Goal: Task Accomplishment & Management: Use online tool/utility

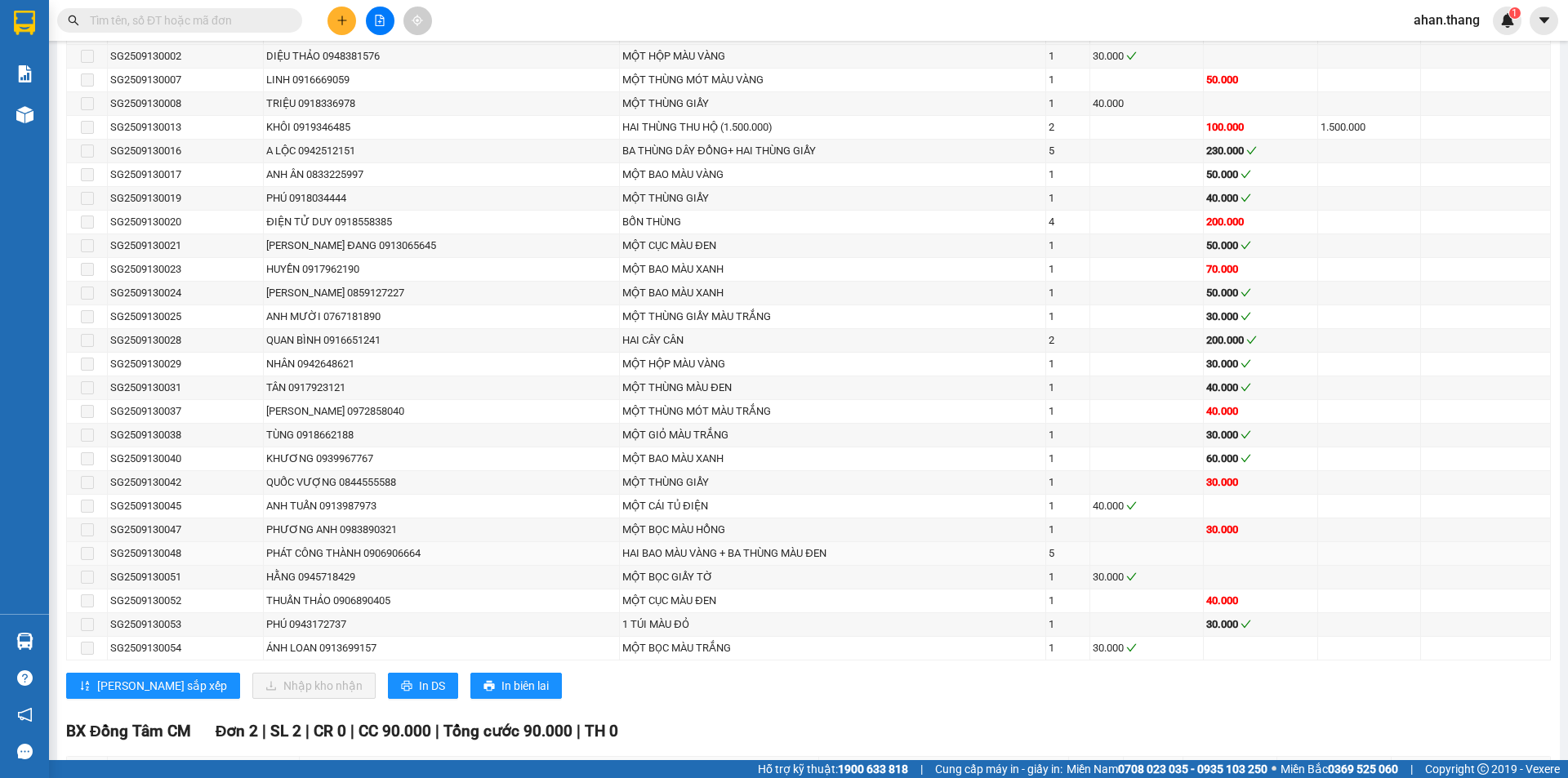
scroll to position [1225, 0]
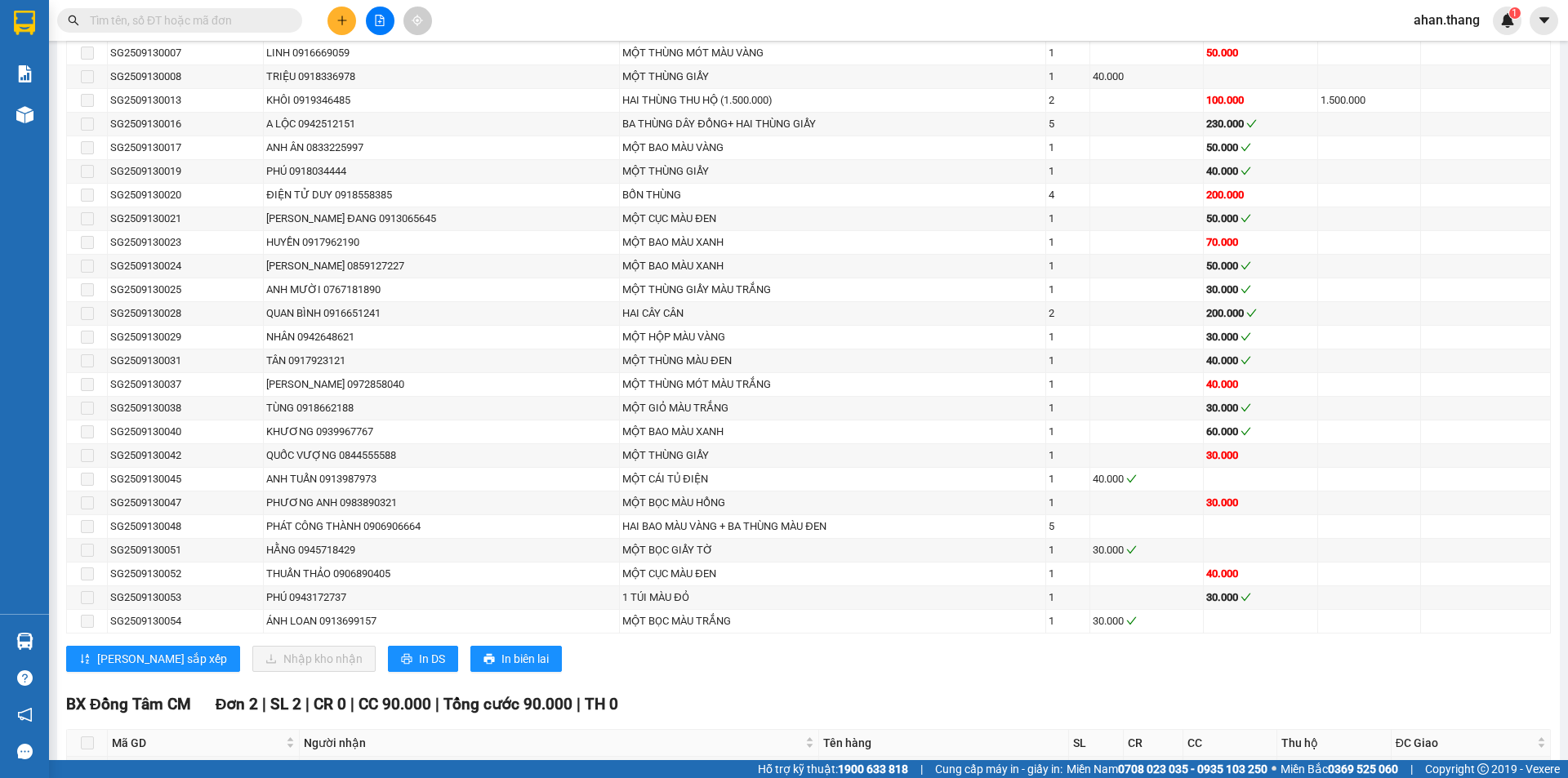
click at [207, 14] on input "text" at bounding box center [186, 20] width 193 height 18
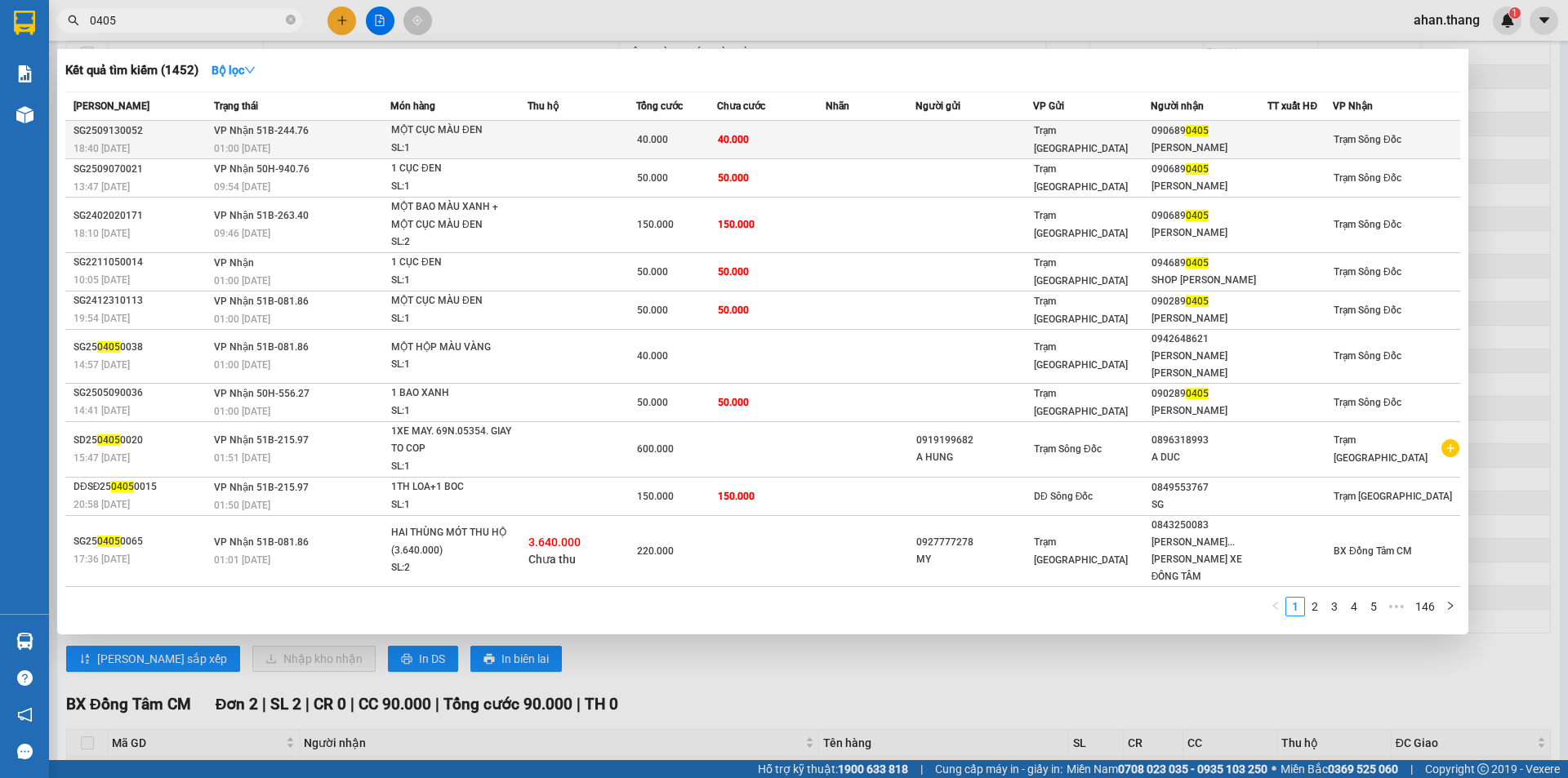
type input "0405"
click at [869, 138] on td at bounding box center [870, 140] width 91 height 39
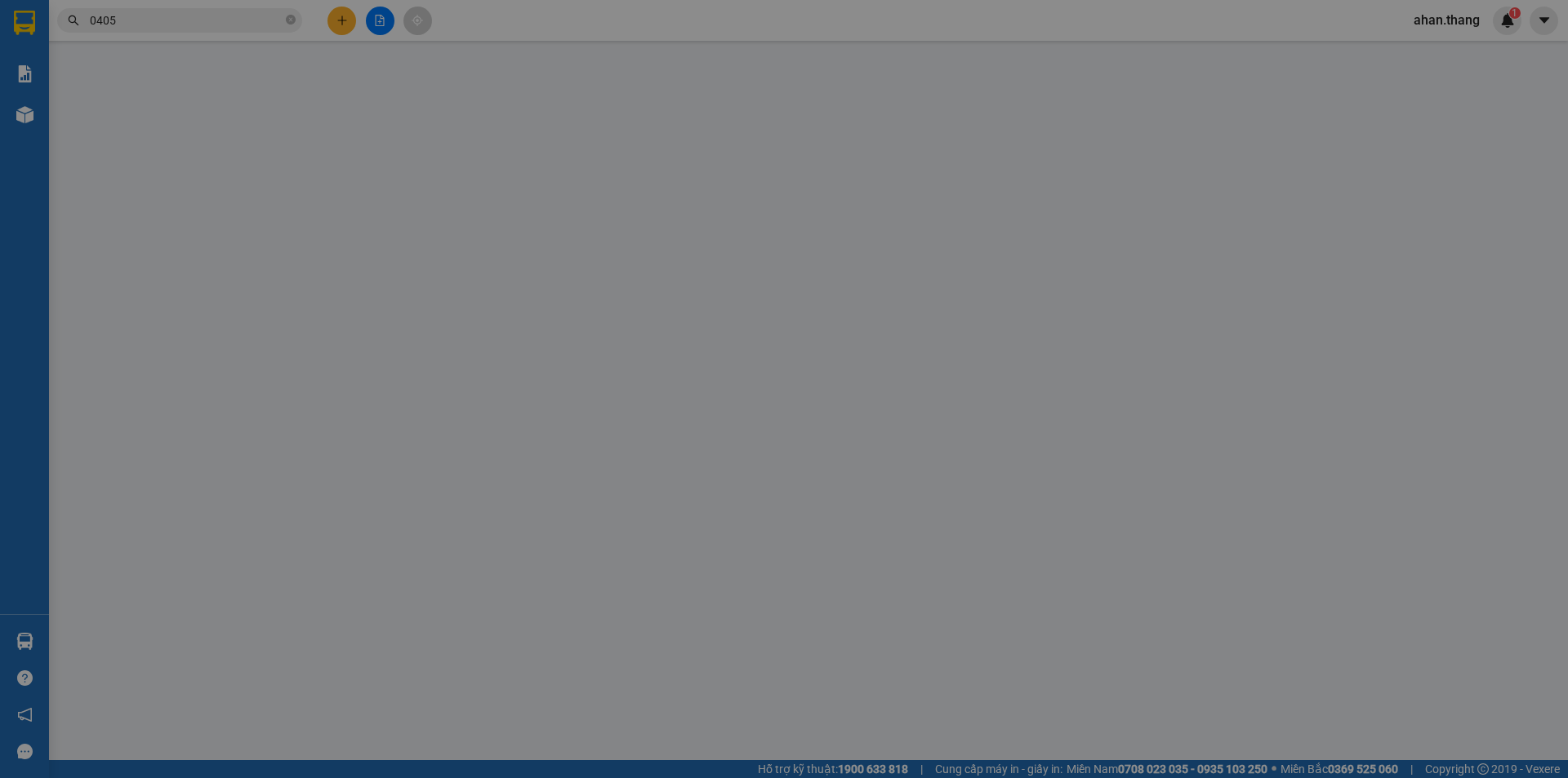
type input "0906890405"
type input "[PERSON_NAME]"
type input "40.000"
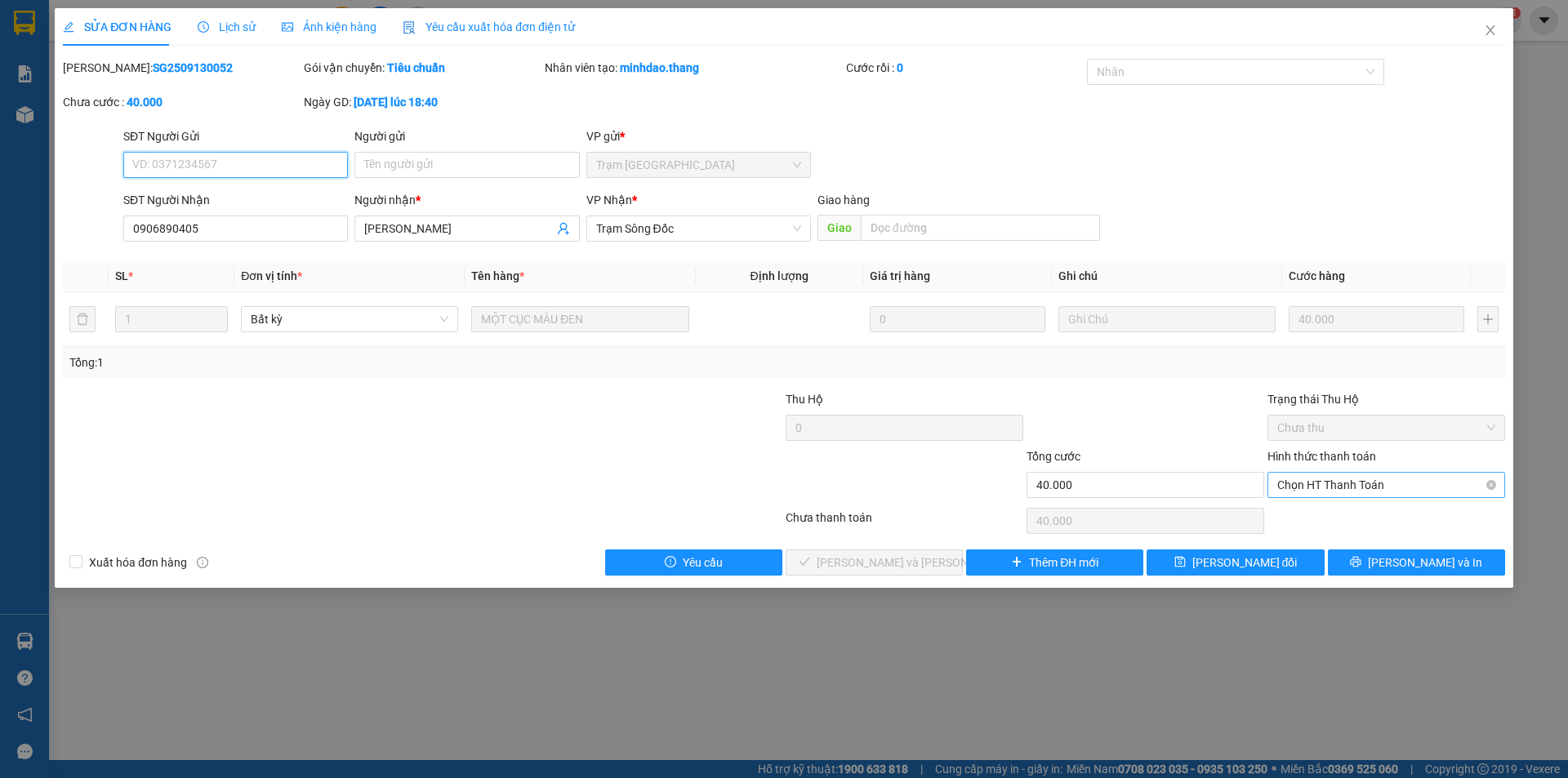
click at [1348, 480] on span "Chọn HT Thanh Toán" at bounding box center [1386, 485] width 218 height 25
click at [1355, 520] on div "Tại văn phòng" at bounding box center [1386, 517] width 218 height 18
type input "0"
click at [932, 562] on button "[PERSON_NAME] và [PERSON_NAME] hàng" at bounding box center [873, 562] width 177 height 26
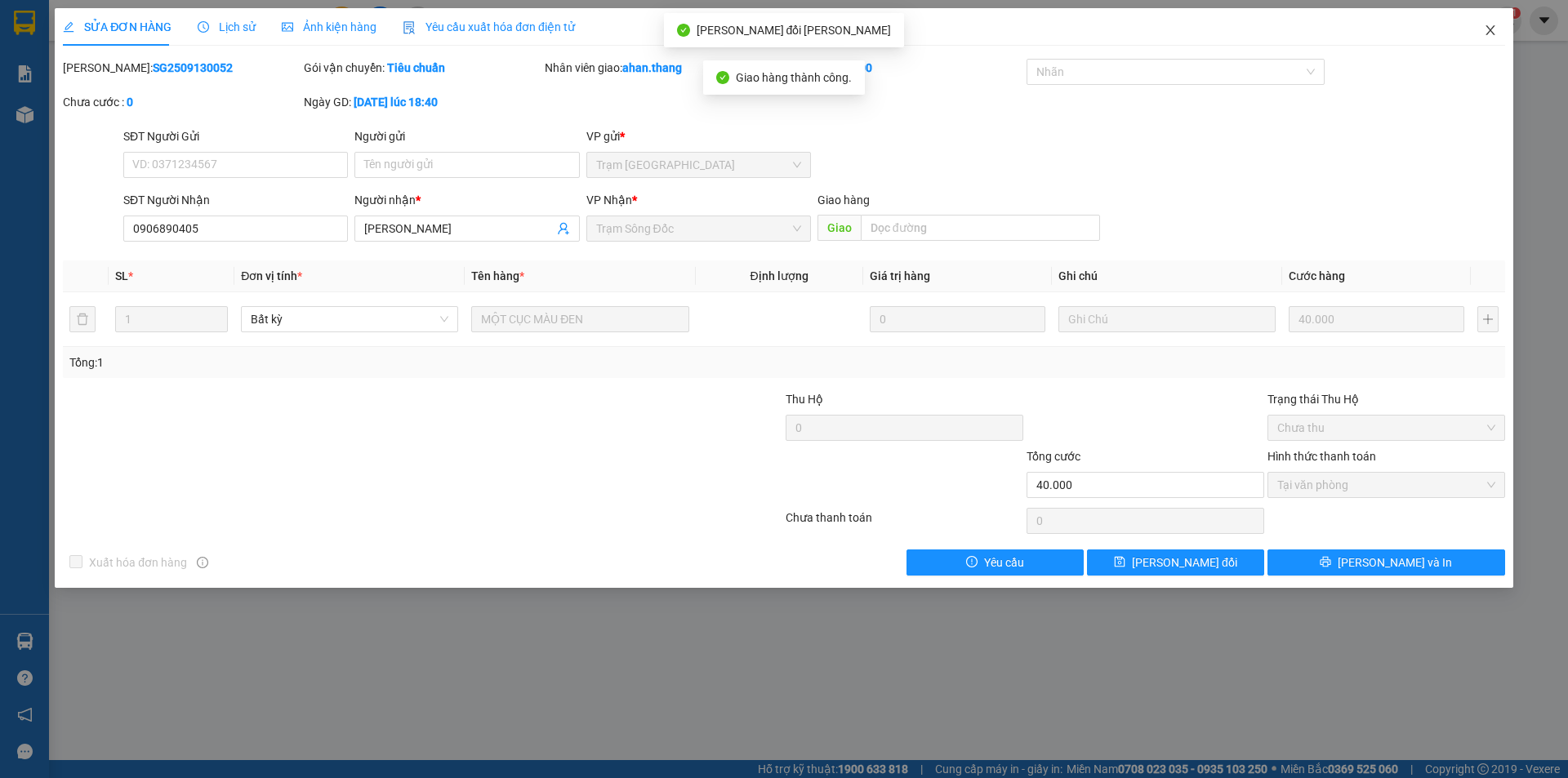
click at [1487, 25] on icon "close" at bounding box center [1490, 30] width 13 height 13
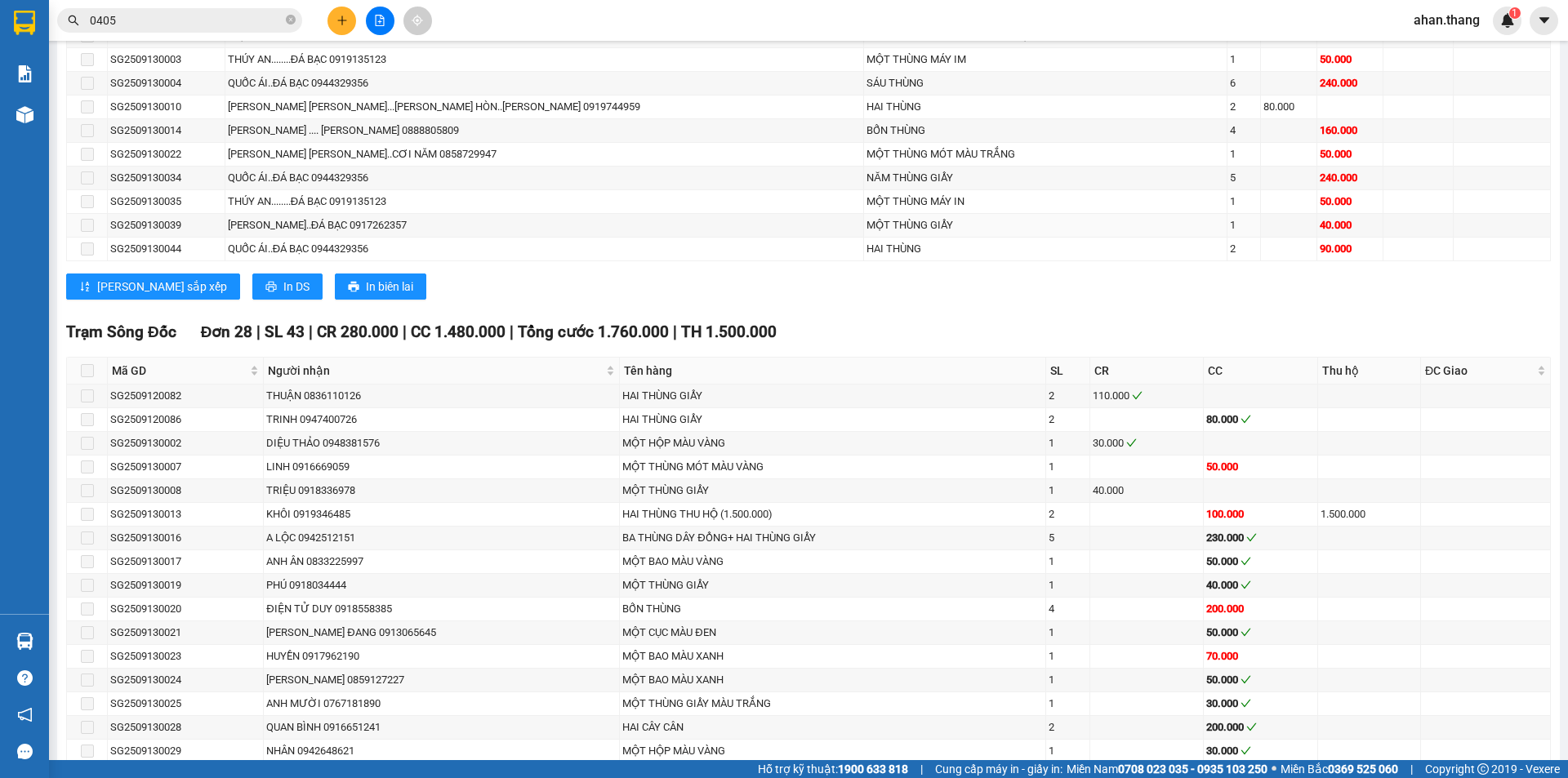
scroll to position [817, 0]
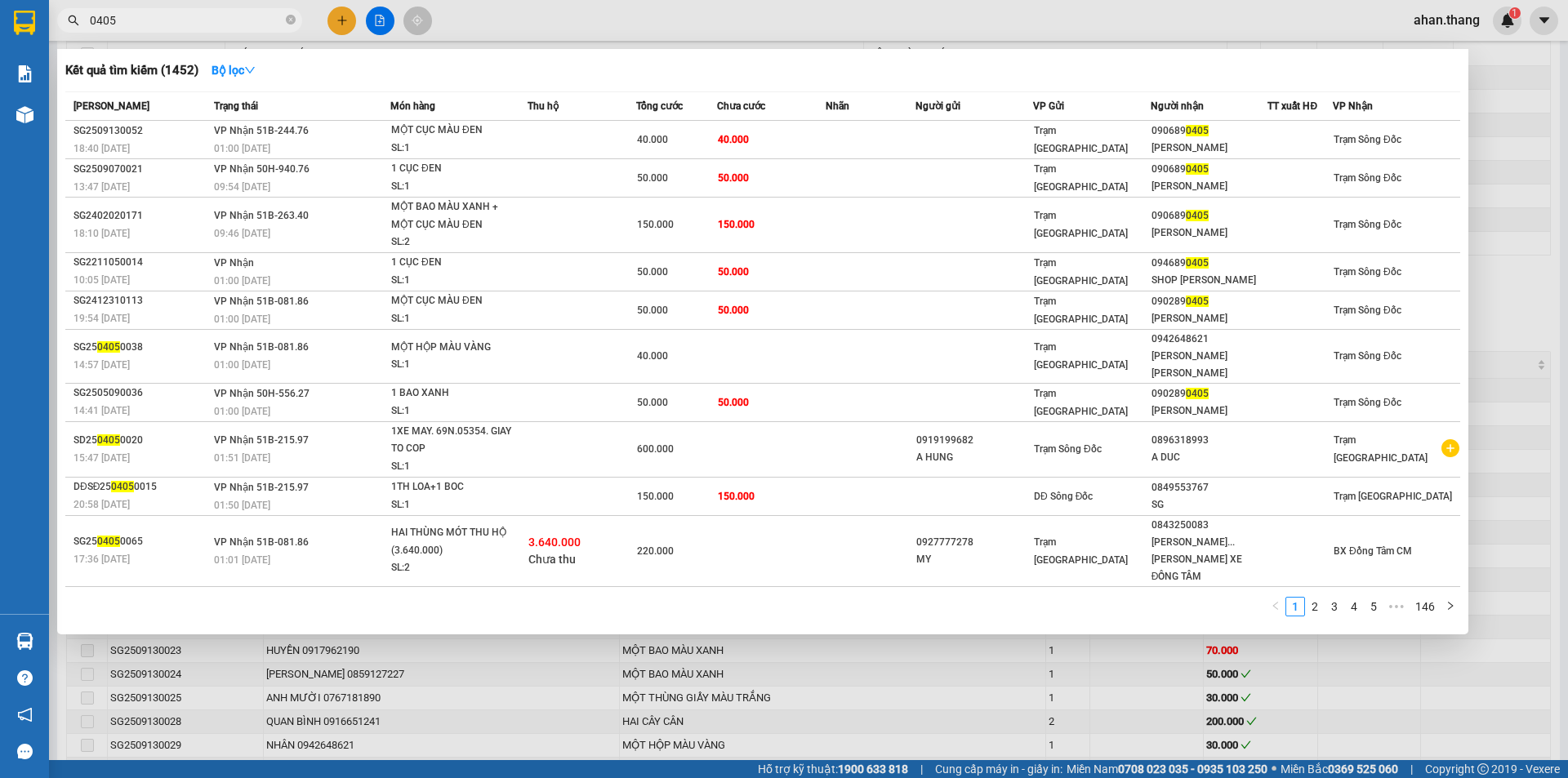
click at [160, 19] on input "0405" at bounding box center [186, 20] width 193 height 18
type input "0"
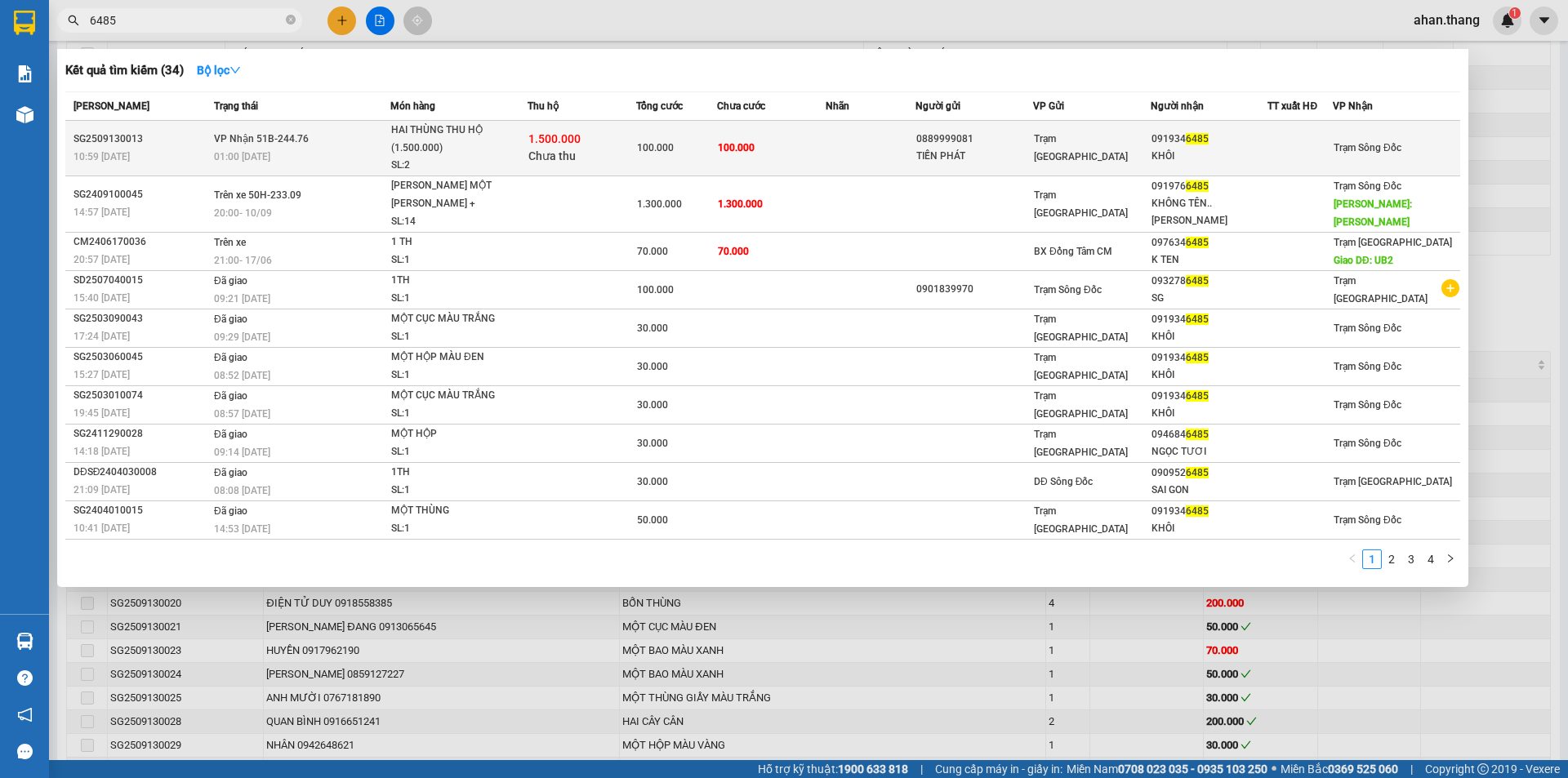
type input "6485"
click at [816, 141] on td "100.000" at bounding box center [770, 148] width 109 height 56
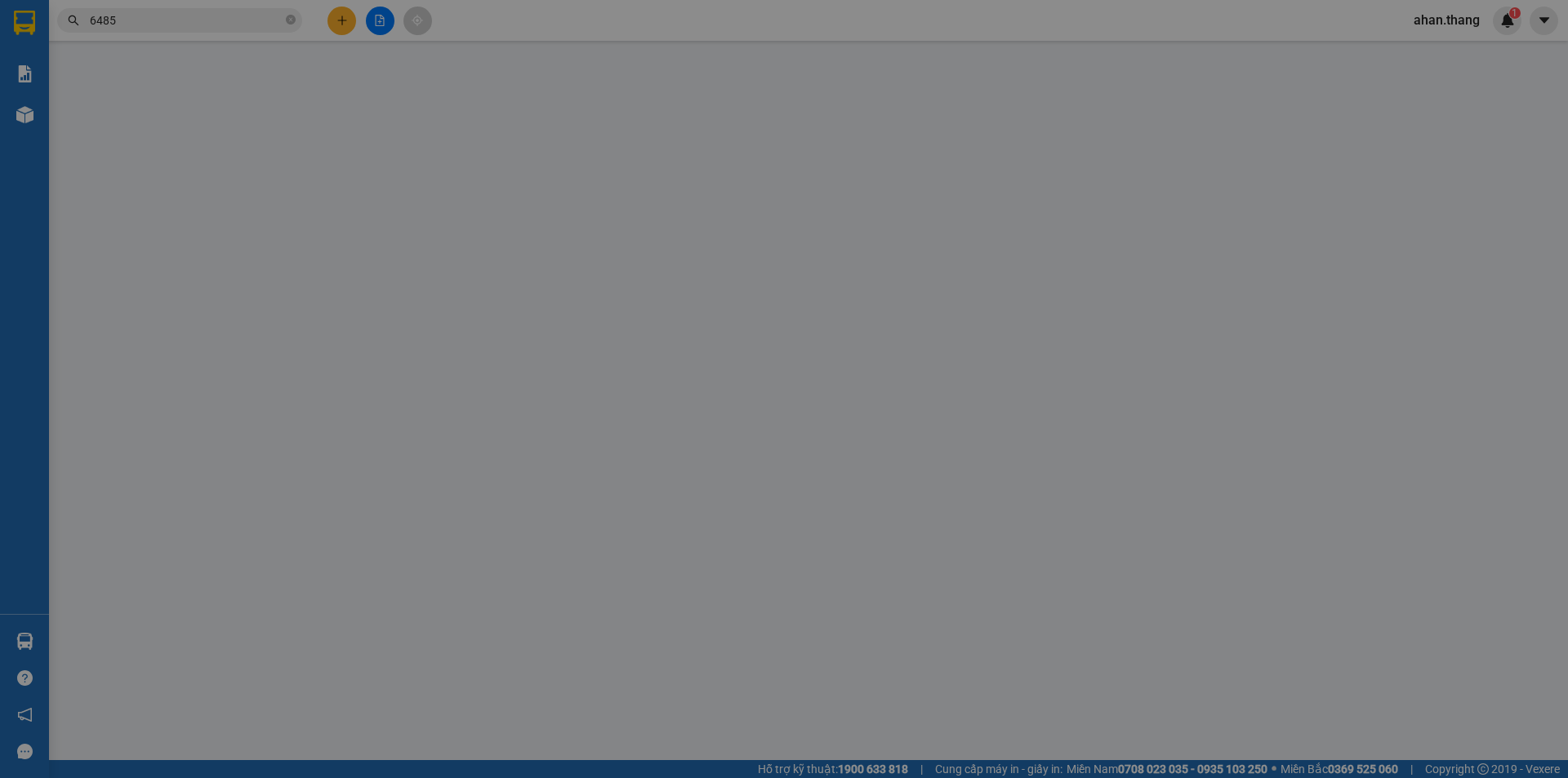
type input "0889999081"
type input "TIẾN PHÁT"
type input "0919346485"
type input "KHÔI"
type input "100.000"
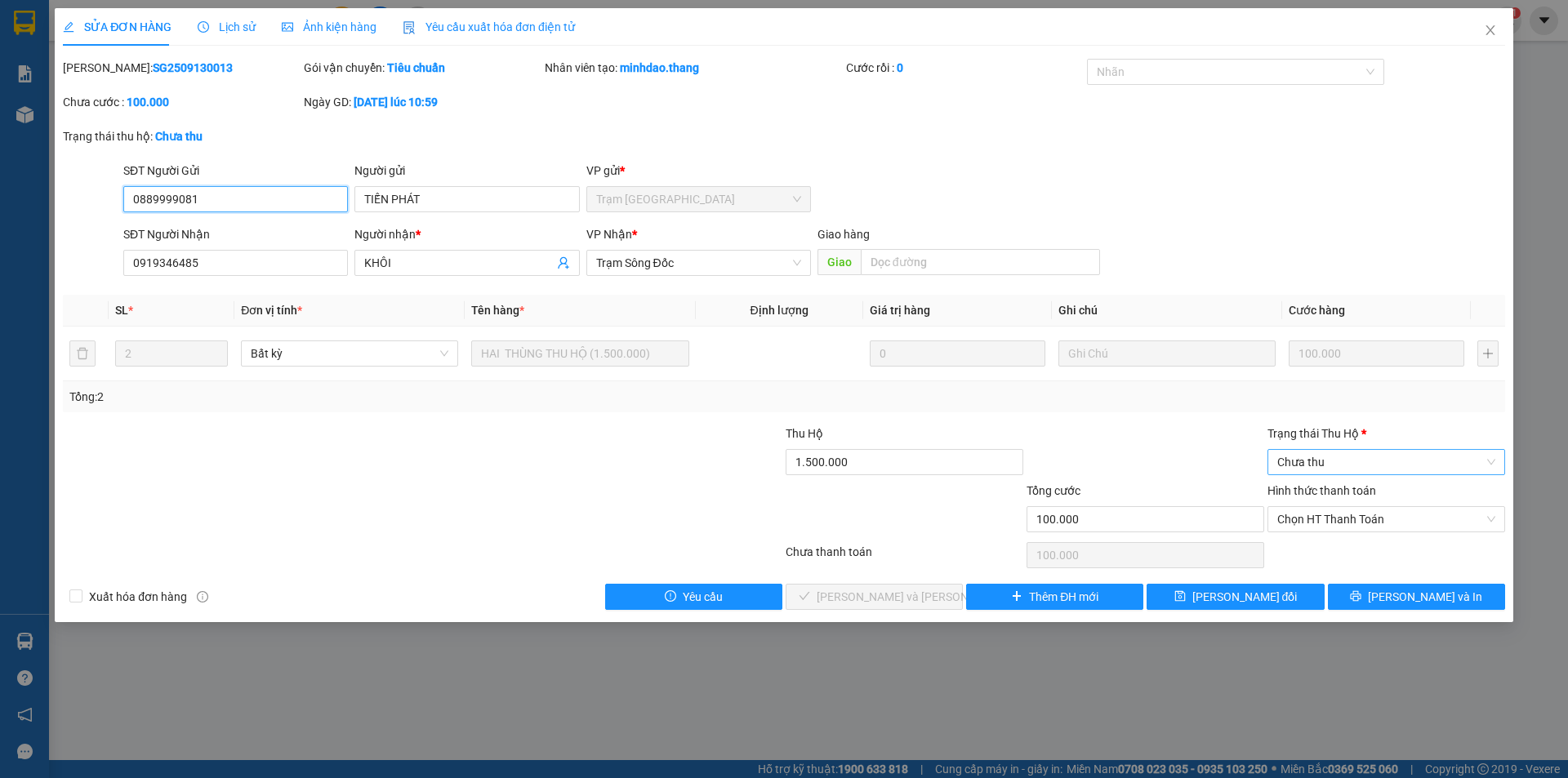
click at [1363, 457] on span "Chưa thu" at bounding box center [1386, 462] width 218 height 25
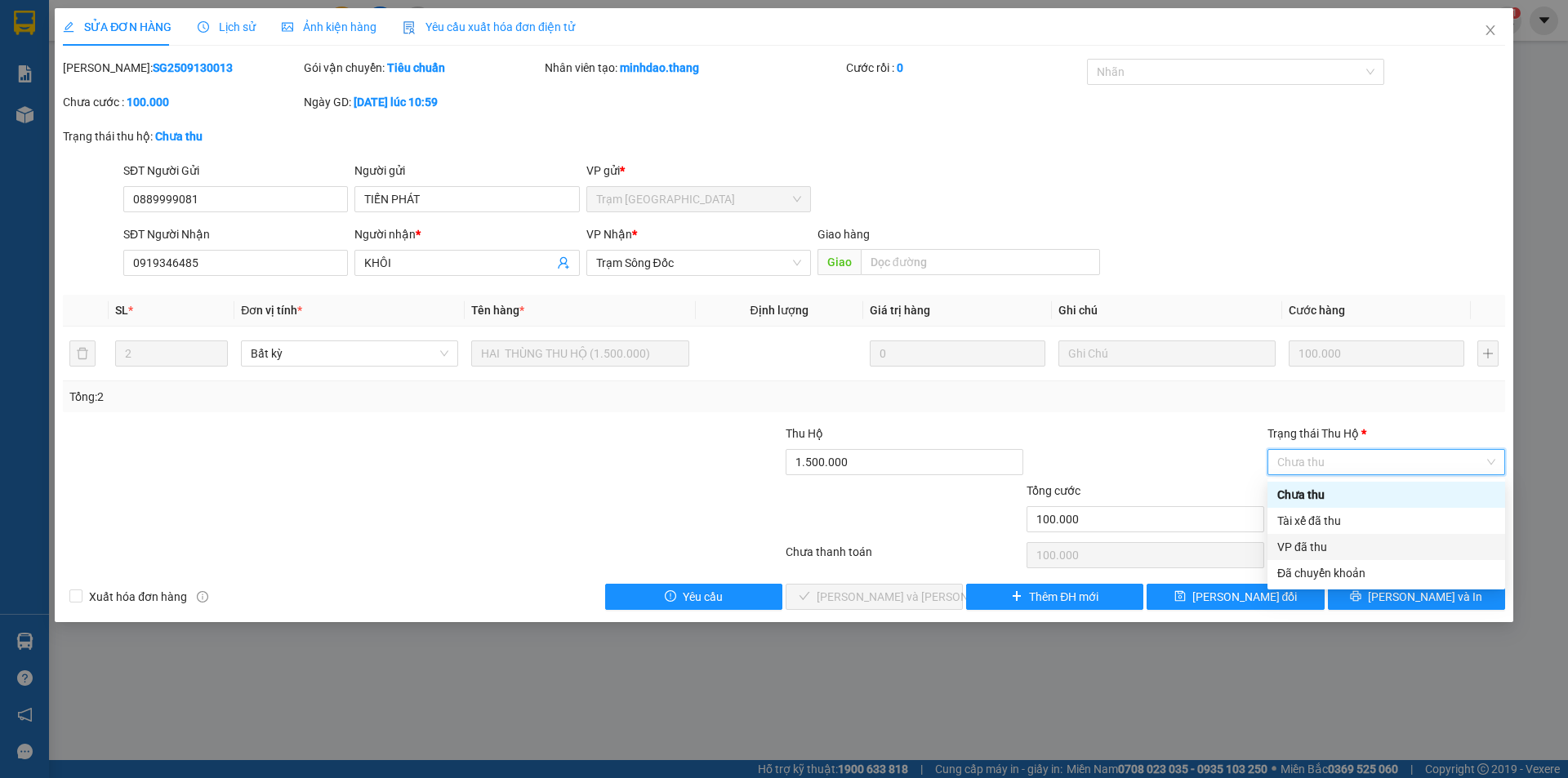
click at [1338, 549] on div "VP đã thu" at bounding box center [1386, 546] width 218 height 18
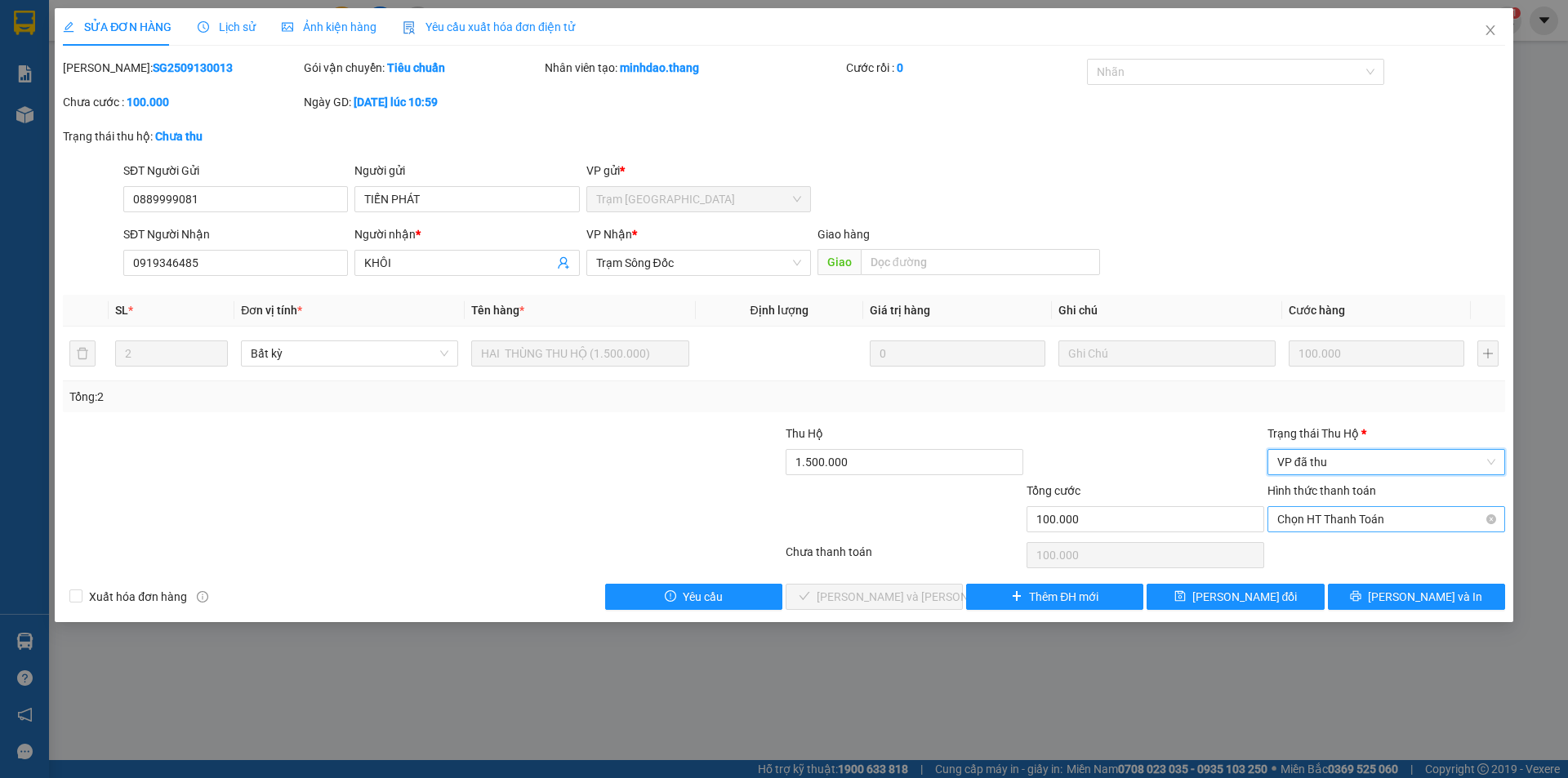
click at [1337, 521] on span "Chọn HT Thanh Toán" at bounding box center [1386, 519] width 218 height 25
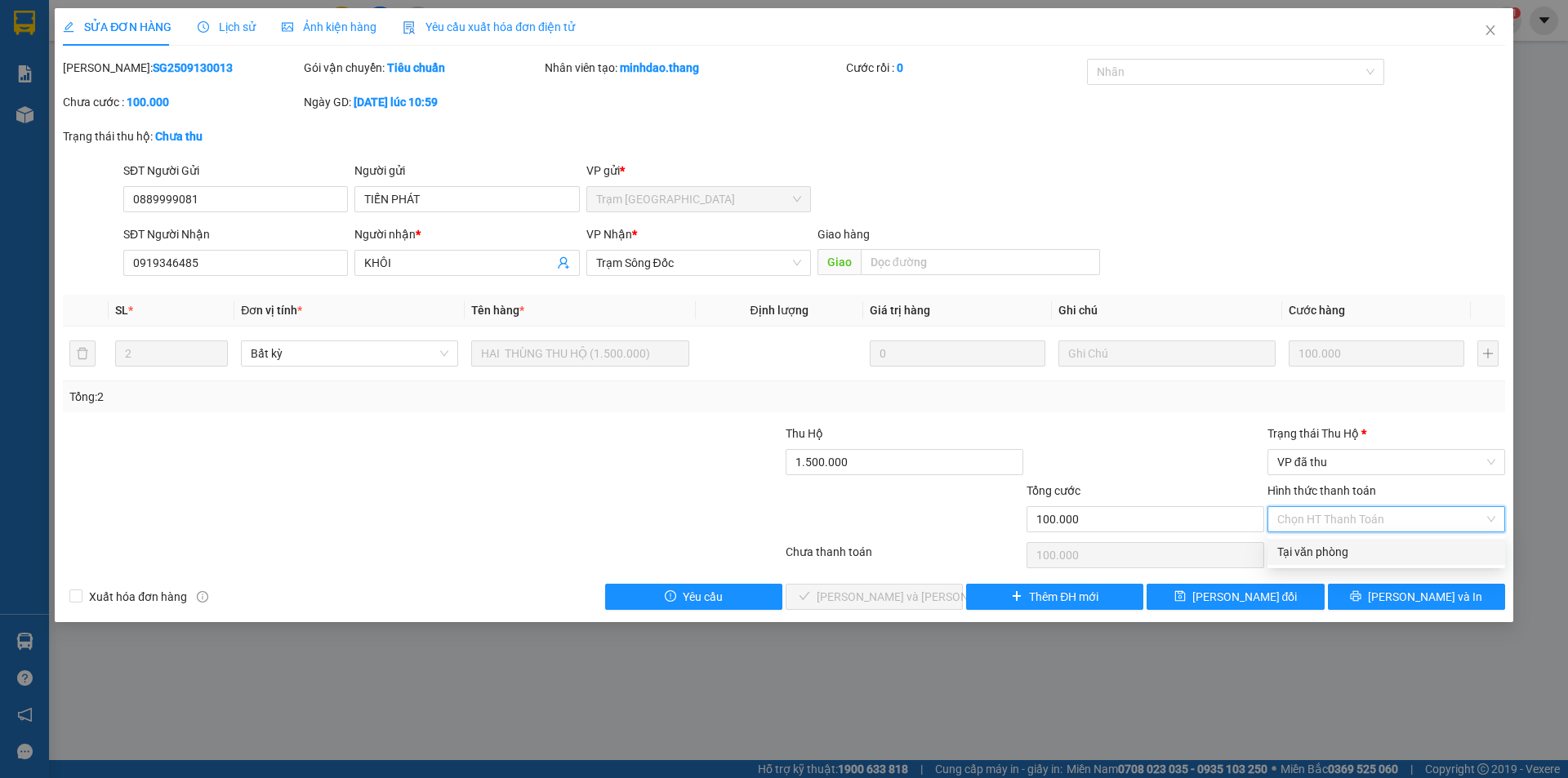
drag, startPoint x: 1325, startPoint y: 553, endPoint x: 1260, endPoint y: 561, distance: 65.5
click at [1323, 553] on div "Tại văn phòng" at bounding box center [1386, 551] width 218 height 18
type input "0"
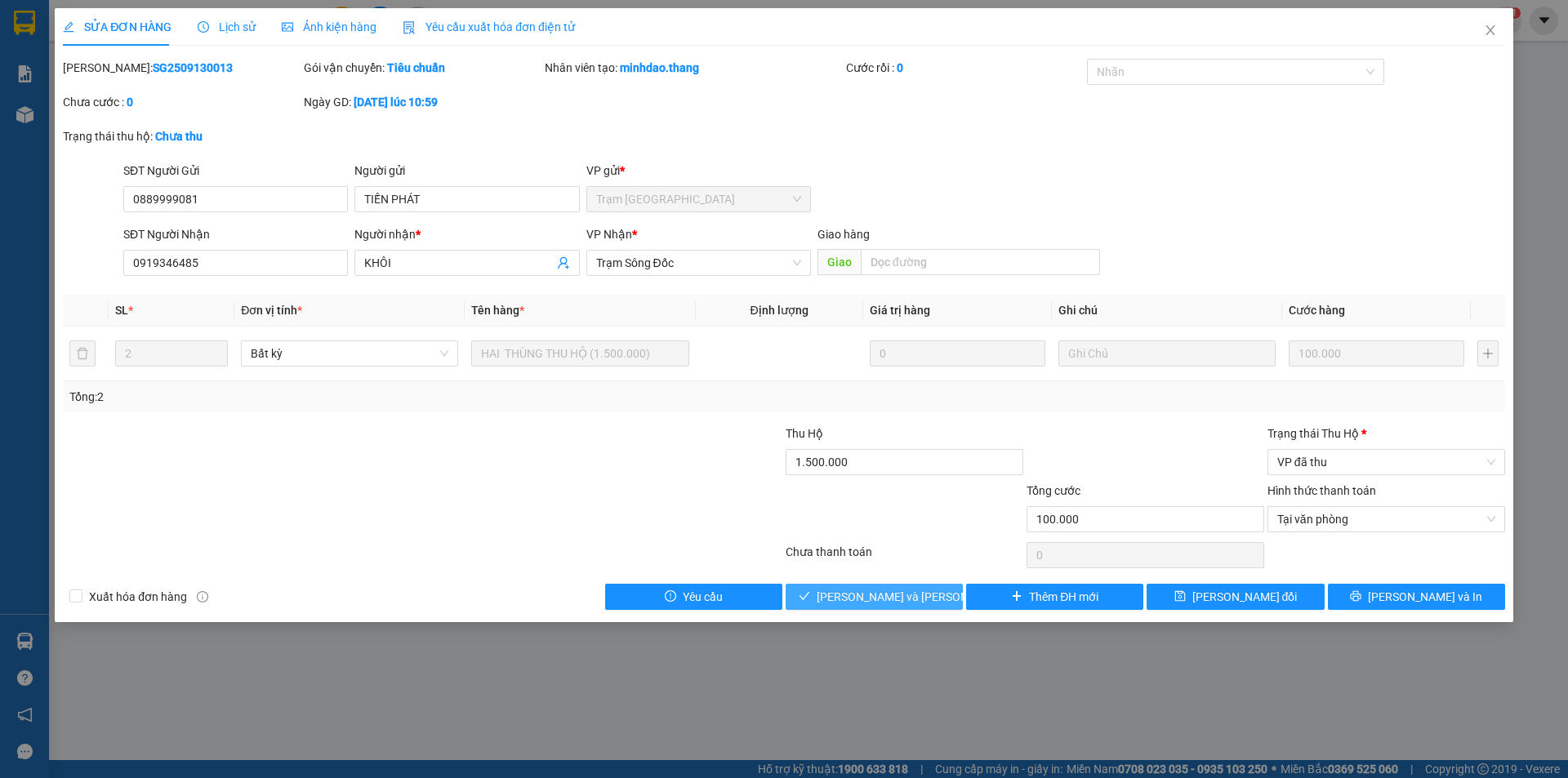
click at [926, 598] on span "[PERSON_NAME] và [PERSON_NAME] hàng" at bounding box center [926, 596] width 220 height 18
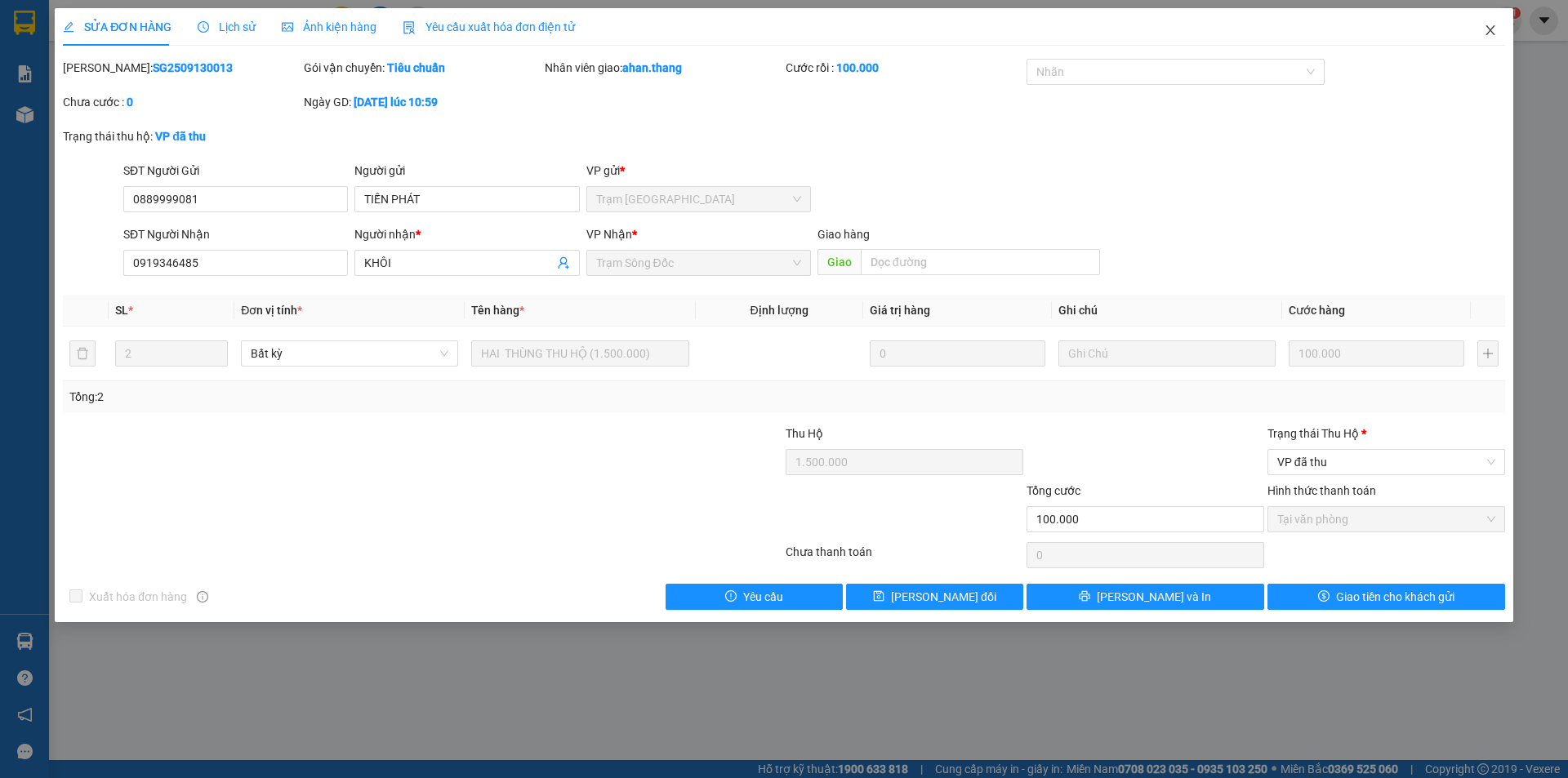
click at [1492, 26] on icon "close" at bounding box center [1490, 30] width 13 height 13
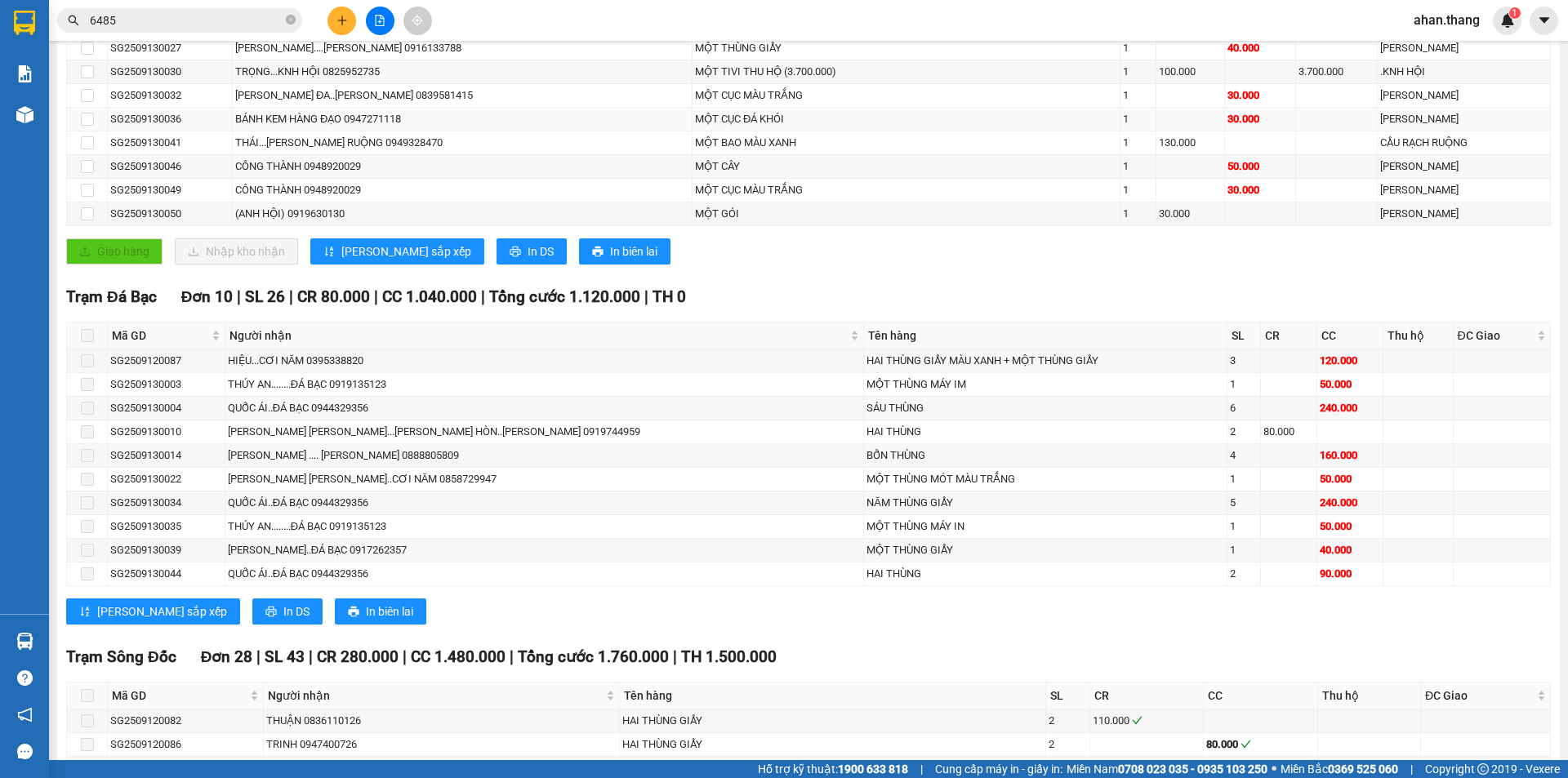
scroll to position [490, 0]
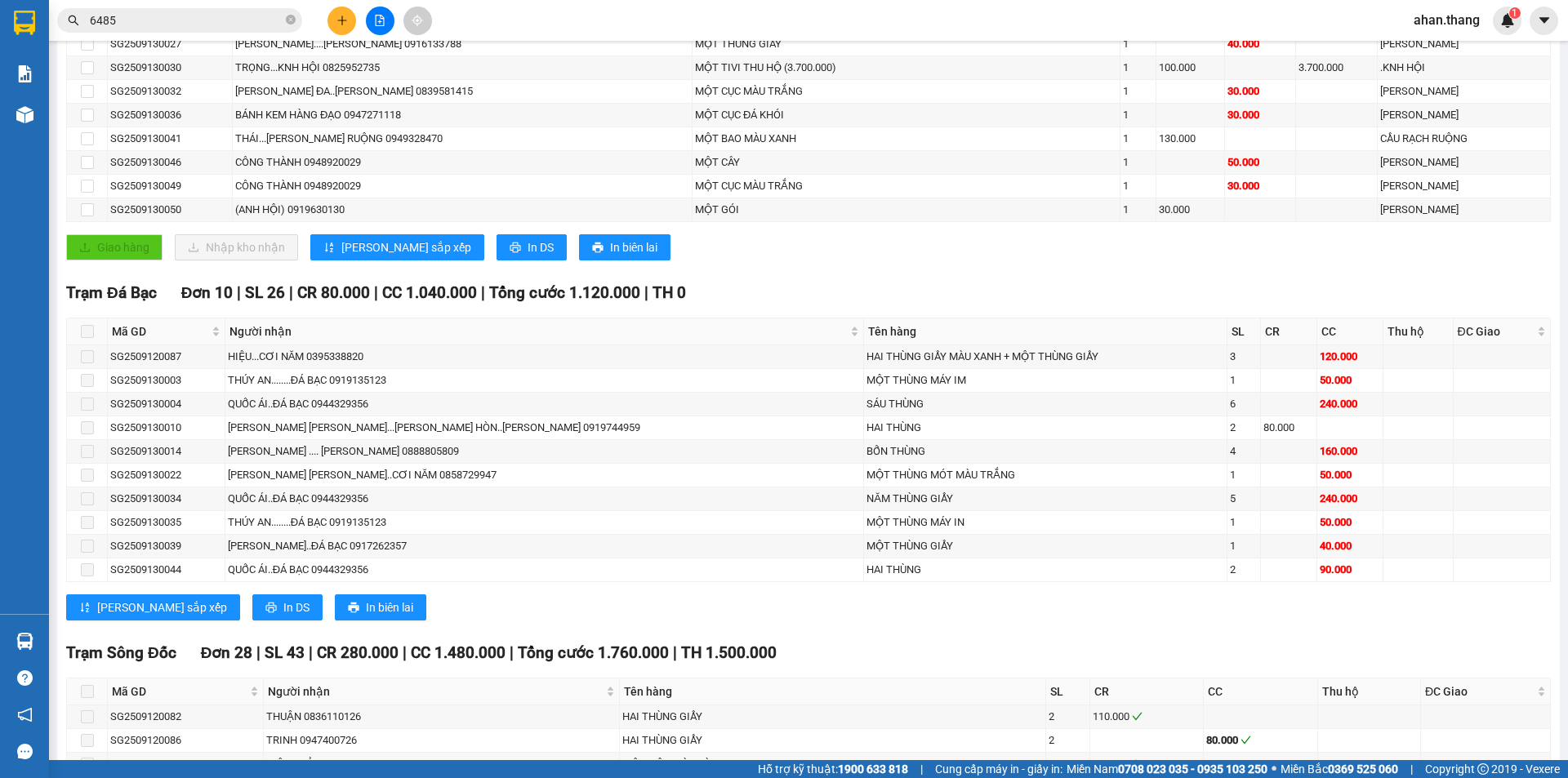
click at [113, 15] on input "6485" at bounding box center [186, 20] width 193 height 18
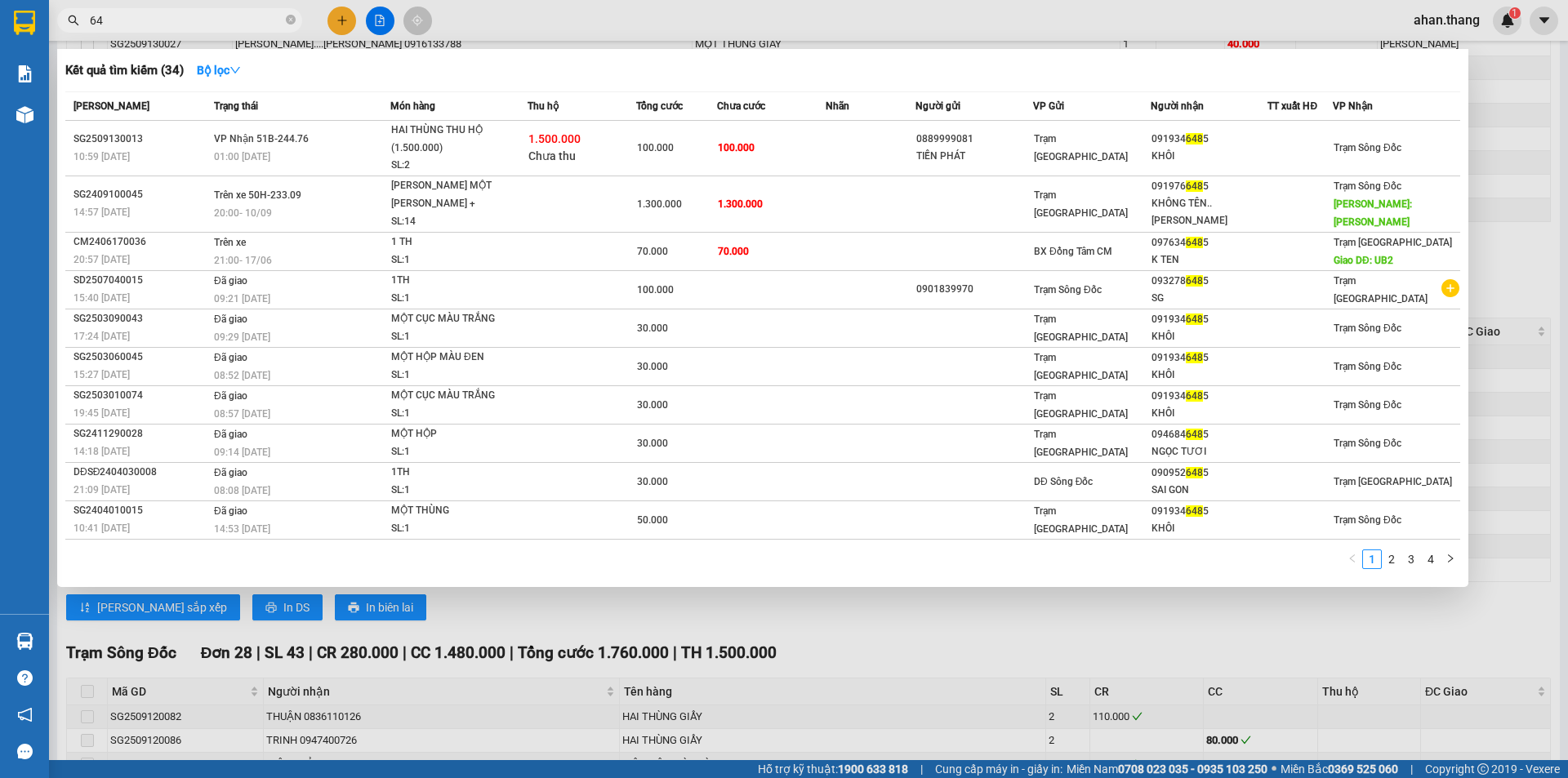
type input "6"
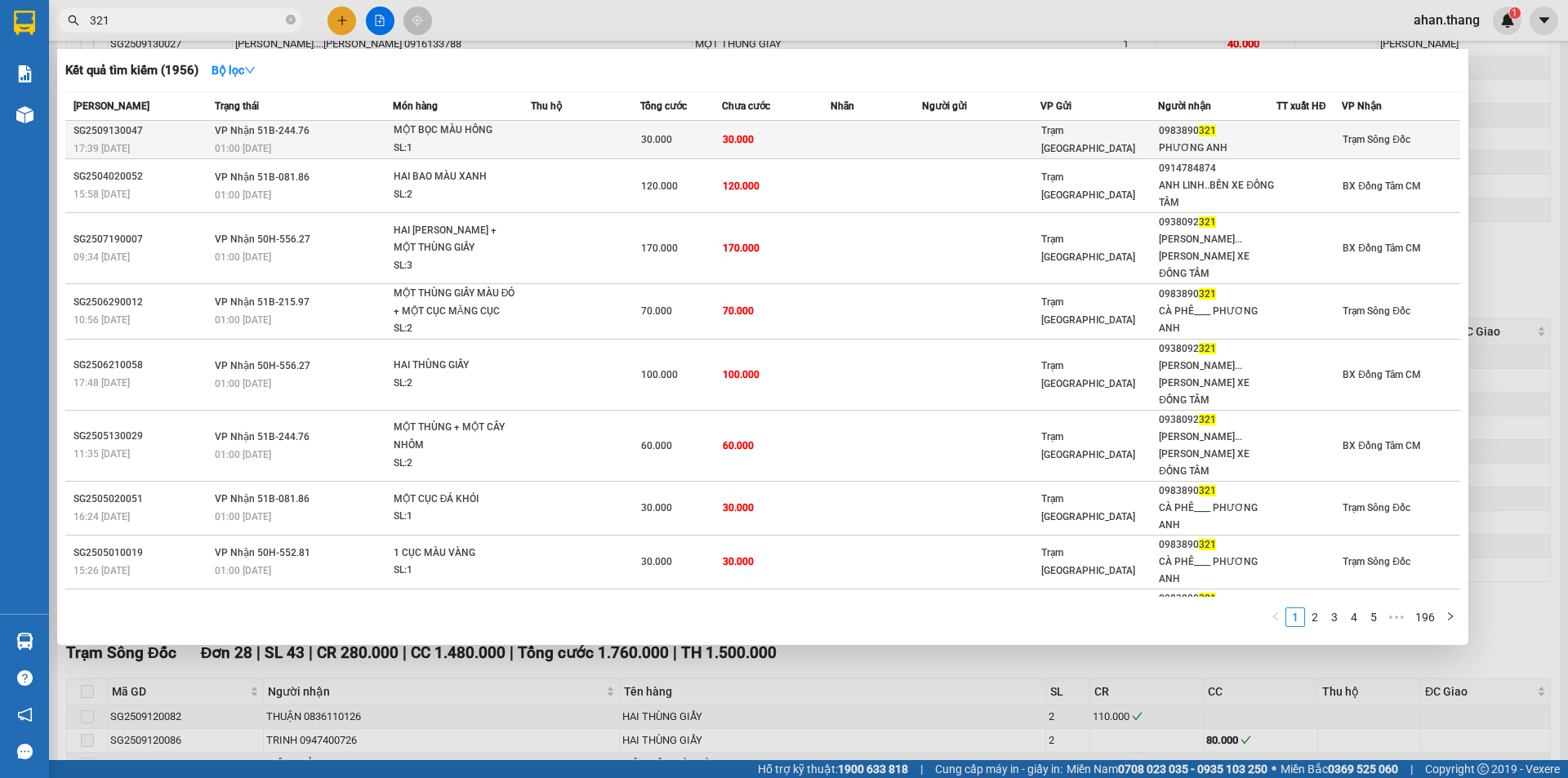
type input "321"
click at [832, 138] on td at bounding box center [876, 140] width 91 height 39
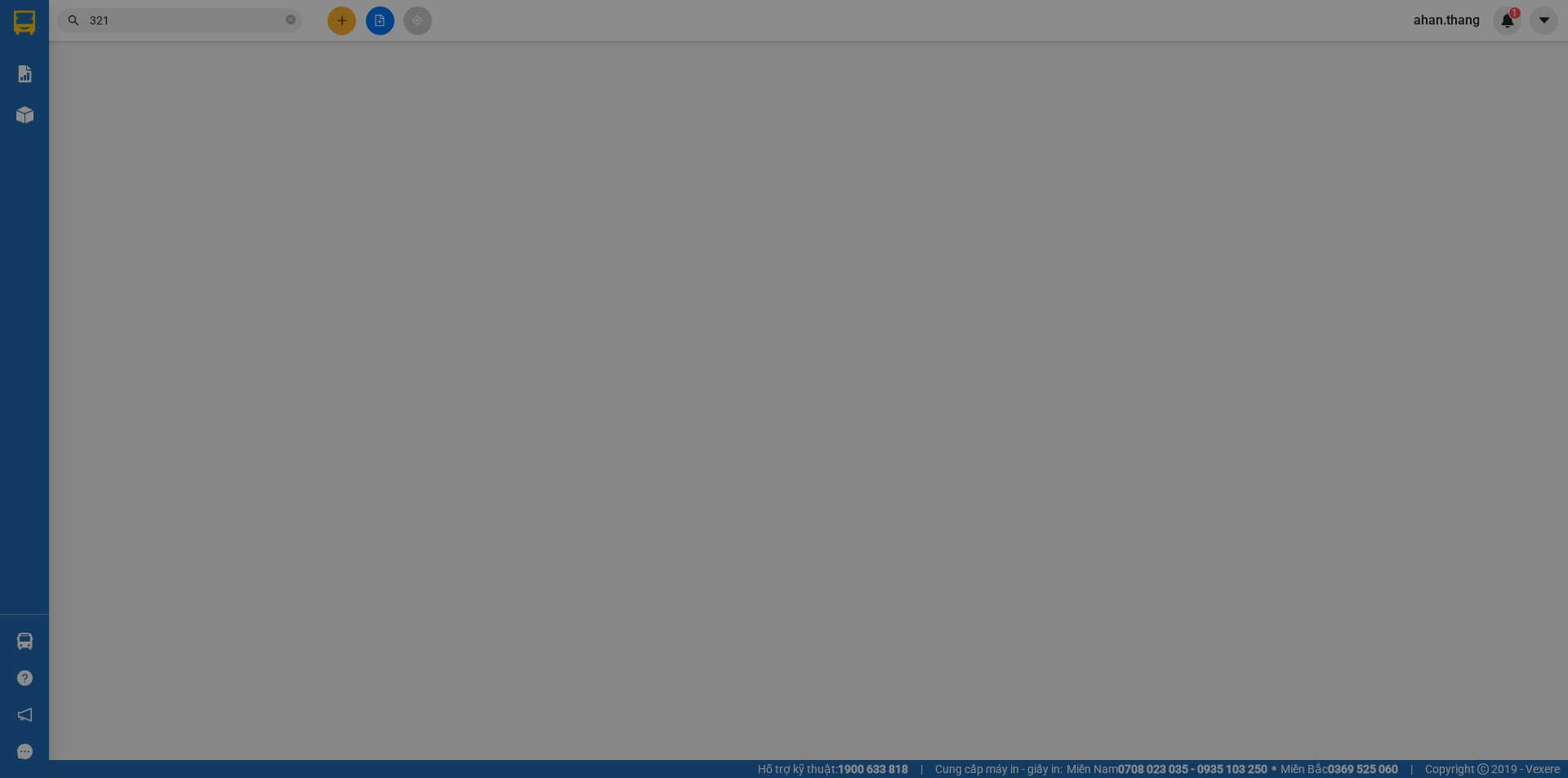
type input "0983890321"
type input "PHƯƠNG ANH"
type input "30.000"
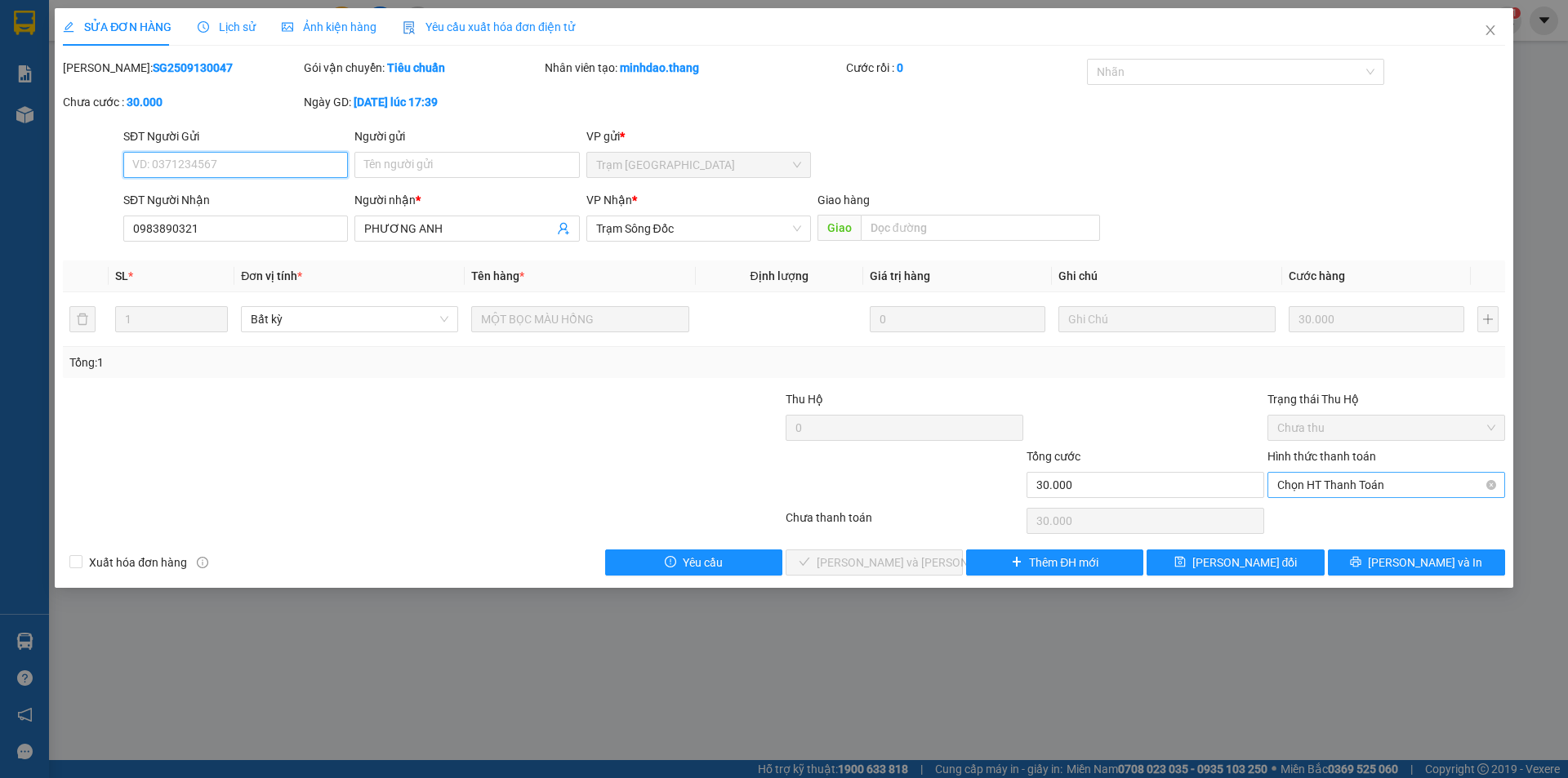
click at [1408, 479] on span "Chọn HT Thanh Toán" at bounding box center [1386, 485] width 218 height 25
click at [1409, 513] on div "Tại văn phòng" at bounding box center [1386, 517] width 218 height 18
type input "0"
click at [900, 562] on span "[PERSON_NAME] và [PERSON_NAME] hàng" at bounding box center [926, 562] width 220 height 18
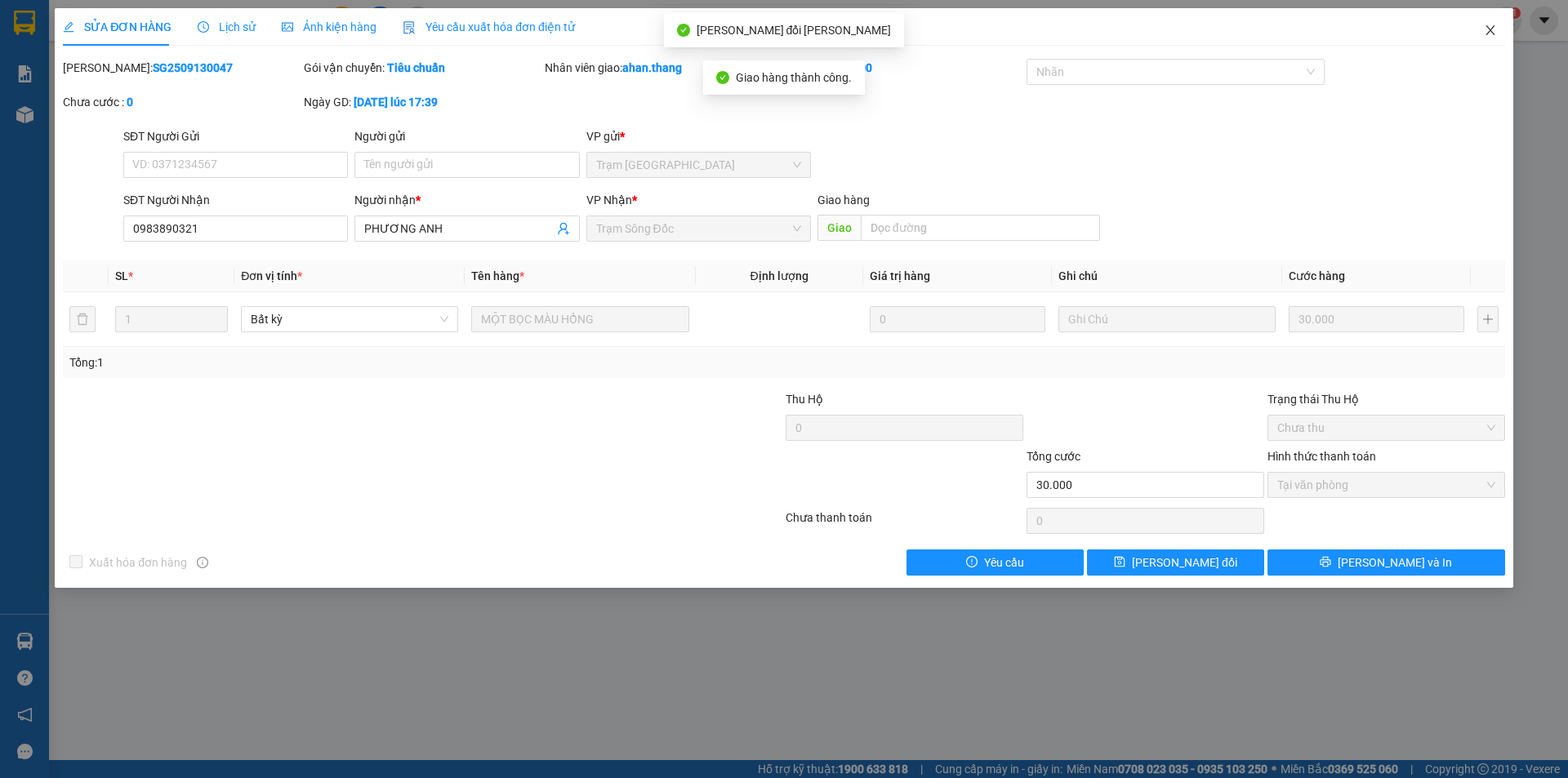
click at [1491, 28] on icon "close" at bounding box center [1490, 30] width 9 height 9
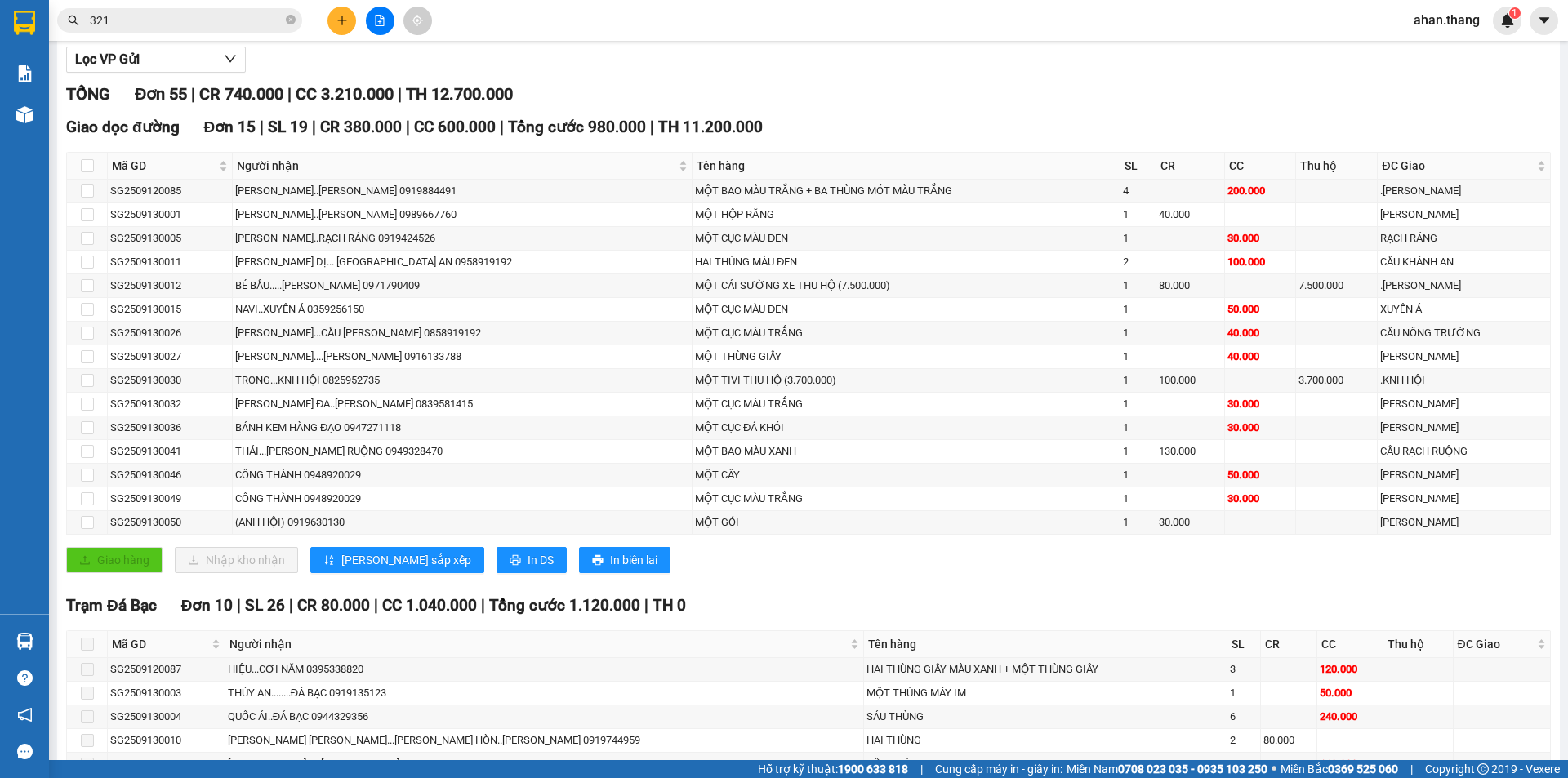
scroll to position [164, 0]
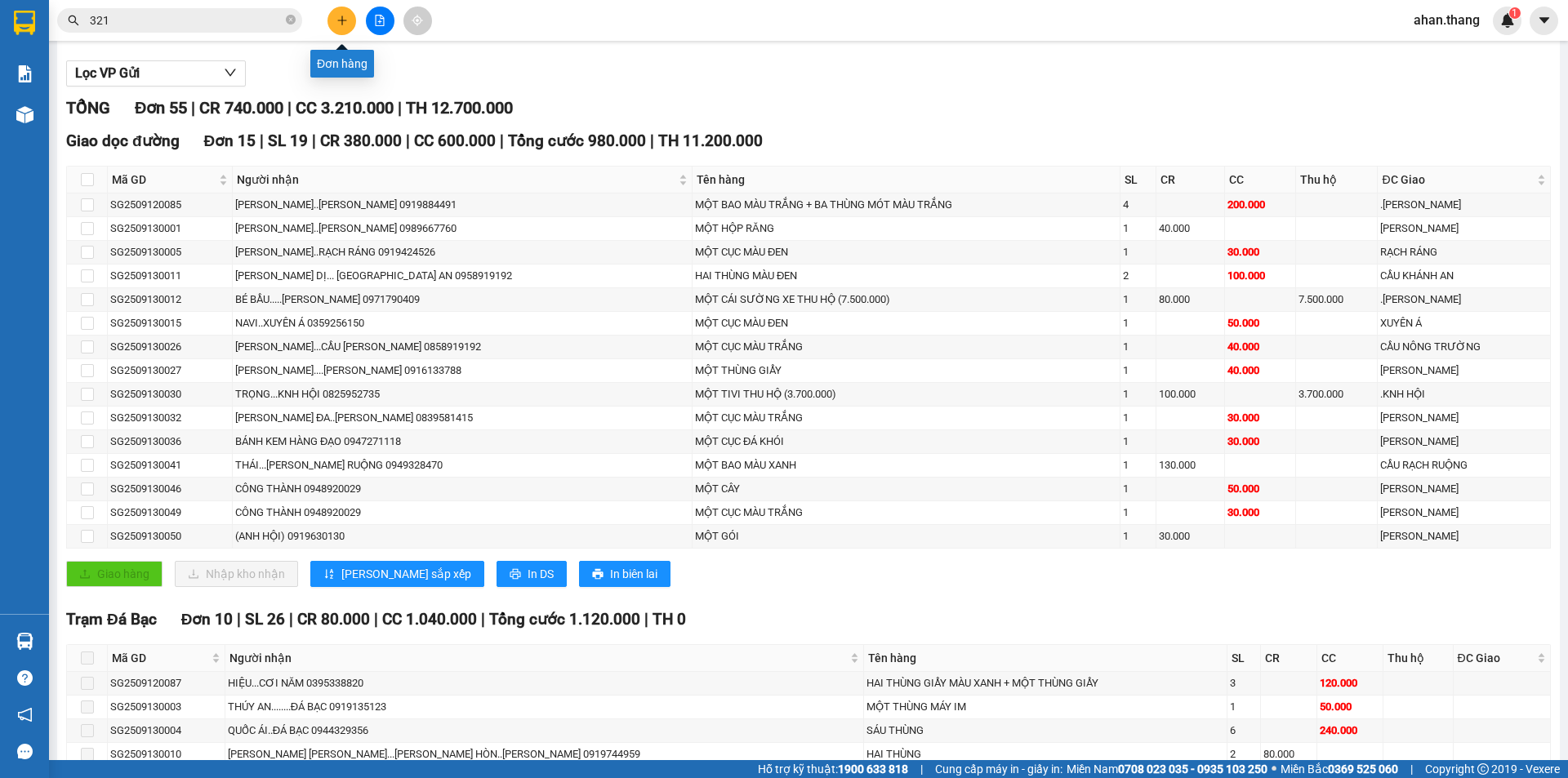
click at [346, 19] on icon "plus" at bounding box center [342, 21] width 11 height 11
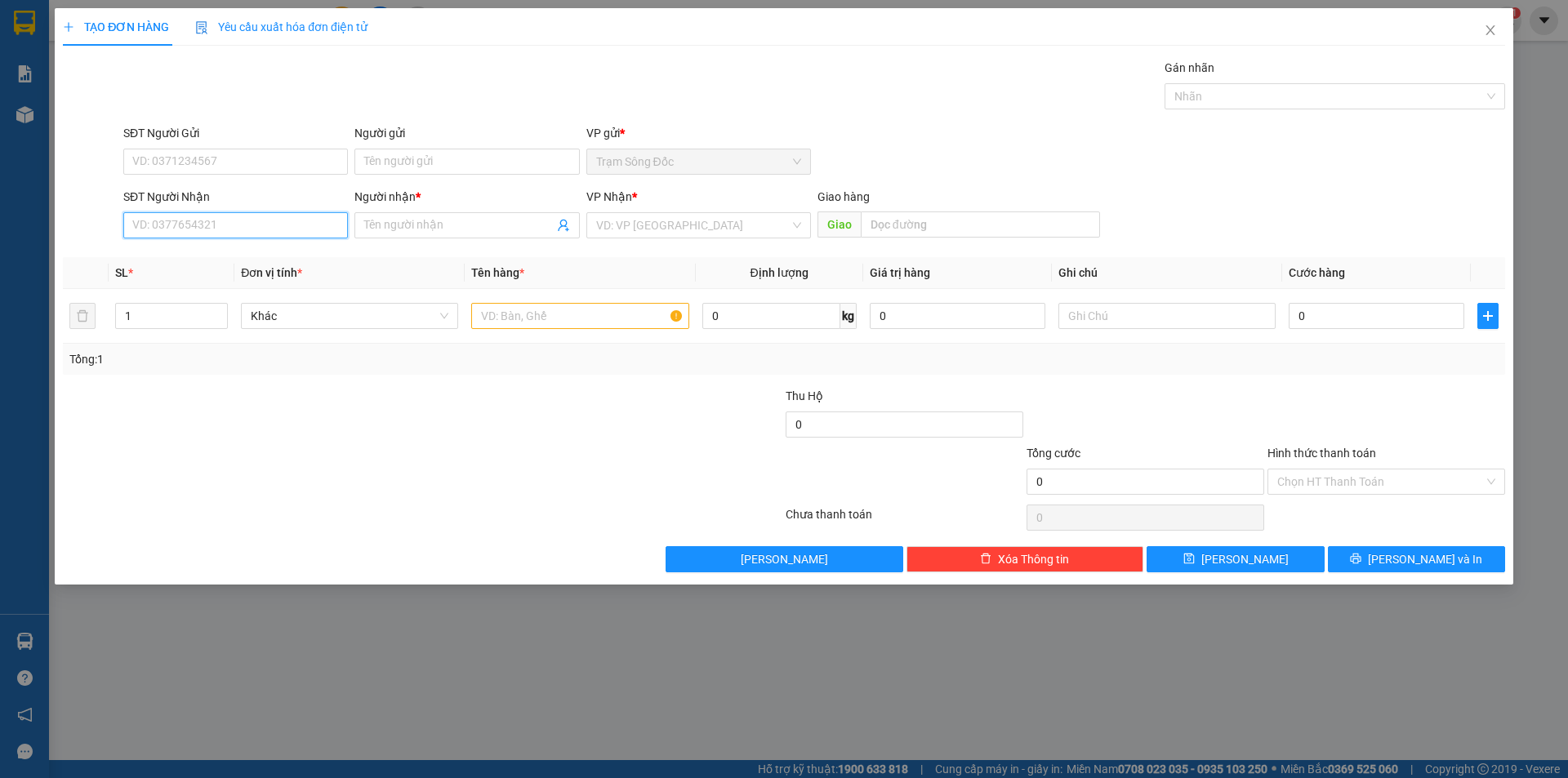
click at [296, 213] on input "SĐT Người Nhận" at bounding box center [235, 226] width 225 height 26
type input "0971790409"
click at [293, 257] on div "0971790409 - BÉ BẦU.....[PERSON_NAME]" at bounding box center [241, 257] width 215 height 18
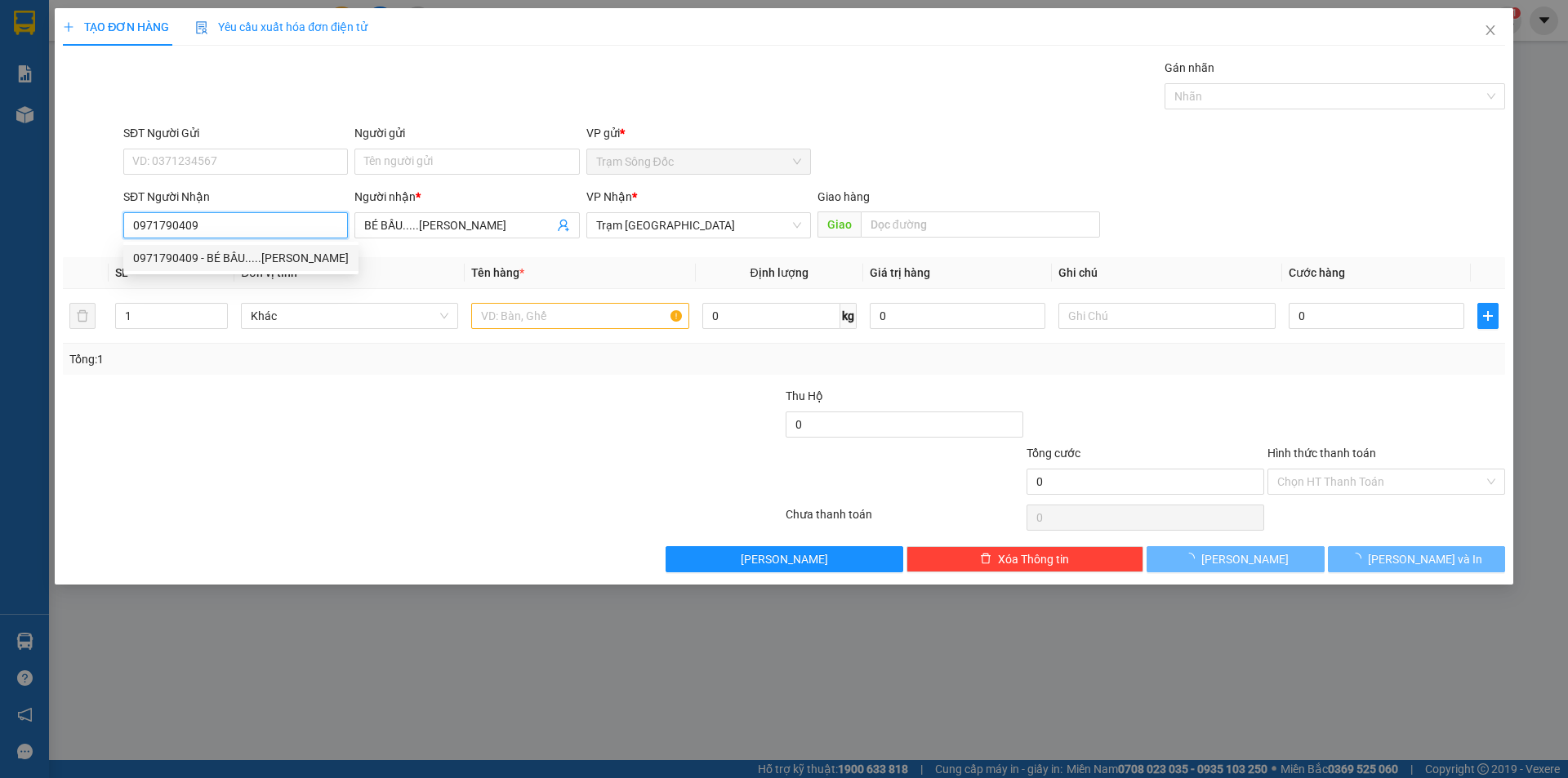
type input "BÉ BẦU.....[PERSON_NAME]"
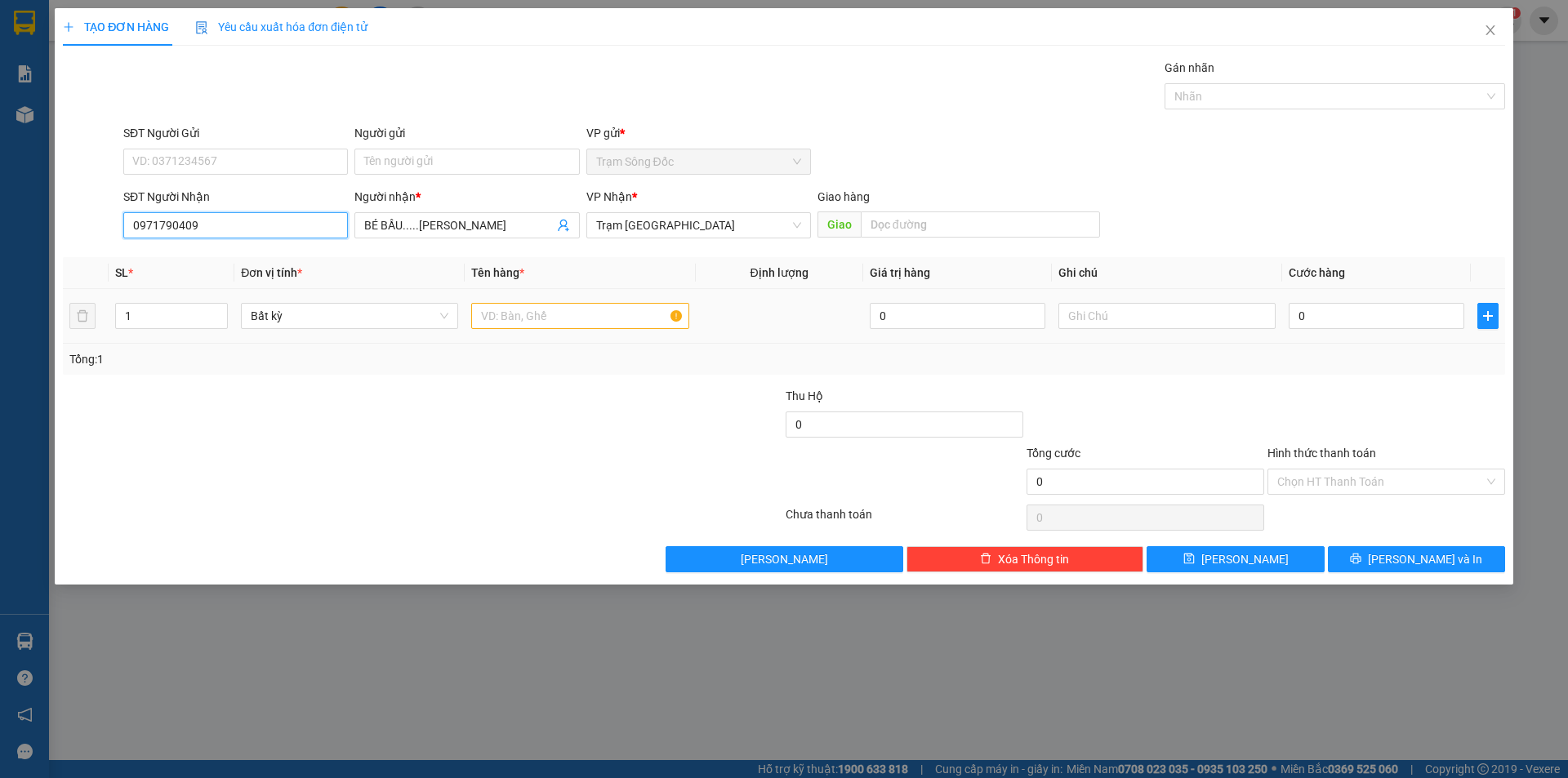
type input "0971790409"
click at [555, 309] on input "text" at bounding box center [579, 316] width 217 height 26
type input "1BT.7.500.000"
click at [1350, 315] on input "0" at bounding box center [1376, 316] width 176 height 26
type input "5"
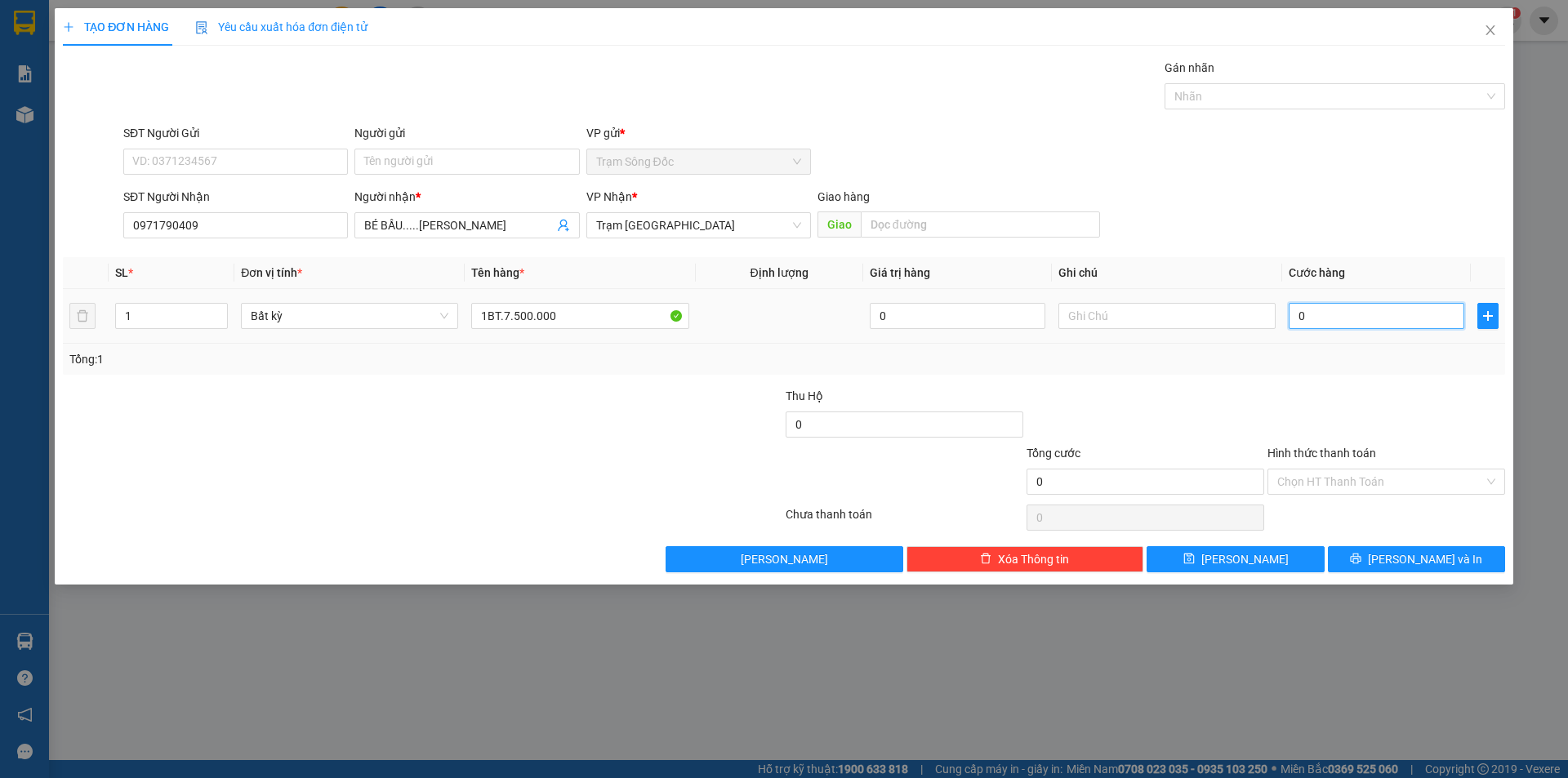
type input "5"
type input "50"
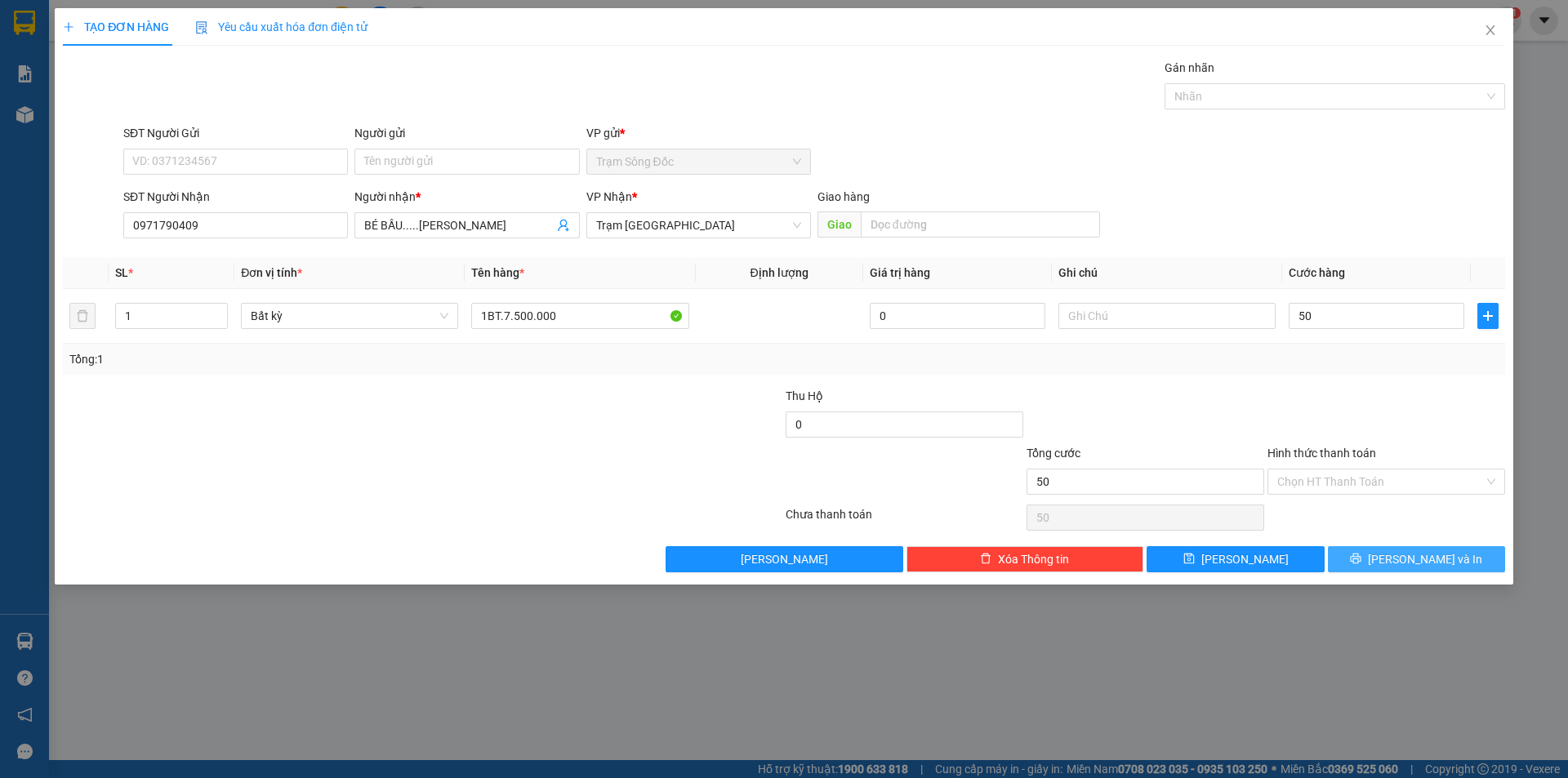
type input "50.000"
click at [1361, 555] on icon "printer" at bounding box center [1355, 559] width 10 height 10
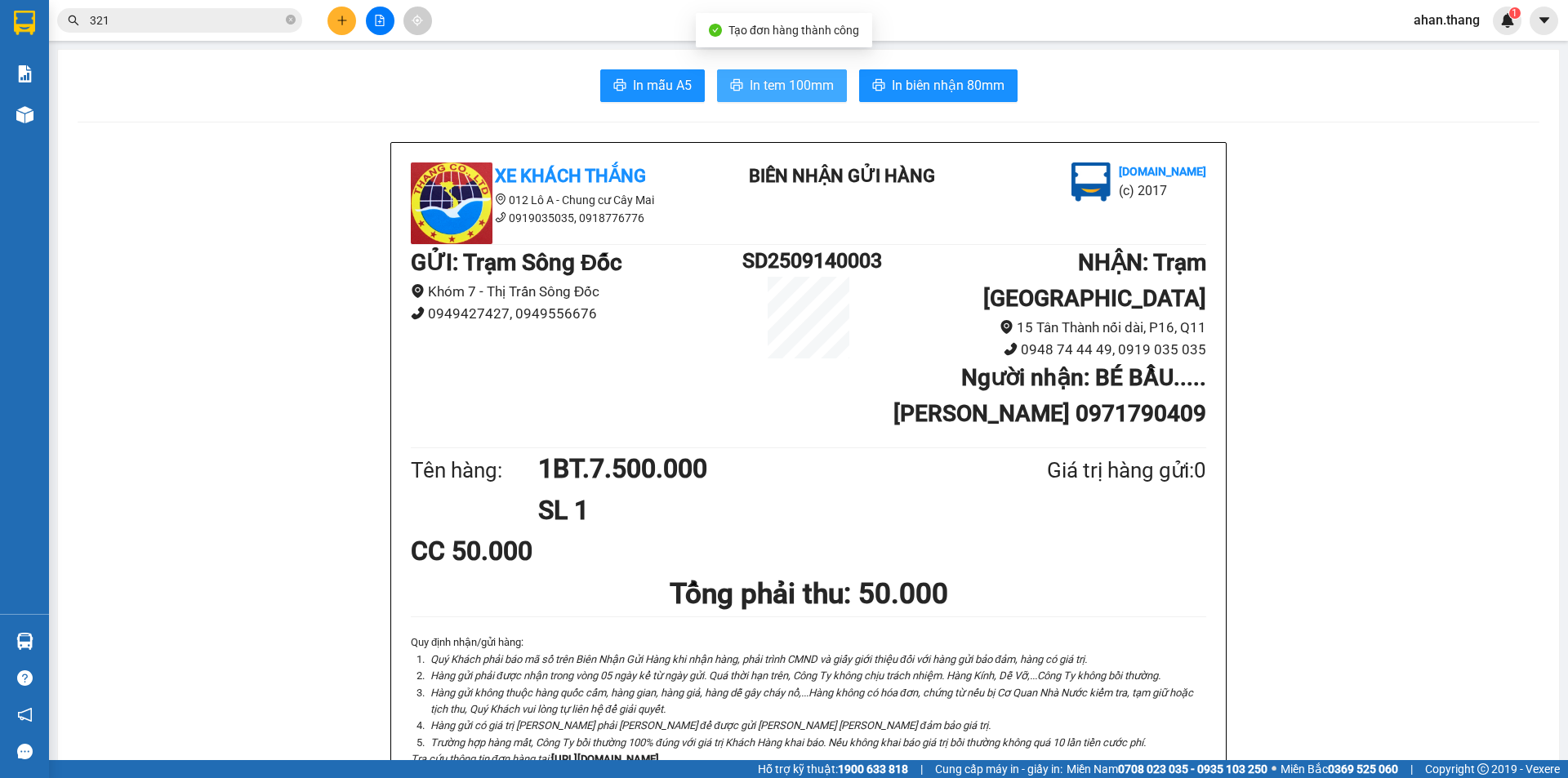
click at [801, 79] on span "In tem 100mm" at bounding box center [791, 85] width 84 height 21
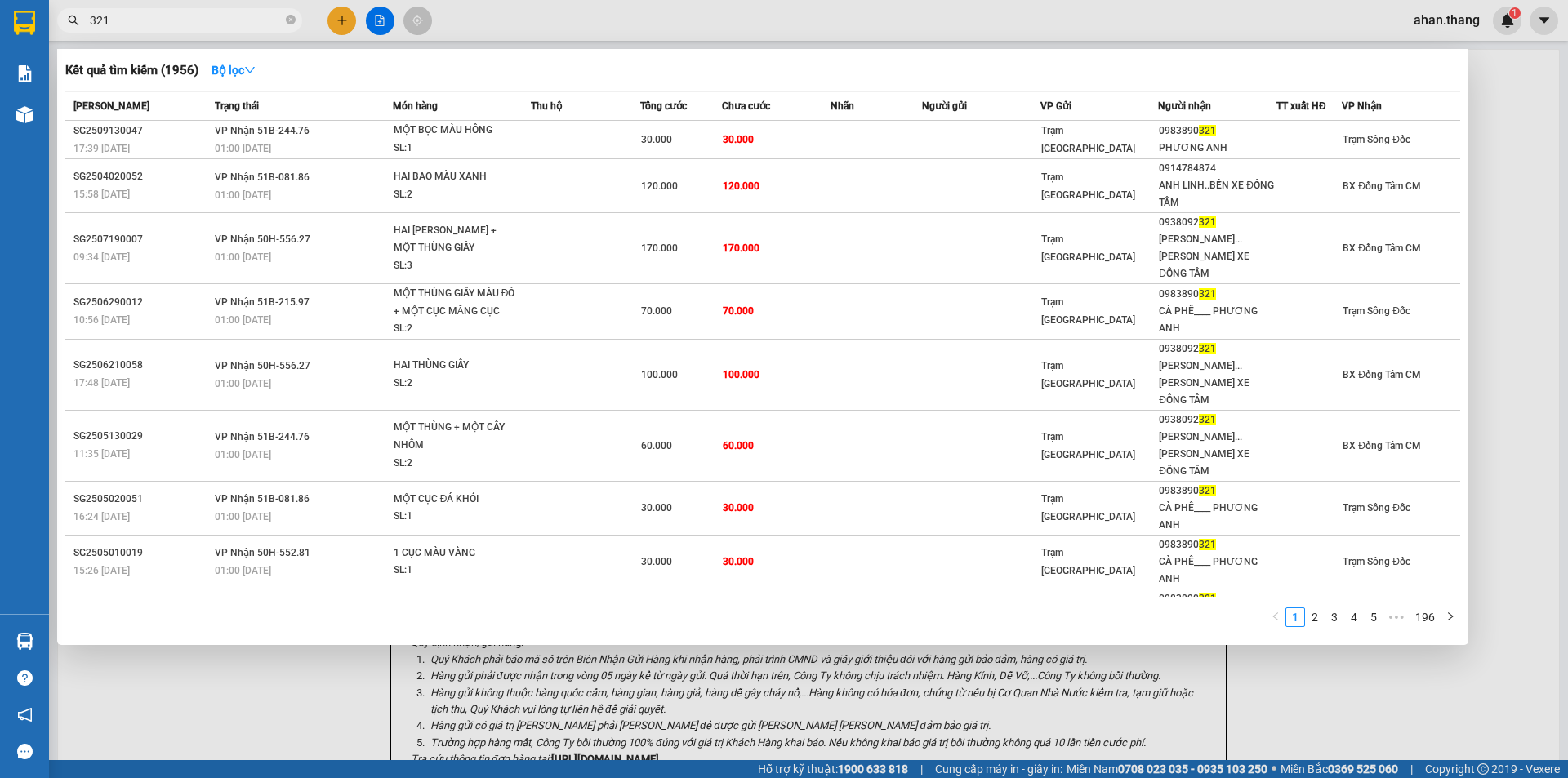
click at [133, 18] on input "321" at bounding box center [186, 20] width 193 height 18
type input "3"
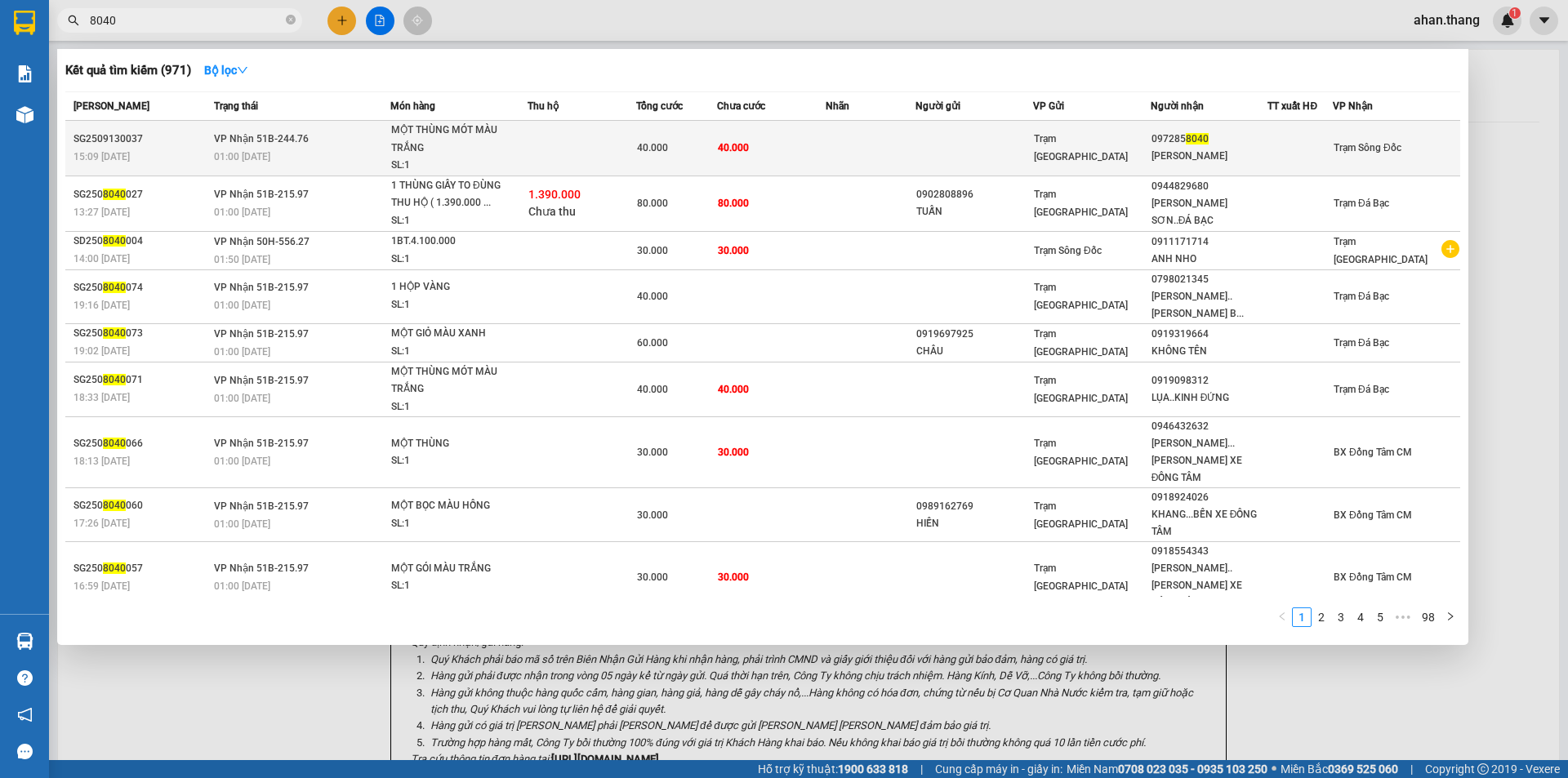
type input "8040"
click at [897, 142] on td at bounding box center [870, 148] width 91 height 56
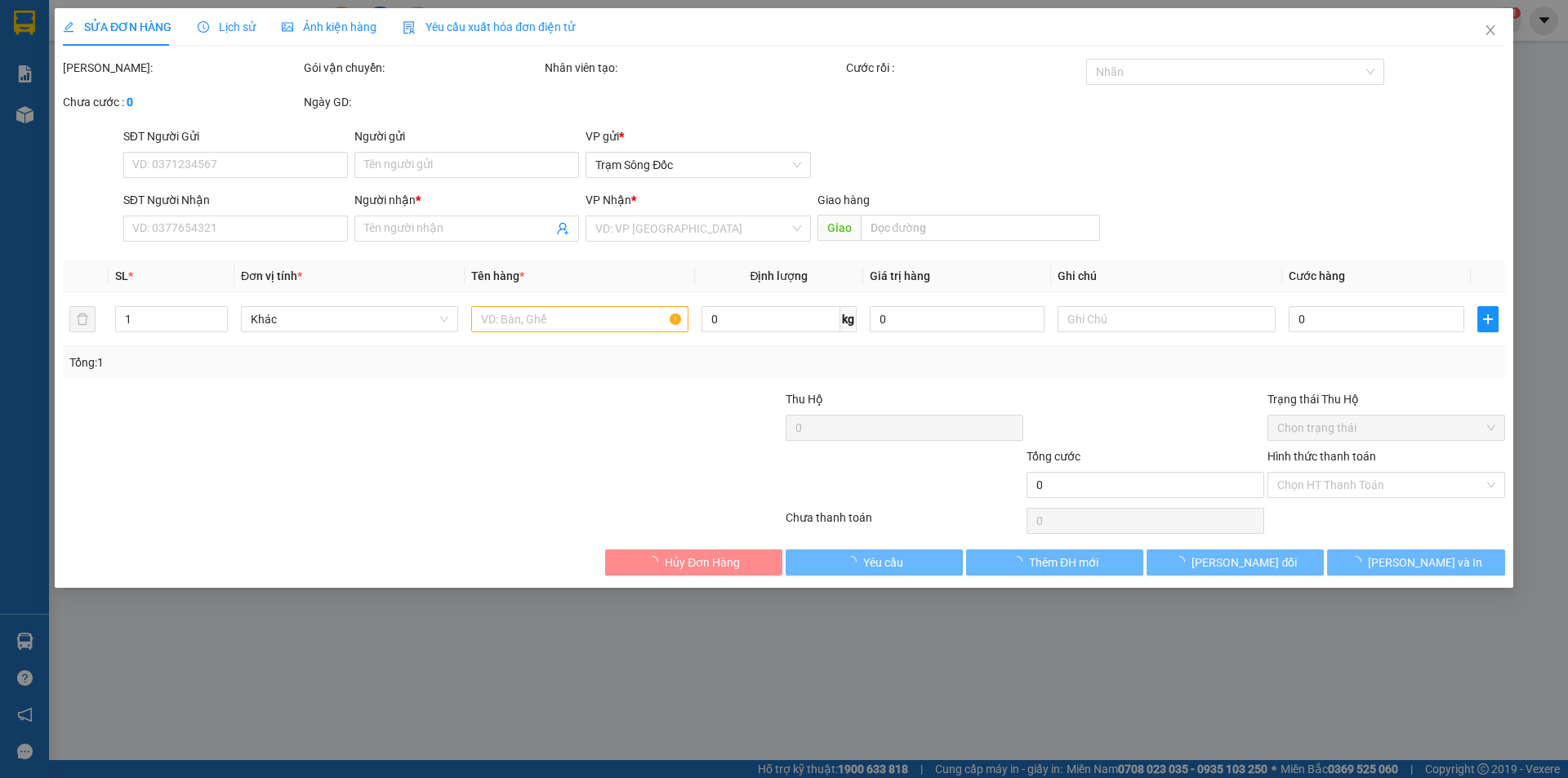
type input "0972858040"
type input "[PERSON_NAME]"
type input "40.000"
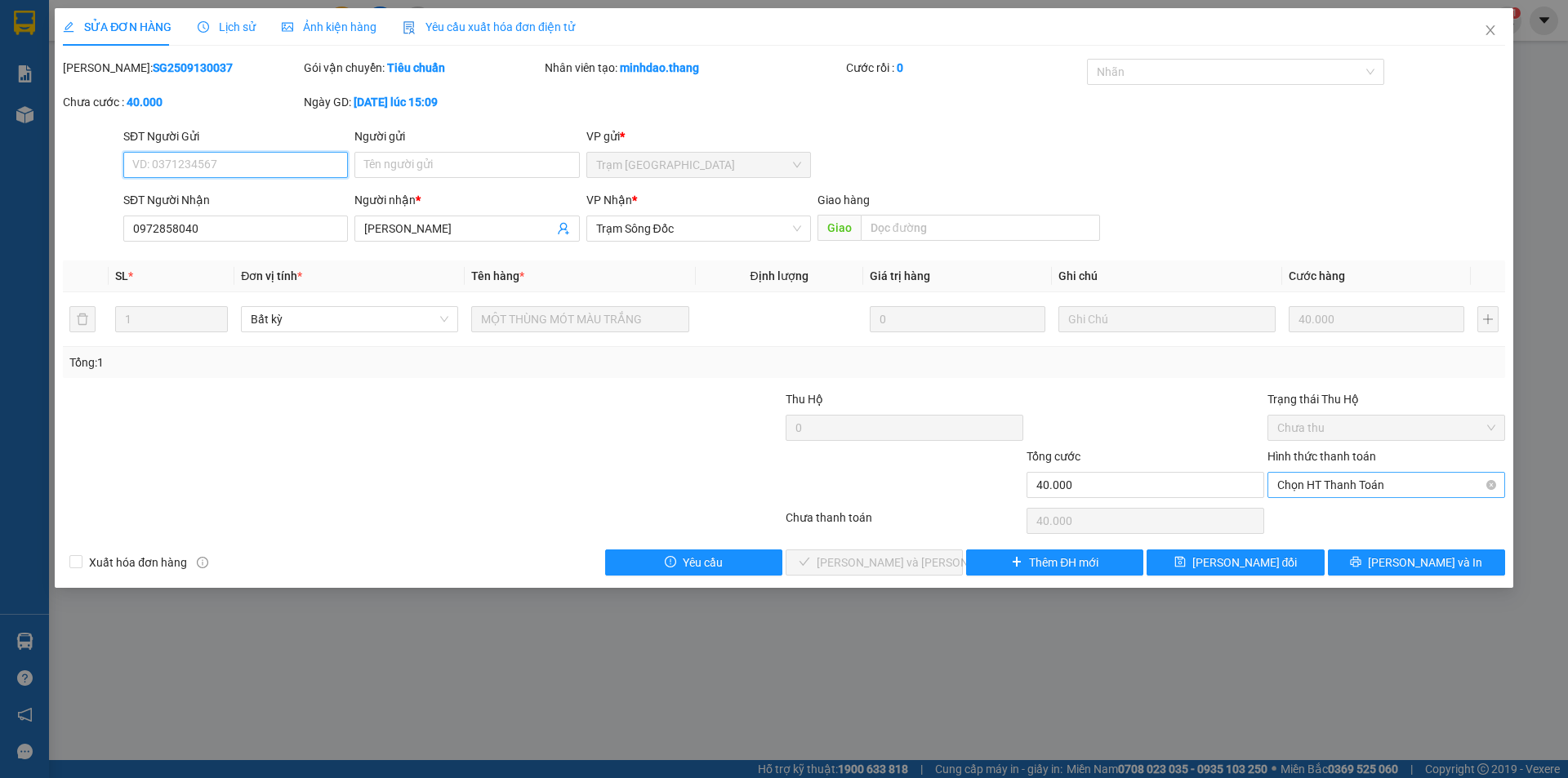
click at [1361, 486] on span "Chọn HT Thanh Toán" at bounding box center [1386, 485] width 218 height 25
click at [1353, 507] on div "Tại văn phòng" at bounding box center [1386, 518] width 237 height 26
type input "0"
click at [915, 560] on span "[PERSON_NAME] và [PERSON_NAME] hàng" at bounding box center [926, 562] width 220 height 18
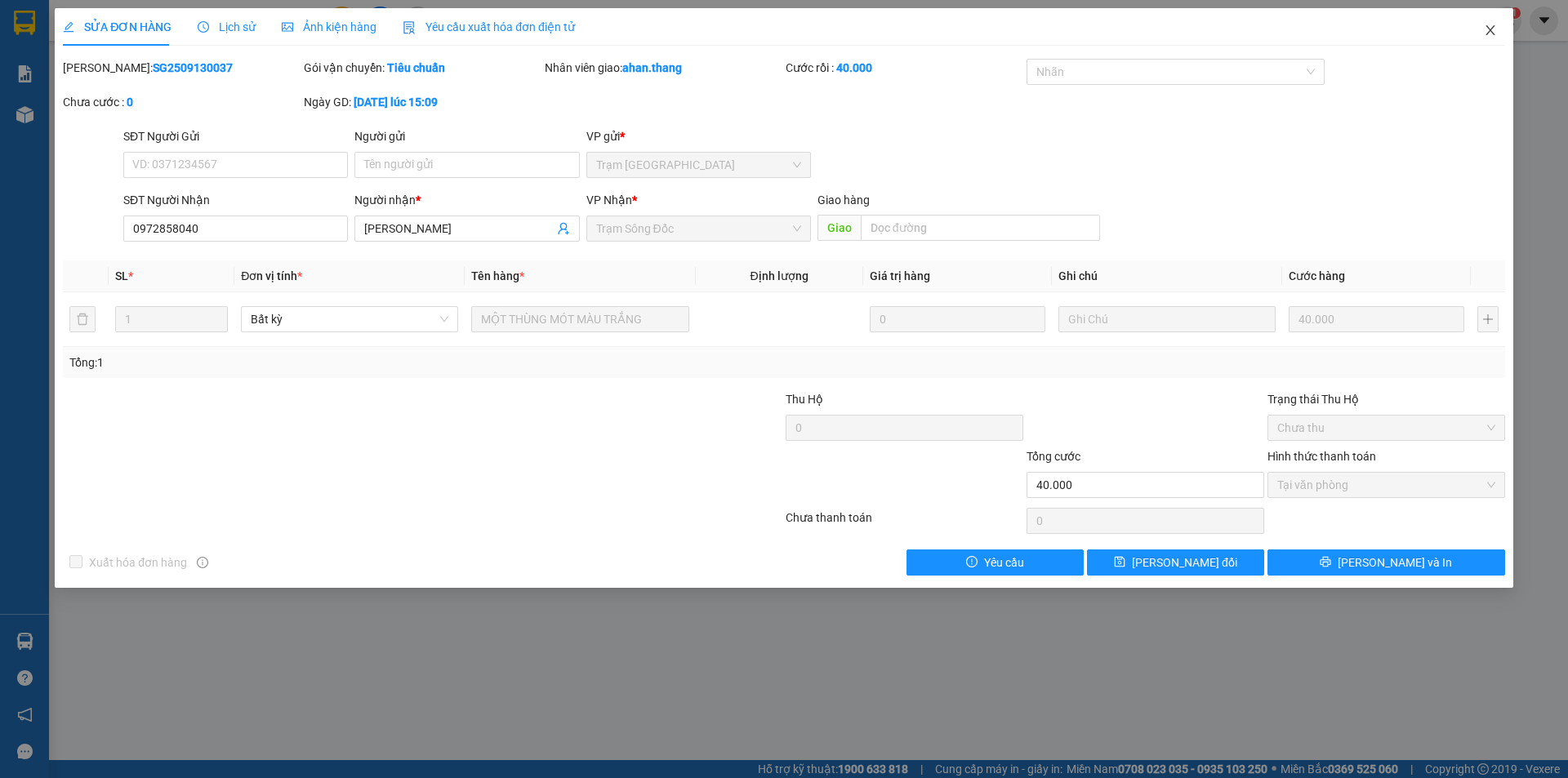
click at [1487, 28] on icon "close" at bounding box center [1490, 30] width 13 height 13
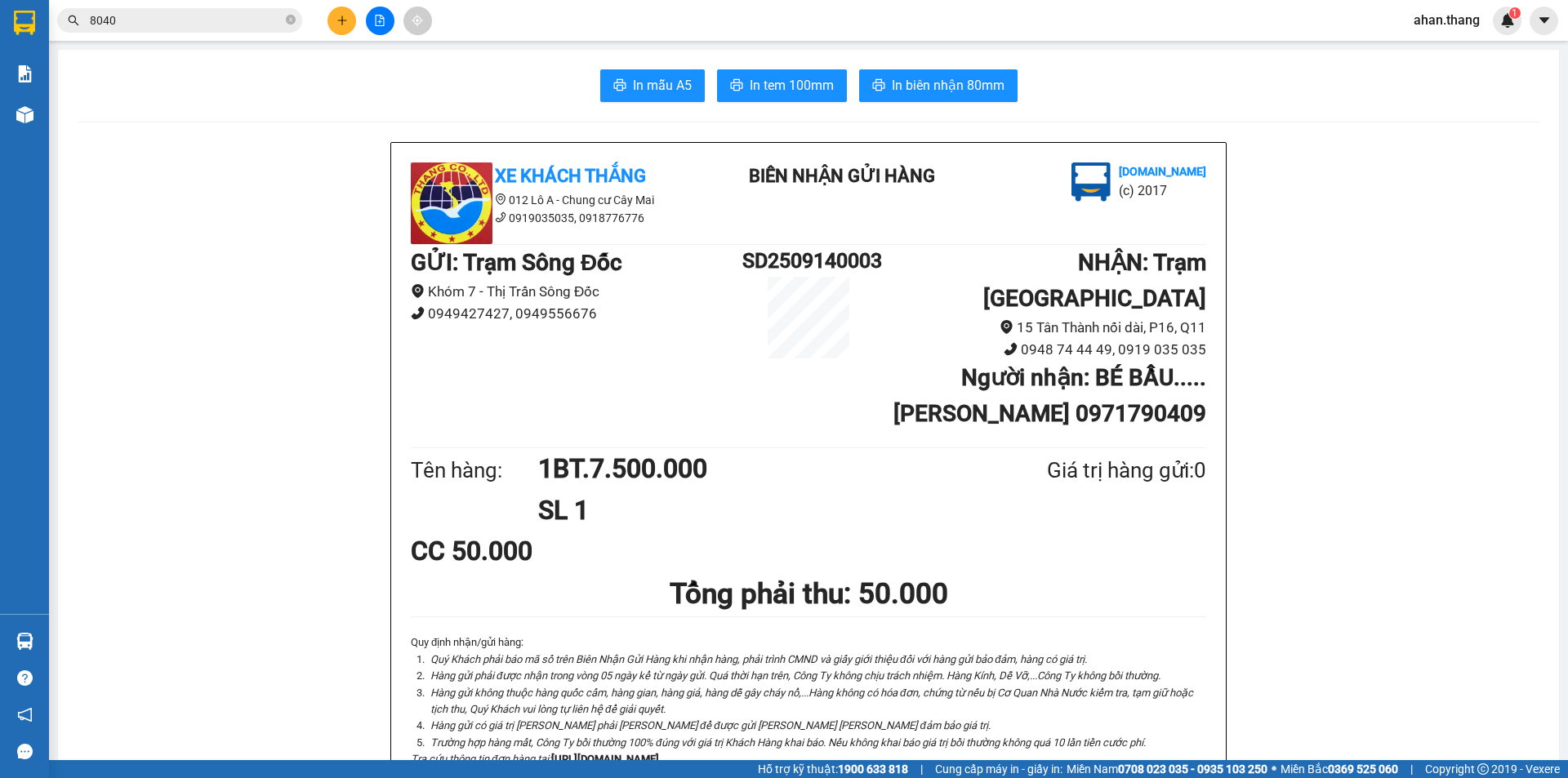
click at [141, 24] on input "8040" at bounding box center [186, 20] width 193 height 18
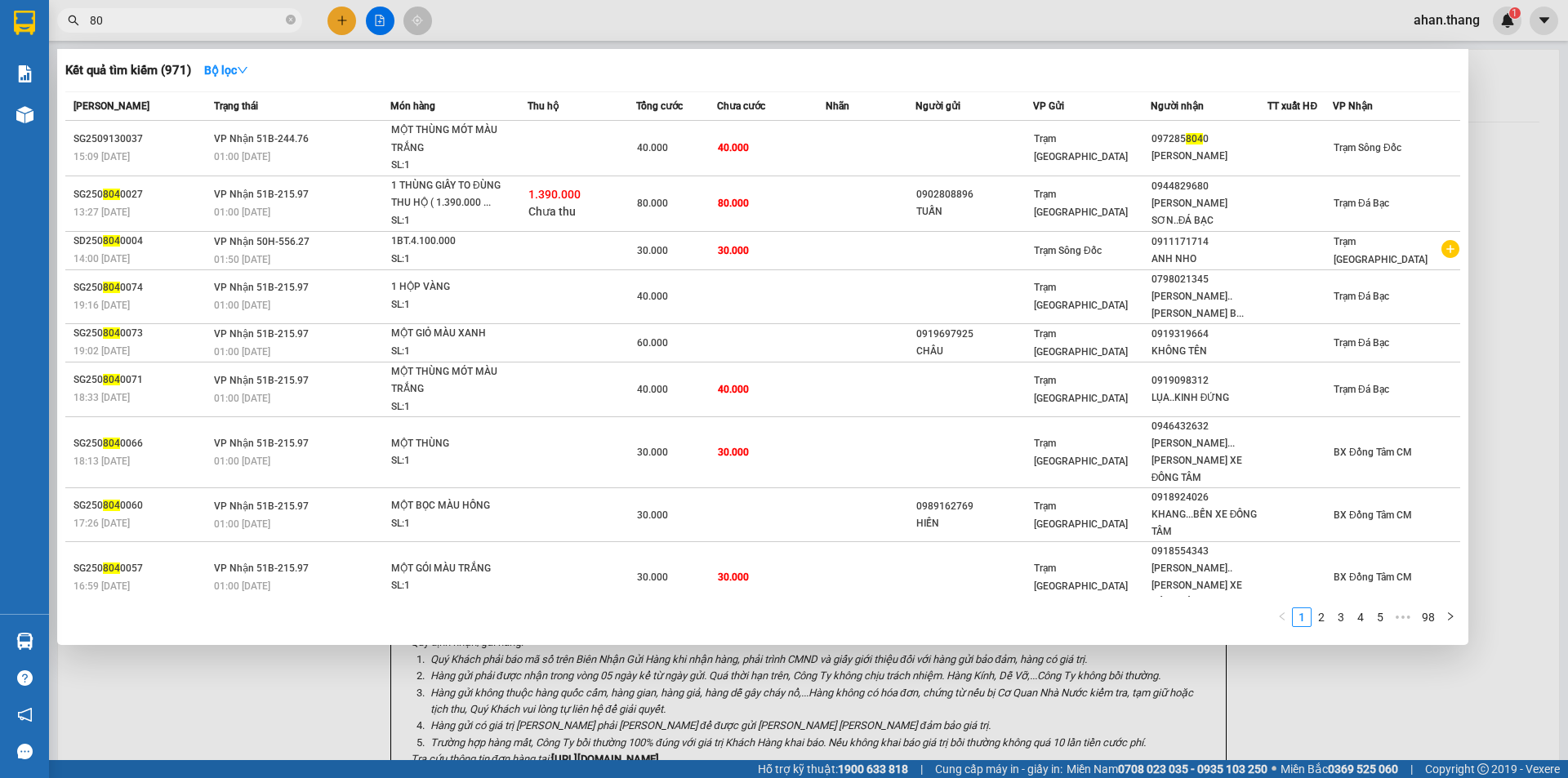
type input "8"
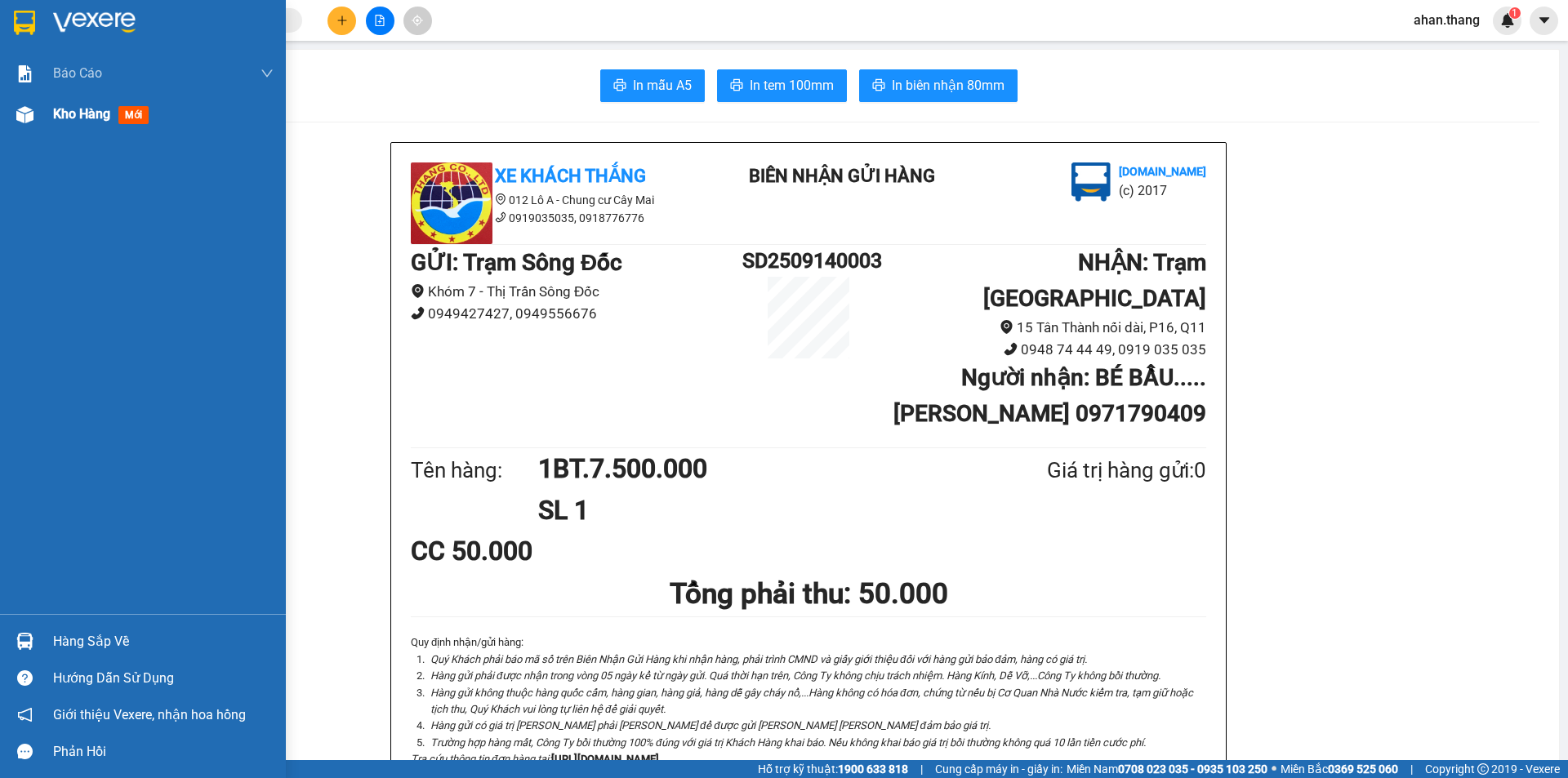
click at [75, 116] on span "Kho hàng" at bounding box center [81, 113] width 57 height 15
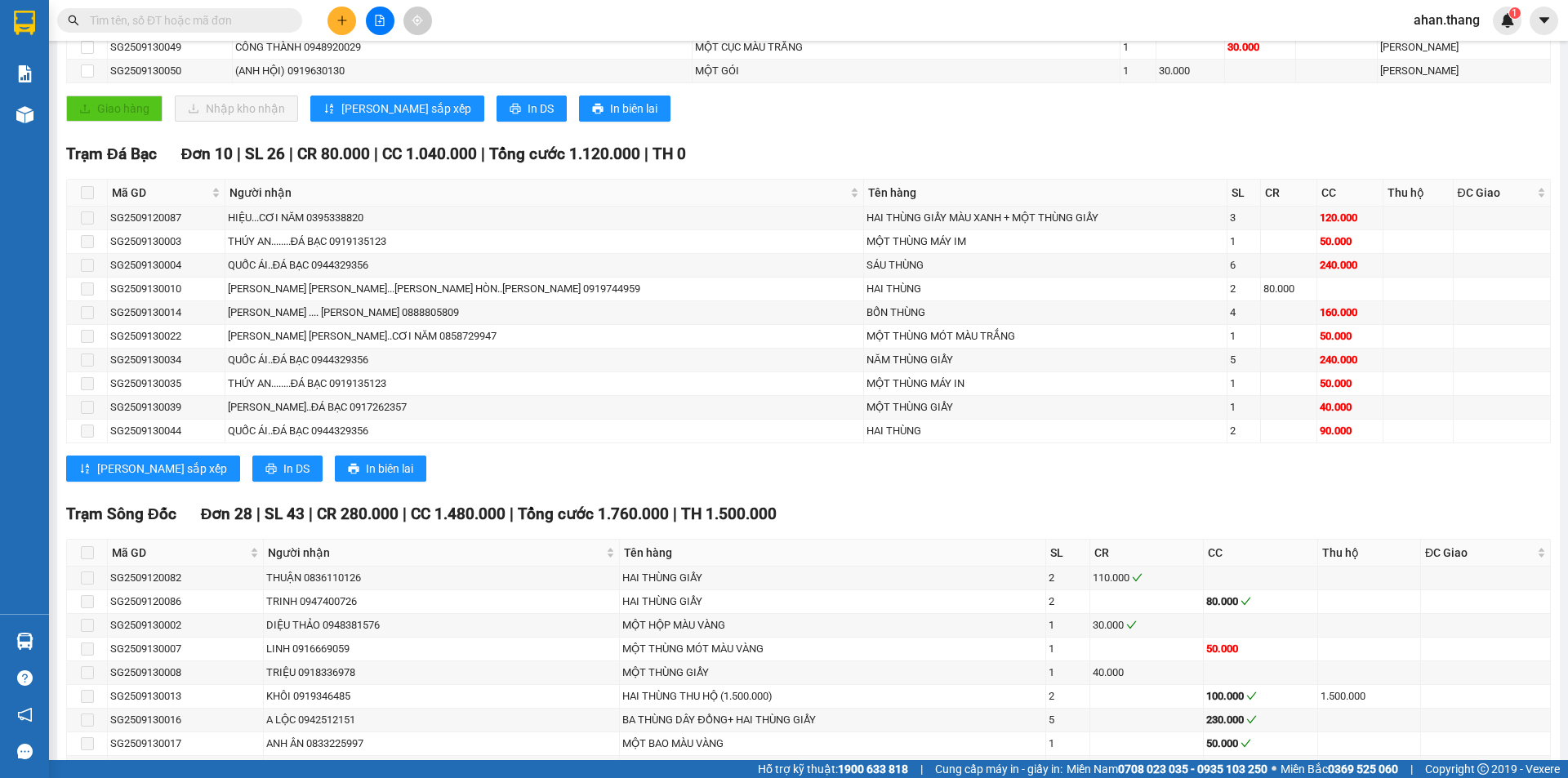
scroll to position [817, 0]
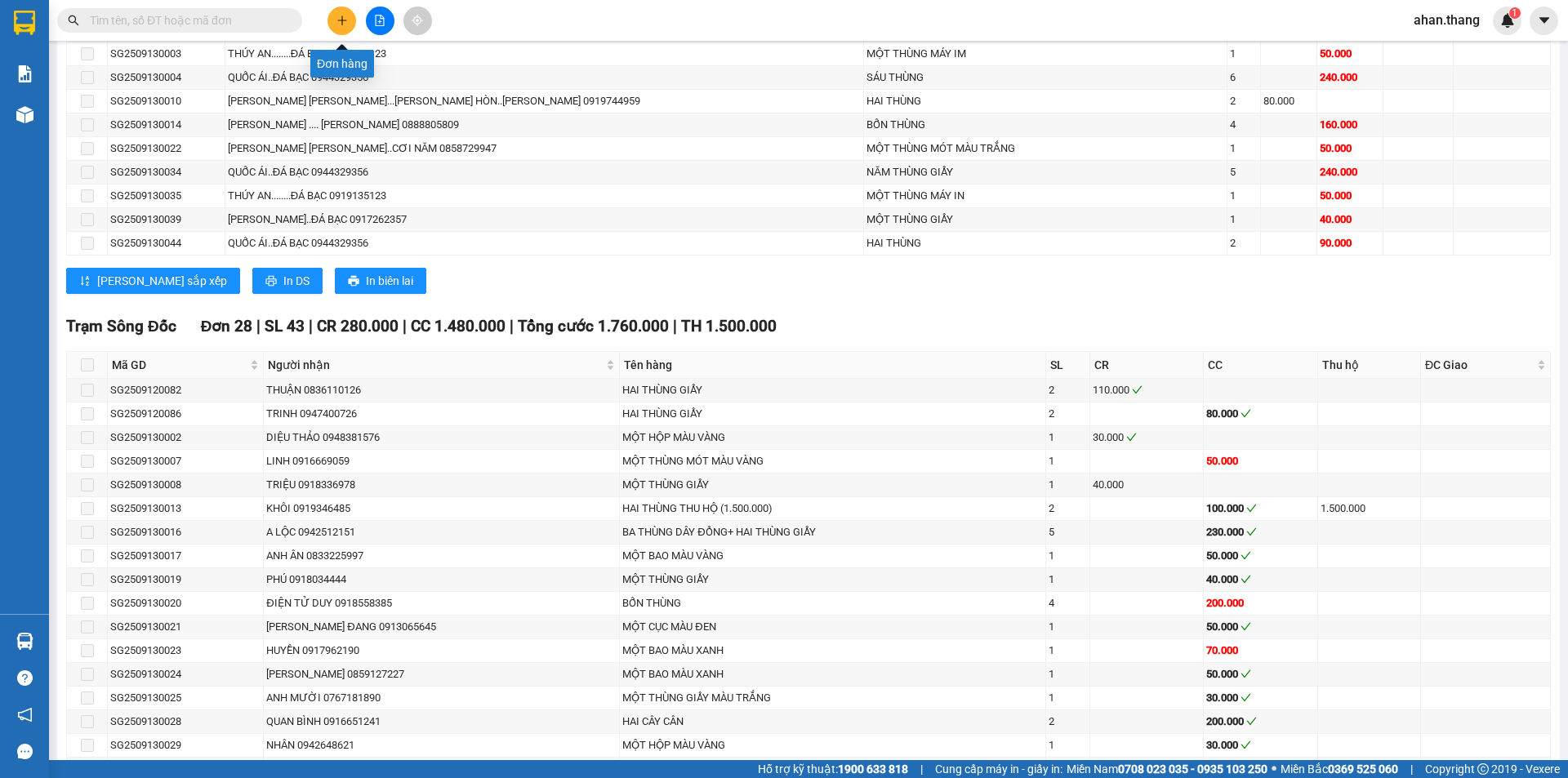
click at [340, 26] on icon "plus" at bounding box center [342, 21] width 11 height 11
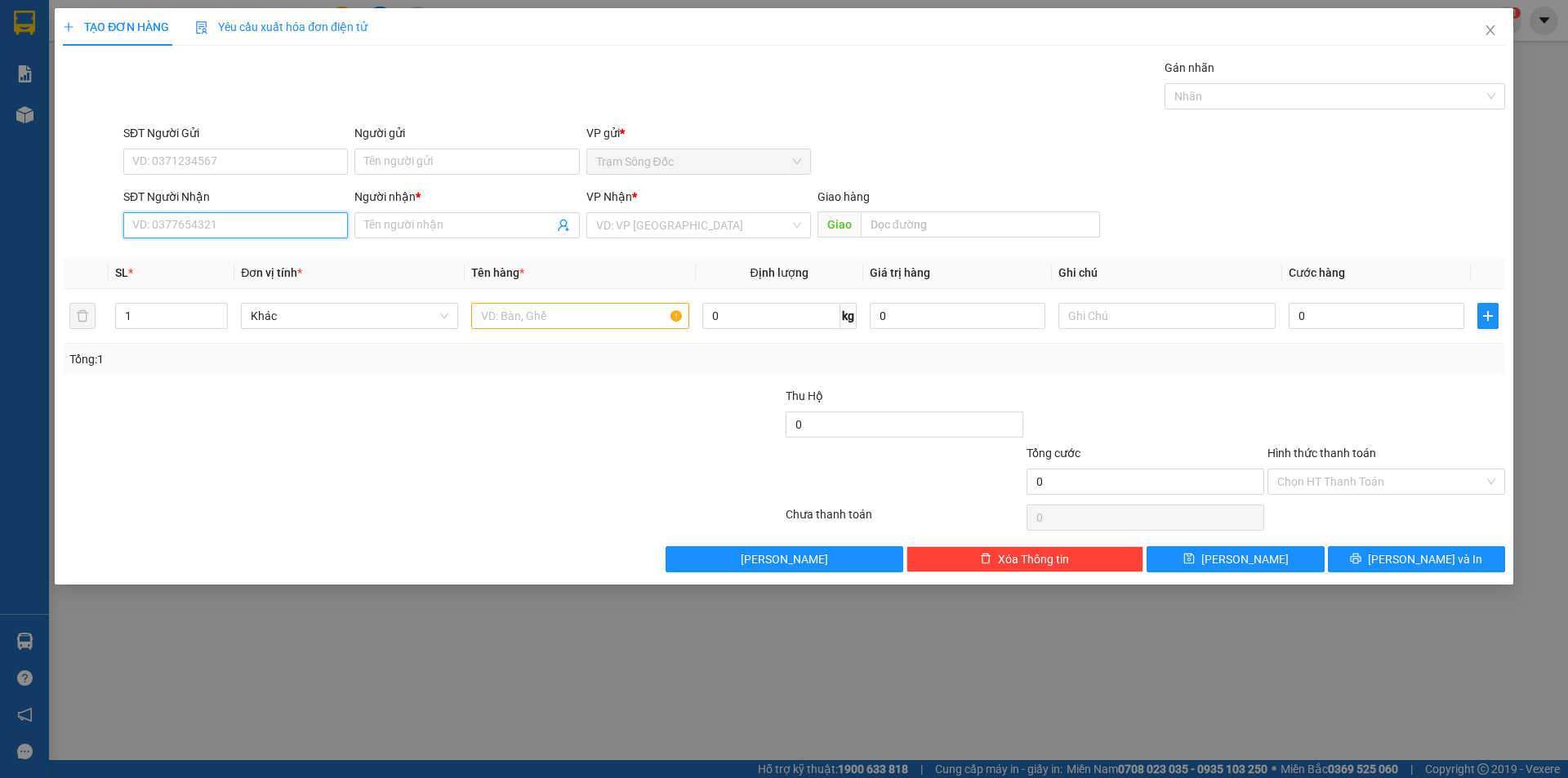
click at [273, 227] on input "SĐT Người Nhận" at bounding box center [235, 226] width 225 height 26
type input "0941707123"
click at [445, 229] on input "Người nhận *" at bounding box center [458, 225] width 189 height 18
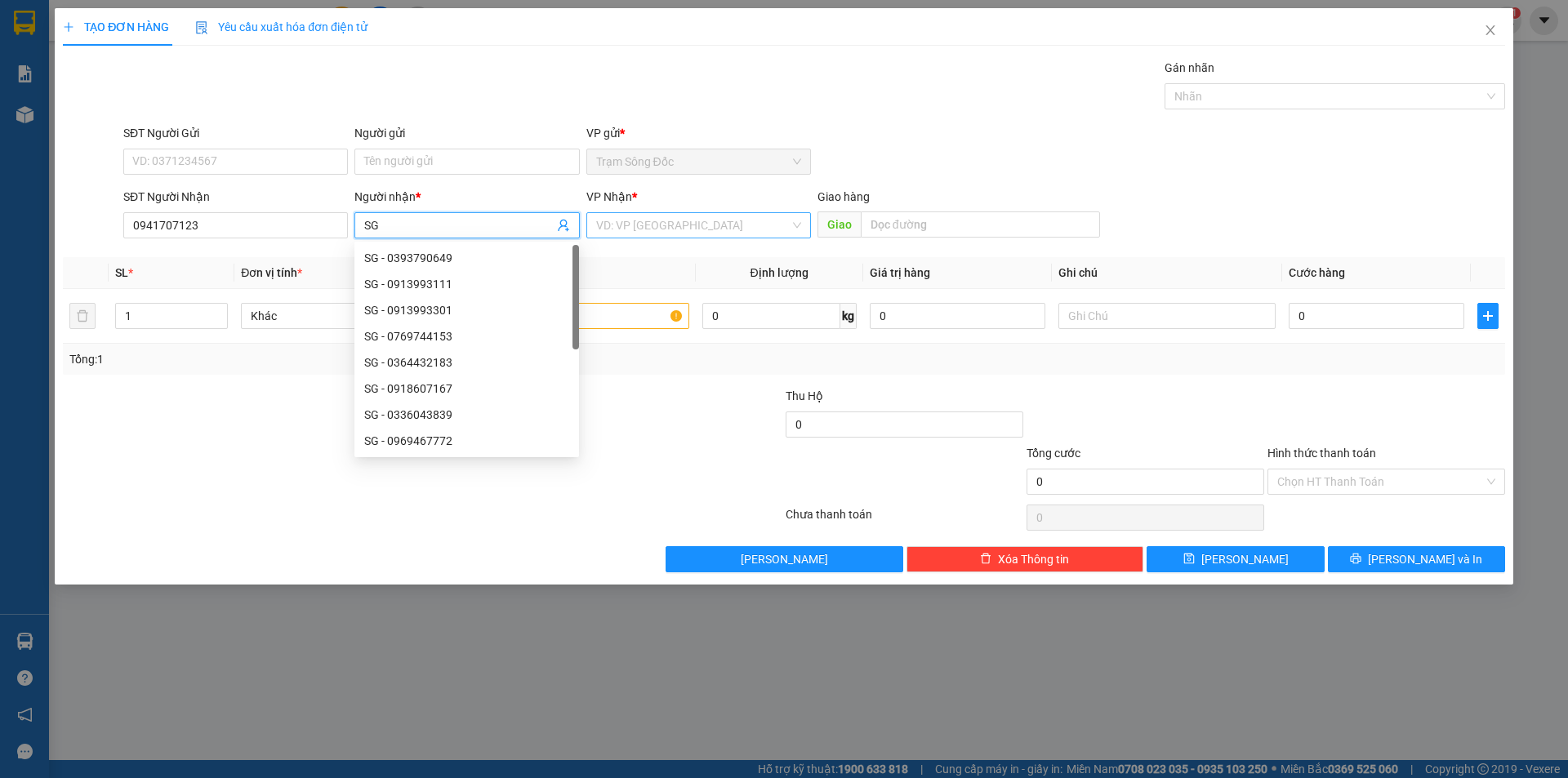
type input "SG"
click at [677, 233] on input "search" at bounding box center [693, 225] width 194 height 25
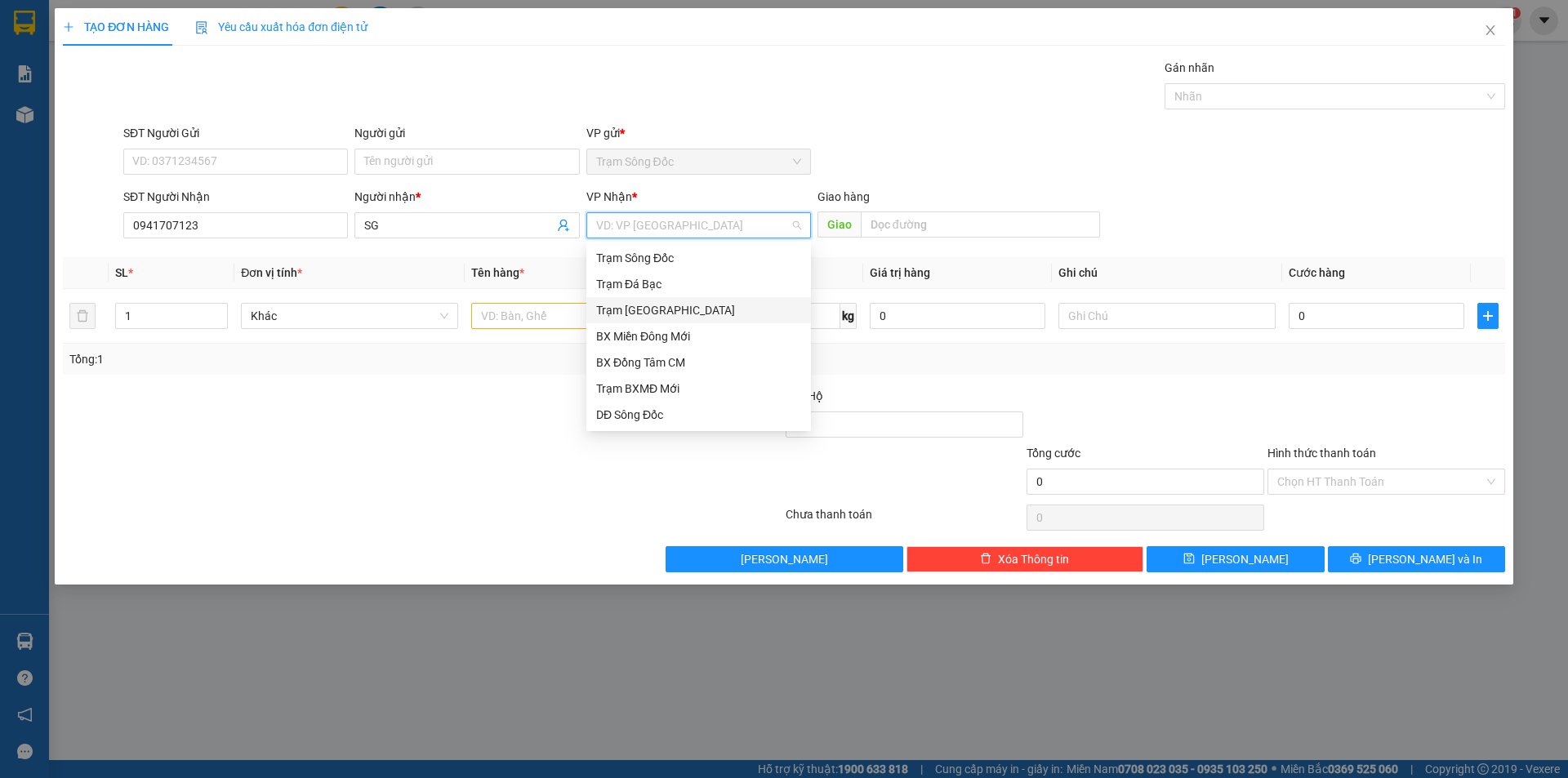
click at [667, 309] on div "Trạm [GEOGRAPHIC_DATA]" at bounding box center [698, 310] width 205 height 18
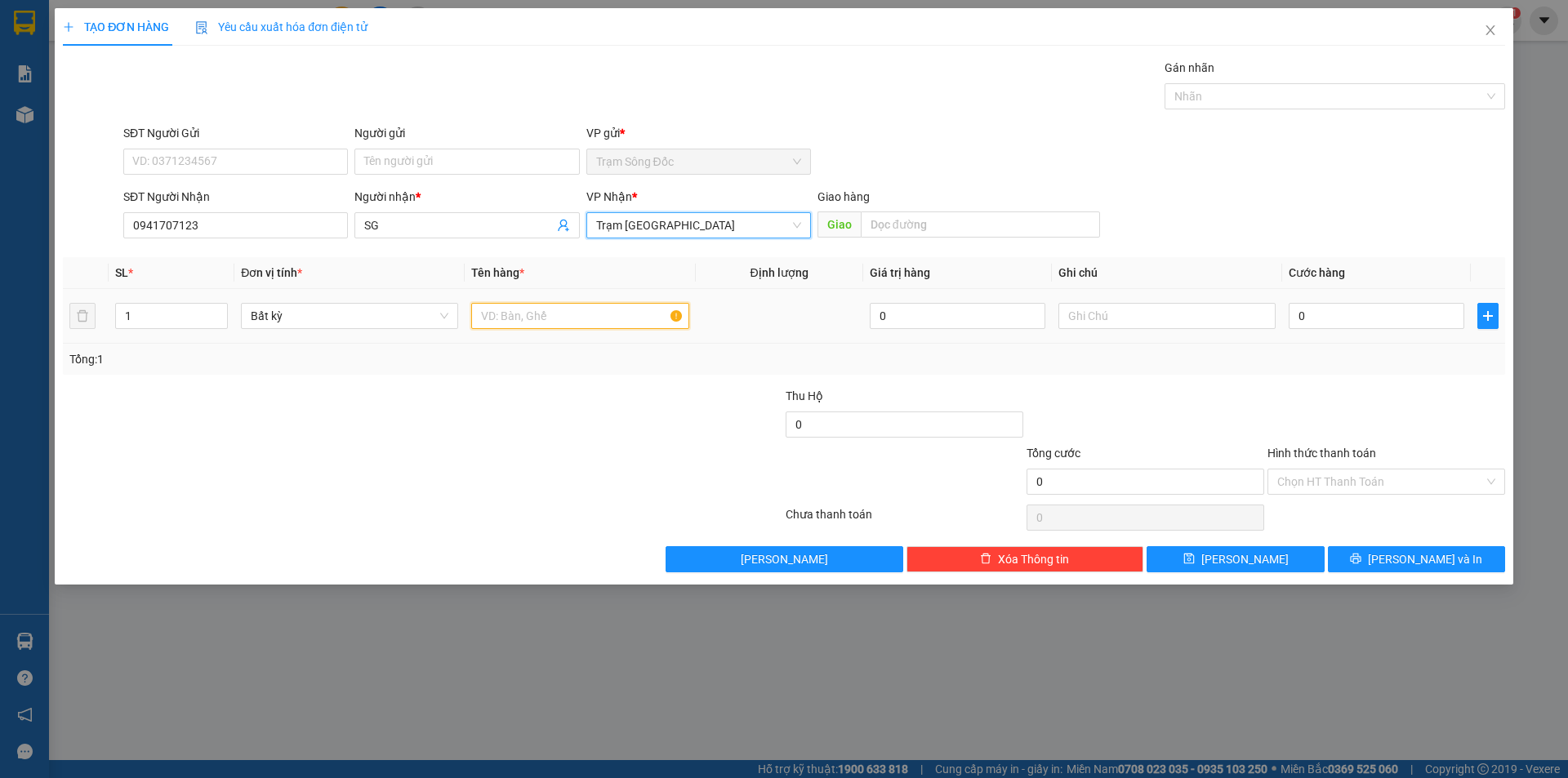
click at [578, 315] on input "text" at bounding box center [579, 316] width 217 height 26
type input "1 HO SO.TS"
click at [1414, 320] on input "0" at bounding box center [1376, 316] width 176 height 26
type input "3"
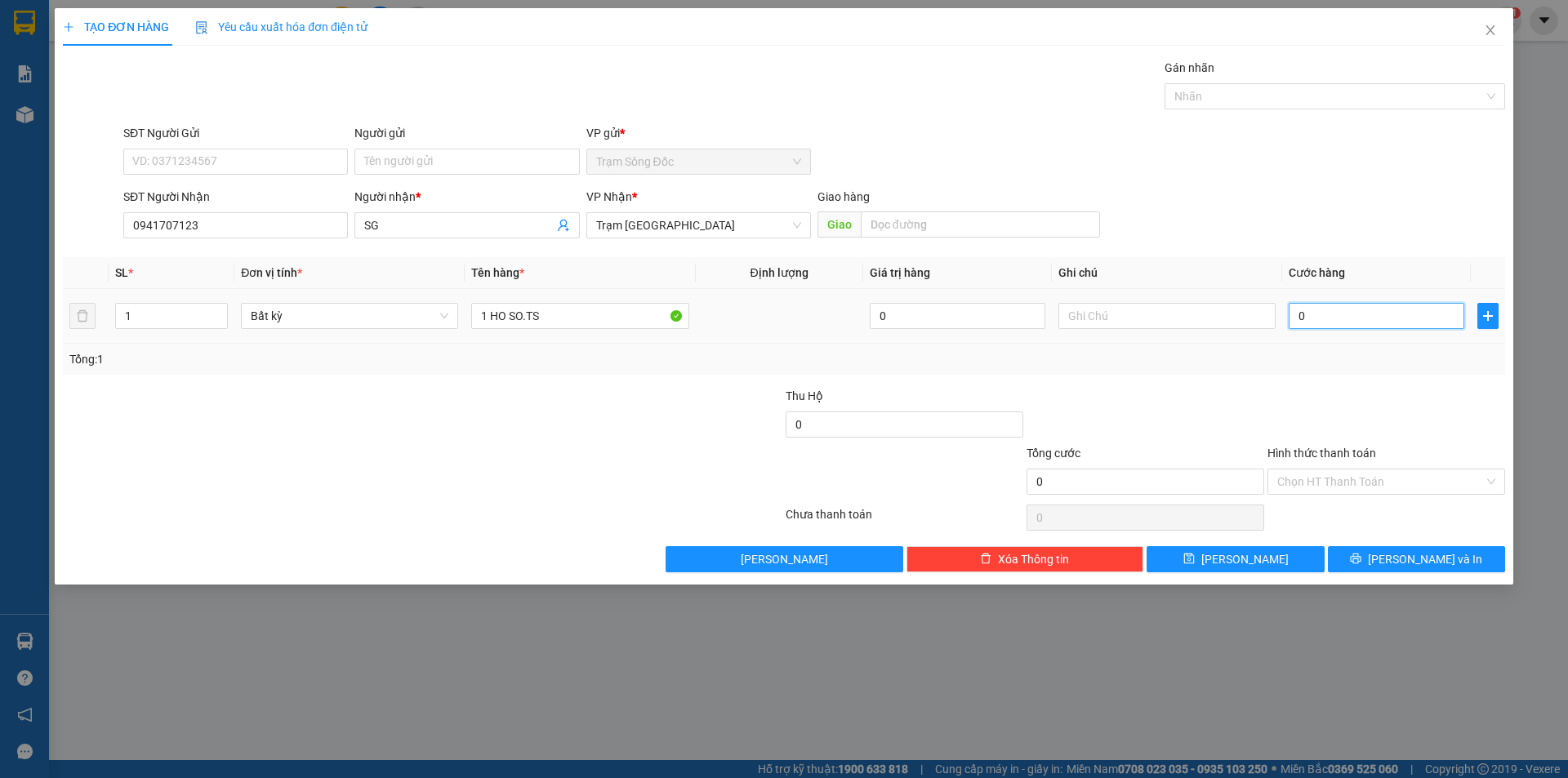
type input "3"
type input "30"
type input "30.000"
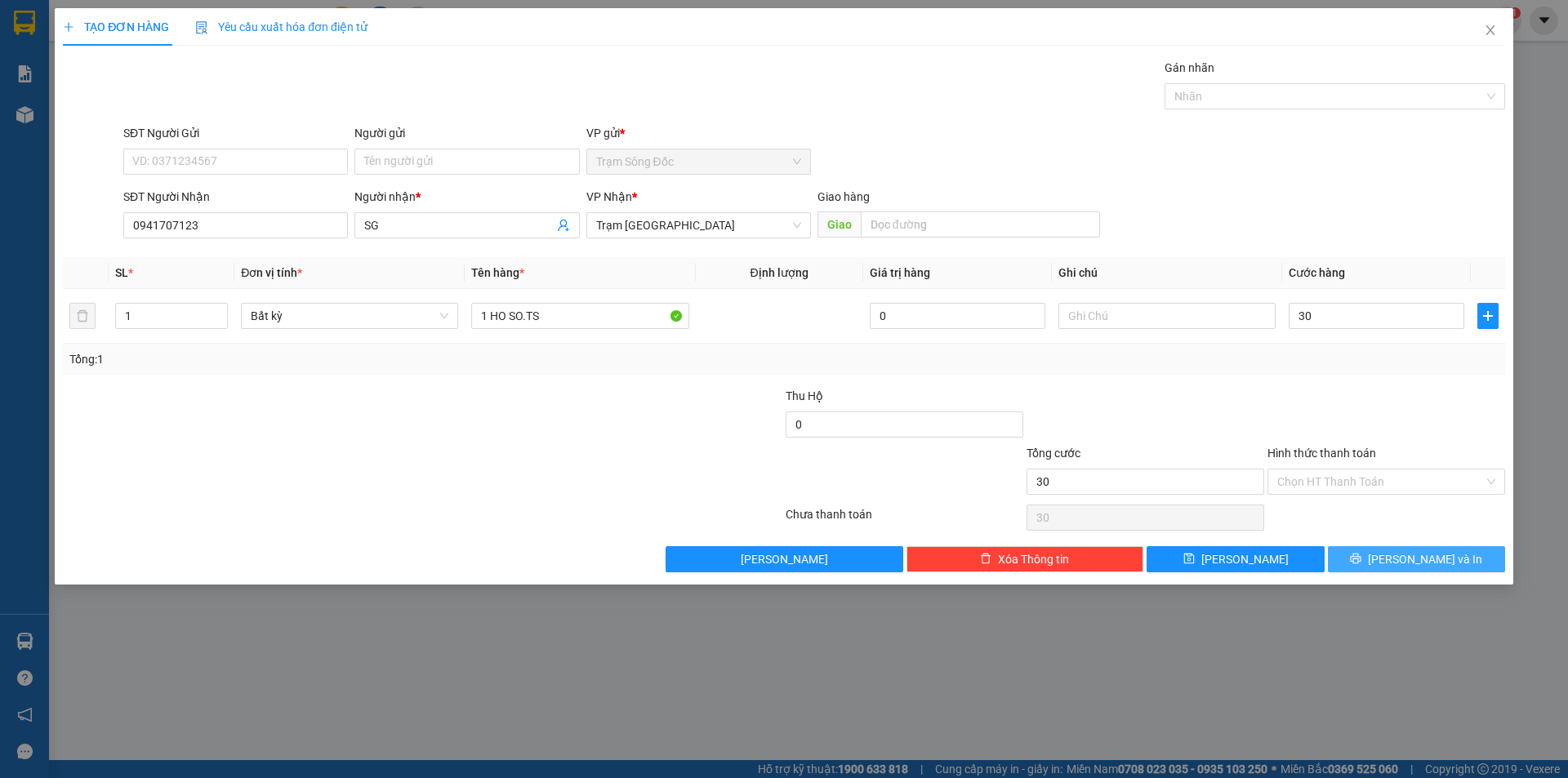
type input "30.000"
click at [1417, 551] on span "[PERSON_NAME] và In" at bounding box center [1424, 559] width 114 height 18
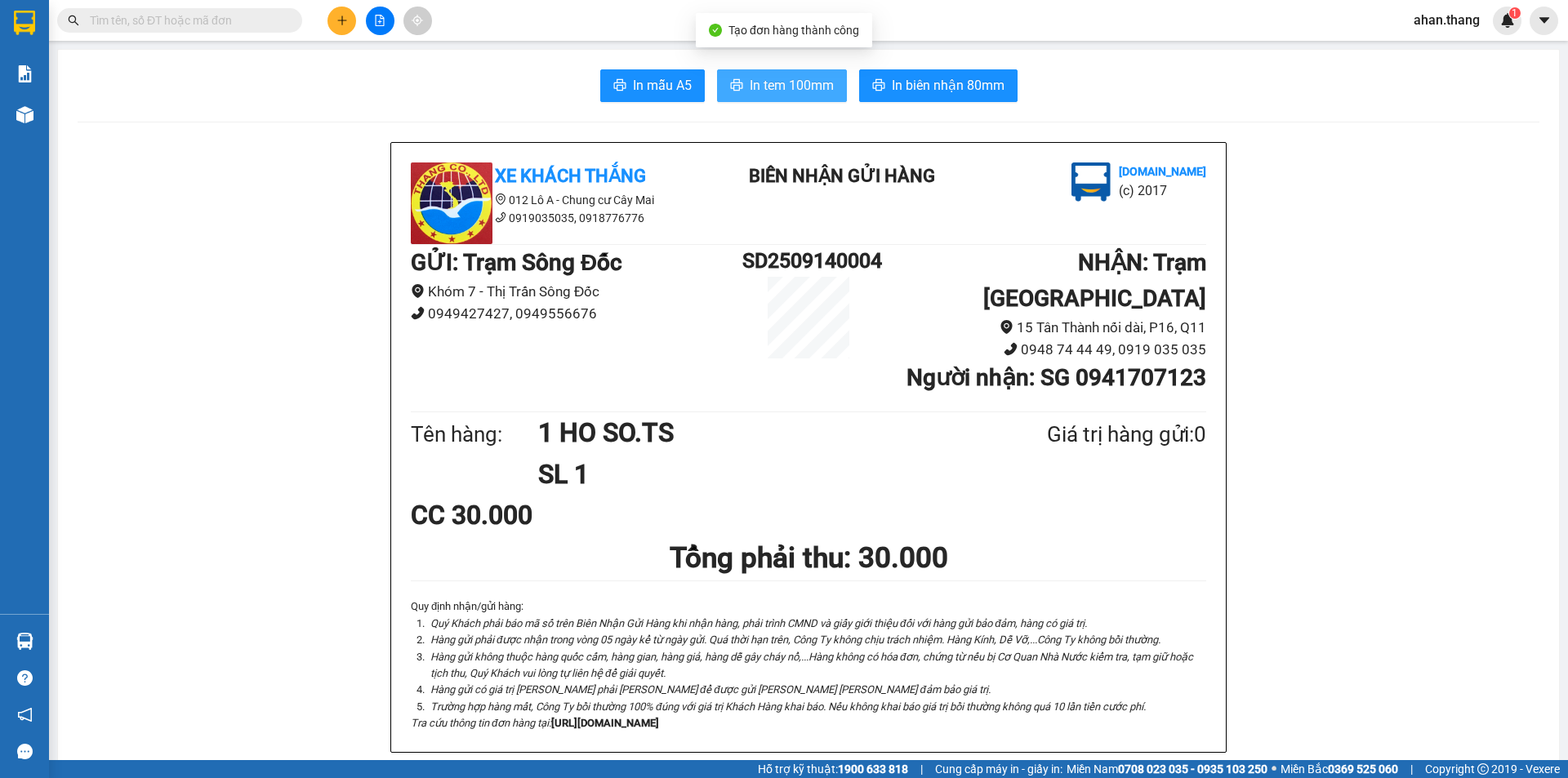
click at [783, 78] on span "In tem 100mm" at bounding box center [791, 85] width 84 height 21
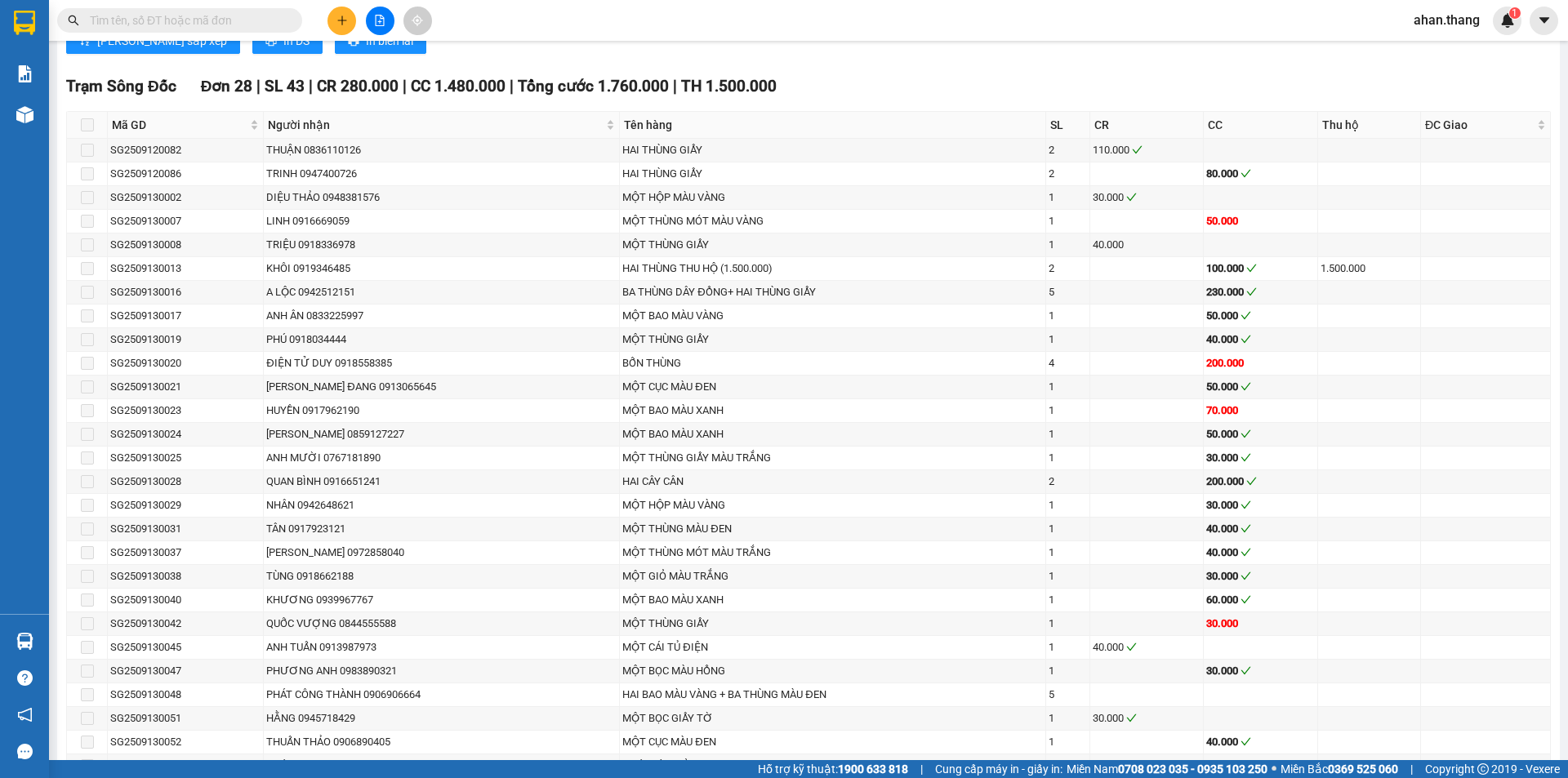
scroll to position [1143, 0]
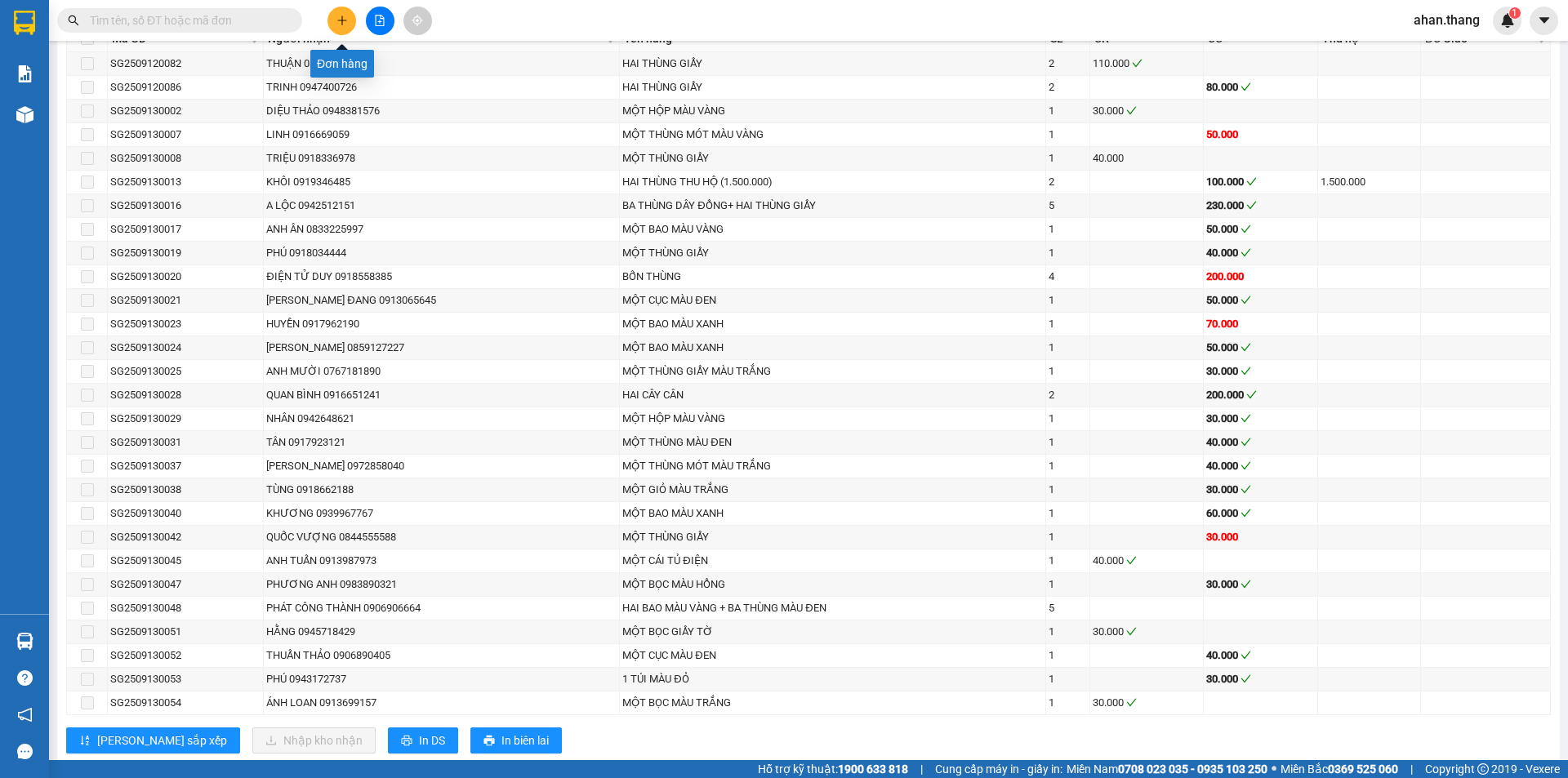
click at [340, 23] on icon "plus" at bounding box center [342, 21] width 11 height 11
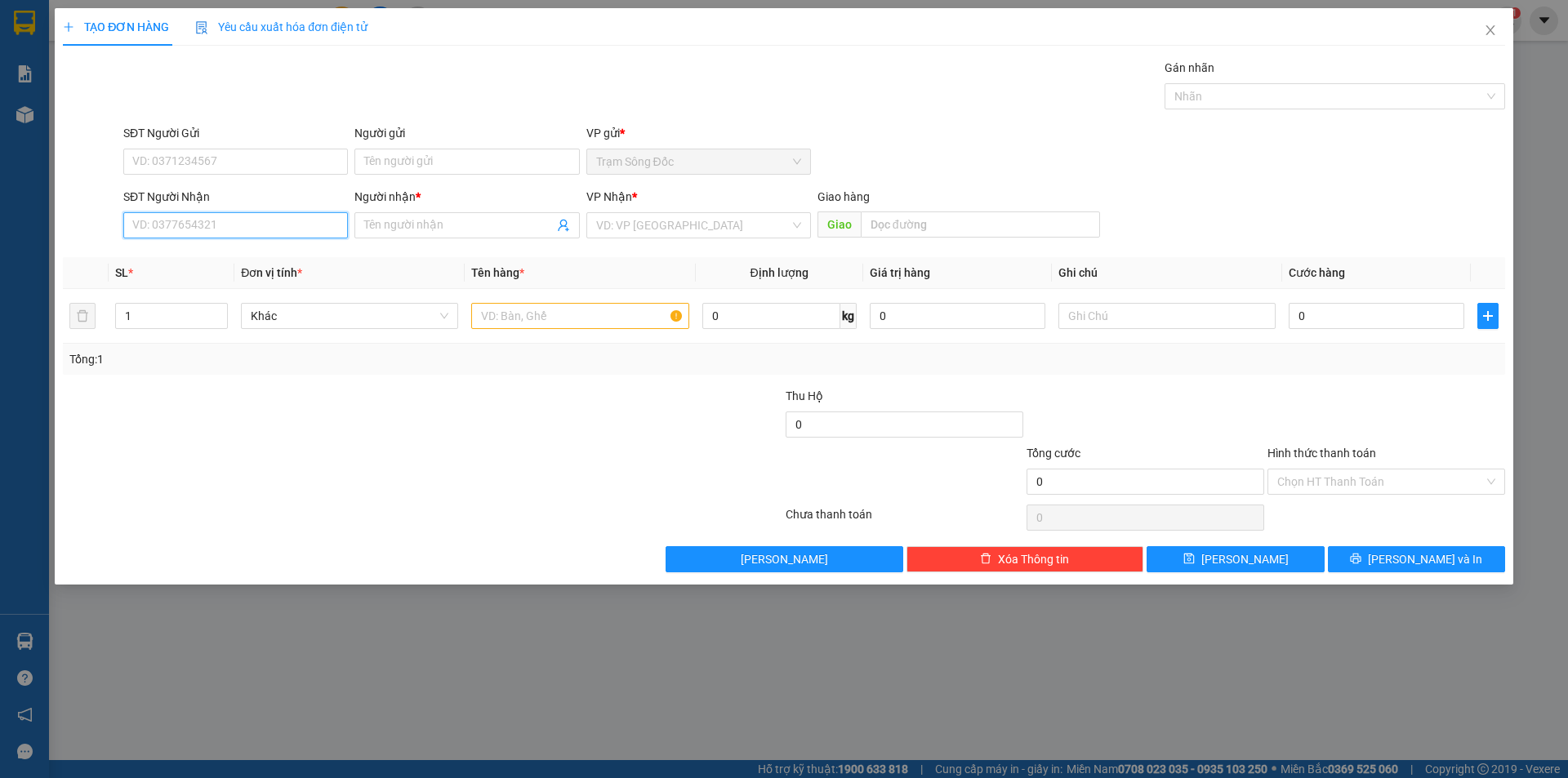
click at [249, 220] on input "SĐT Người Nhận" at bounding box center [235, 226] width 225 height 26
type input "0919346485"
click at [473, 227] on input "Người nhận *" at bounding box center [458, 225] width 189 height 18
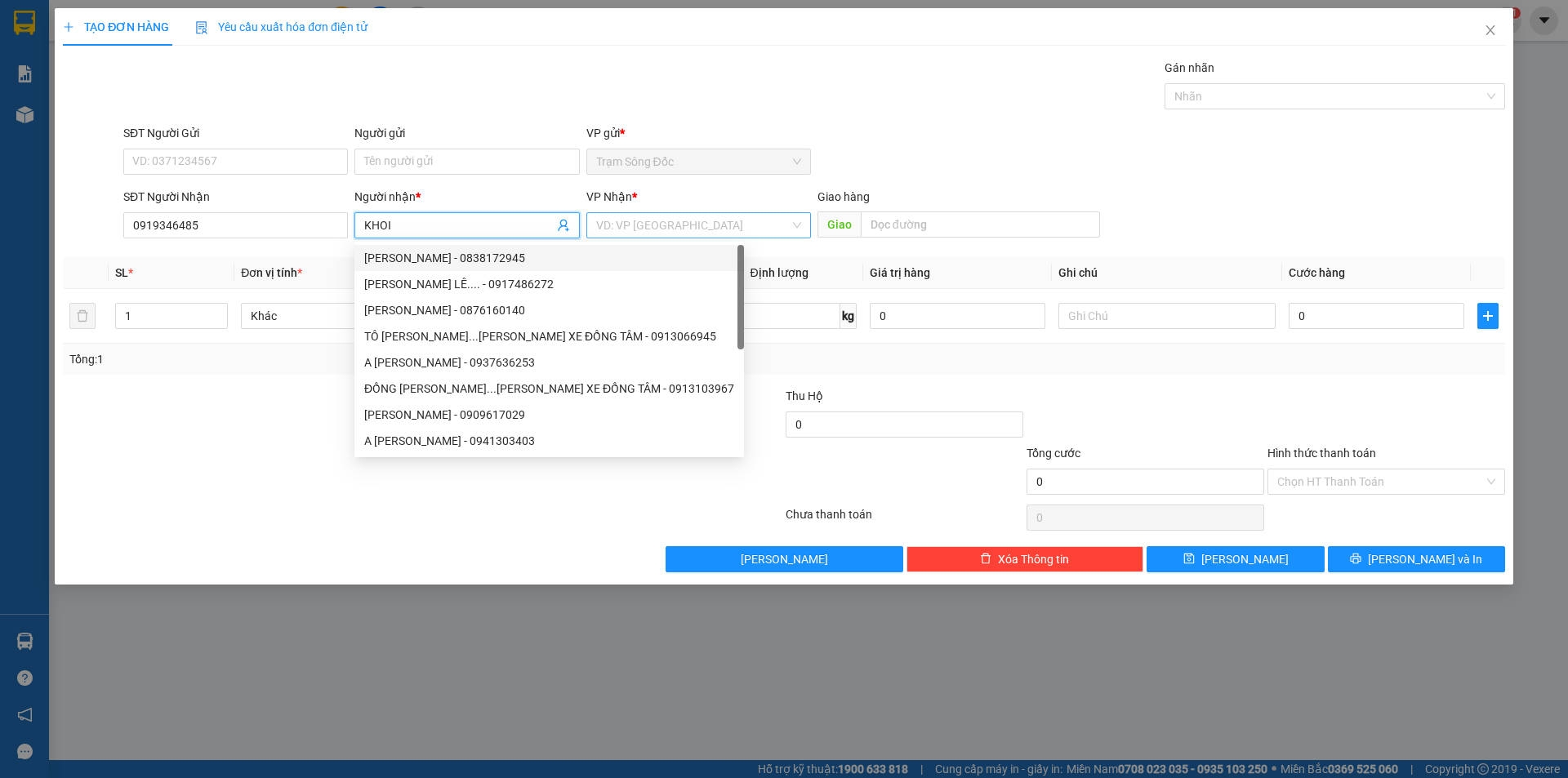
type input "KHOI"
click at [661, 224] on input "search" at bounding box center [693, 225] width 194 height 25
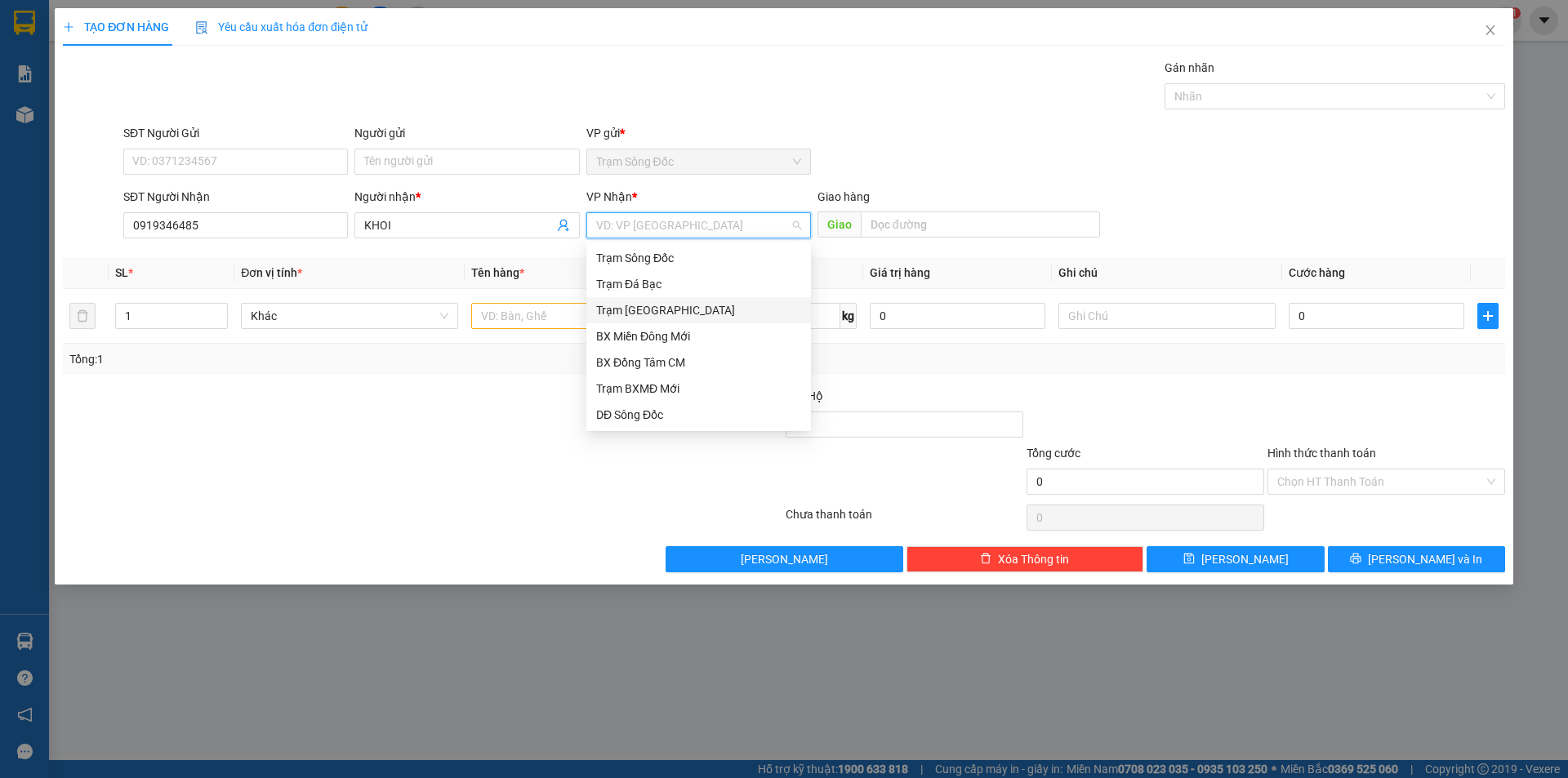
click at [663, 308] on div "Trạm [GEOGRAPHIC_DATA]" at bounding box center [698, 310] width 205 height 18
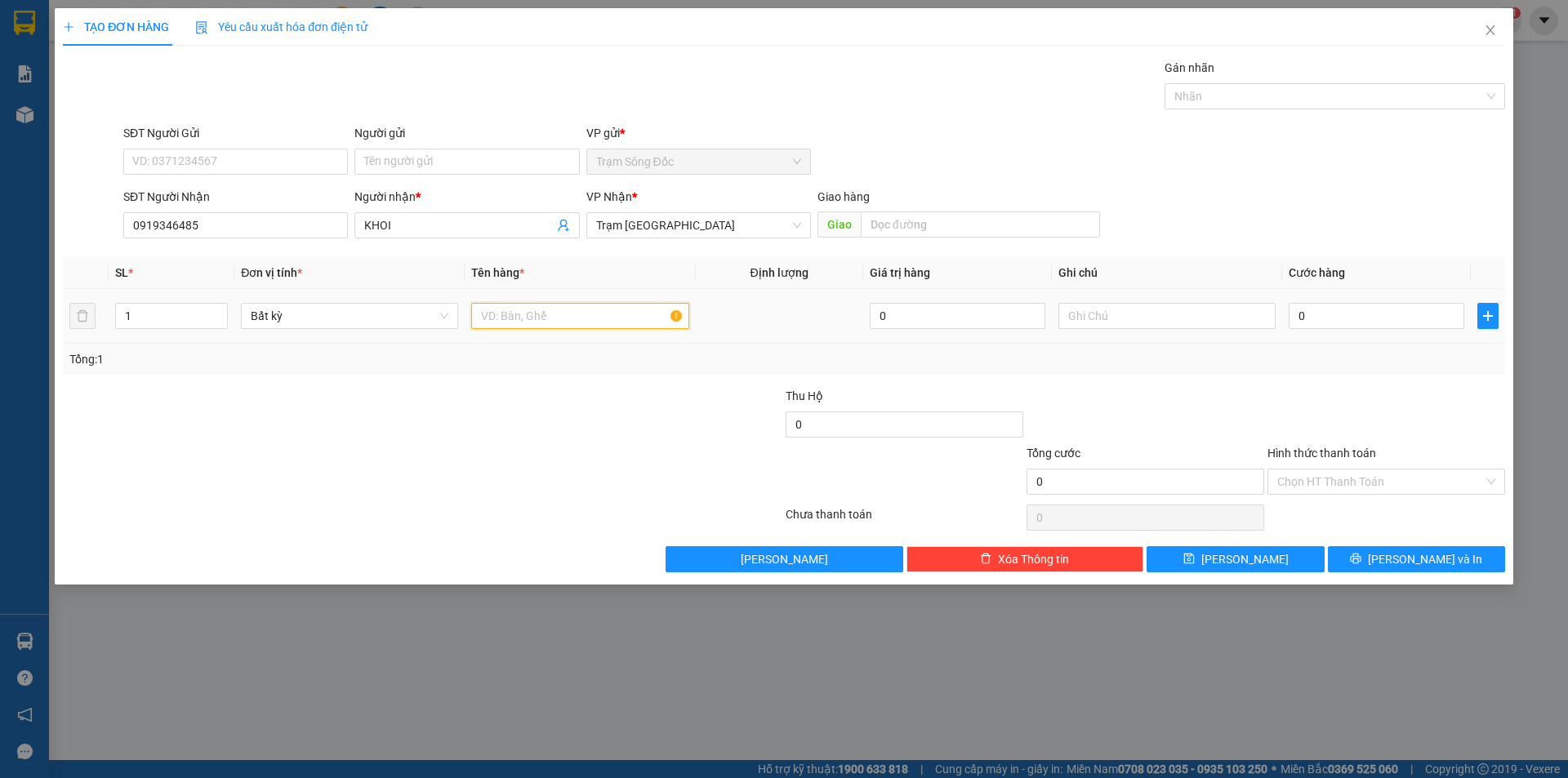
click at [553, 314] on input "text" at bounding box center [579, 316] width 217 height 26
type input "1BT.1.500.000"
click at [1421, 315] on input "0" at bounding box center [1376, 316] width 176 height 26
type input "3"
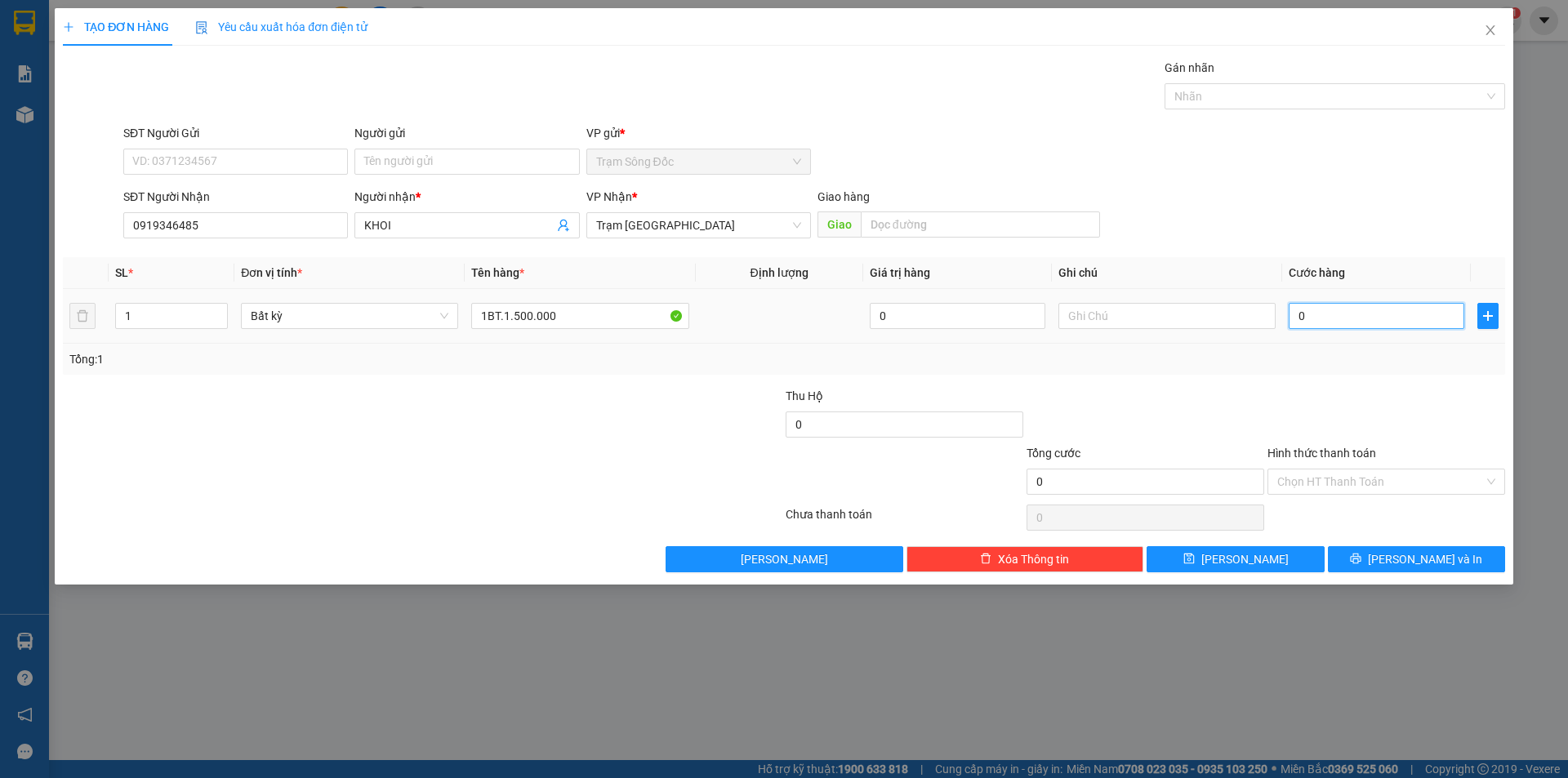
type input "3"
type input "30"
type input "30.000"
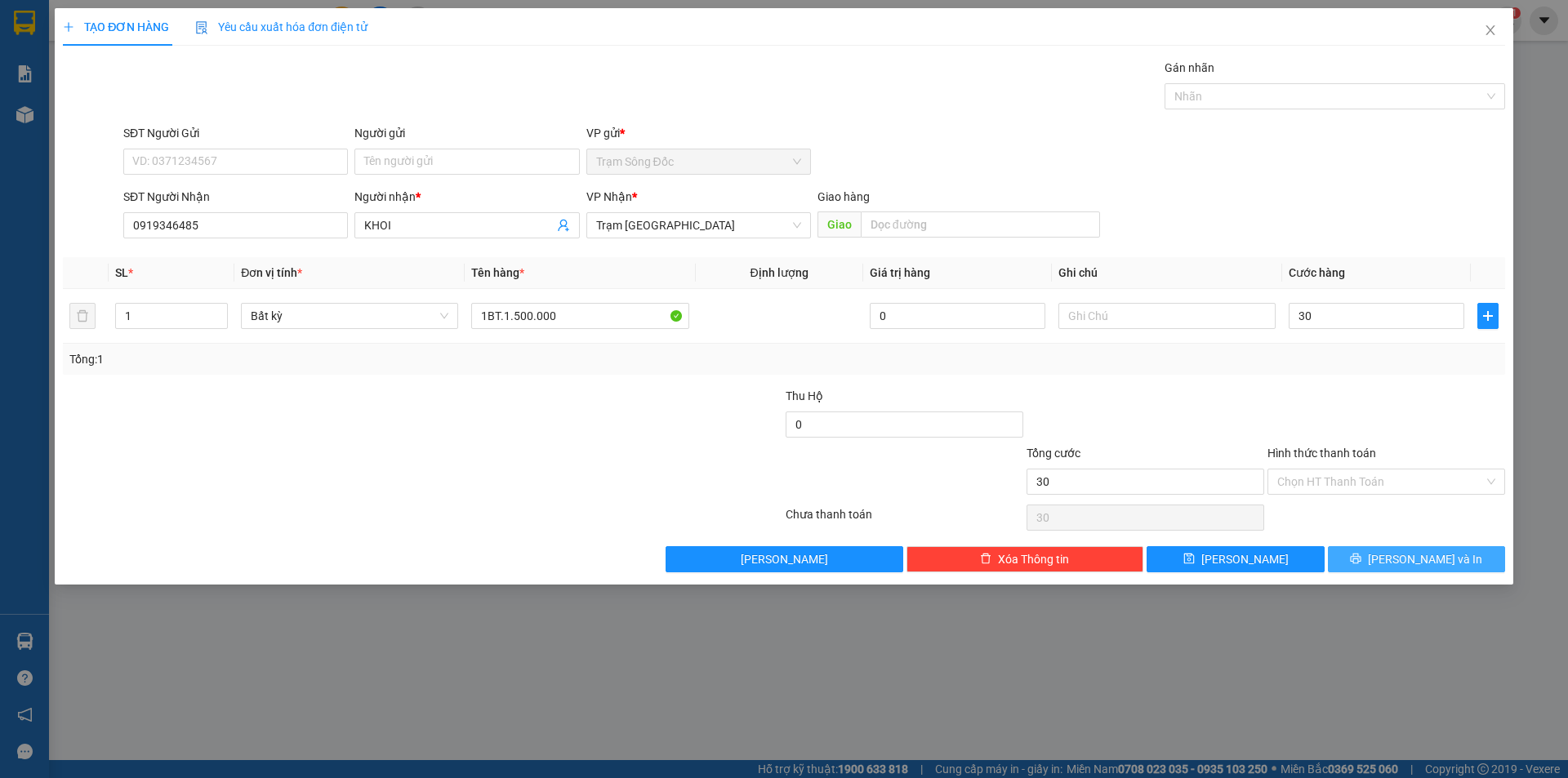
type input "30.000"
click at [1361, 561] on icon "printer" at bounding box center [1355, 559] width 11 height 11
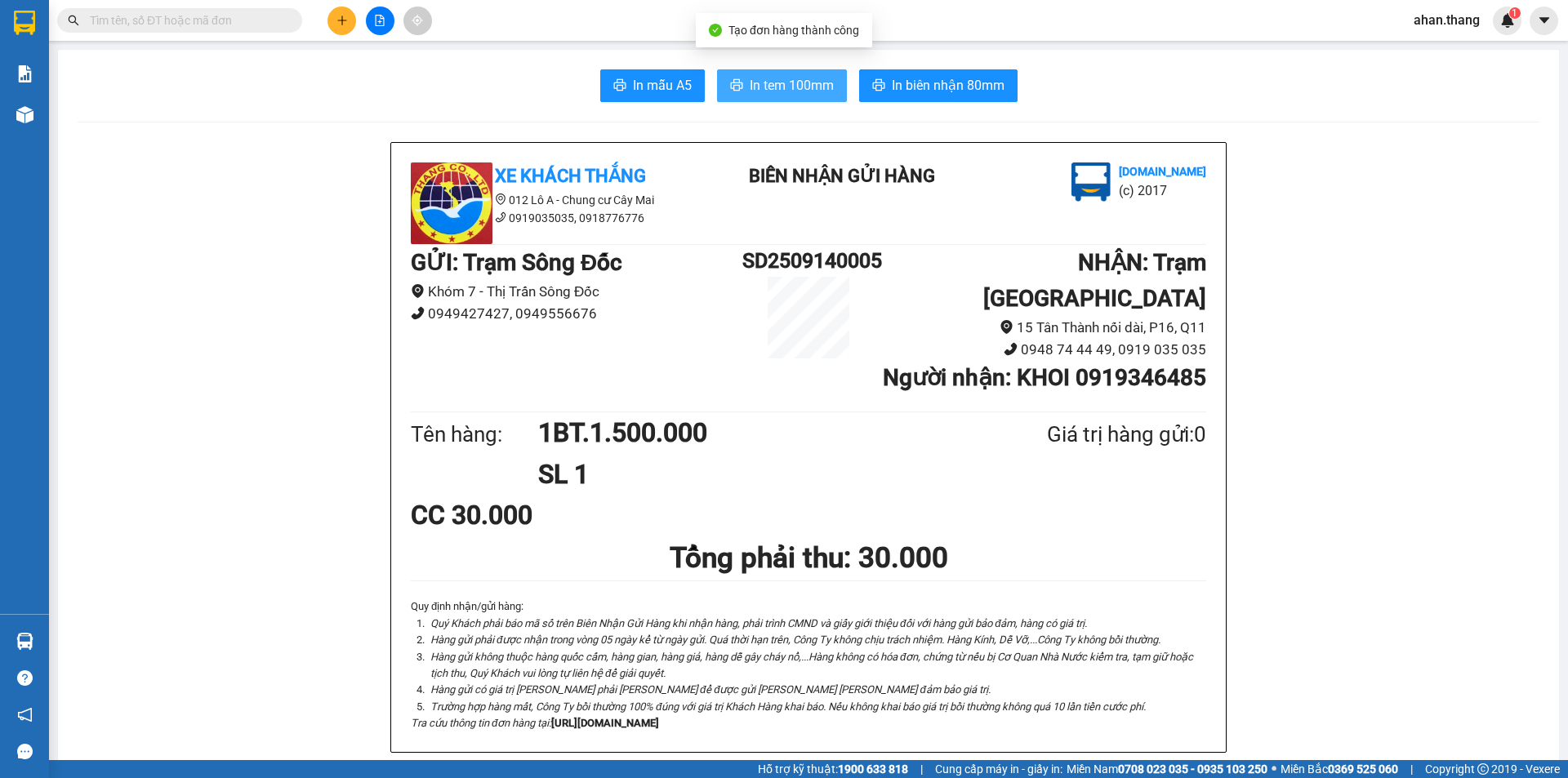
click at [799, 88] on span "In tem 100mm" at bounding box center [791, 85] width 84 height 21
click at [246, 24] on input "text" at bounding box center [186, 20] width 193 height 18
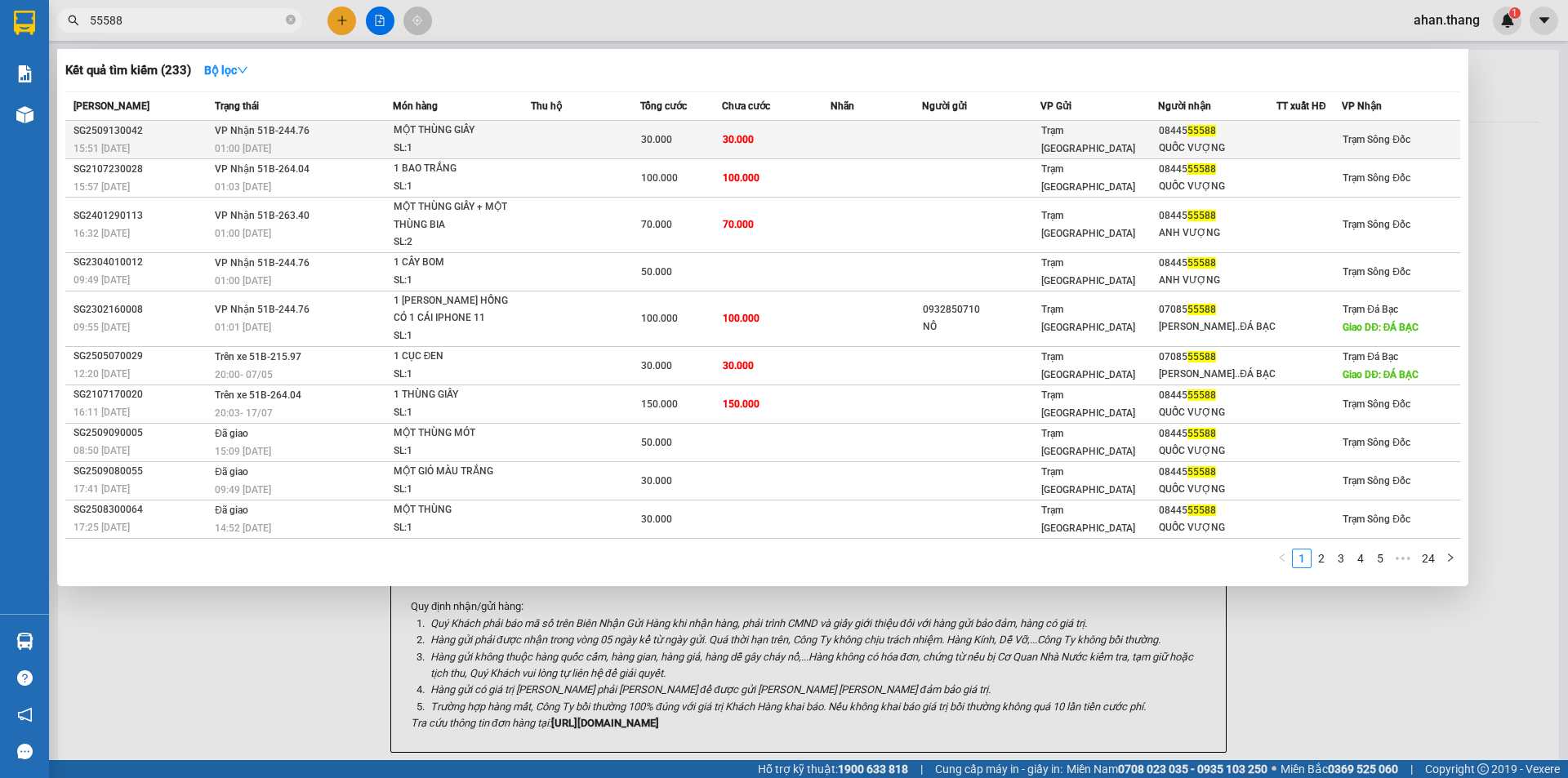
type input "55588"
click at [893, 134] on td at bounding box center [876, 140] width 91 height 39
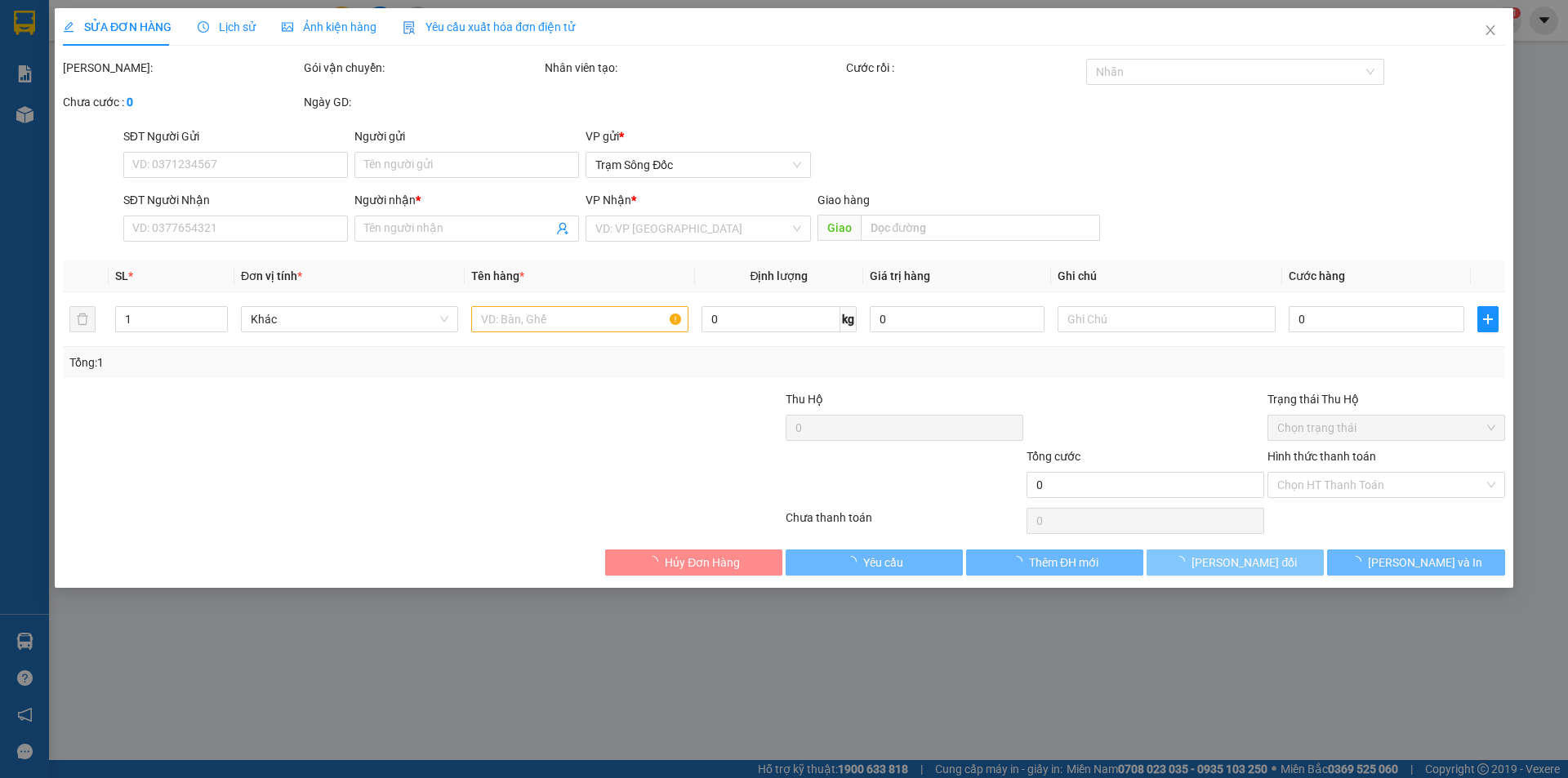
type input "0844555588"
type input "QUỐC VƯỢNG"
type input "30.000"
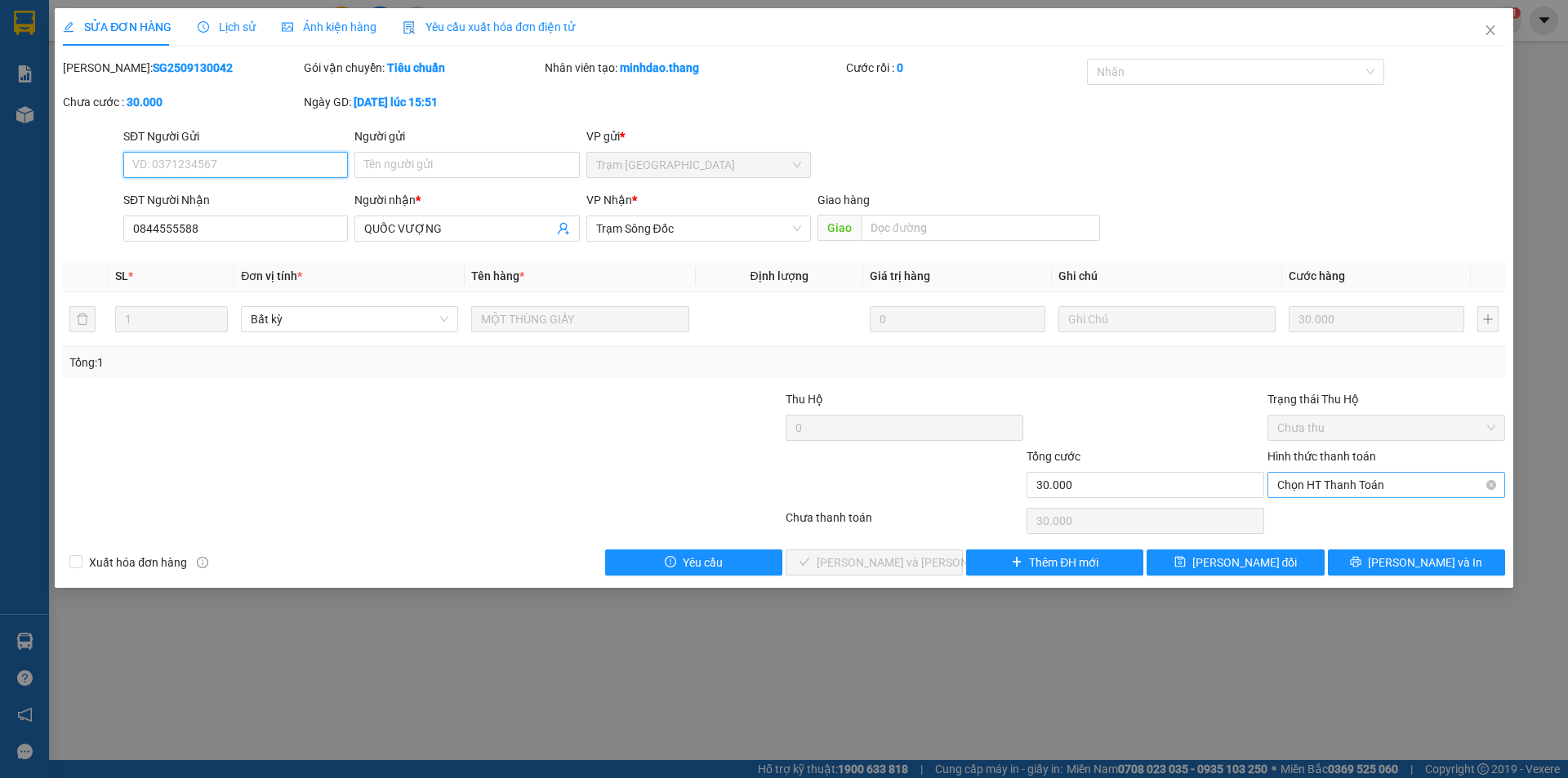
click at [1357, 475] on span "Chọn HT Thanh Toán" at bounding box center [1386, 485] width 218 height 25
click at [1329, 512] on div "Tại văn phòng" at bounding box center [1386, 517] width 218 height 18
type input "0"
click at [894, 568] on span "[PERSON_NAME] và [PERSON_NAME] hàng" at bounding box center [926, 562] width 220 height 18
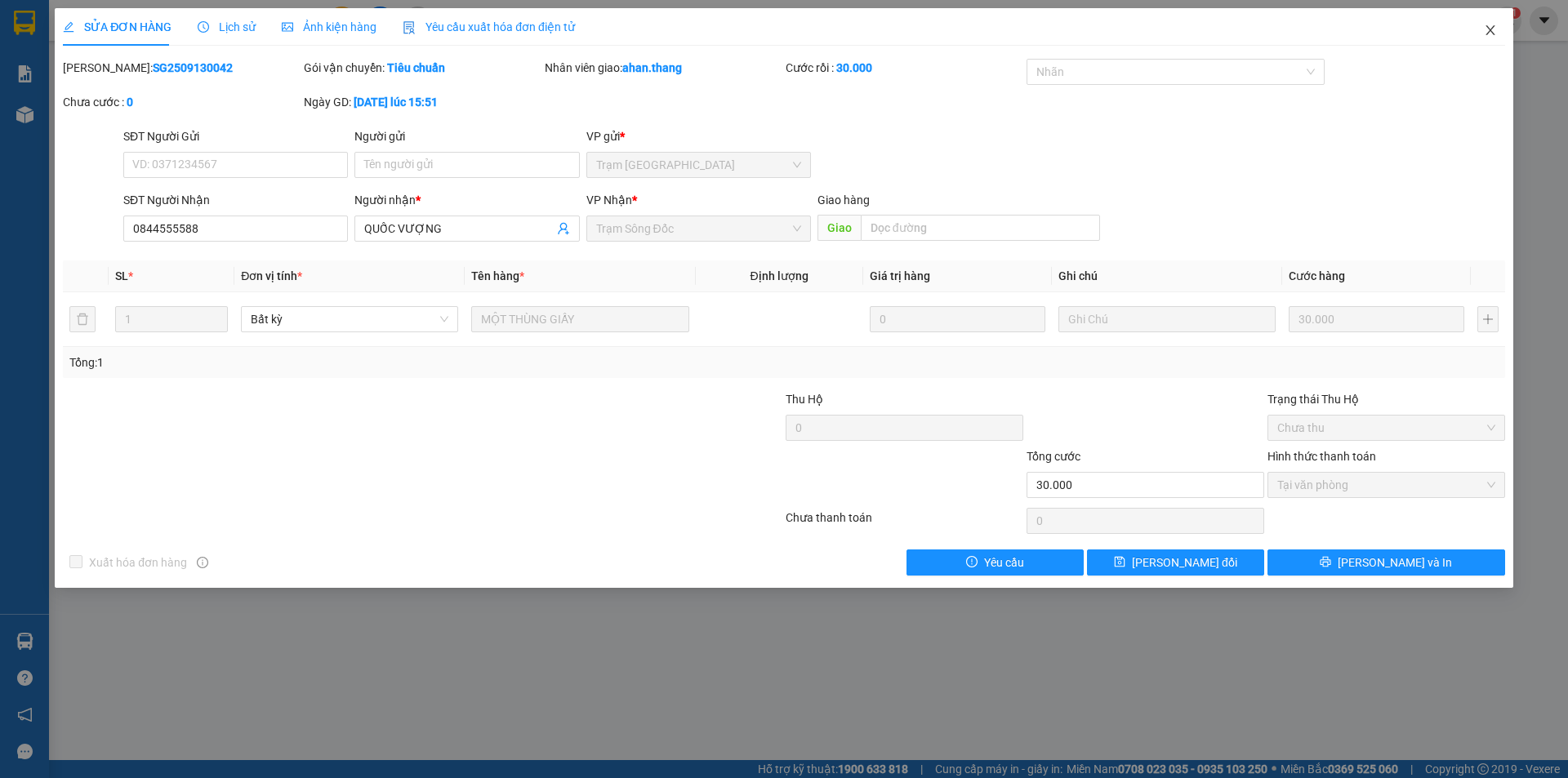
click at [1490, 29] on icon "close" at bounding box center [1490, 30] width 9 height 9
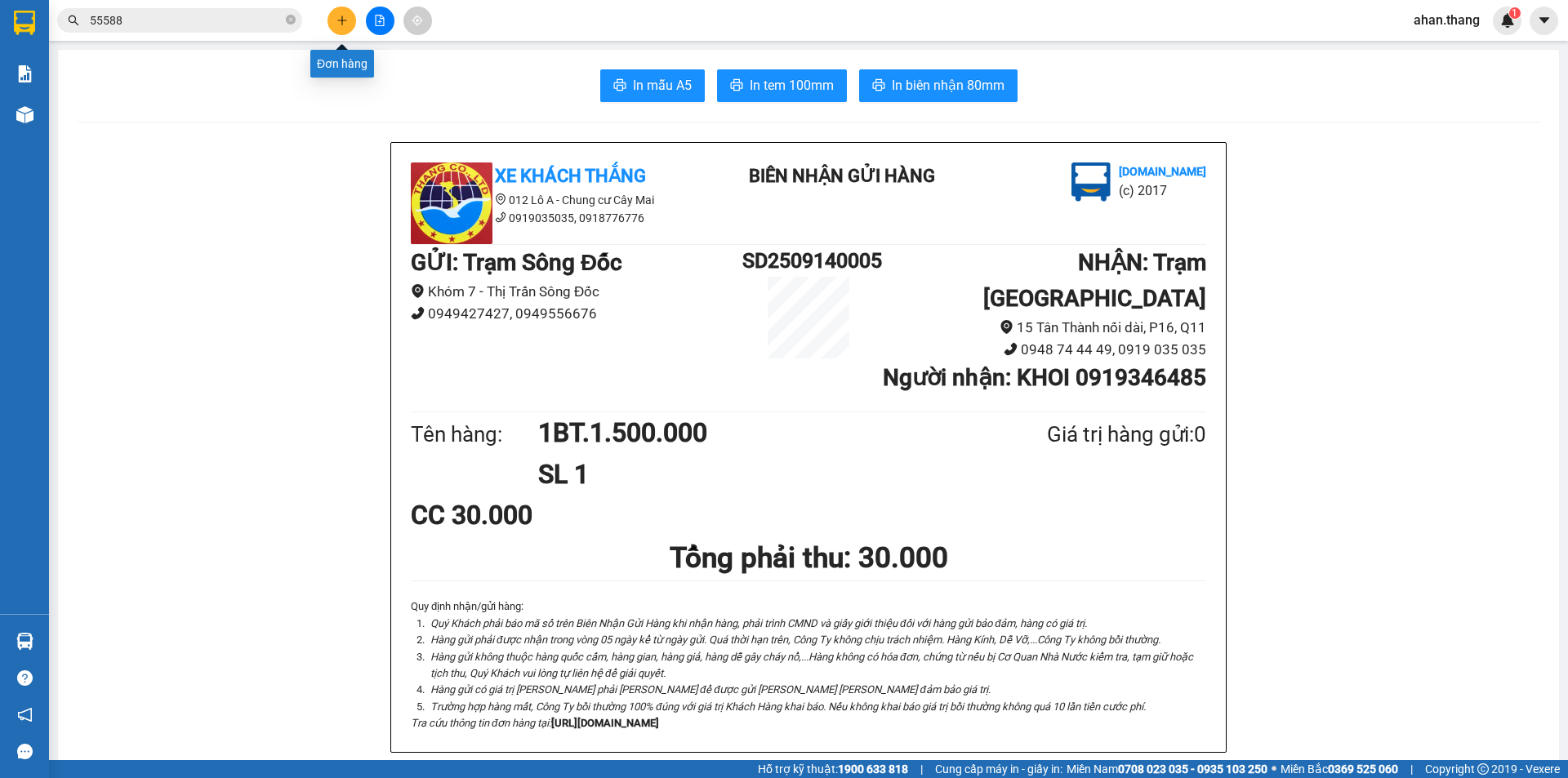
click at [339, 17] on icon "plus" at bounding box center [342, 21] width 11 height 11
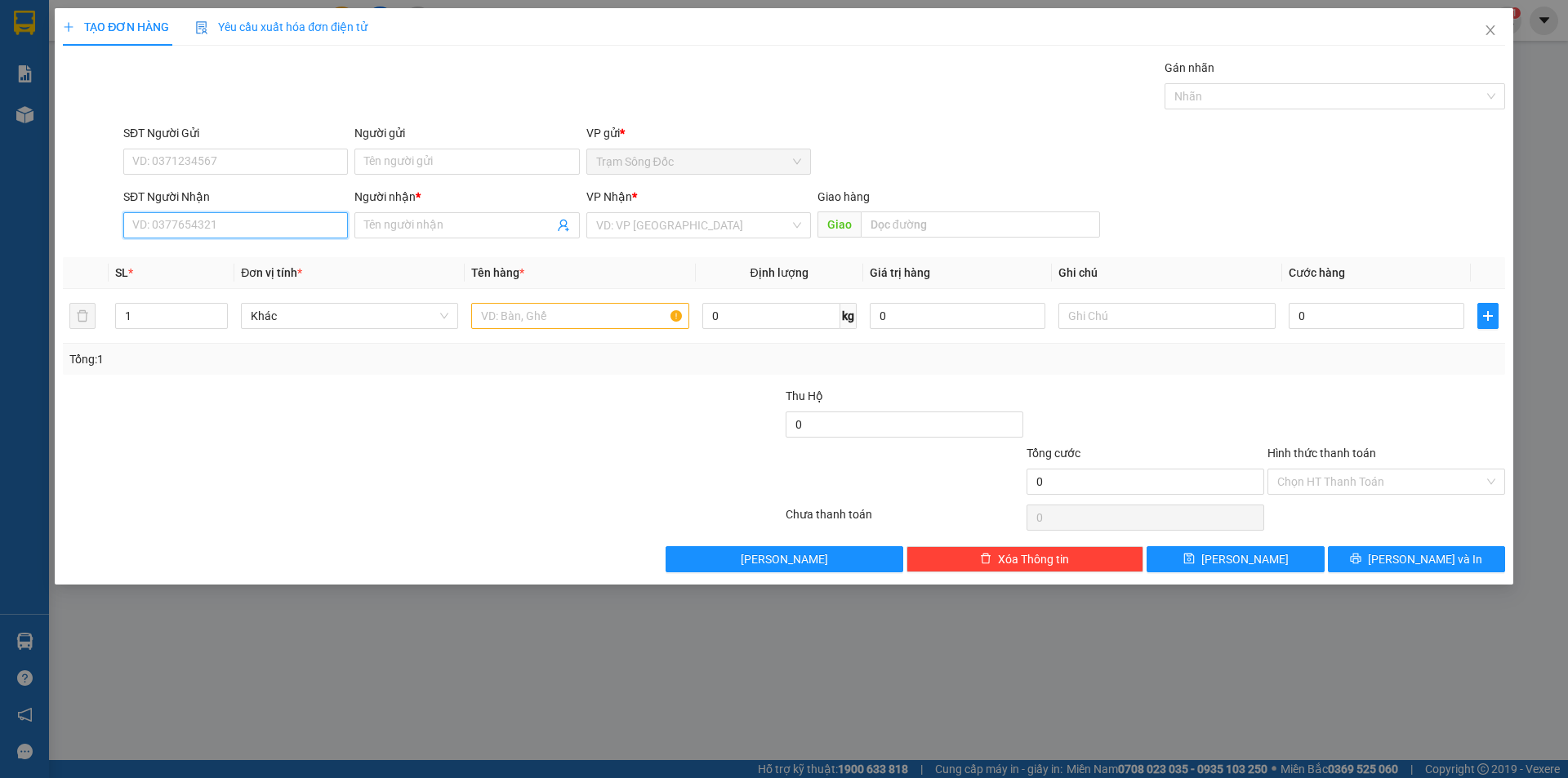
click at [192, 227] on input "SĐT Người Nhận" at bounding box center [235, 226] width 225 height 26
click at [248, 254] on div "0916113811 - [PERSON_NAME]" at bounding box center [235, 257] width 205 height 18
type input "0916113811"
type input "SAI GON"
type input "0916113811"
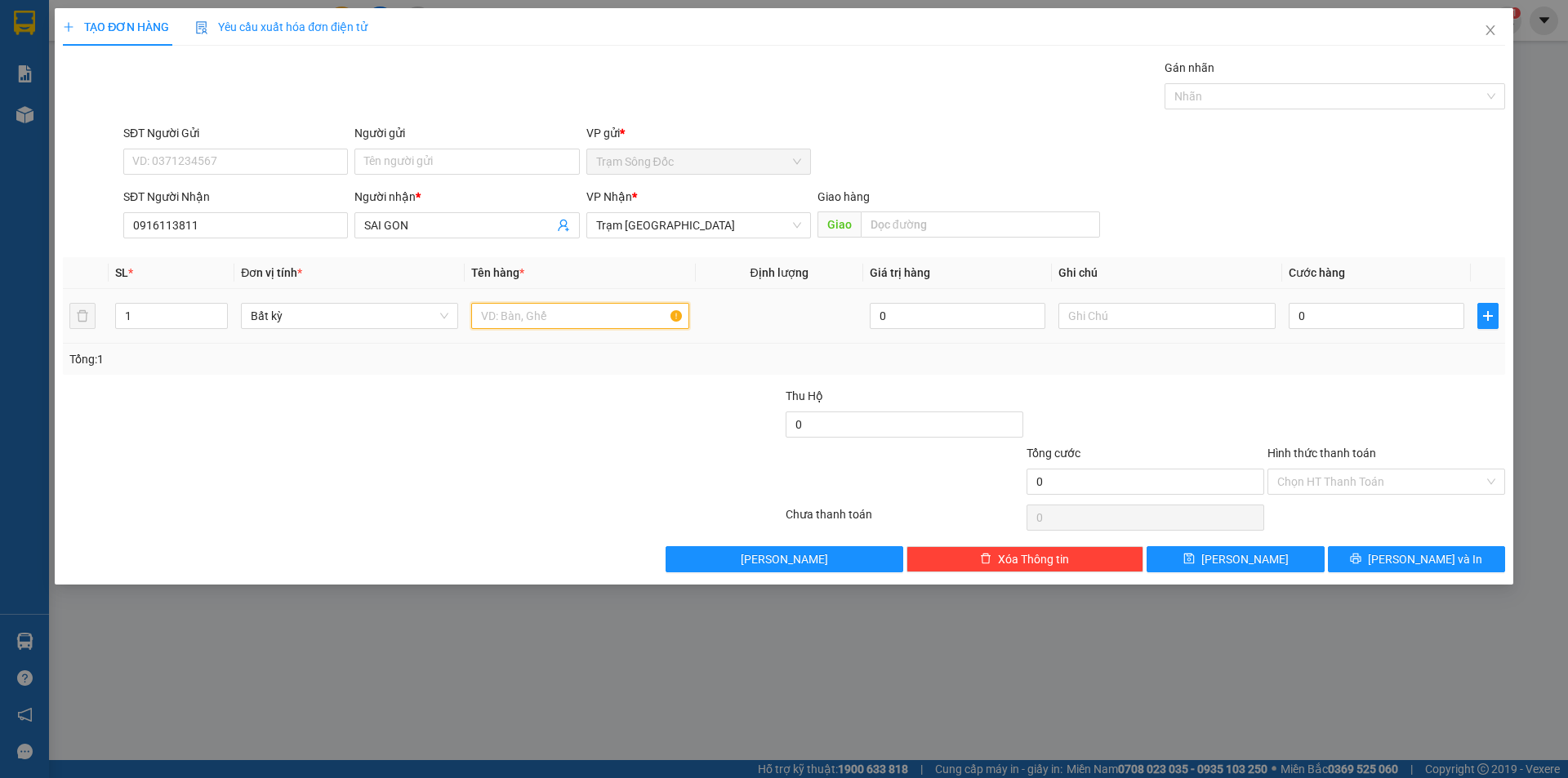
click at [594, 321] on input "text" at bounding box center [579, 316] width 217 height 26
type input "1 HOP. TS"
click at [1377, 318] on input "0" at bounding box center [1376, 316] width 176 height 26
type input "3"
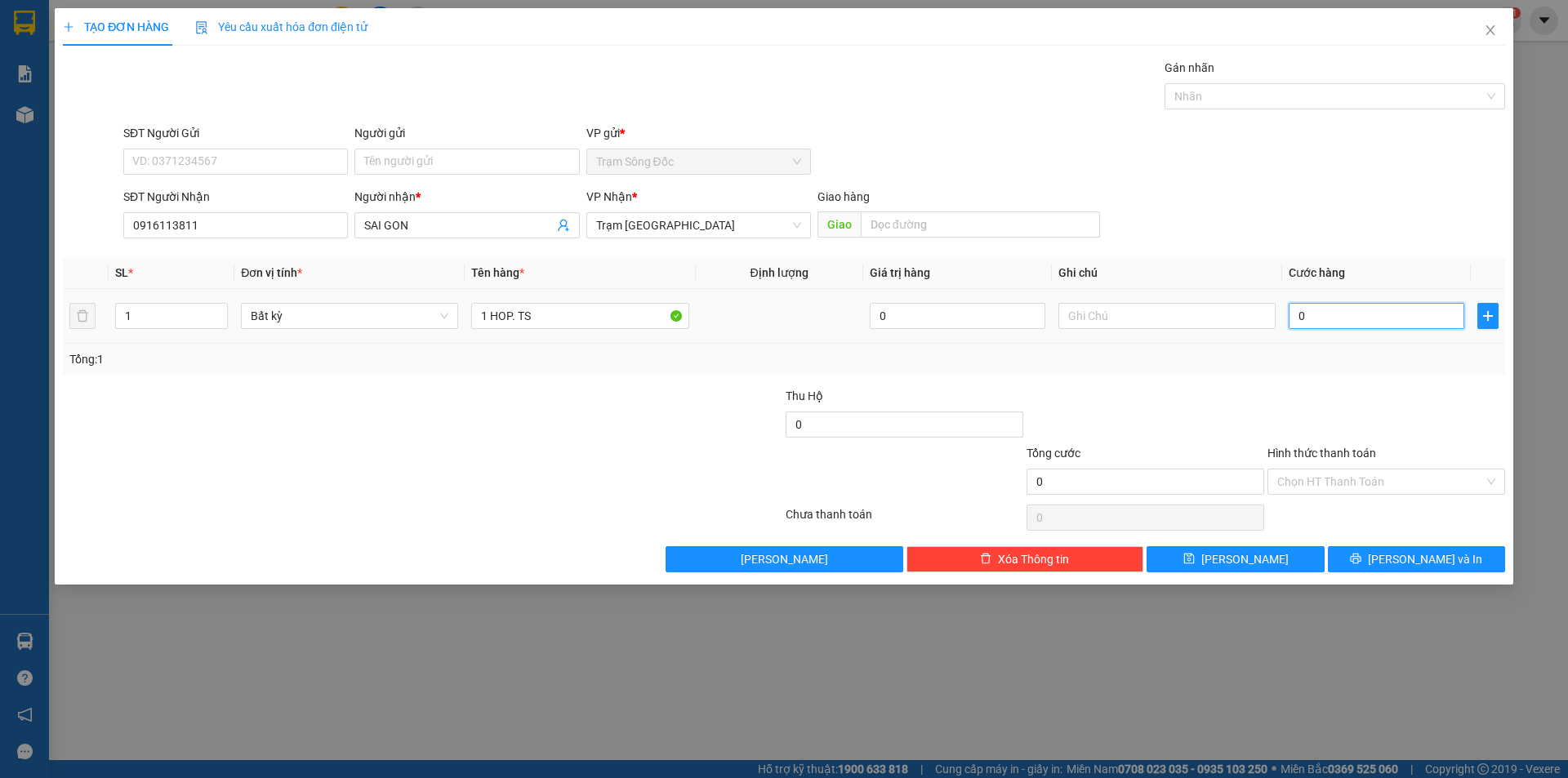
type input "3"
type input "30"
type input "30.000"
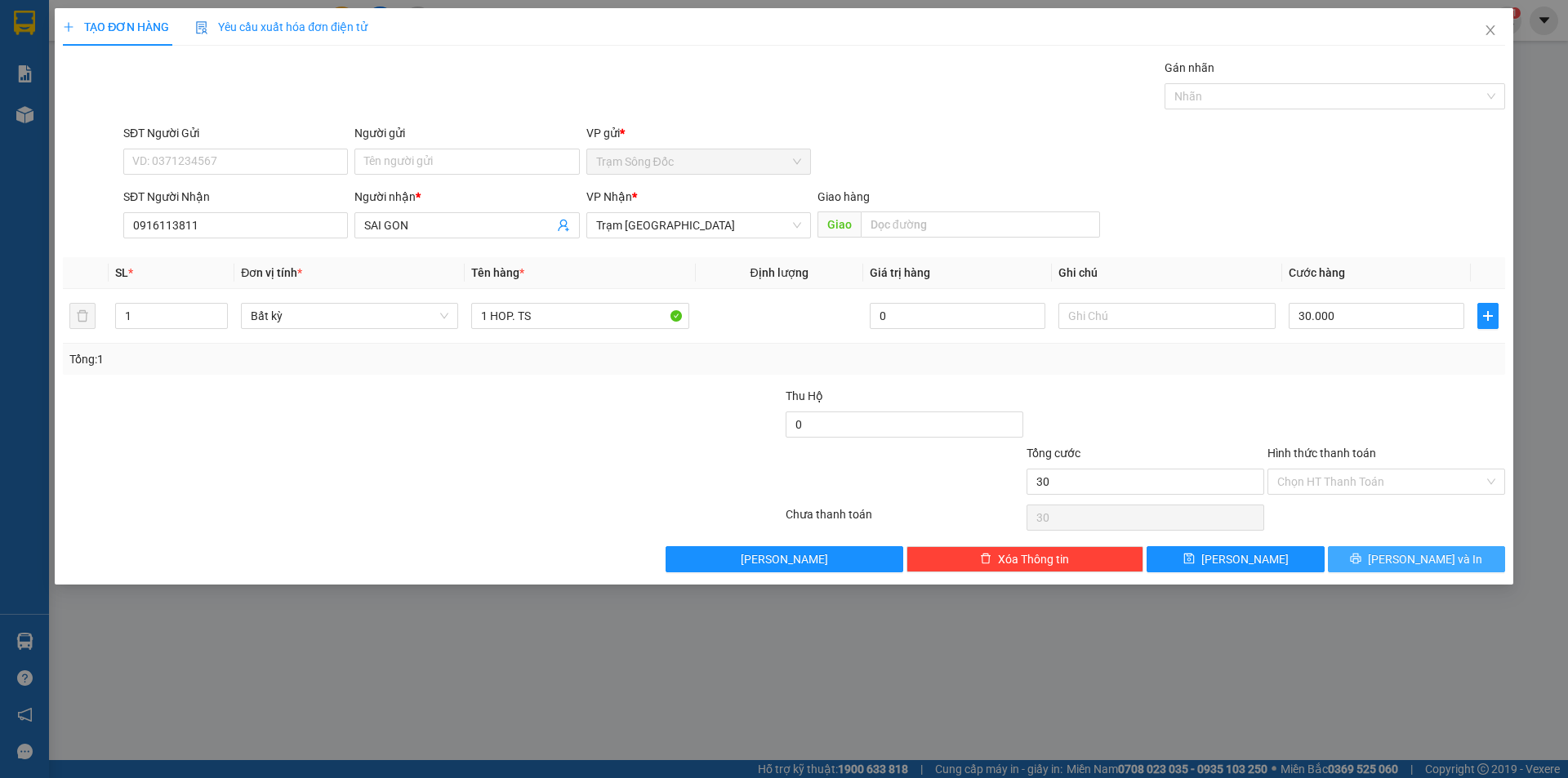
type input "30.000"
click at [1356, 552] on button "[PERSON_NAME] và In" at bounding box center [1416, 560] width 177 height 26
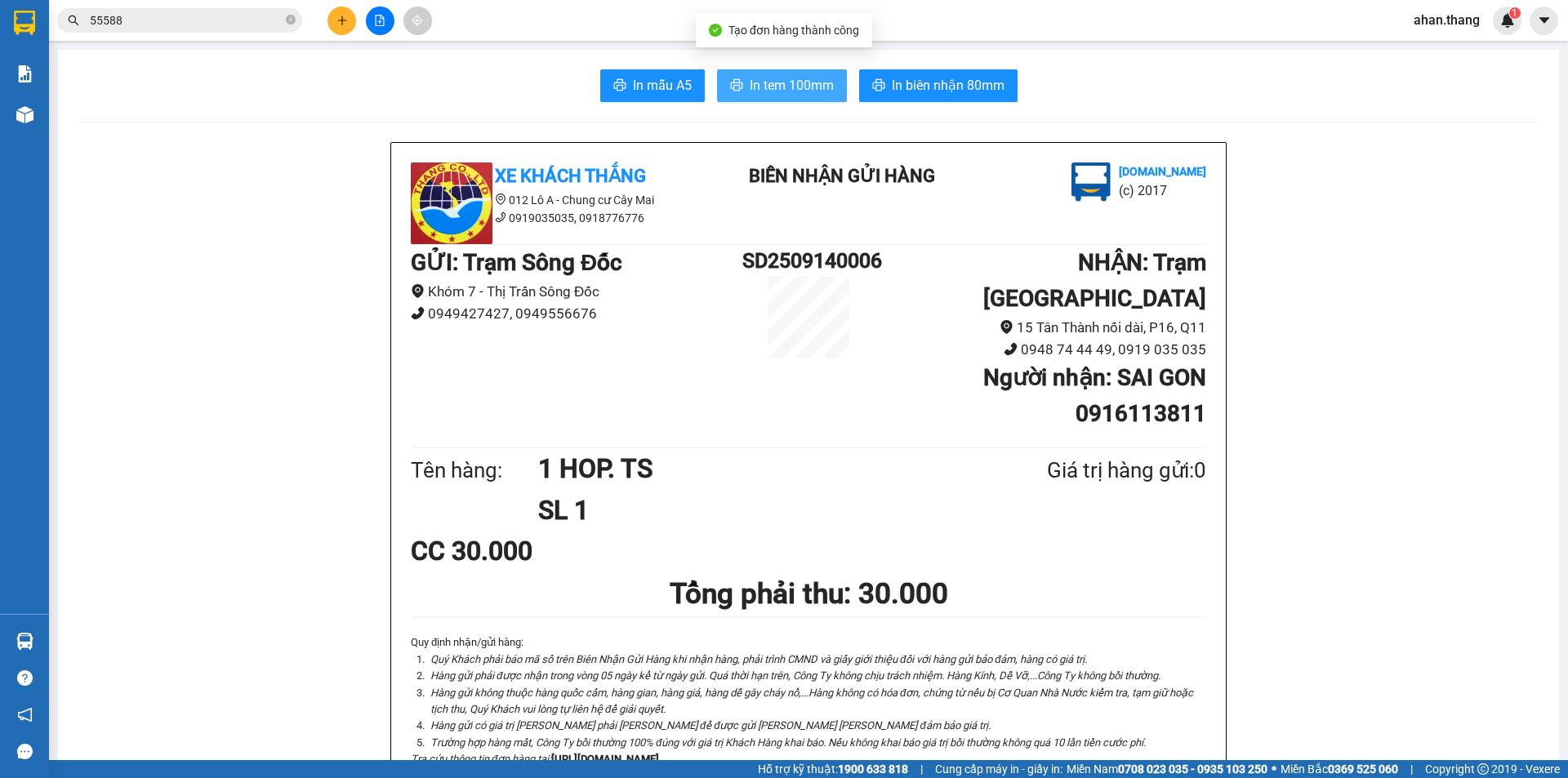
click at [792, 92] on span "In tem 100mm" at bounding box center [791, 85] width 84 height 21
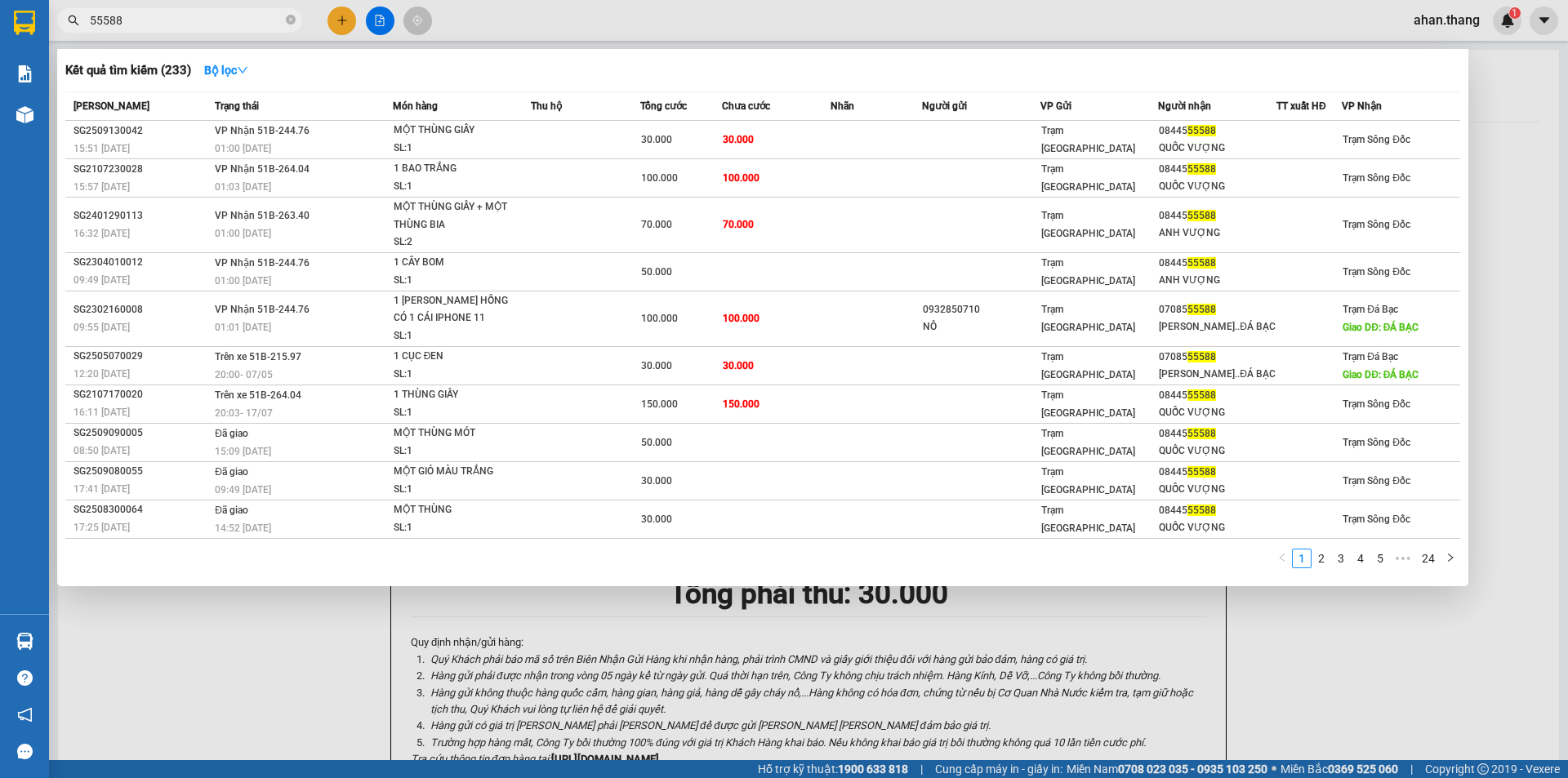
click at [129, 21] on input "55588" at bounding box center [186, 20] width 193 height 18
type input "5"
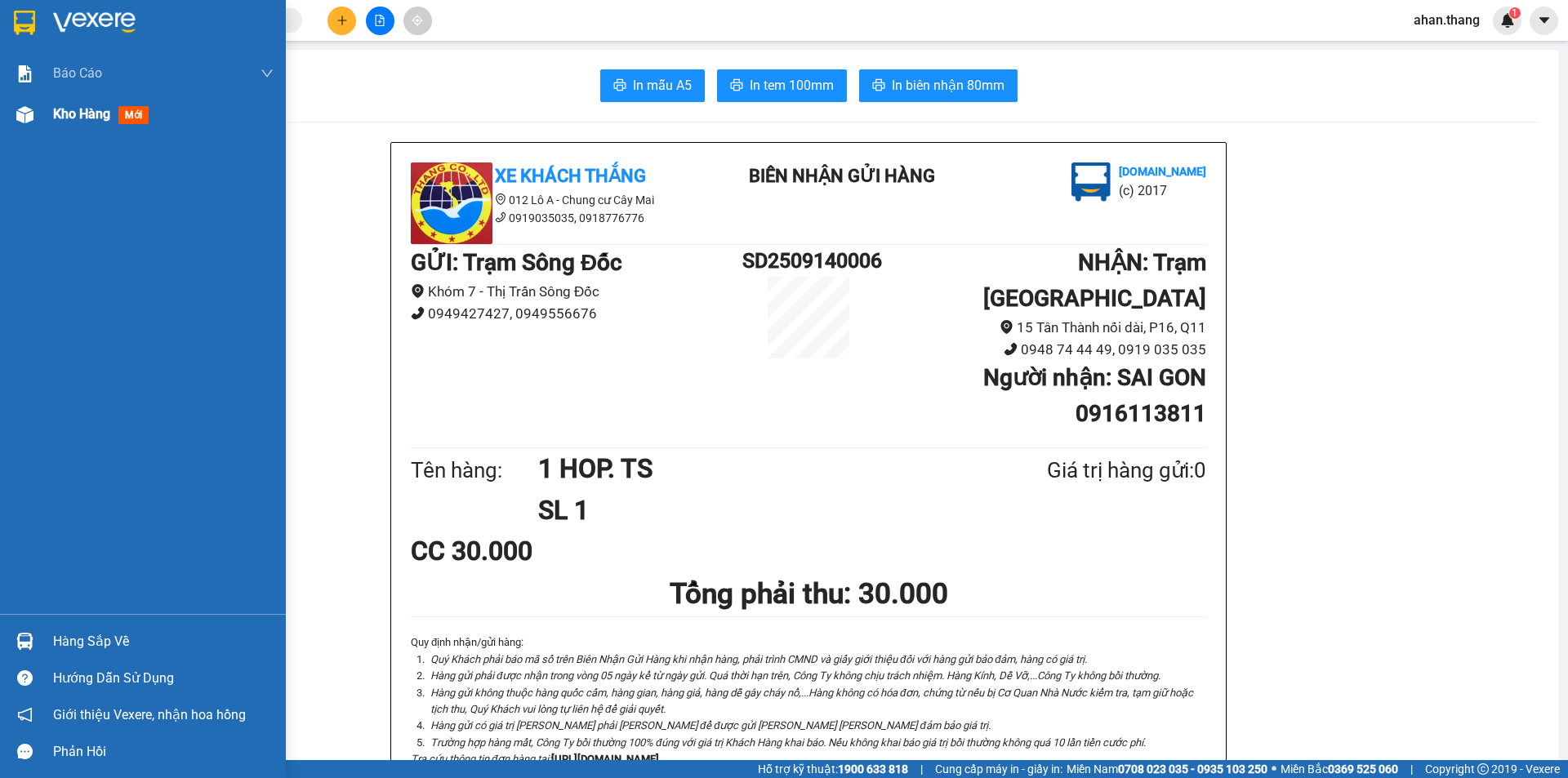
click at [100, 112] on span "Kho hàng" at bounding box center [81, 113] width 57 height 15
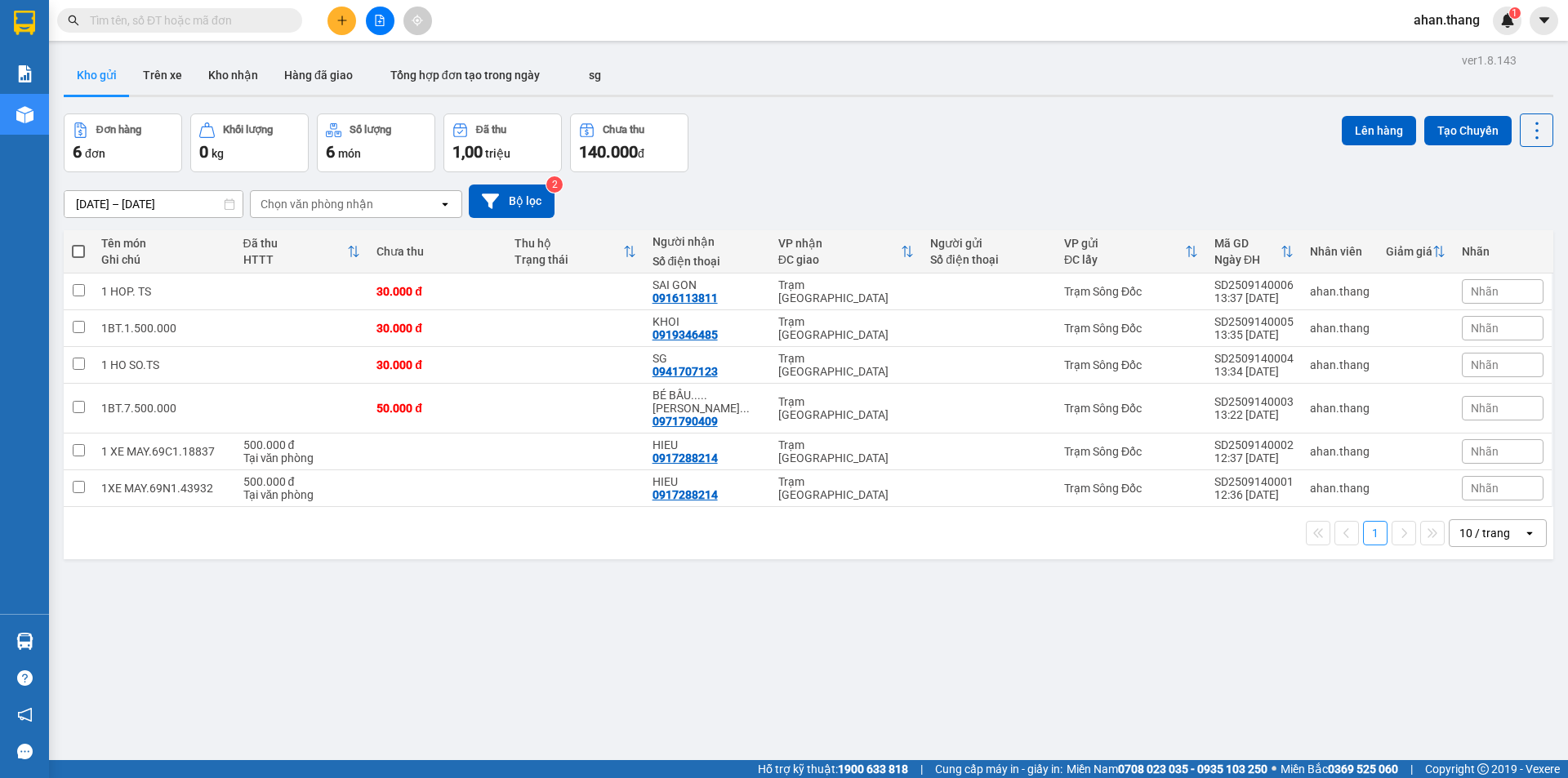
click at [1464, 525] on div "10 / trang" at bounding box center [1485, 532] width 51 height 16
click at [1483, 699] on span "100 / trang" at bounding box center [1478, 700] width 59 height 16
click at [344, 18] on icon "plus" at bounding box center [342, 21] width 11 height 11
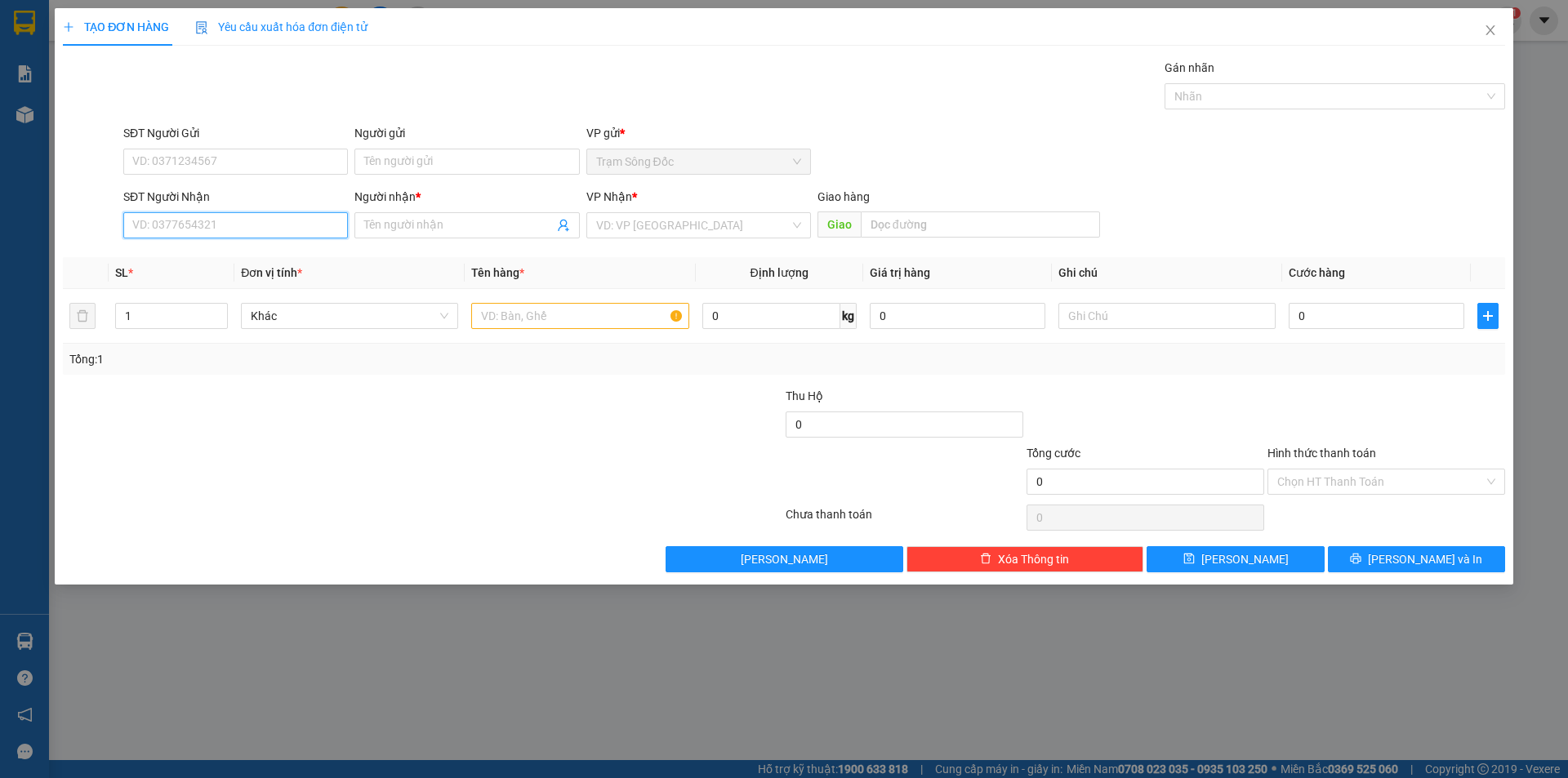
click at [198, 228] on input "SĐT Người Nhận" at bounding box center [235, 226] width 225 height 26
click at [1490, 28] on icon "close" at bounding box center [1490, 30] width 13 height 13
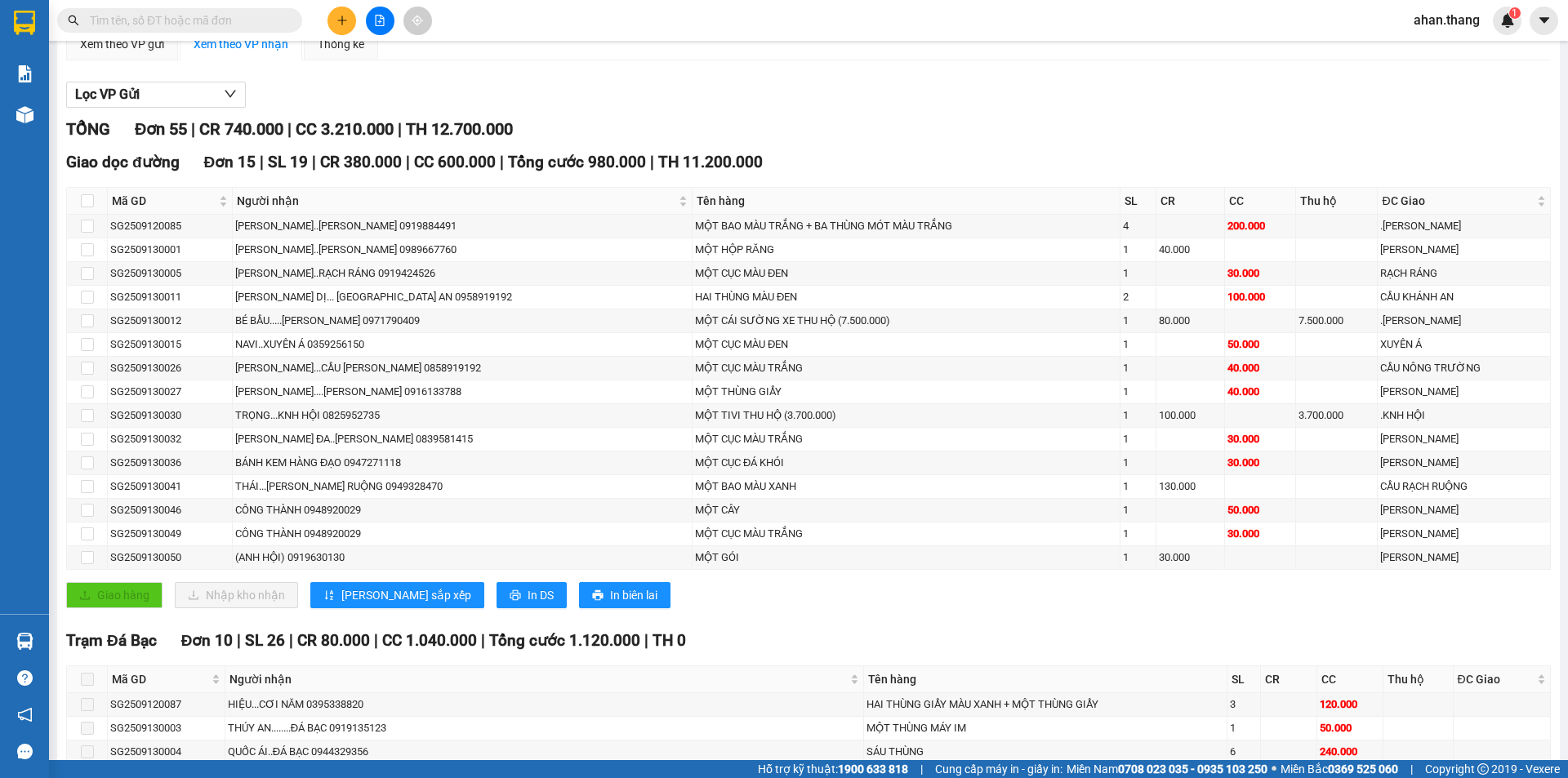
scroll to position [129, 0]
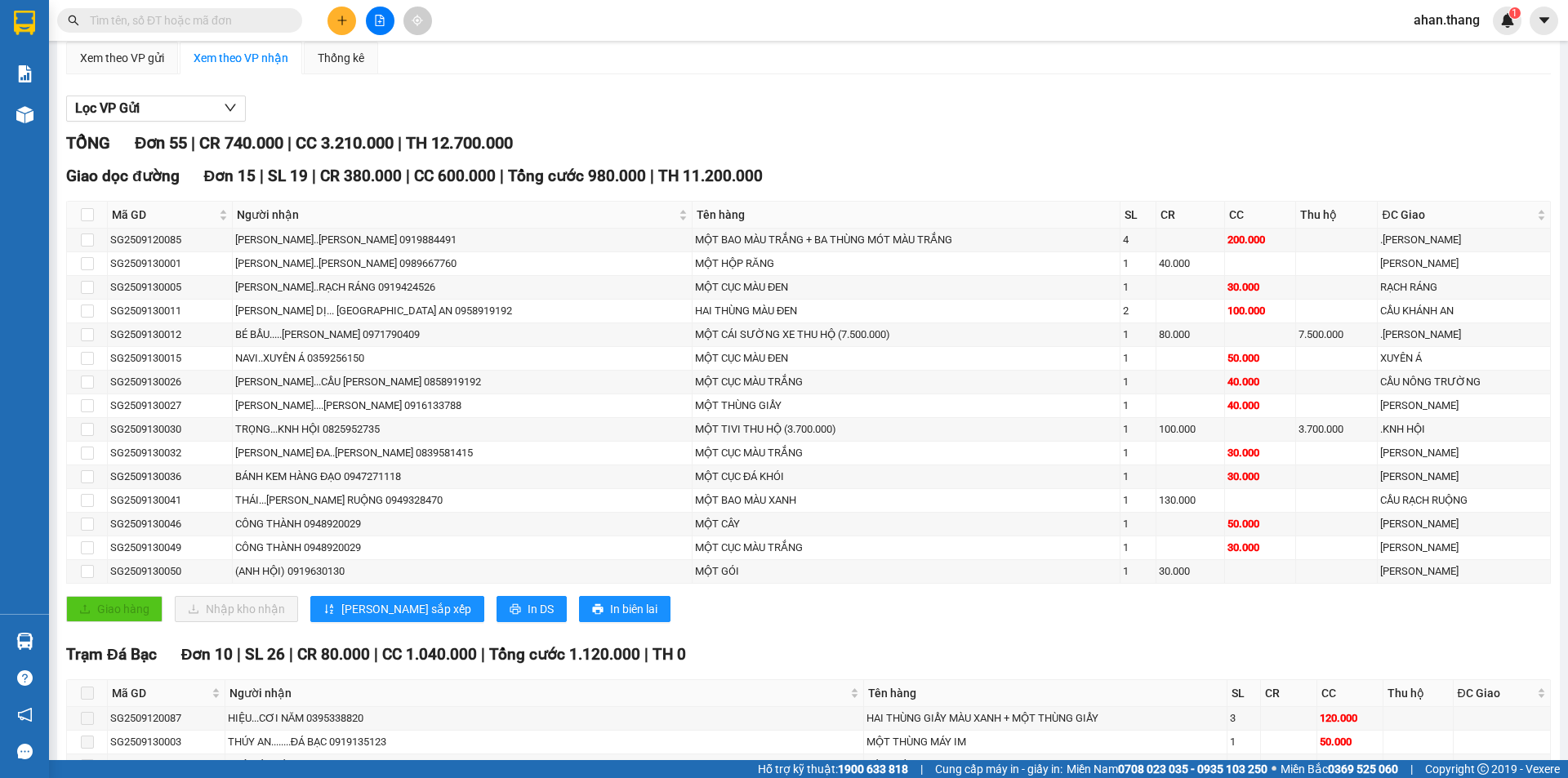
click at [284, 15] on span at bounding box center [179, 21] width 245 height 25
click at [264, 22] on input "text" at bounding box center [186, 20] width 193 height 18
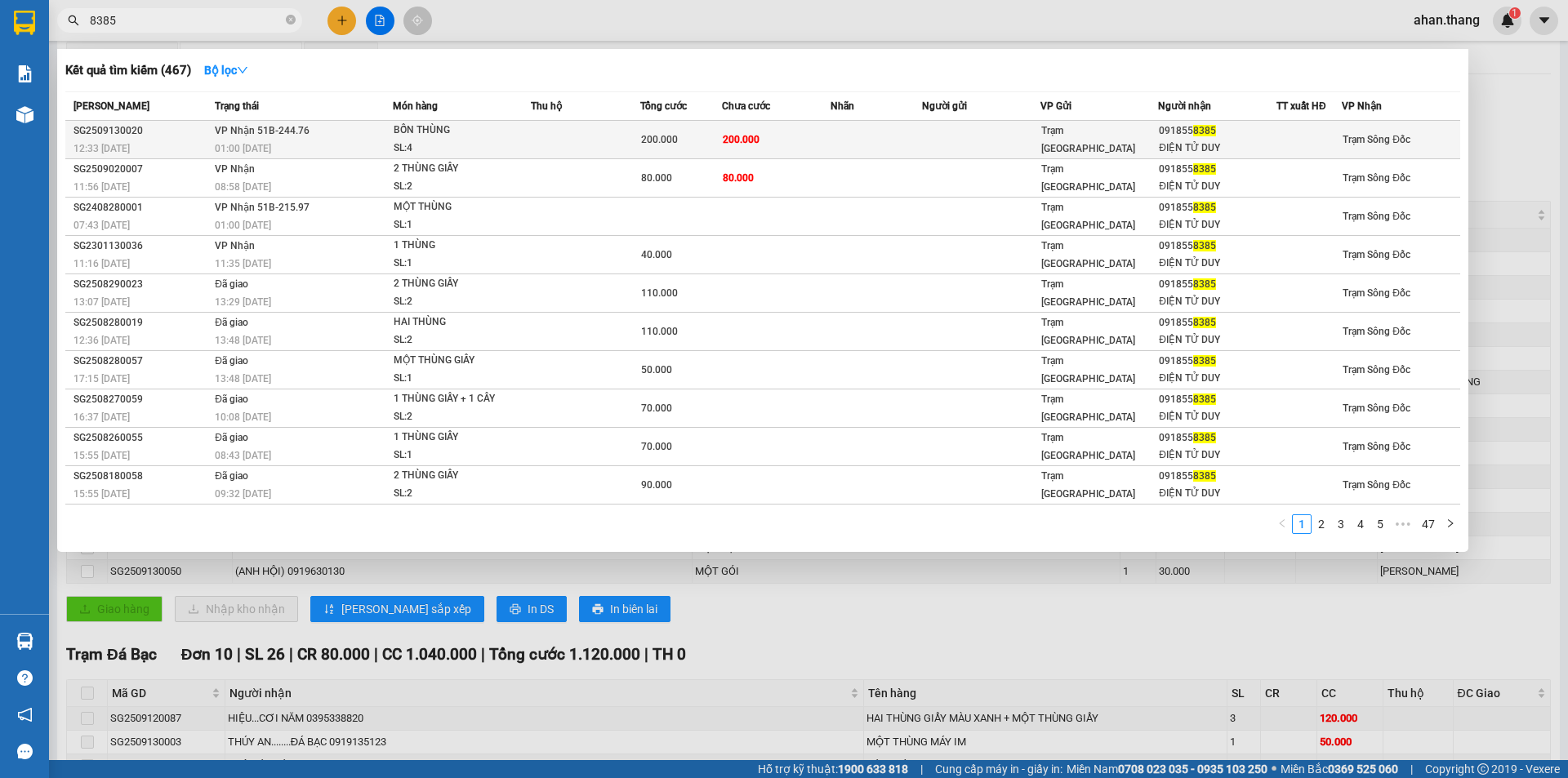
type input "8385"
click at [711, 149] on td "200.000" at bounding box center [681, 140] width 81 height 39
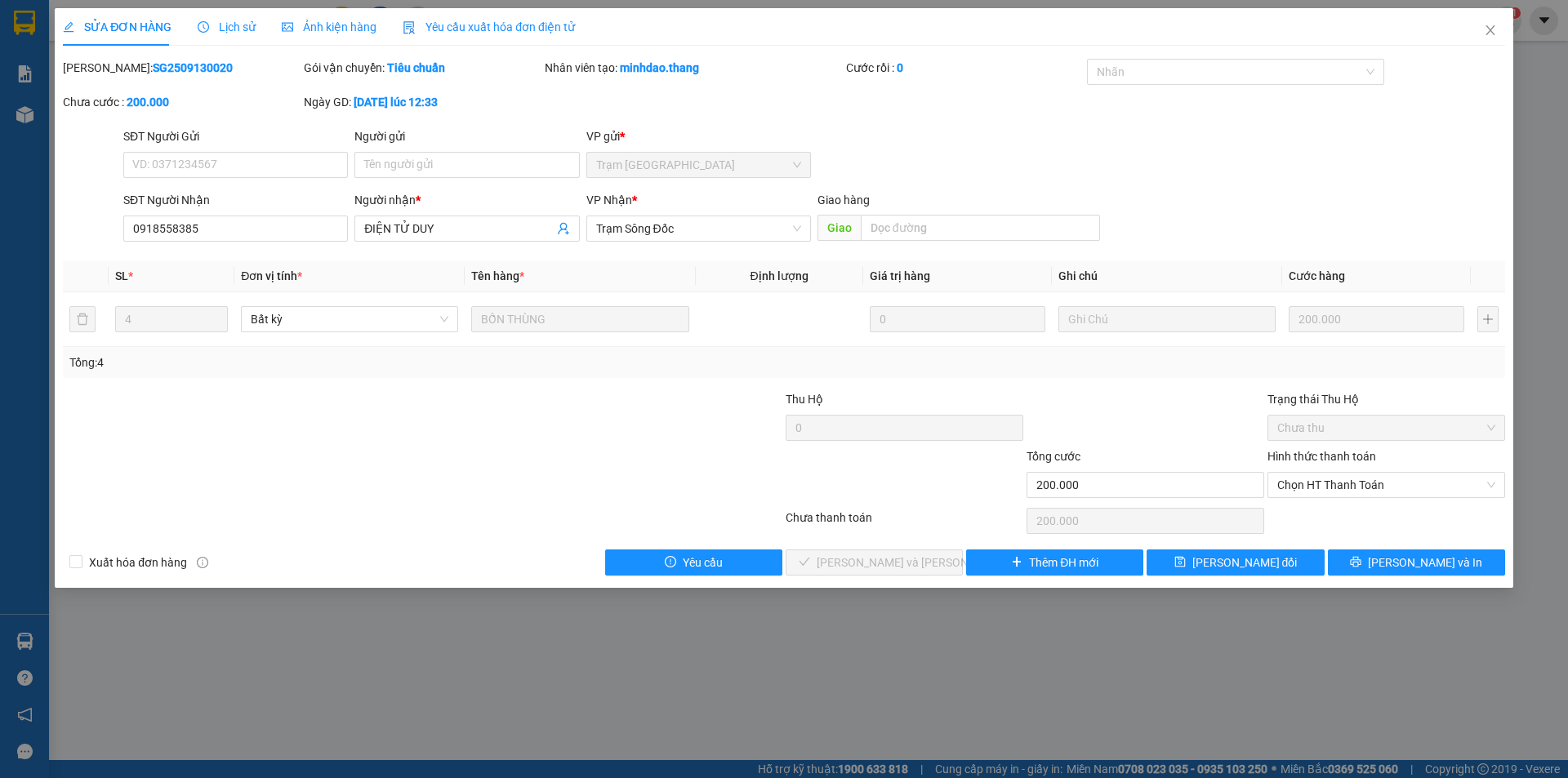
type input "0918558385"
type input "ĐIỆN TỬ DUY"
type input "200.000"
click at [1328, 489] on span "Chọn HT Thanh Toán" at bounding box center [1386, 485] width 218 height 25
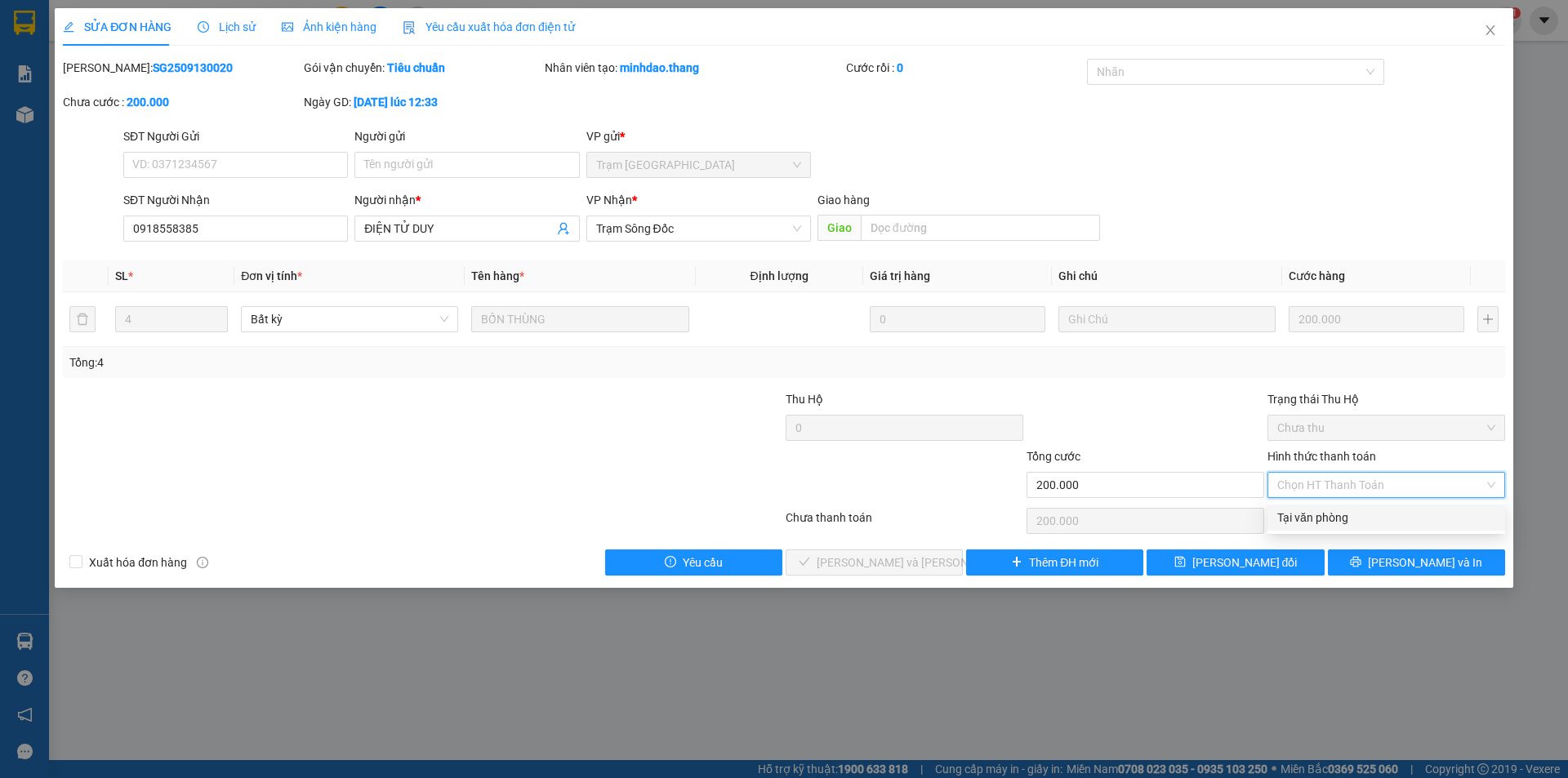
click at [1327, 519] on div "Tại văn phòng" at bounding box center [1386, 517] width 218 height 18
type input "0"
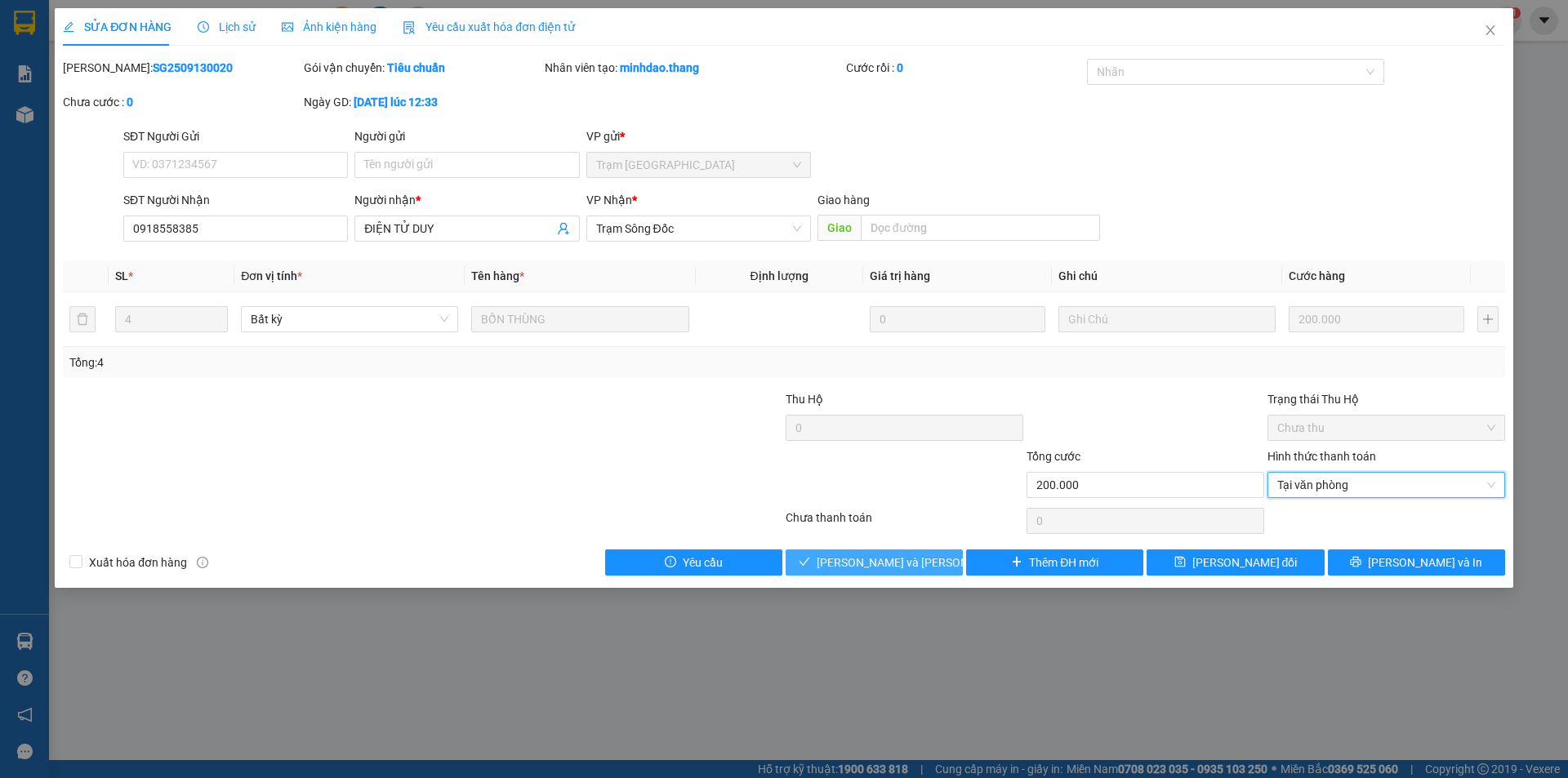
click at [901, 549] on button "[PERSON_NAME] và [PERSON_NAME] hàng" at bounding box center [873, 562] width 177 height 26
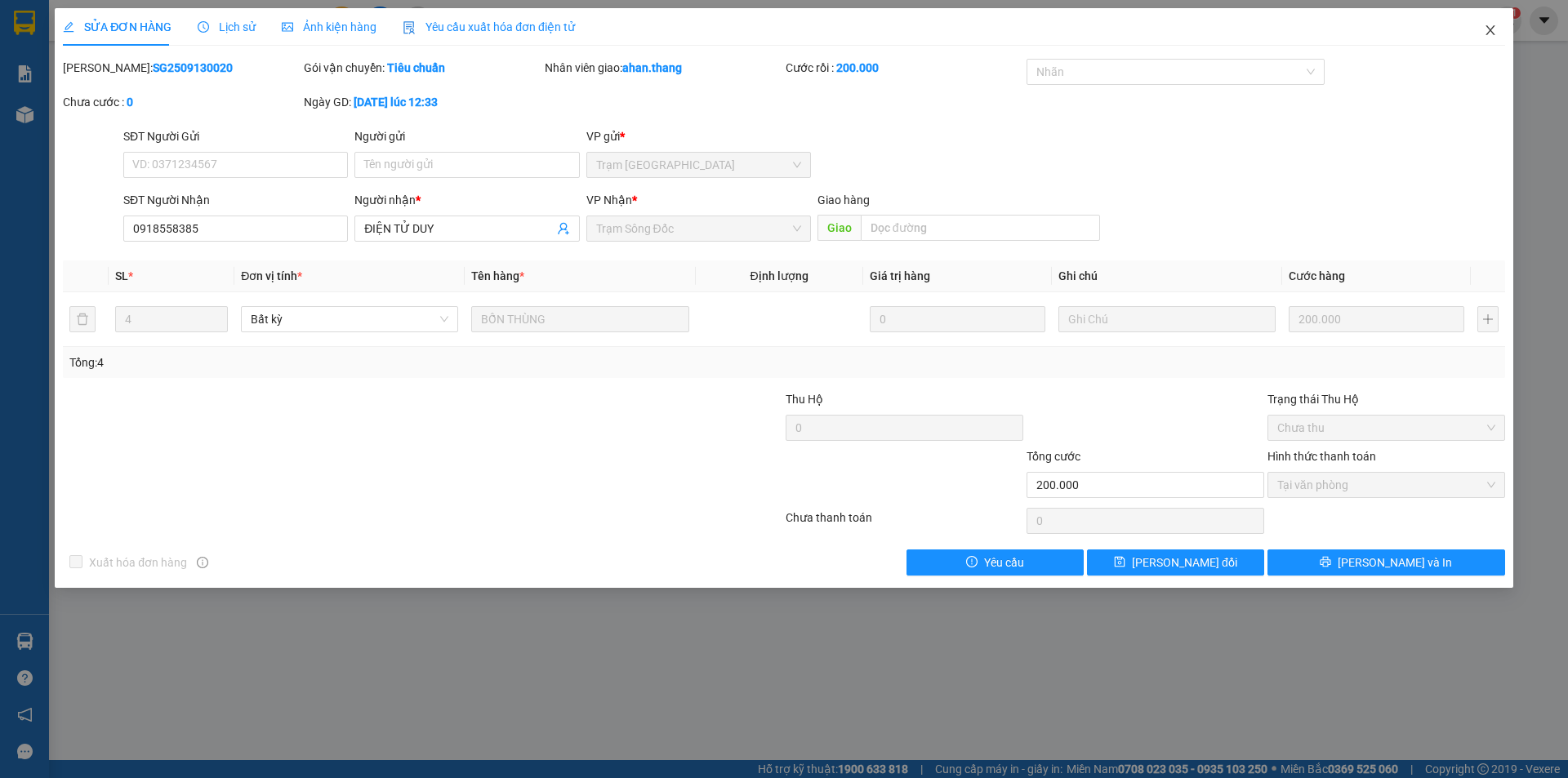
click at [1492, 27] on icon "close" at bounding box center [1490, 30] width 13 height 13
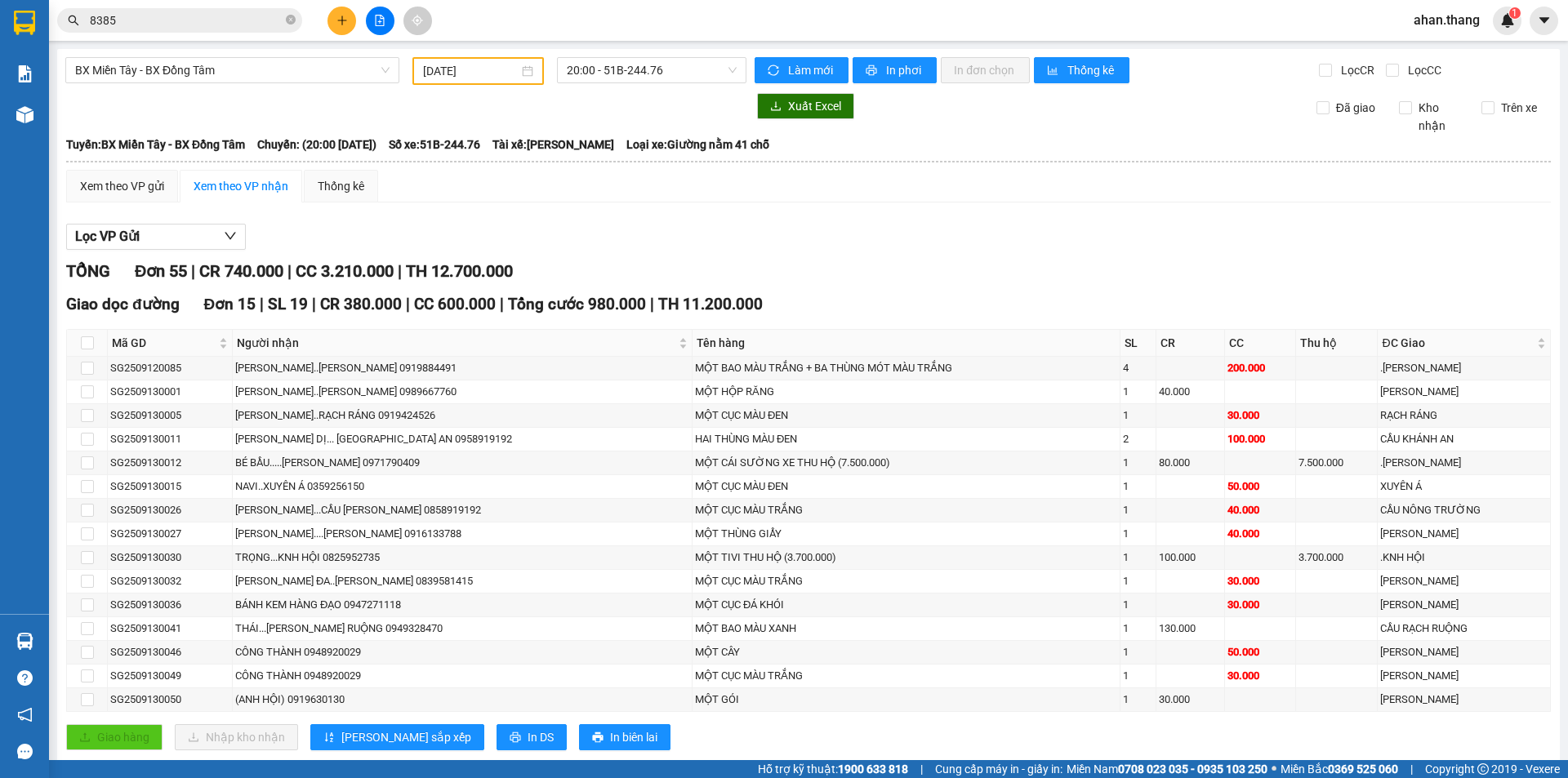
click at [234, 25] on input "8385" at bounding box center [186, 20] width 193 height 18
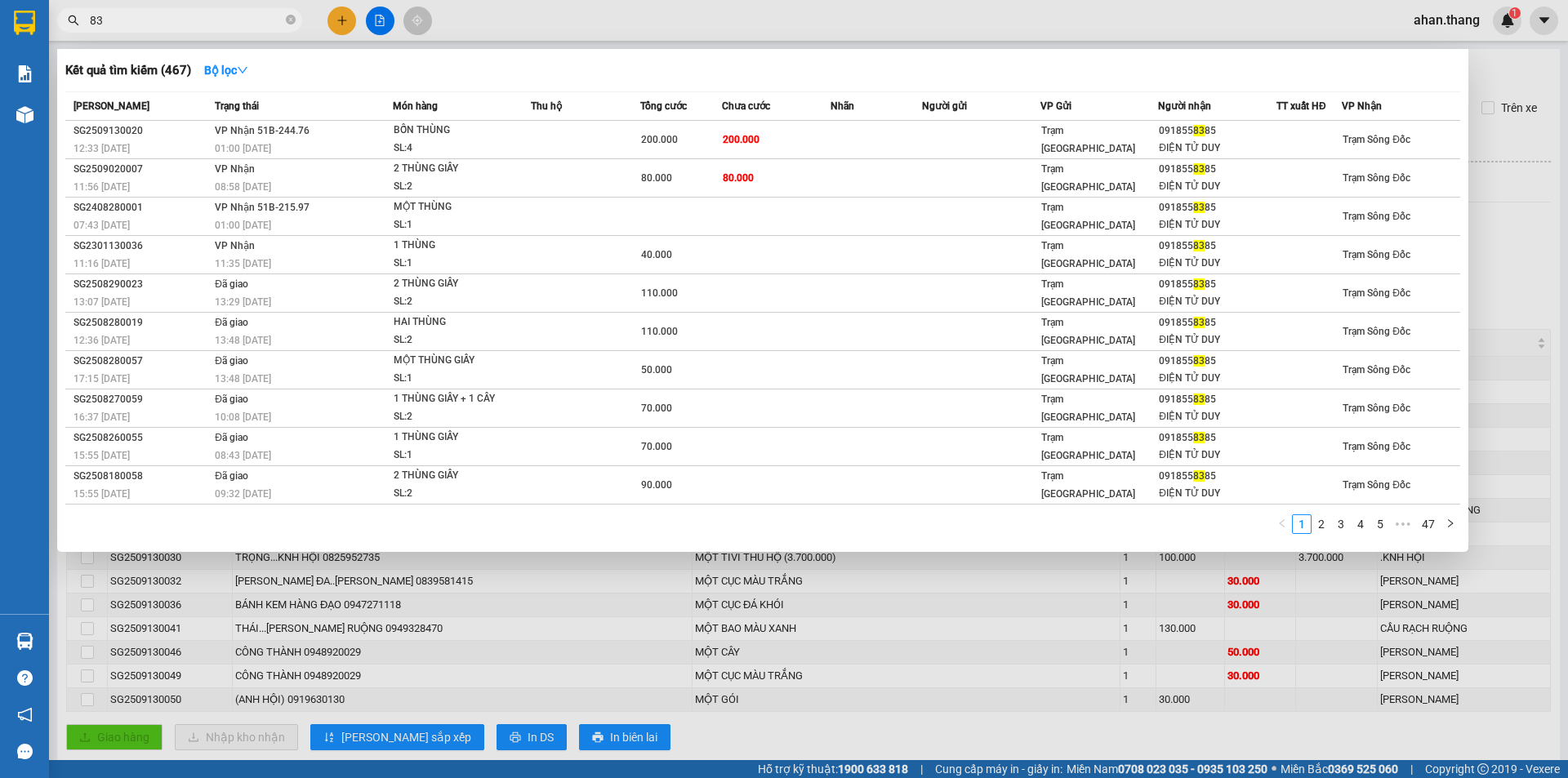
type input "8"
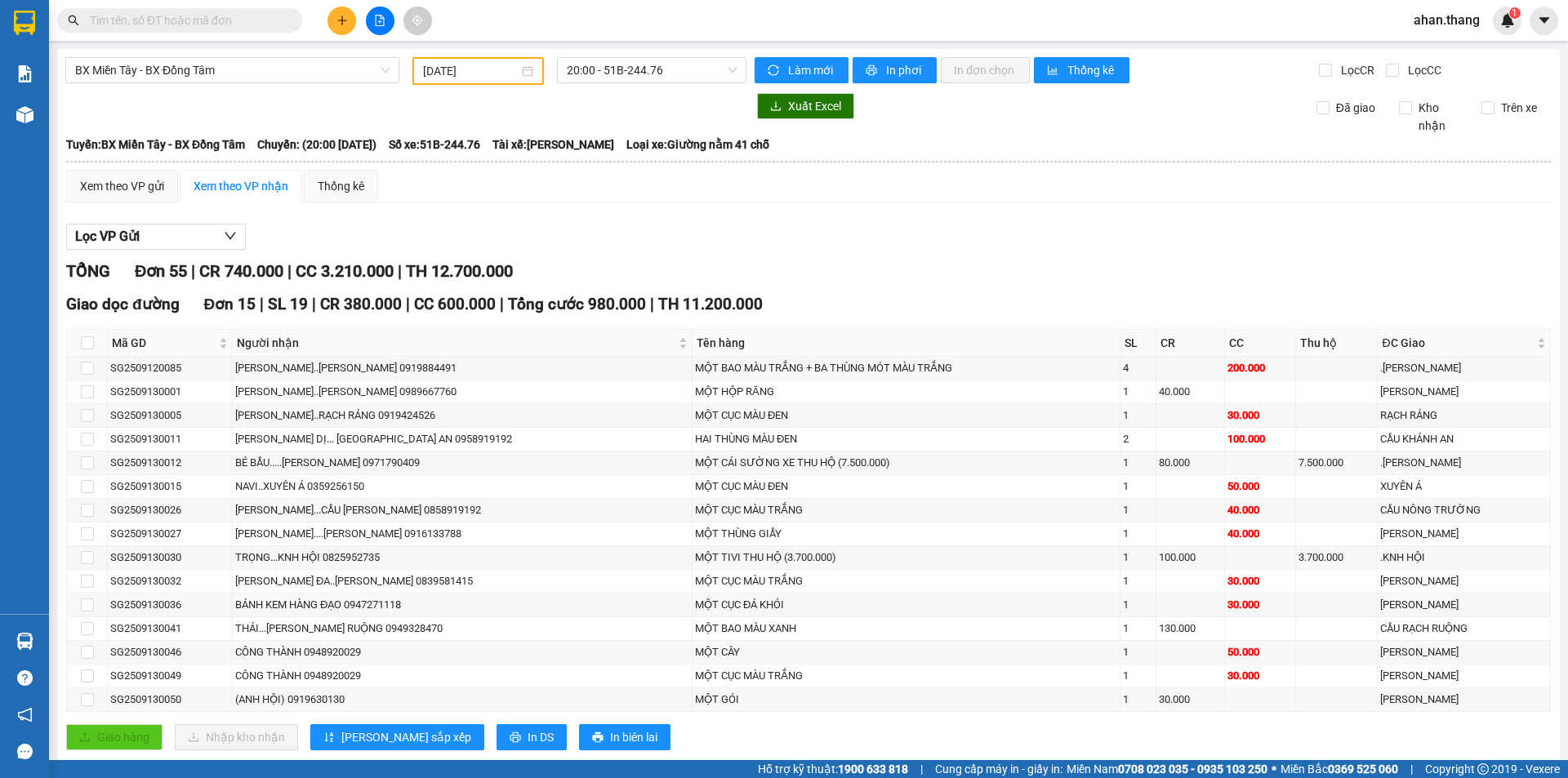
click at [264, 46] on main "BX Miền Tây - BX Đồng Tâm [DATE] 20:00 - 51B-244.76 [PERSON_NAME] mới In phơi I…" at bounding box center [784, 380] width 1568 height 760
click at [327, 119] on div "Xuất Excel Đã giao Kho nhận Trên xe" at bounding box center [808, 113] width 1486 height 42
click at [339, 59] on span "BX Miền Tây - BX Đồng Tâm" at bounding box center [232, 70] width 315 height 25
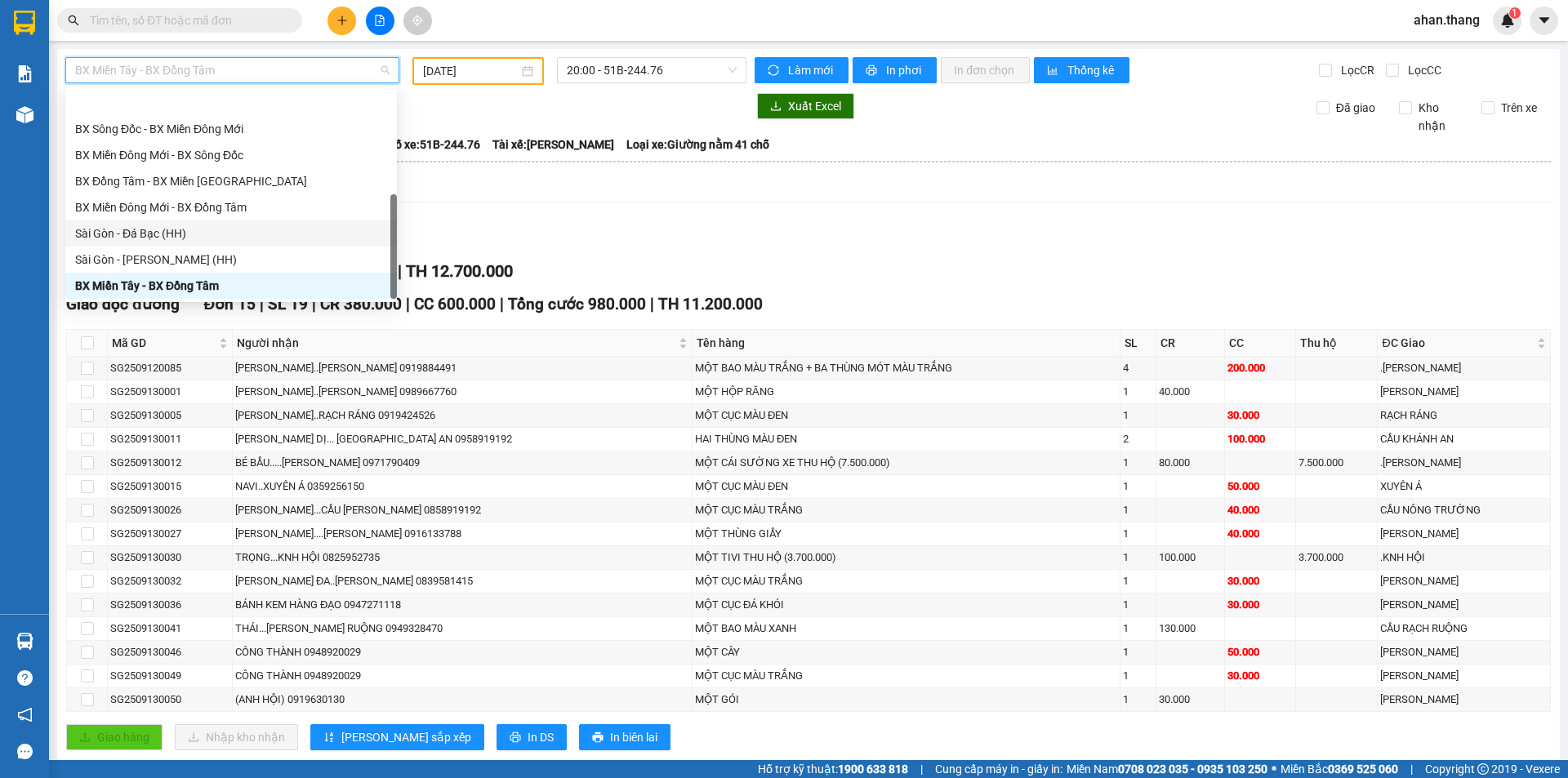
scroll to position [157, 0]
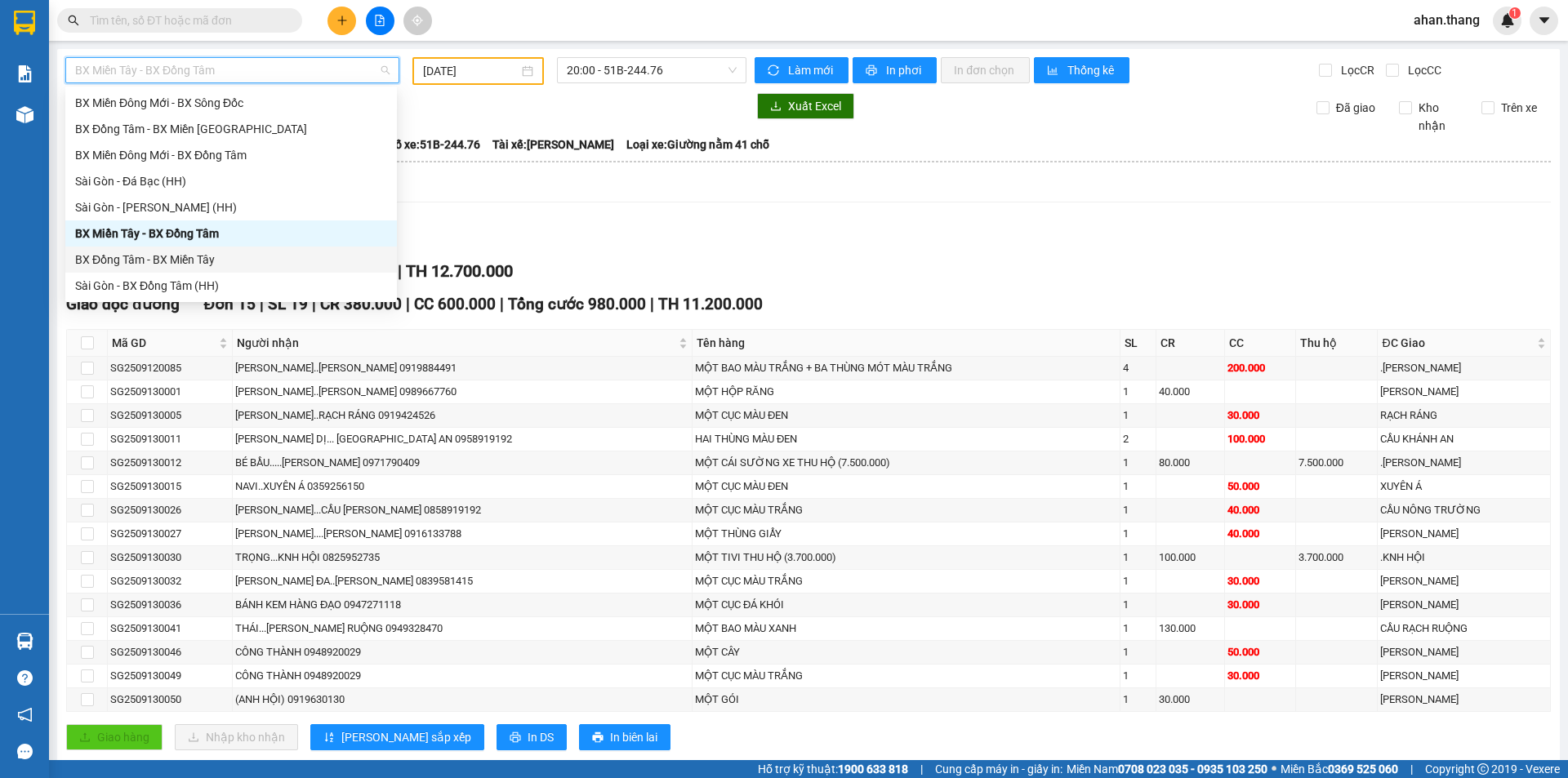
click at [226, 255] on div "BX Đồng Tâm - BX Miền Tây" at bounding box center [231, 259] width 312 height 18
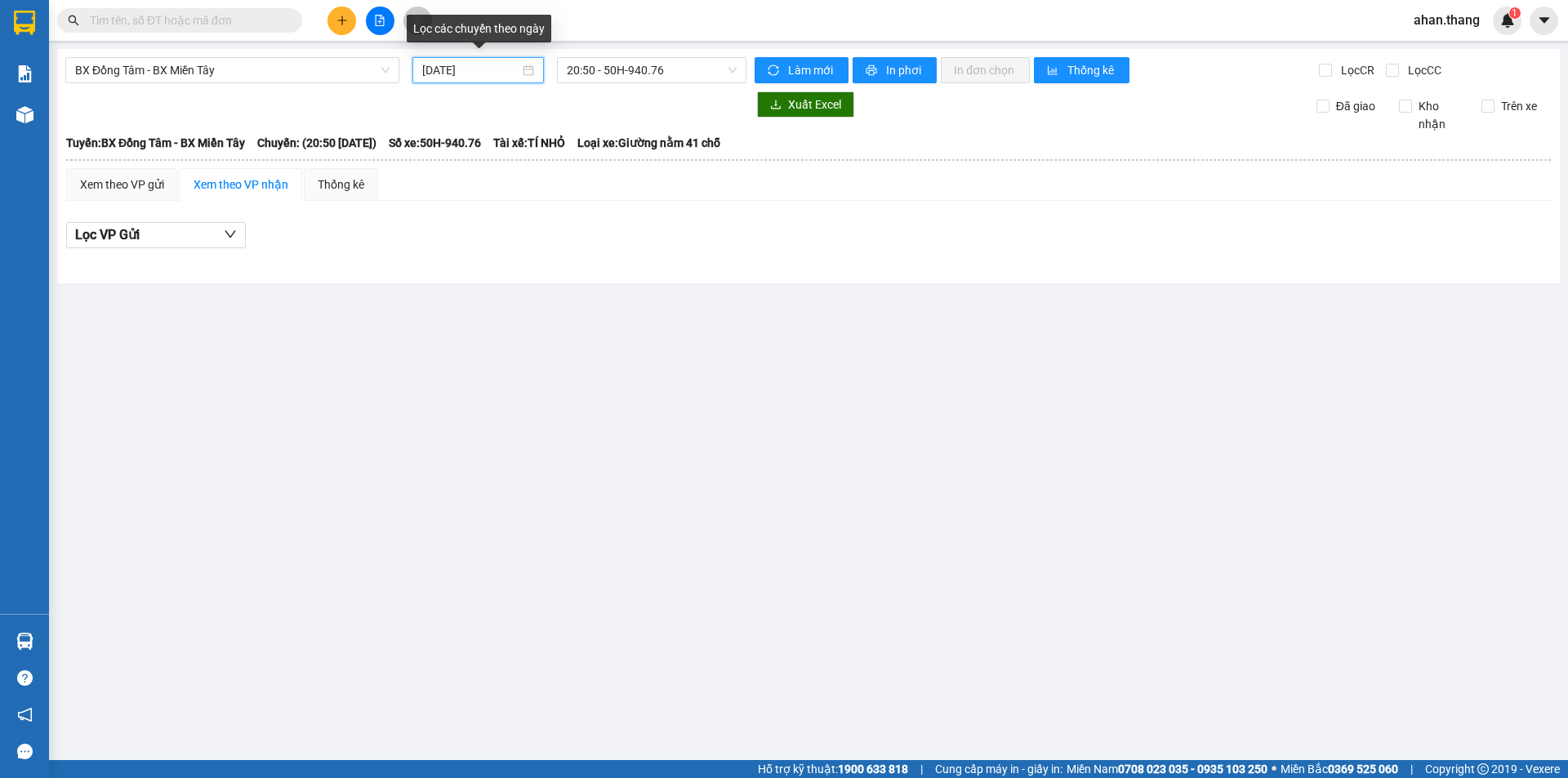
click at [505, 70] on input "[DATE]" at bounding box center [471, 70] width 97 height 18
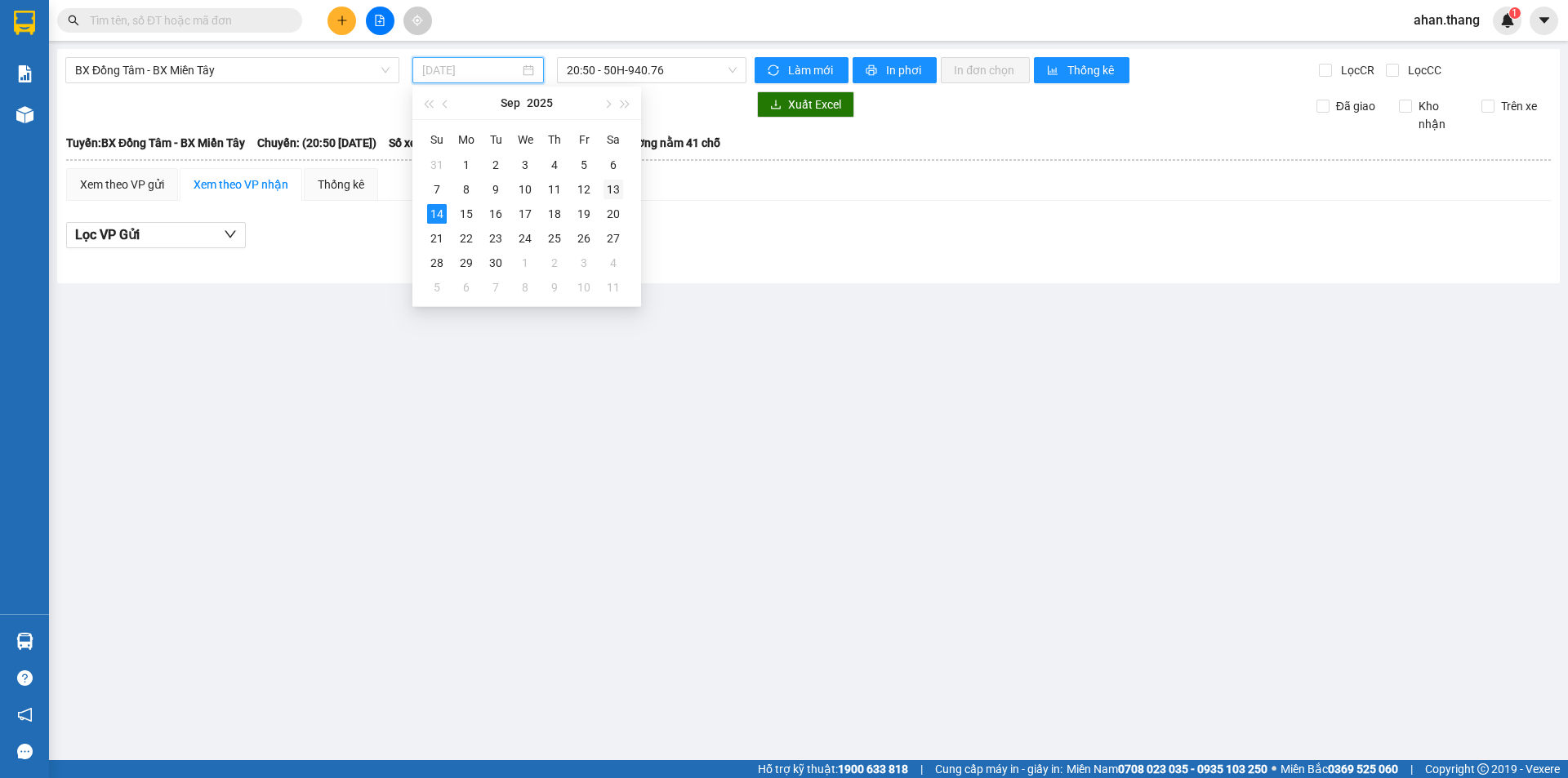
click at [618, 189] on div "13" at bounding box center [612, 189] width 20 height 20
type input "[DATE]"
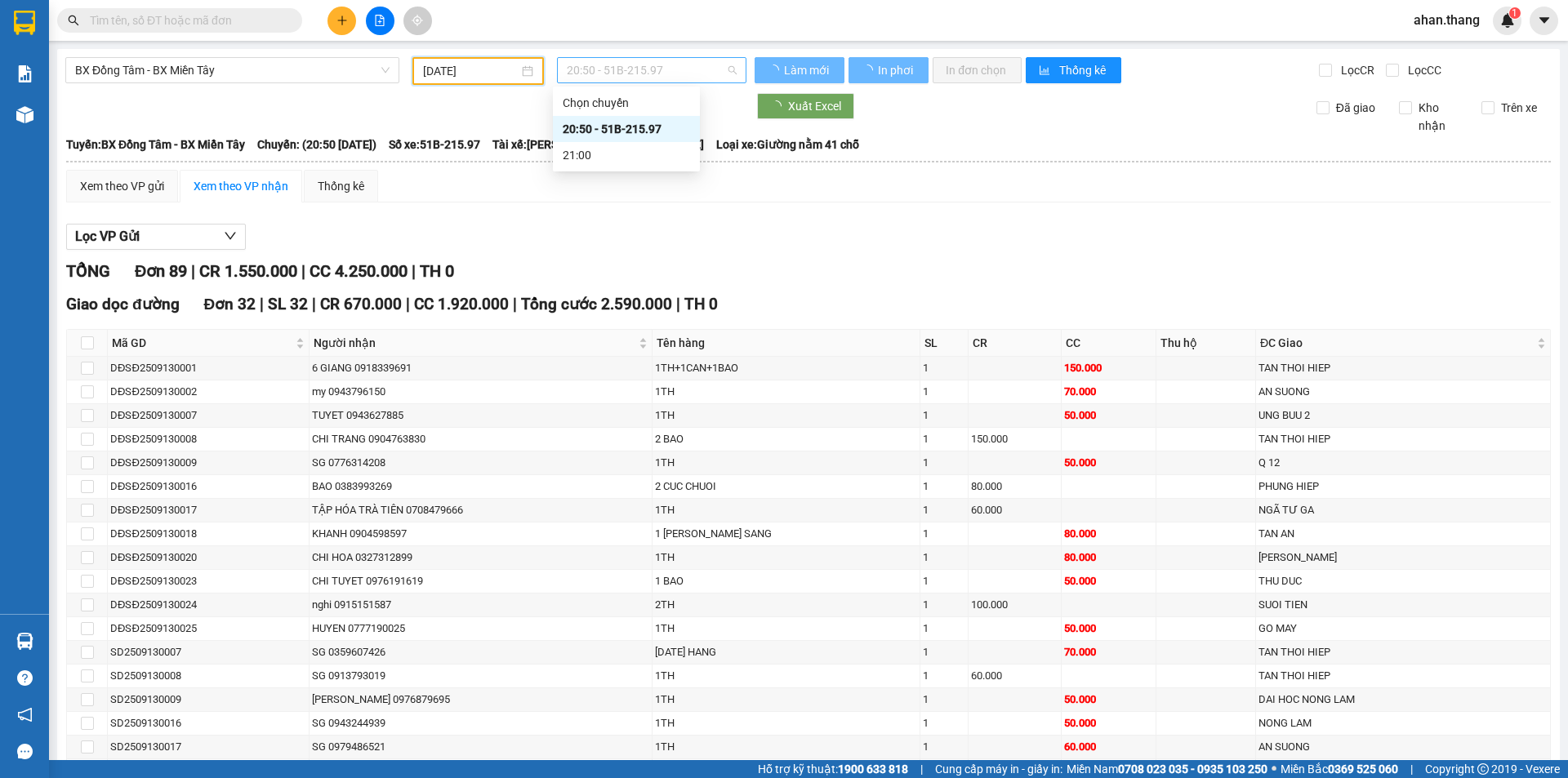
click at [635, 69] on span "20:50 - 51B-215.97" at bounding box center [652, 70] width 170 height 25
click at [627, 128] on div "20:50 - 51B-215.97" at bounding box center [626, 129] width 128 height 18
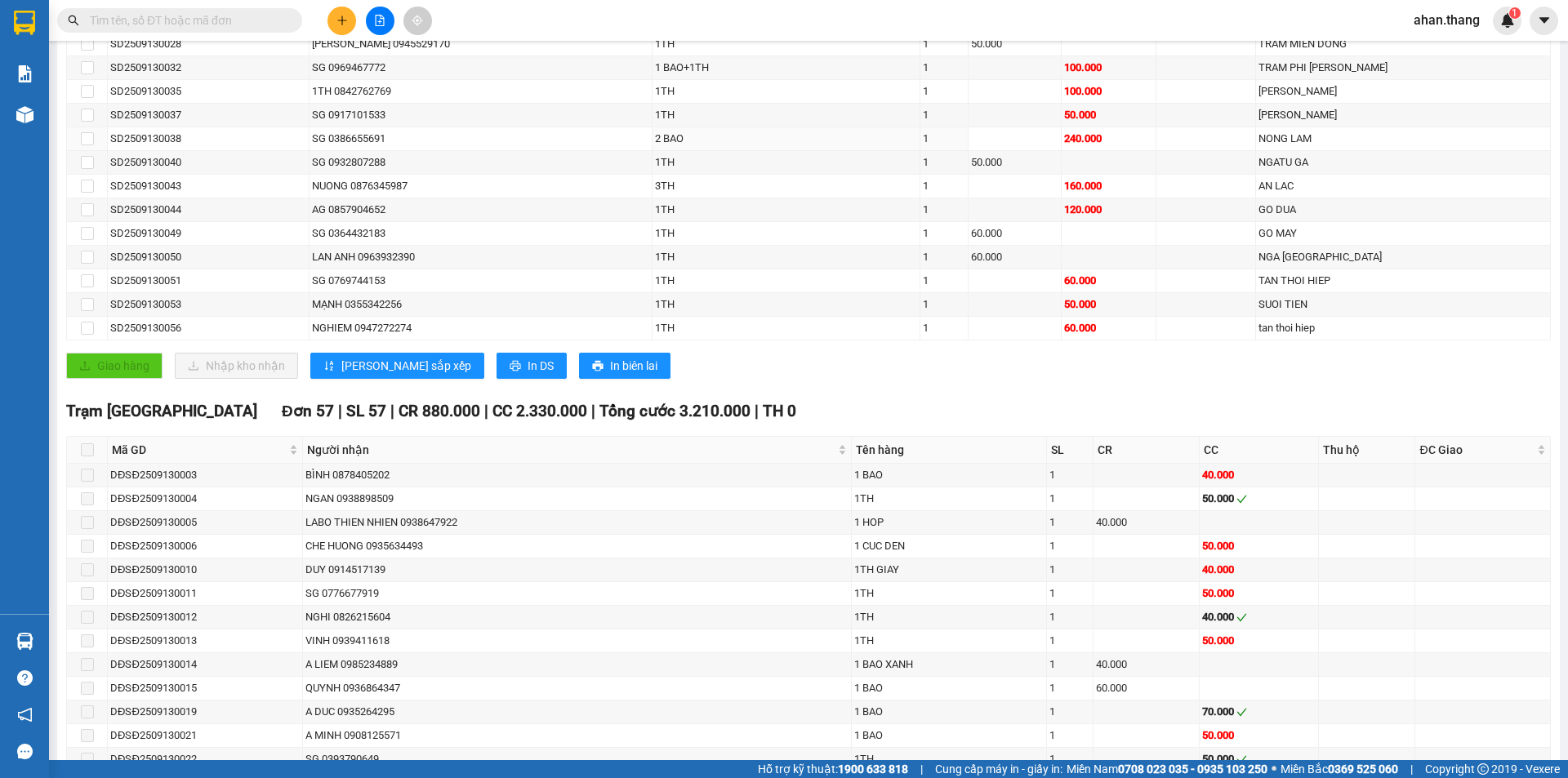
scroll to position [817, 0]
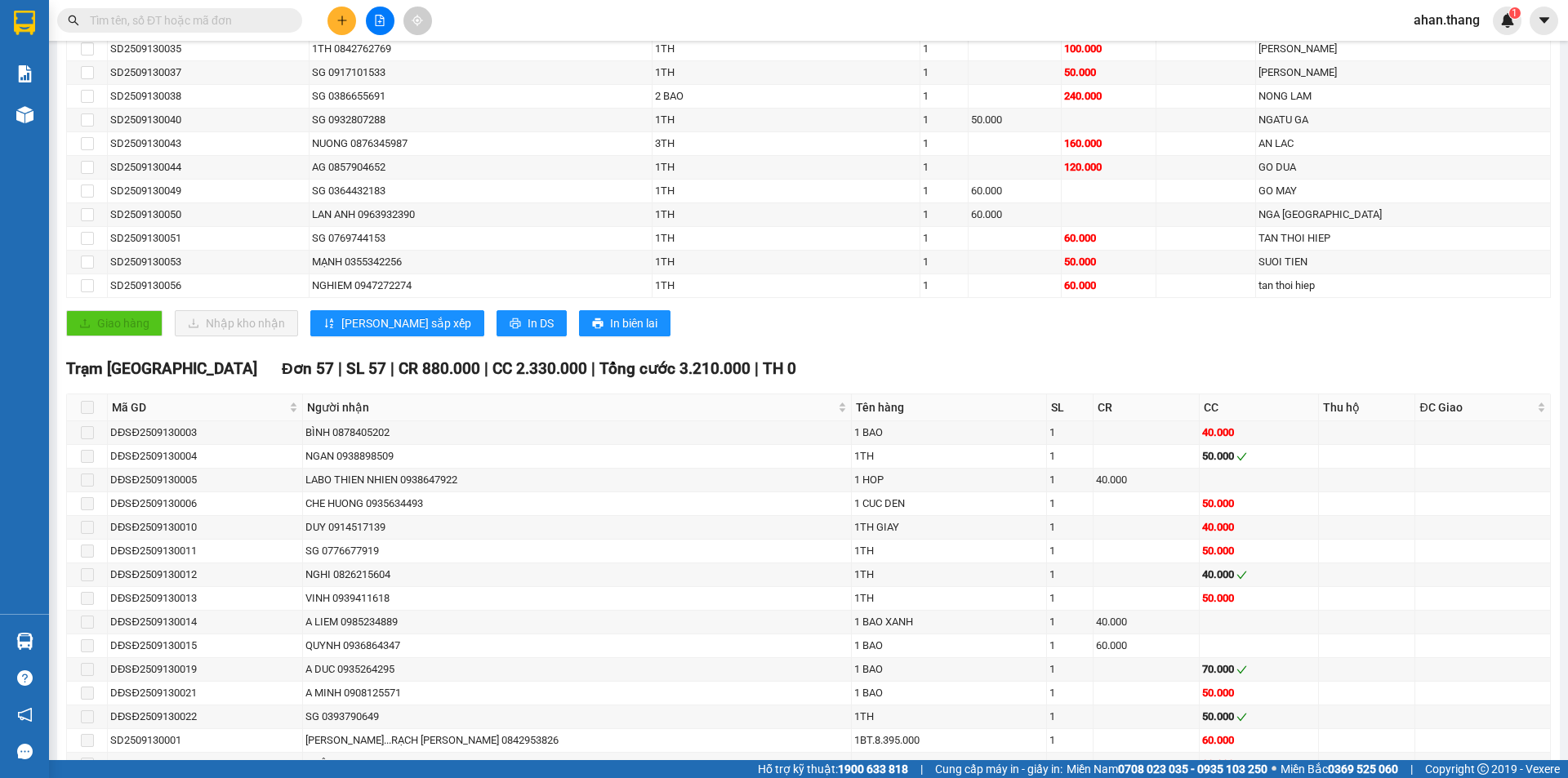
click at [252, 23] on input "text" at bounding box center [186, 20] width 193 height 18
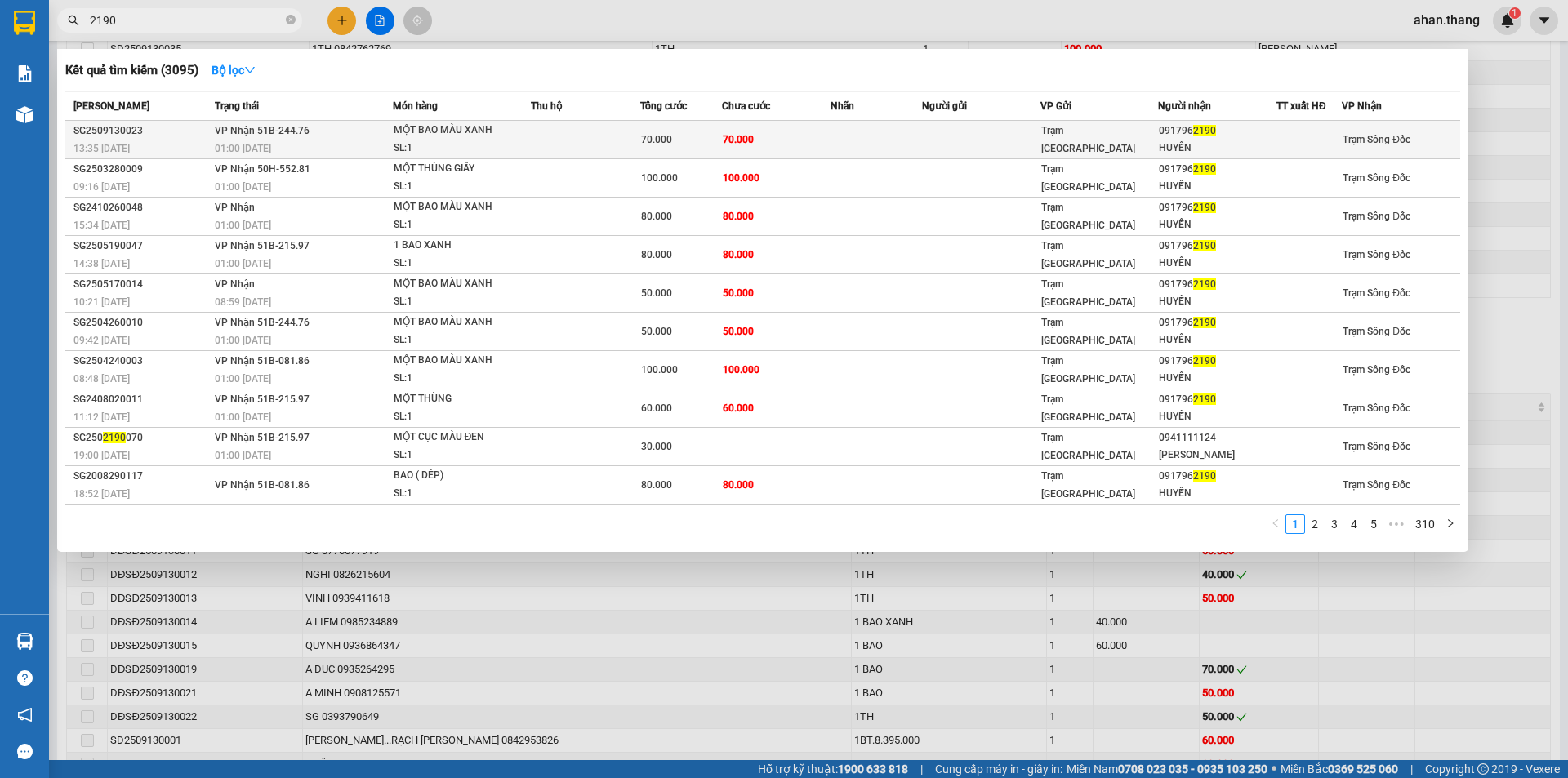
type input "2190"
click at [849, 135] on td at bounding box center [876, 140] width 91 height 39
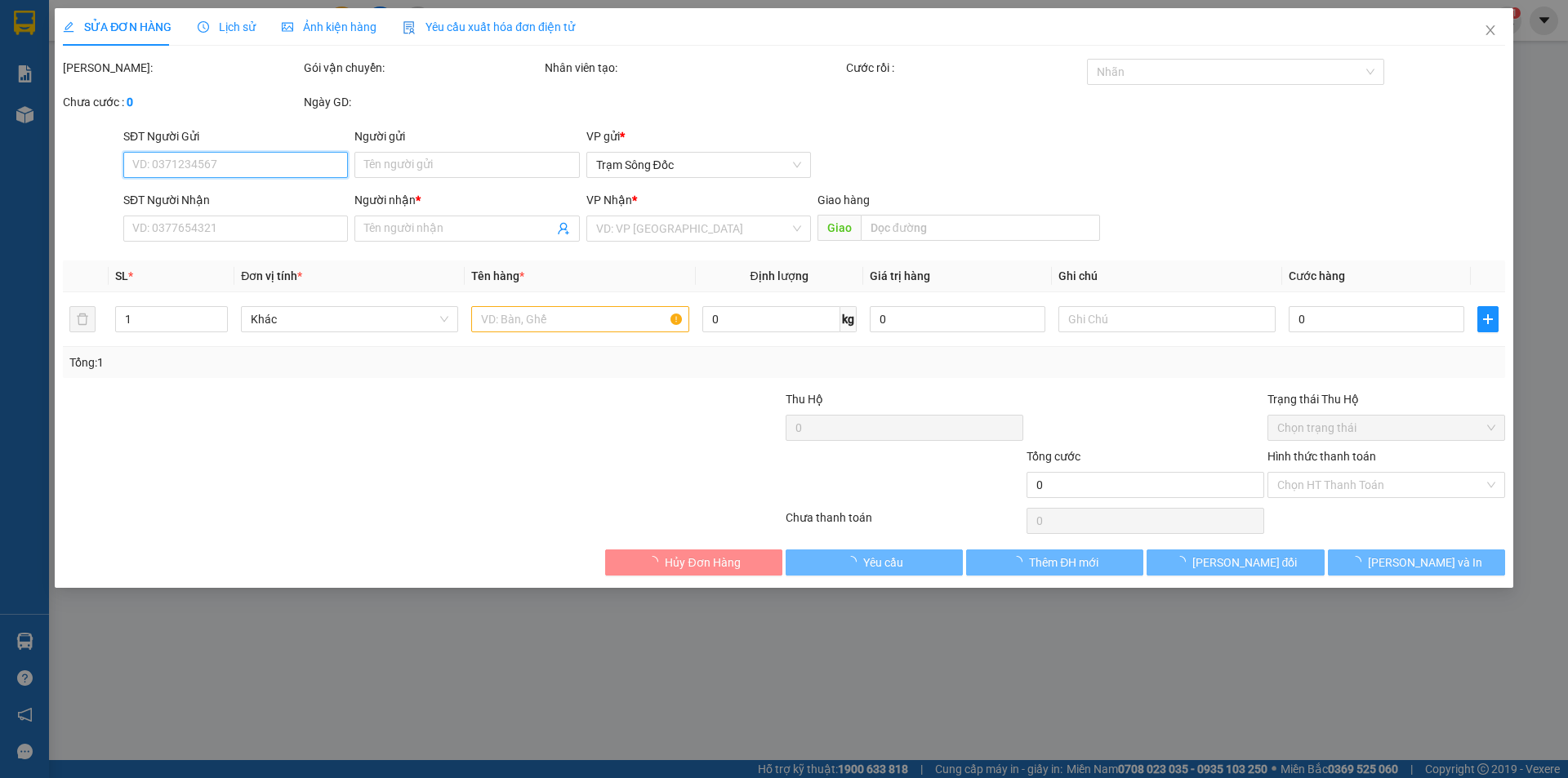
type input "0917962190"
type input "HUYỀN"
type input "70.000"
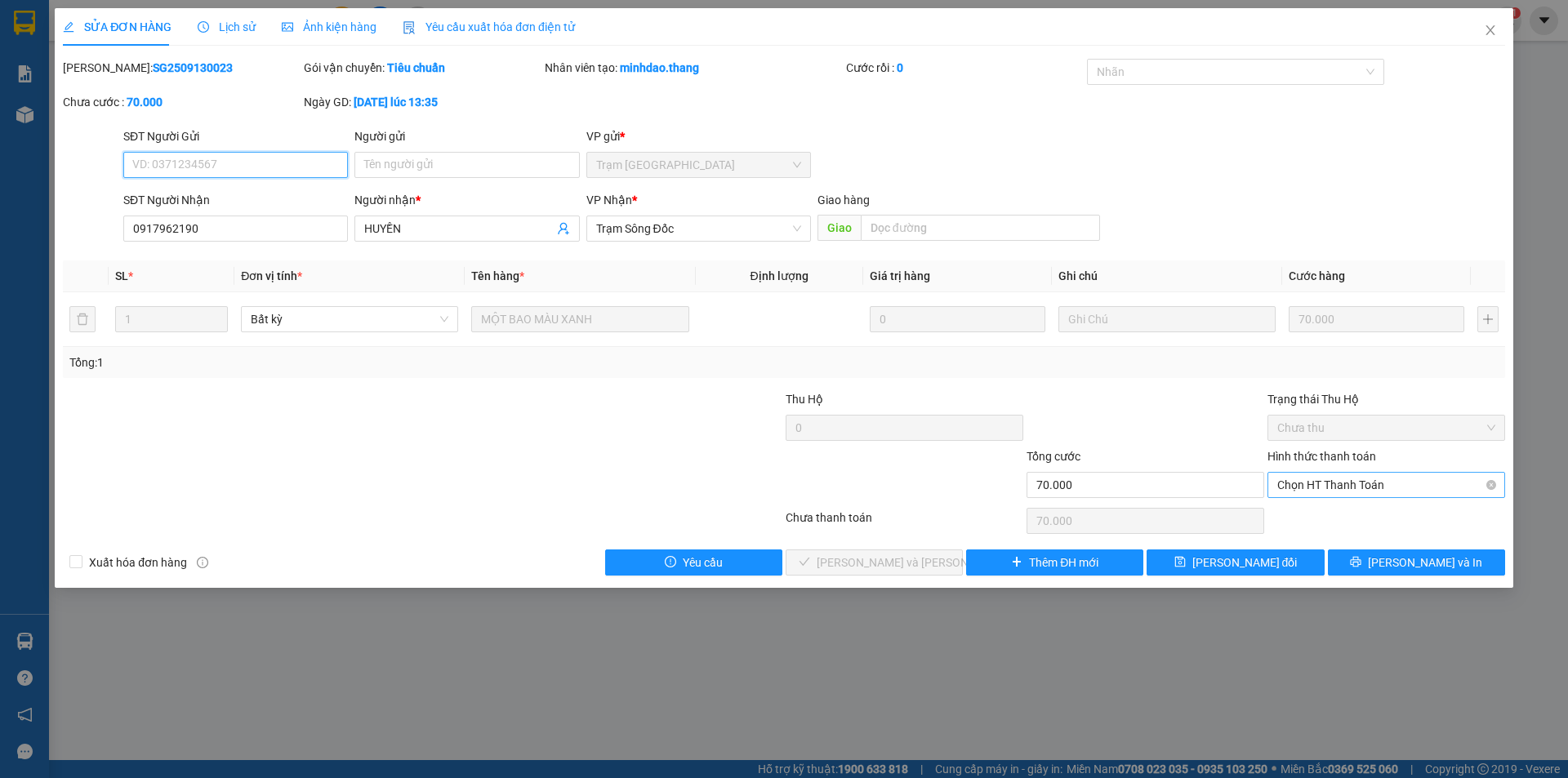
click at [1361, 486] on span "Chọn HT Thanh Toán" at bounding box center [1386, 485] width 218 height 25
drag, startPoint x: 1363, startPoint y: 516, endPoint x: 1031, endPoint y: 554, distance: 334.2
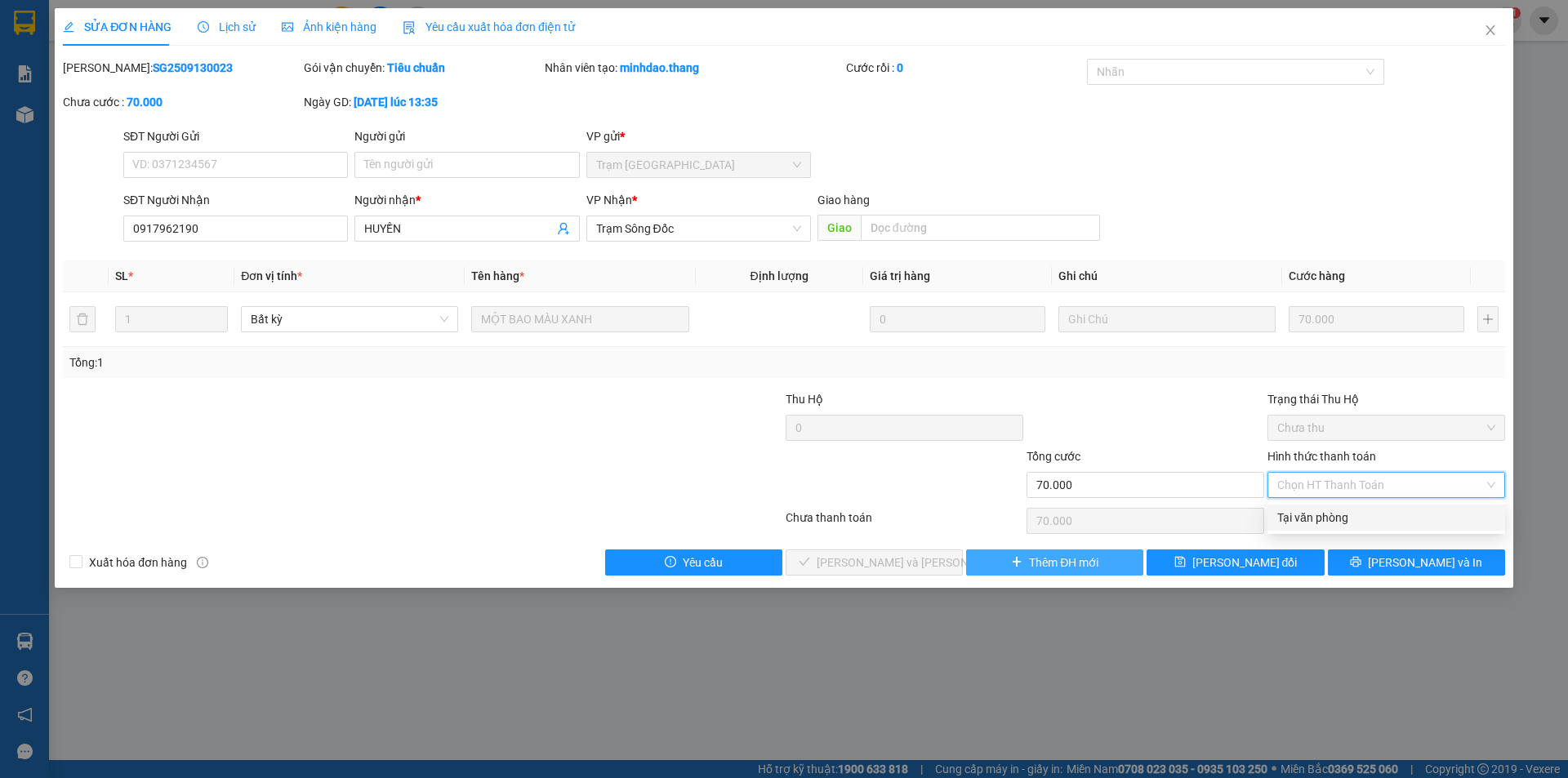
click at [1363, 517] on div "Tại văn phòng" at bounding box center [1386, 517] width 218 height 18
type input "0"
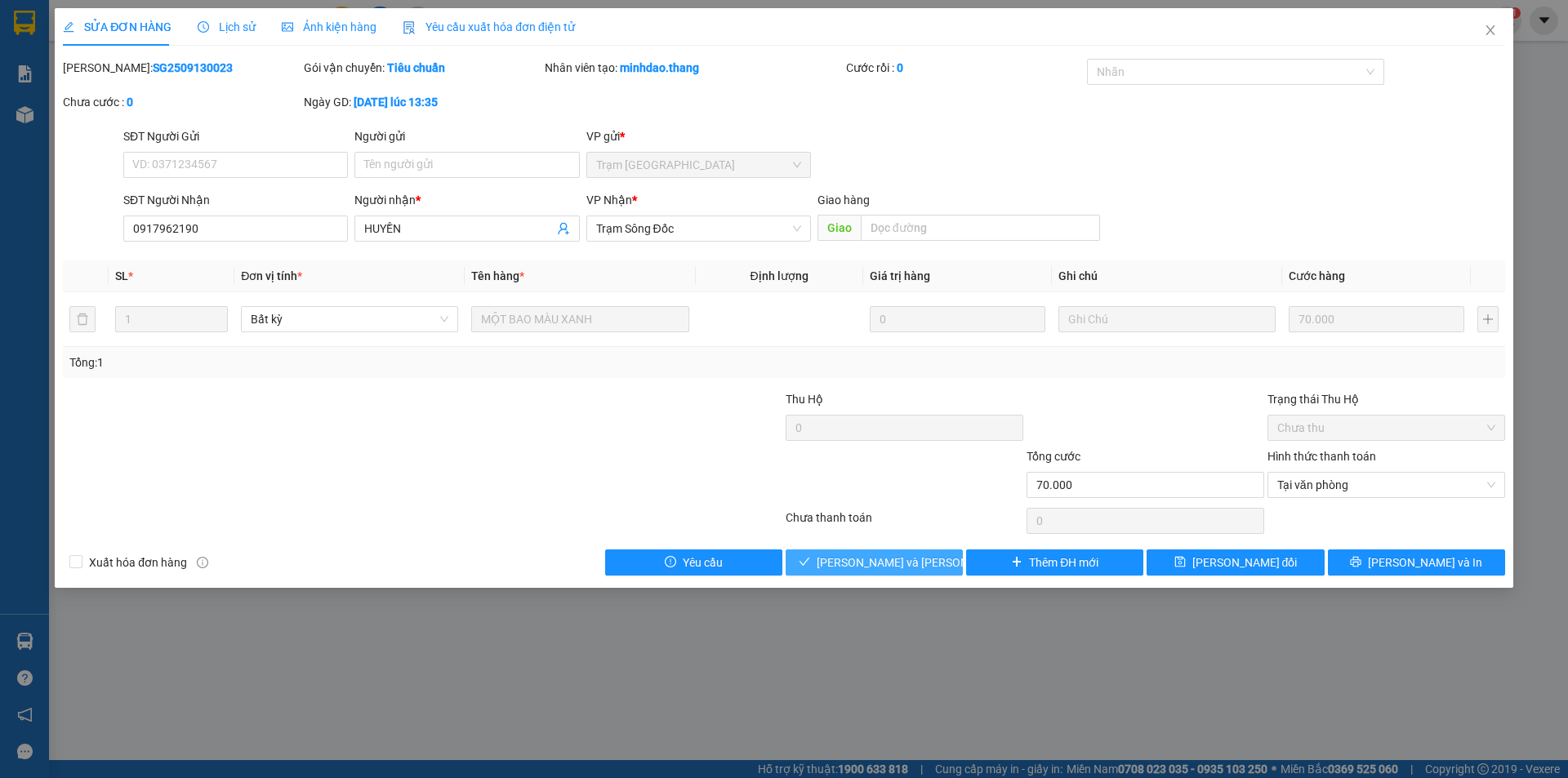
click at [904, 564] on span "[PERSON_NAME] và [PERSON_NAME] hàng" at bounding box center [926, 562] width 220 height 18
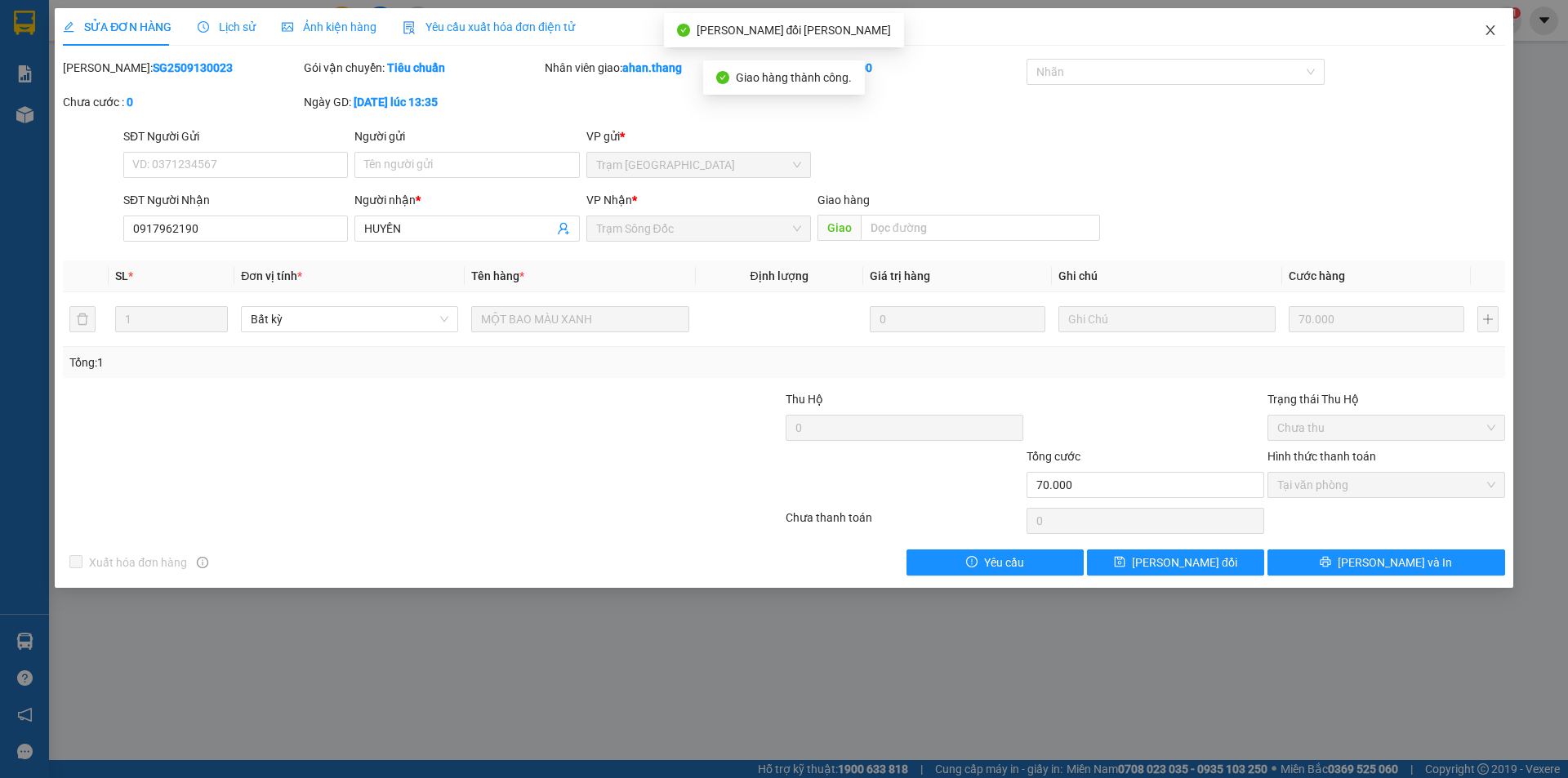
click at [1489, 28] on icon "close" at bounding box center [1490, 30] width 9 height 9
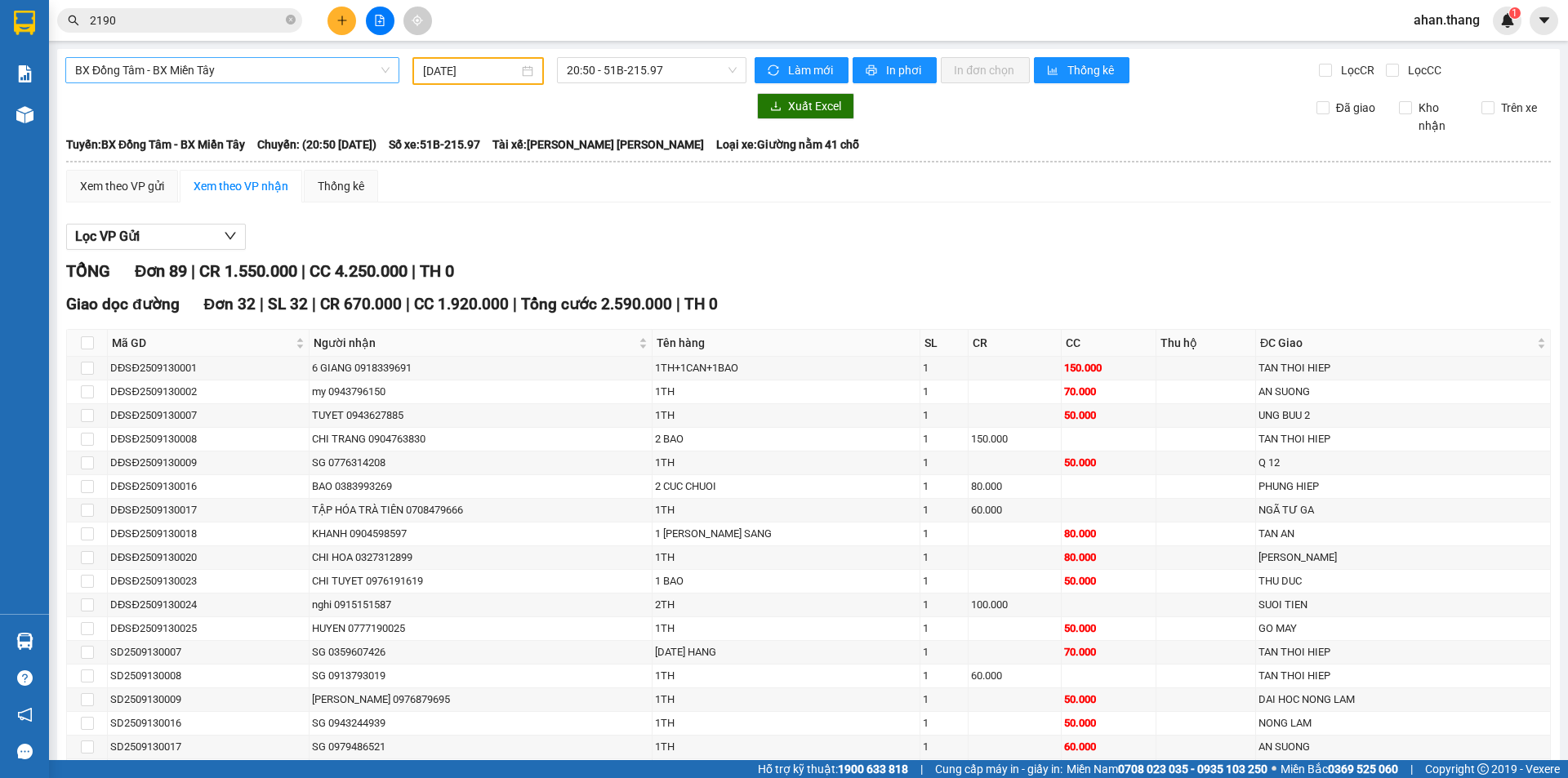
click at [268, 72] on span "BX Đồng Tâm - BX Miền Tây" at bounding box center [232, 70] width 315 height 25
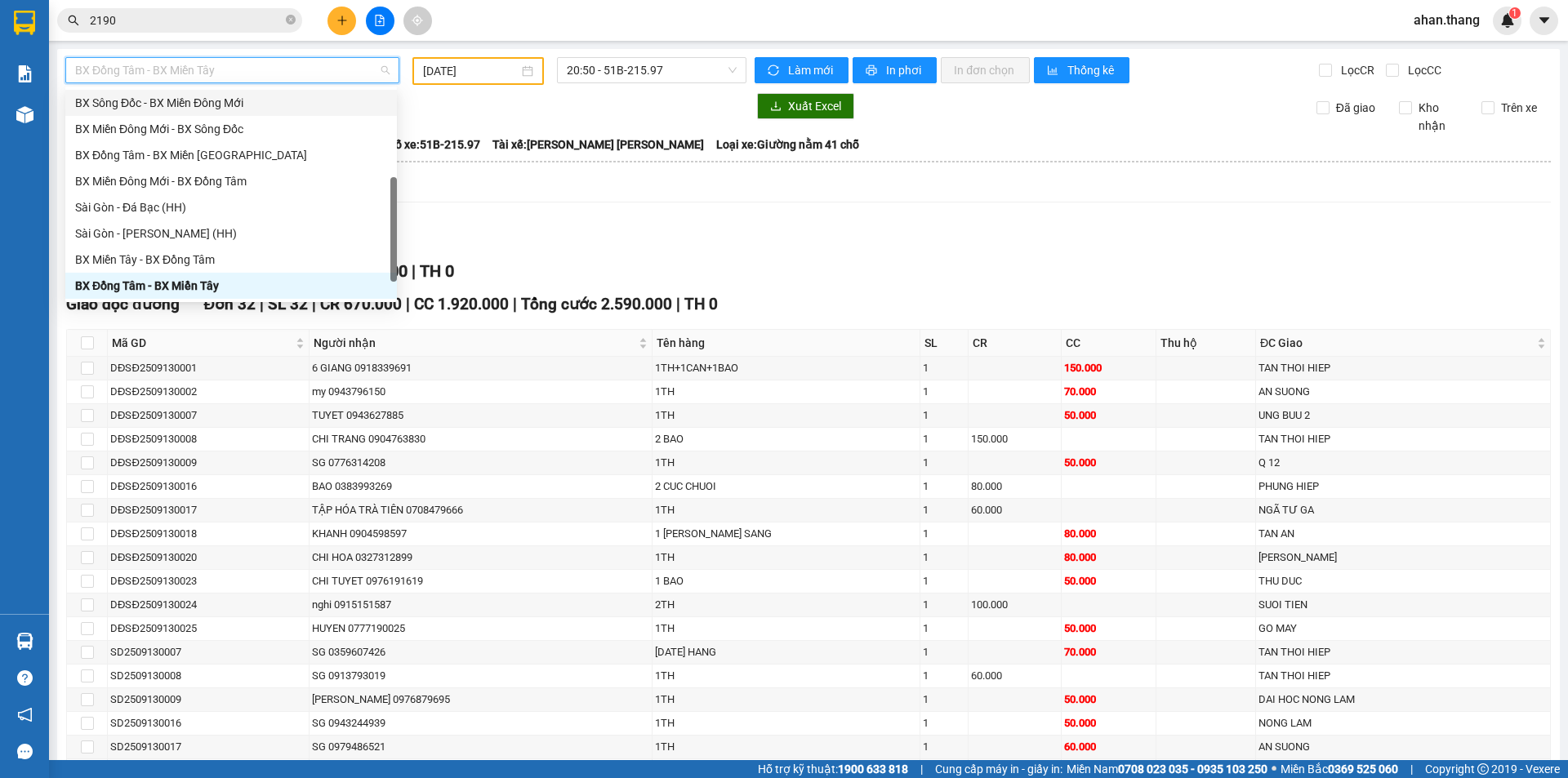
scroll to position [157, 0]
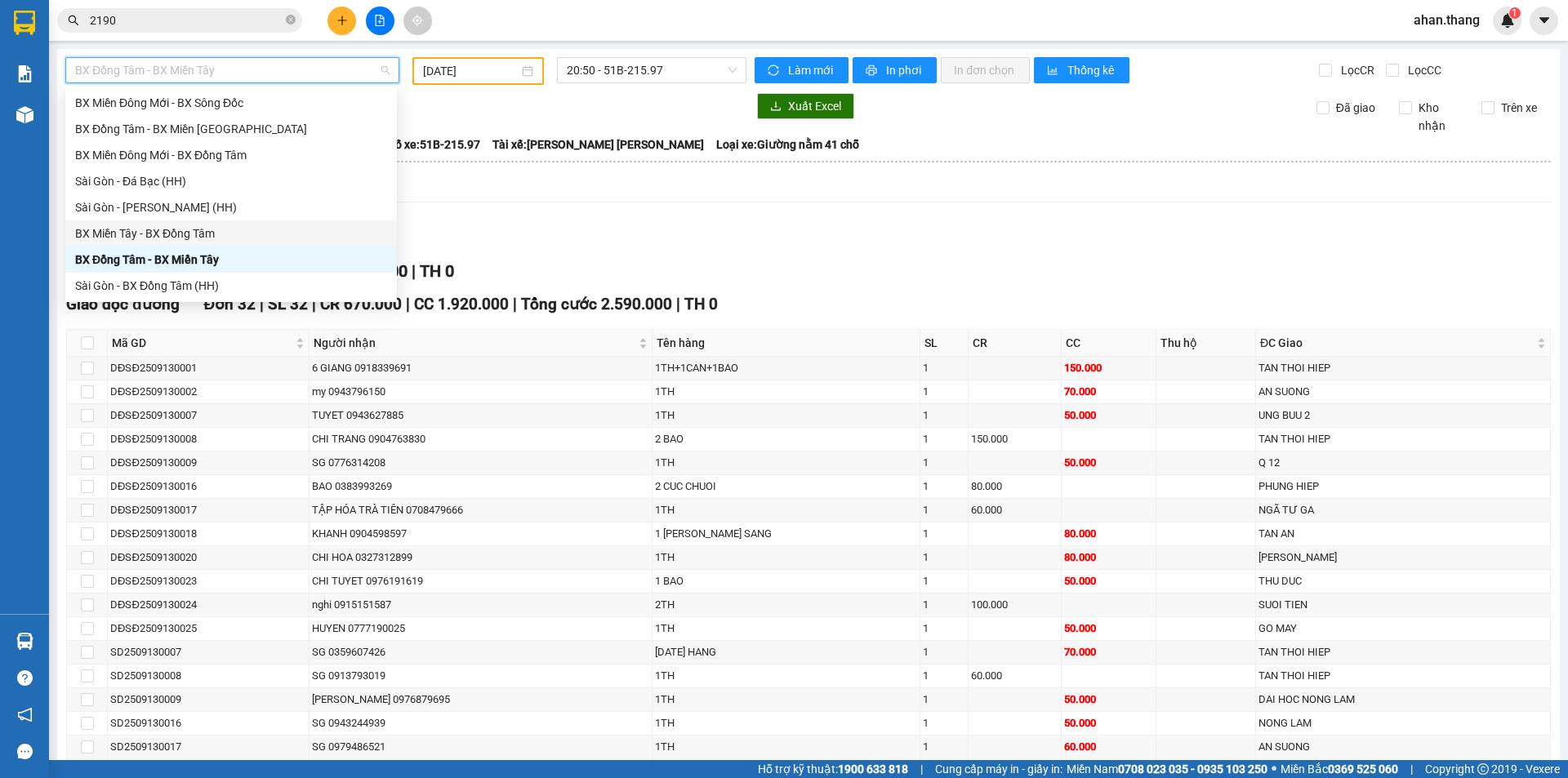
click at [188, 229] on div "BX Miền Tây - BX Đồng Tâm" at bounding box center [231, 233] width 312 height 18
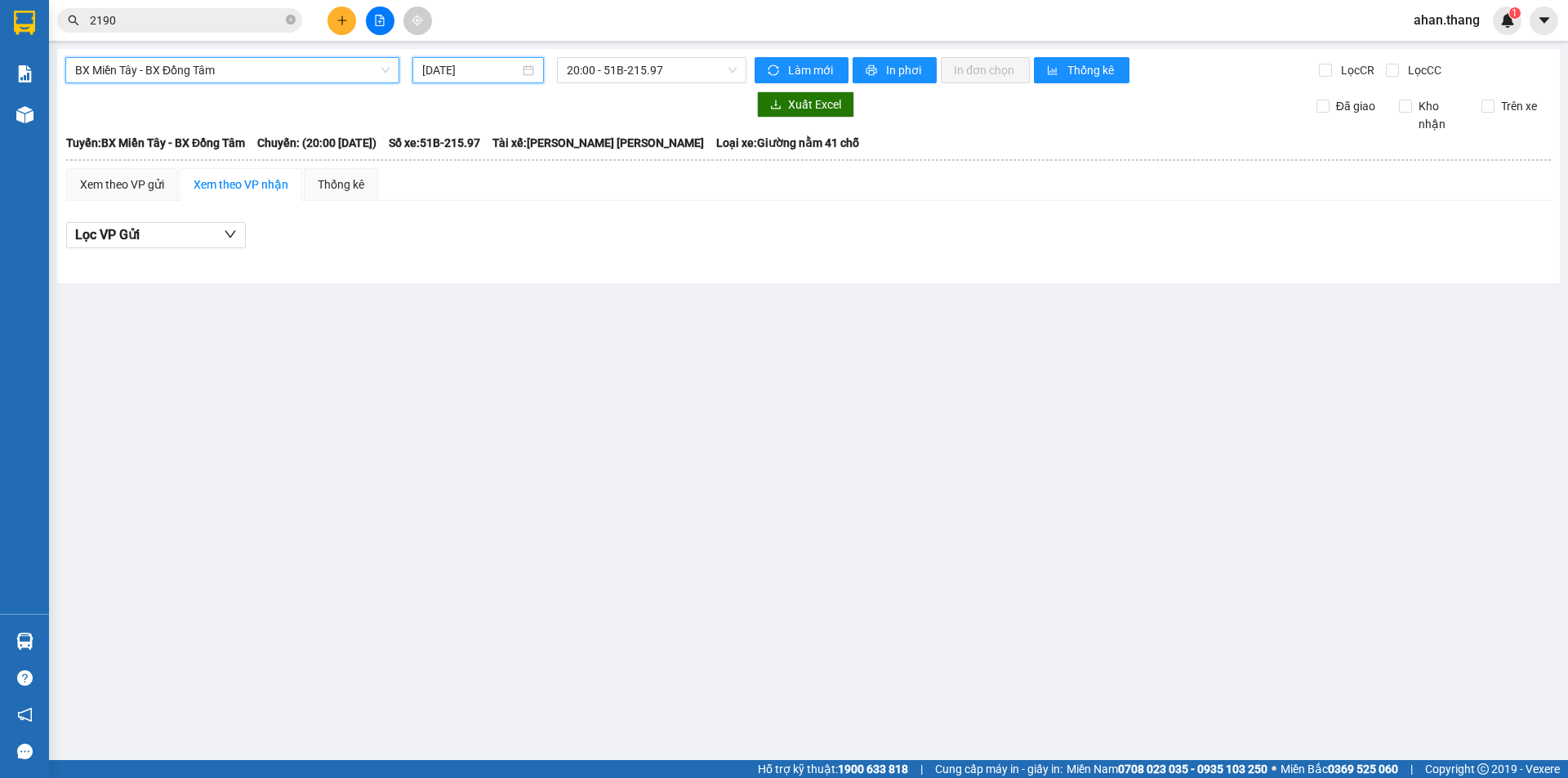
drag, startPoint x: 472, startPoint y: 73, endPoint x: 474, endPoint y: 109, distance: 36.1
click at [472, 72] on input "[DATE]" at bounding box center [471, 70] width 97 height 18
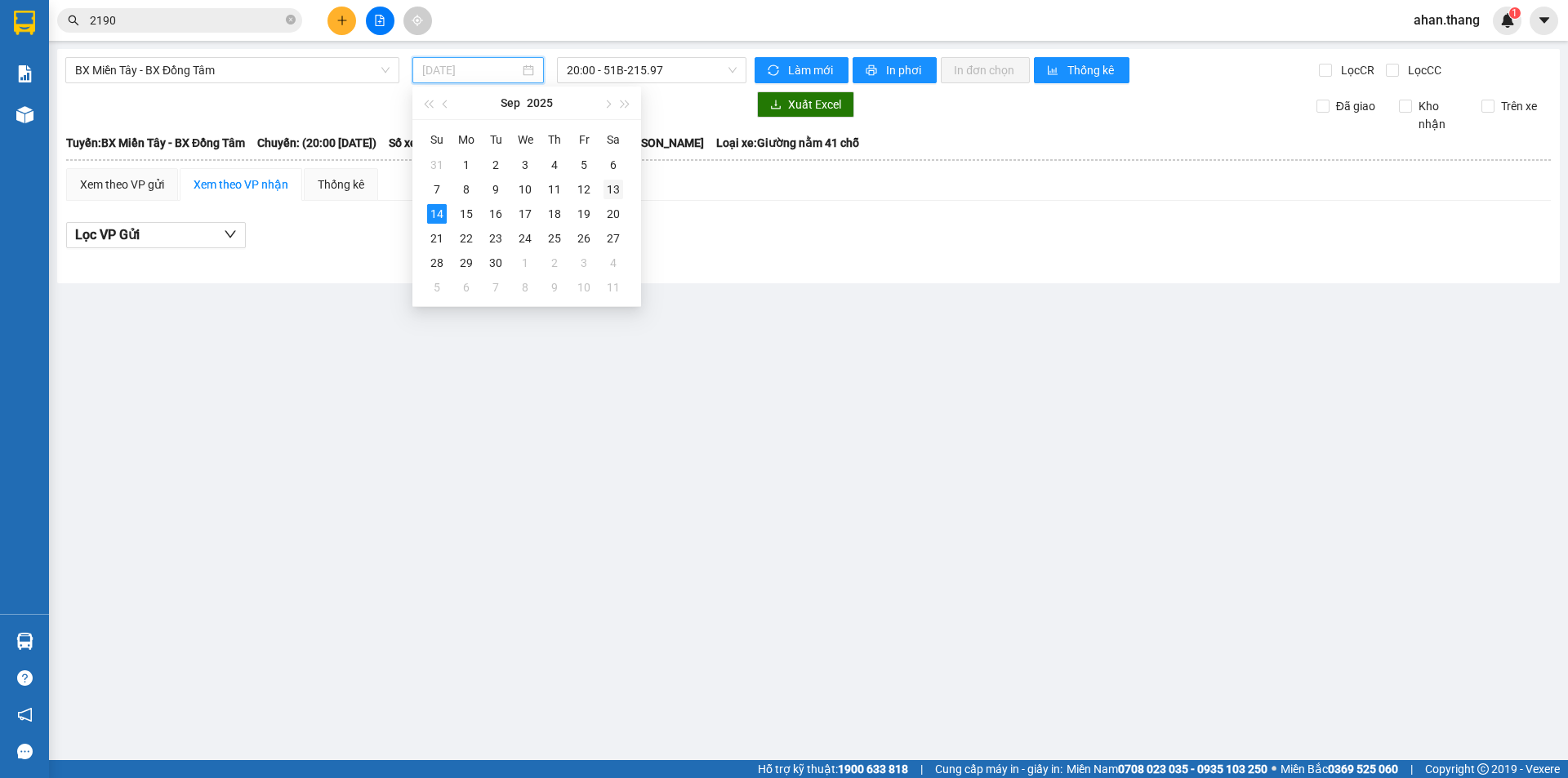
click at [616, 189] on div "13" at bounding box center [612, 189] width 20 height 20
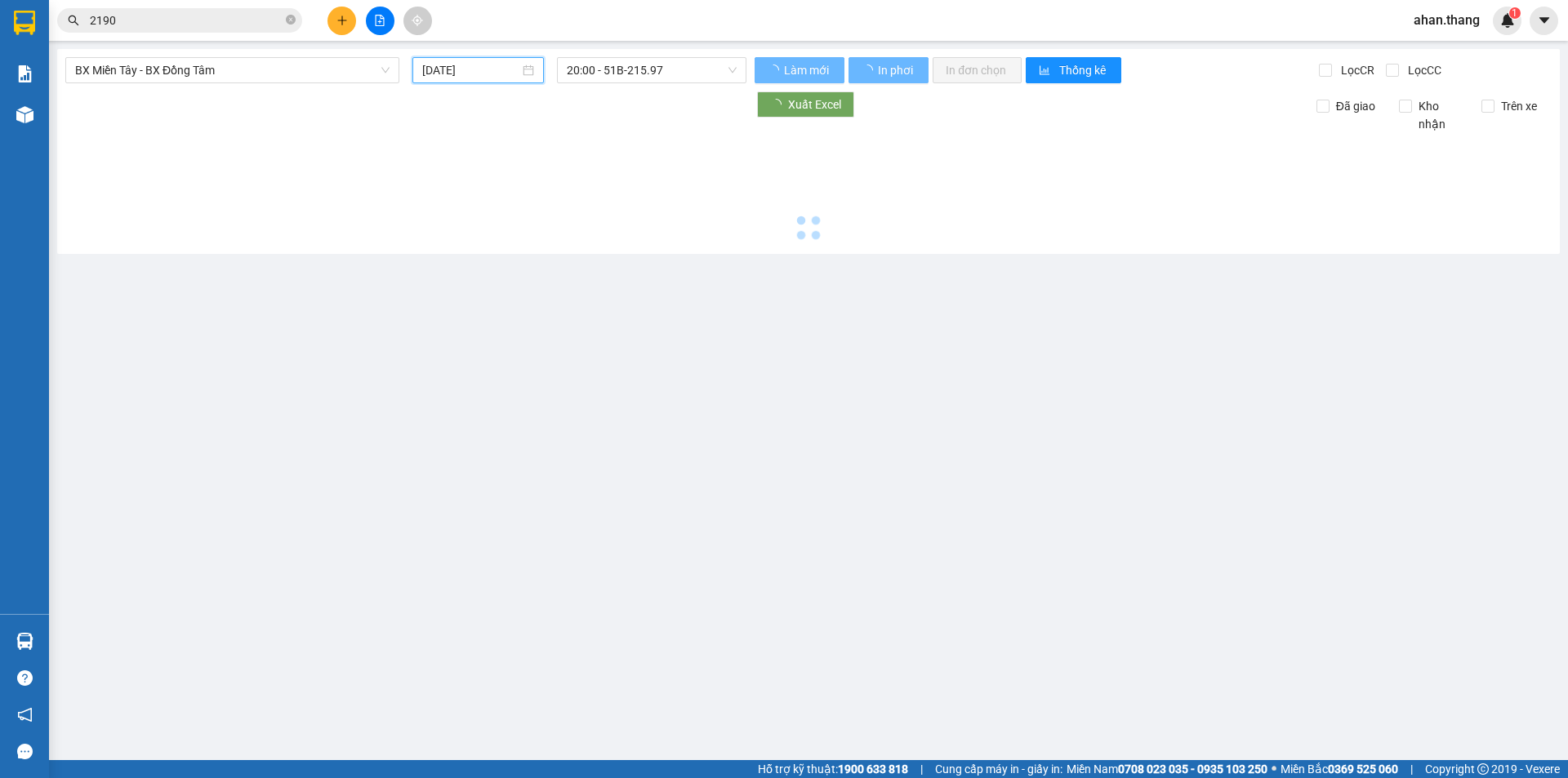
type input "[DATE]"
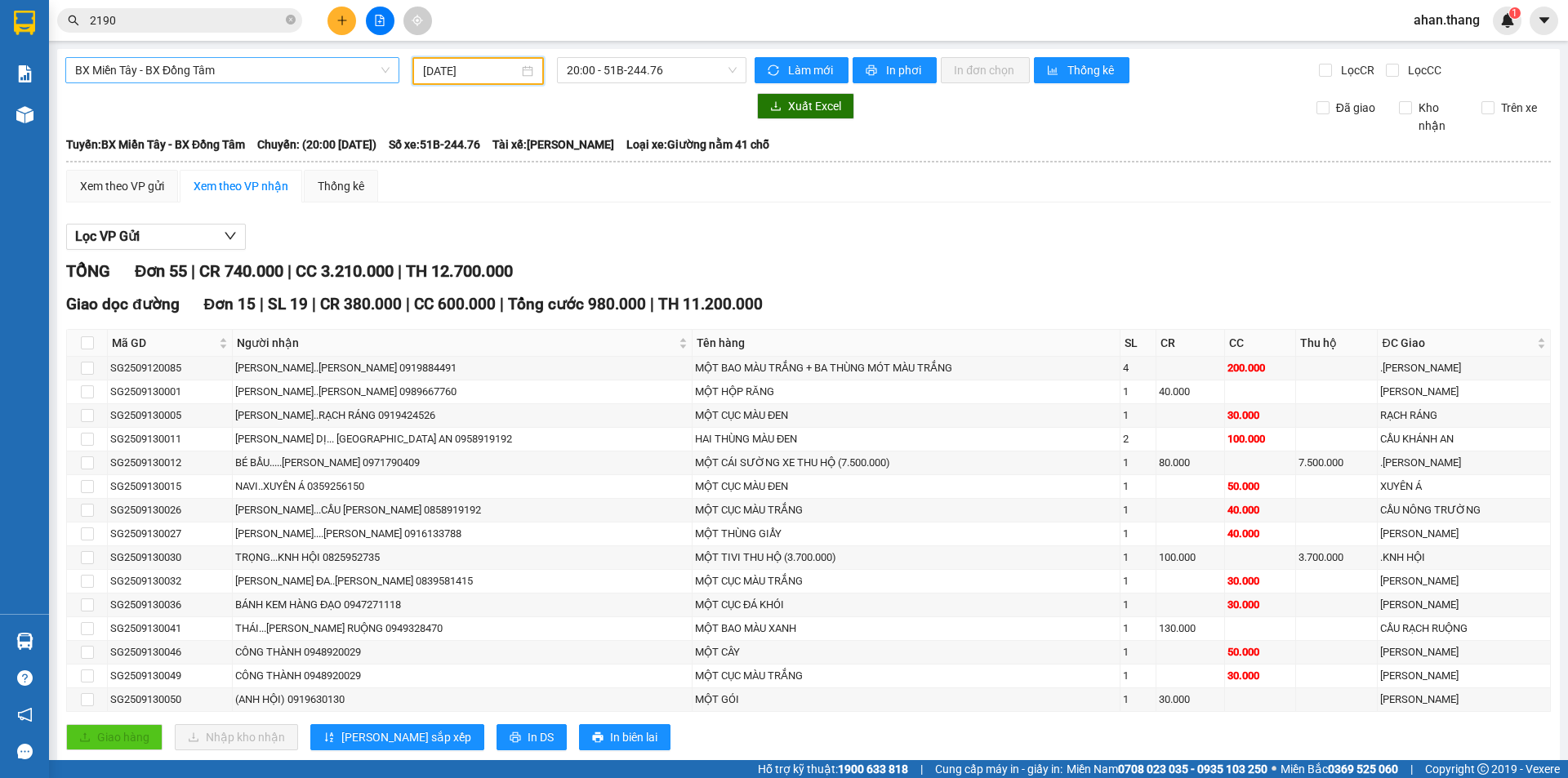
click at [116, 69] on span "BX Miền Tây - BX Đồng Tâm" at bounding box center [232, 70] width 315 height 25
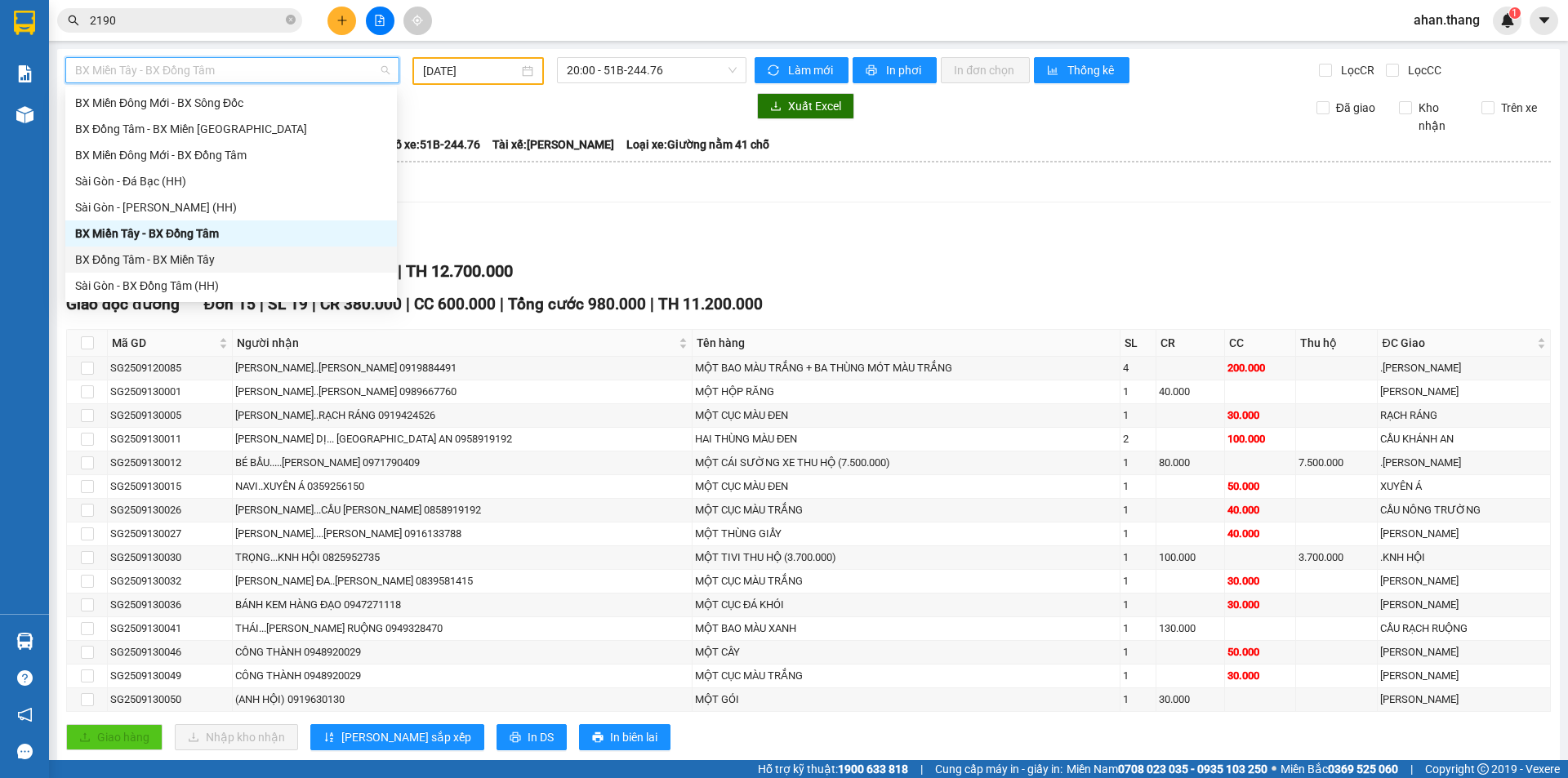
click at [183, 261] on div "BX Đồng Tâm - BX Miền Tây" at bounding box center [231, 259] width 312 height 18
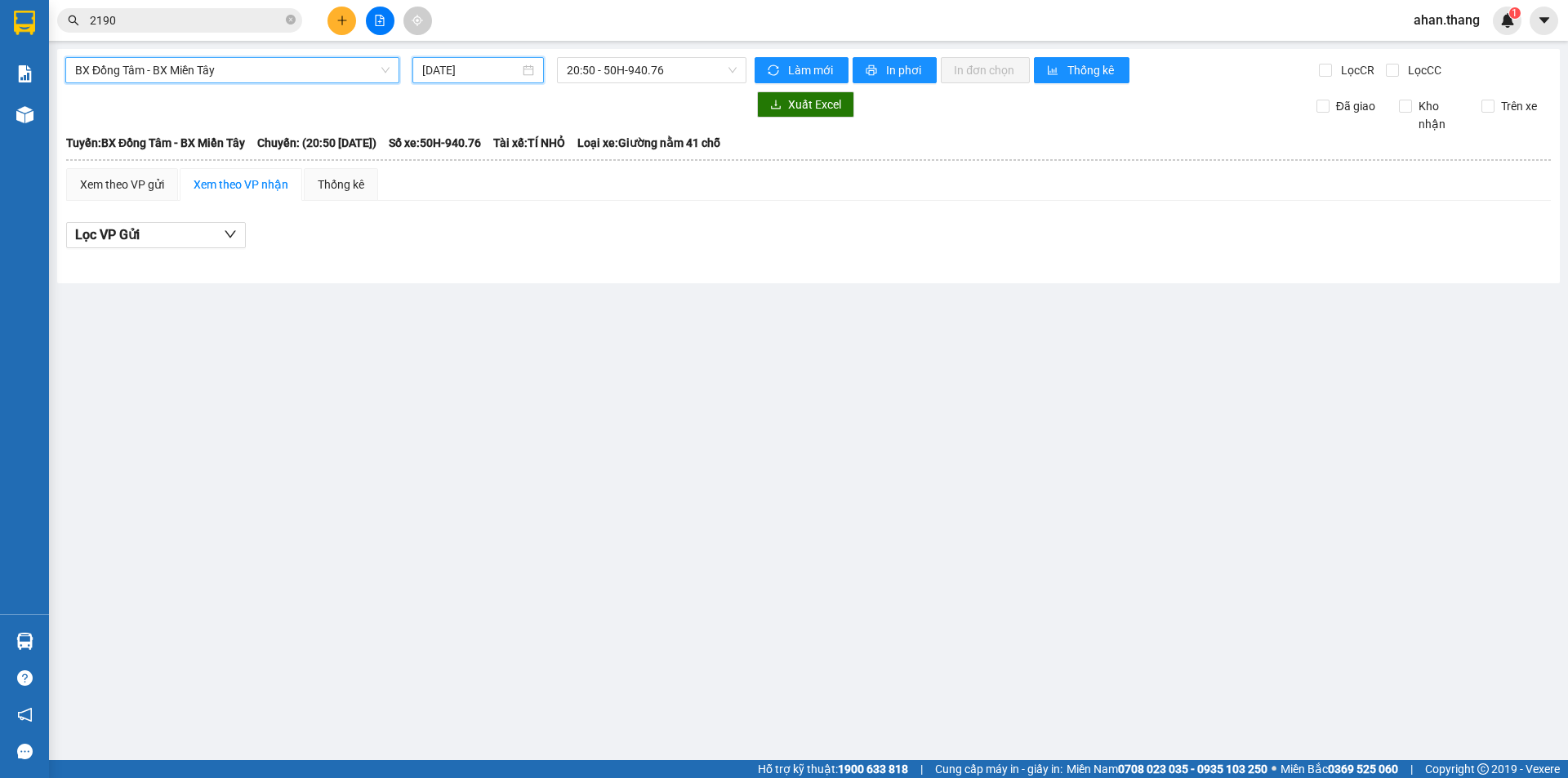
click at [496, 68] on input "[DATE]" at bounding box center [471, 70] width 97 height 18
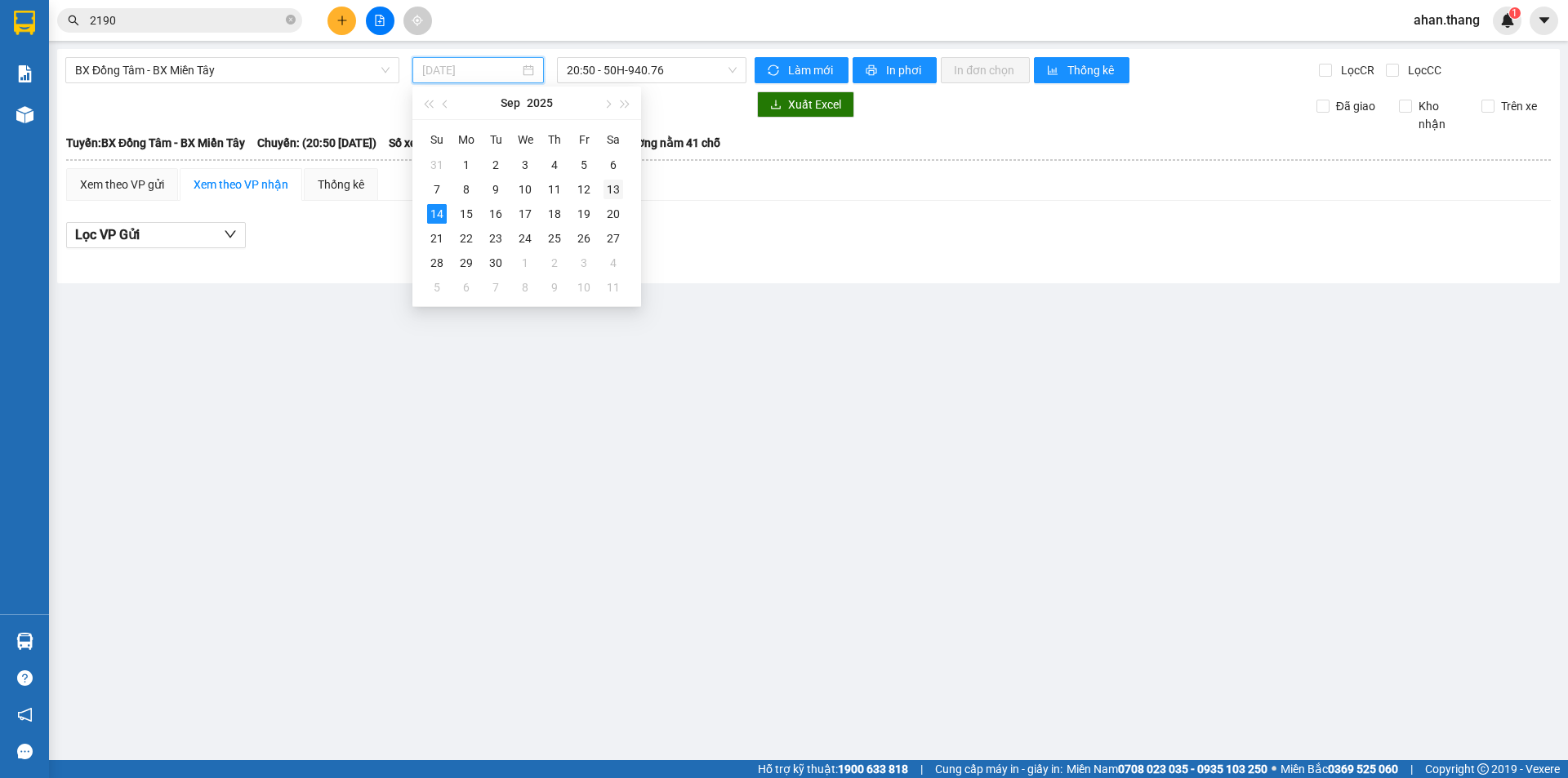
click at [614, 192] on div "13" at bounding box center [612, 189] width 20 height 20
type input "[DATE]"
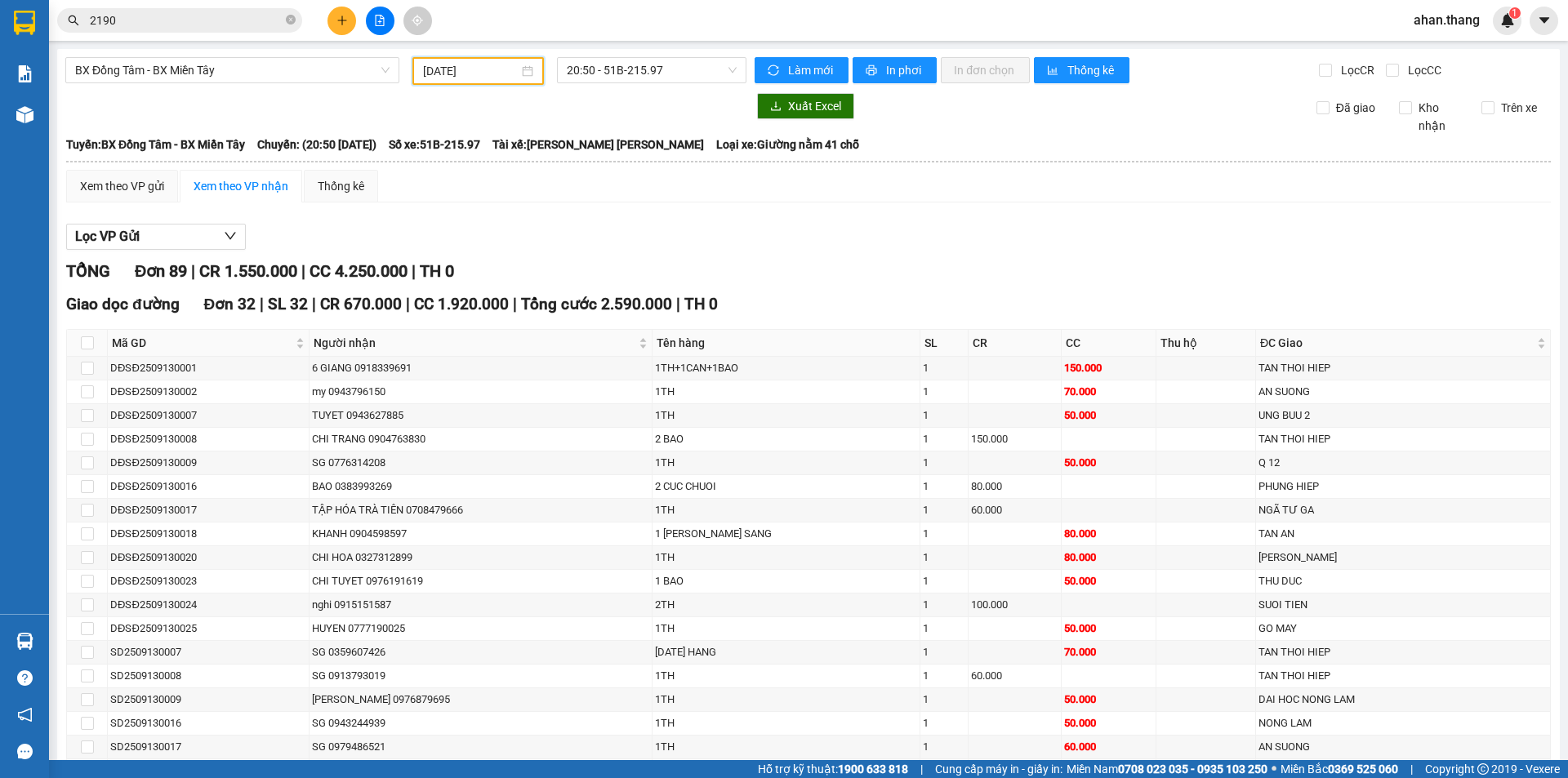
click at [161, 26] on input "2190" at bounding box center [186, 20] width 193 height 18
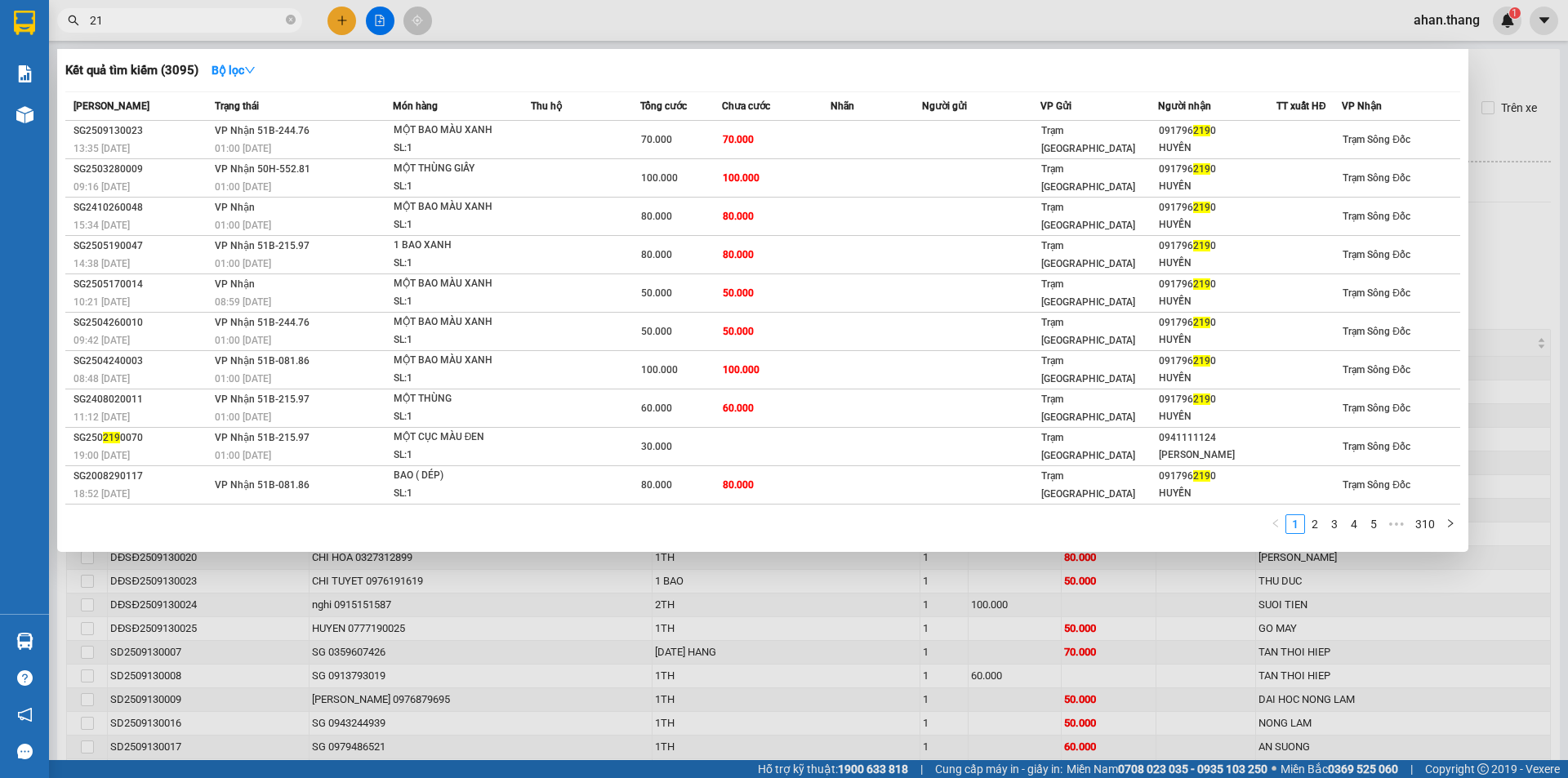
type input "2"
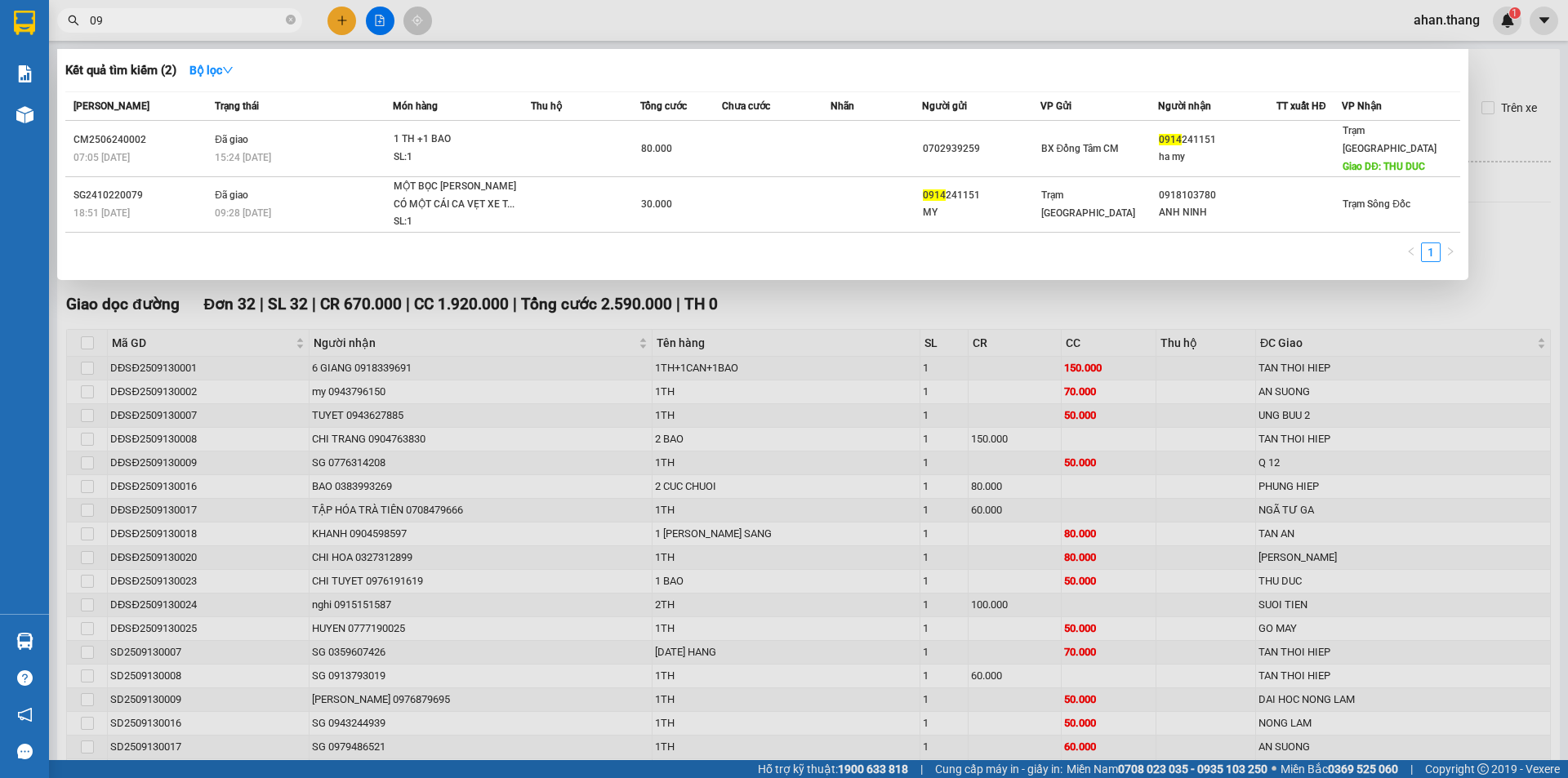
type input "0"
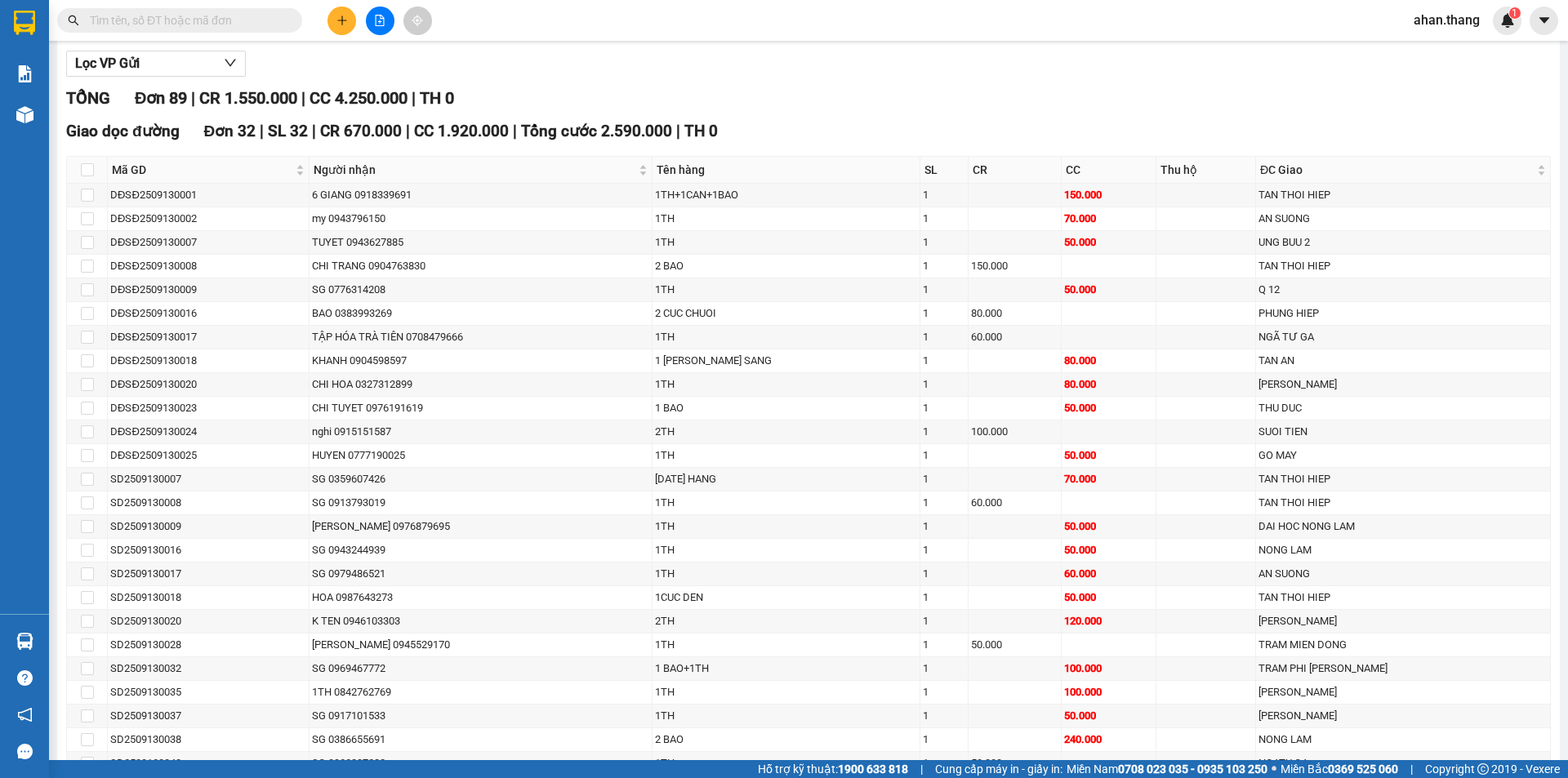
scroll to position [164, 0]
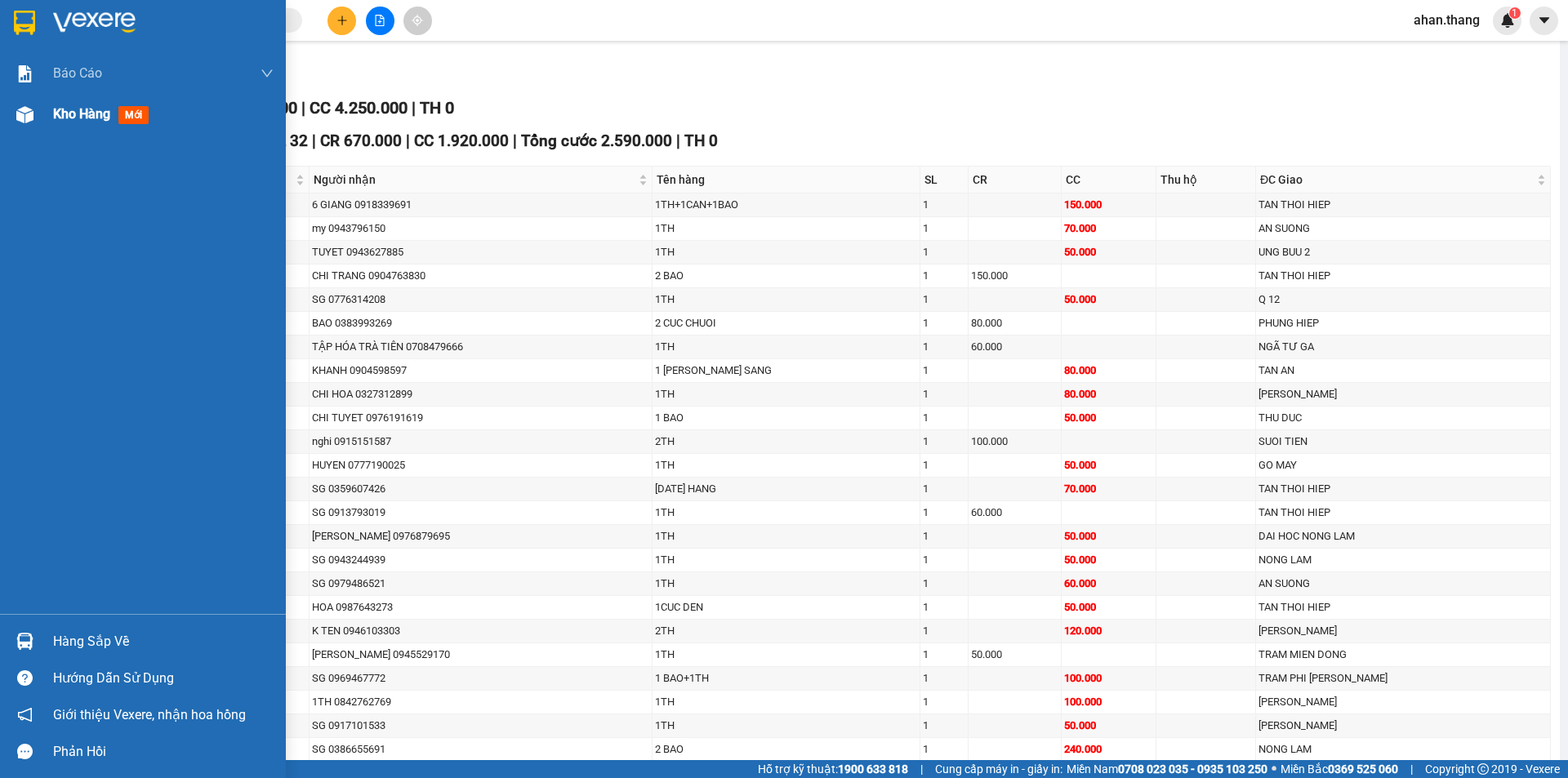
click at [67, 113] on span "Kho hàng" at bounding box center [81, 113] width 57 height 15
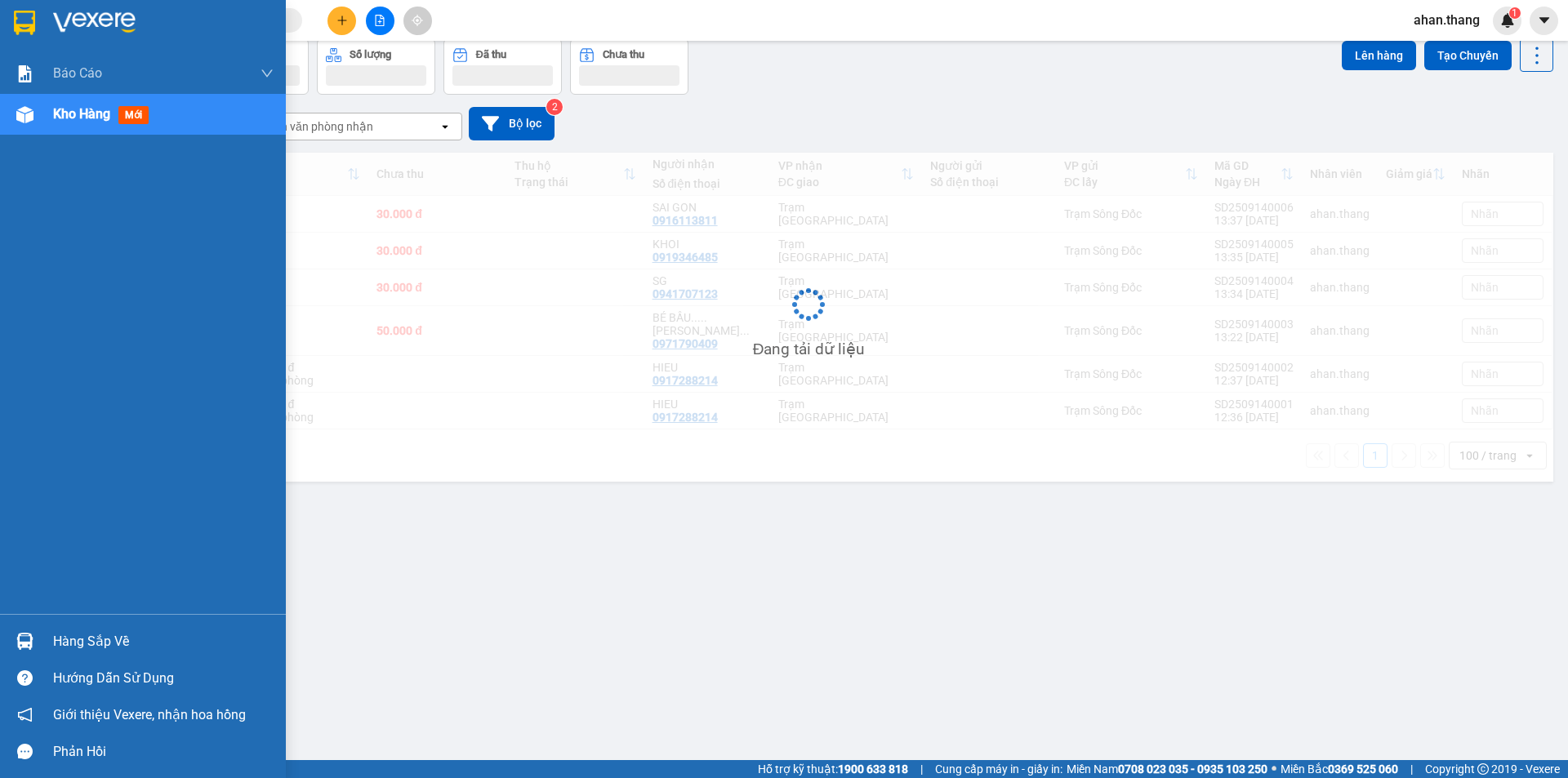
scroll to position [75, 0]
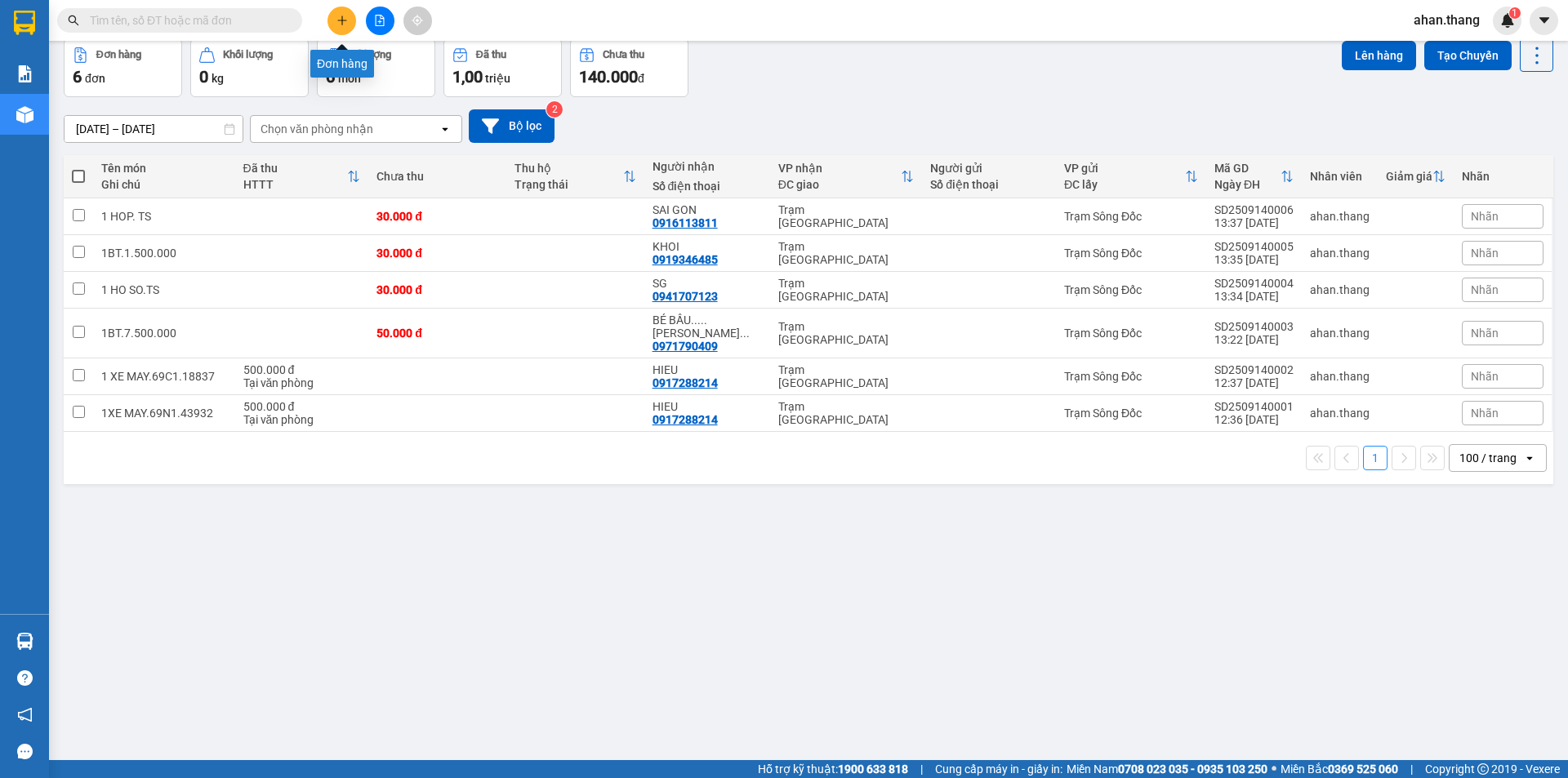
click at [337, 21] on icon "plus" at bounding box center [342, 21] width 11 height 11
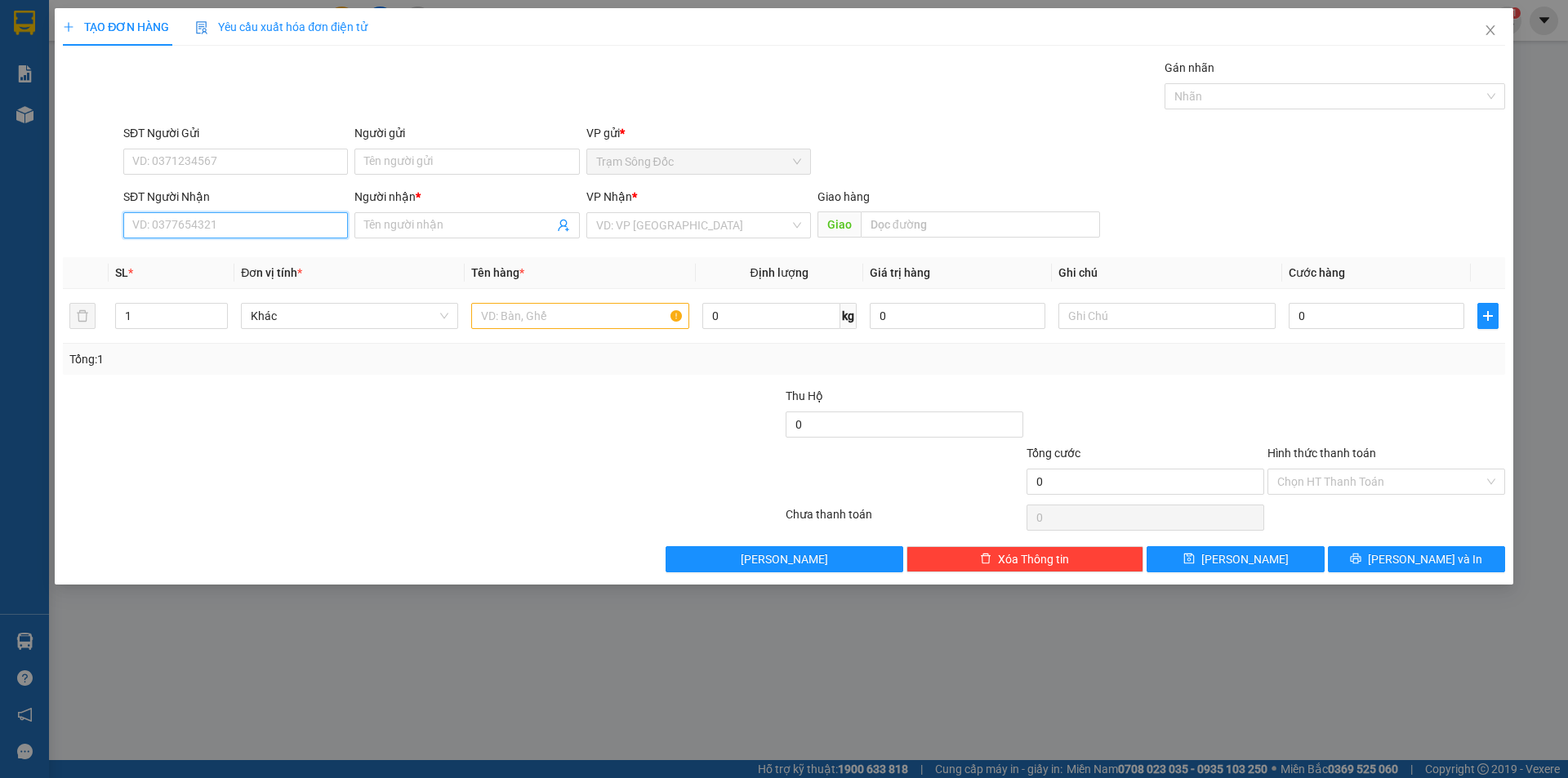
click at [287, 226] on input "SĐT Người Nhận" at bounding box center [235, 226] width 225 height 26
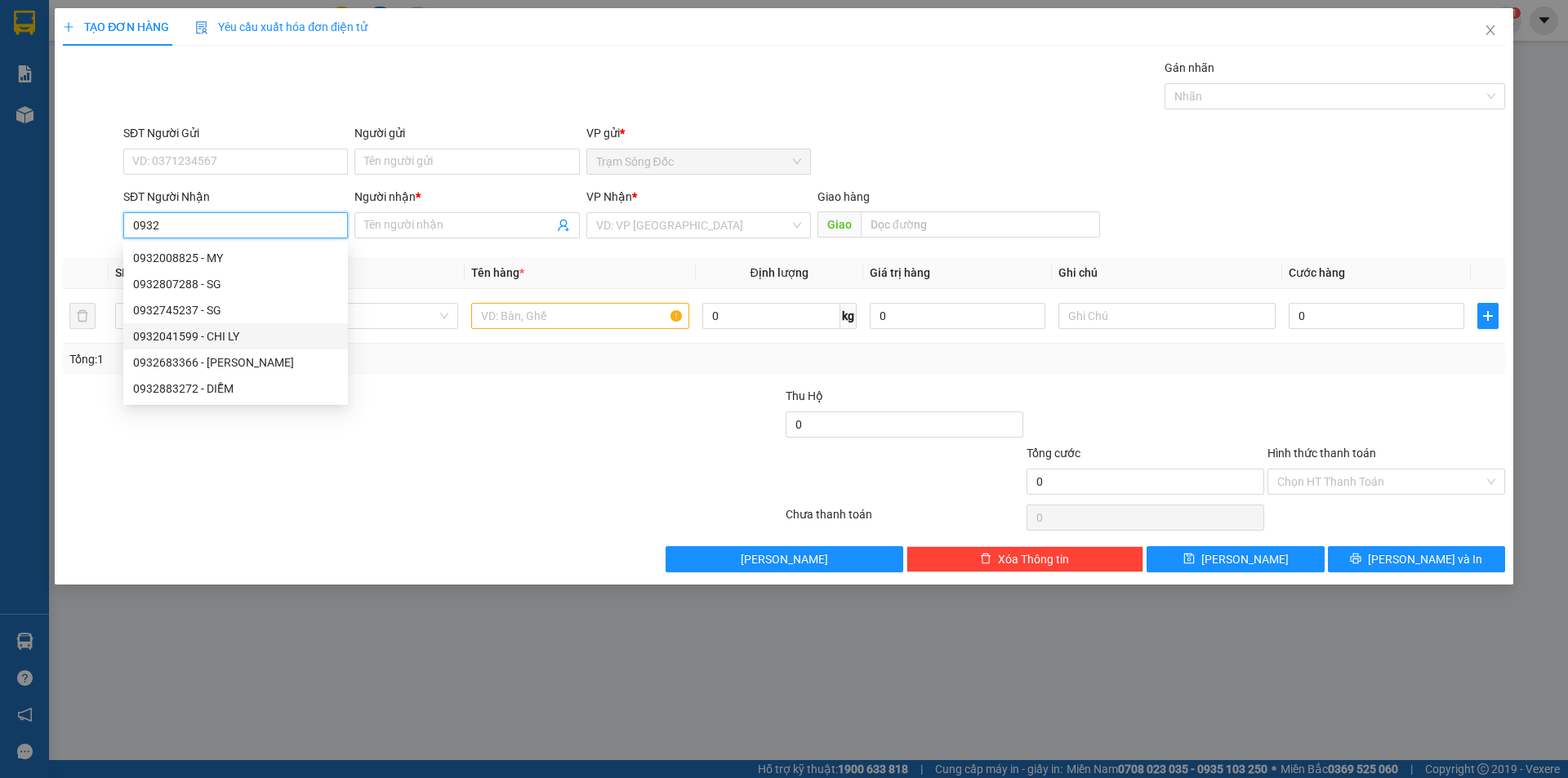
click at [244, 338] on div "0932041599 - CHI LY" at bounding box center [235, 336] width 205 height 18
type input "0932041599"
type input "CHI LY"
type input "NGA [GEOGRAPHIC_DATA]"
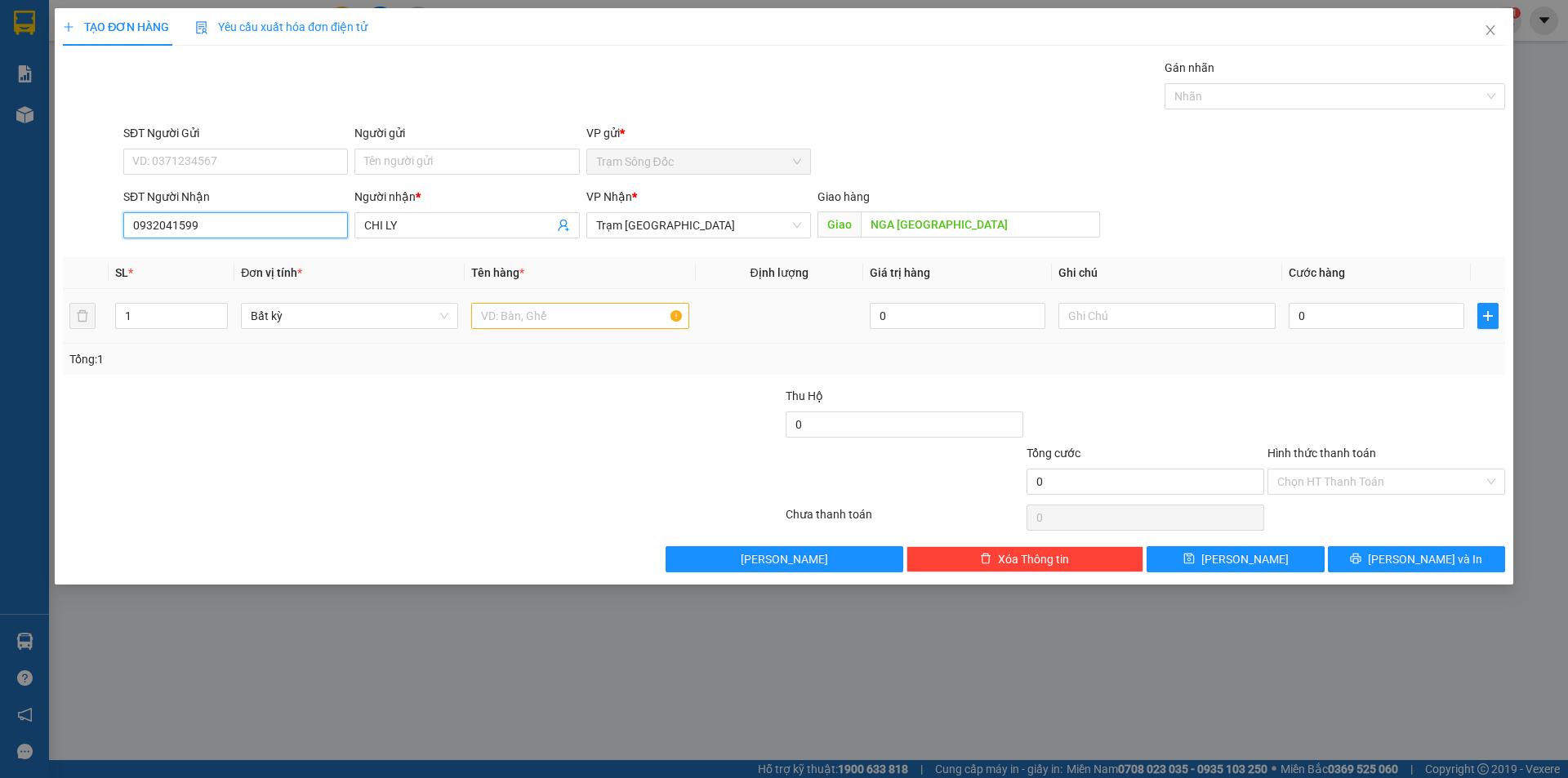
type input "0932041599"
click at [599, 315] on input "text" at bounding box center [579, 316] width 217 height 26
type input "1TH"
click at [1379, 317] on input "0" at bounding box center [1376, 316] width 176 height 26
type input "1"
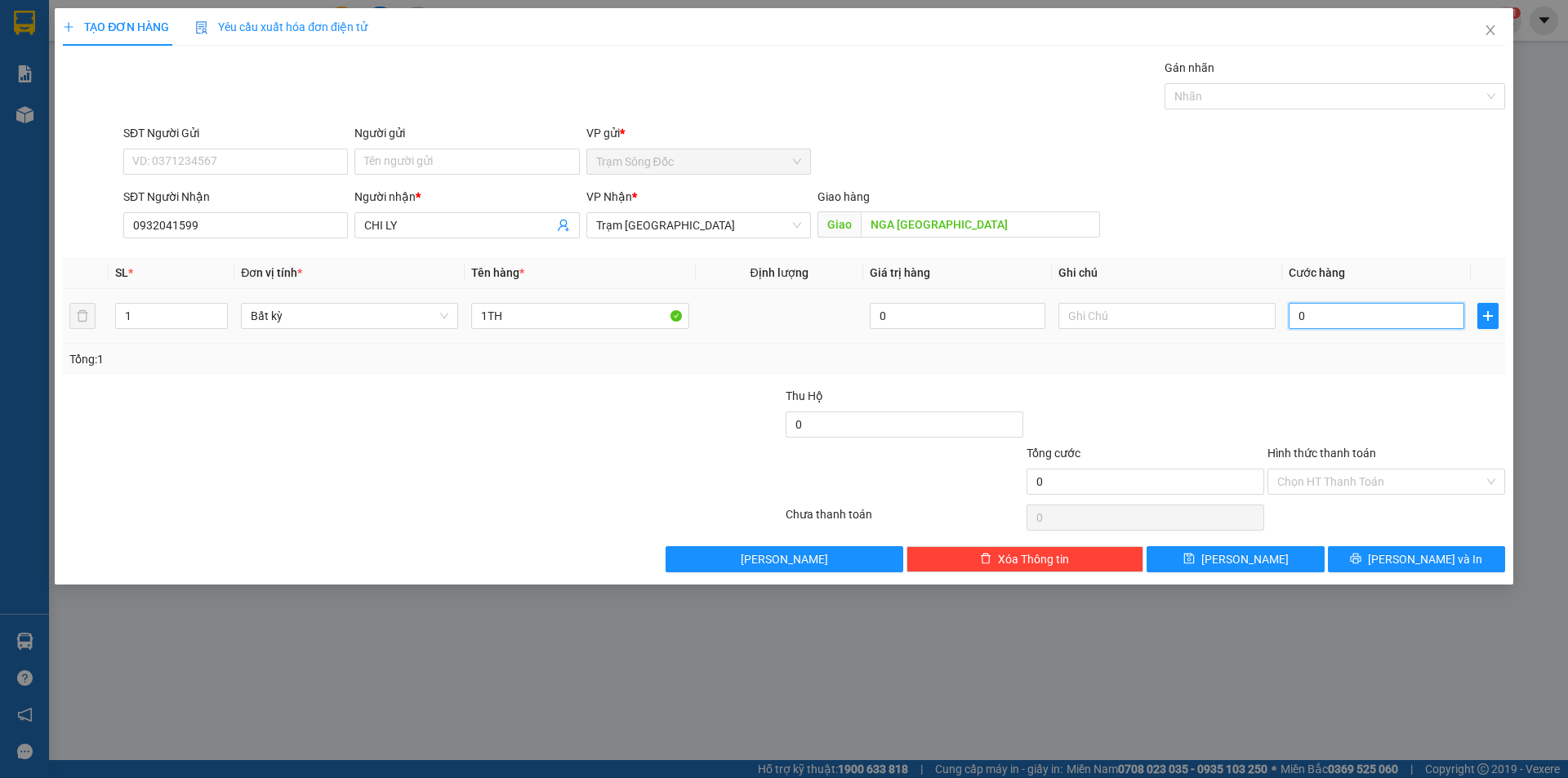
type input "1"
type input "16"
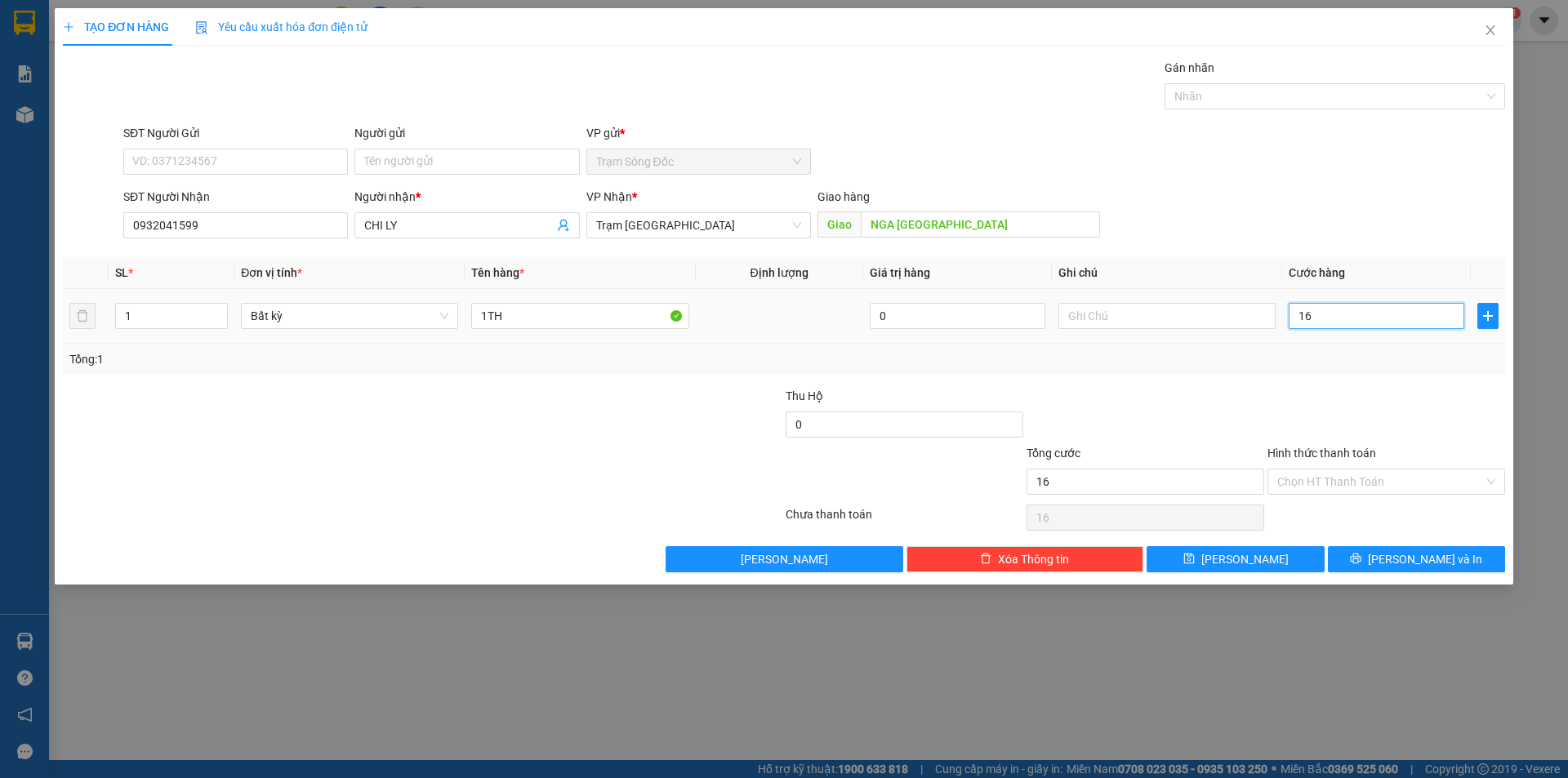
type input "160"
type input "160.000"
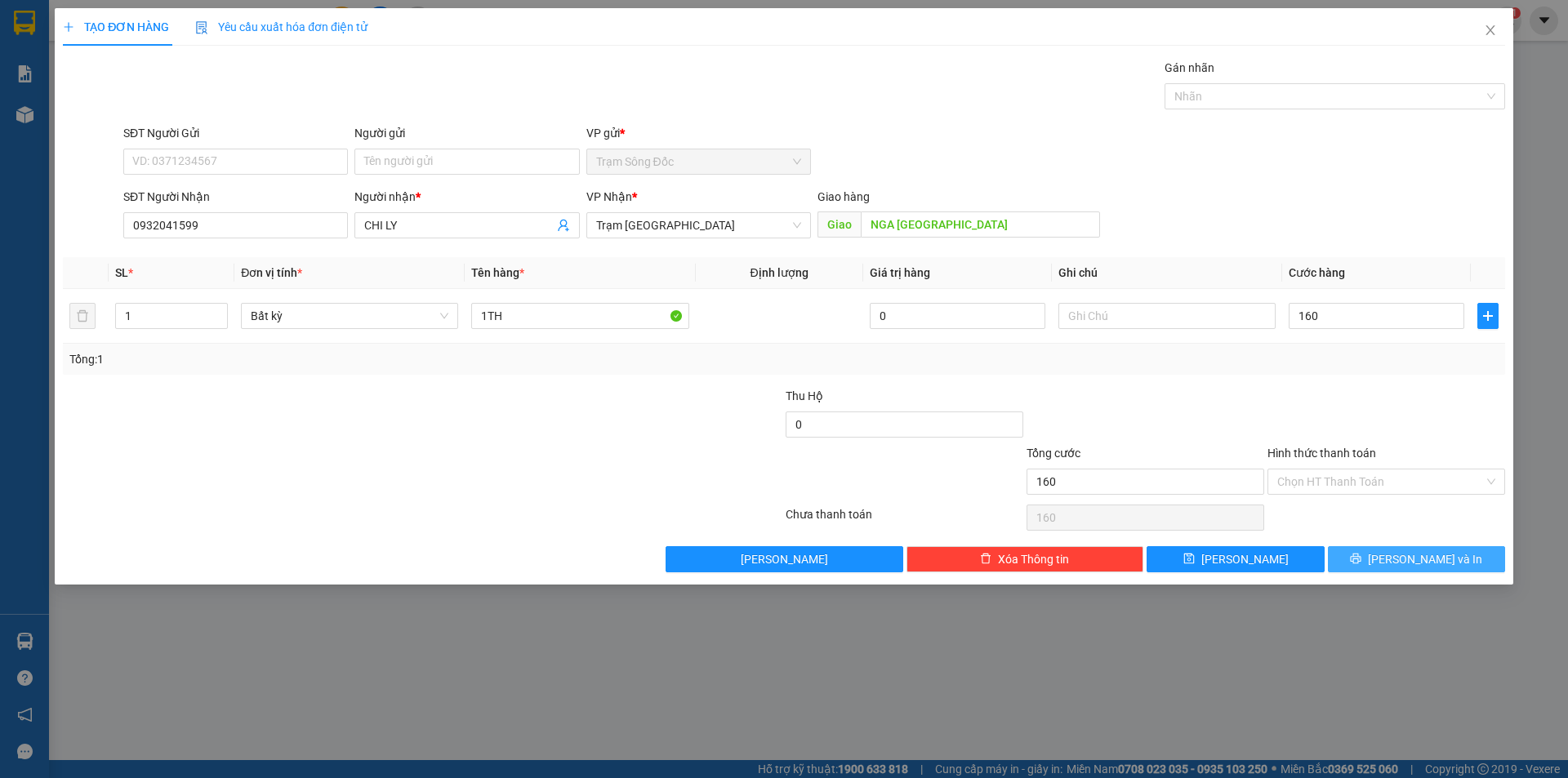
type input "160.000"
click at [1361, 561] on icon "printer" at bounding box center [1355, 559] width 11 height 11
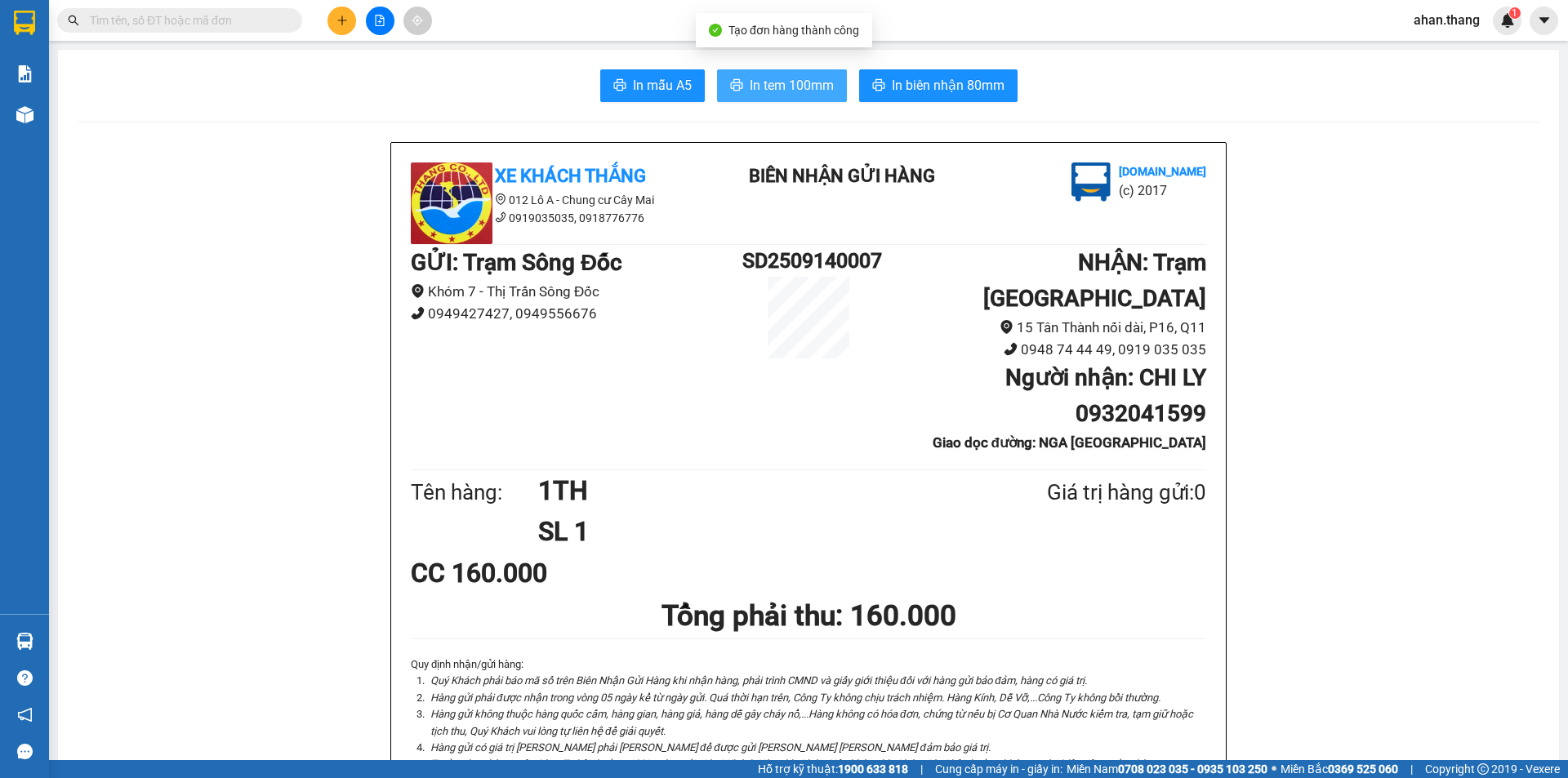
click at [815, 90] on span "In tem 100mm" at bounding box center [791, 85] width 84 height 21
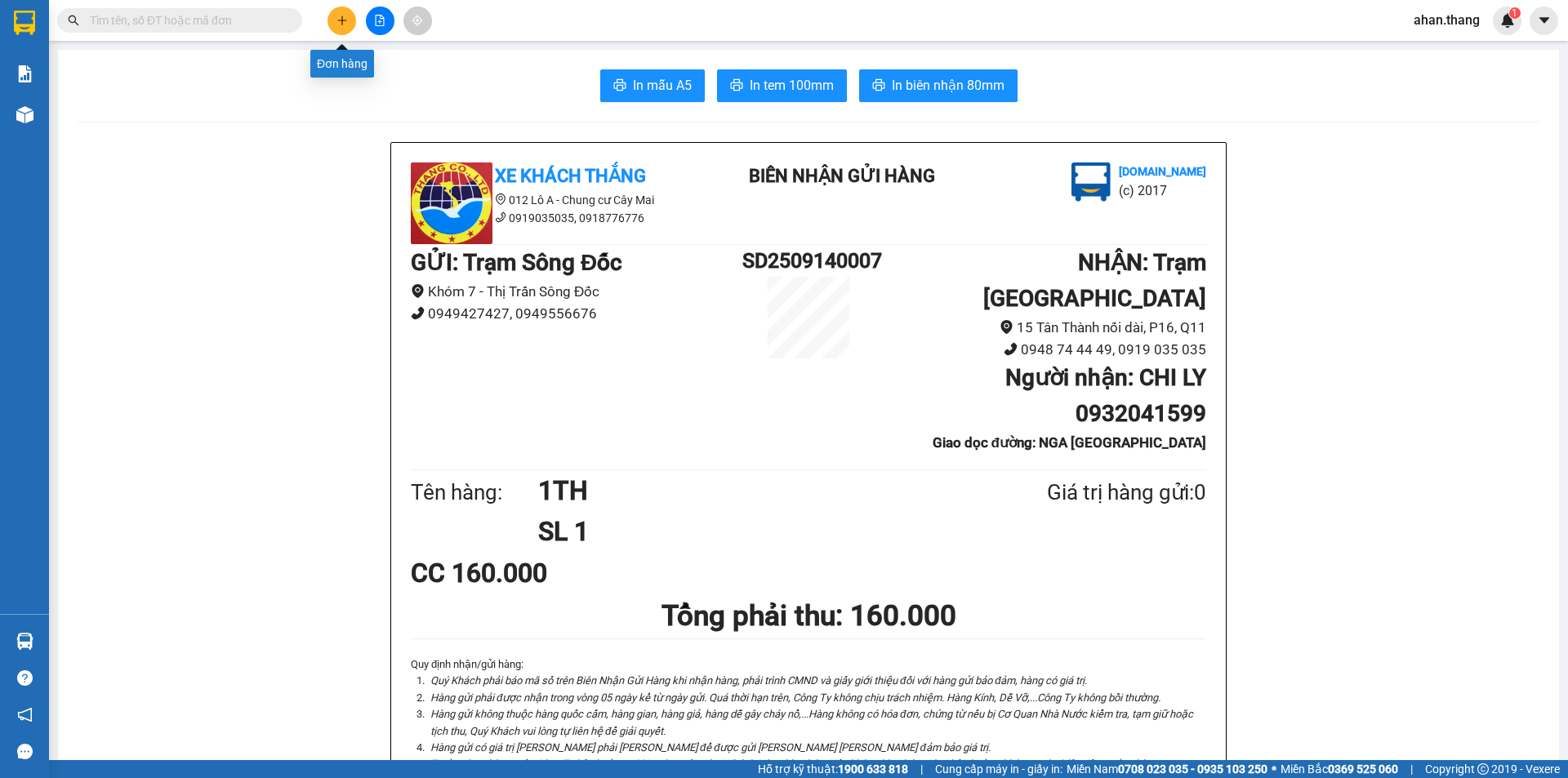
click at [343, 21] on icon "plus" at bounding box center [342, 20] width 9 height 1
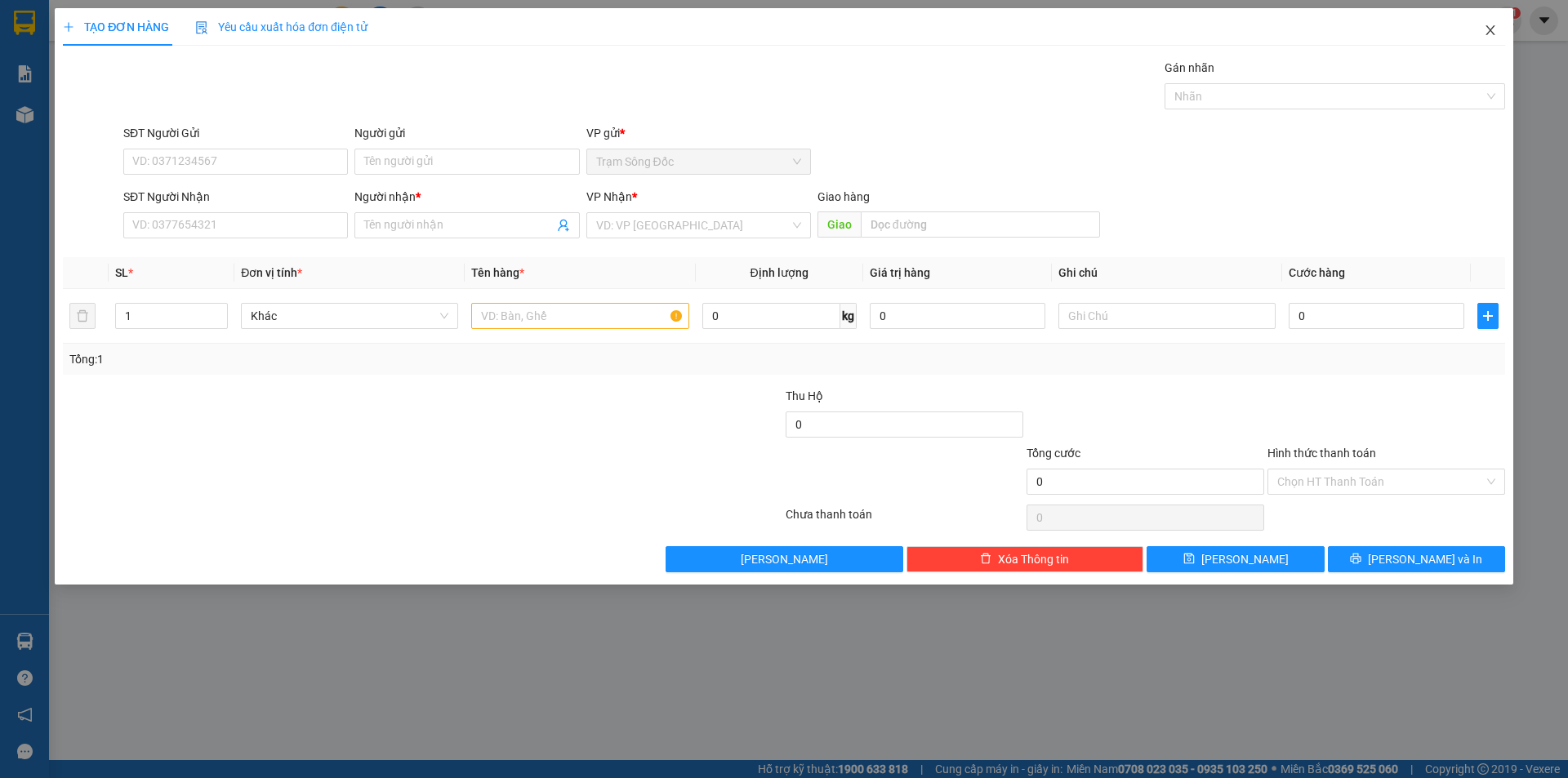
click at [1488, 27] on icon "close" at bounding box center [1490, 30] width 9 height 9
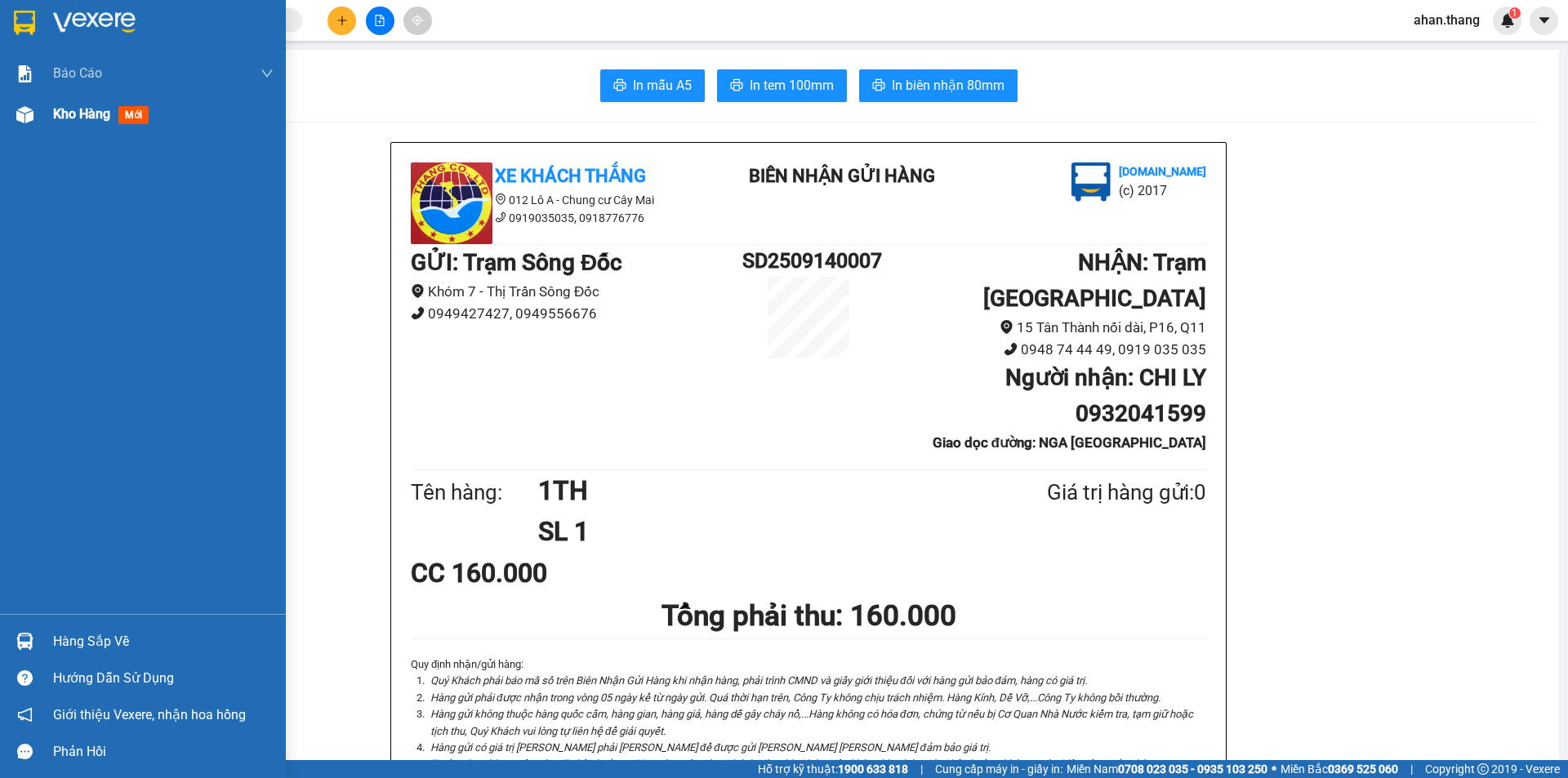
click at [51, 115] on div "Kho hàng mới" at bounding box center [143, 113] width 285 height 41
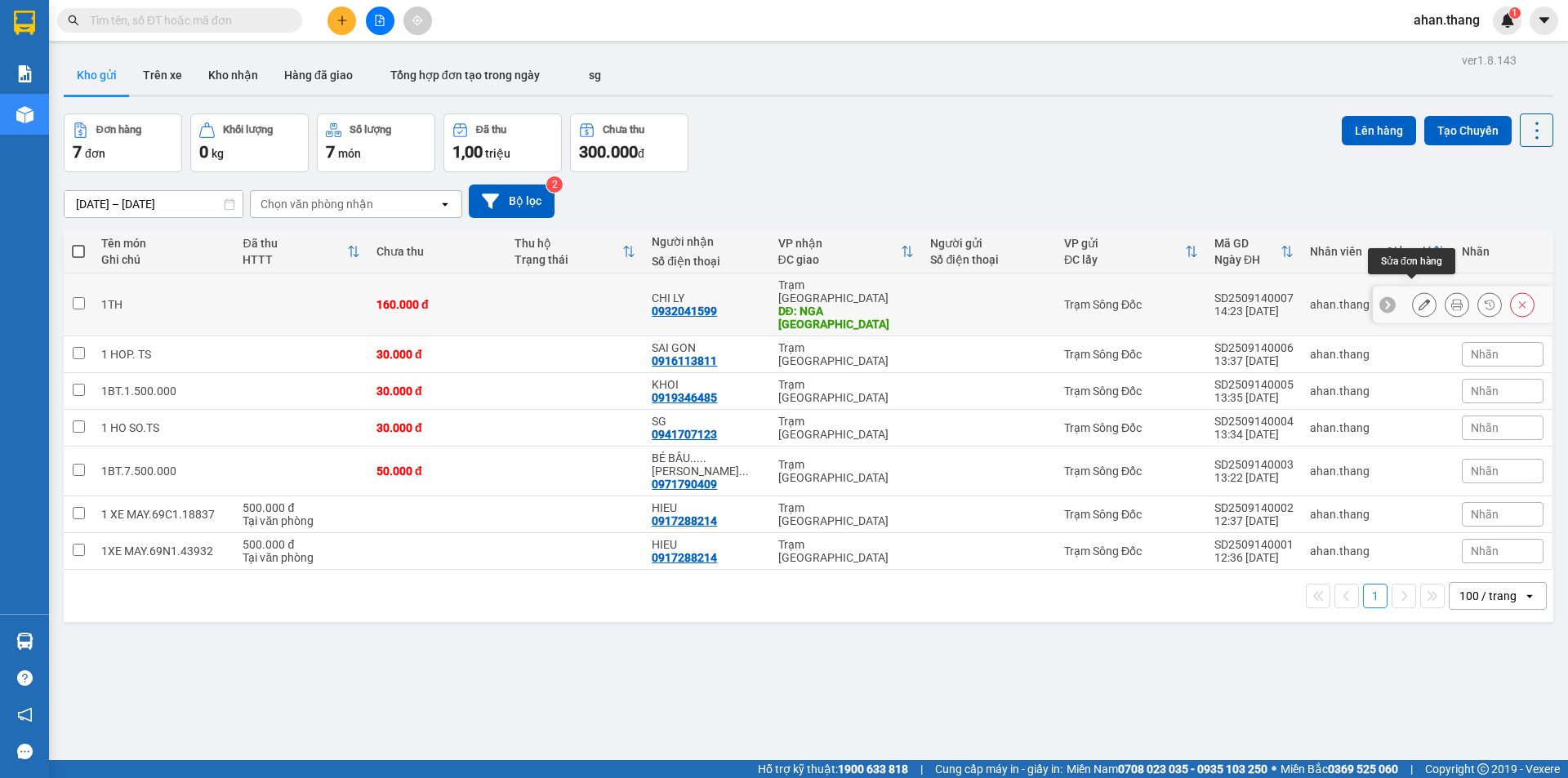
click at [1419, 299] on icon at bounding box center [1424, 304] width 11 height 11
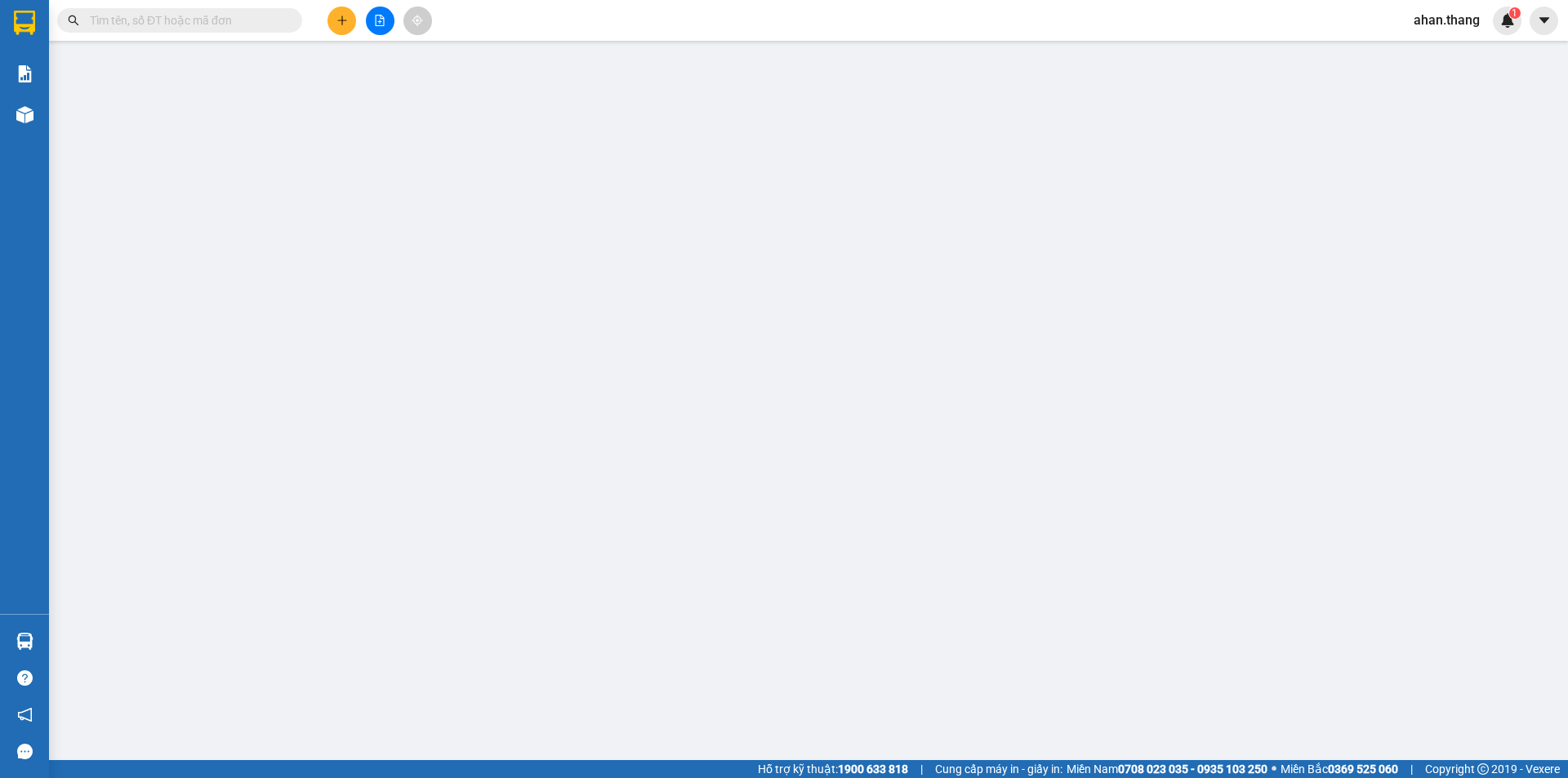
type input "0932041599"
type input "CHI LY"
type input "NGA [GEOGRAPHIC_DATA]"
type input "160.000"
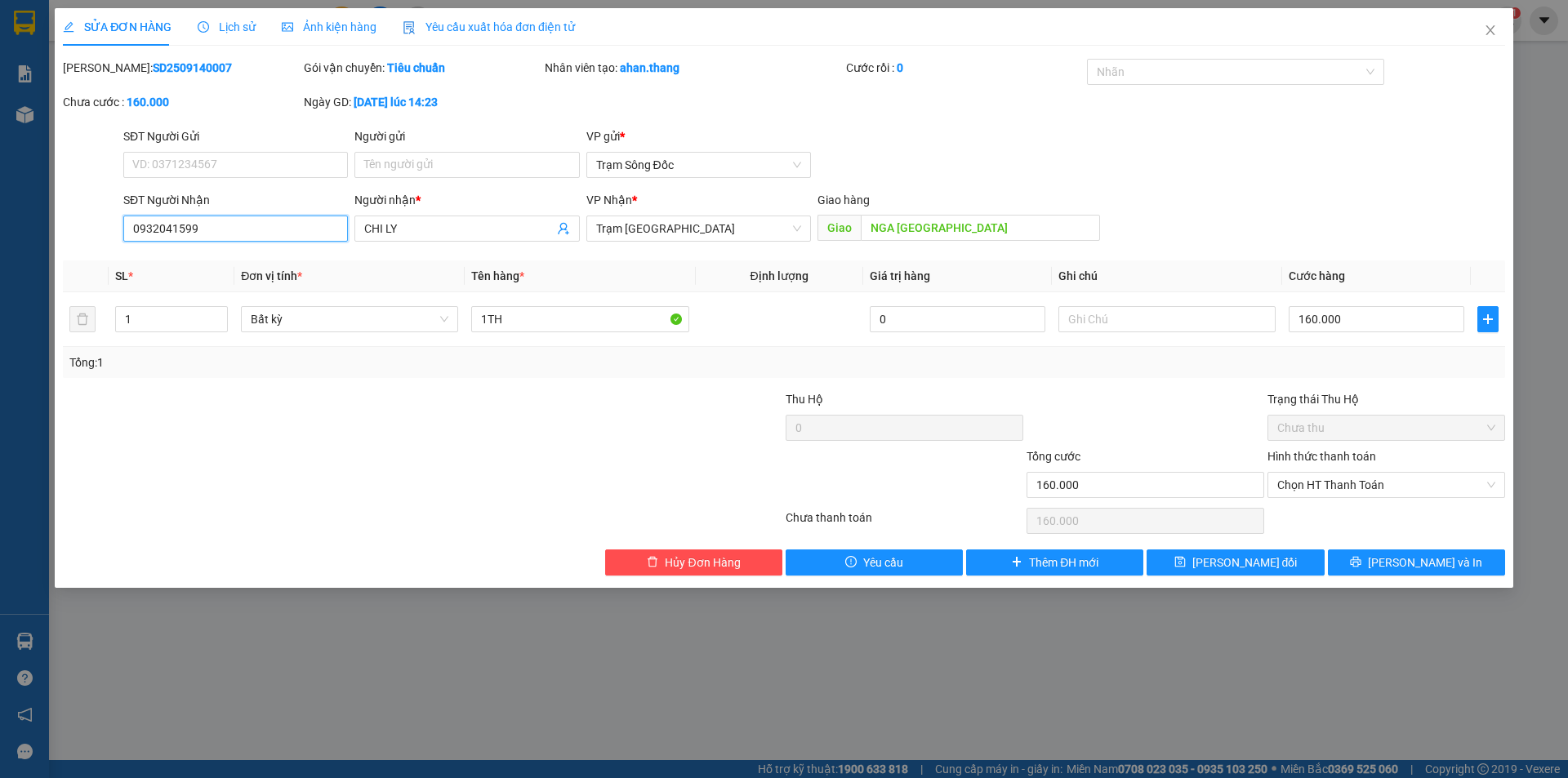
click at [261, 232] on input "0932041599" at bounding box center [235, 229] width 225 height 26
type input "0"
click at [439, 233] on input "CHI LY" at bounding box center [458, 228] width 189 height 18
type input "C"
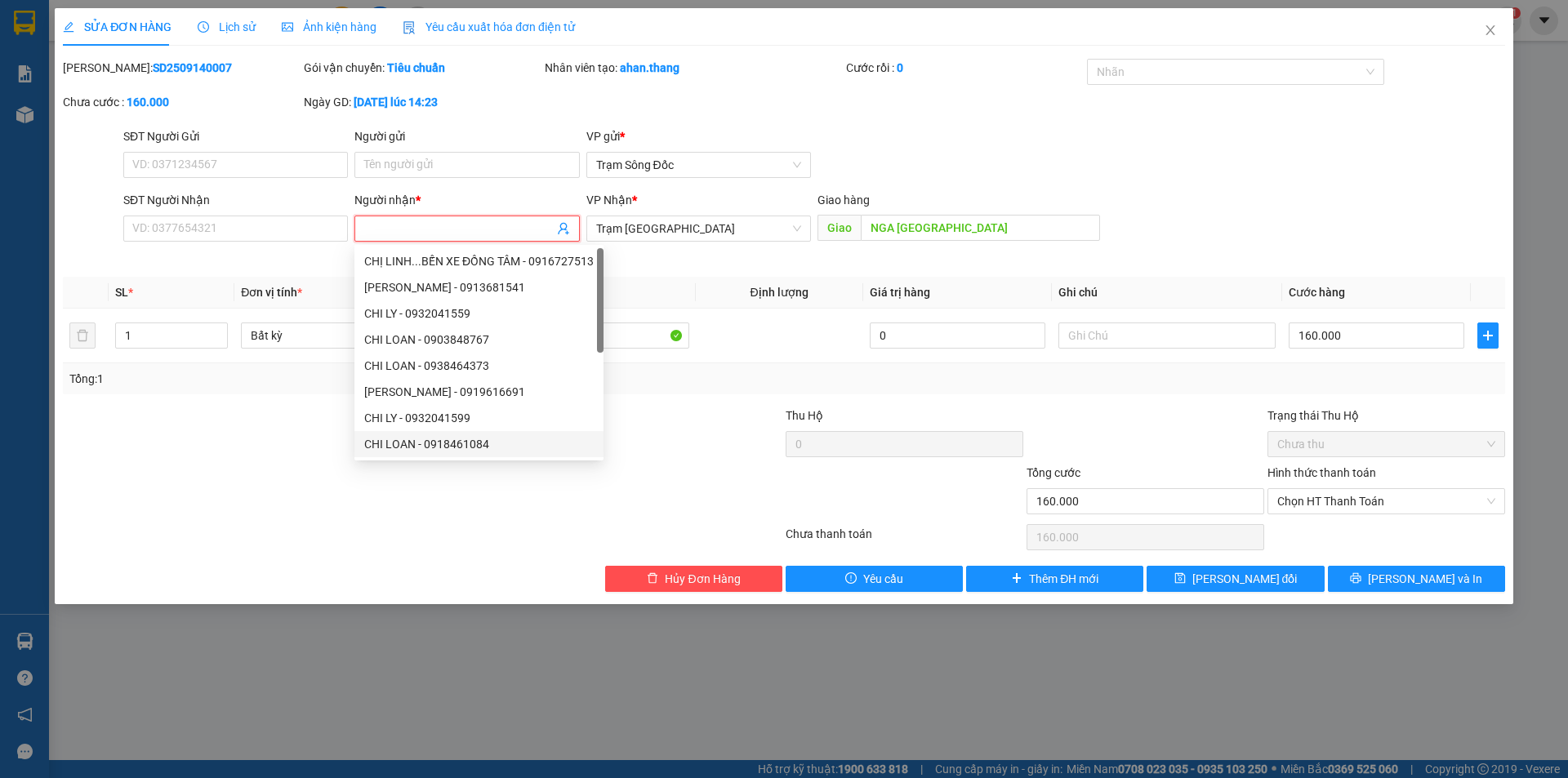
click at [582, 496] on div at bounding box center [663, 493] width 241 height 57
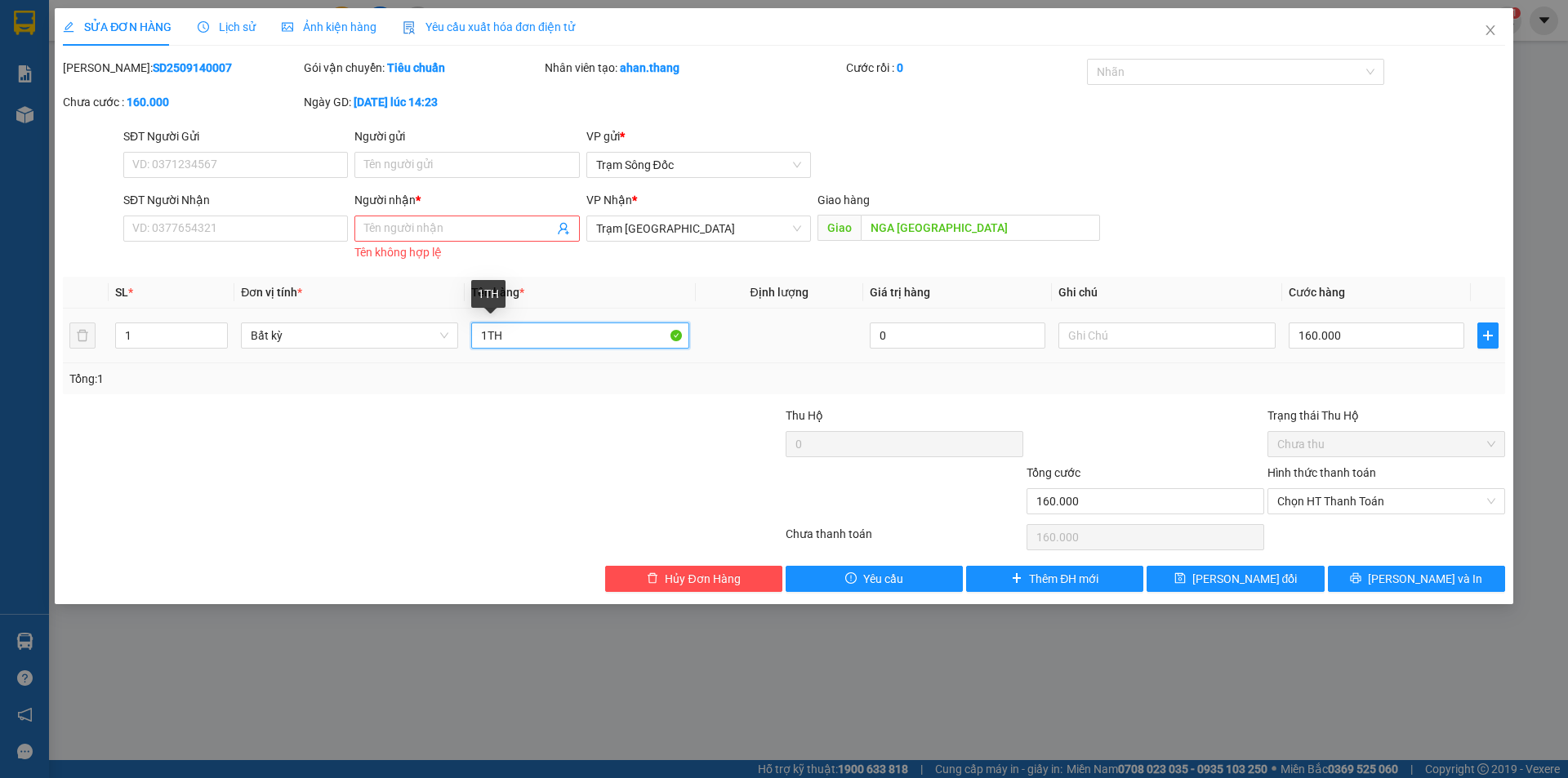
click at [484, 333] on input "1TH" at bounding box center [579, 336] width 217 height 26
click at [487, 334] on input "1TH" at bounding box center [579, 336] width 217 height 26
type input "2TH"
click at [188, 220] on input "SĐT Người Nhận" at bounding box center [235, 229] width 225 height 26
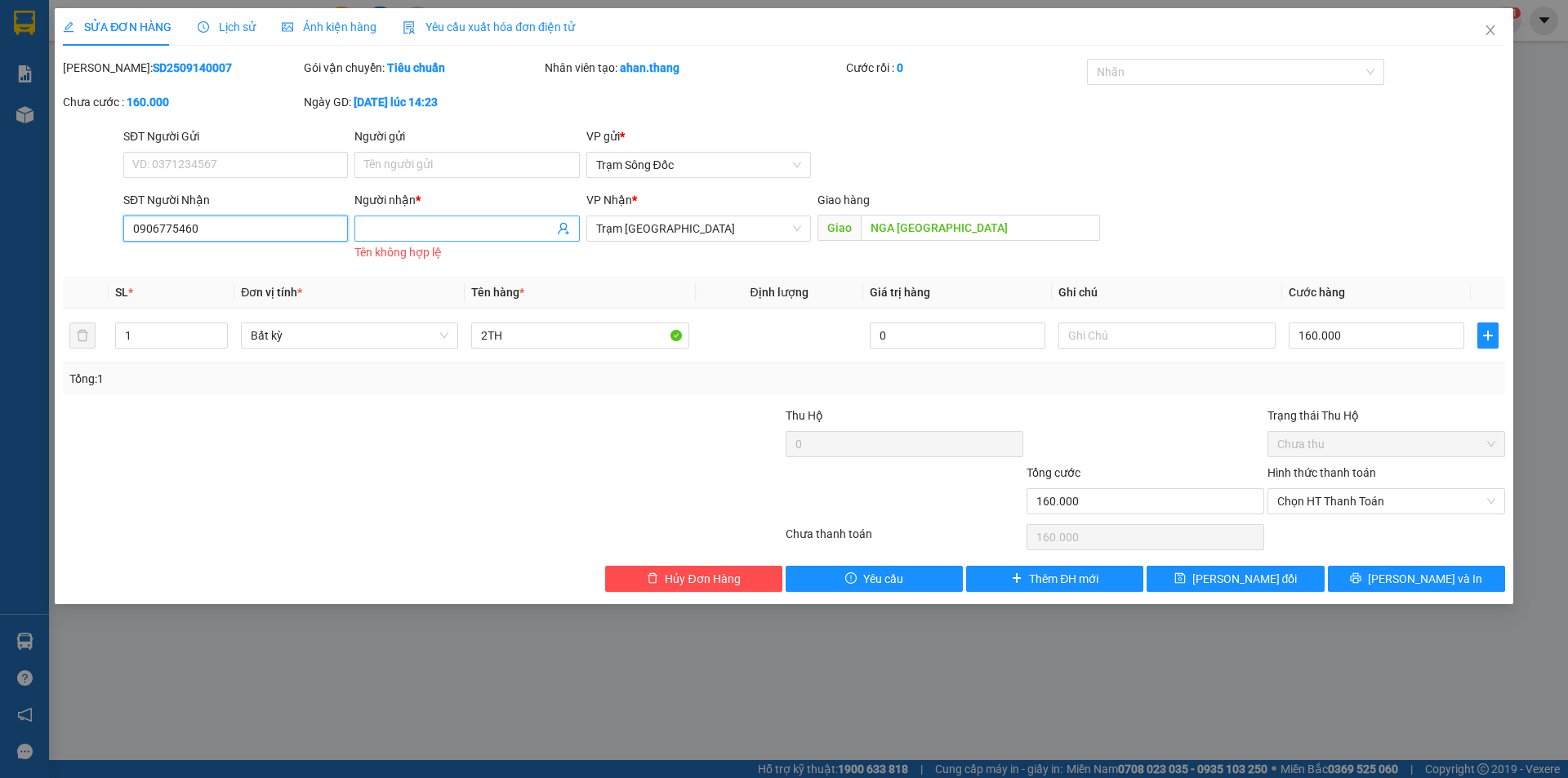
type input "0906775460"
click at [411, 226] on input "Người nhận *" at bounding box center [458, 228] width 189 height 18
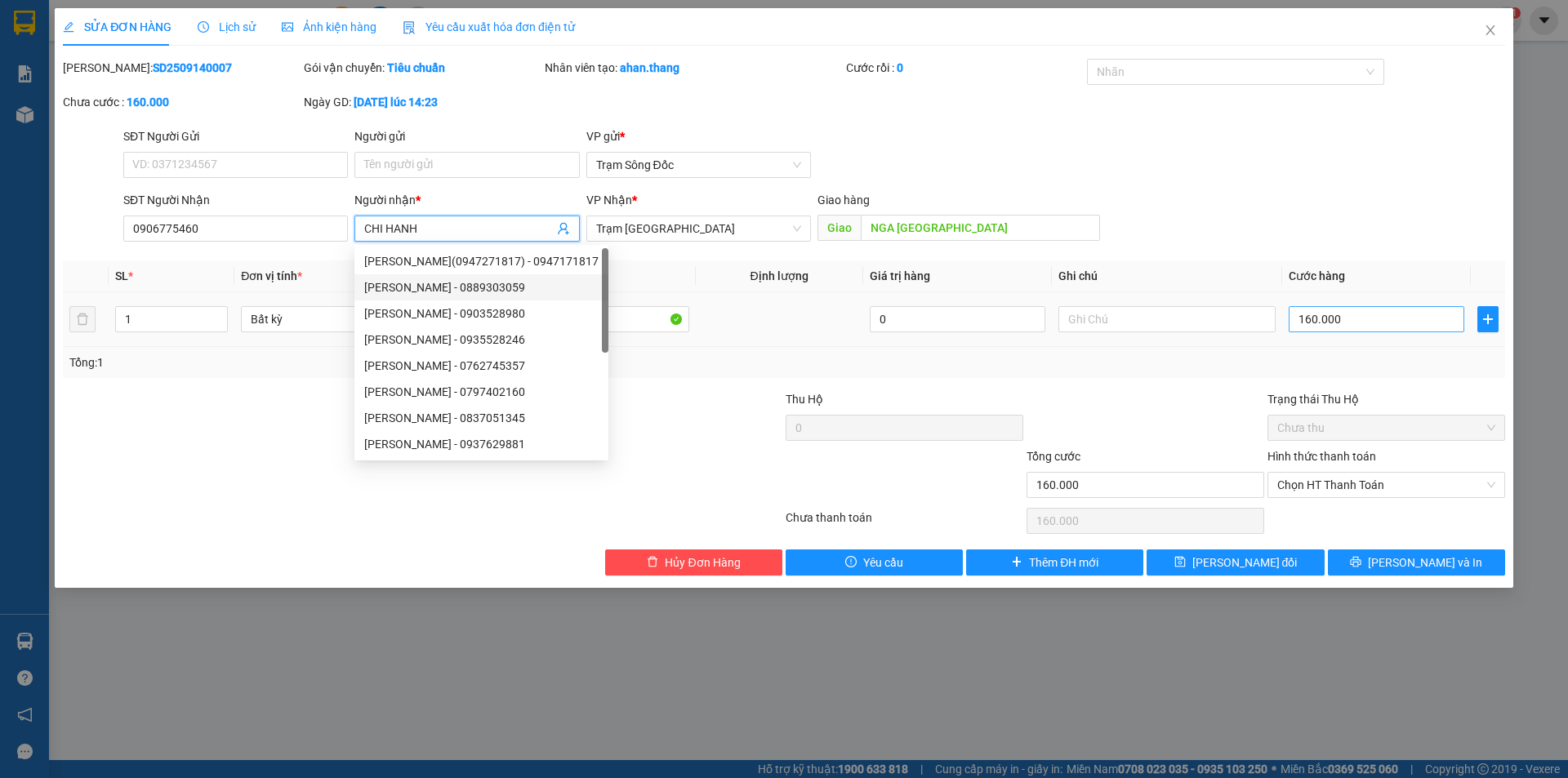
type input "CHI HANH"
click at [1407, 315] on input "160.000" at bounding box center [1376, 320] width 176 height 26
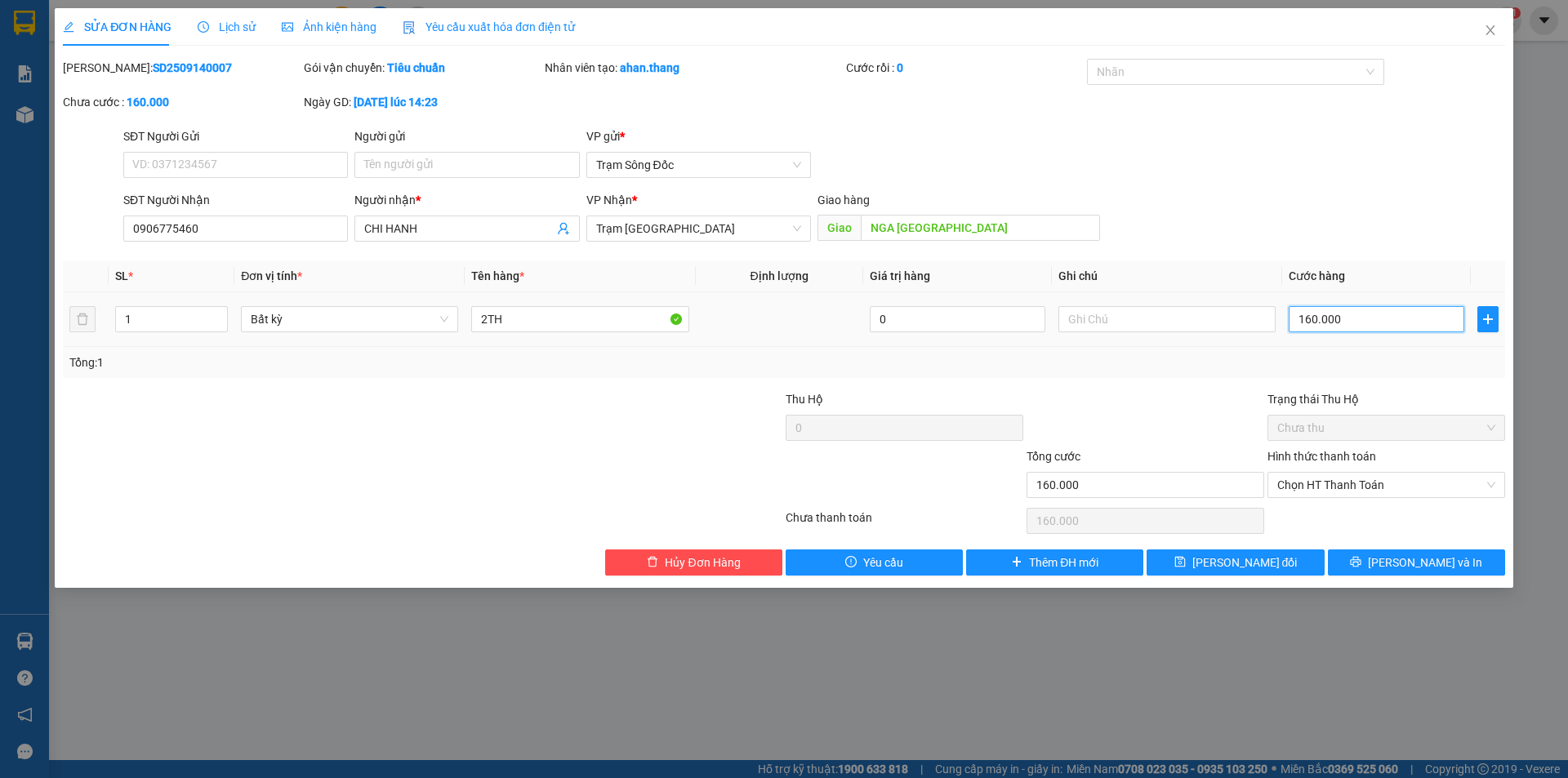
type input "0"
type input "3"
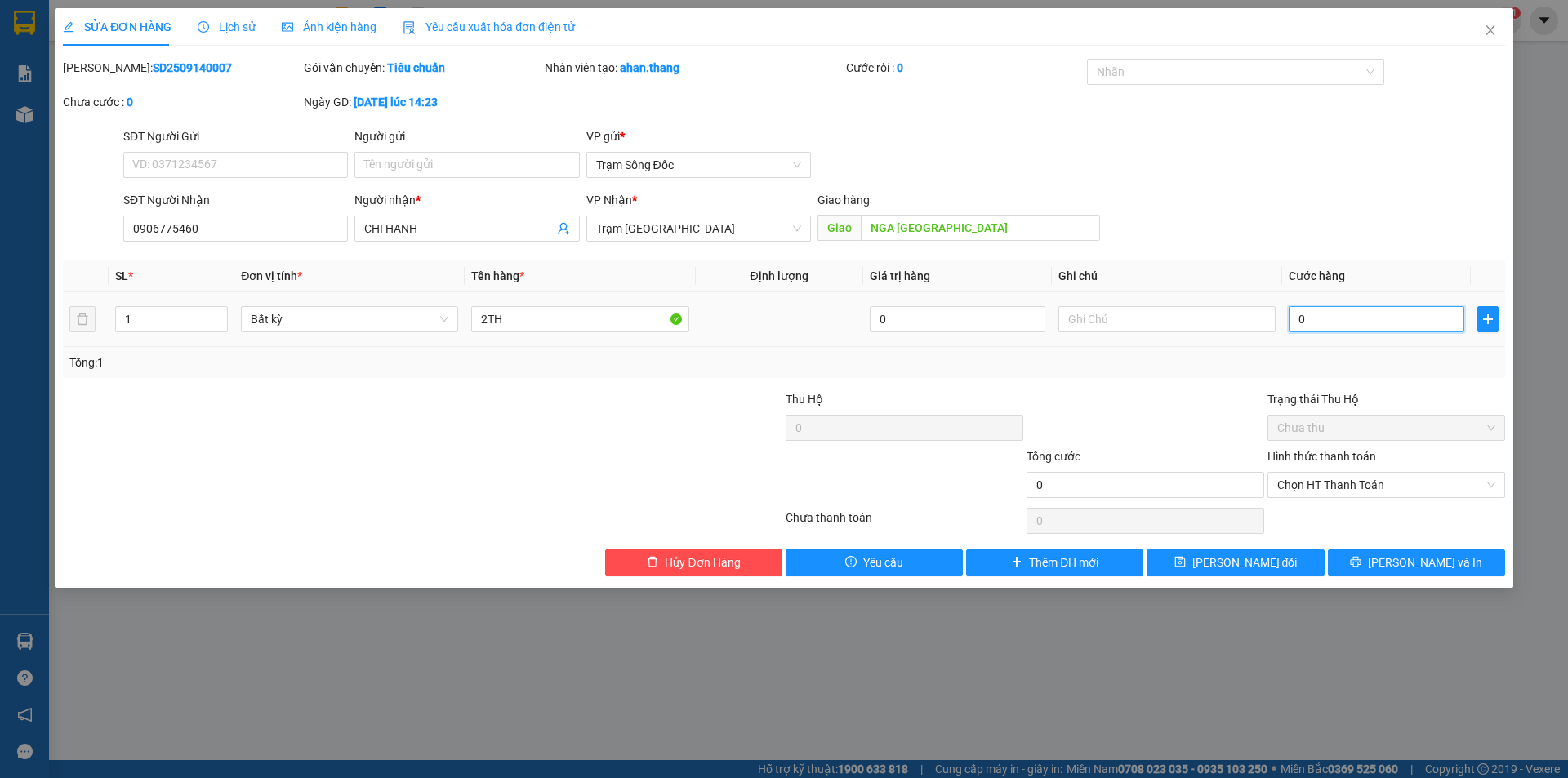
type input "03"
type input "34"
type input "034"
type input "340"
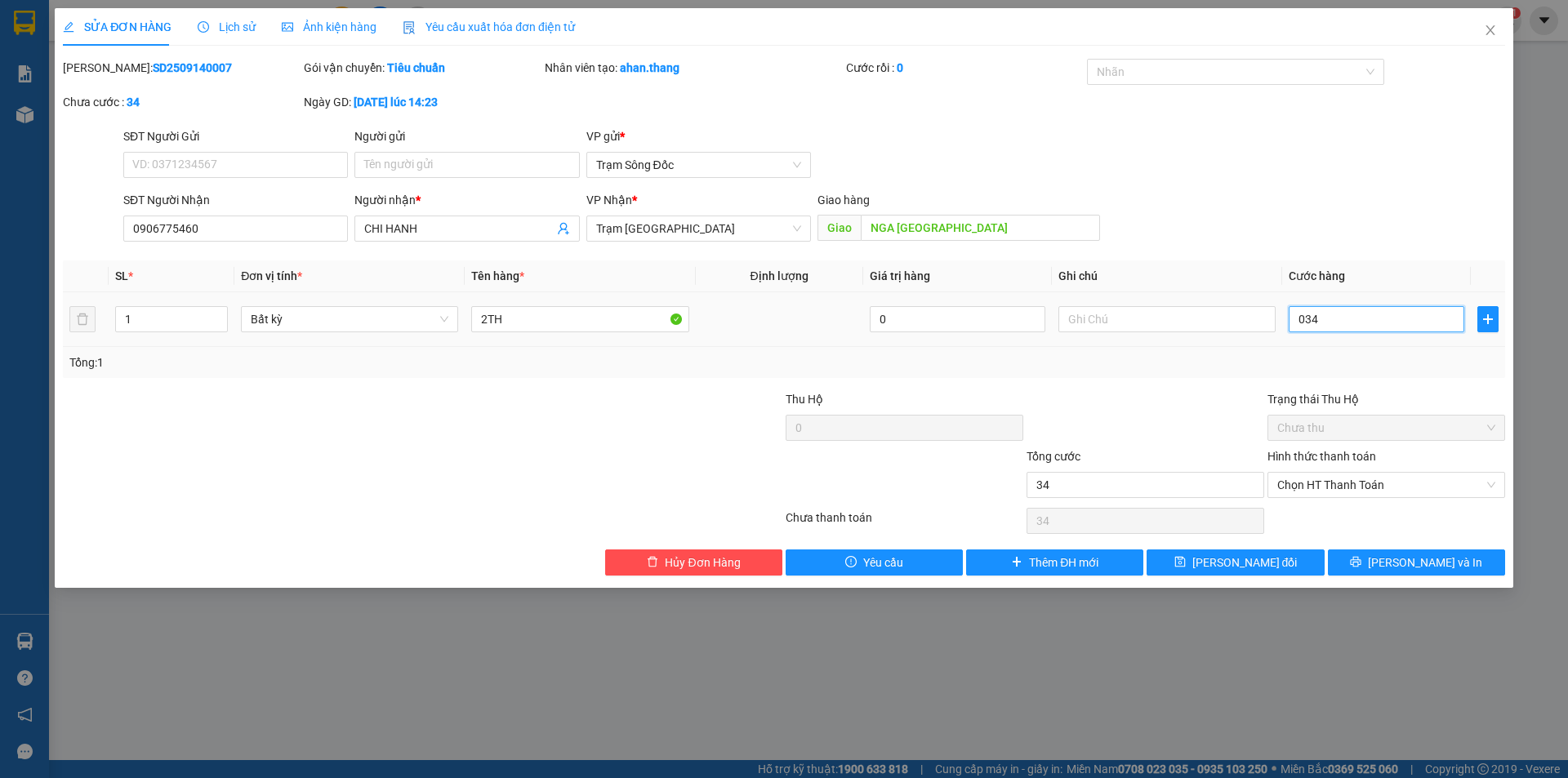
type input "340"
click at [1374, 483] on span "Chọn HT Thanh Toán" at bounding box center [1386, 485] width 218 height 25
type input "0.340"
type input "340.000"
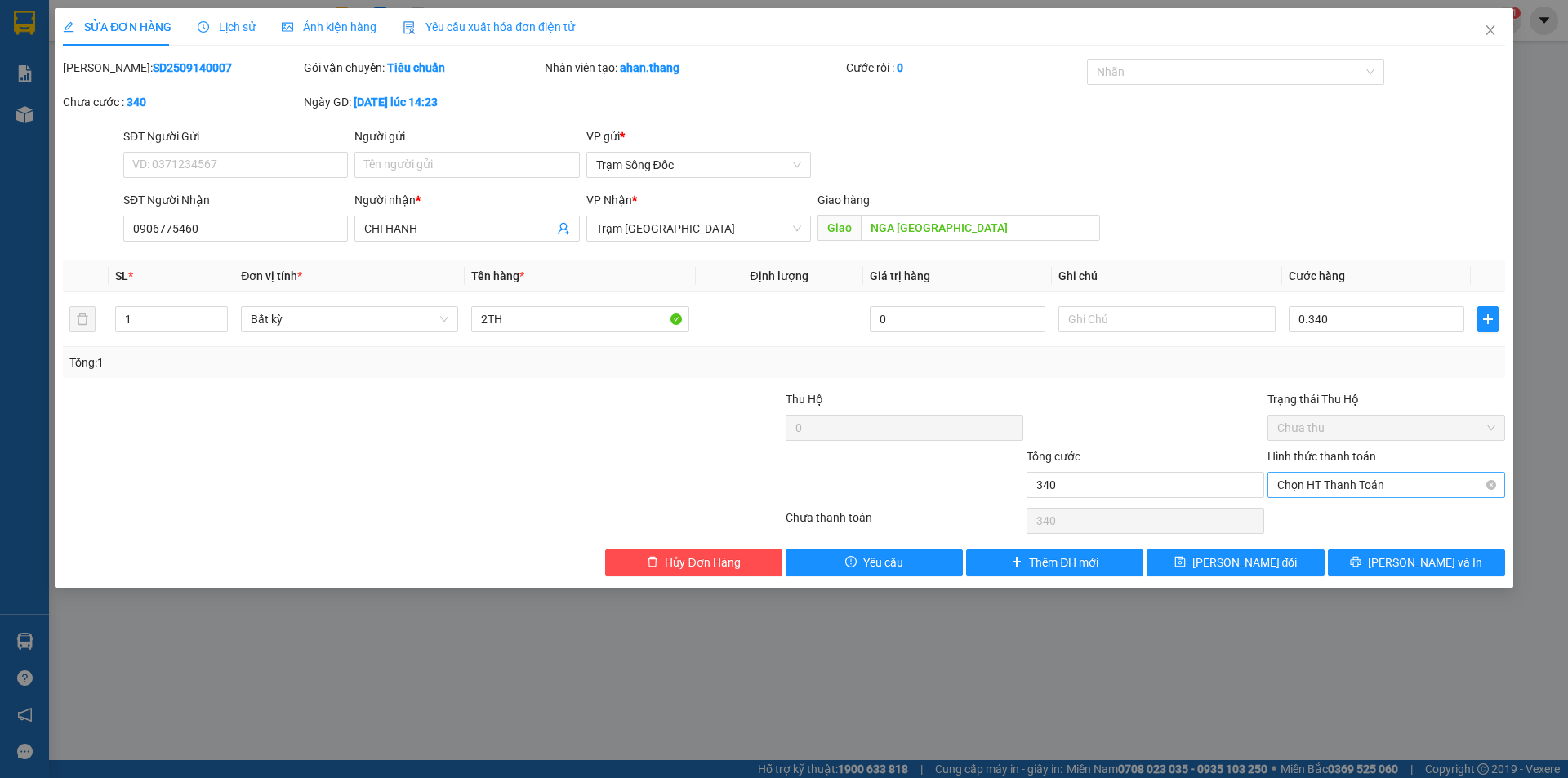
type input "340.000"
click at [1372, 512] on div "Tại văn phòng" at bounding box center [1386, 517] width 218 height 18
type input "0"
click at [1369, 557] on button "[PERSON_NAME] và In" at bounding box center [1416, 562] width 177 height 26
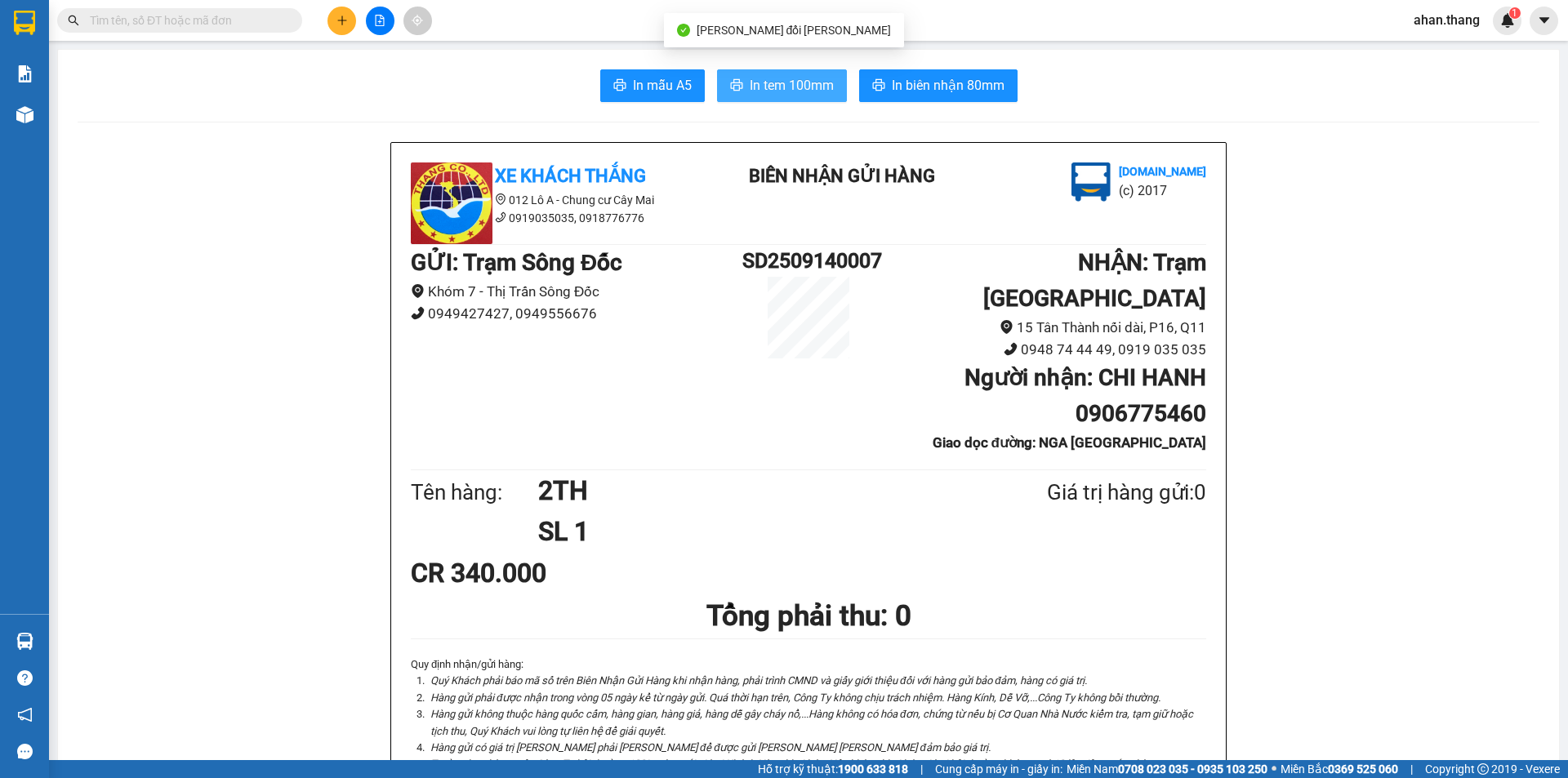
click at [759, 83] on span "In tem 100mm" at bounding box center [791, 85] width 84 height 21
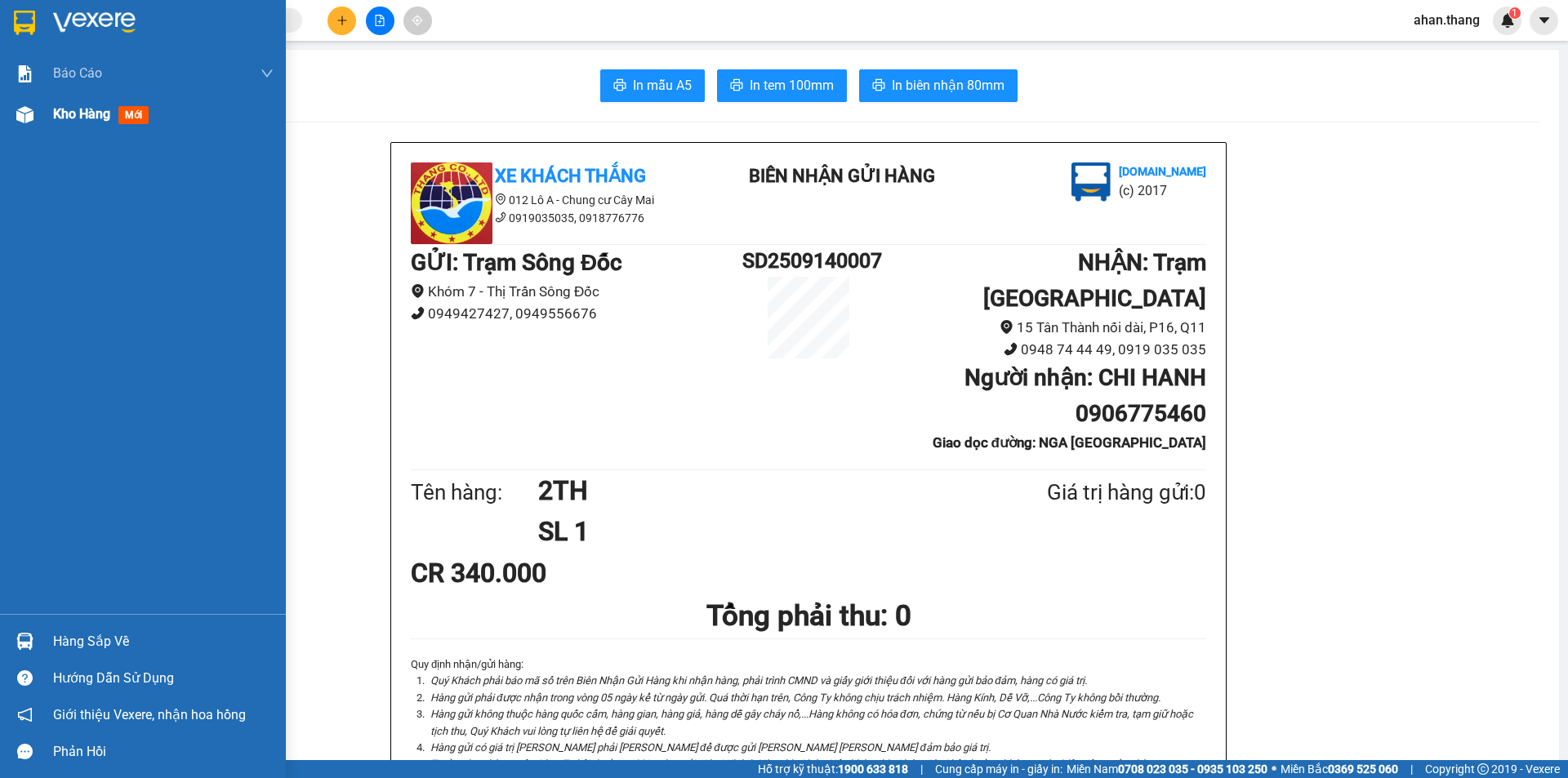
click at [54, 111] on span "Kho hàng" at bounding box center [81, 113] width 57 height 15
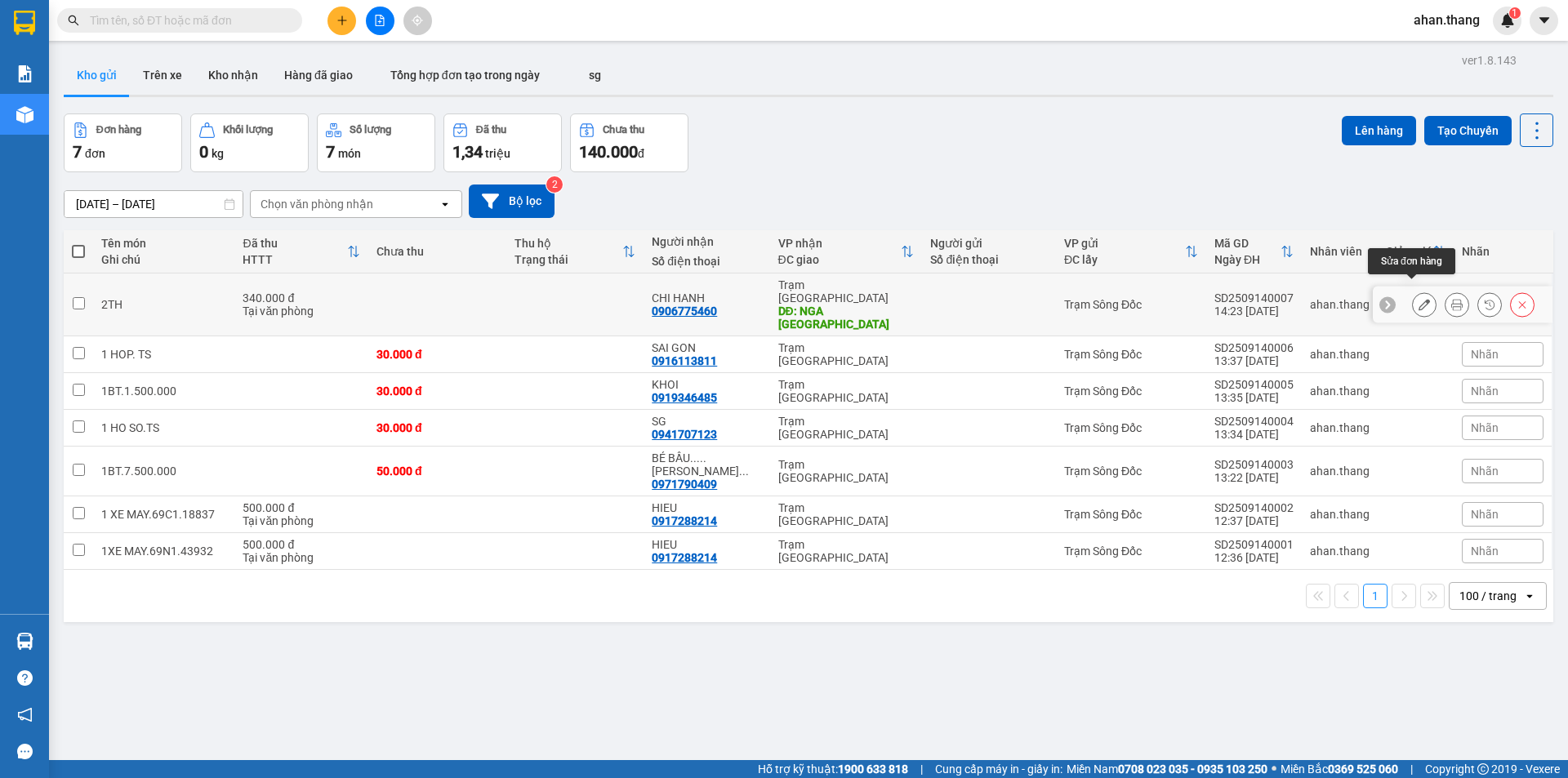
click at [1419, 299] on icon at bounding box center [1424, 304] width 11 height 11
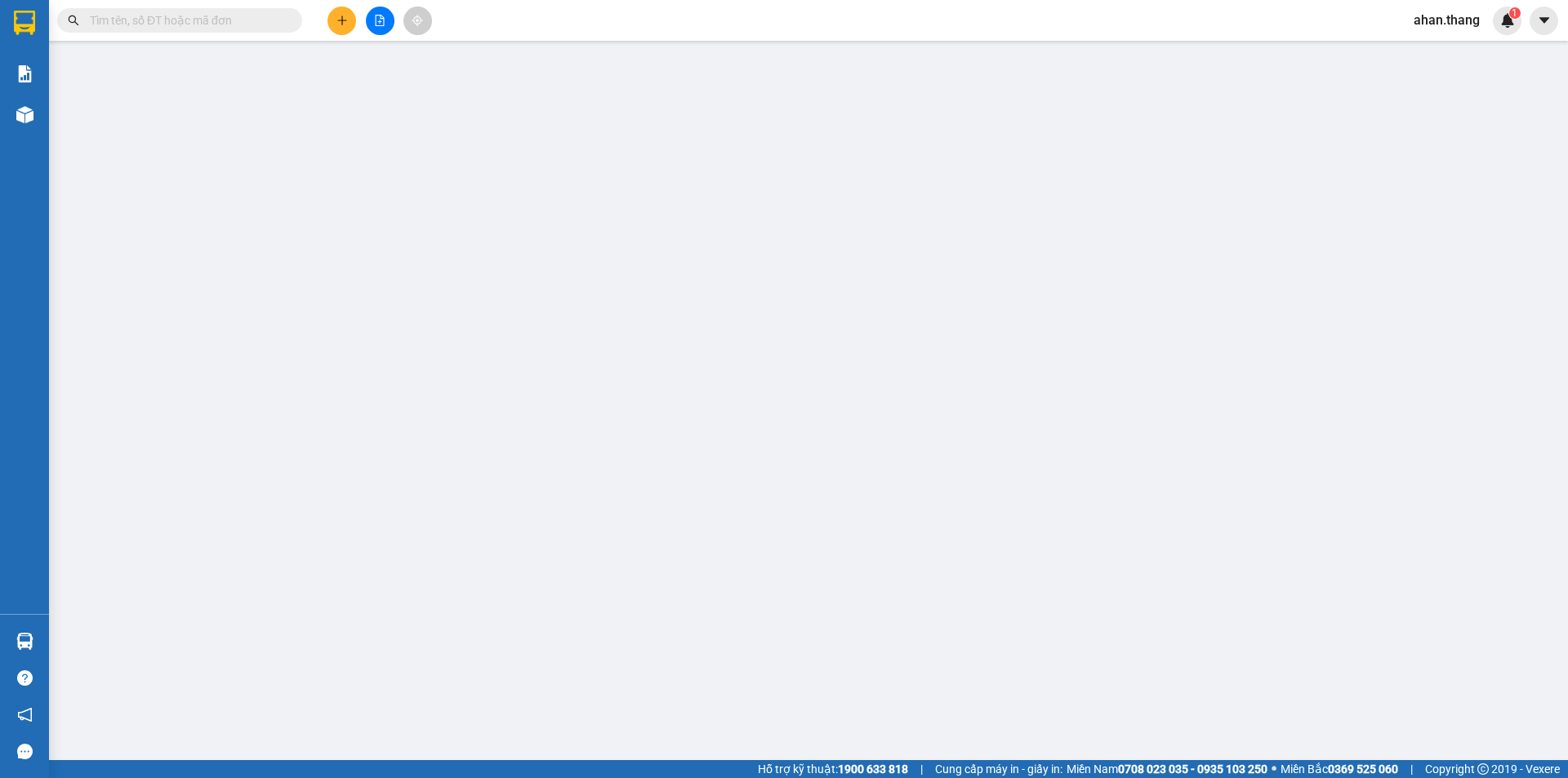
type input "0906775460"
type input "CHI HANH"
type input "NGA [GEOGRAPHIC_DATA]"
type input "340.000"
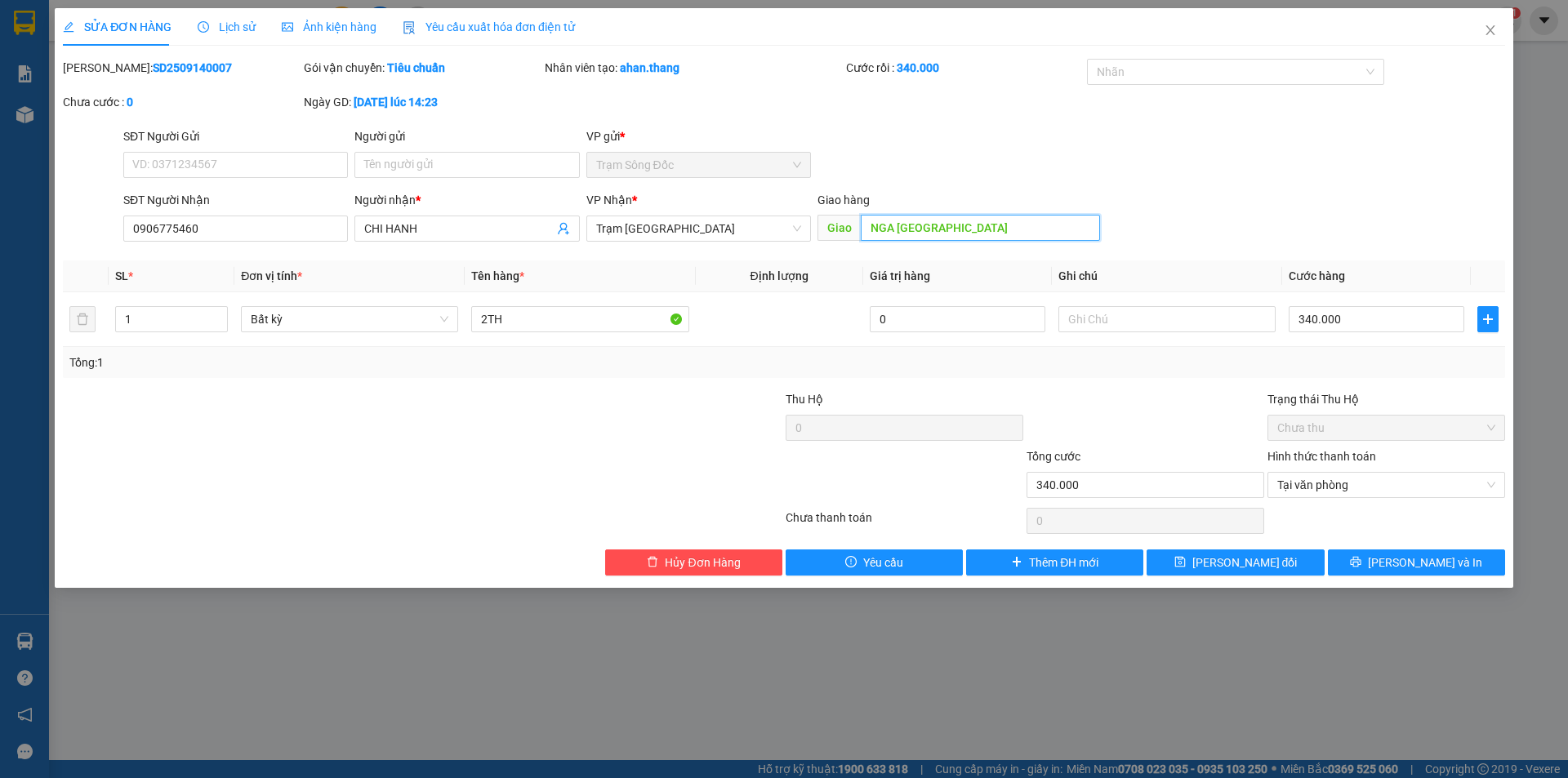
click at [950, 228] on input "NGA [GEOGRAPHIC_DATA]" at bounding box center [980, 228] width 239 height 26
type input "AN SUONG"
click at [1400, 561] on button "[PERSON_NAME] và In" at bounding box center [1416, 562] width 177 height 26
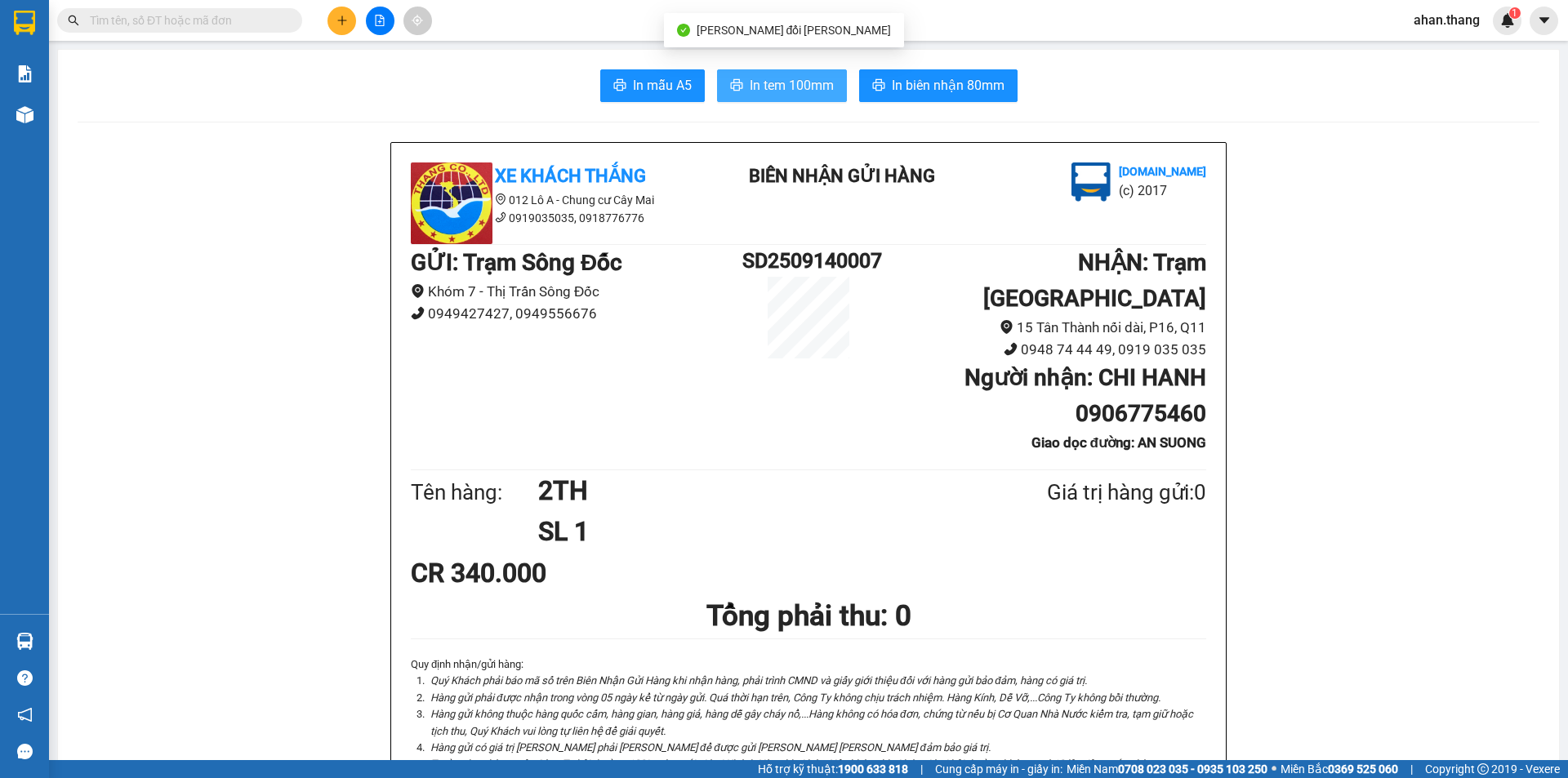
click at [809, 90] on span "In tem 100mm" at bounding box center [791, 85] width 84 height 21
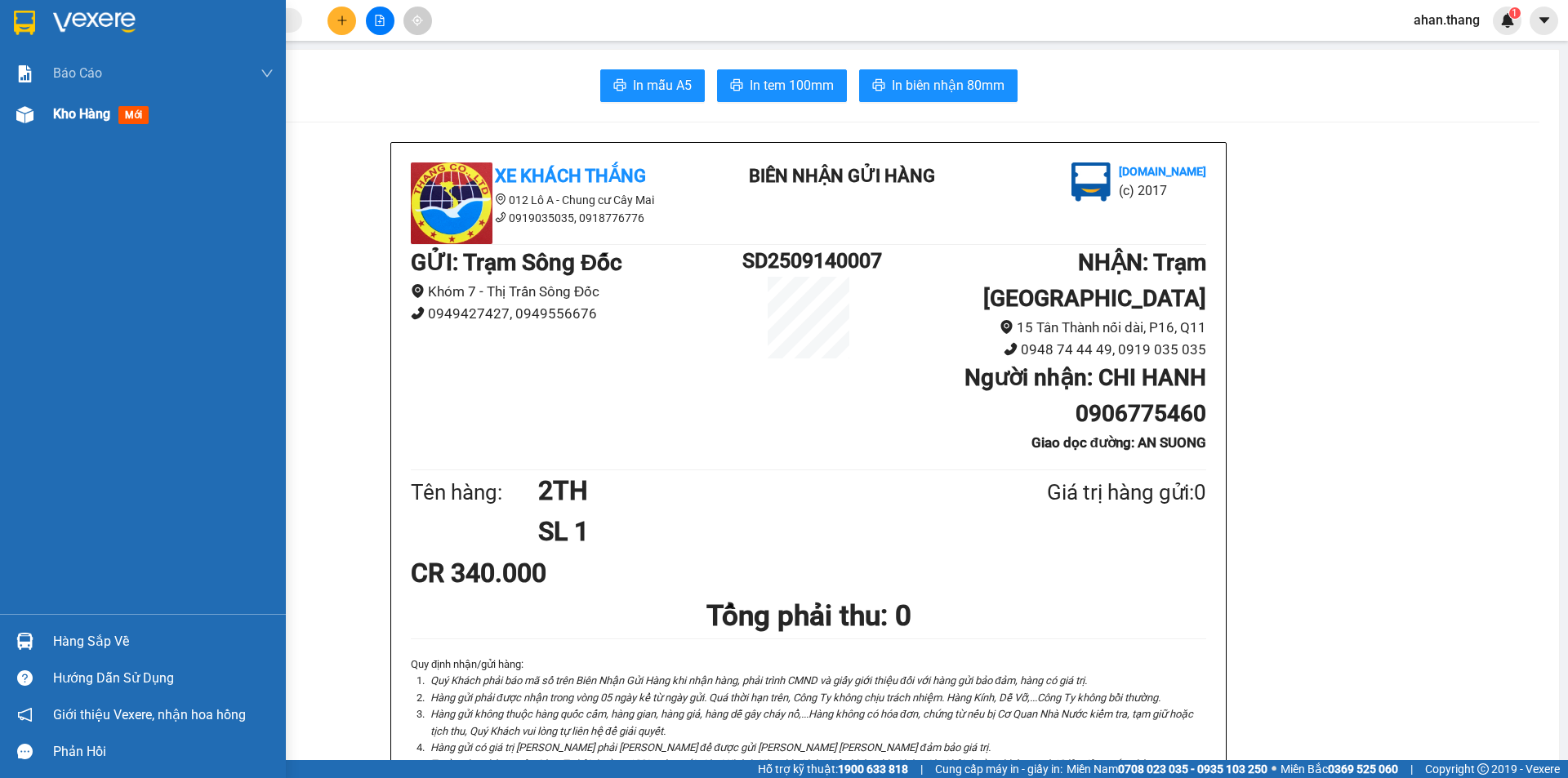
click at [85, 112] on span "Kho hàng" at bounding box center [81, 113] width 57 height 15
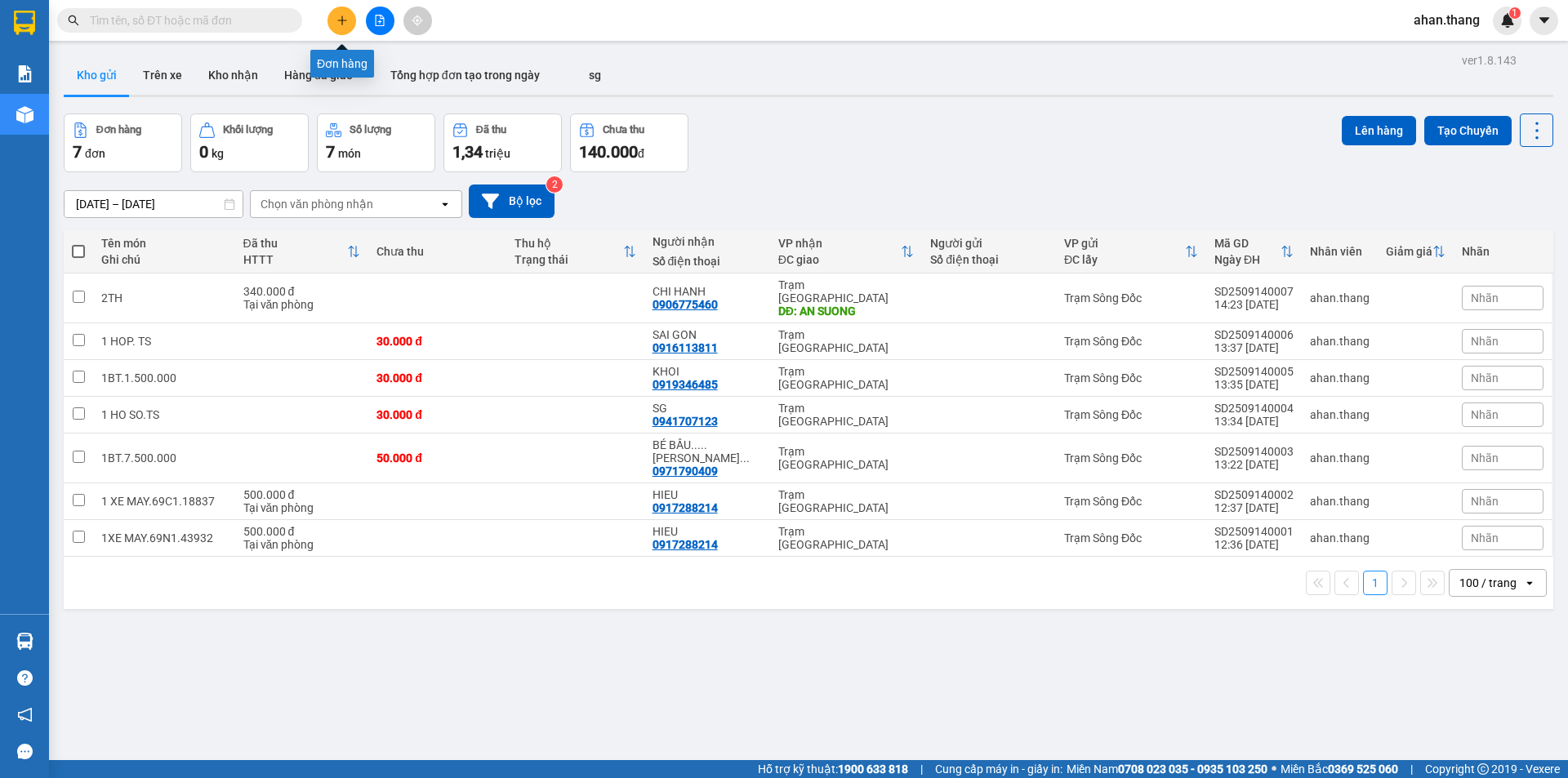
click at [345, 17] on icon "plus" at bounding box center [342, 21] width 11 height 11
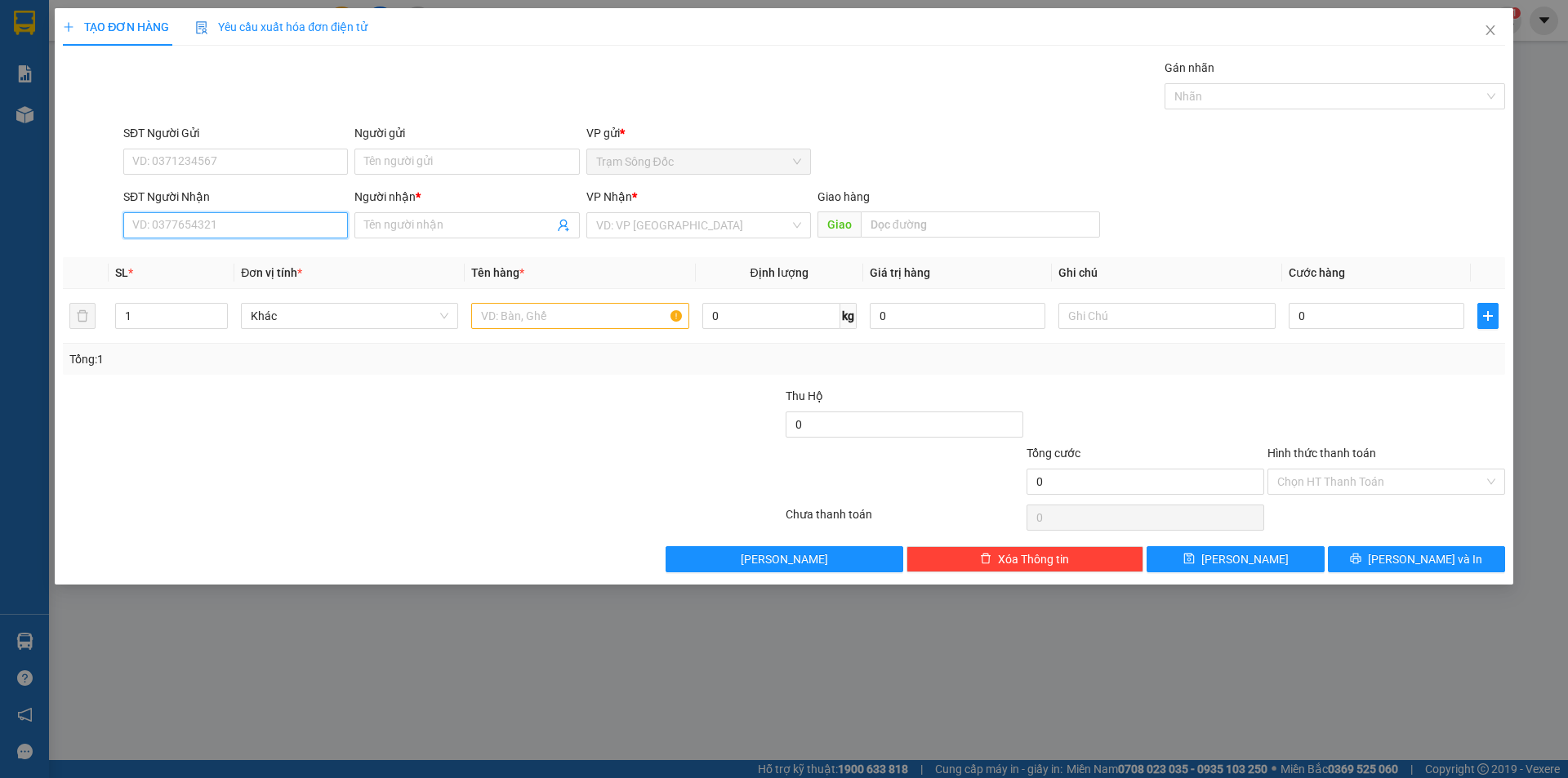
click at [269, 225] on input "SĐT Người Nhận" at bounding box center [235, 226] width 225 height 26
click at [1484, 31] on icon "close" at bounding box center [1490, 30] width 13 height 13
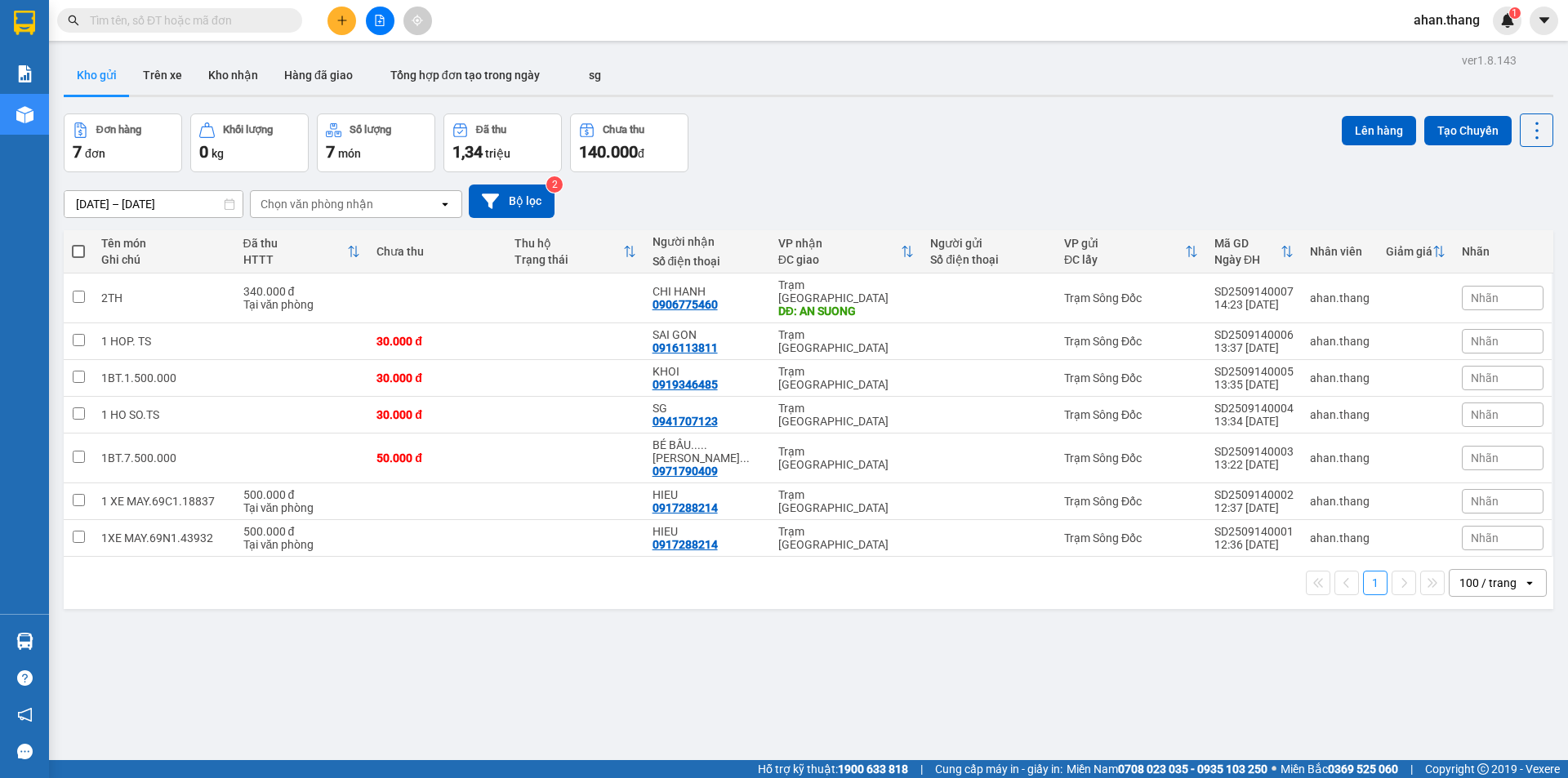
scroll to position [75, 0]
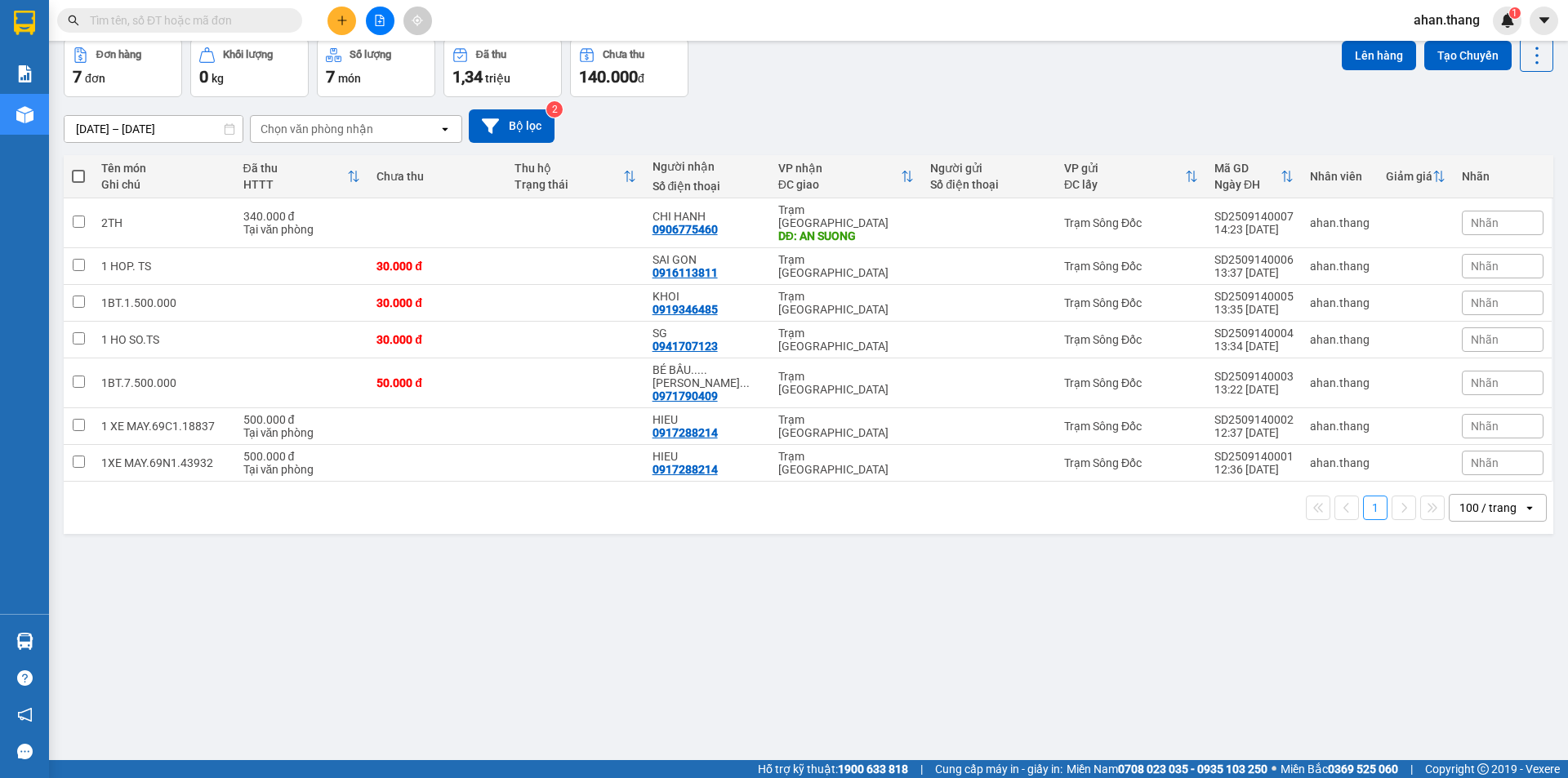
click at [1482, 500] on div "100 / trang" at bounding box center [1488, 508] width 57 height 16
click at [1476, 659] on span "100 / trang" at bounding box center [1480, 663] width 62 height 16
click at [1504, 494] on div "100 / trang" at bounding box center [1486, 508] width 74 height 26
click at [1476, 660] on span "100 / trang" at bounding box center [1480, 663] width 62 height 16
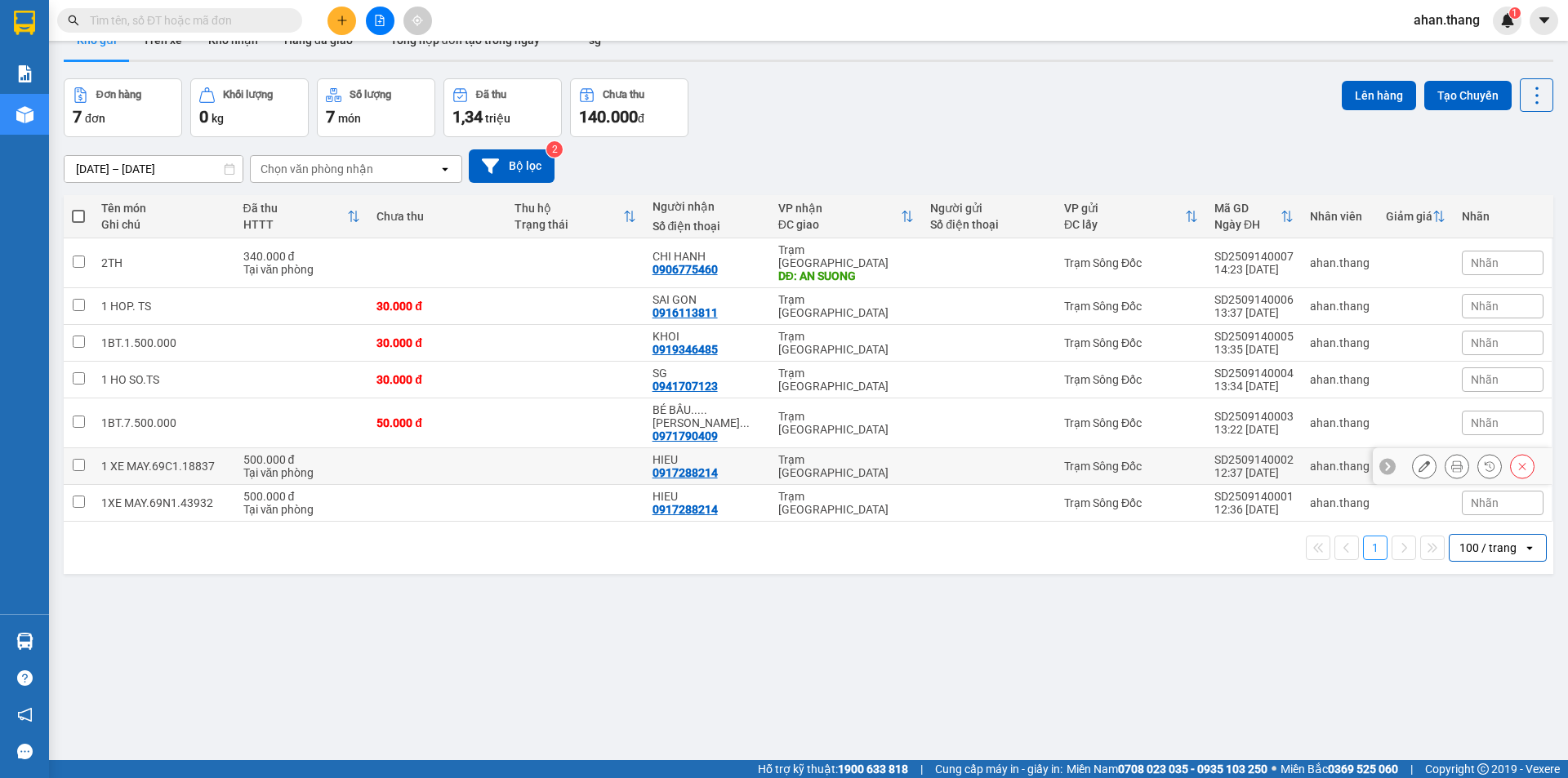
scroll to position [0, 0]
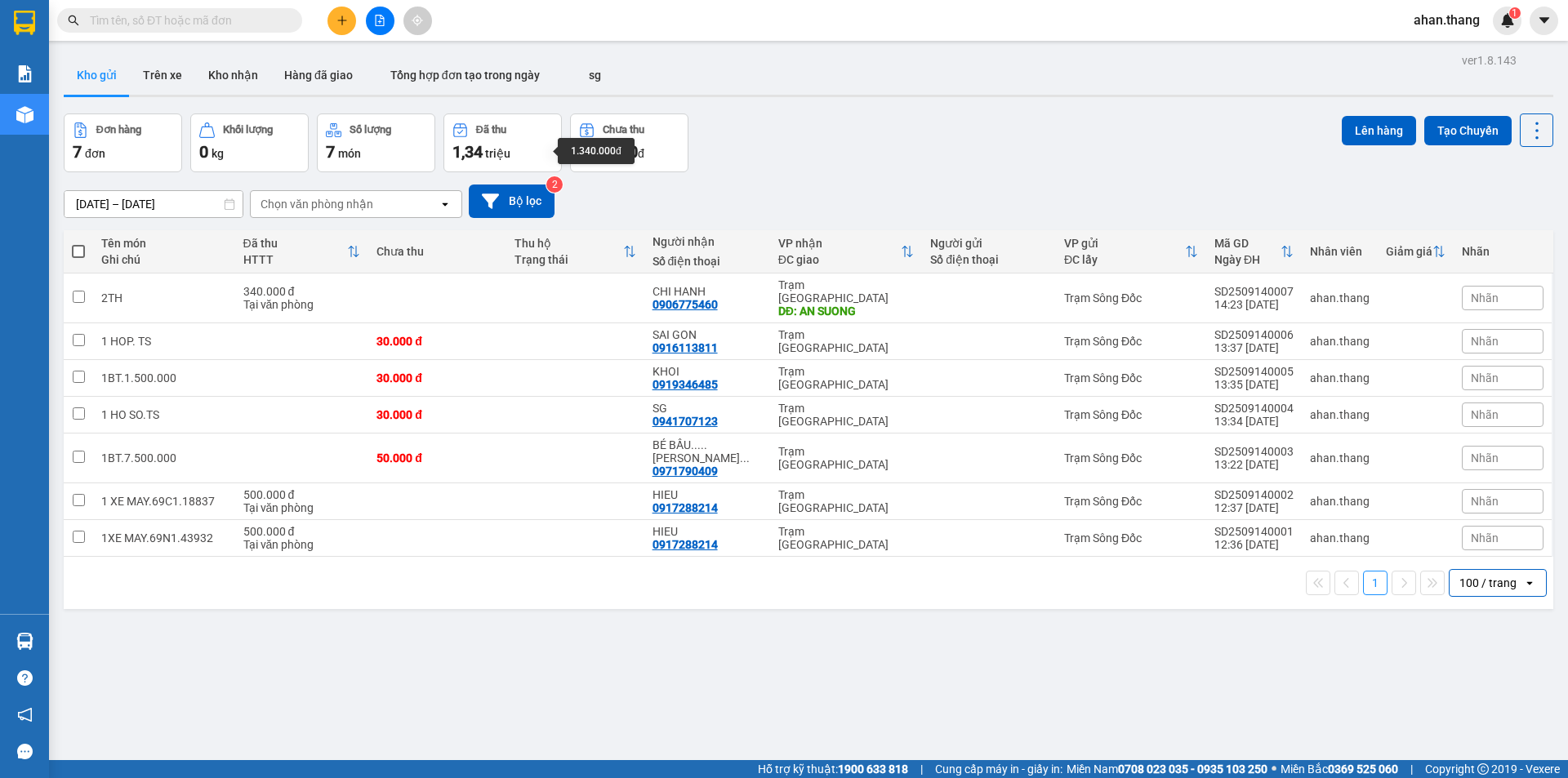
click at [485, 147] on div "1,34 [PERSON_NAME]" at bounding box center [503, 152] width 100 height 23
click at [888, 152] on div "Đơn hàng 7 đơn [PERSON_NAME] 0 kg Số [PERSON_NAME] 7 món Đã thu 1,34 [PERSON_NA…" at bounding box center [808, 143] width 1490 height 59
click at [341, 23] on icon "plus" at bounding box center [342, 21] width 11 height 11
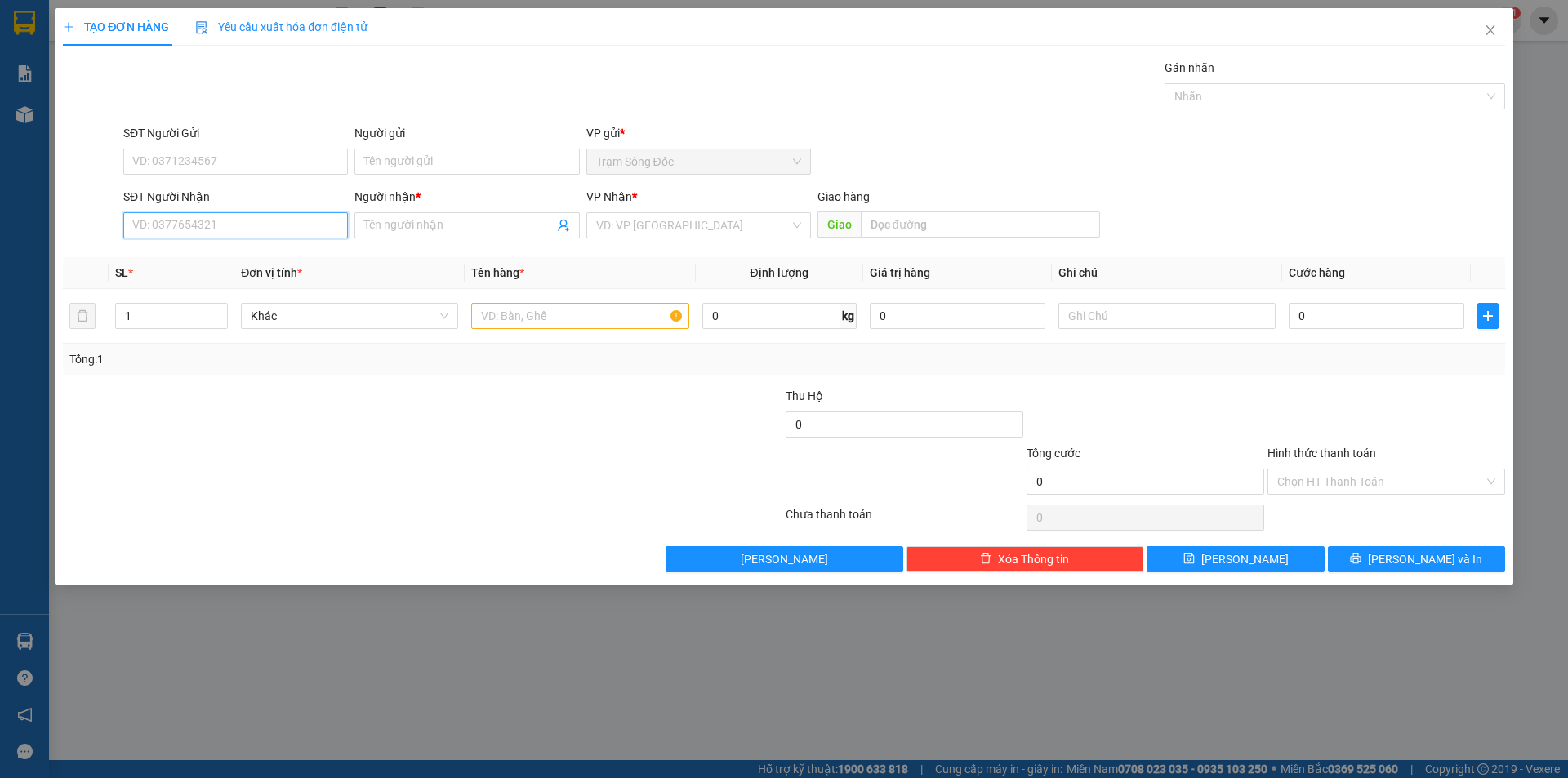
click at [283, 230] on input "SĐT Người Nhận" at bounding box center [235, 226] width 225 height 26
click at [501, 316] on input "text" at bounding box center [579, 316] width 217 height 26
type input "1TH"
click at [274, 221] on input "SĐT Người Nhận" at bounding box center [235, 226] width 225 height 26
type input "0945447455"
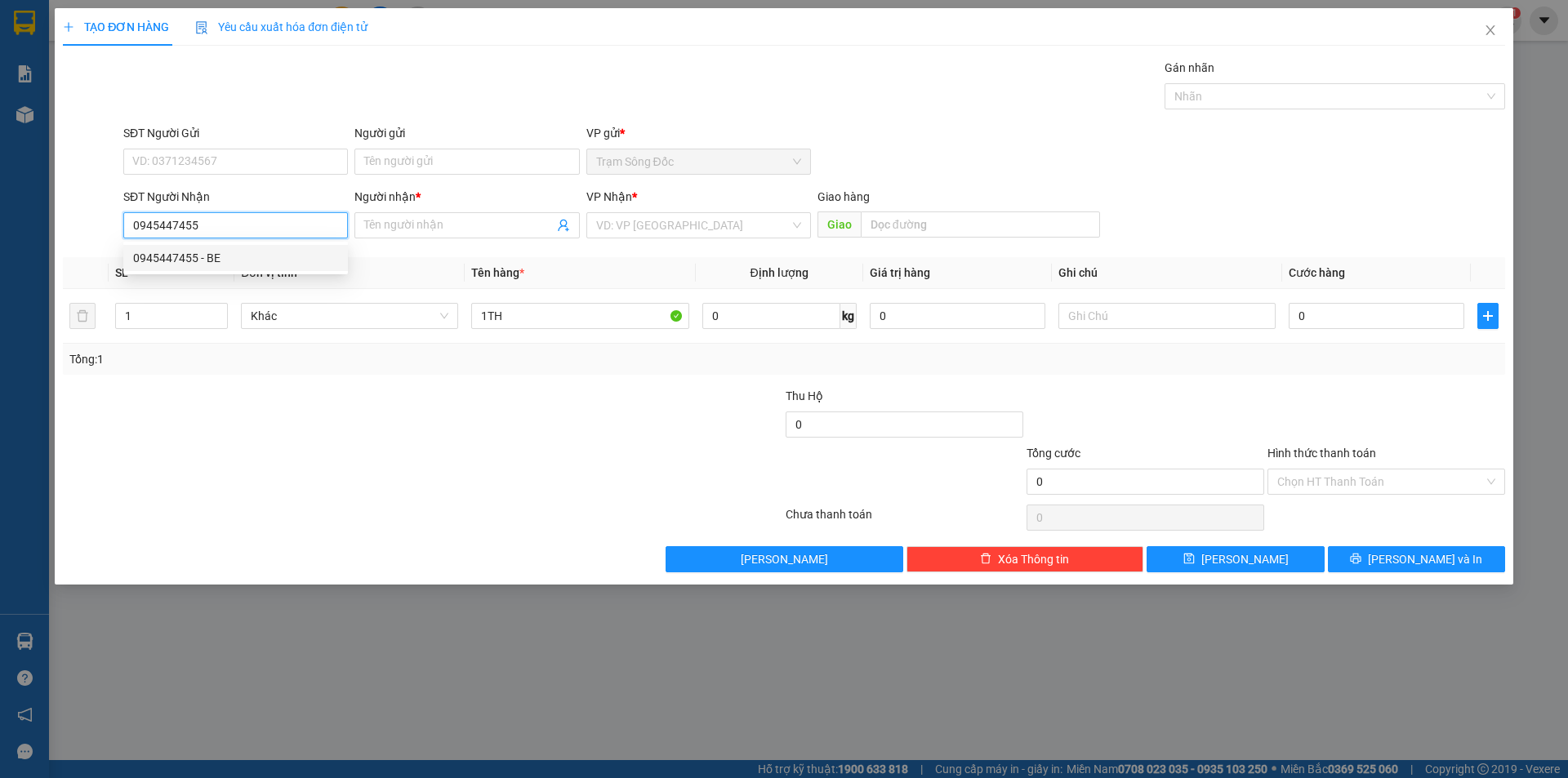
click at [269, 264] on div "0945447455 - BE" at bounding box center [235, 257] width 205 height 18
type input "BE"
type input "0945447455"
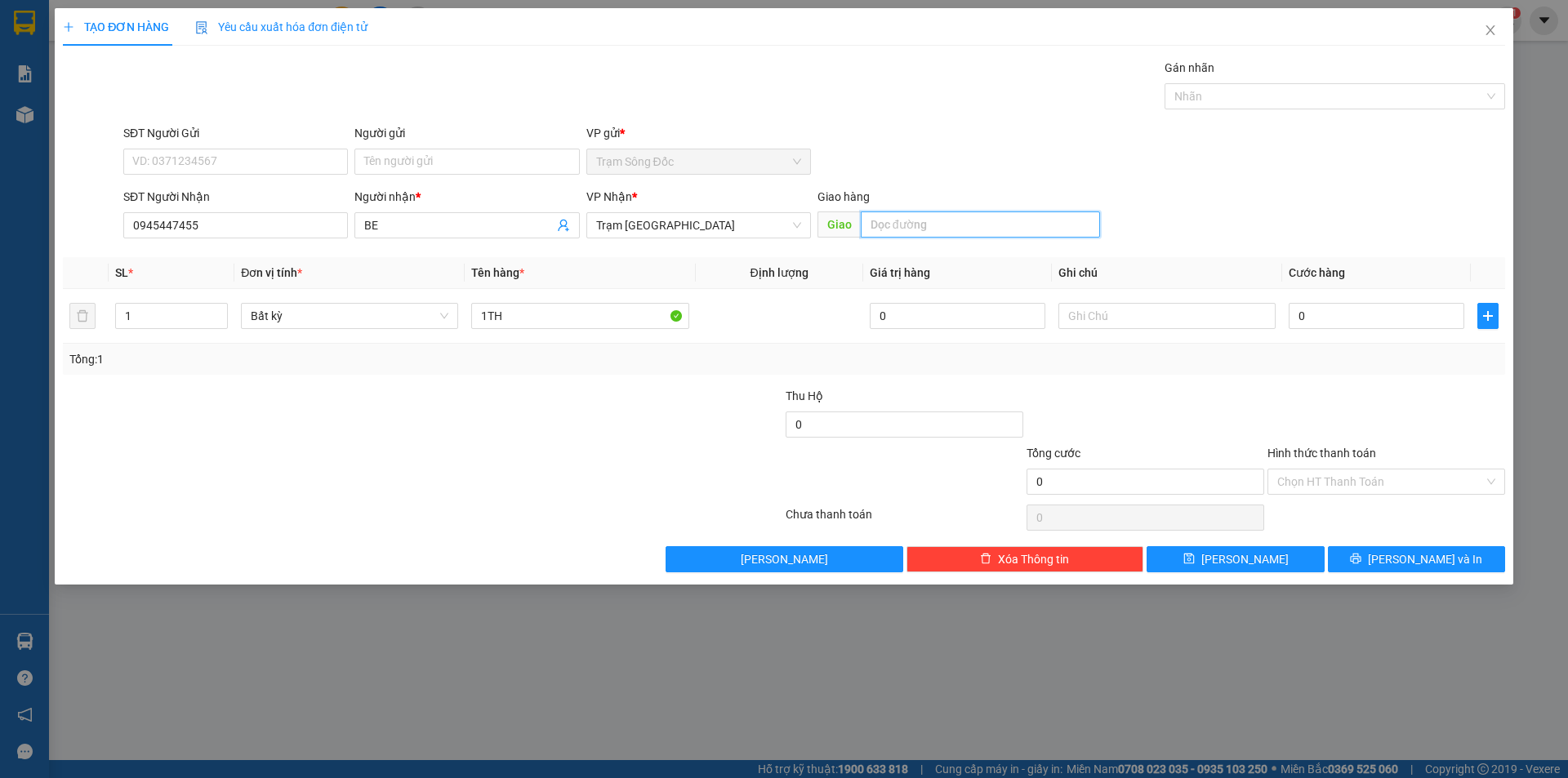
click at [918, 230] on input "text" at bounding box center [980, 225] width 239 height 26
type input "VINH LONG"
click at [1357, 317] on input "0" at bounding box center [1376, 316] width 176 height 26
type input "1"
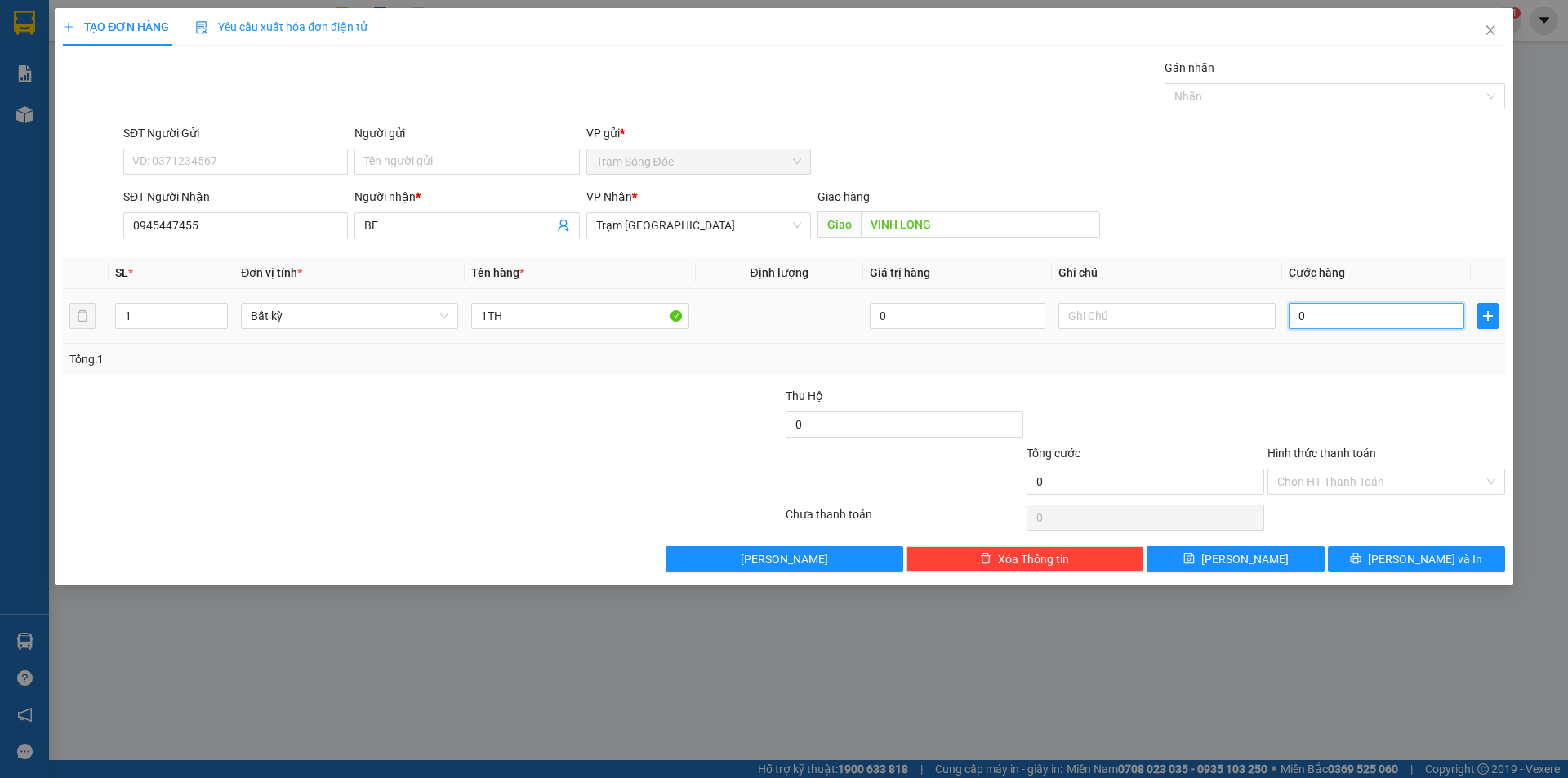
type input "1"
type input "10"
type input "100"
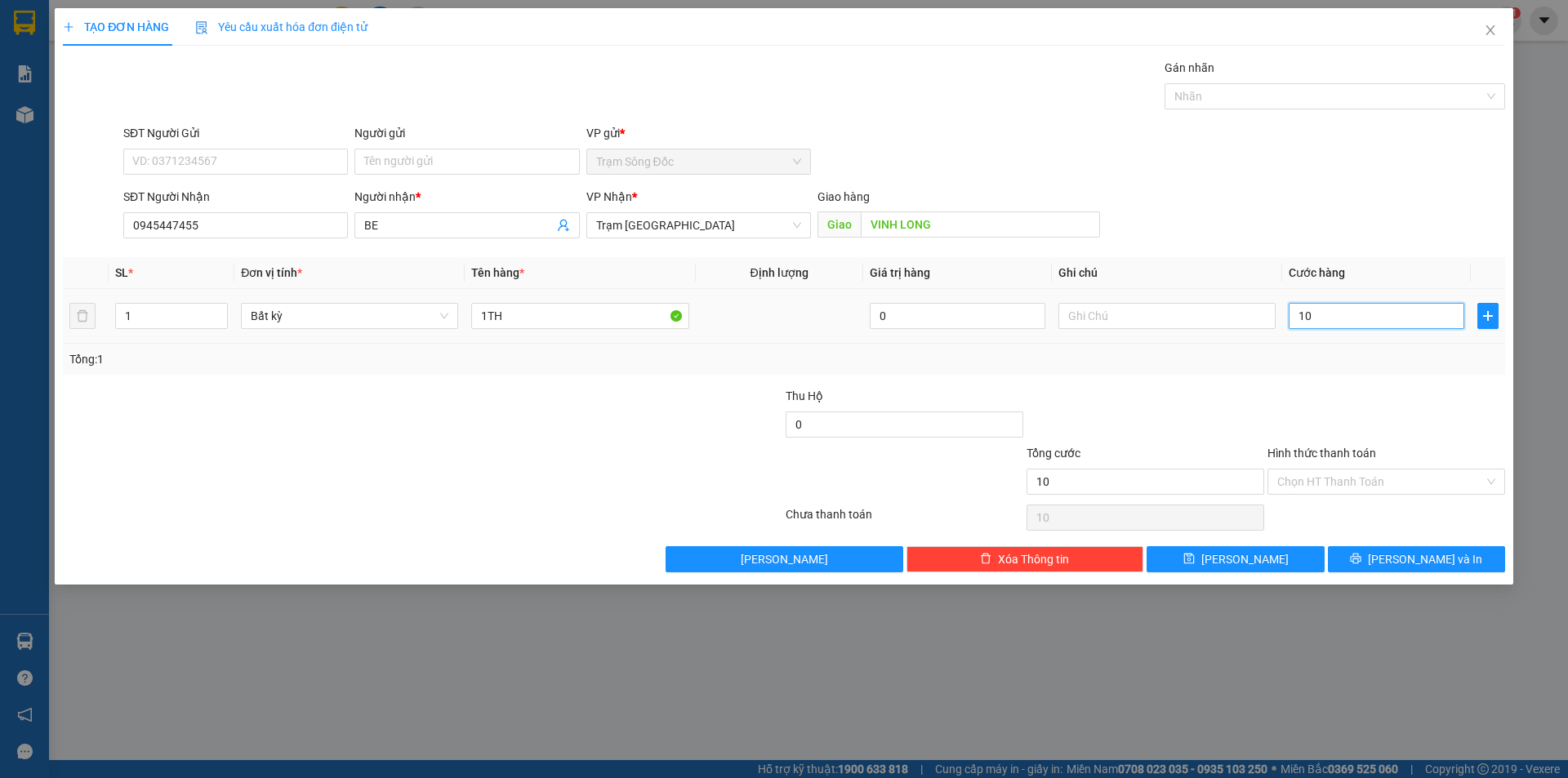
type input "100"
type input "100.000"
click at [1401, 477] on input "Hình thức thanh toán" at bounding box center [1380, 482] width 207 height 25
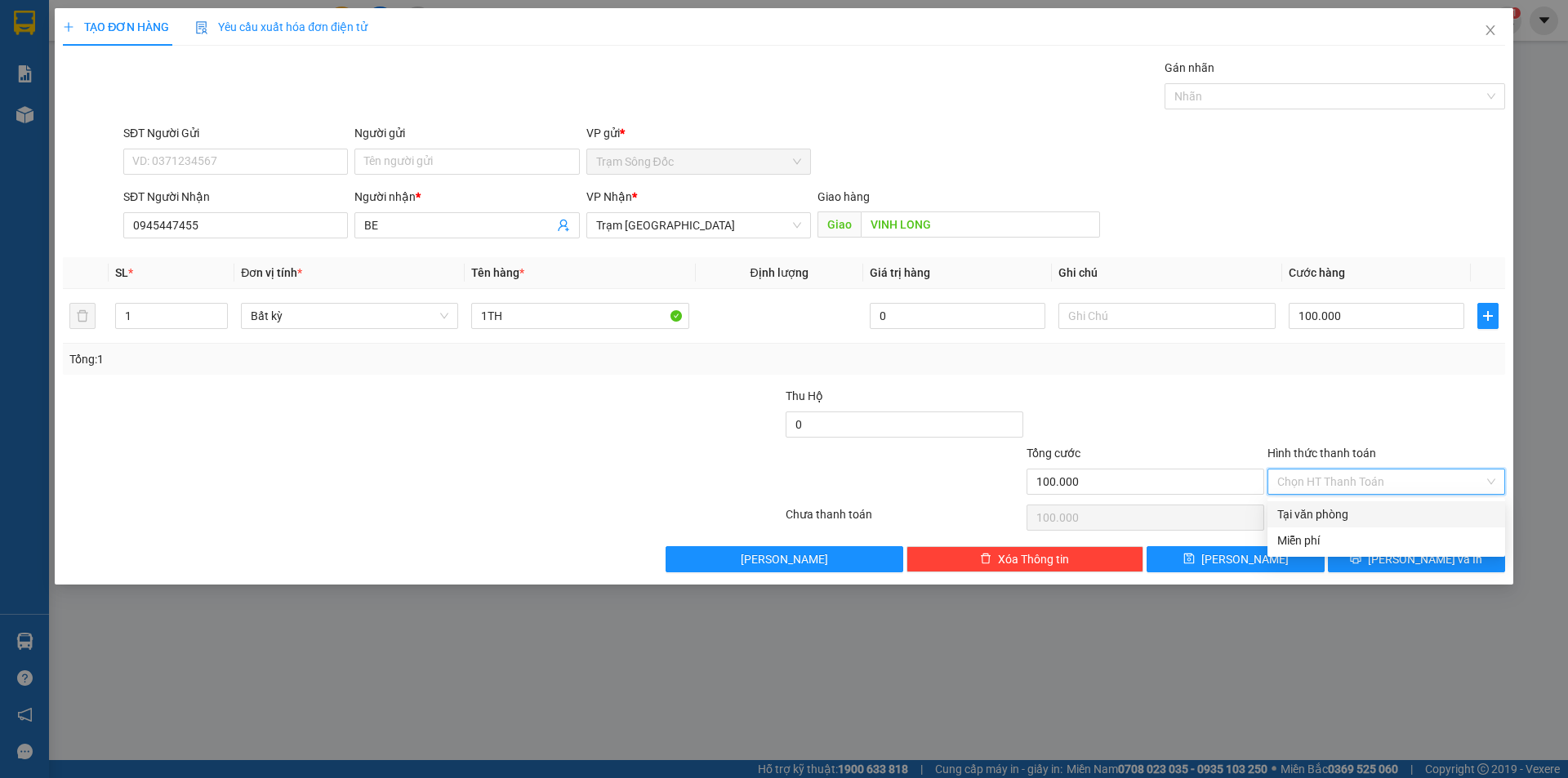
click at [1394, 518] on div "Tại văn phòng" at bounding box center [1386, 514] width 218 height 18
type input "0"
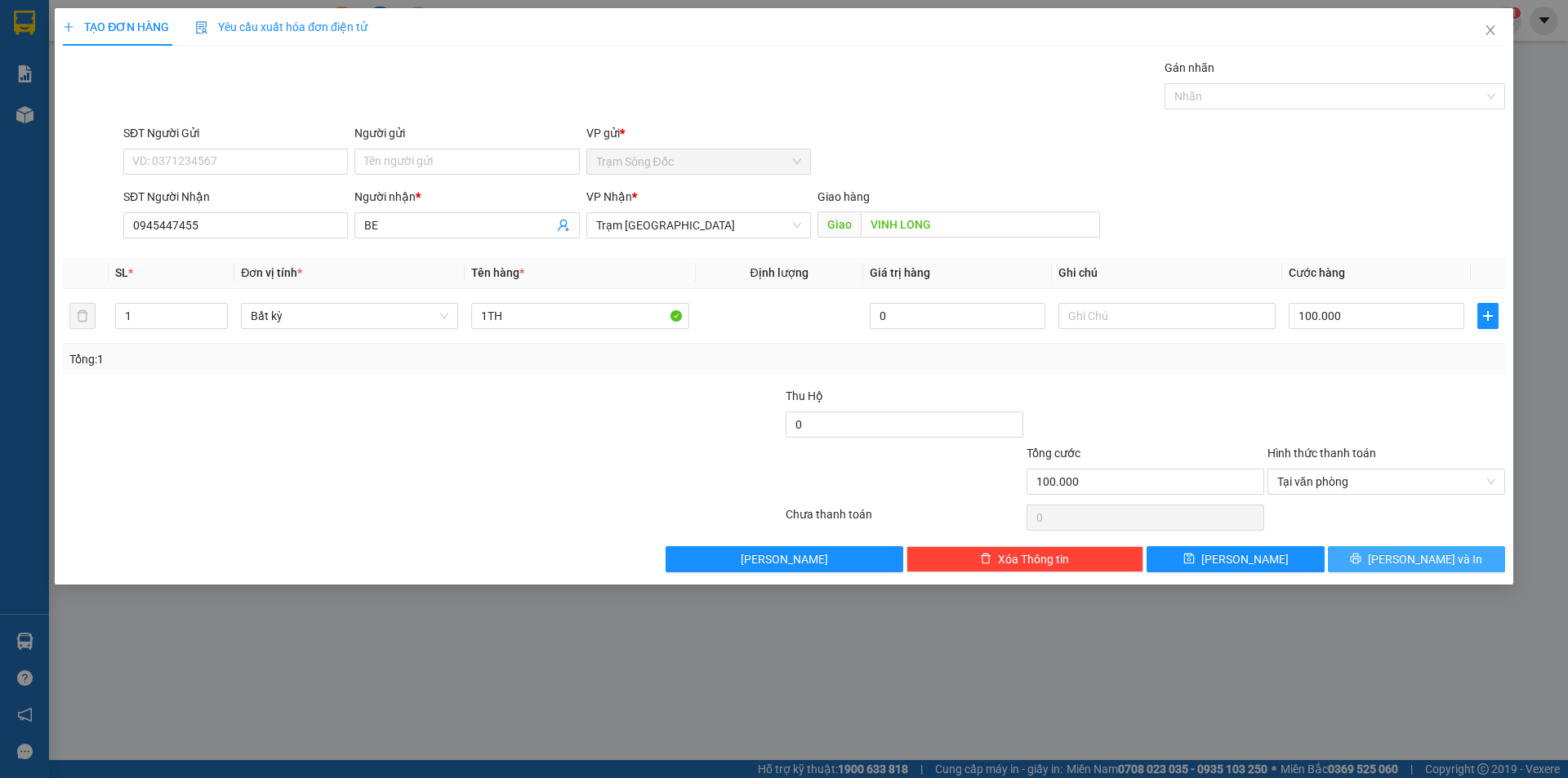
click at [1361, 556] on icon "printer" at bounding box center [1355, 559] width 10 height 10
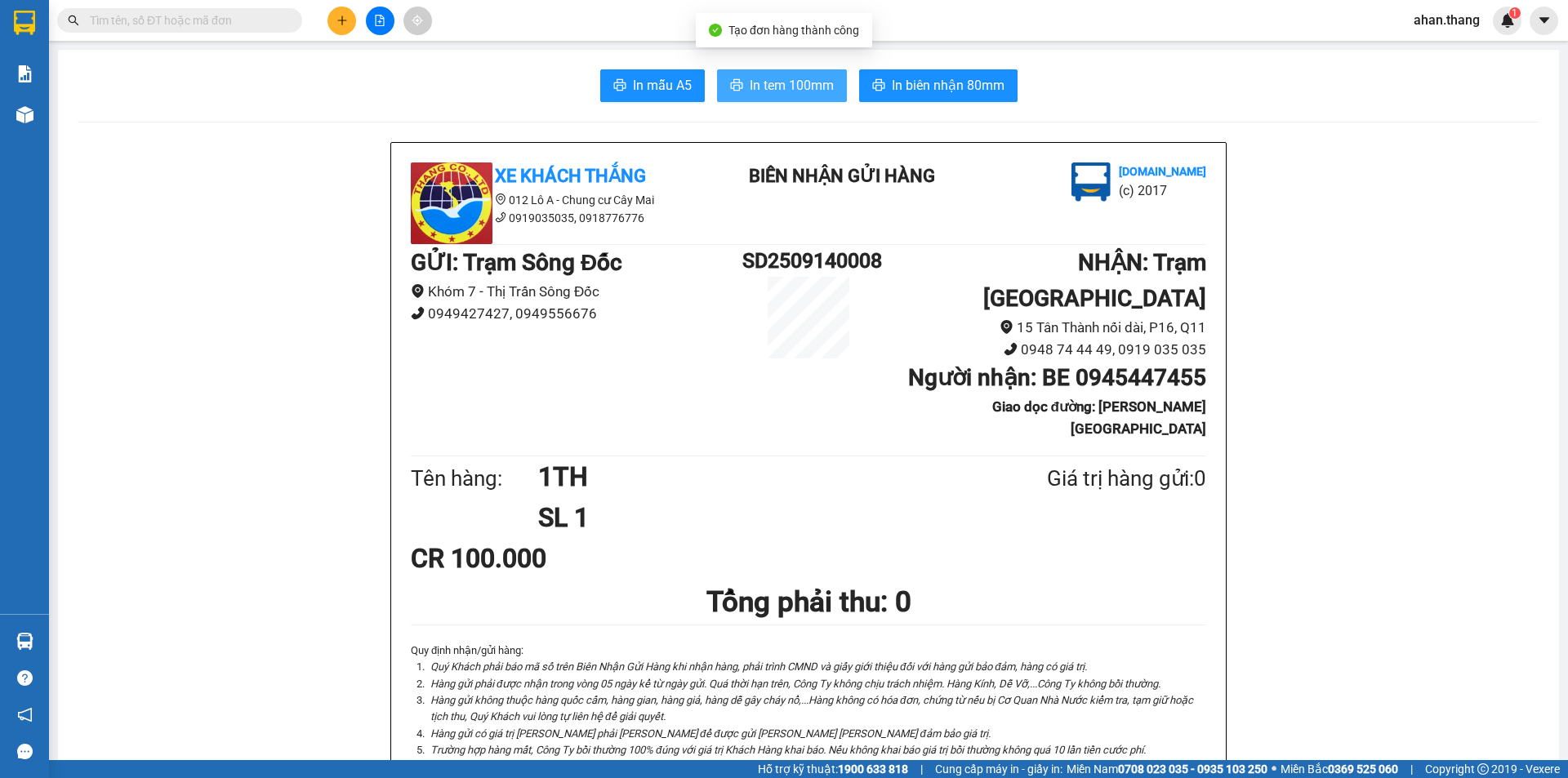
click at [736, 82] on icon "printer" at bounding box center [736, 85] width 13 height 13
click at [336, 21] on icon "plus" at bounding box center [342, 21] width 11 height 11
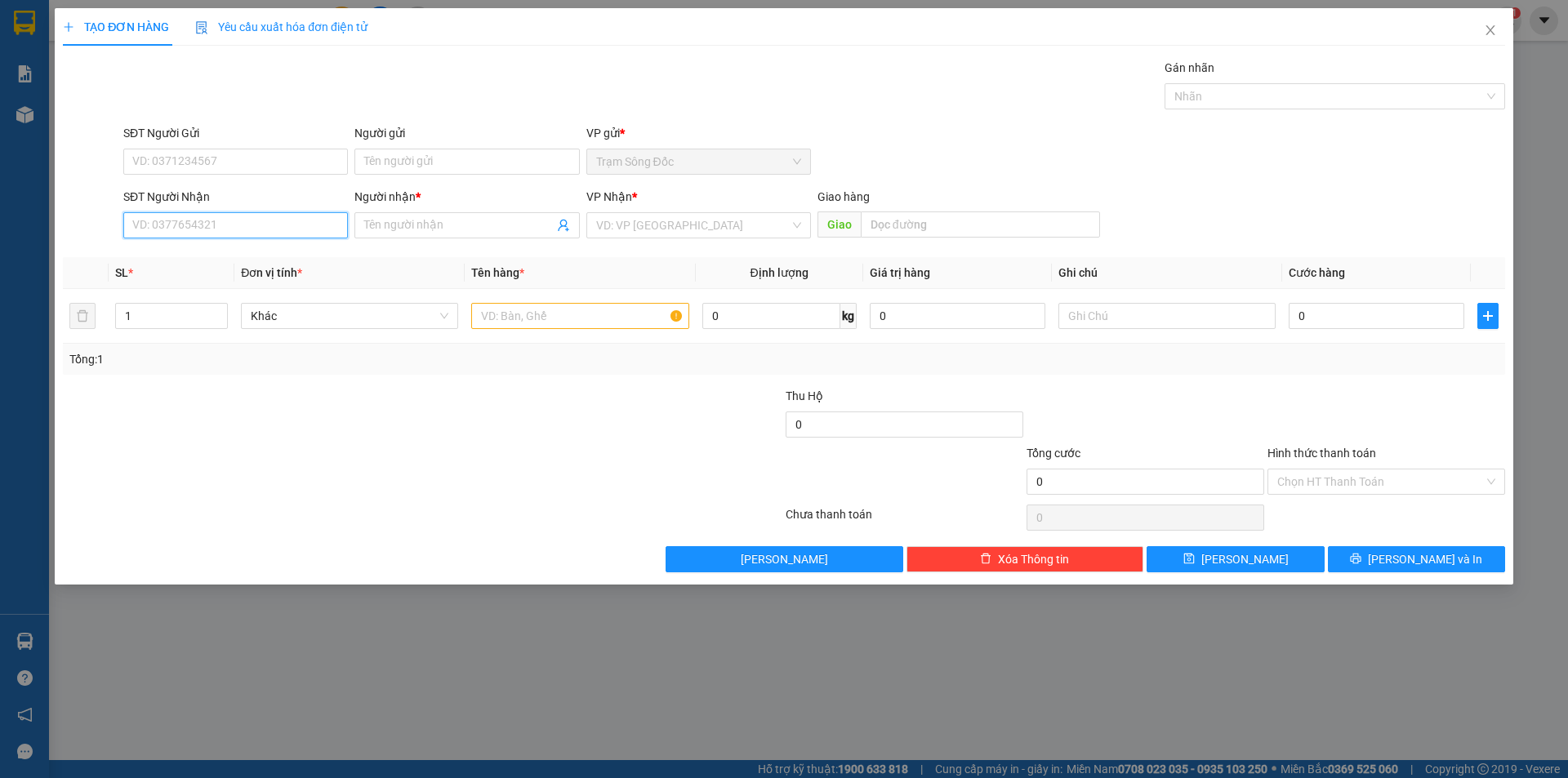
click at [246, 223] on input "SĐT Người Nhận" at bounding box center [235, 226] width 225 height 26
type input "0773736686"
click at [213, 255] on div "0773736686 - DIEM" at bounding box center [235, 257] width 205 height 18
type input "DIEM"
type input "[PERSON_NAME]"
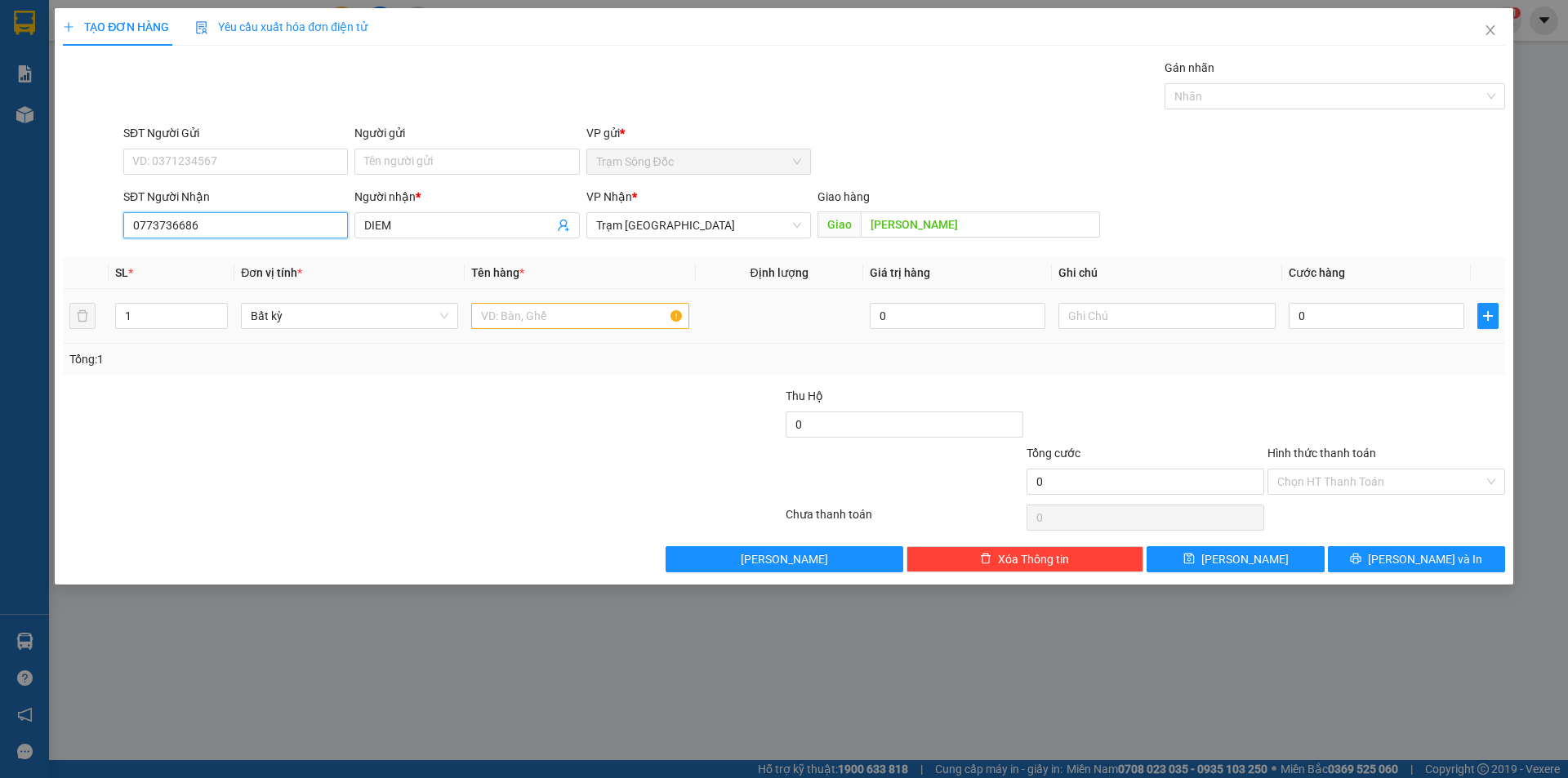
type input "0773736686"
click at [567, 317] on input "text" at bounding box center [579, 316] width 217 height 26
type input "1TH"
click at [1379, 308] on input "0" at bounding box center [1376, 316] width 176 height 26
type input "1"
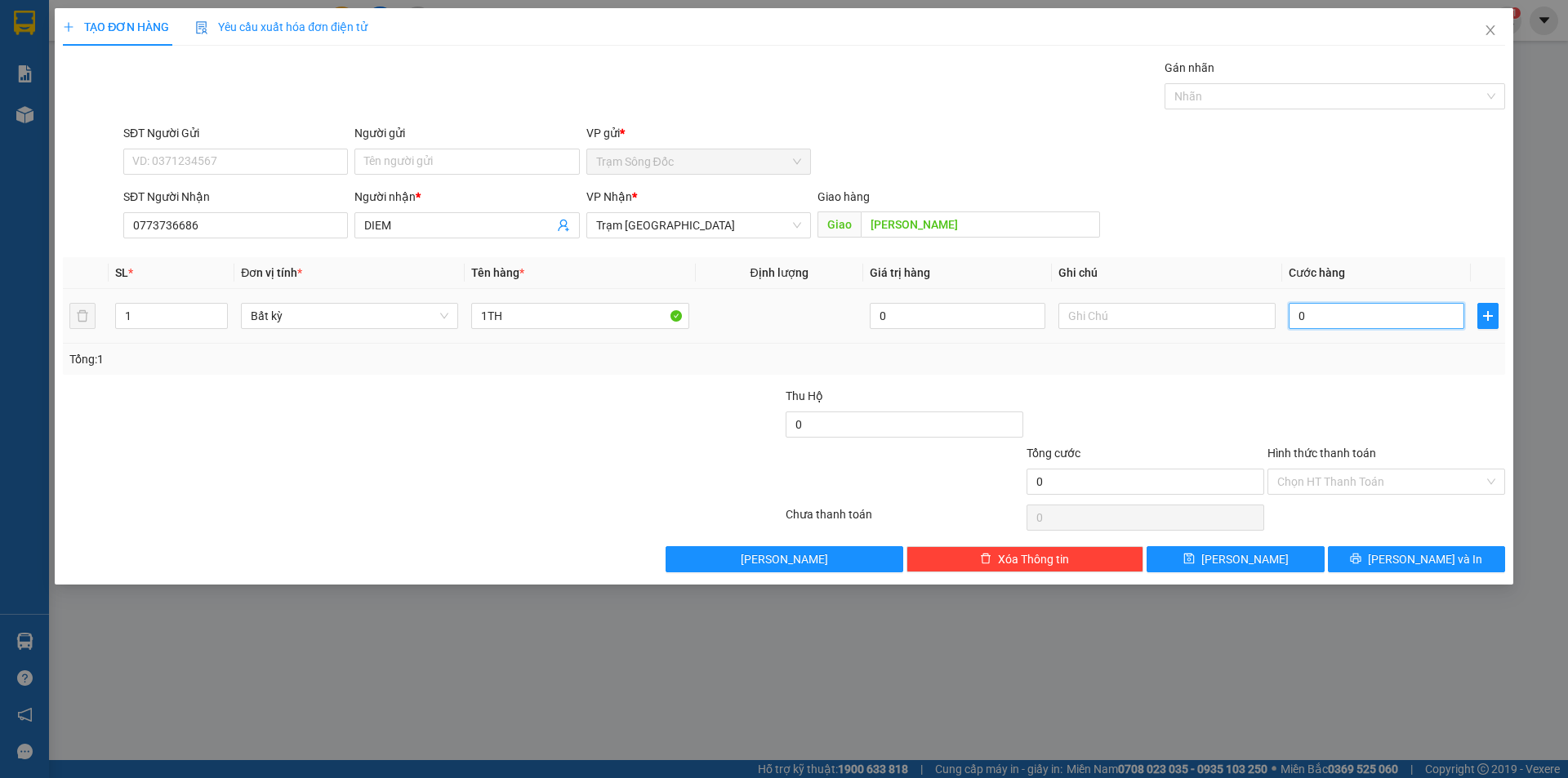
type input "1"
type input "15"
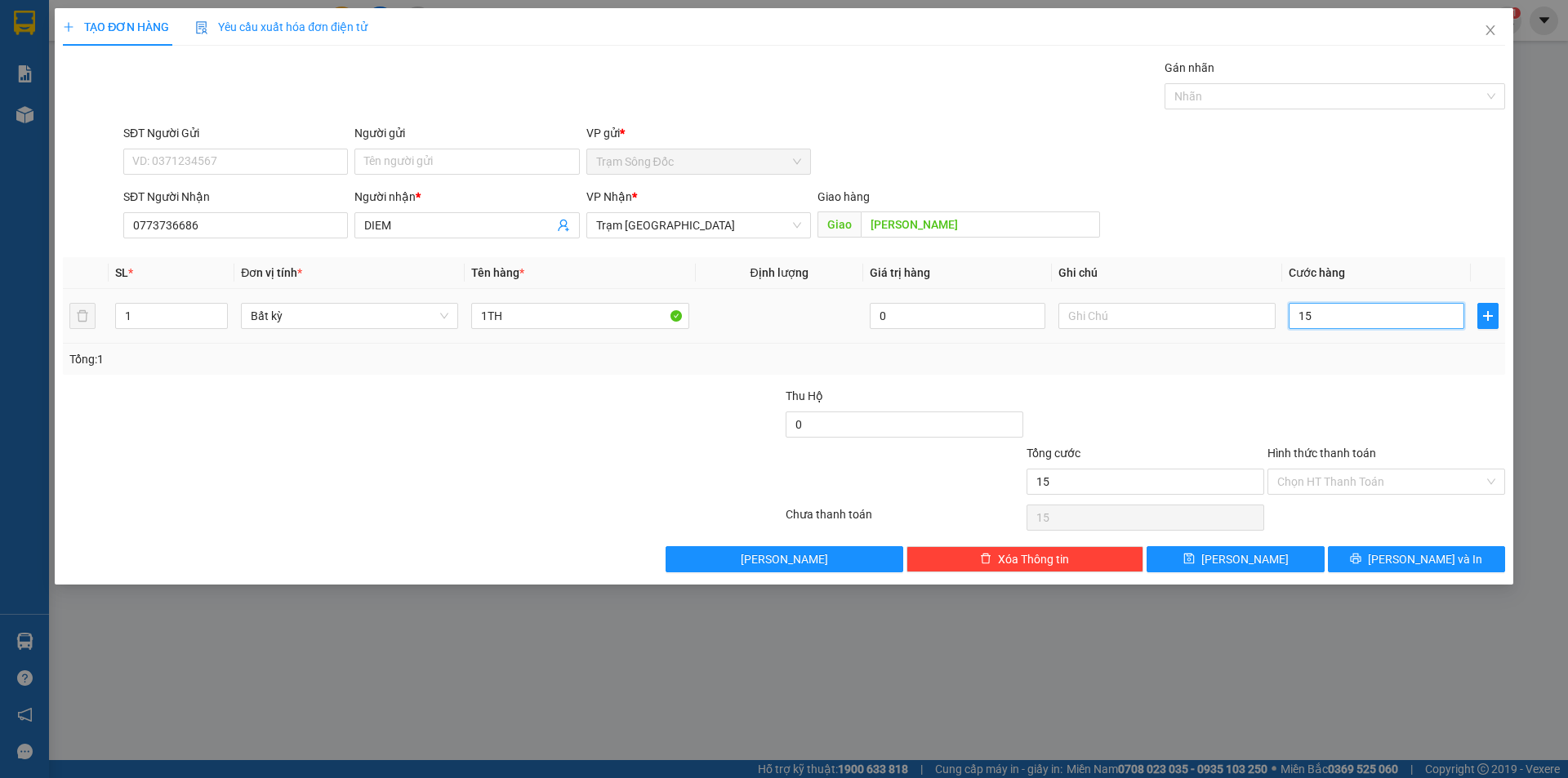
type input "150"
type input "150.000"
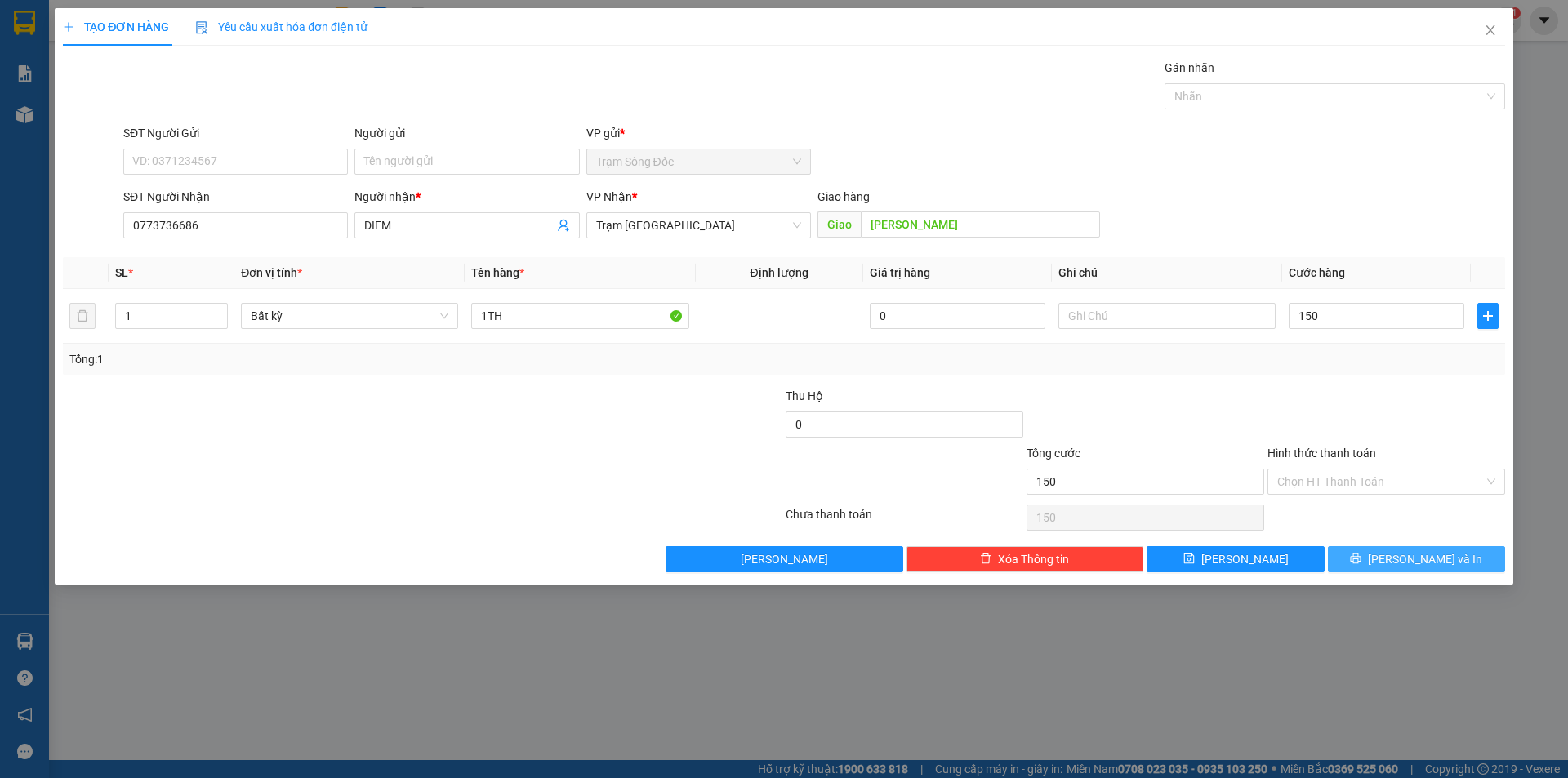
type input "150.000"
click at [1361, 557] on icon "printer" at bounding box center [1355, 559] width 10 height 10
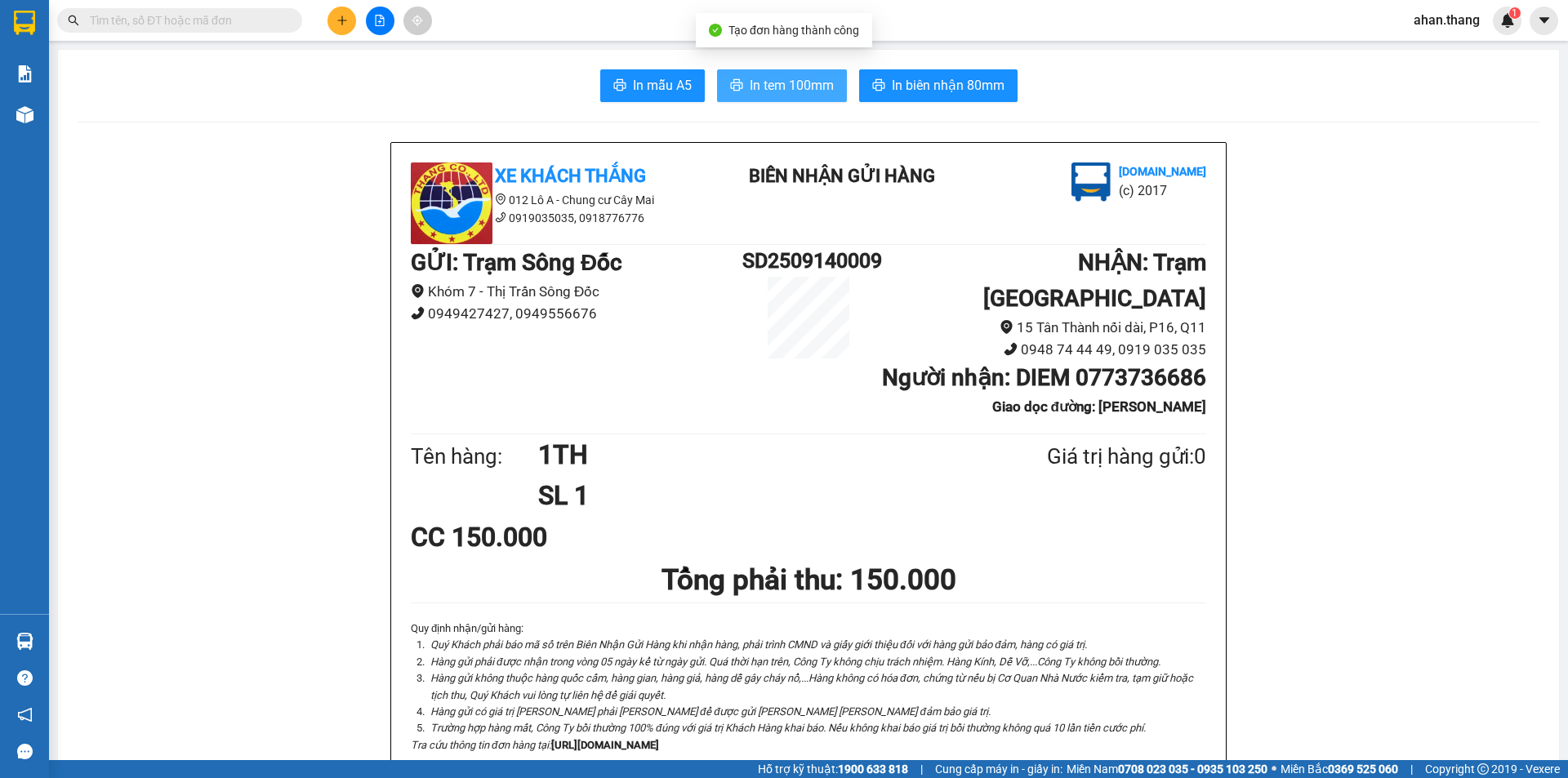
click at [800, 87] on span "In tem 100mm" at bounding box center [791, 85] width 84 height 21
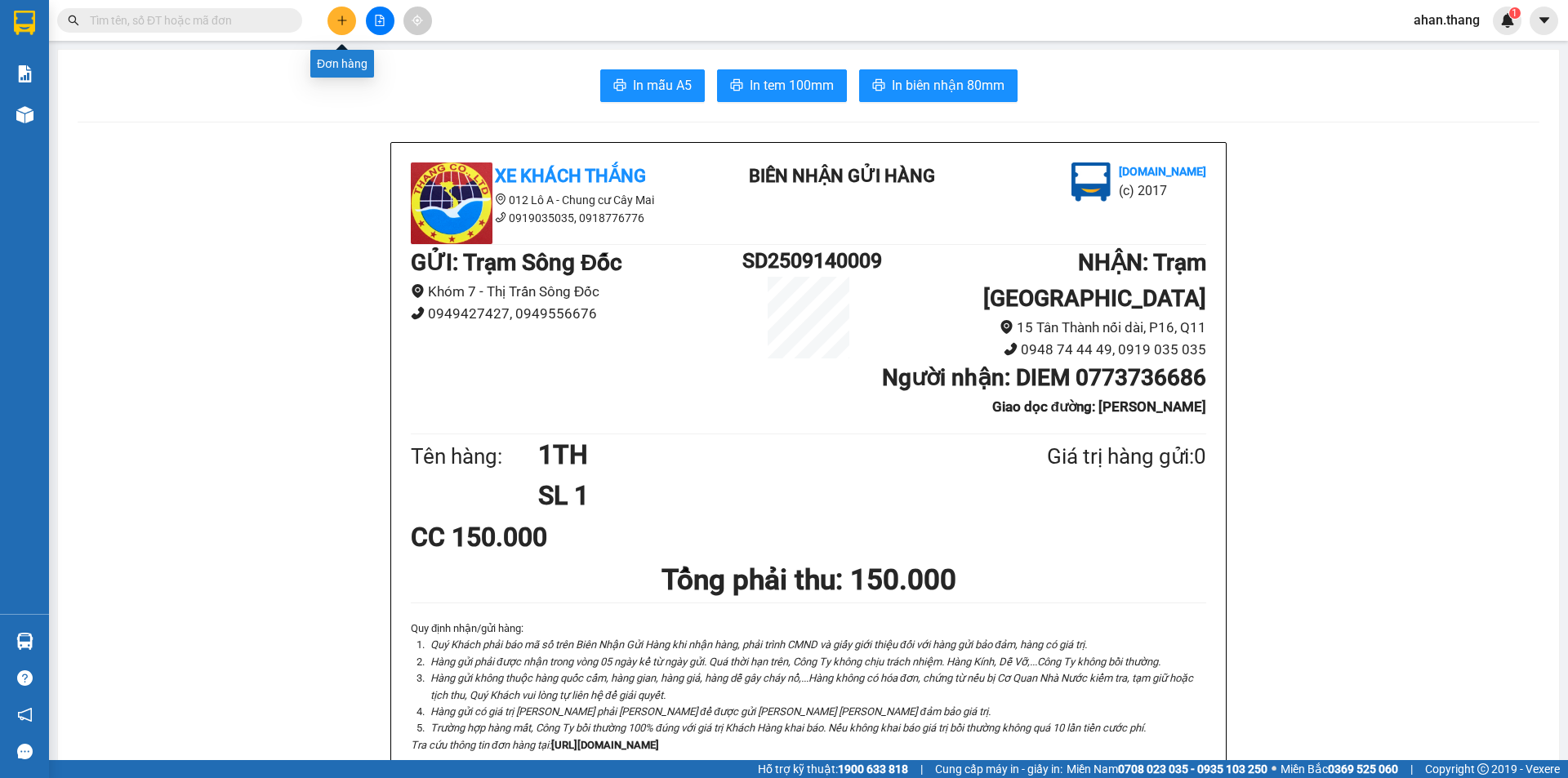
click at [340, 26] on button at bounding box center [341, 21] width 28 height 28
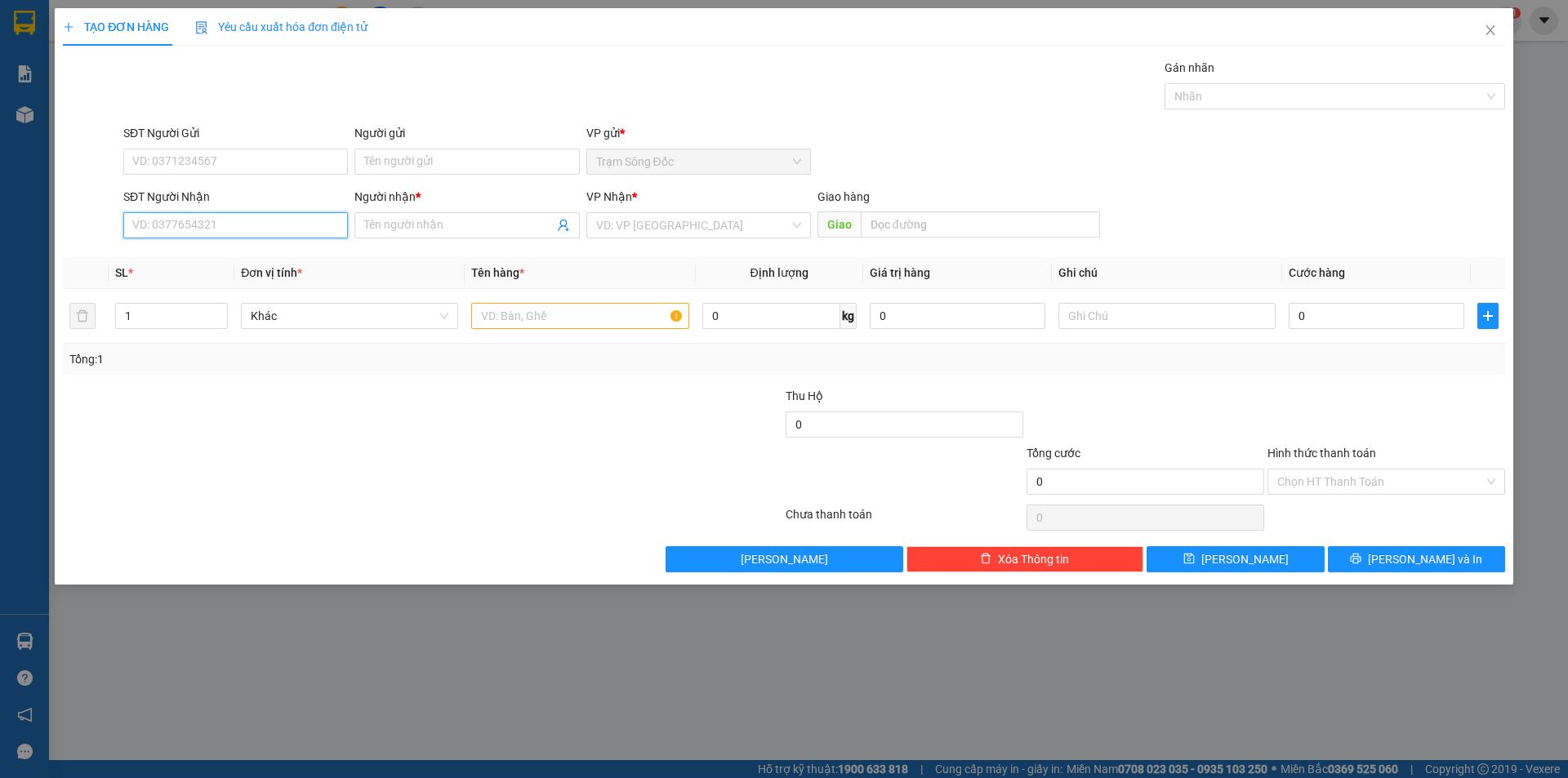
click at [284, 229] on input "SĐT Người Nhận" at bounding box center [235, 226] width 225 height 26
click at [162, 254] on div "0773736686 - DIEM" at bounding box center [235, 257] width 205 height 18
type input "0773736686"
type input "DIEM"
type input "[PERSON_NAME]"
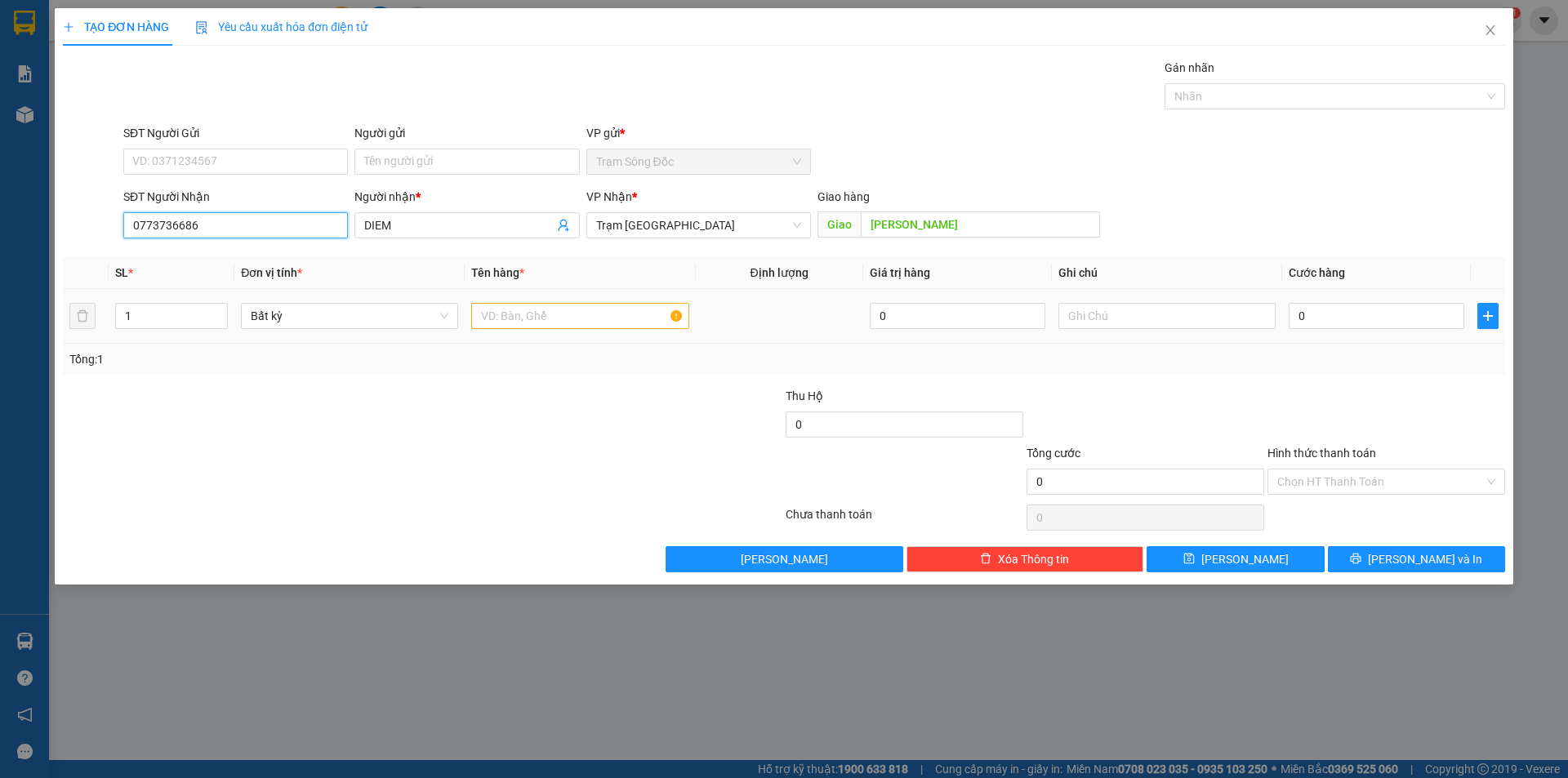
type input "0773736686"
click at [531, 320] on input "text" at bounding box center [579, 316] width 217 height 26
type input "1TH"
click at [1391, 309] on input "0" at bounding box center [1376, 316] width 176 height 26
type input "5"
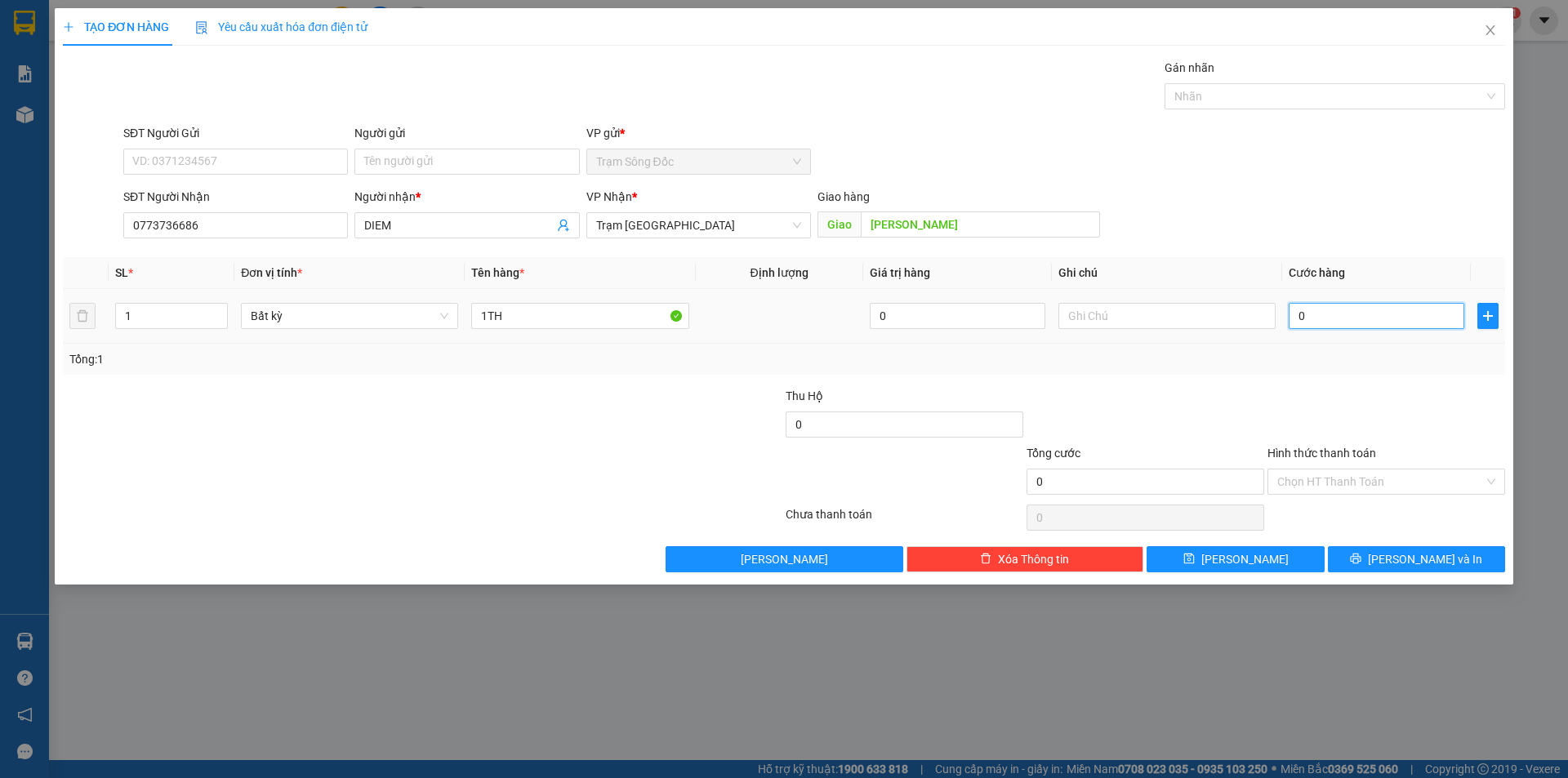
type input "5"
type input "50"
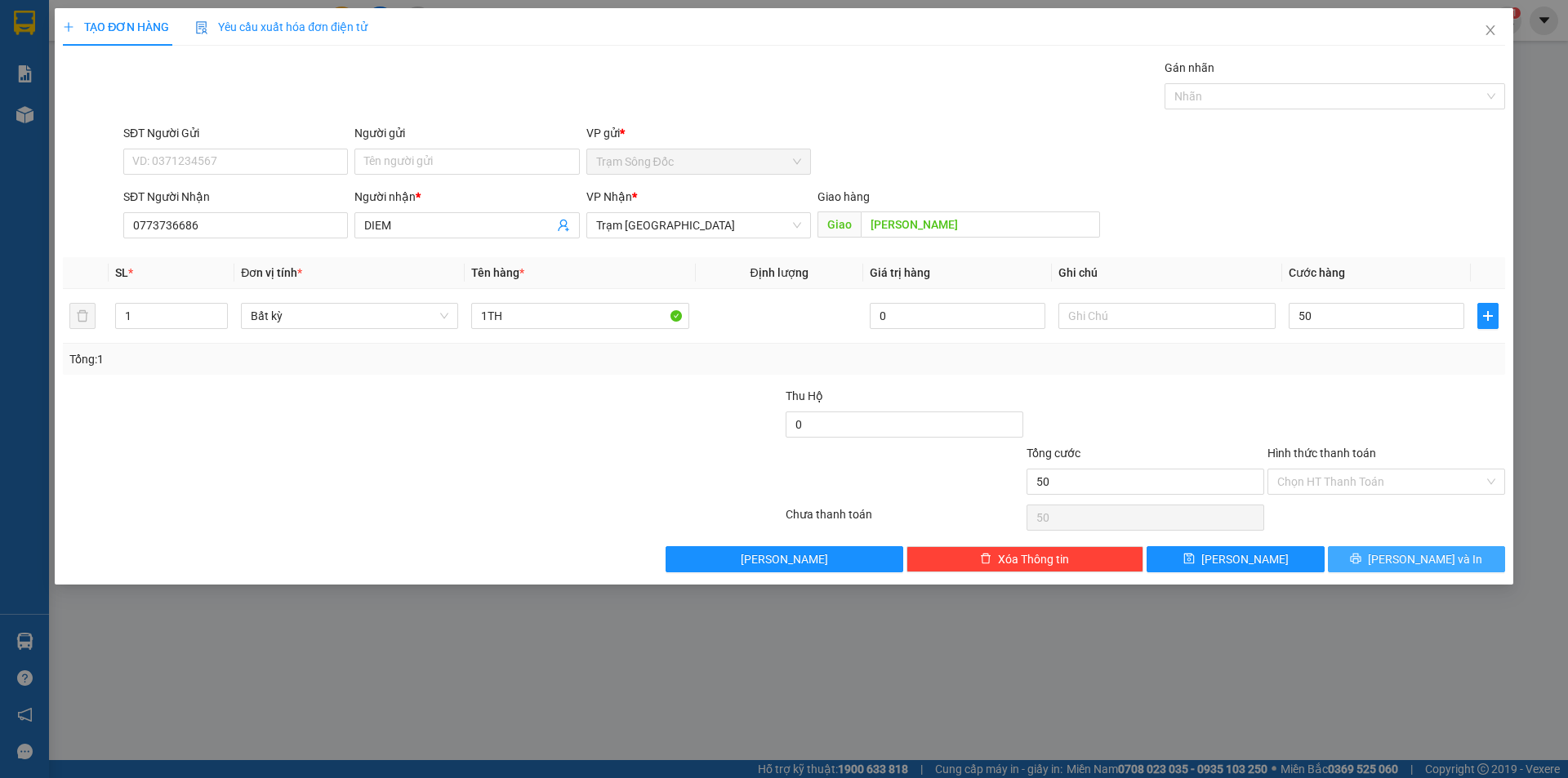
type input "50.000"
drag, startPoint x: 1396, startPoint y: 561, endPoint x: 1353, endPoint y: 527, distance: 54.8
click at [1396, 561] on button "[PERSON_NAME] và In" at bounding box center [1416, 560] width 177 height 26
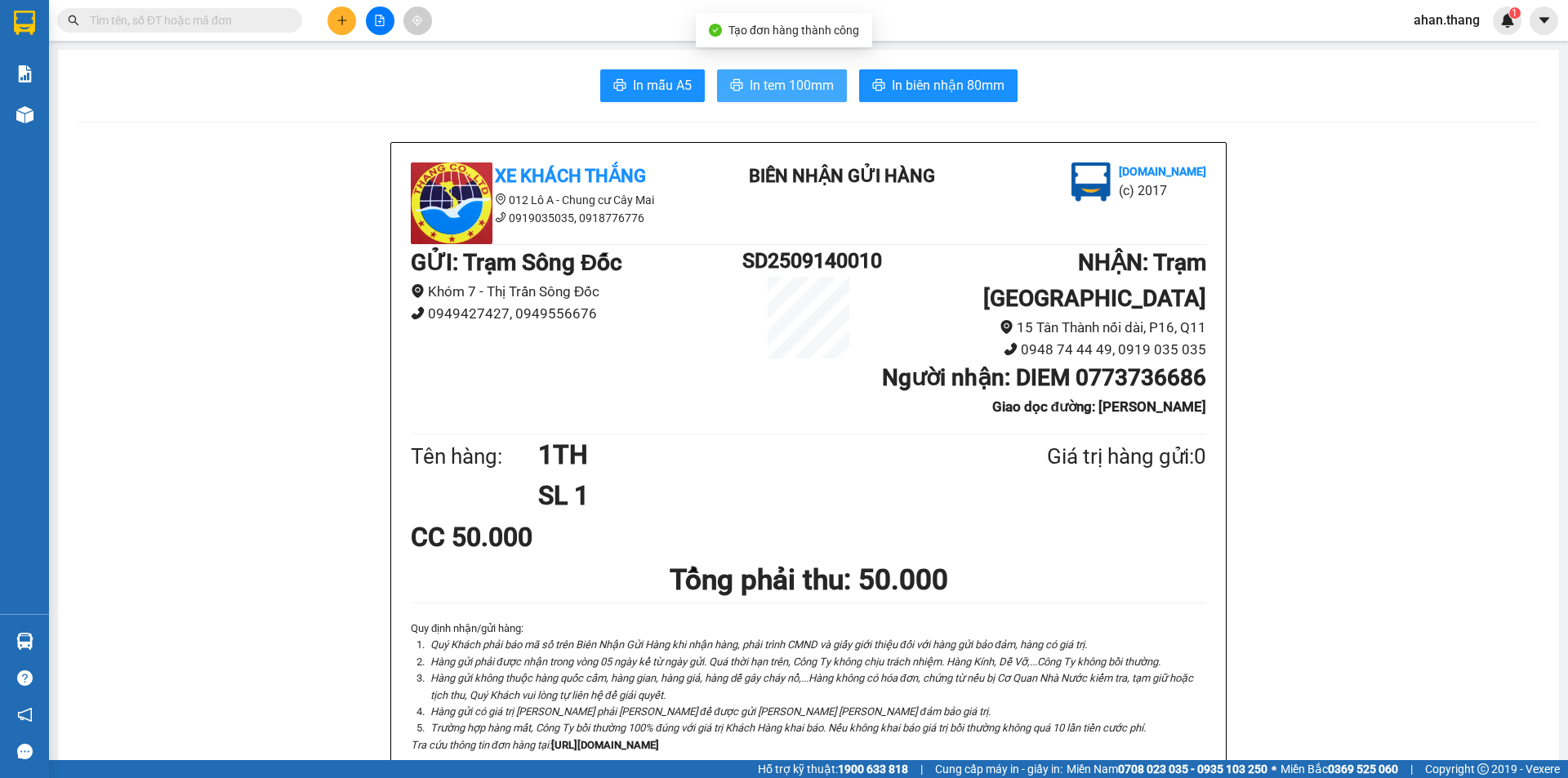
click at [741, 87] on button "In tem 100mm" at bounding box center [781, 85] width 129 height 33
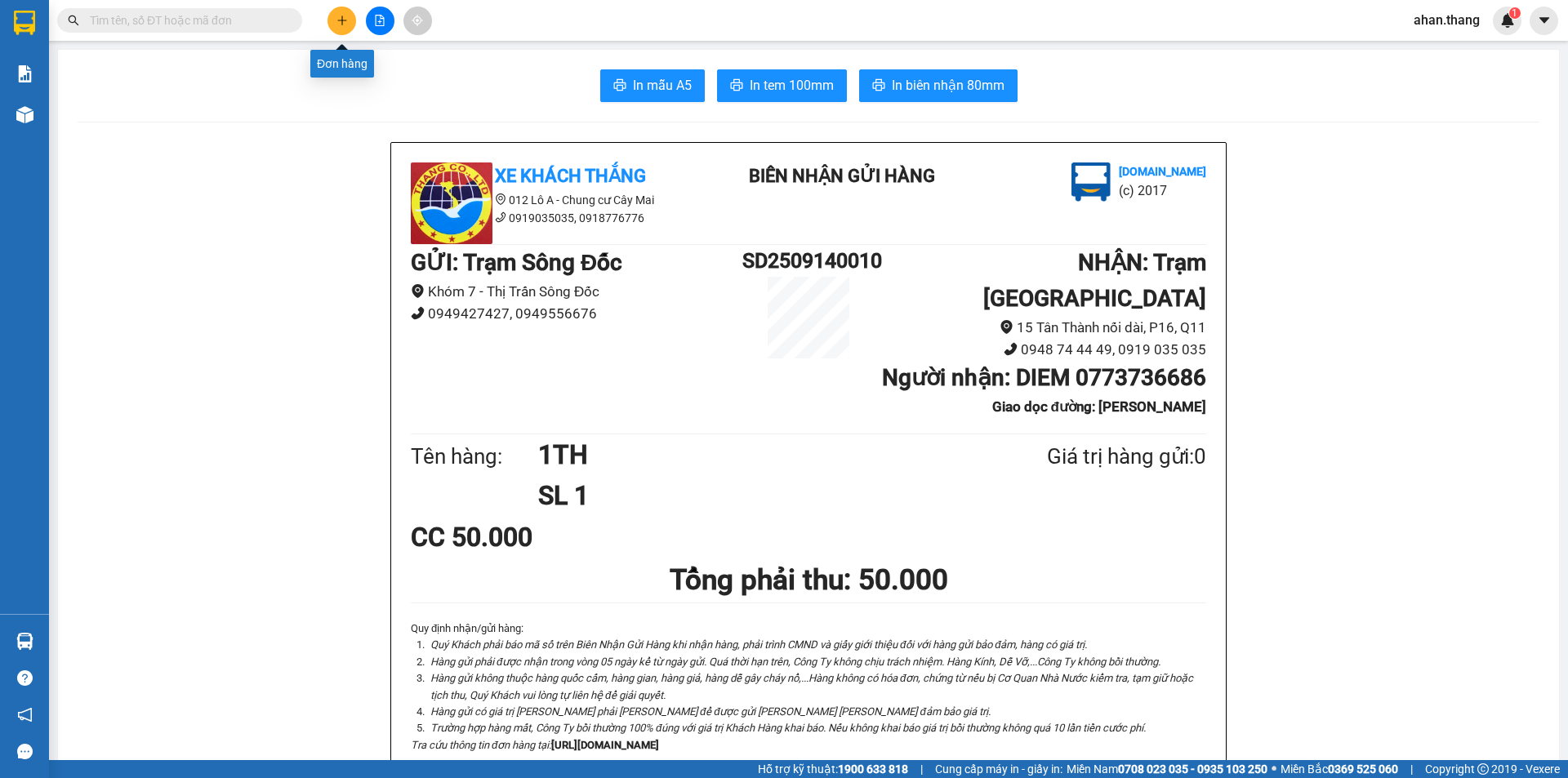
click at [340, 21] on icon "plus" at bounding box center [342, 20] width 9 height 1
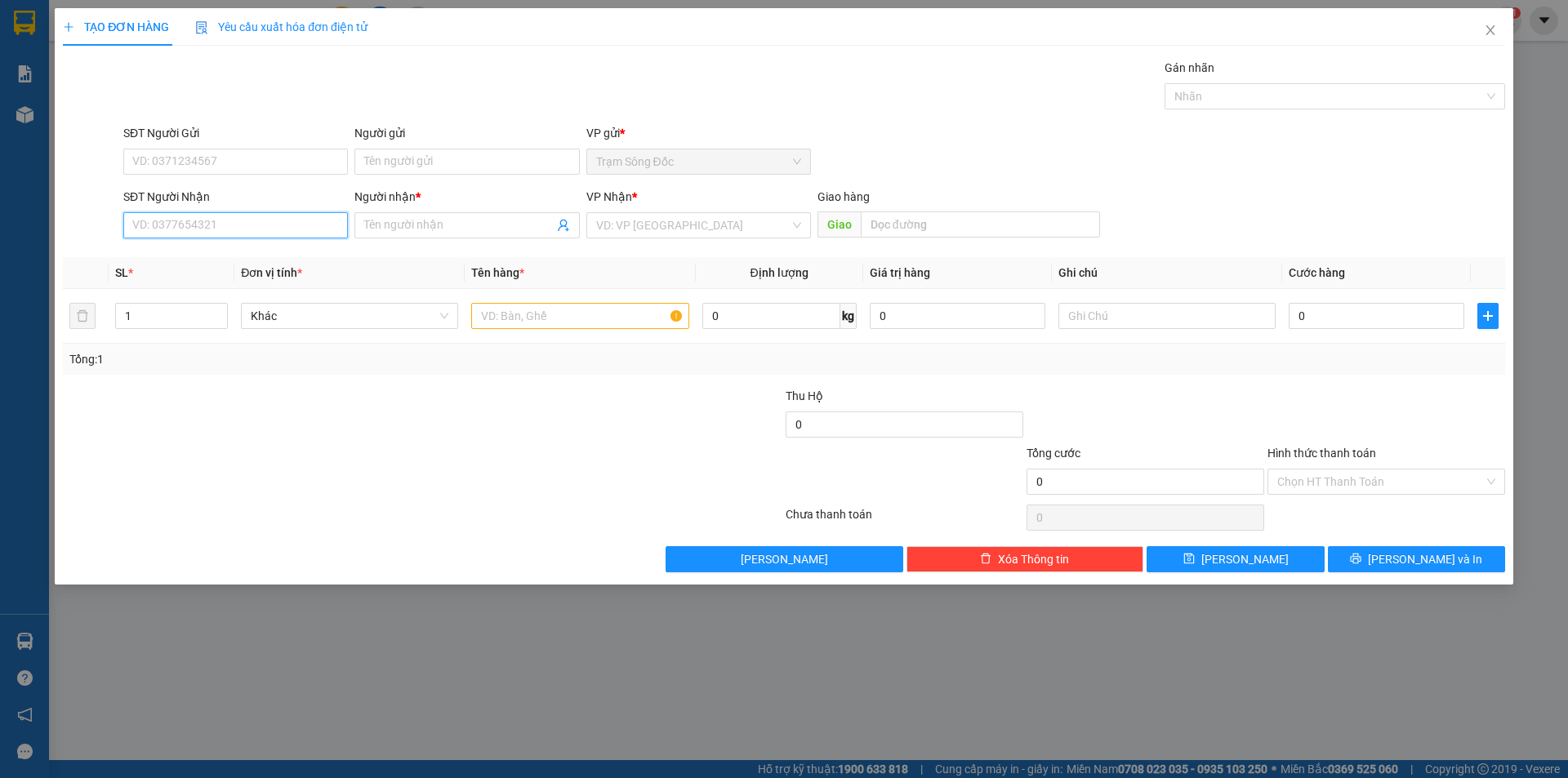
click at [241, 227] on input "SĐT Người Nhận" at bounding box center [235, 226] width 225 height 26
click at [199, 258] on div "0909081177 - THI" at bounding box center [235, 257] width 205 height 18
type input "0909081177"
click at [615, 318] on input "text" at bounding box center [579, 316] width 217 height 26
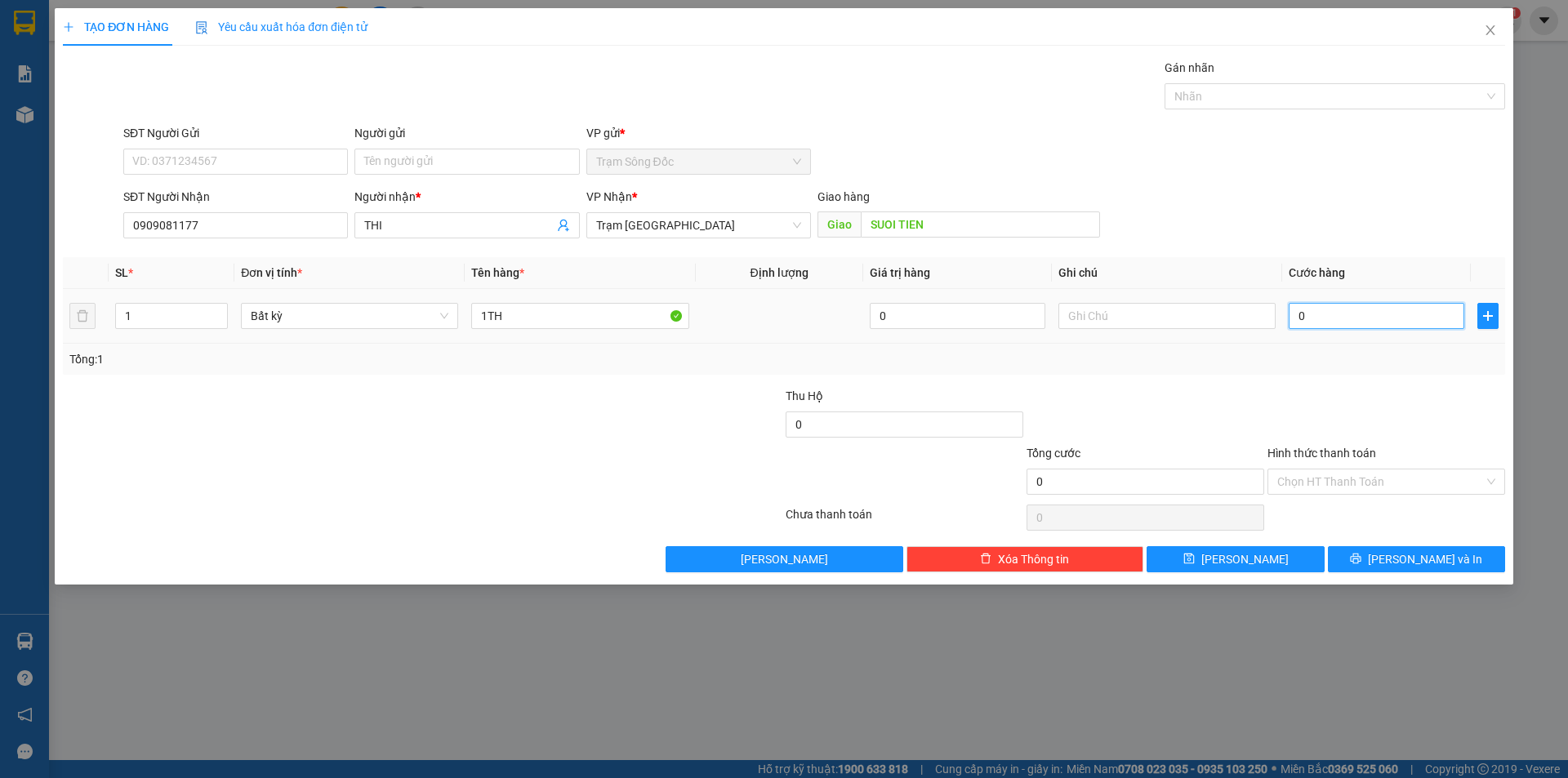
click at [1409, 313] on input "0" at bounding box center [1376, 316] width 176 height 26
click at [1419, 483] on input "Hình thức thanh toán" at bounding box center [1380, 482] width 207 height 25
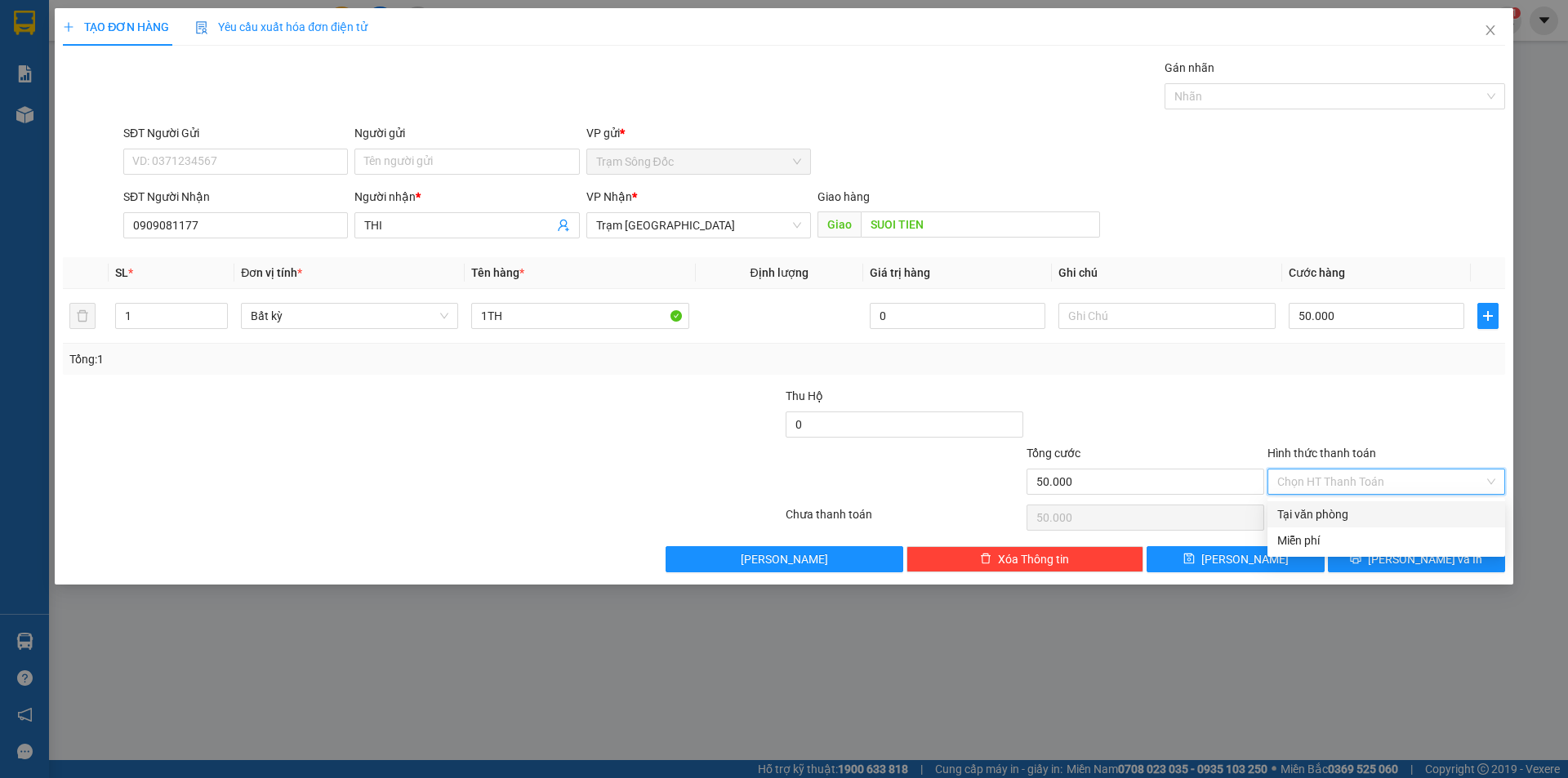
click at [1410, 506] on div "Tại văn phòng" at bounding box center [1386, 514] width 218 height 18
click at [1416, 562] on span "[PERSON_NAME] và In" at bounding box center [1424, 559] width 114 height 18
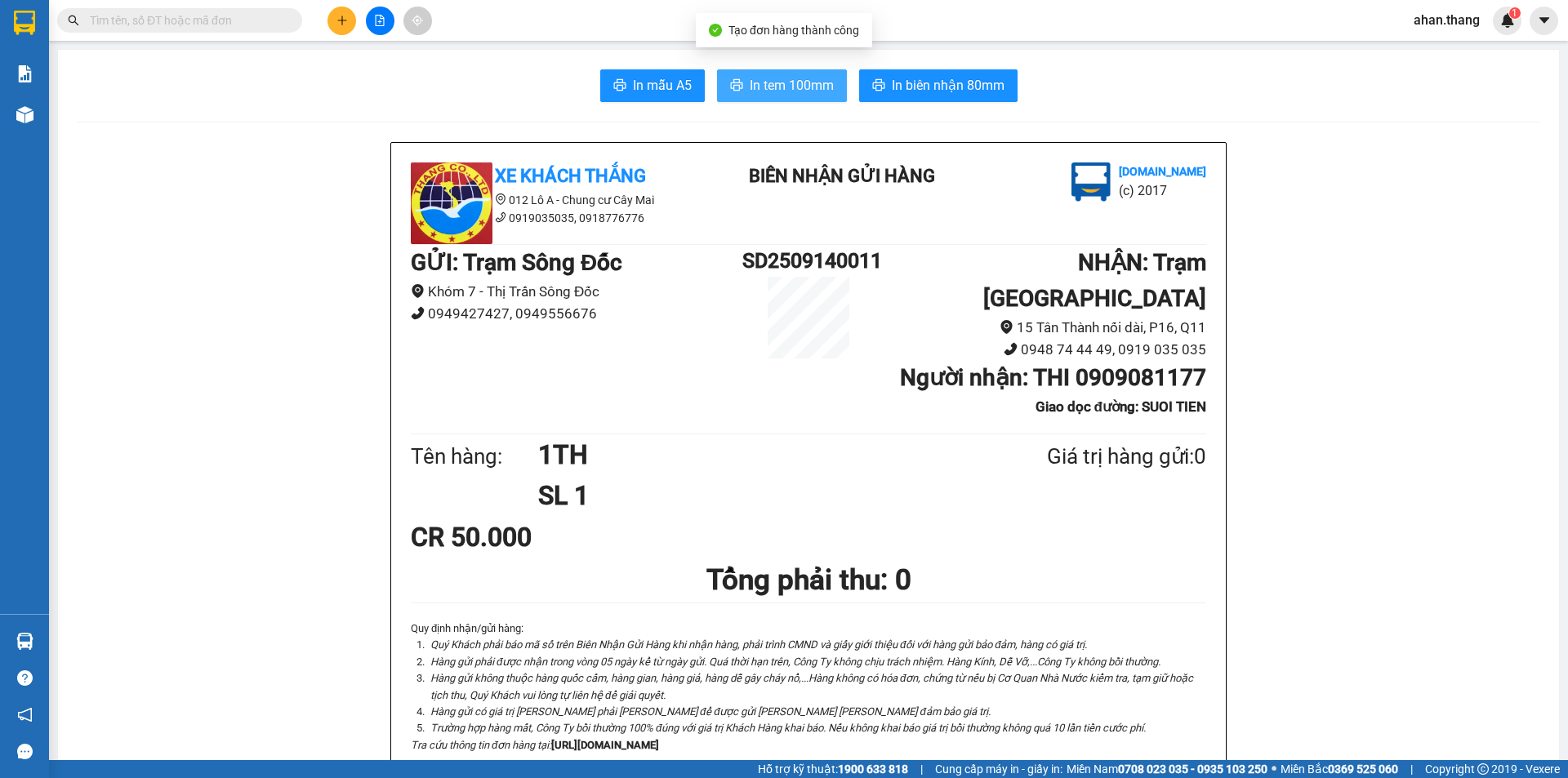
click at [775, 89] on span "In tem 100mm" at bounding box center [791, 85] width 84 height 21
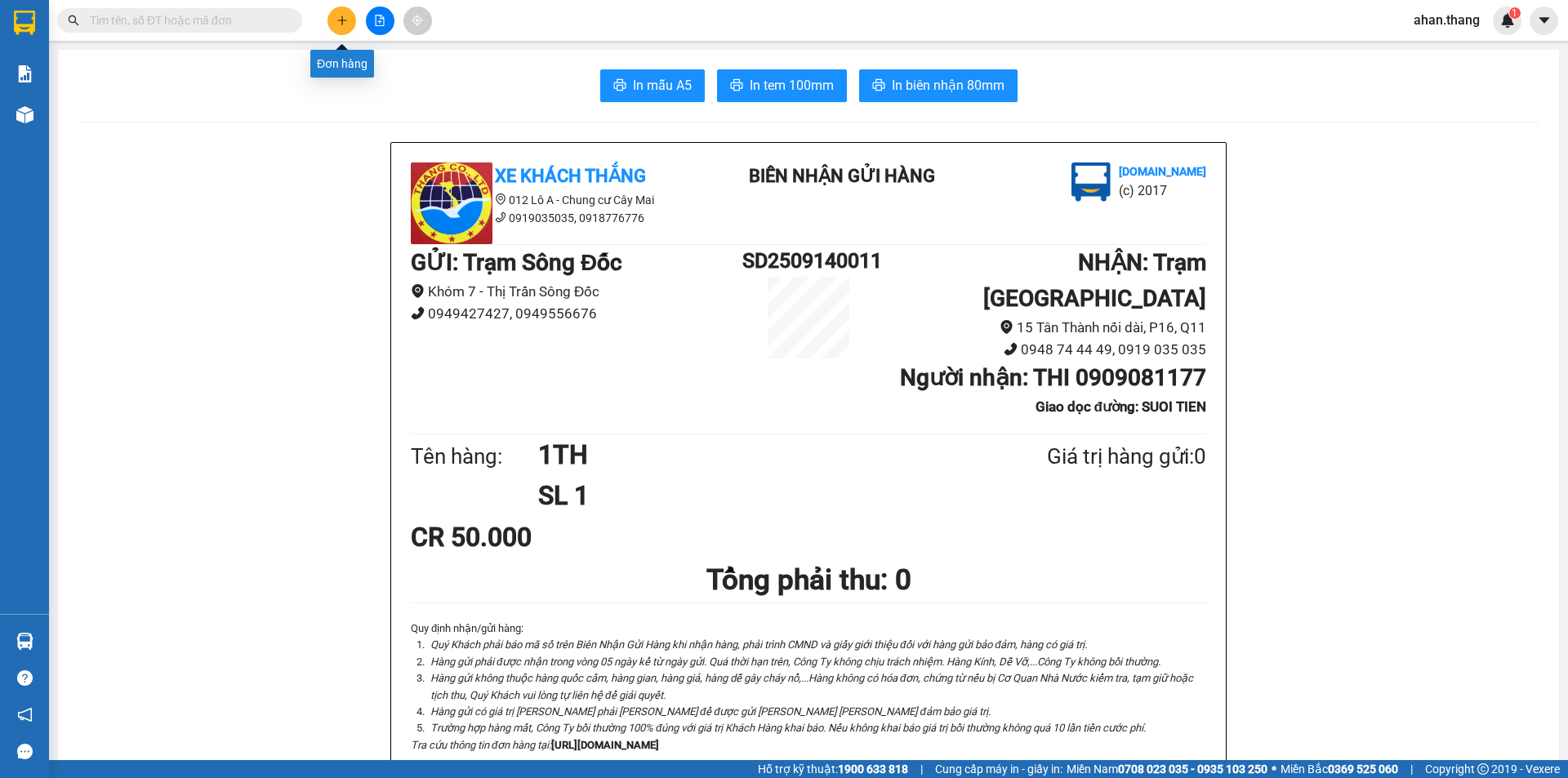
click at [345, 20] on icon "plus" at bounding box center [342, 21] width 11 height 11
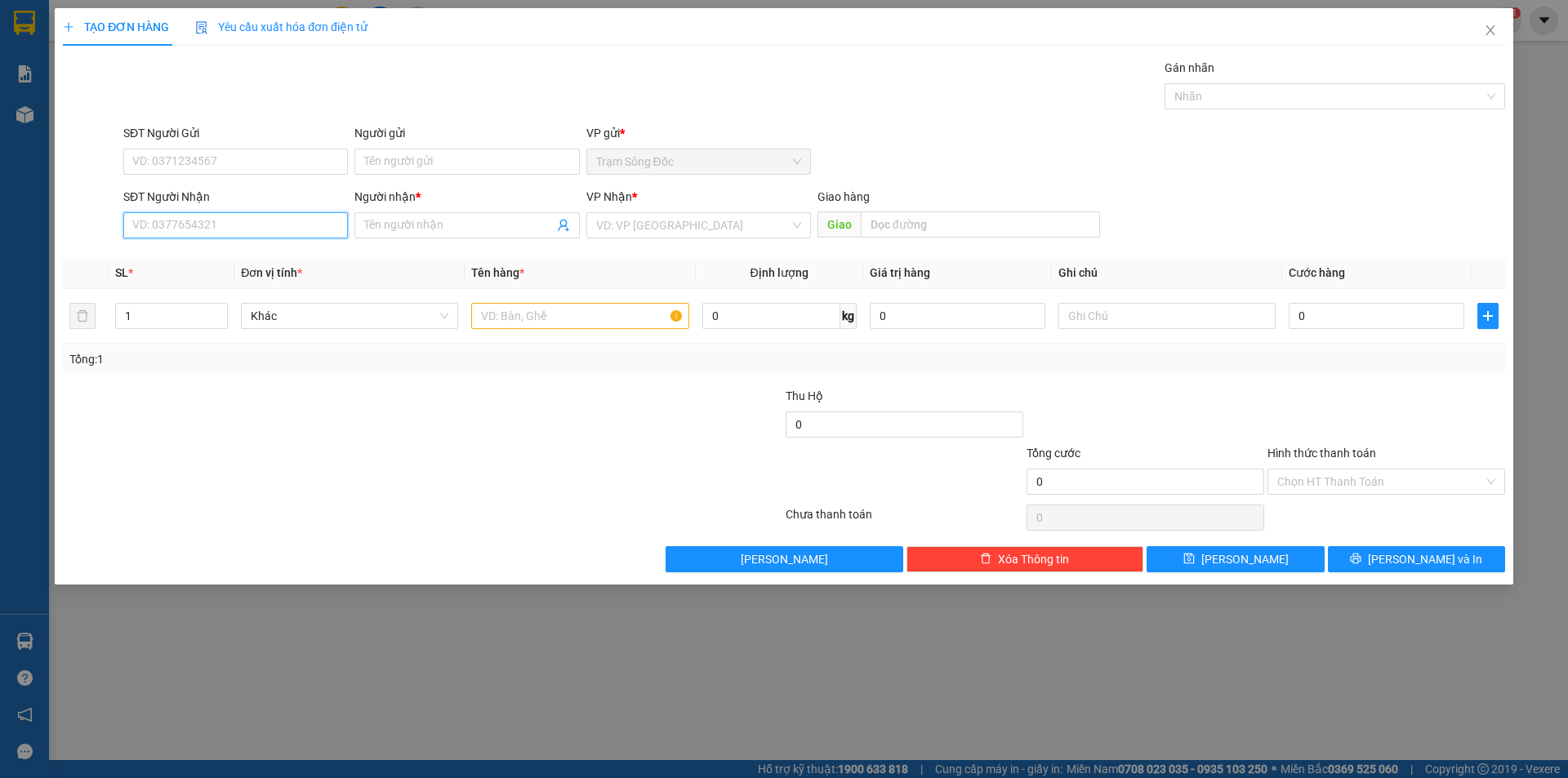
click at [284, 227] on input "SĐT Người Nhận" at bounding box center [235, 226] width 225 height 26
click at [256, 256] on div "0976497070 - VĨNH" at bounding box center [235, 257] width 205 height 18
click at [535, 318] on input "text" at bounding box center [579, 316] width 217 height 26
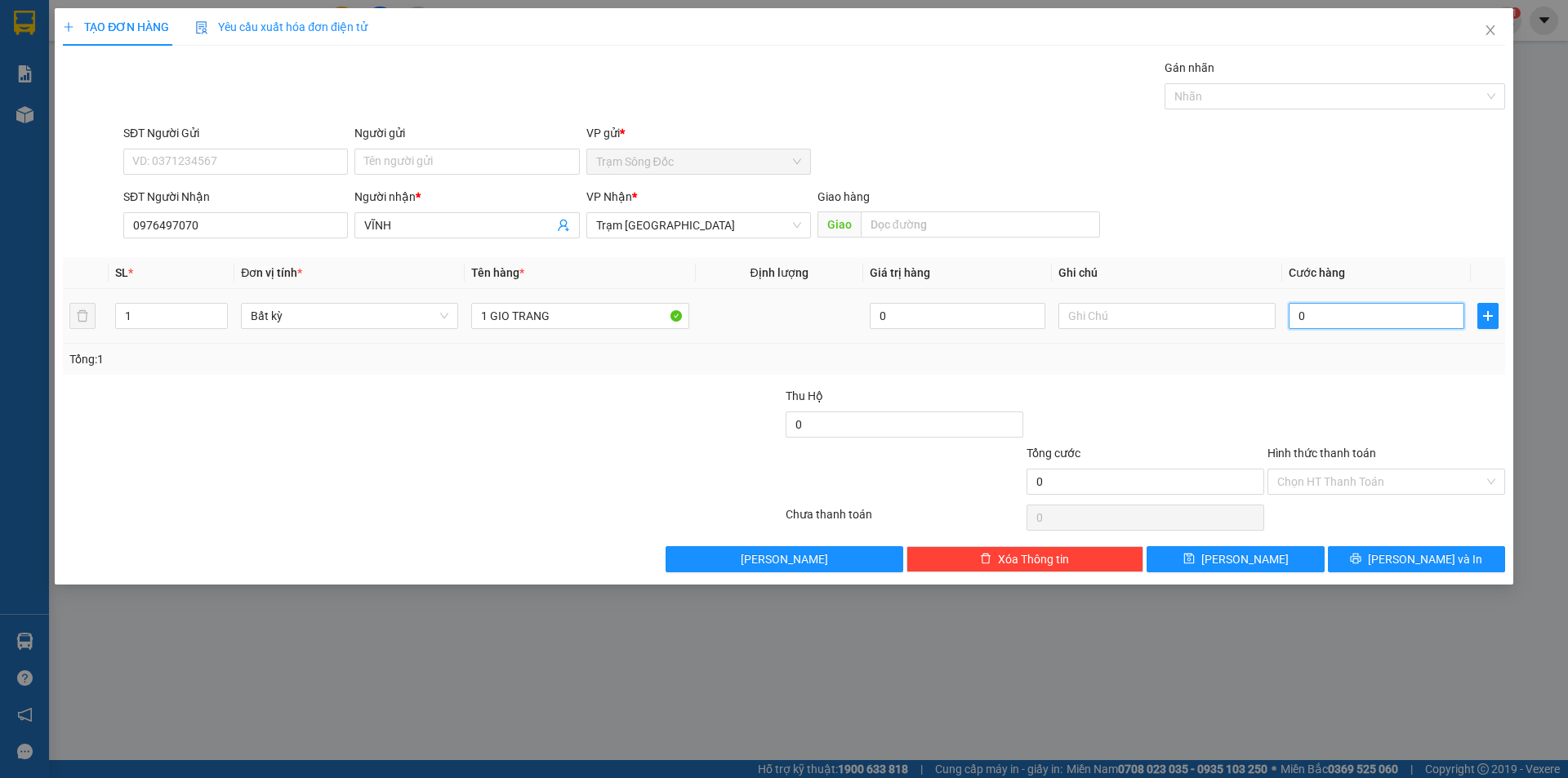
click at [1344, 314] on input "0" at bounding box center [1376, 316] width 176 height 26
click at [1403, 553] on span "[PERSON_NAME] và In" at bounding box center [1424, 559] width 114 height 18
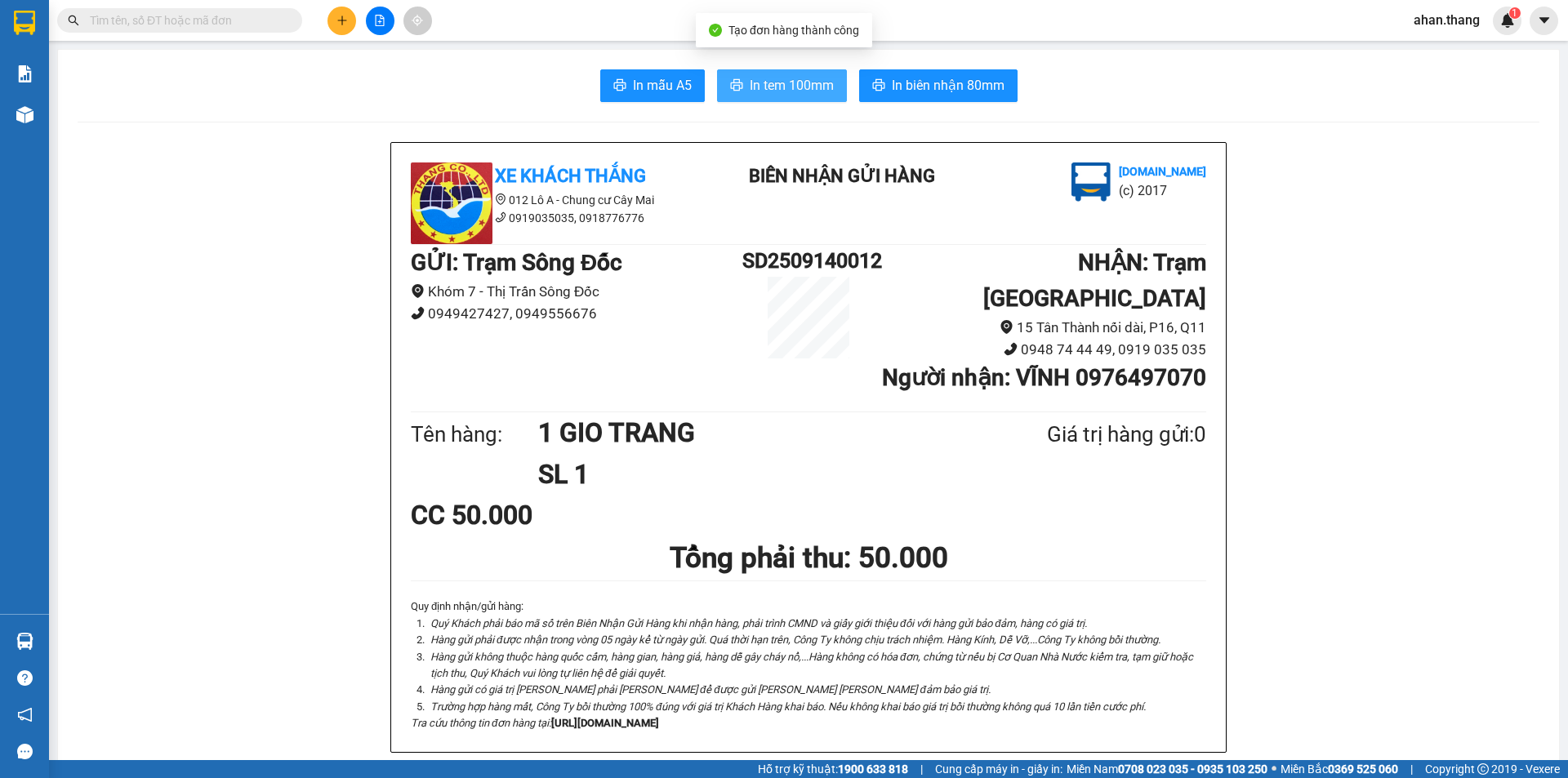
click at [795, 90] on span "In tem 100mm" at bounding box center [791, 85] width 84 height 21
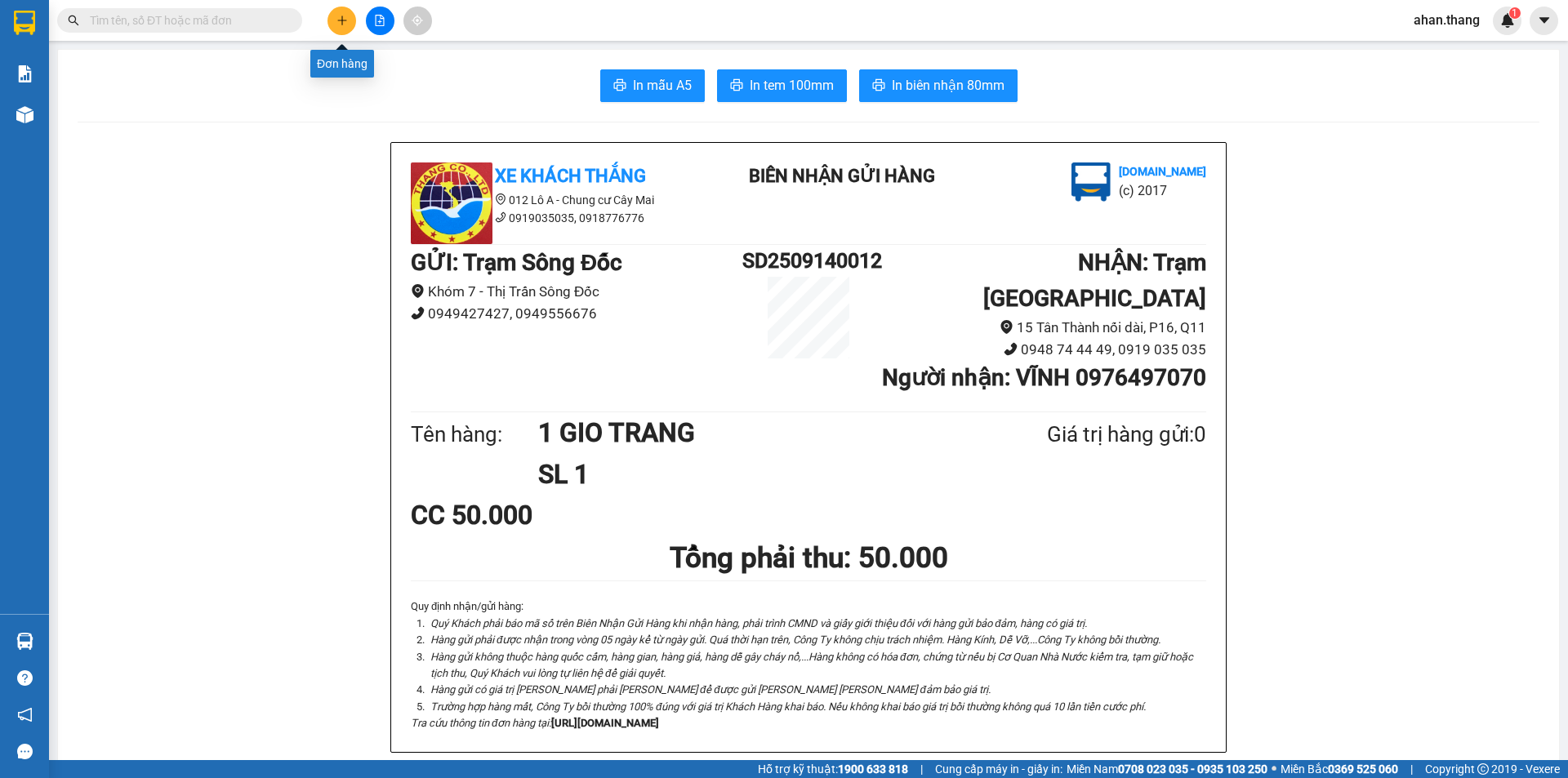
click at [336, 19] on icon "plus" at bounding box center [342, 21] width 11 height 11
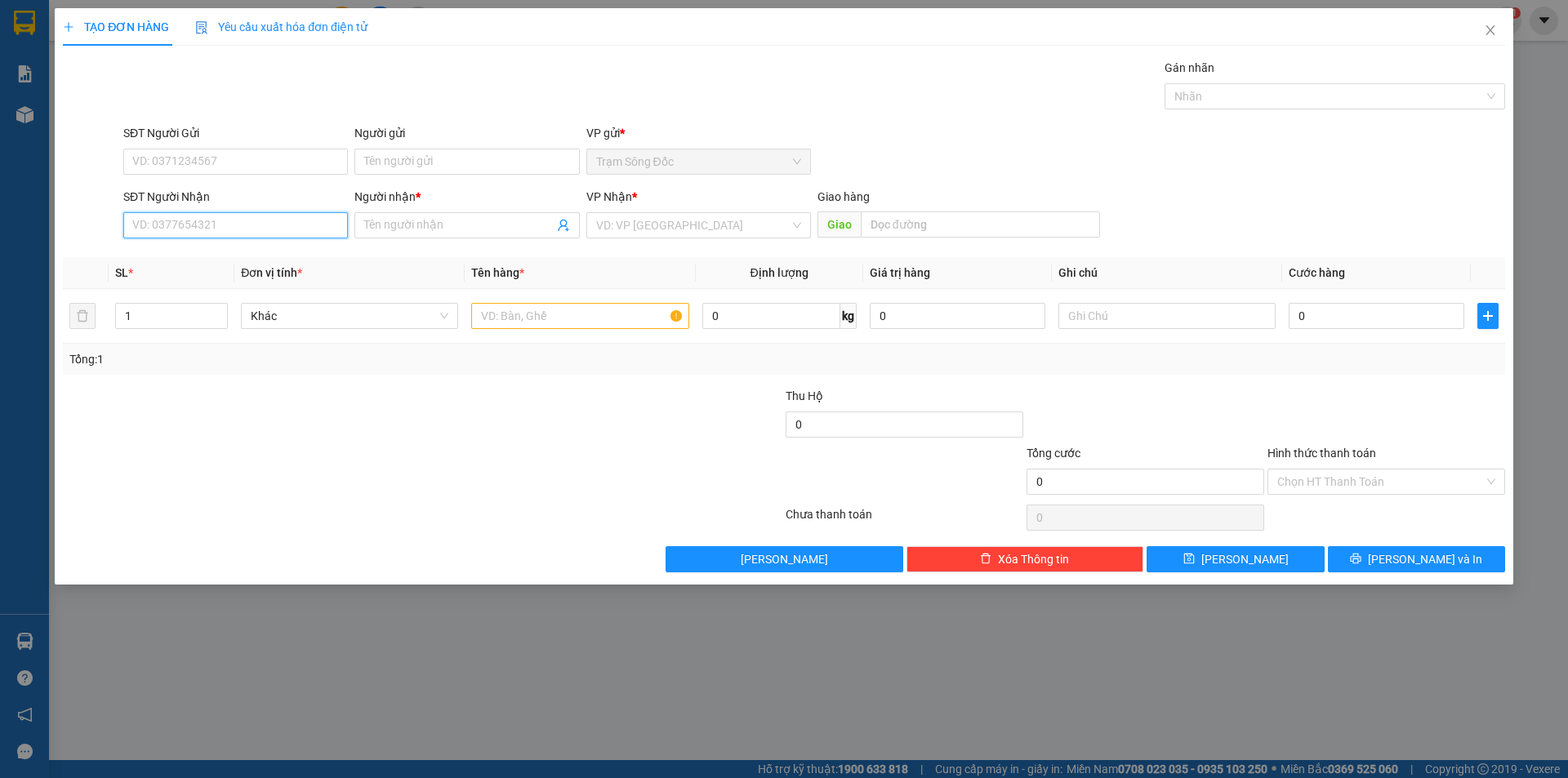
click at [224, 225] on input "SĐT Người Nhận" at bounding box center [235, 226] width 225 height 26
click at [194, 255] on div "0938448818 - SG" at bounding box center [235, 257] width 205 height 18
click at [600, 317] on input "text" at bounding box center [579, 316] width 217 height 26
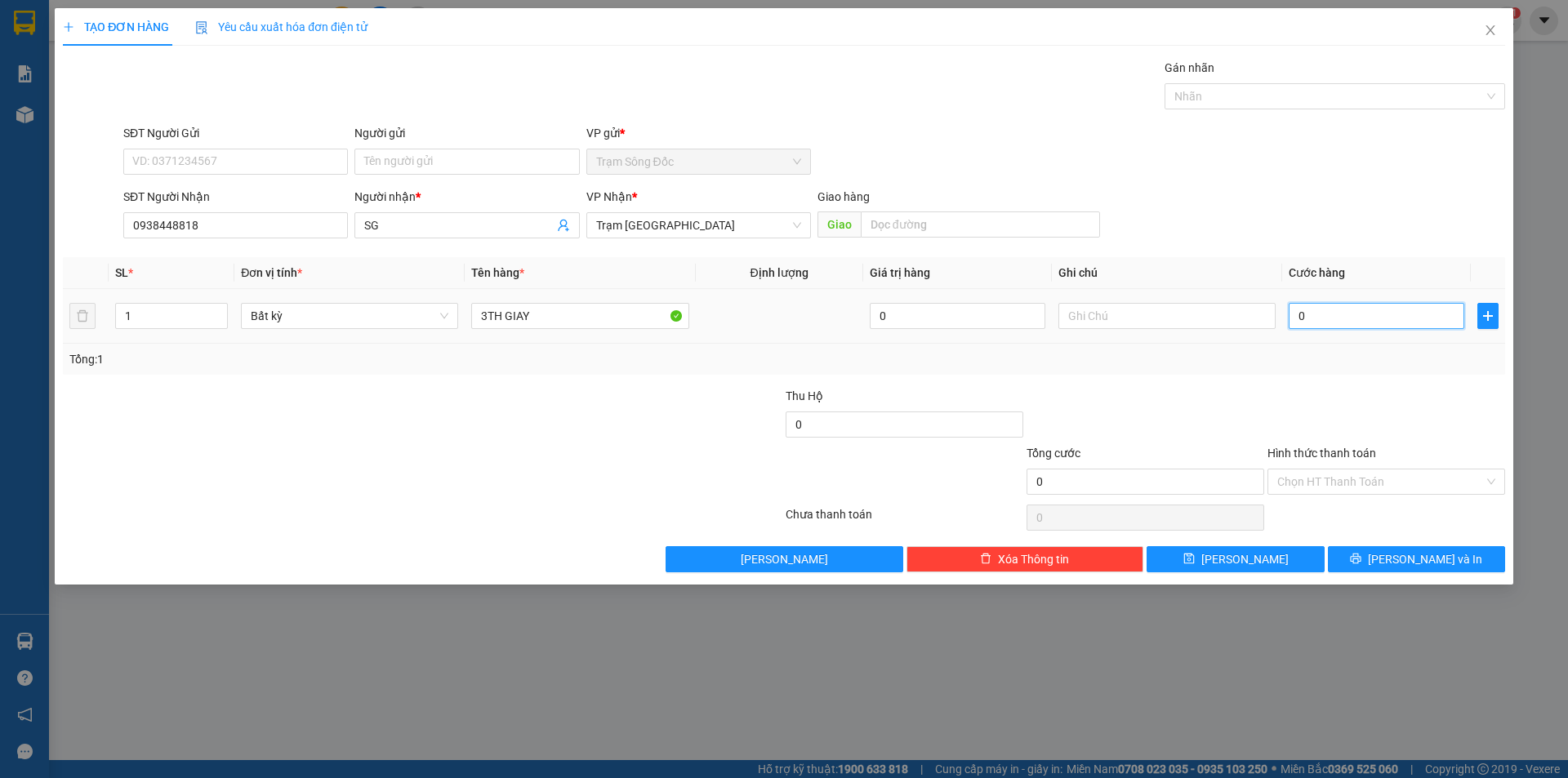
click at [1353, 318] on input "0" at bounding box center [1376, 316] width 176 height 26
click at [1361, 555] on icon "printer" at bounding box center [1355, 559] width 10 height 10
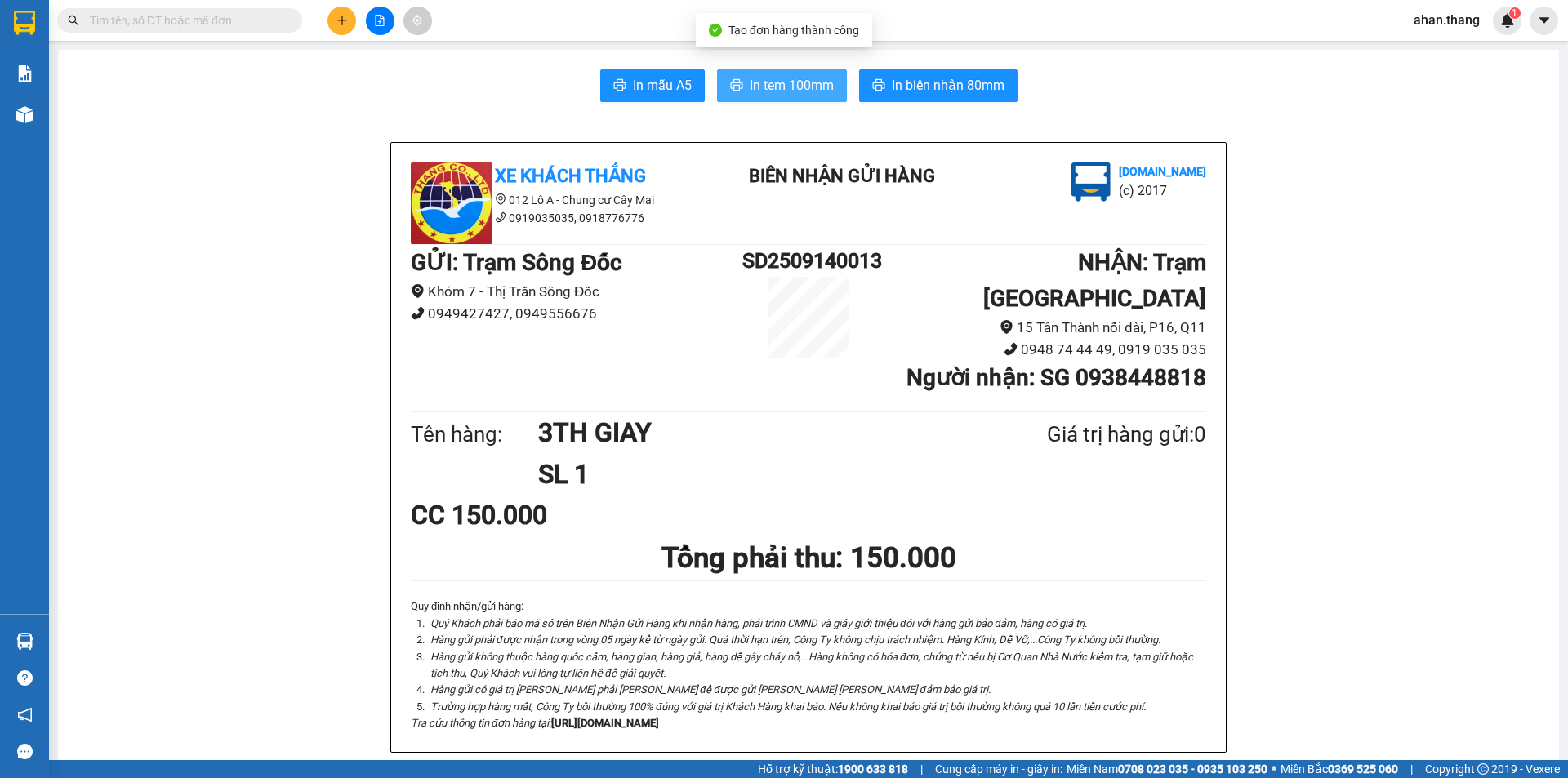
click at [750, 78] on span "In tem 100mm" at bounding box center [791, 85] width 84 height 21
click at [734, 77] on button "In tem 100mm" at bounding box center [781, 85] width 129 height 33
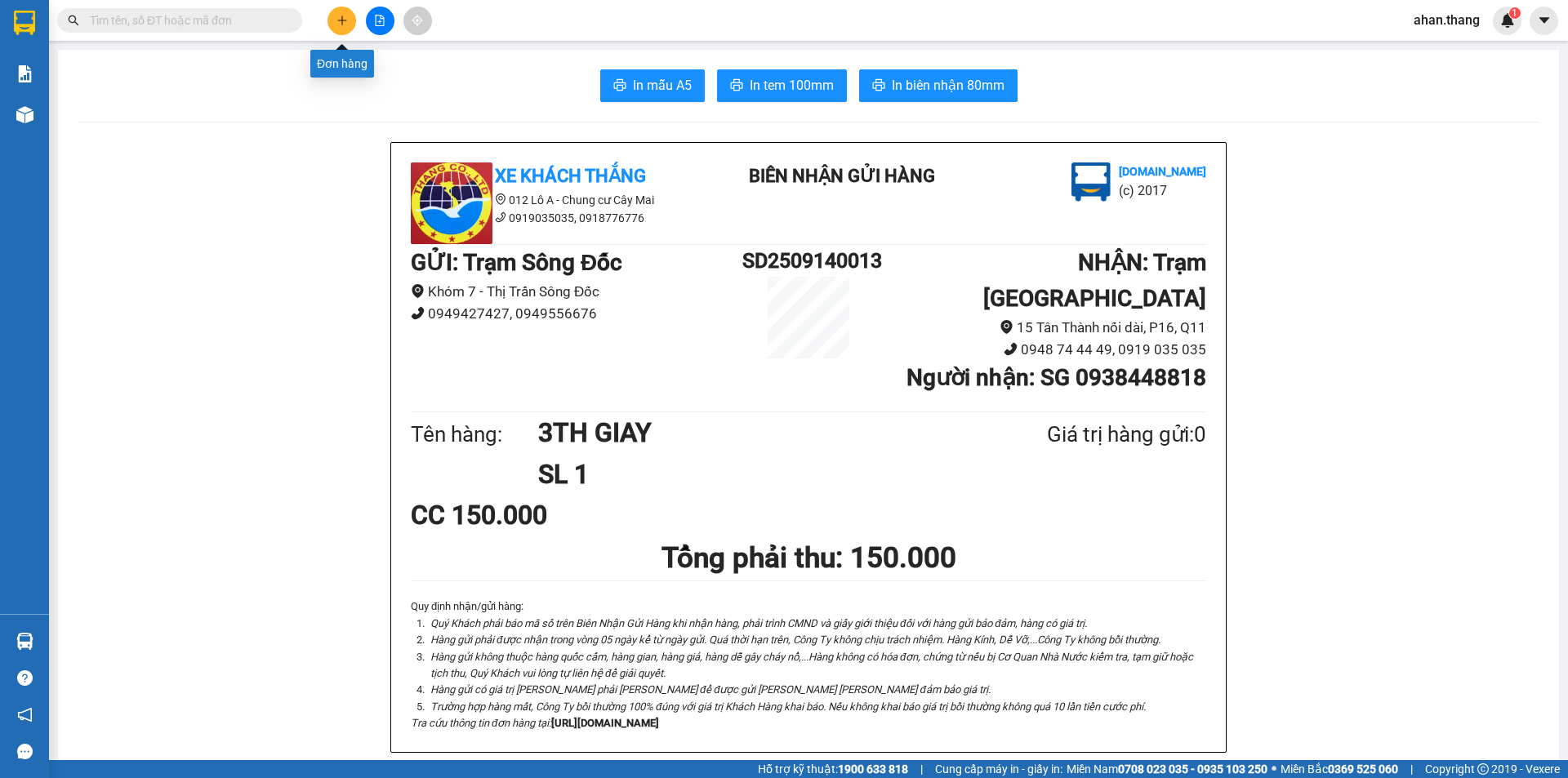
click at [333, 20] on button at bounding box center [341, 21] width 28 height 28
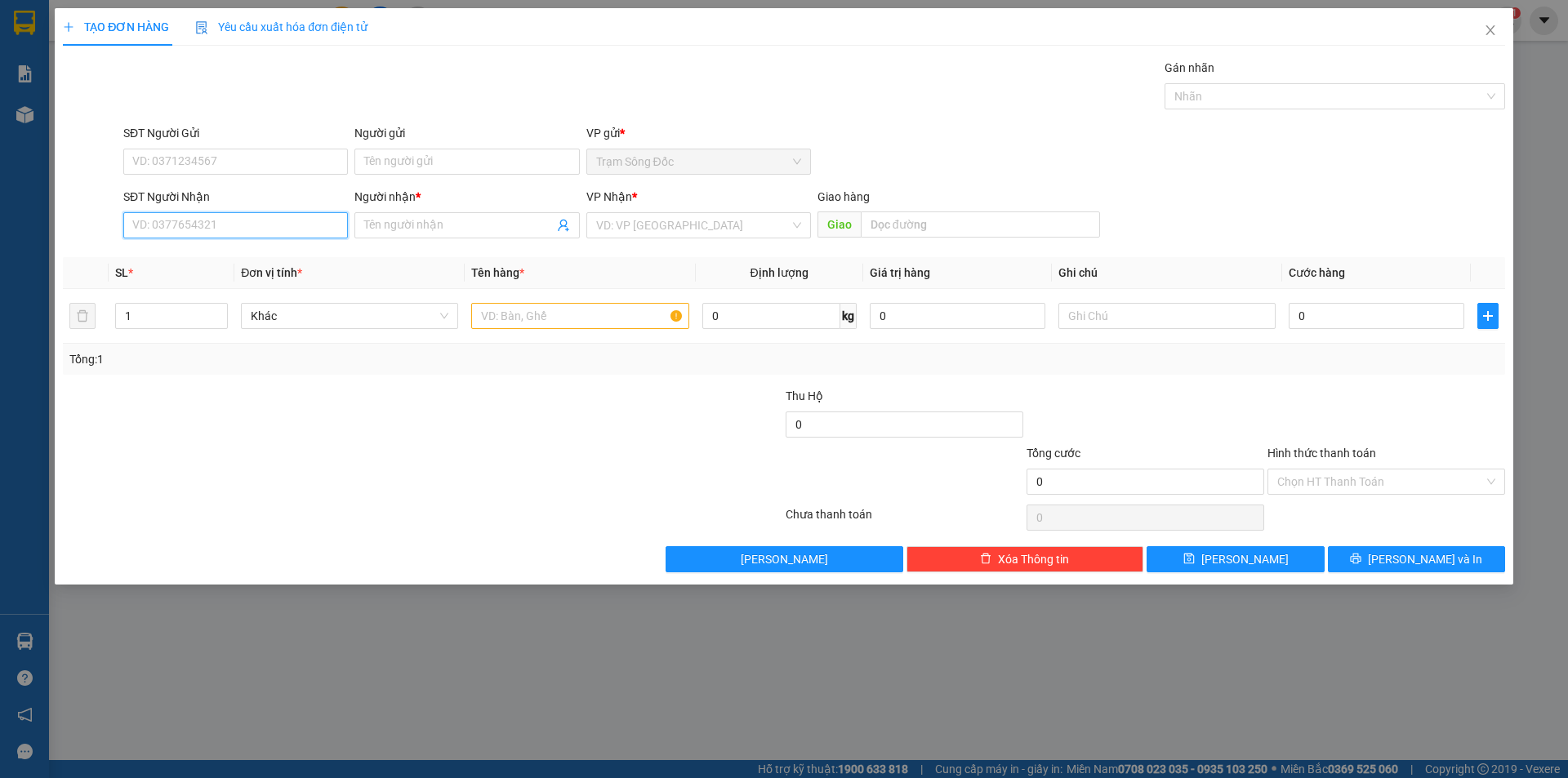
click at [255, 231] on input "SĐT Người Nhận" at bounding box center [235, 226] width 225 height 26
click at [231, 255] on div "0896318993 - A DUC" at bounding box center [235, 257] width 205 height 18
click at [614, 314] on input "text" at bounding box center [579, 316] width 217 height 26
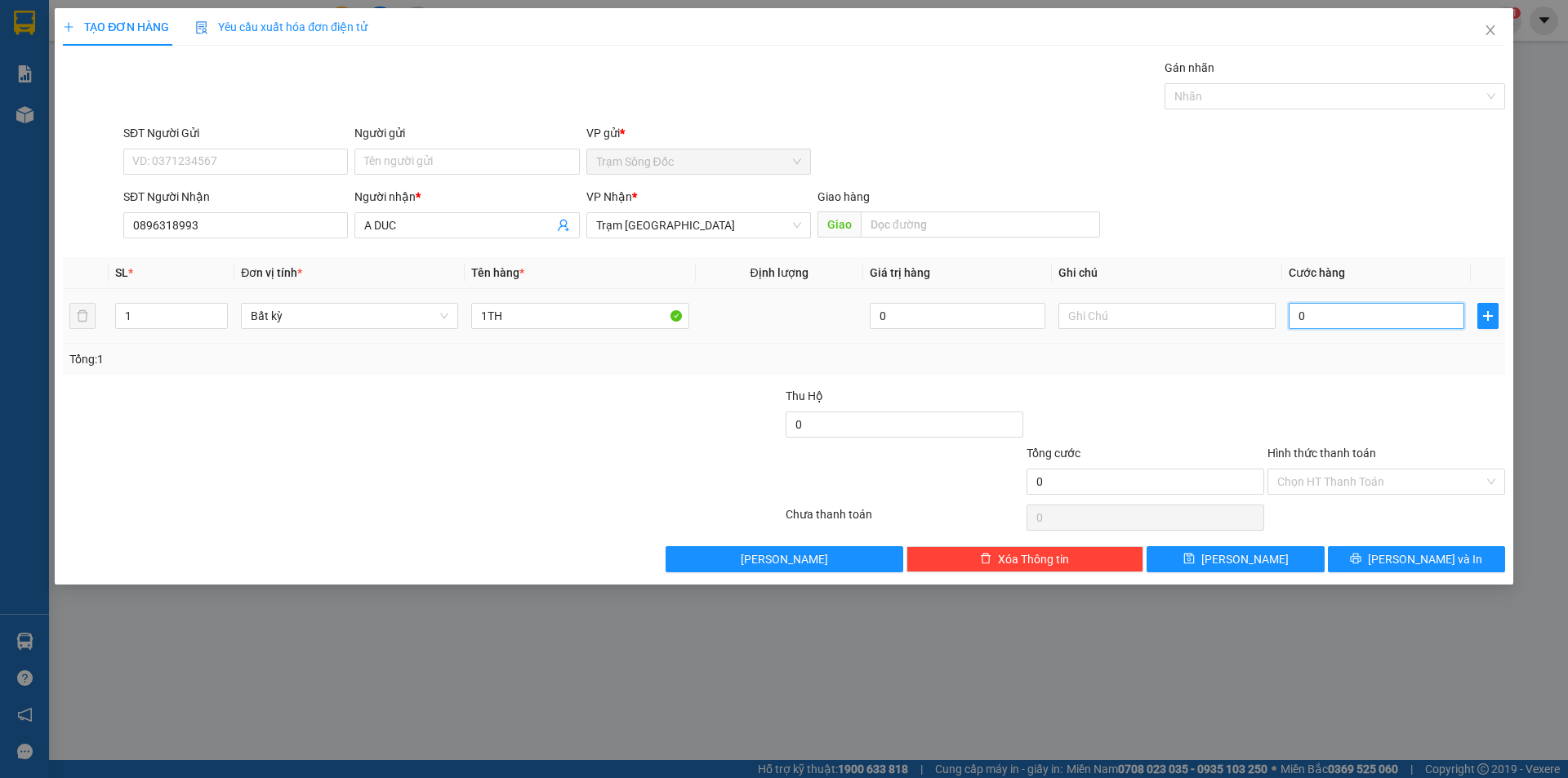
click at [1380, 317] on input "0" at bounding box center [1376, 316] width 176 height 26
click at [1413, 561] on span "[PERSON_NAME] và In" at bounding box center [1424, 559] width 114 height 18
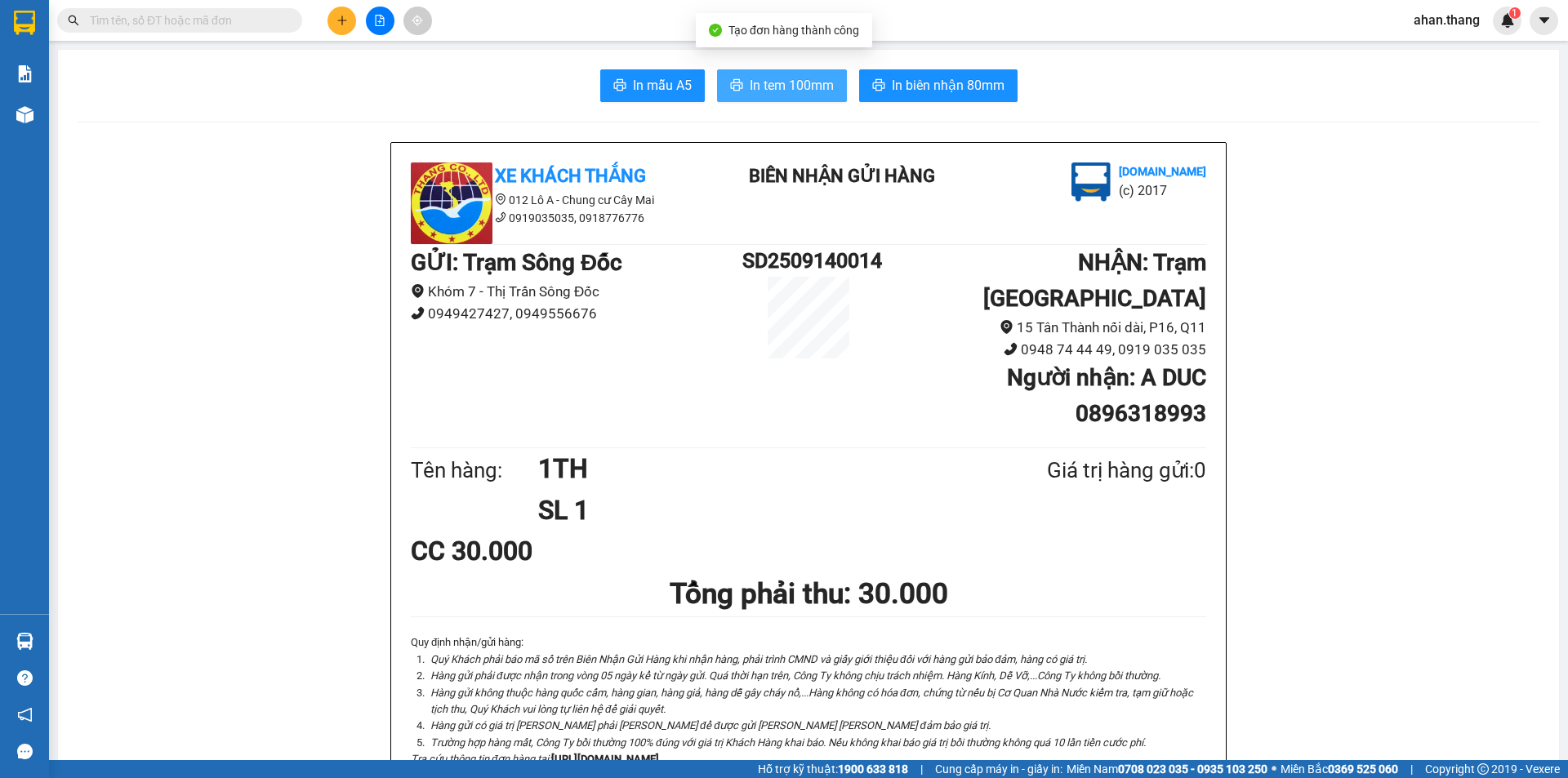
click at [790, 94] on span "In tem 100mm" at bounding box center [791, 85] width 84 height 21
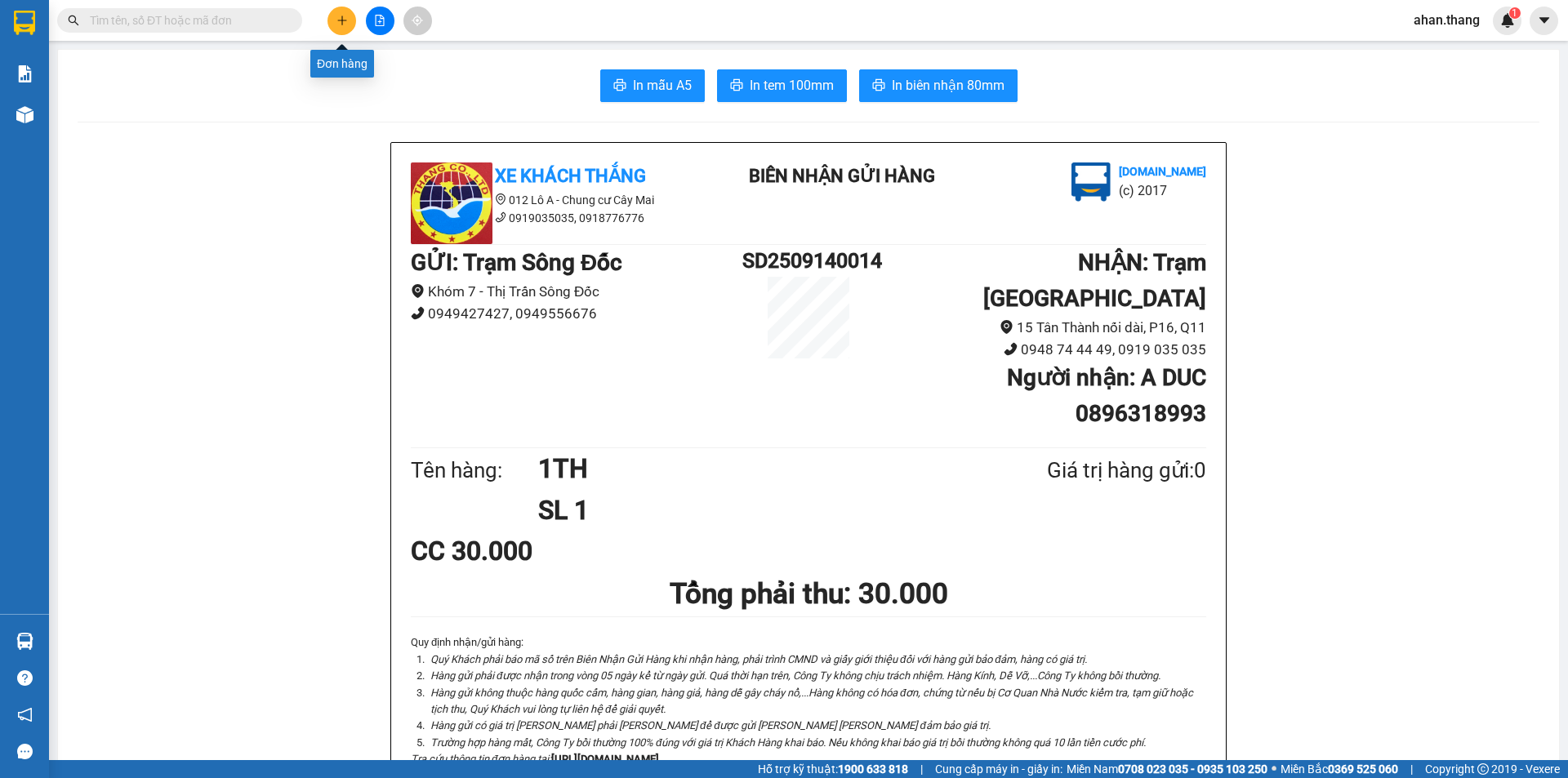
click at [349, 23] on button at bounding box center [341, 21] width 28 height 28
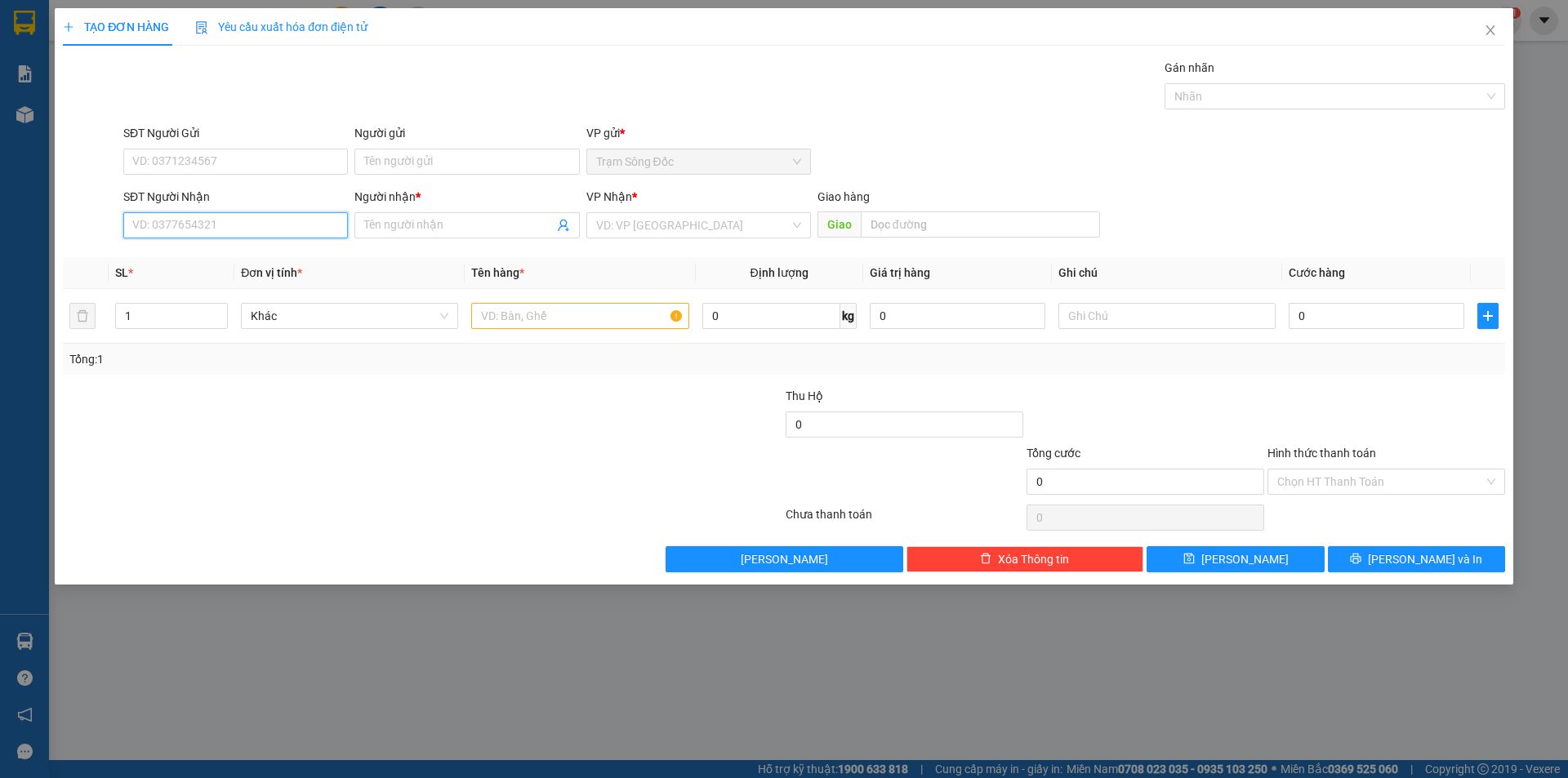
click at [277, 228] on input "SĐT Người Nhận" at bounding box center [235, 226] width 225 height 26
click at [261, 256] on div "0989754573 - [PERSON_NAME]" at bounding box center [235, 257] width 205 height 18
click at [631, 317] on input "text" at bounding box center [579, 316] width 217 height 26
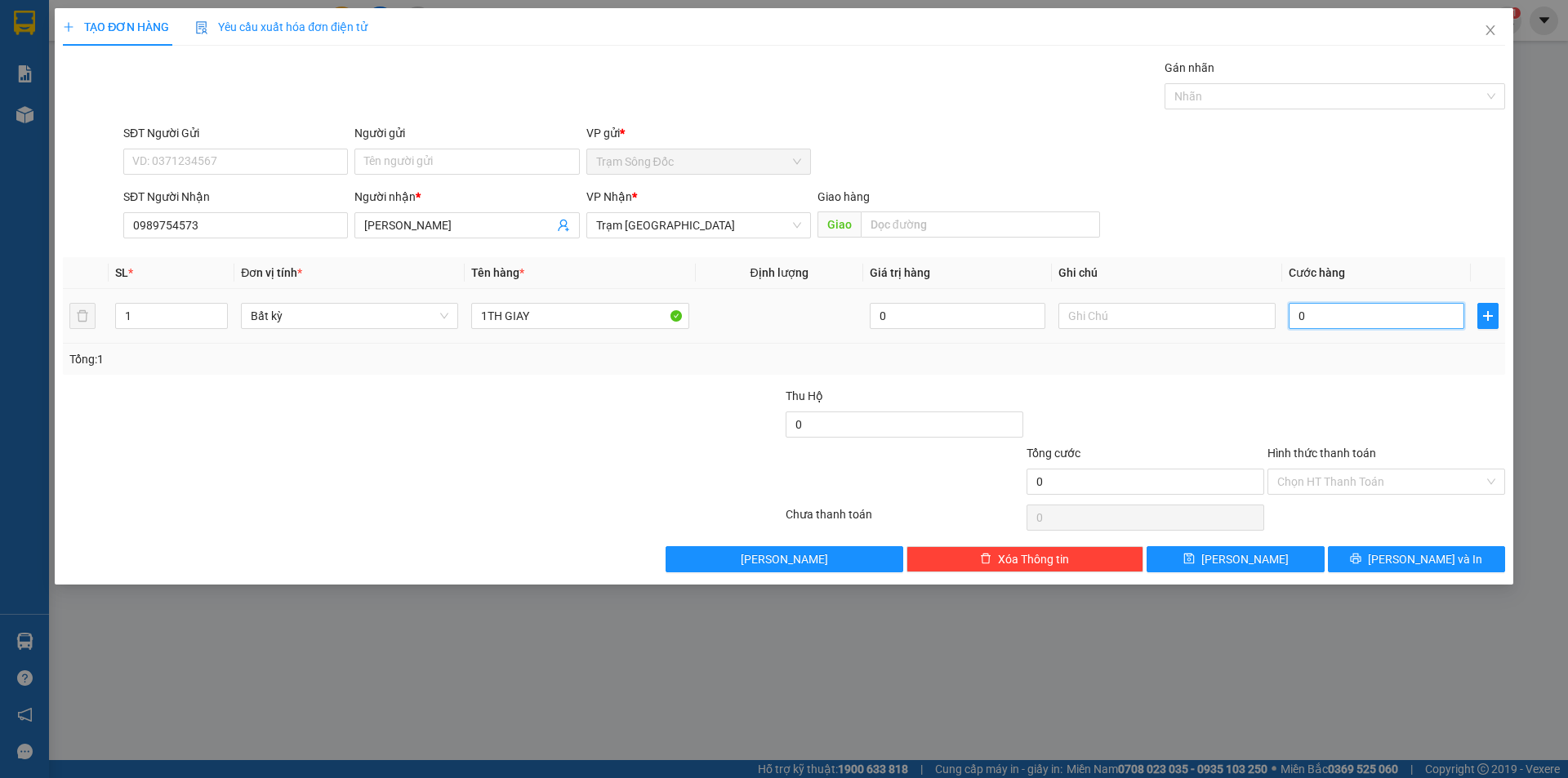
click at [1325, 317] on input "0" at bounding box center [1376, 316] width 176 height 26
click at [1418, 474] on input "Hình thức thanh toán" at bounding box center [1380, 482] width 207 height 25
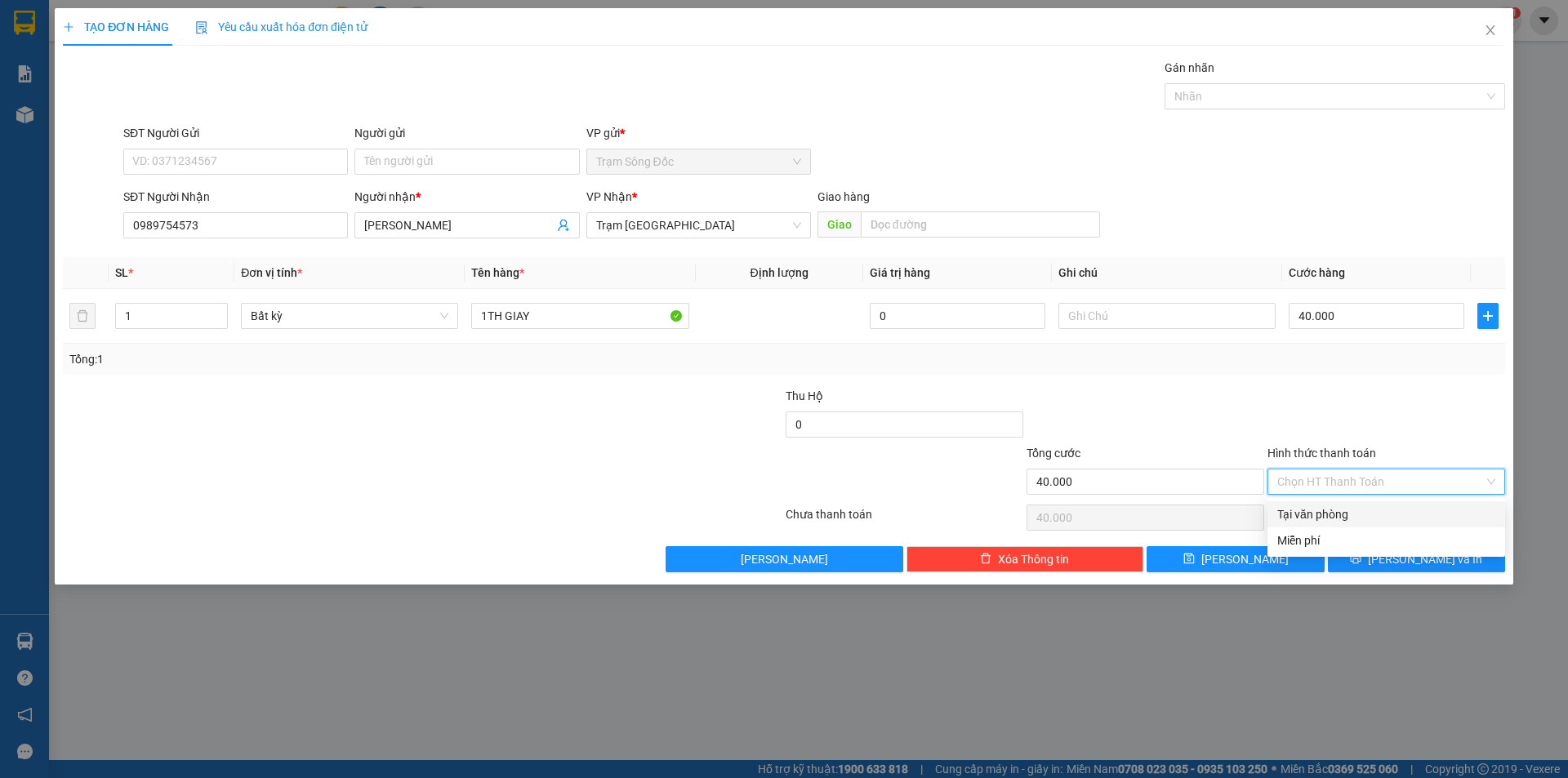
click at [1415, 511] on div "Tại văn phòng" at bounding box center [1386, 514] width 218 height 18
click at [1413, 562] on span "[PERSON_NAME] và In" at bounding box center [1424, 559] width 114 height 18
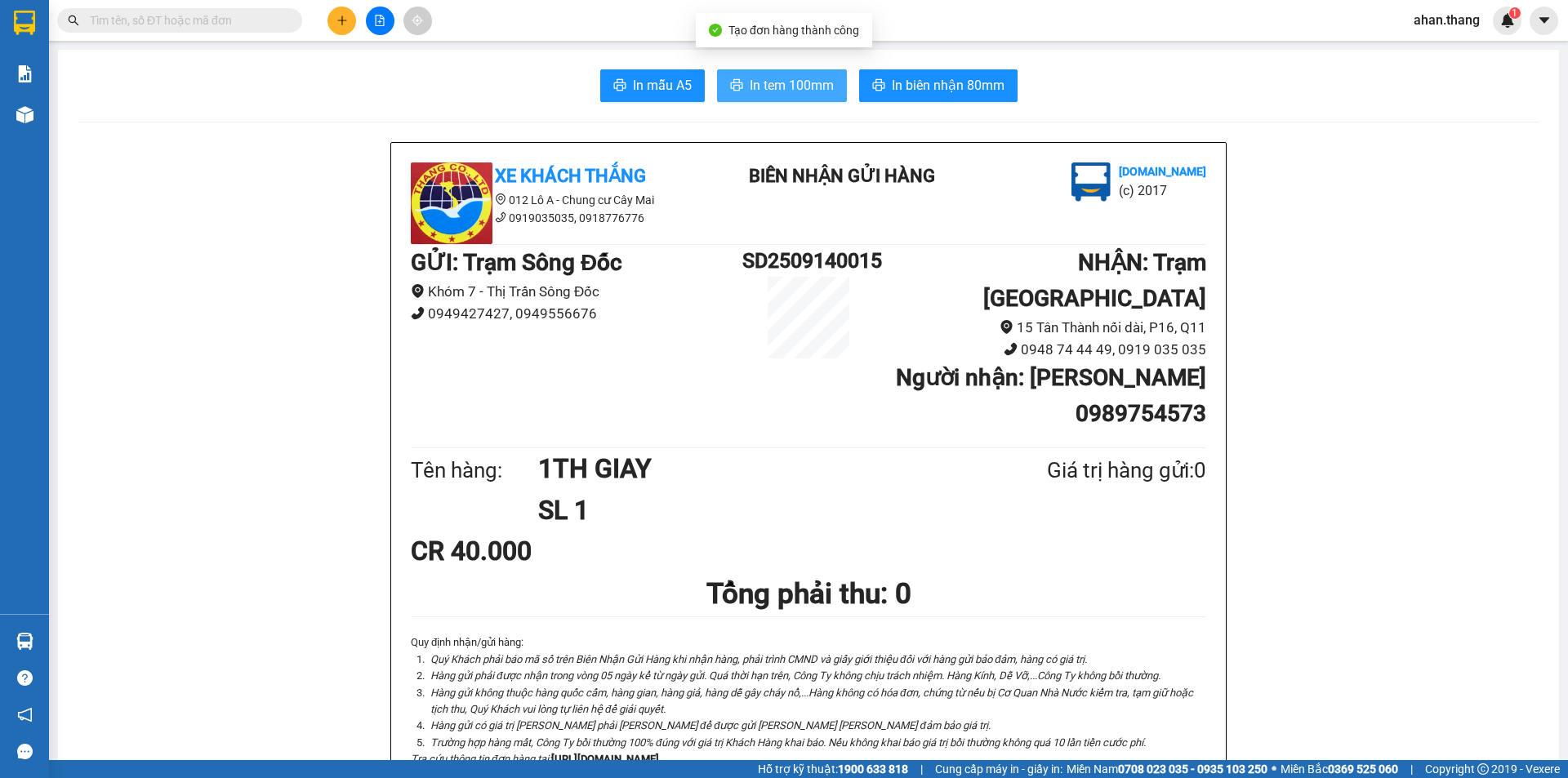
click at [802, 79] on span "In tem 100mm" at bounding box center [791, 85] width 84 height 21
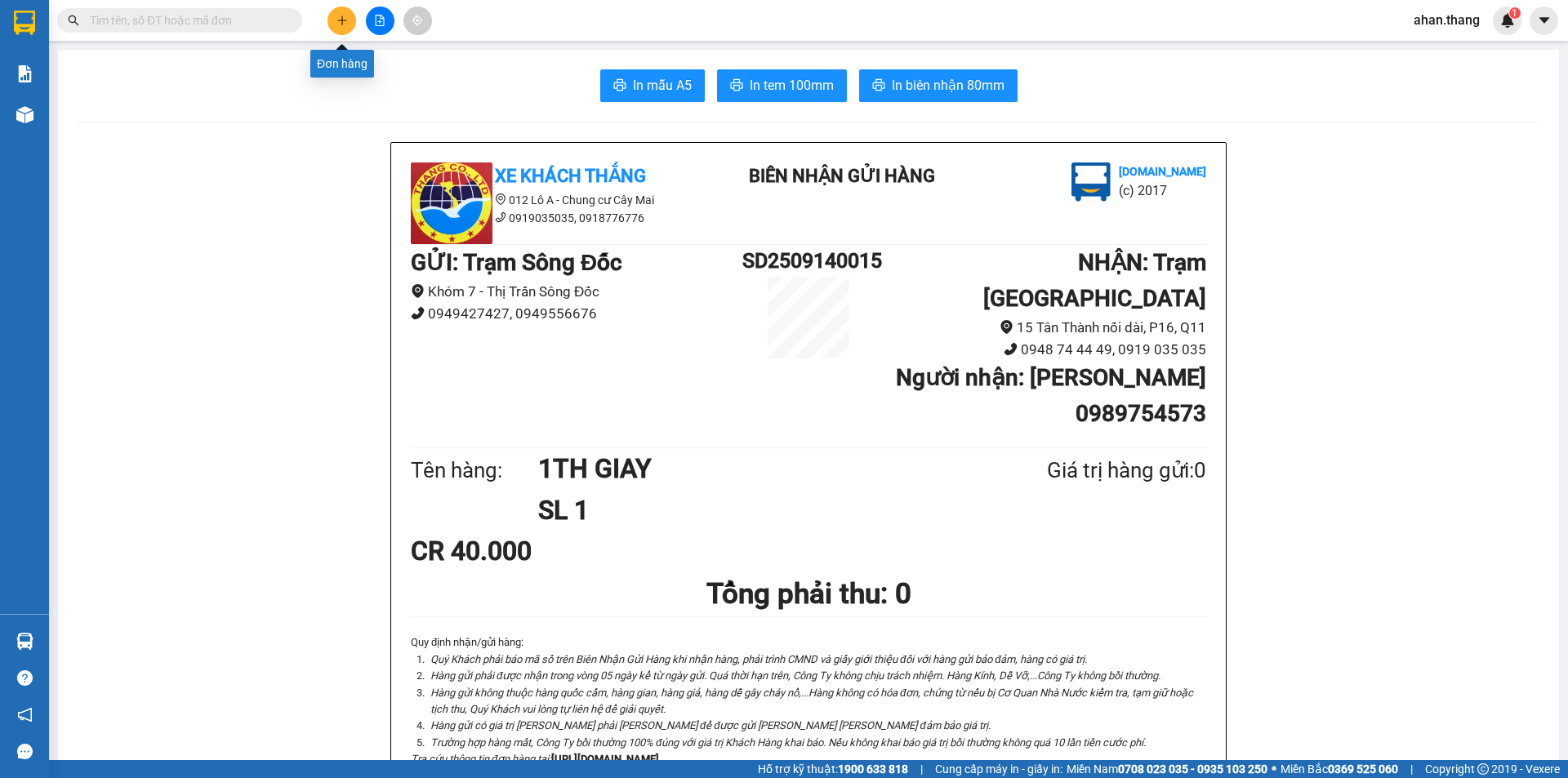
click at [345, 23] on icon "plus" at bounding box center [342, 21] width 11 height 11
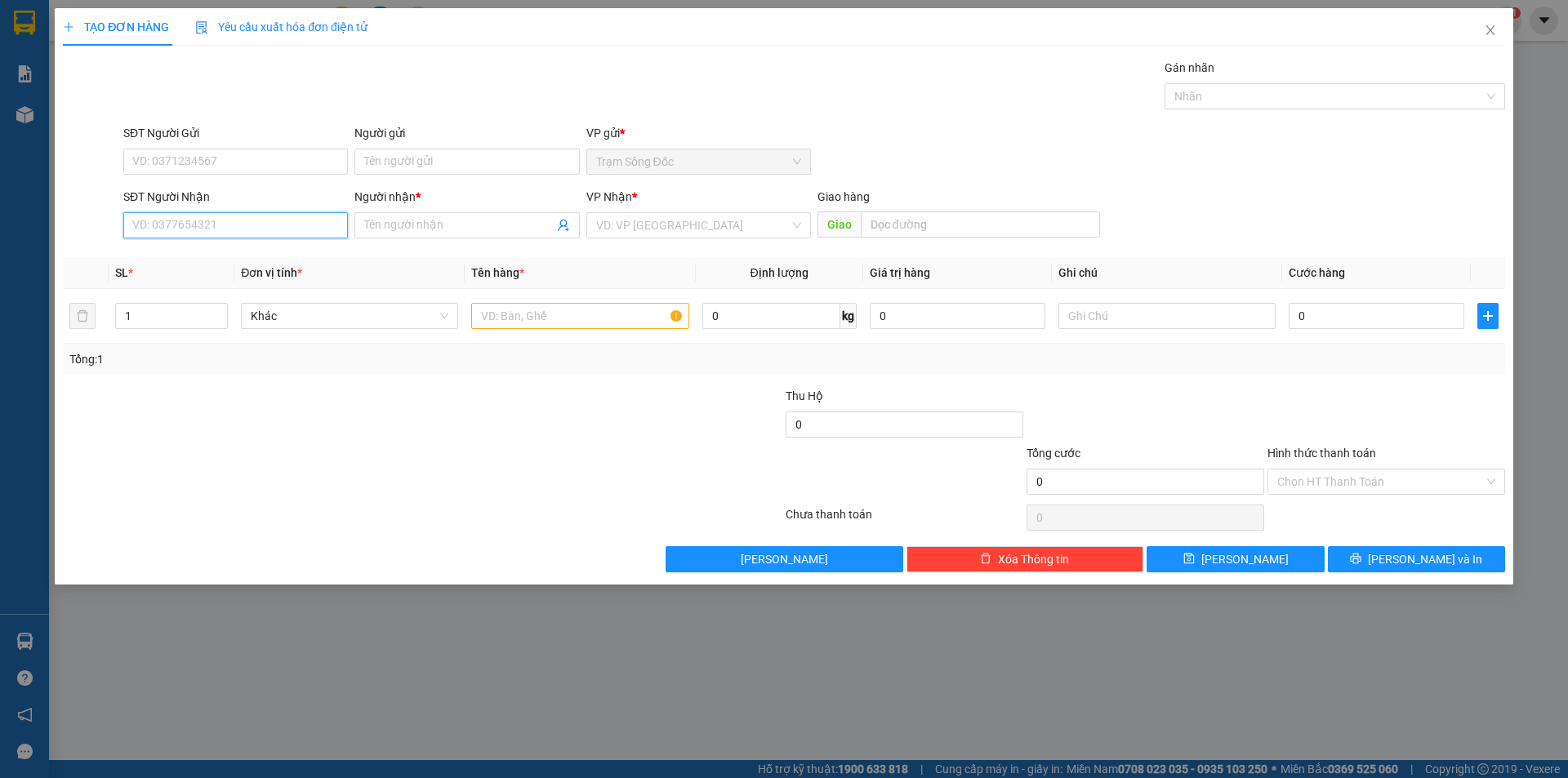
click at [249, 226] on input "SĐT Người Nhận" at bounding box center [235, 226] width 225 height 26
click at [473, 229] on input "Người nhận *" at bounding box center [458, 225] width 189 height 18
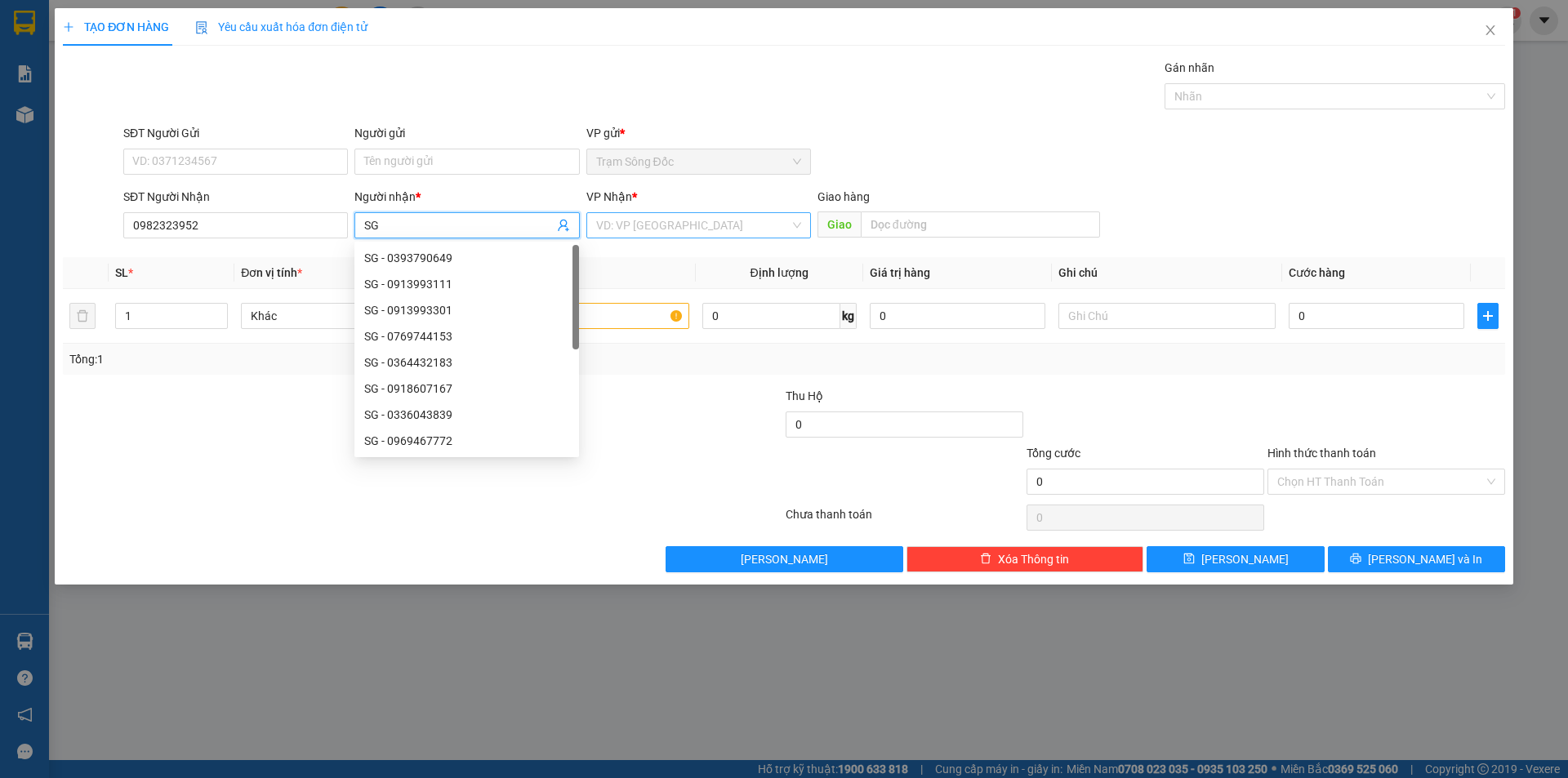
click at [714, 217] on input "search" at bounding box center [693, 225] width 194 height 25
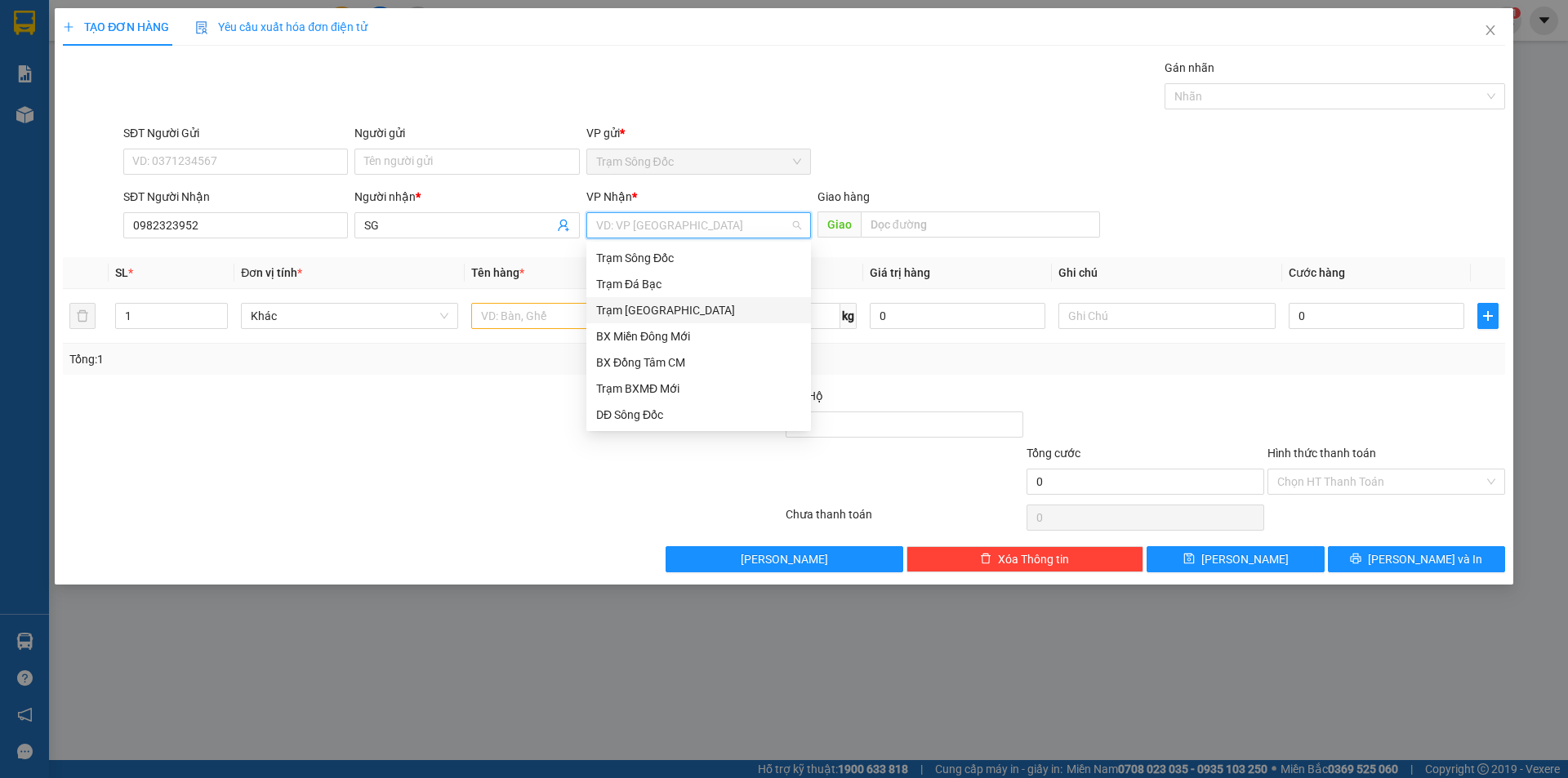
click at [681, 305] on div "Trạm [GEOGRAPHIC_DATA]" at bounding box center [698, 310] width 205 height 18
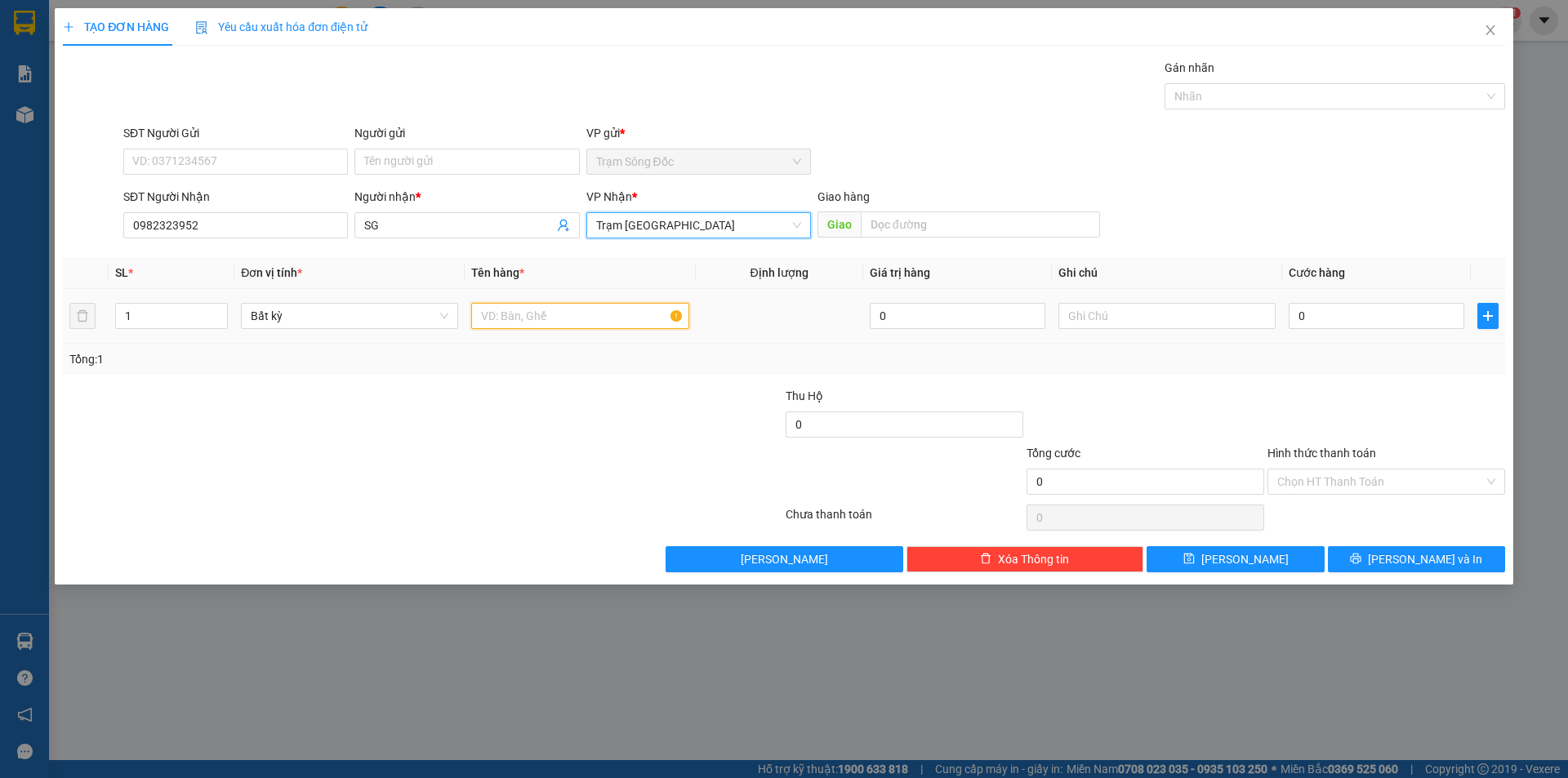
click at [578, 320] on input "text" at bounding box center [579, 316] width 217 height 26
click at [1370, 320] on input "0" at bounding box center [1376, 316] width 176 height 26
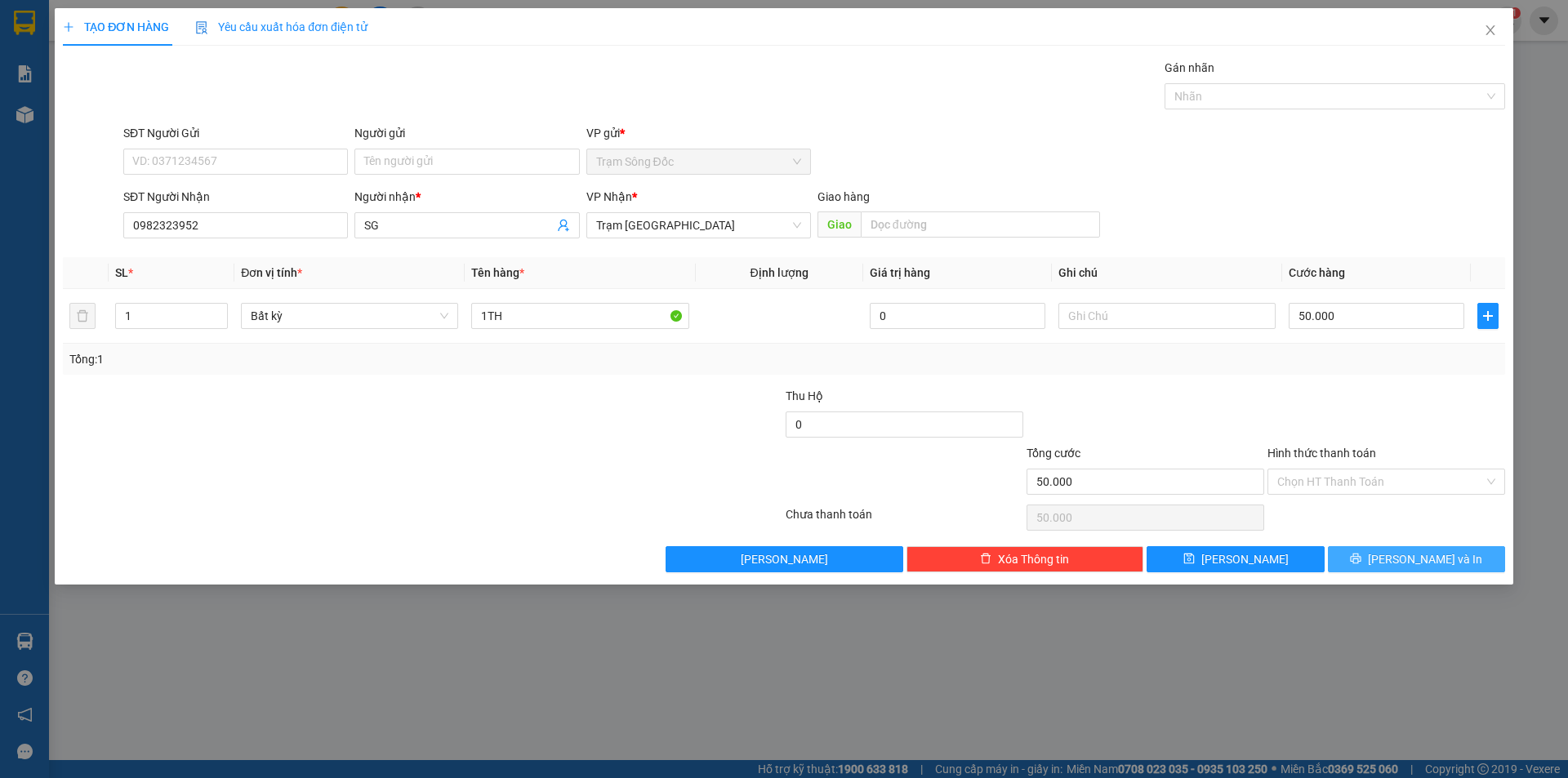
click at [1373, 550] on button "[PERSON_NAME] và In" at bounding box center [1416, 560] width 177 height 26
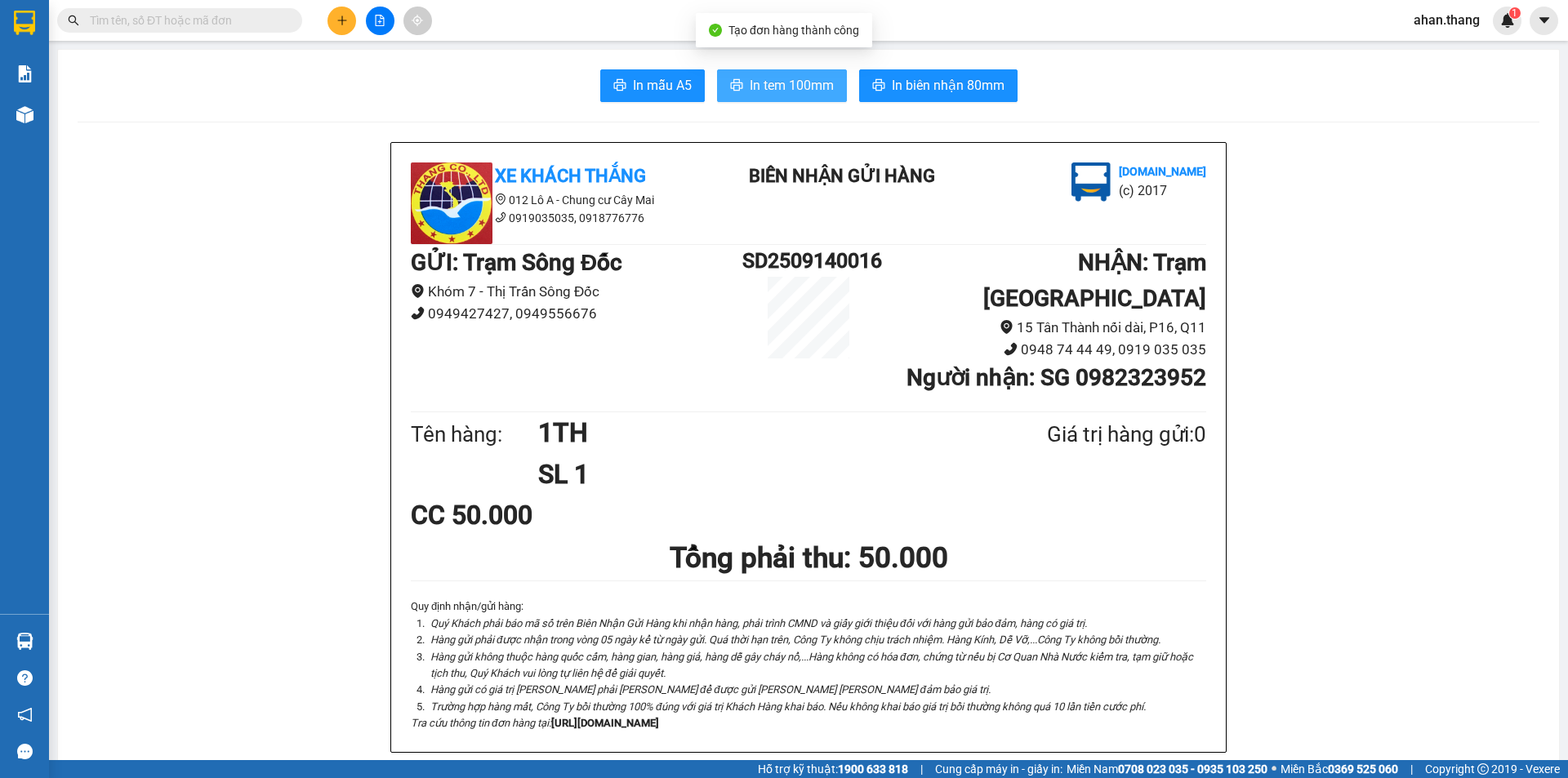
drag, startPoint x: 813, startPoint y: 85, endPoint x: 810, endPoint y: 95, distance: 10.4
click at [813, 85] on span "In tem 100mm" at bounding box center [791, 85] width 84 height 21
click at [153, 17] on input "text" at bounding box center [186, 20] width 193 height 18
click at [239, 18] on input "text" at bounding box center [186, 20] width 193 height 18
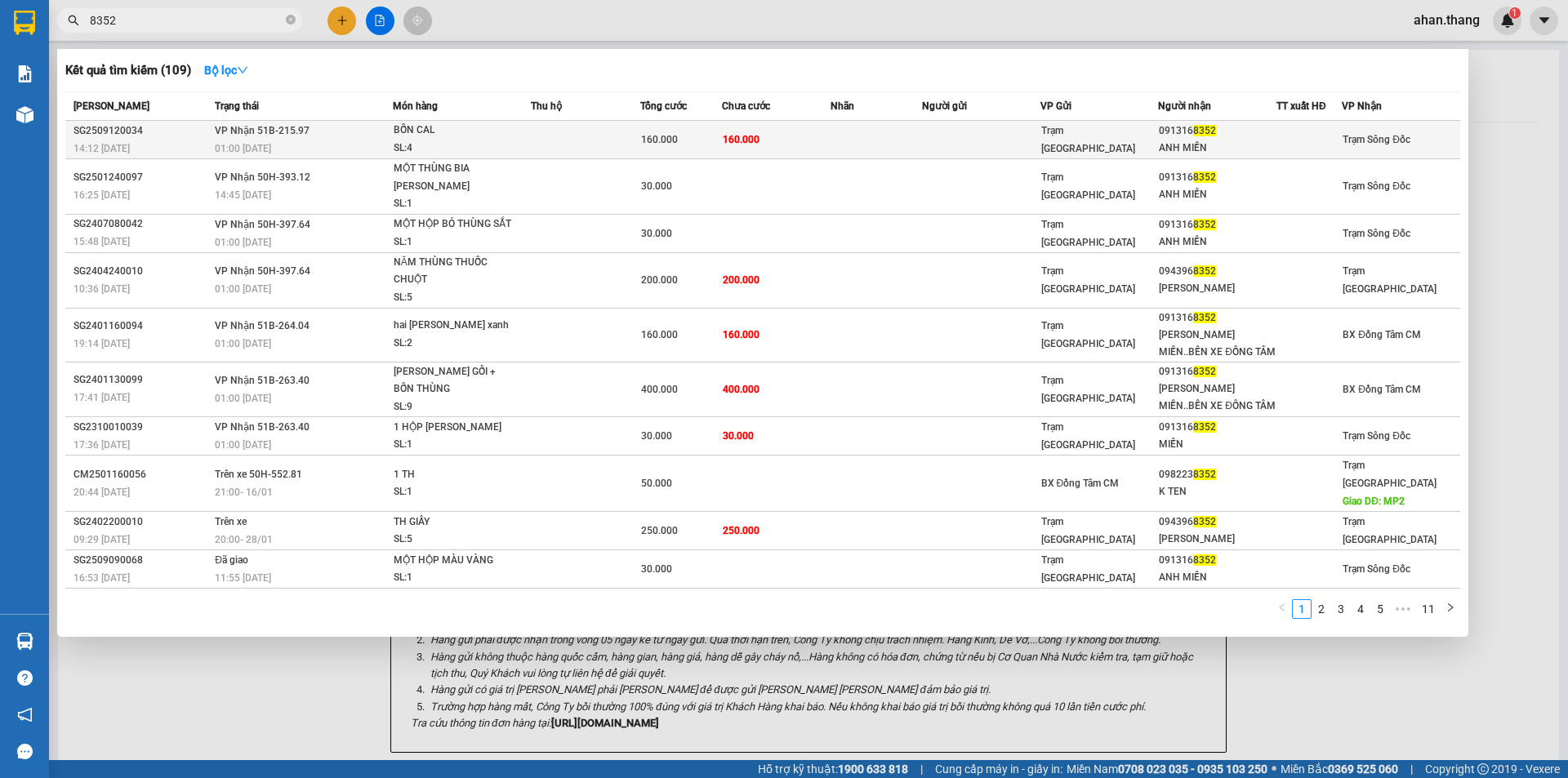
click at [849, 135] on td at bounding box center [876, 140] width 91 height 39
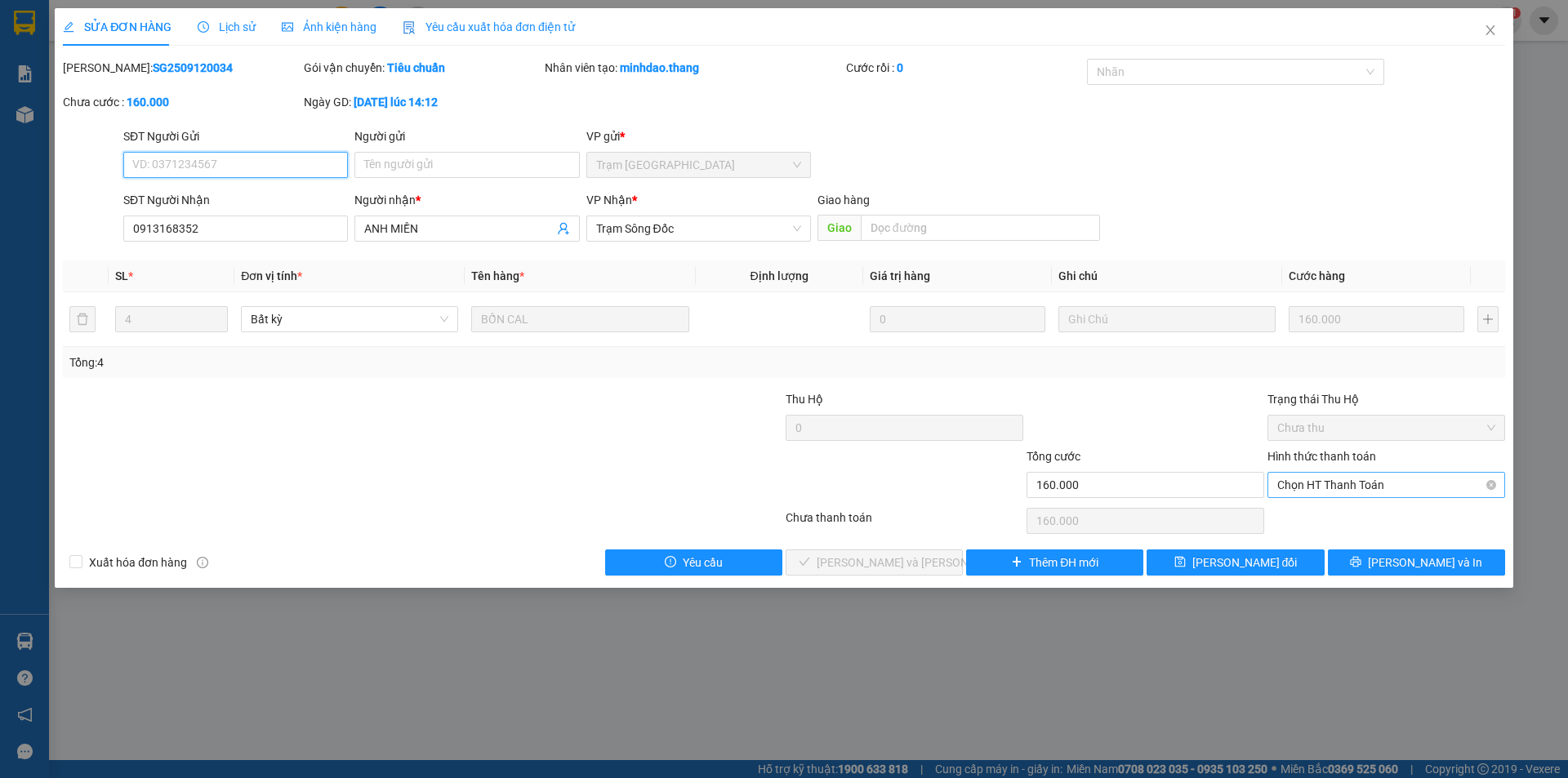
click at [1370, 486] on span "Chọn HT Thanh Toán" at bounding box center [1386, 485] width 218 height 25
click at [1354, 522] on div "Tại văn phòng" at bounding box center [1386, 517] width 218 height 18
click at [907, 564] on span "[PERSON_NAME] và [PERSON_NAME] hàng" at bounding box center [926, 562] width 220 height 18
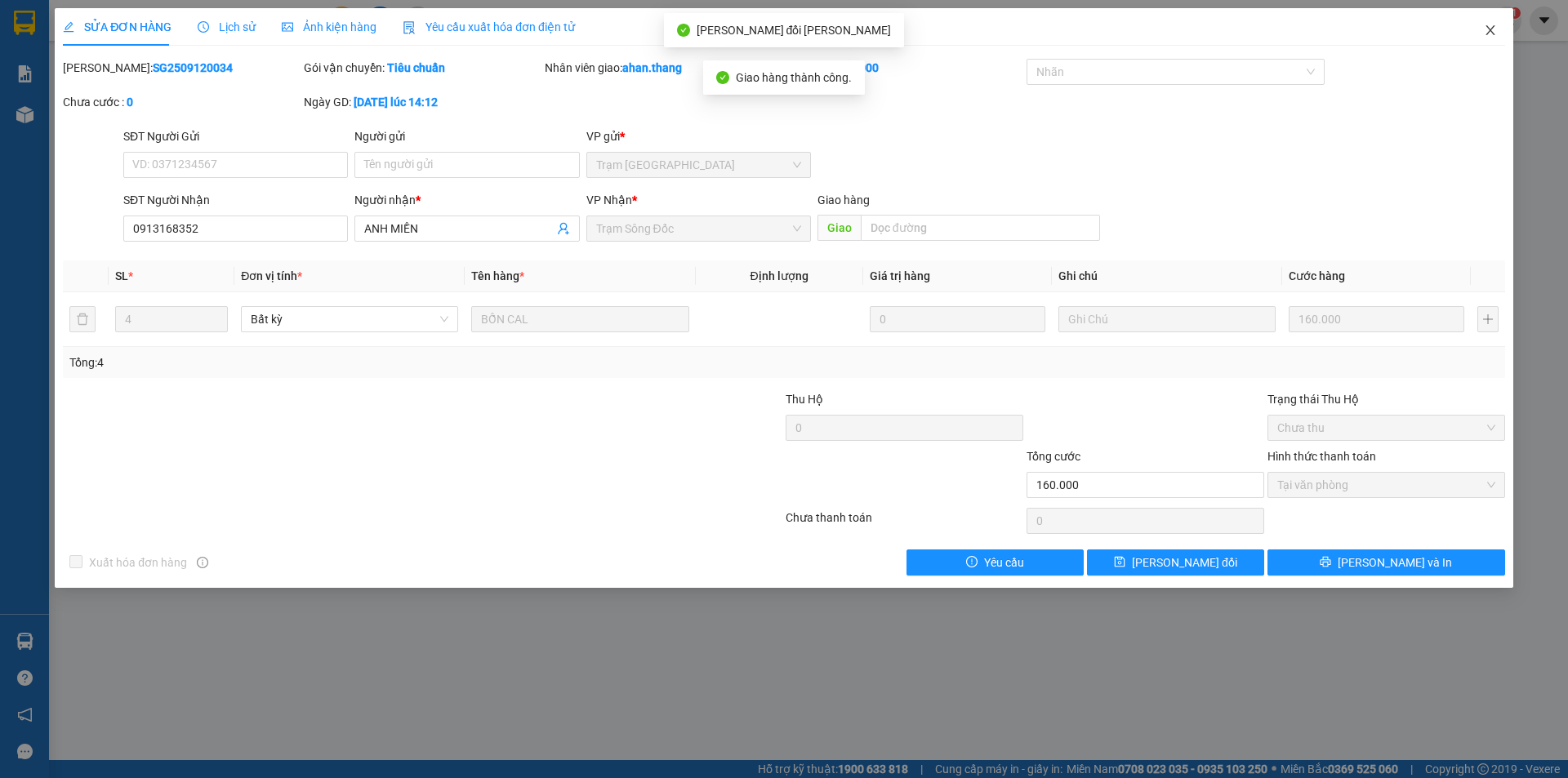
click at [1490, 27] on icon "close" at bounding box center [1490, 30] width 13 height 13
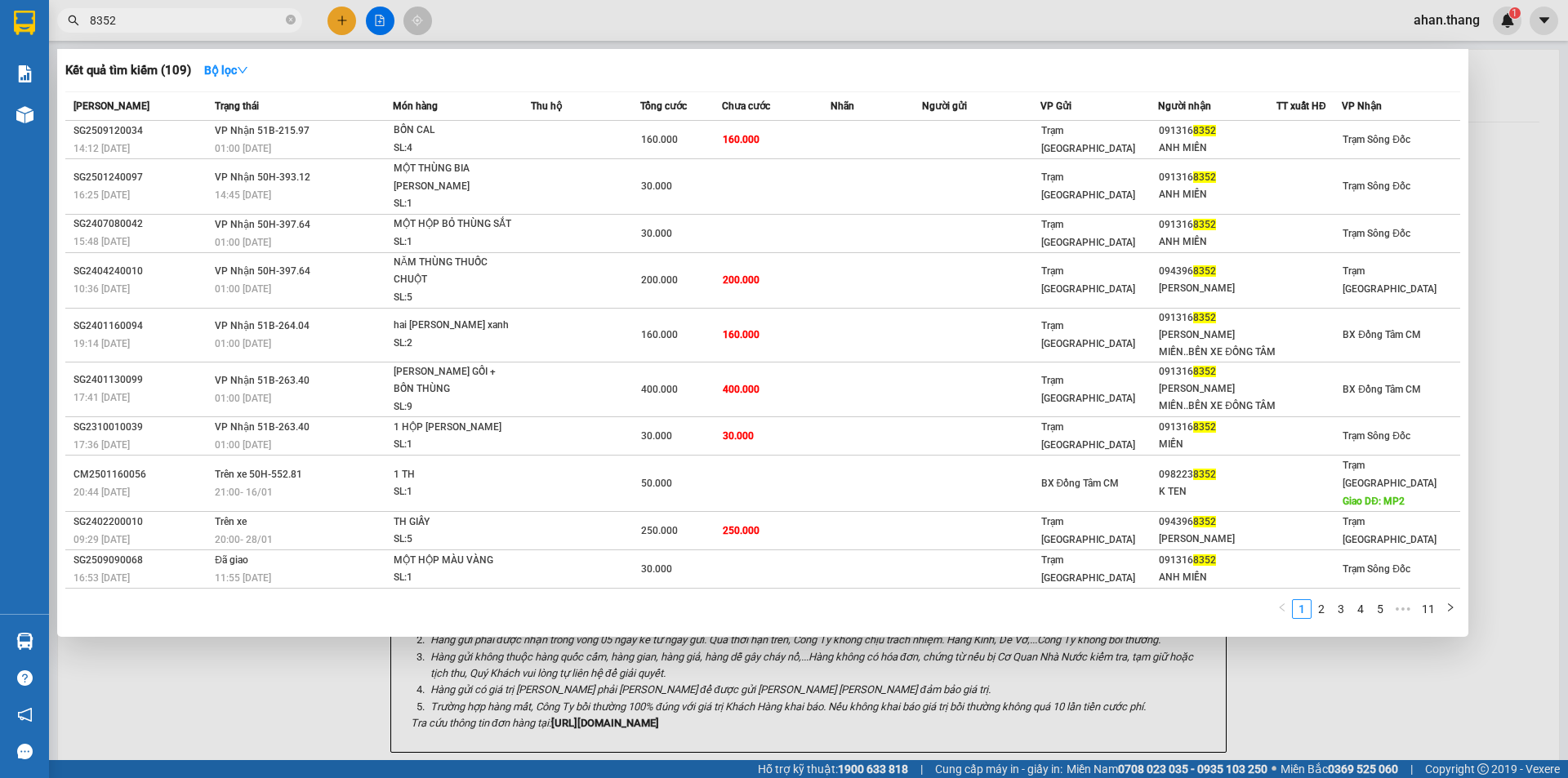
click at [132, 18] on input "8352" at bounding box center [186, 20] width 193 height 18
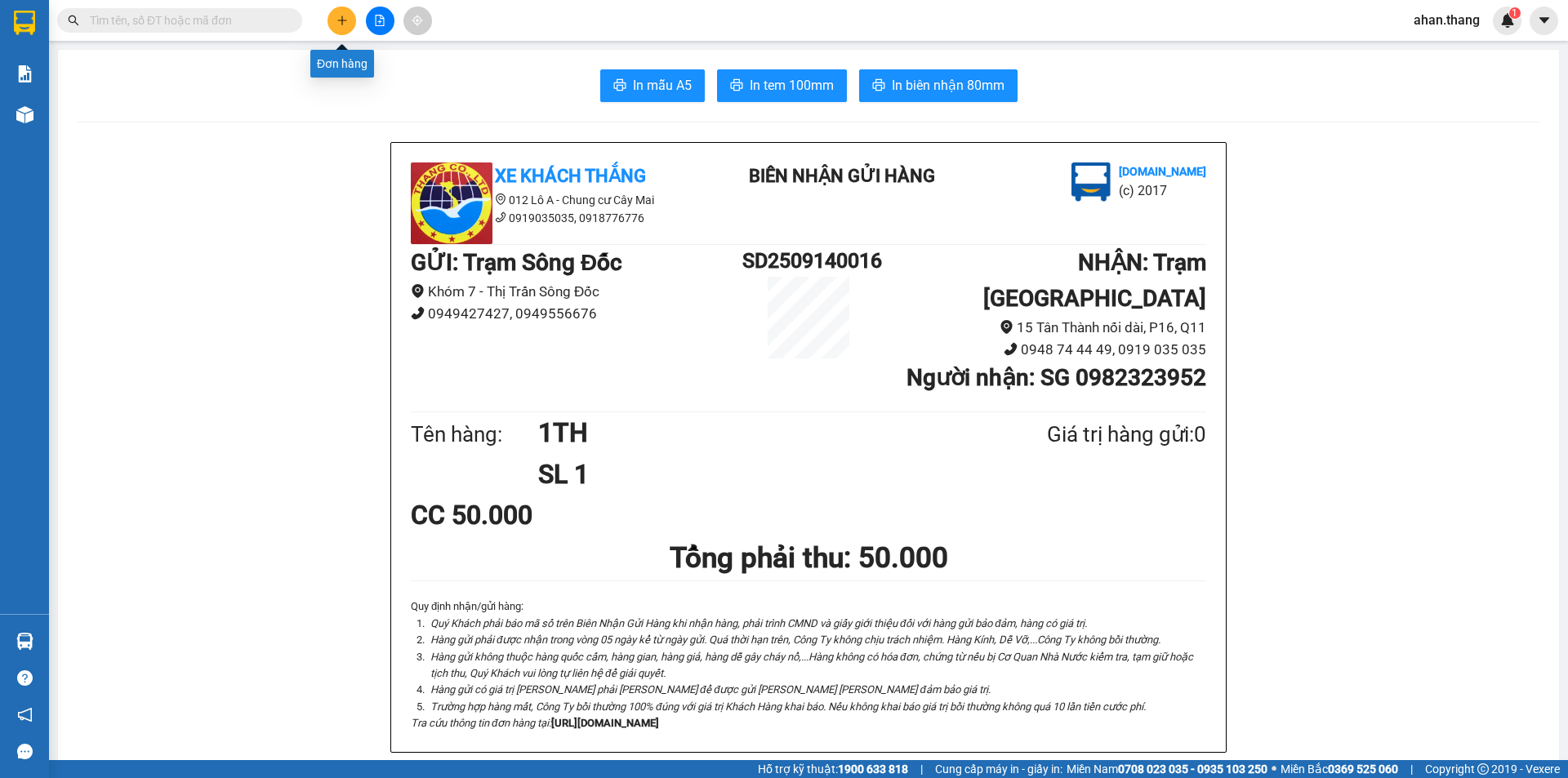
click at [338, 21] on icon "plus" at bounding box center [342, 21] width 11 height 11
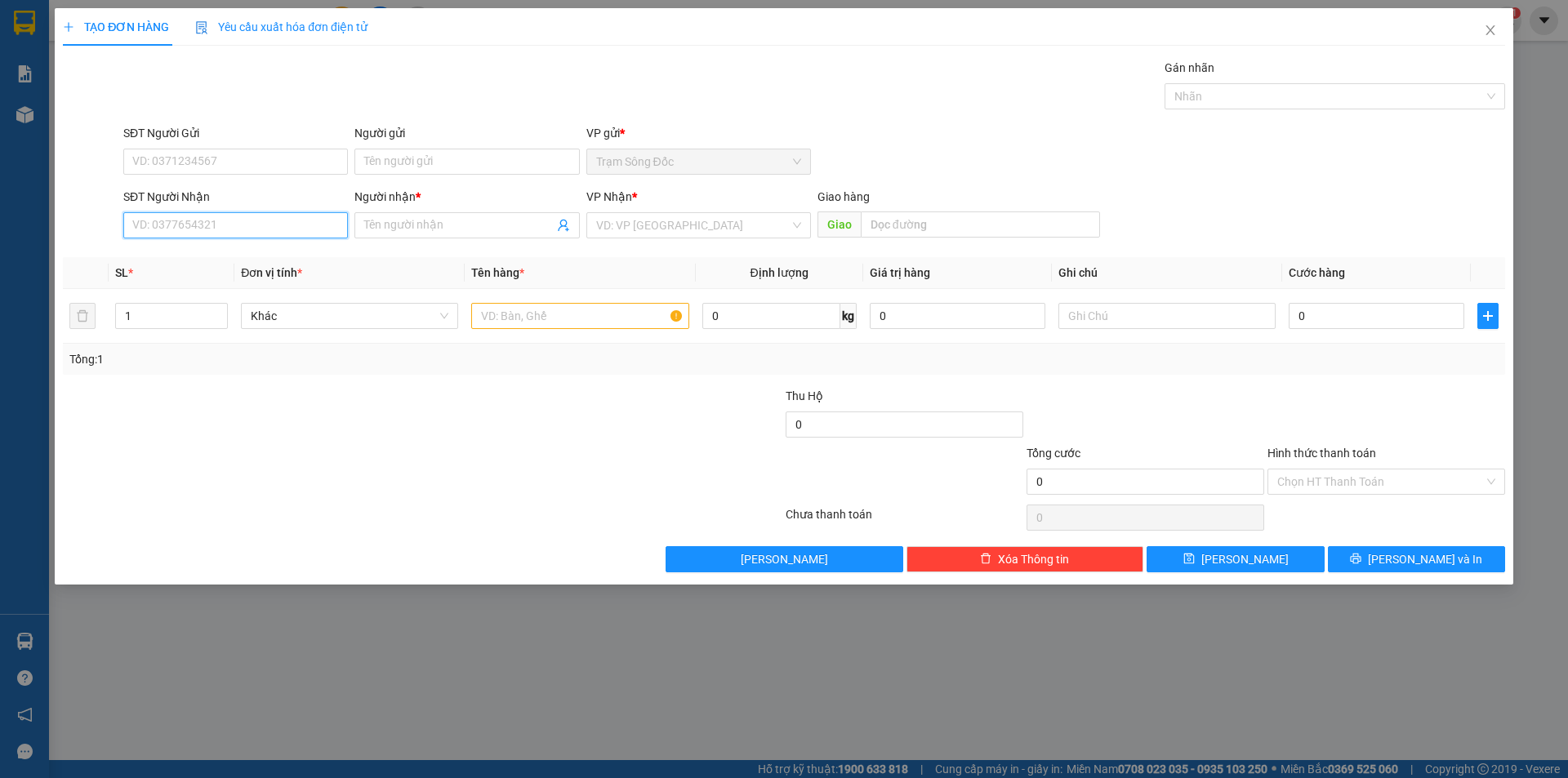
click at [215, 219] on input "SĐT Người Nhận" at bounding box center [235, 226] width 225 height 26
click at [228, 260] on div "0819262063 - [PERSON_NAME]" at bounding box center [235, 257] width 205 height 18
click at [886, 220] on input "text" at bounding box center [980, 225] width 239 height 26
click at [576, 315] on input "text" at bounding box center [579, 316] width 217 height 26
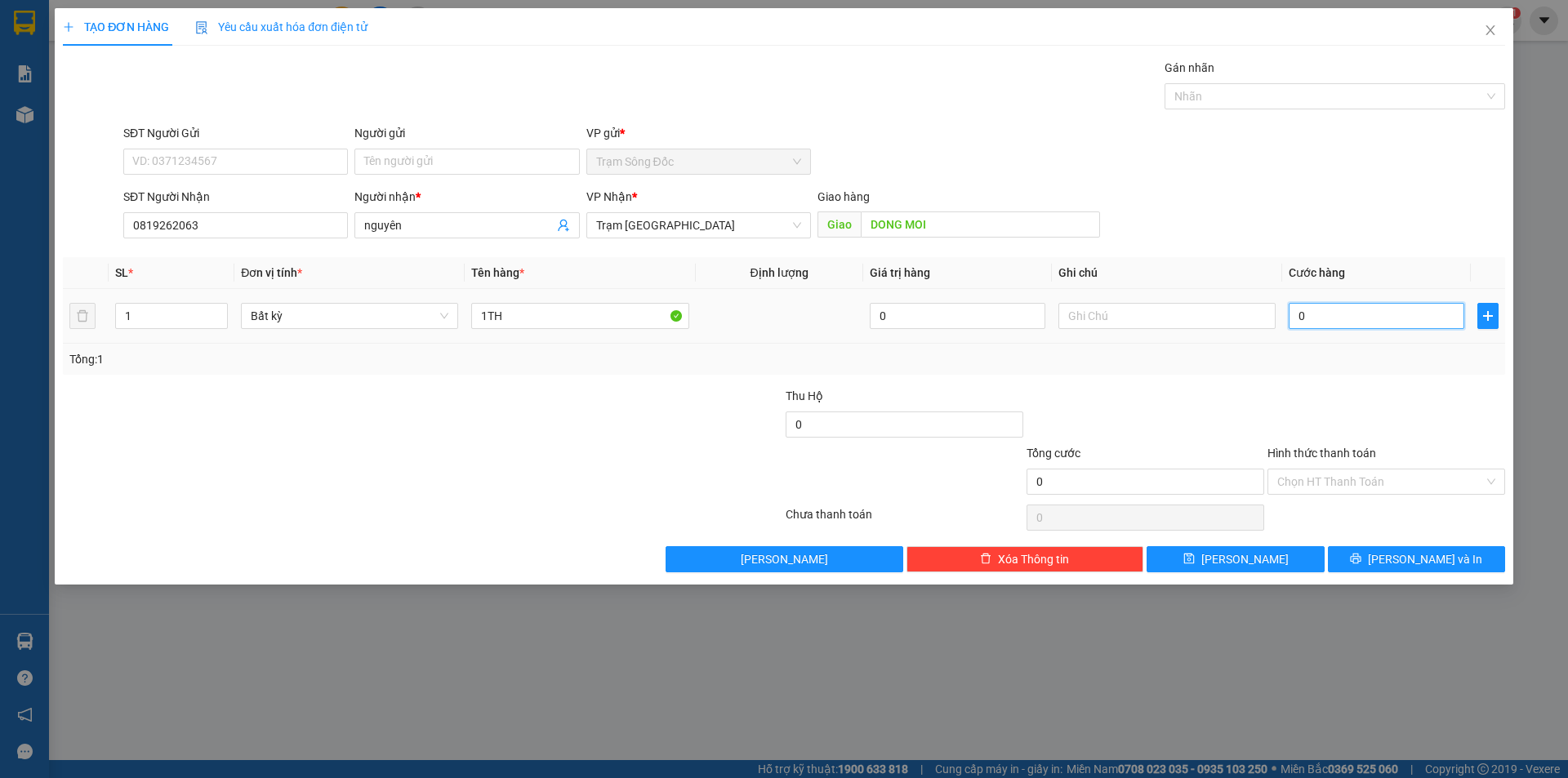
click at [1367, 310] on input "0" at bounding box center [1376, 316] width 176 height 26
click at [1370, 476] on input "Hình thức thanh toán" at bounding box center [1380, 482] width 207 height 25
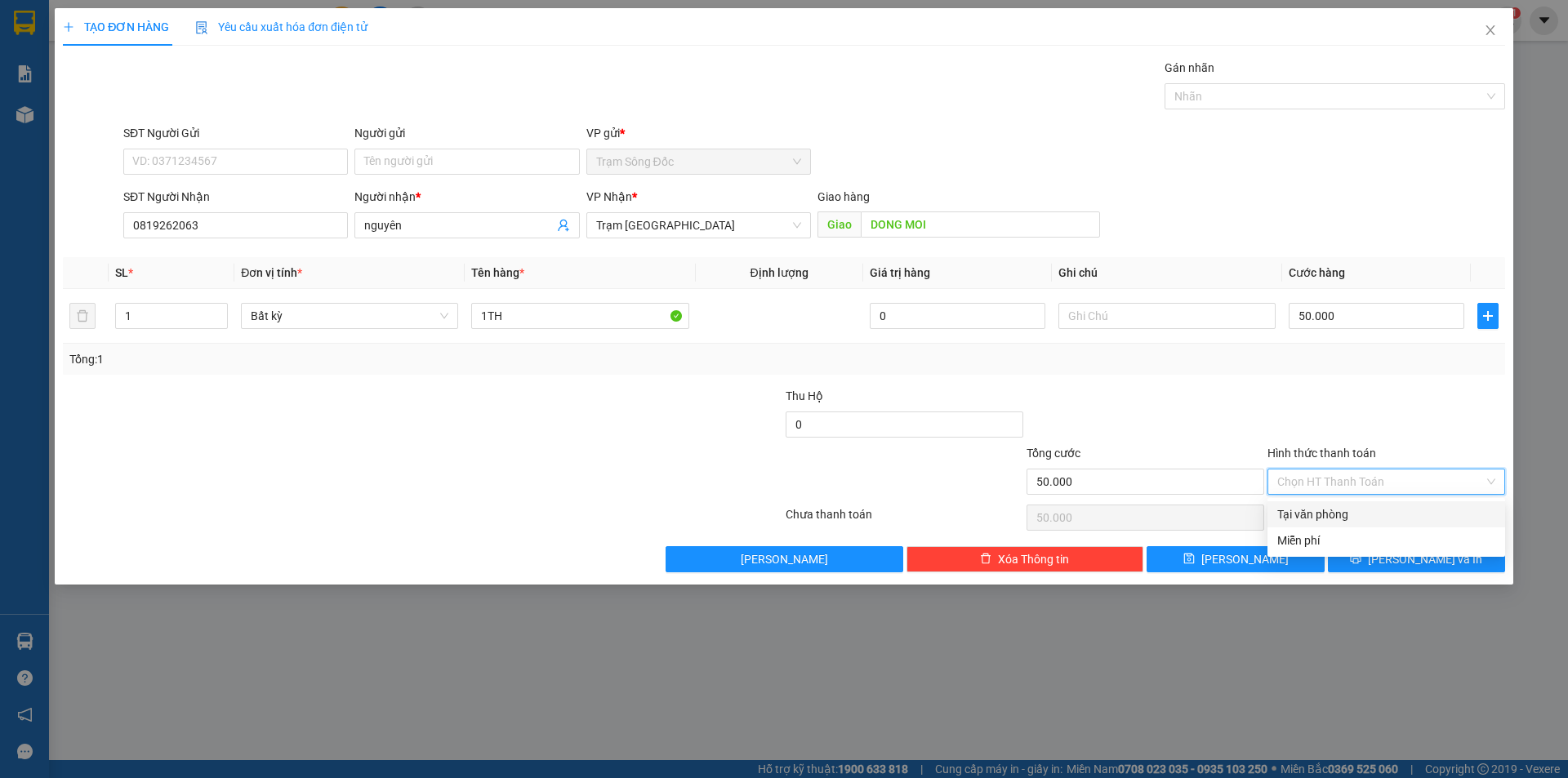
click at [1370, 508] on div "Tại văn phòng" at bounding box center [1386, 514] width 218 height 18
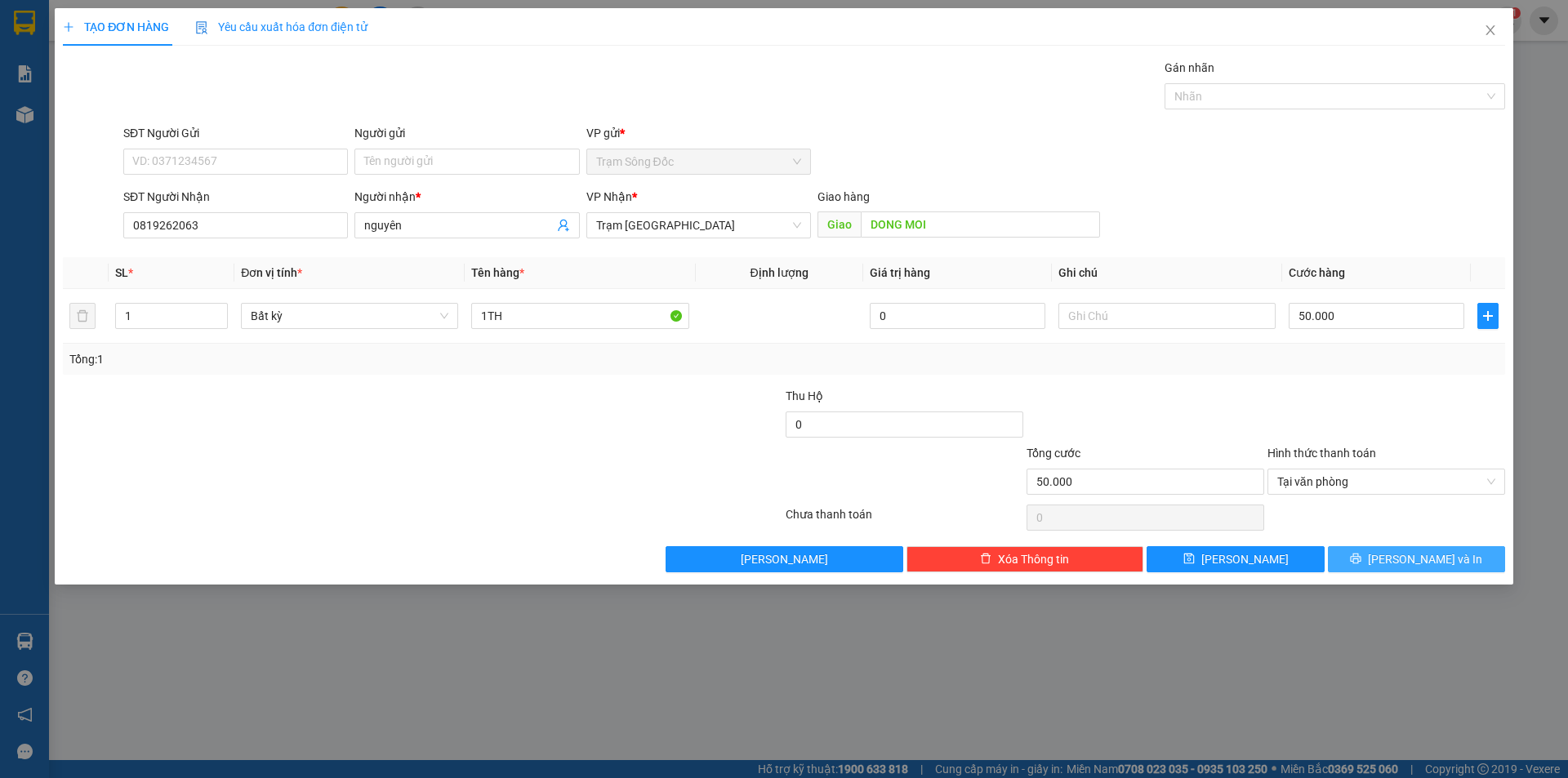
click at [1370, 562] on button "[PERSON_NAME] và In" at bounding box center [1416, 560] width 177 height 26
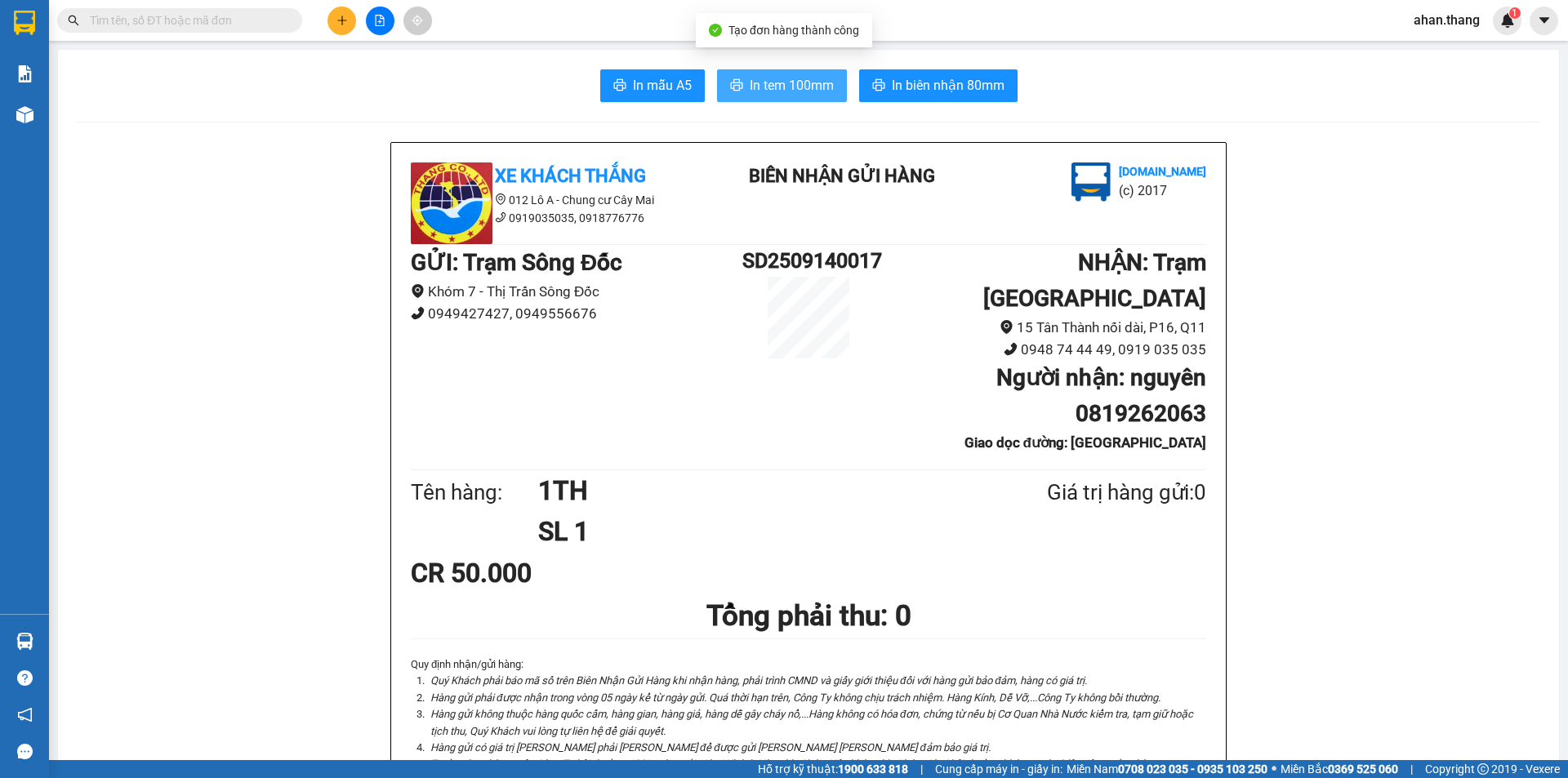
click at [750, 81] on span "In tem 100mm" at bounding box center [791, 85] width 84 height 21
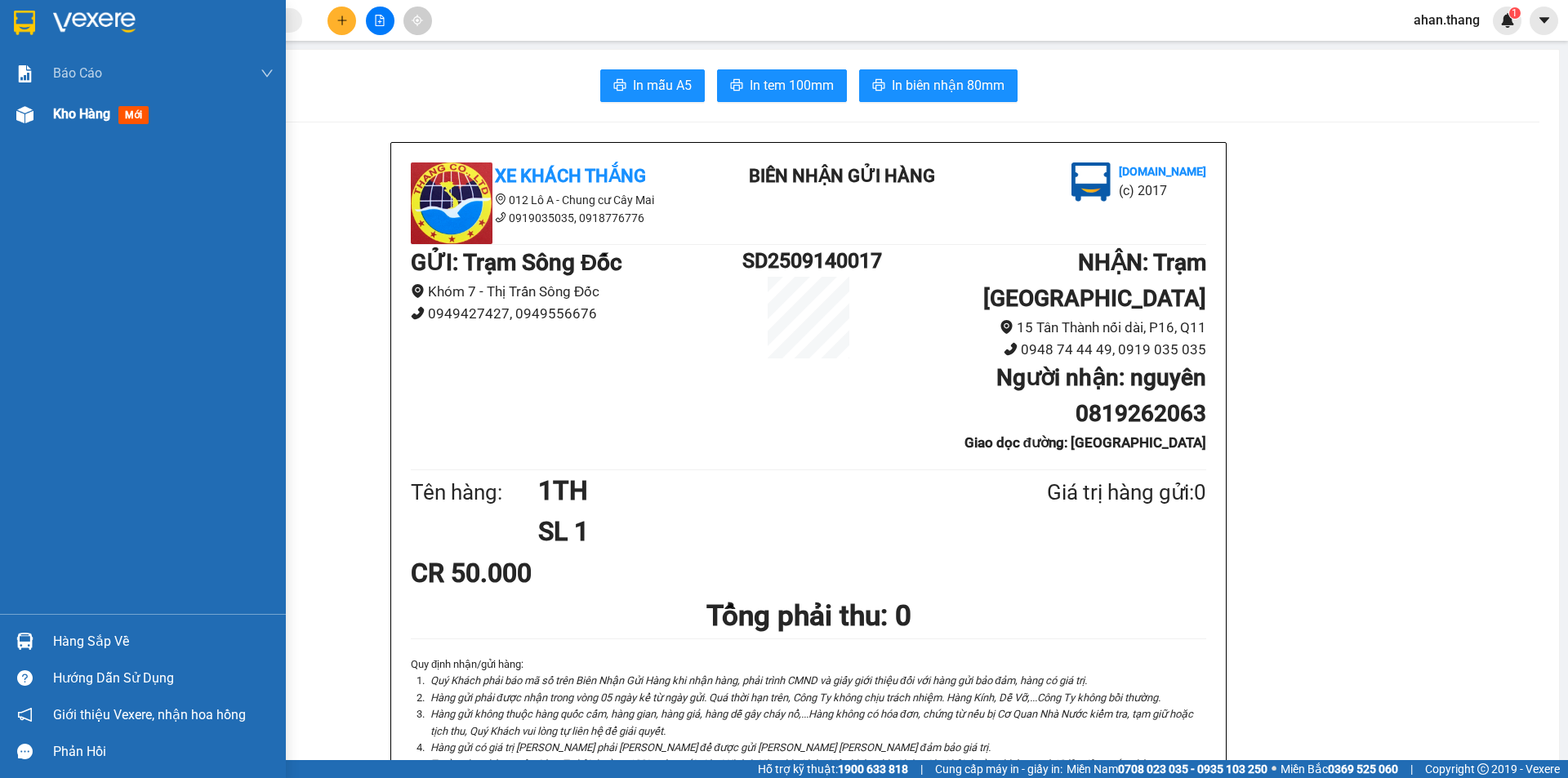
click at [79, 107] on span "Kho hàng" at bounding box center [81, 113] width 57 height 15
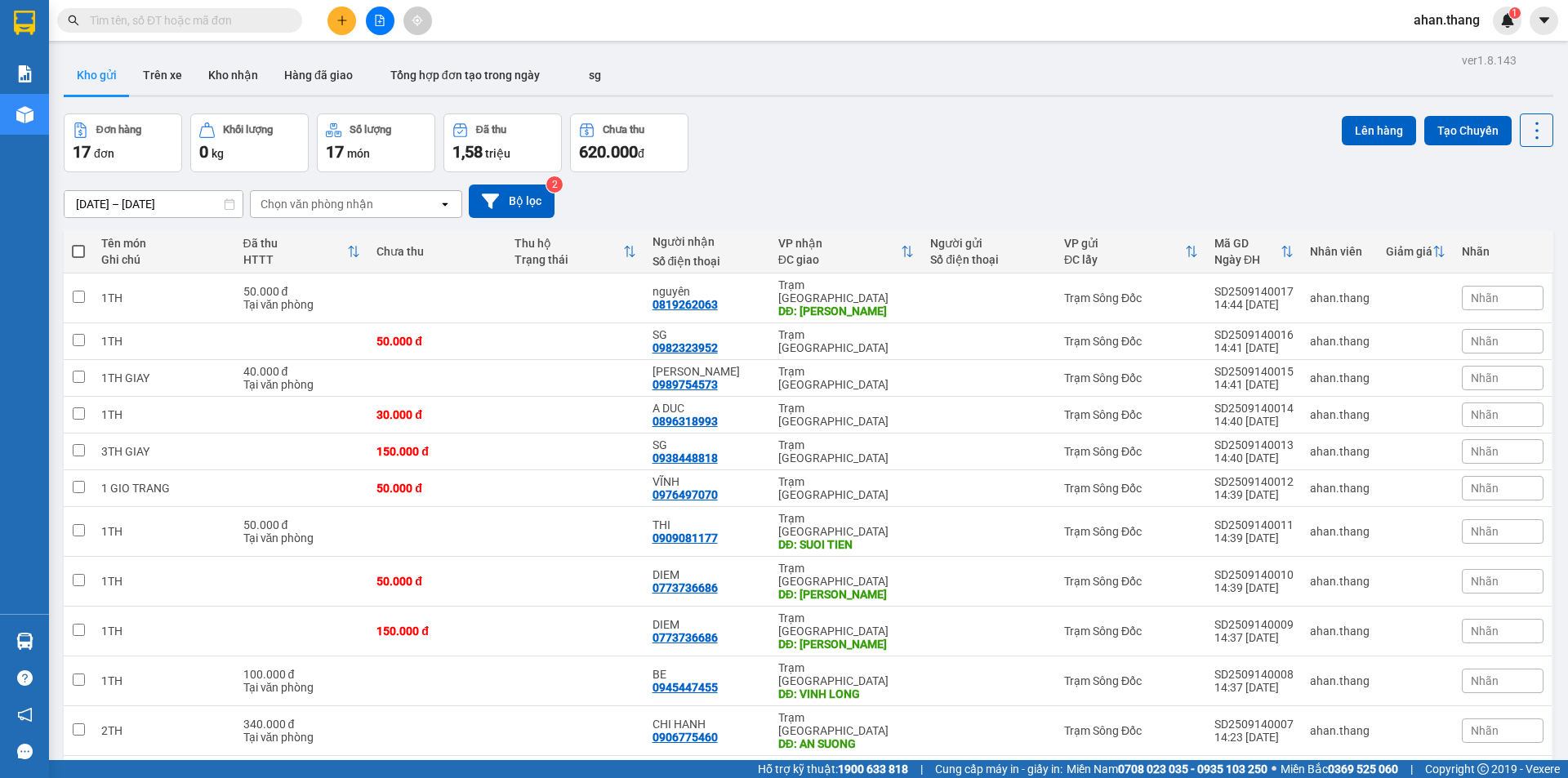
click at [341, 15] on icon "plus" at bounding box center [342, 21] width 11 height 11
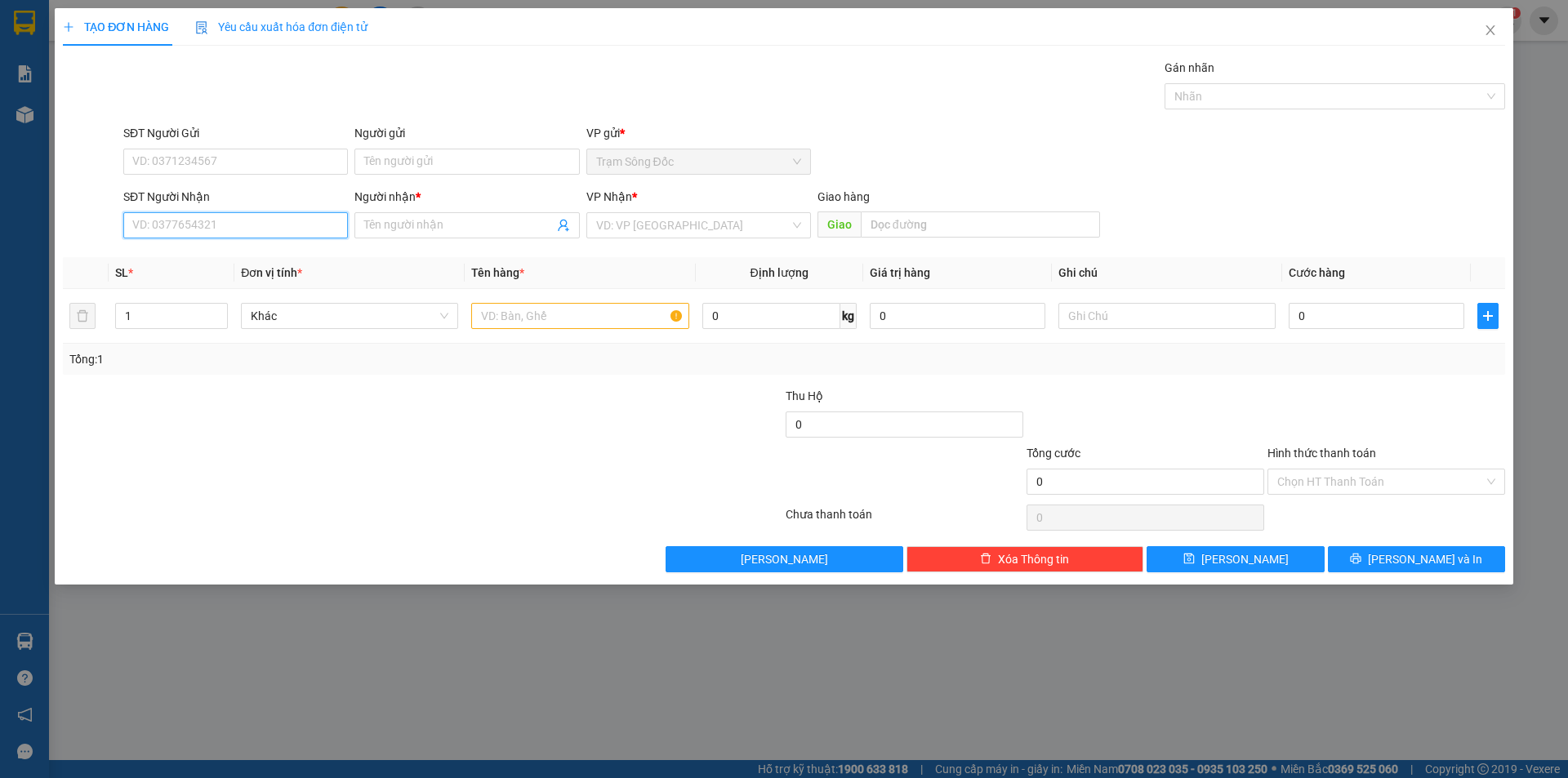
click at [232, 229] on input "SĐT Người Nhận" at bounding box center [235, 226] width 225 height 26
click at [207, 250] on div "0918518018 - [PERSON_NAME]" at bounding box center [235, 257] width 205 height 18
click at [543, 311] on input "text" at bounding box center [579, 316] width 217 height 26
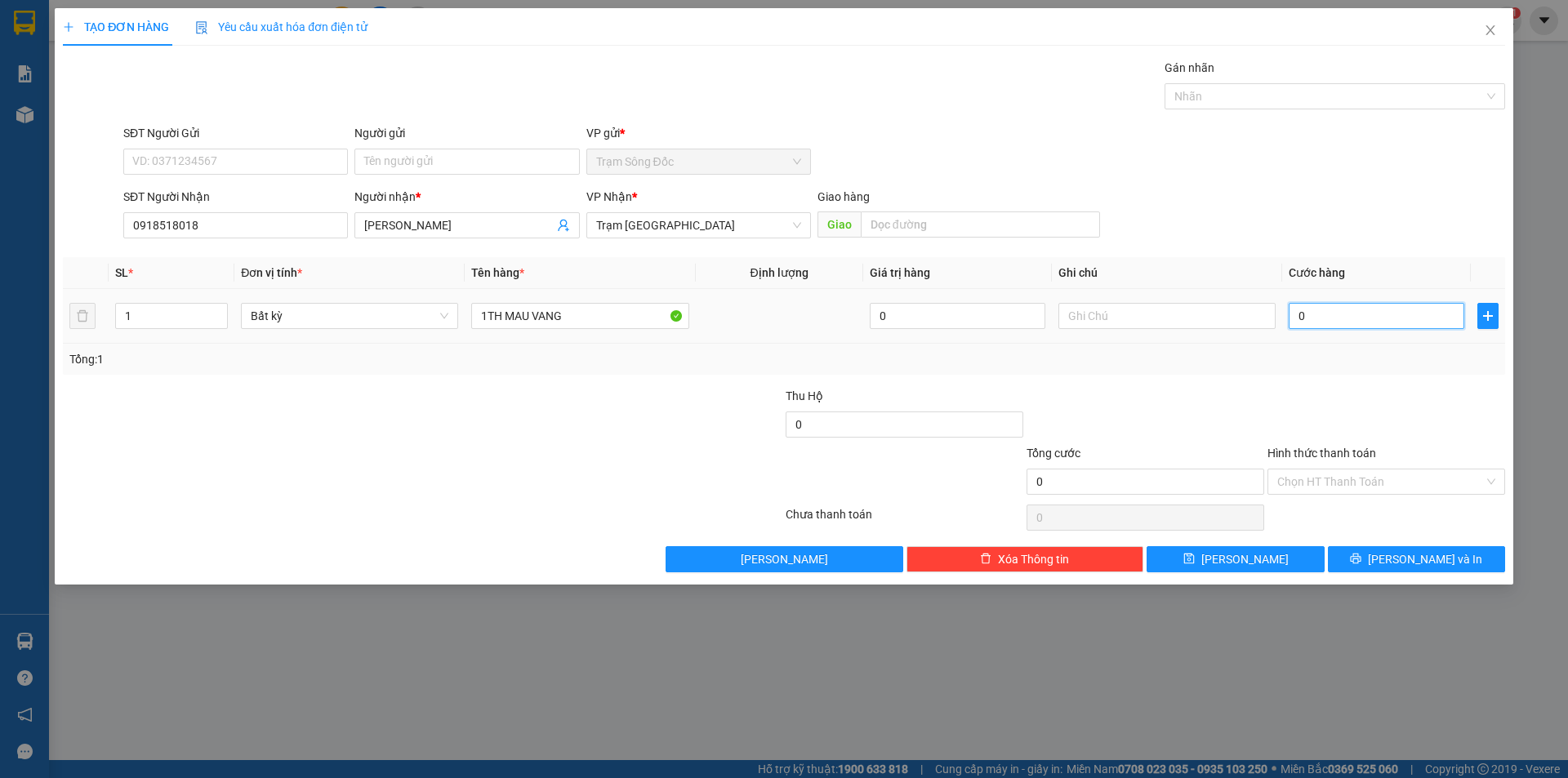
click at [1318, 316] on input "0" at bounding box center [1376, 316] width 176 height 26
click at [1361, 553] on icon "printer" at bounding box center [1355, 559] width 11 height 11
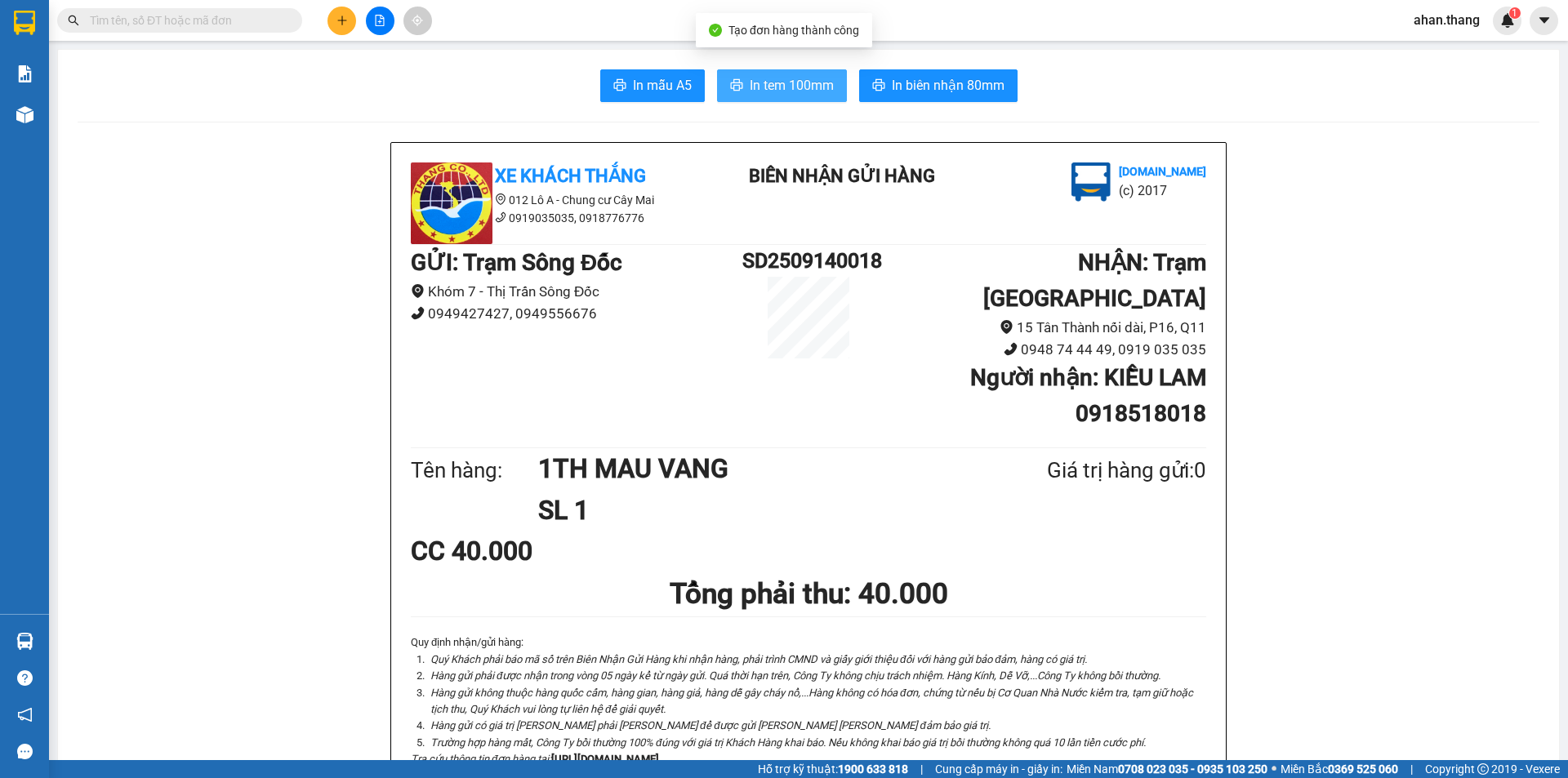
click at [789, 76] on span "In tem 100mm" at bounding box center [791, 85] width 84 height 21
click at [183, 16] on input "text" at bounding box center [186, 20] width 193 height 18
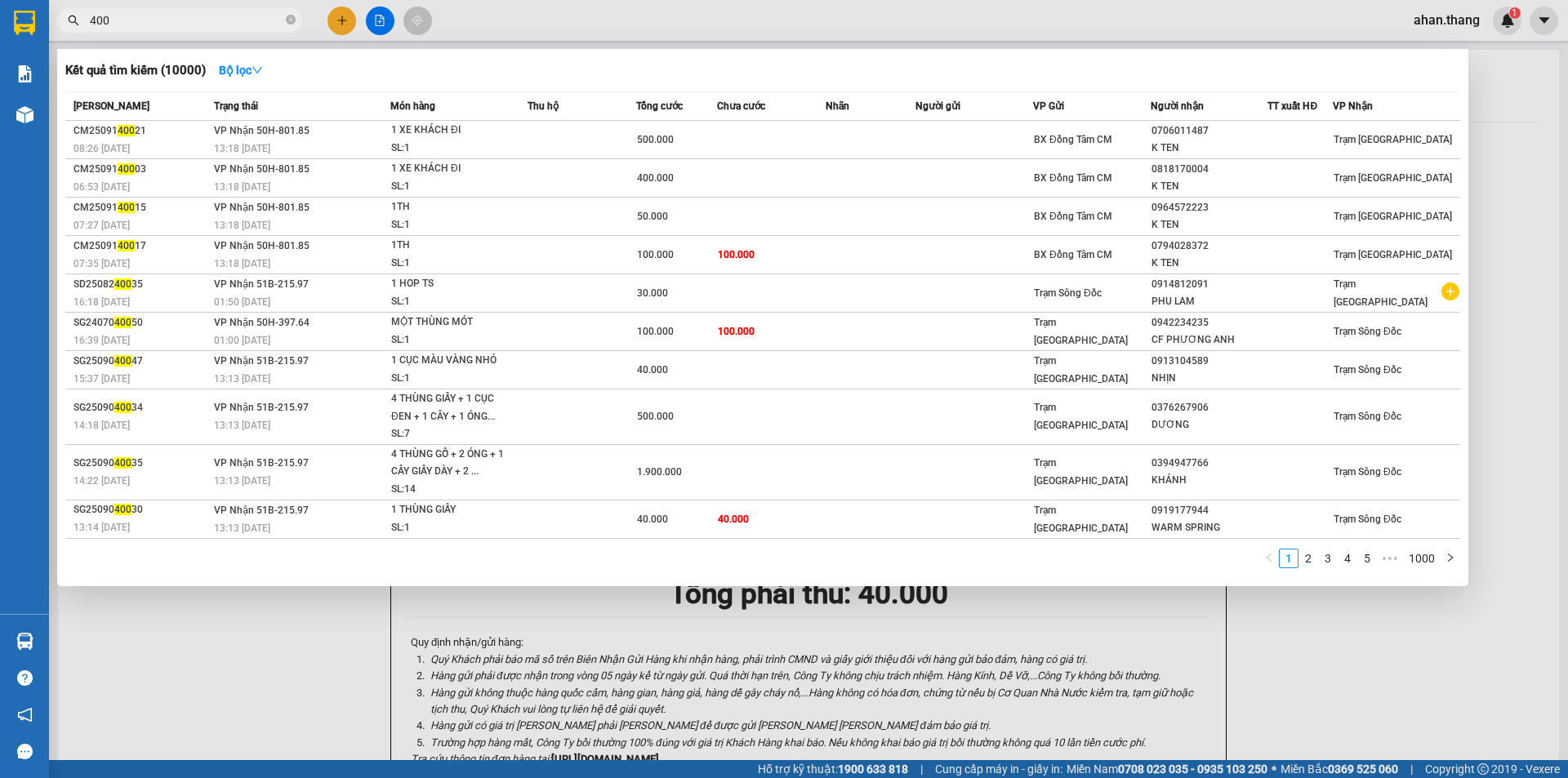
click at [343, 18] on div at bounding box center [784, 389] width 1568 height 778
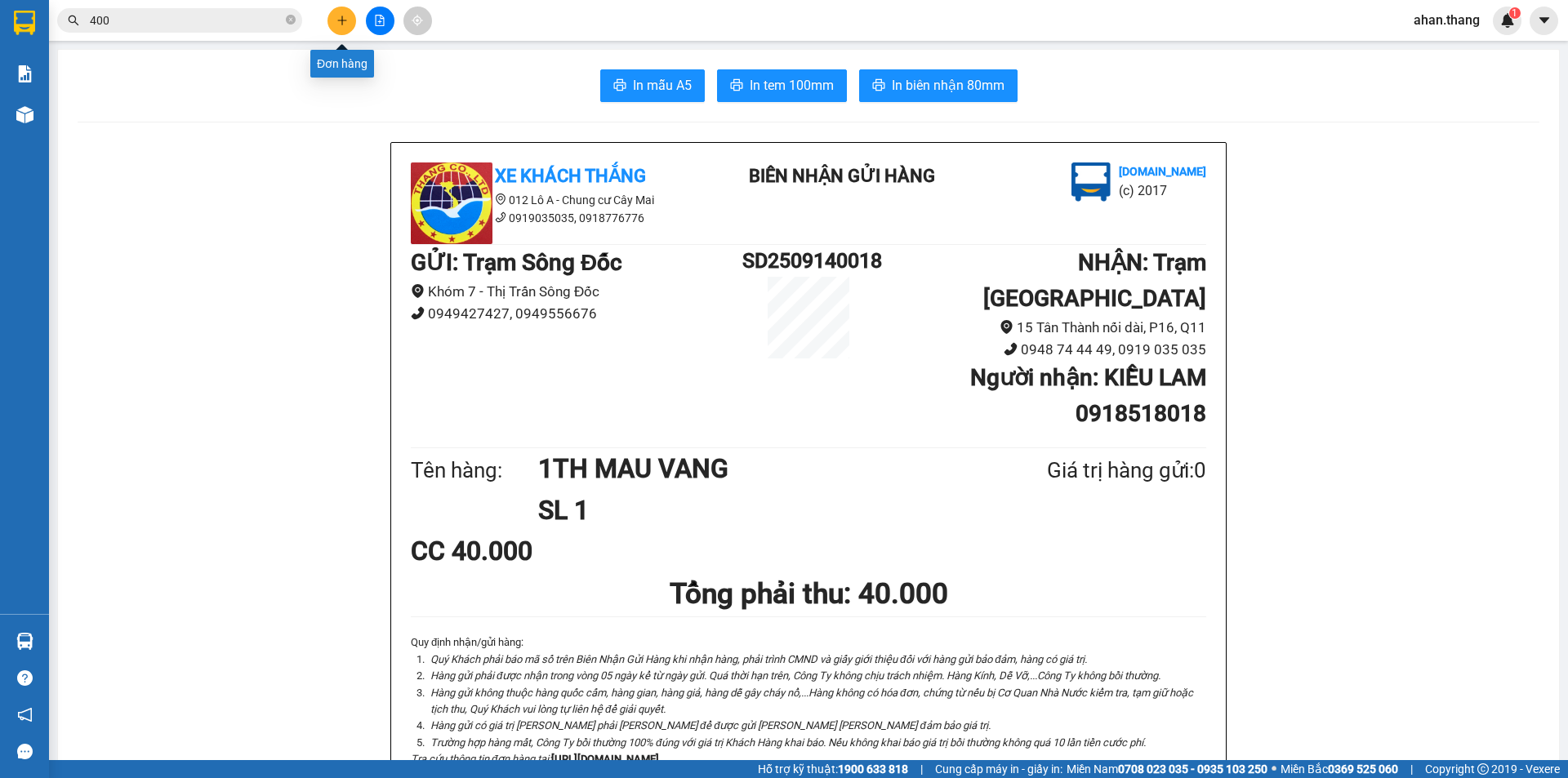
click at [342, 10] on button at bounding box center [341, 21] width 28 height 28
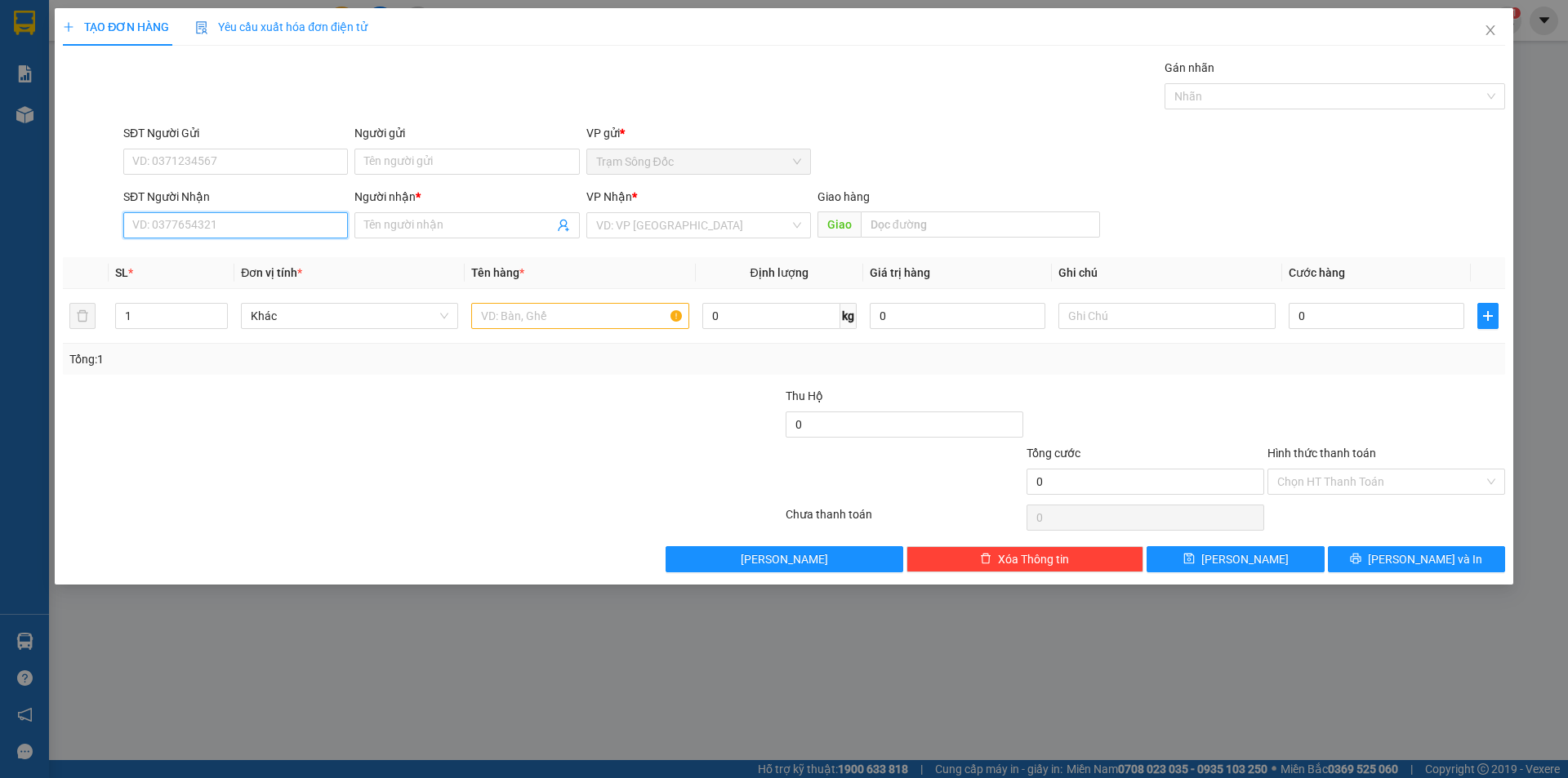
click at [174, 216] on input "SĐT Người Nhận" at bounding box center [235, 226] width 225 height 26
click at [188, 255] on div "0961826184 - VAN" at bounding box center [235, 257] width 205 height 18
click at [602, 319] on input "text" at bounding box center [579, 316] width 217 height 26
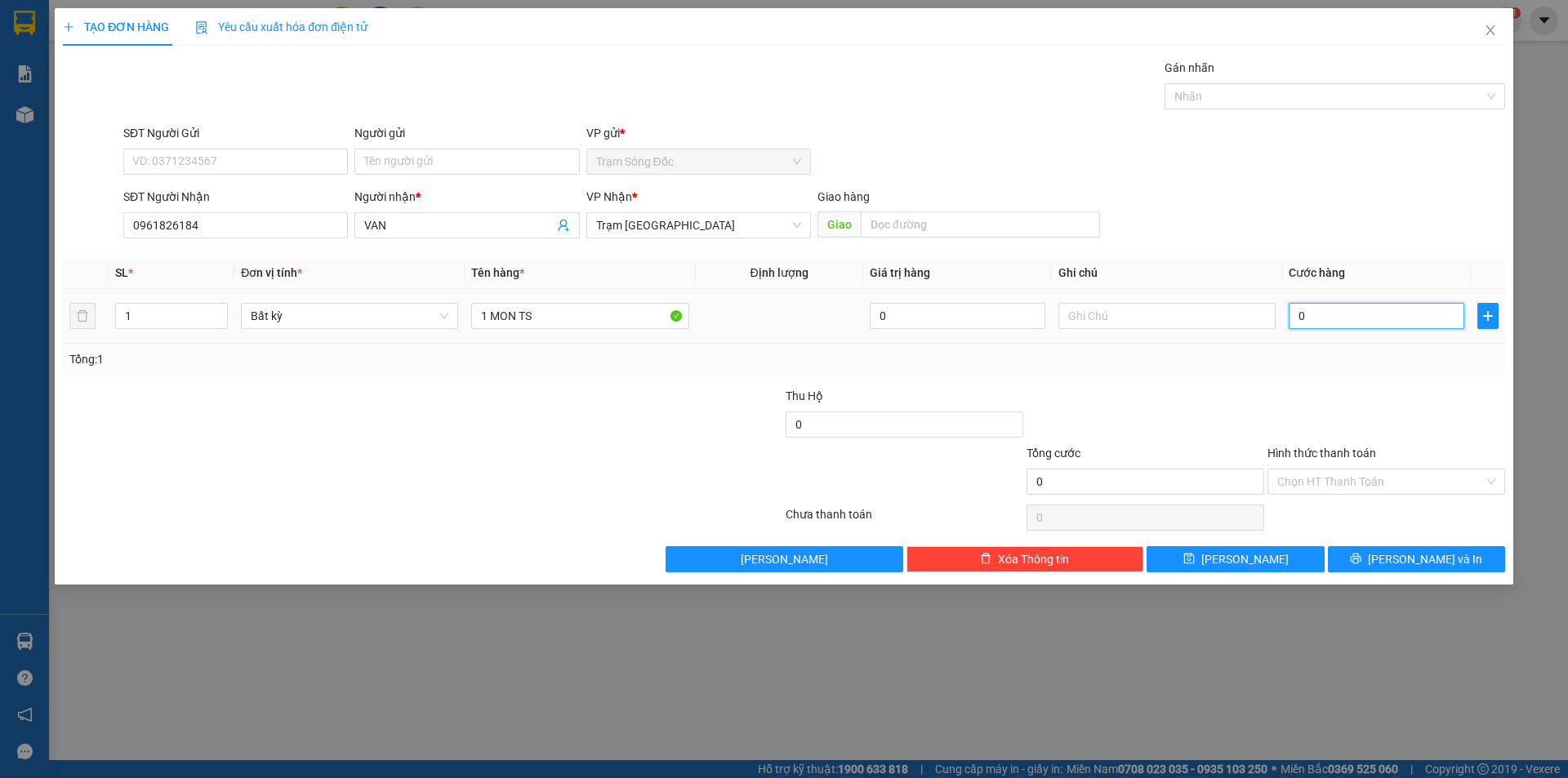
click at [1374, 316] on input "0" at bounding box center [1376, 316] width 176 height 26
click at [1376, 477] on input "Hình thức thanh toán" at bounding box center [1380, 482] width 207 height 25
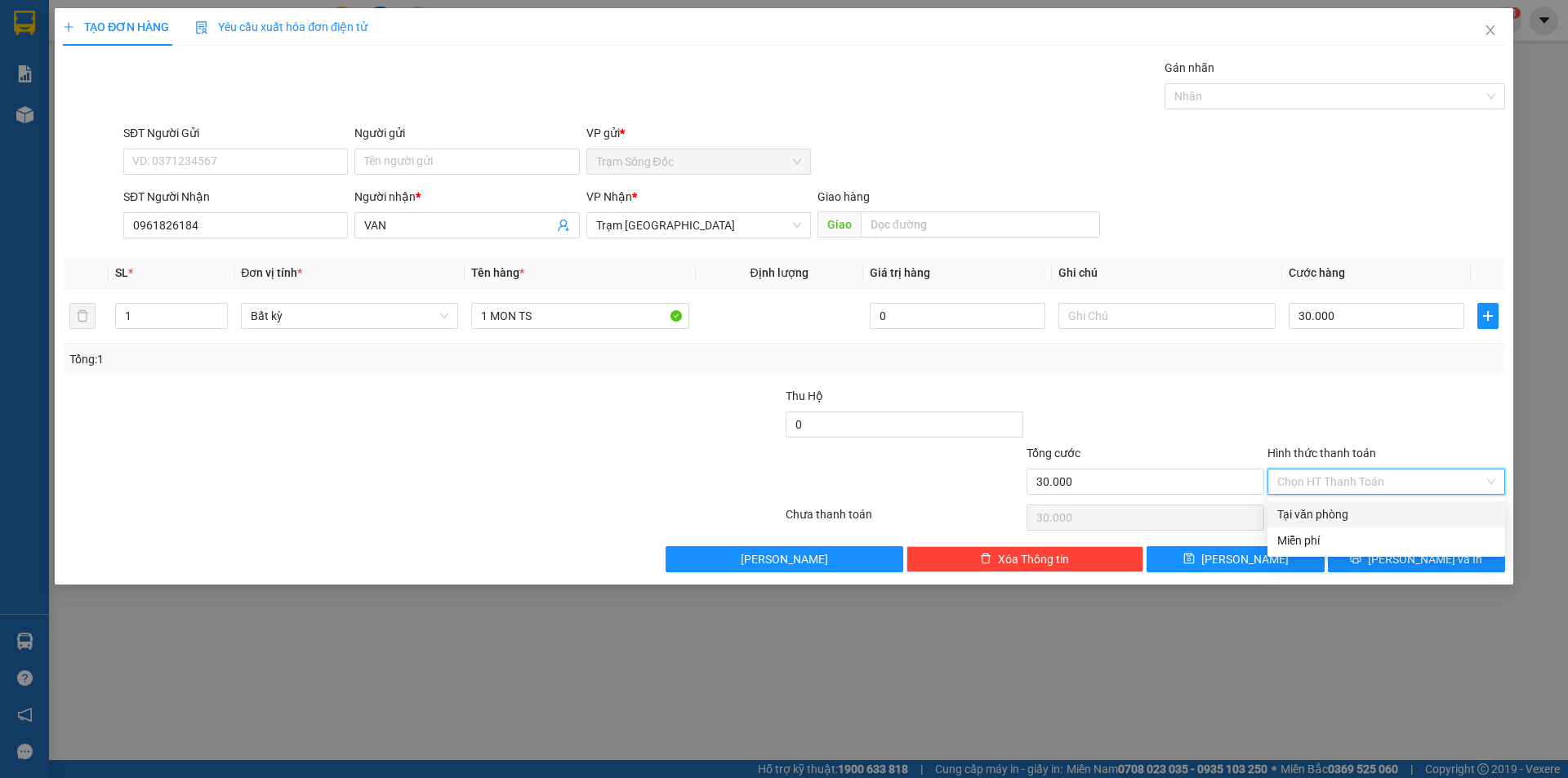
click at [1371, 512] on div "Tại văn phòng" at bounding box center [1386, 514] width 218 height 18
click at [1385, 569] on button "[PERSON_NAME] và In" at bounding box center [1416, 560] width 177 height 26
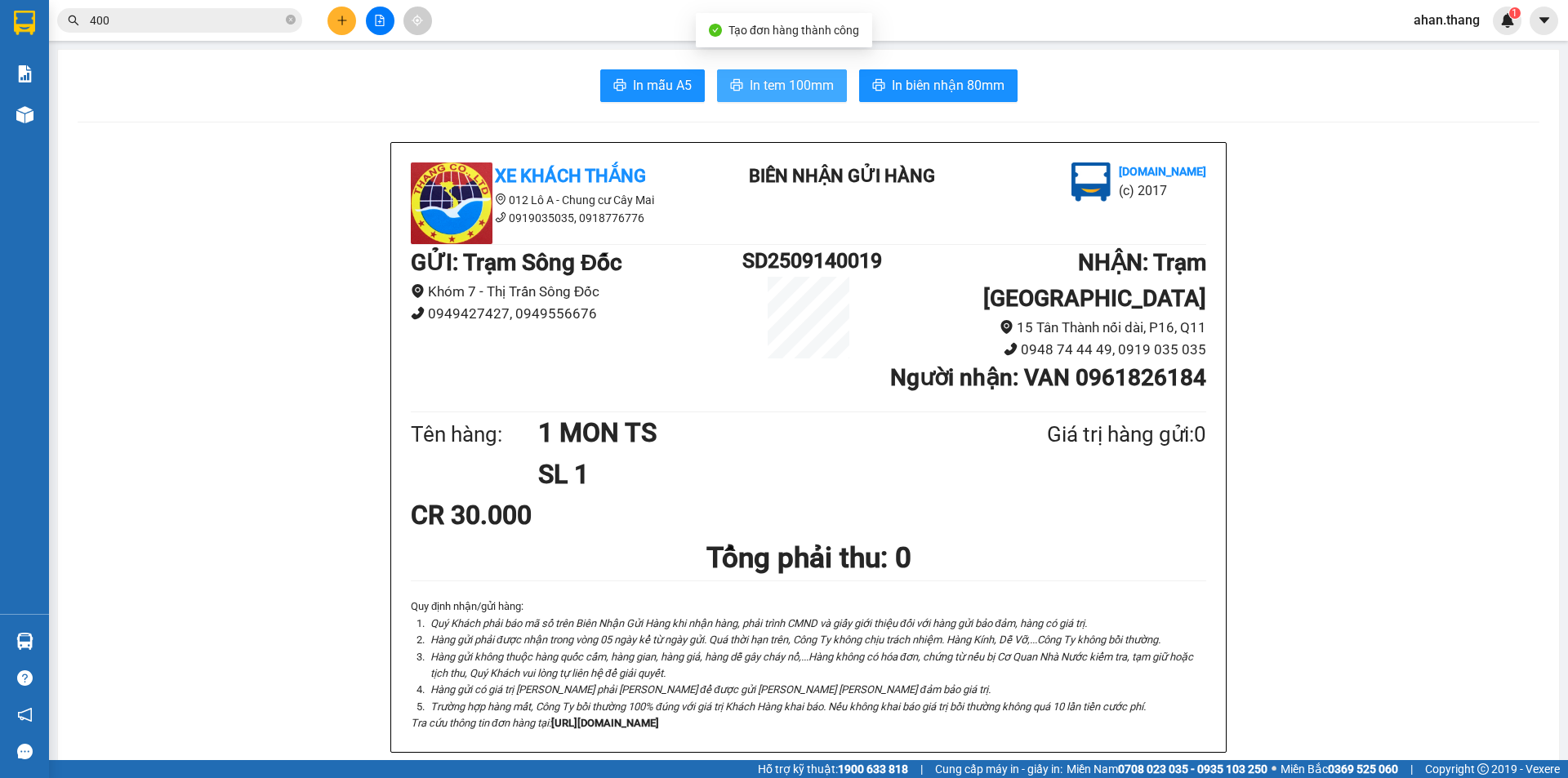
click at [807, 81] on span "In tem 100mm" at bounding box center [791, 85] width 84 height 21
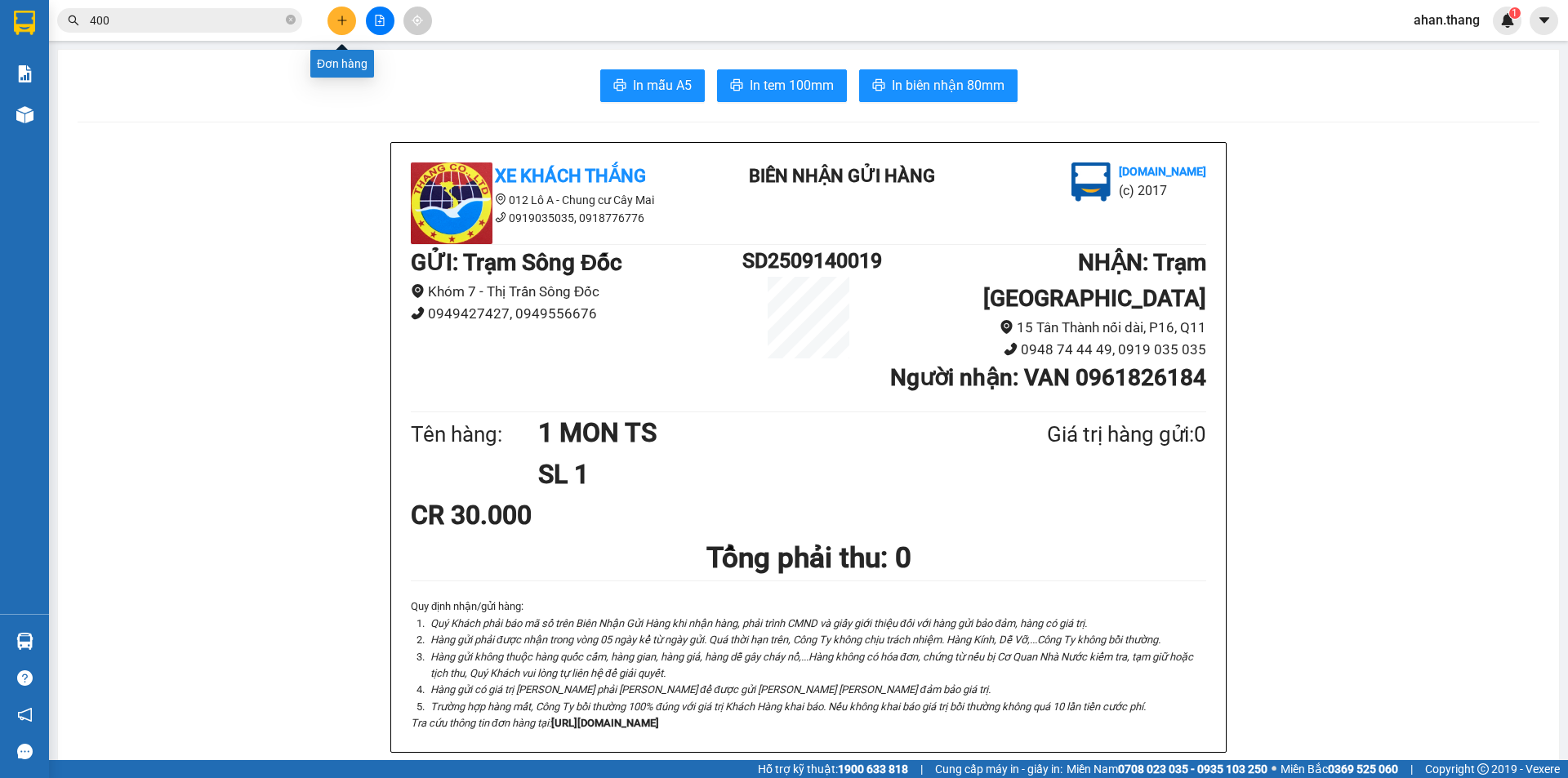
click at [343, 19] on icon "plus" at bounding box center [342, 21] width 11 height 11
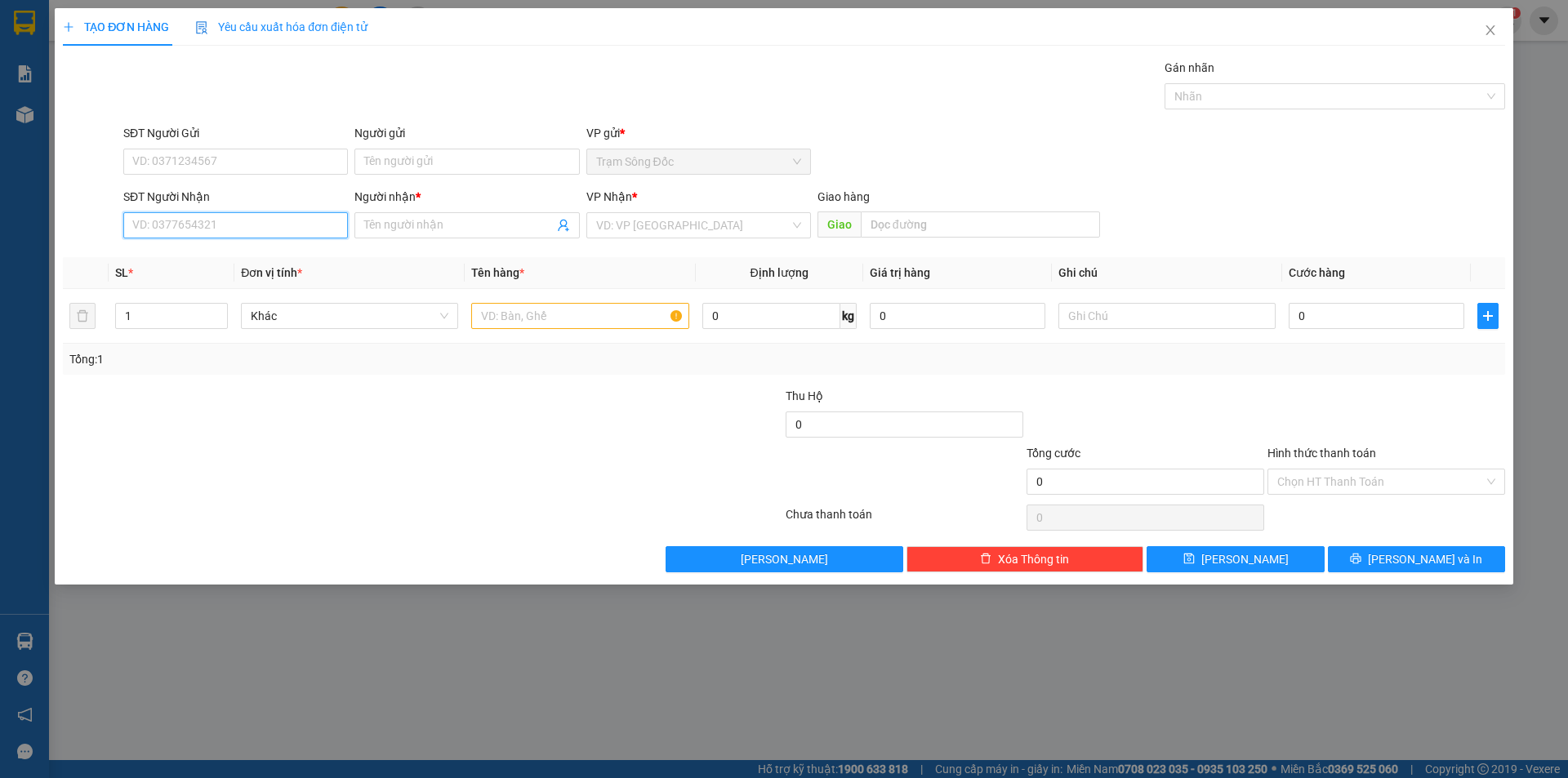
click at [198, 226] on input "SĐT Người Nhận" at bounding box center [235, 226] width 225 height 26
click at [188, 259] on div "0964774543 - K TEN" at bounding box center [235, 257] width 205 height 18
click at [609, 320] on input "text" at bounding box center [579, 316] width 217 height 26
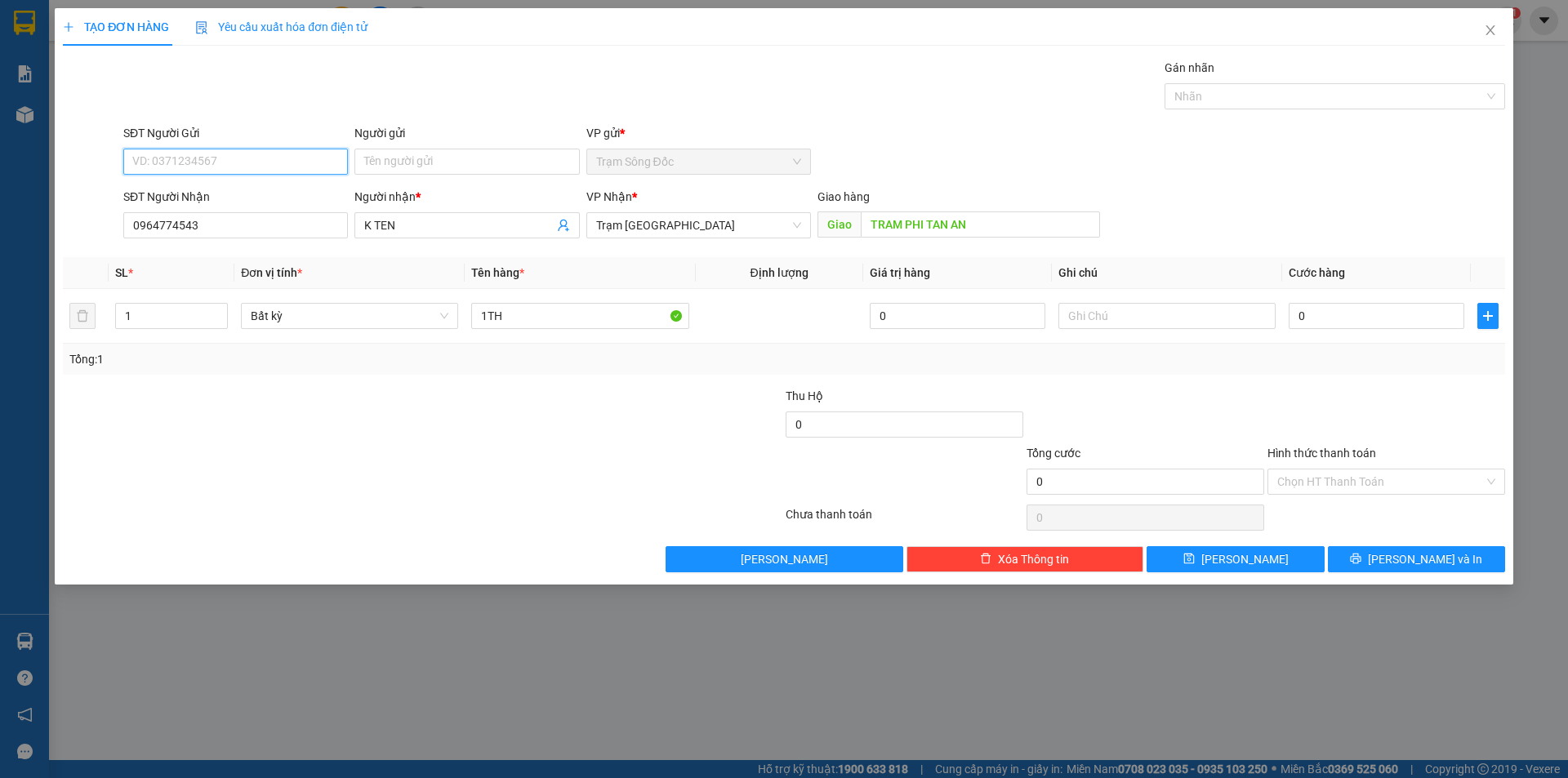
click at [251, 167] on input "SĐT Người Gửi" at bounding box center [235, 162] width 225 height 26
click at [1366, 317] on input "0" at bounding box center [1376, 316] width 176 height 26
click at [1383, 476] on input "Hình thức thanh toán" at bounding box center [1380, 482] width 207 height 25
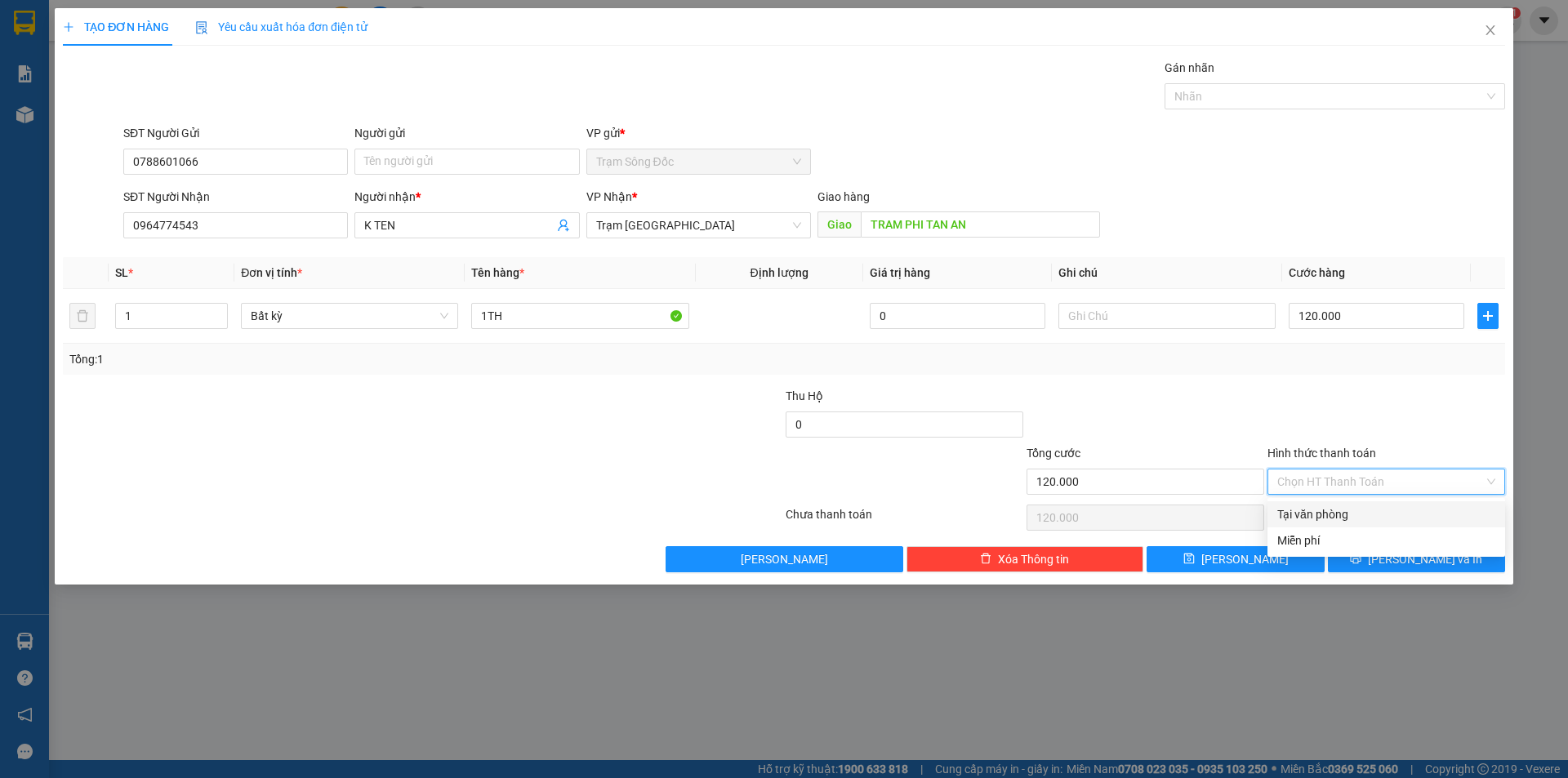
click at [1388, 507] on div "Tại văn phòng" at bounding box center [1386, 514] width 218 height 18
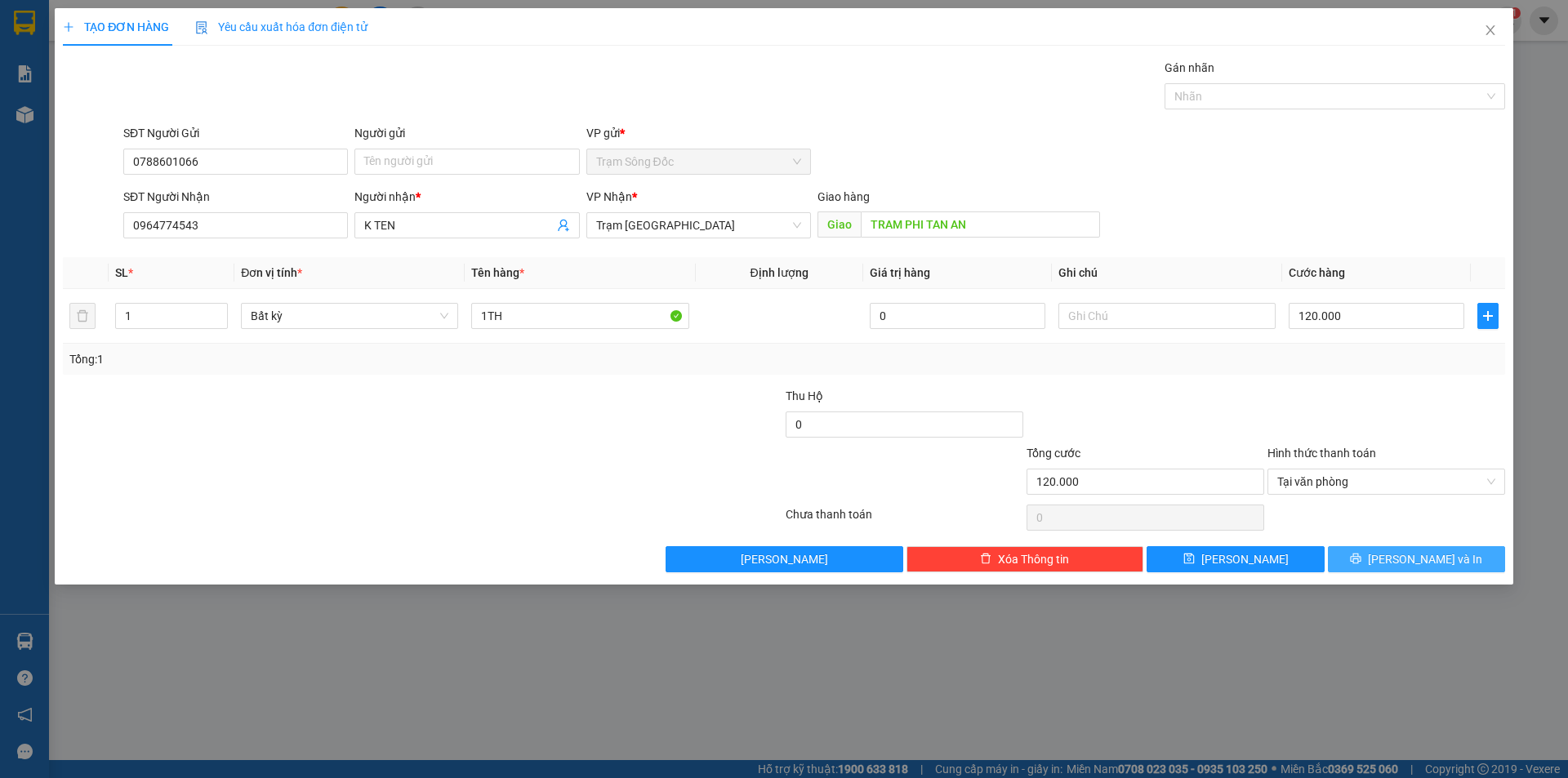
click at [1400, 553] on button "[PERSON_NAME] và In" at bounding box center [1416, 560] width 177 height 26
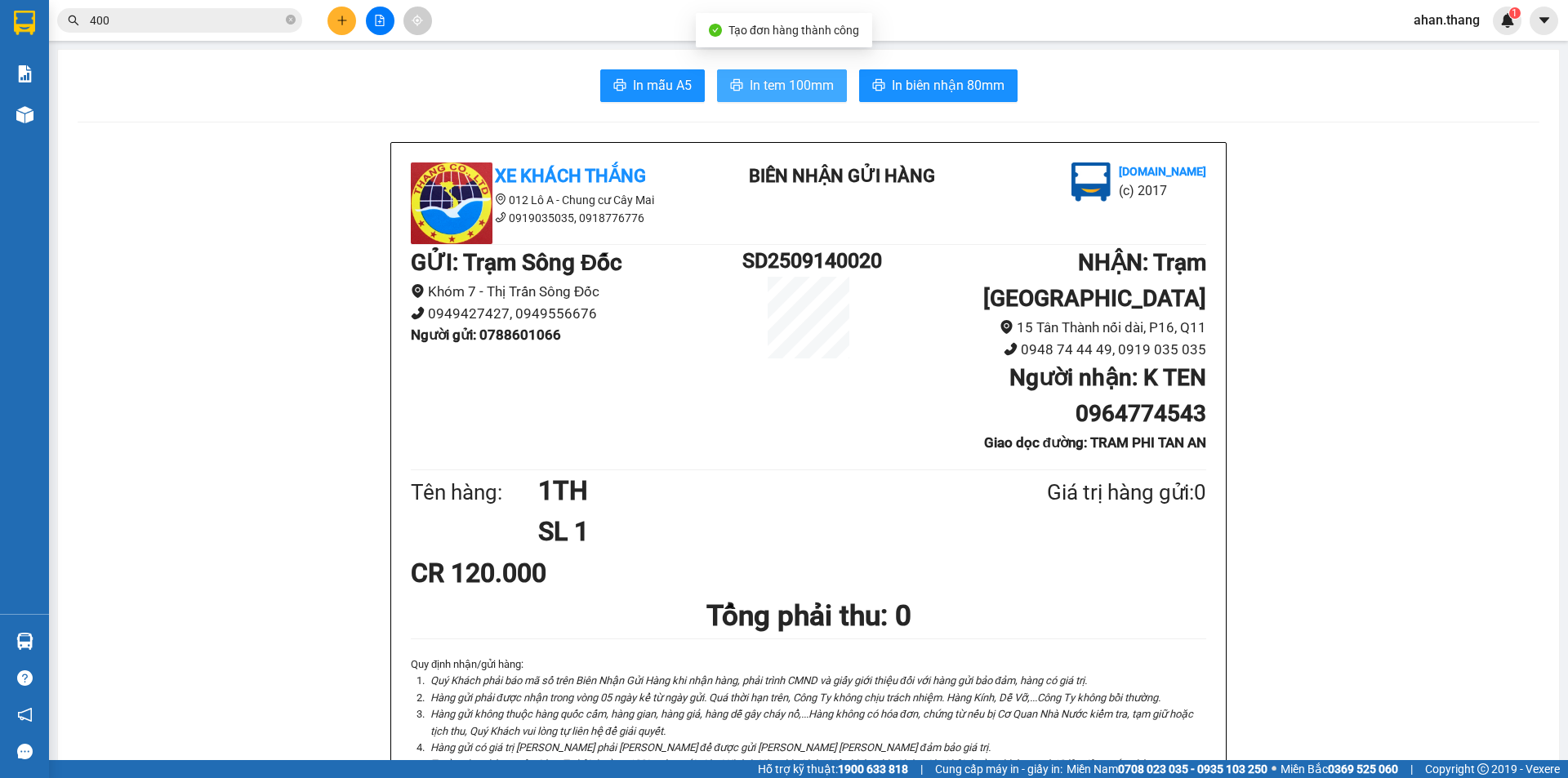
click at [794, 82] on span "In tem 100mm" at bounding box center [791, 85] width 84 height 21
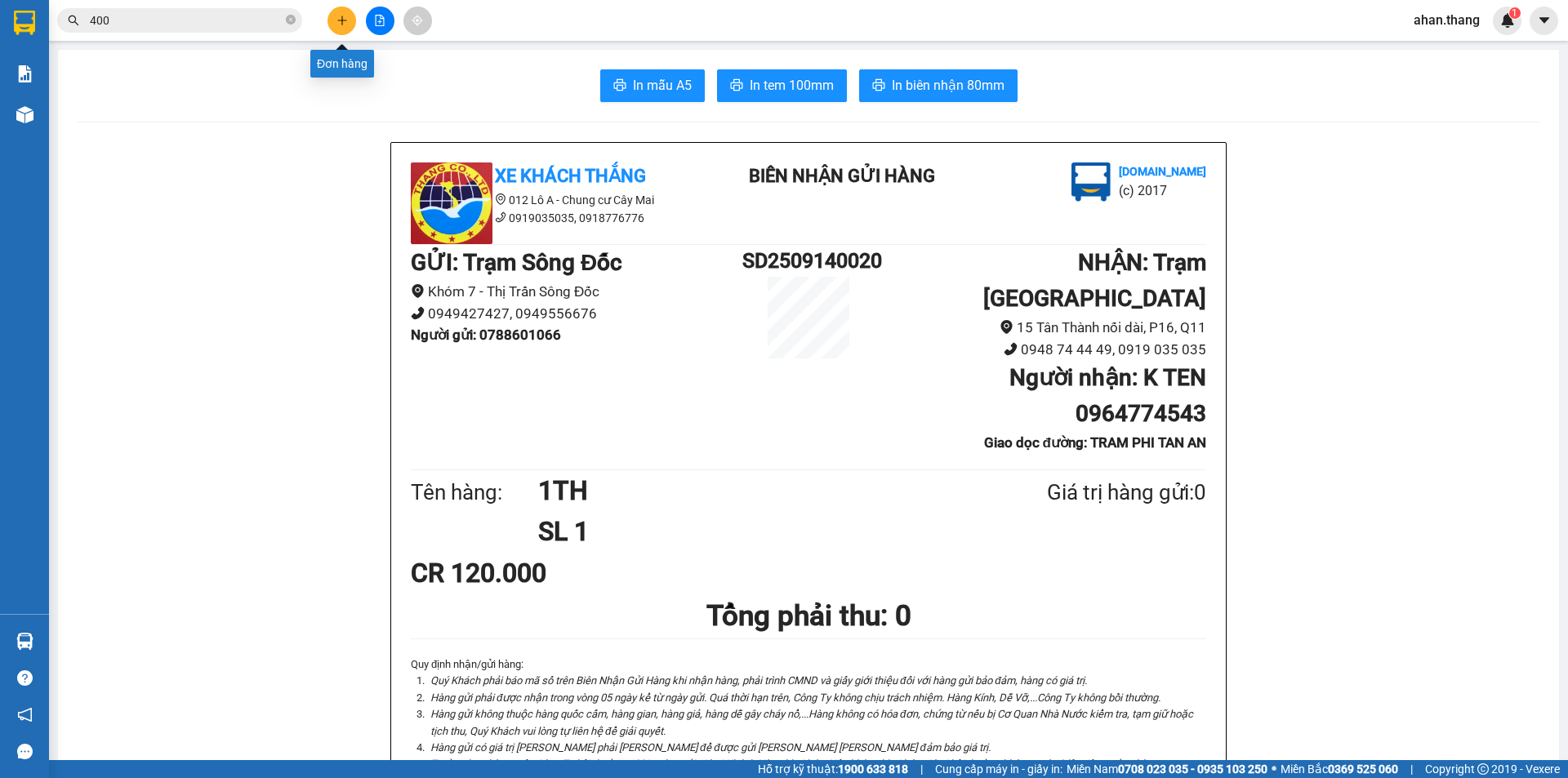
click at [334, 21] on button at bounding box center [341, 21] width 28 height 28
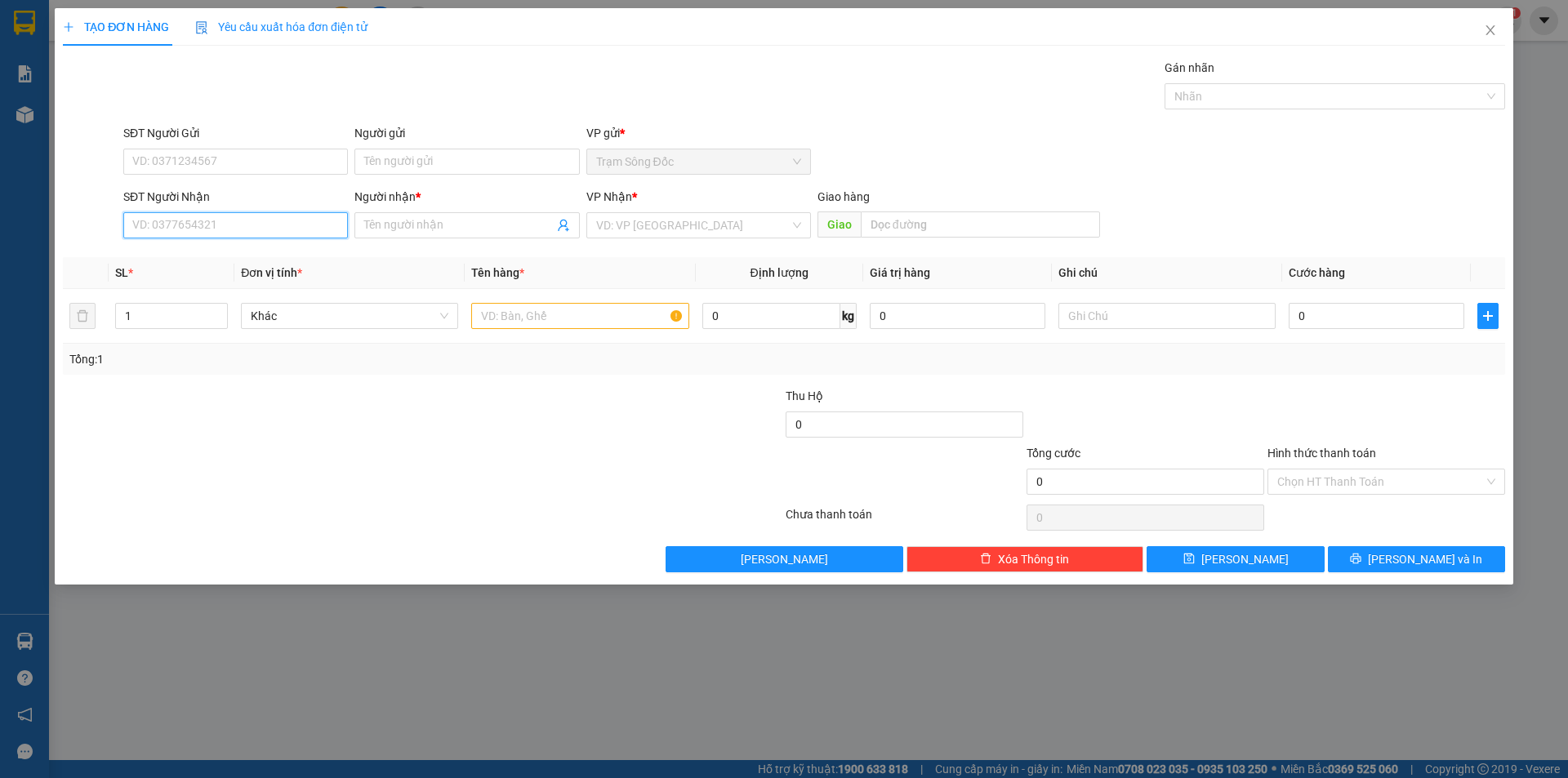
click at [170, 228] on input "SĐT Người Nhận" at bounding box center [235, 226] width 225 height 26
click at [171, 257] on div "0899866020 - k ten" at bounding box center [250, 257] width 234 height 18
click at [578, 317] on input "text" at bounding box center [579, 316] width 217 height 26
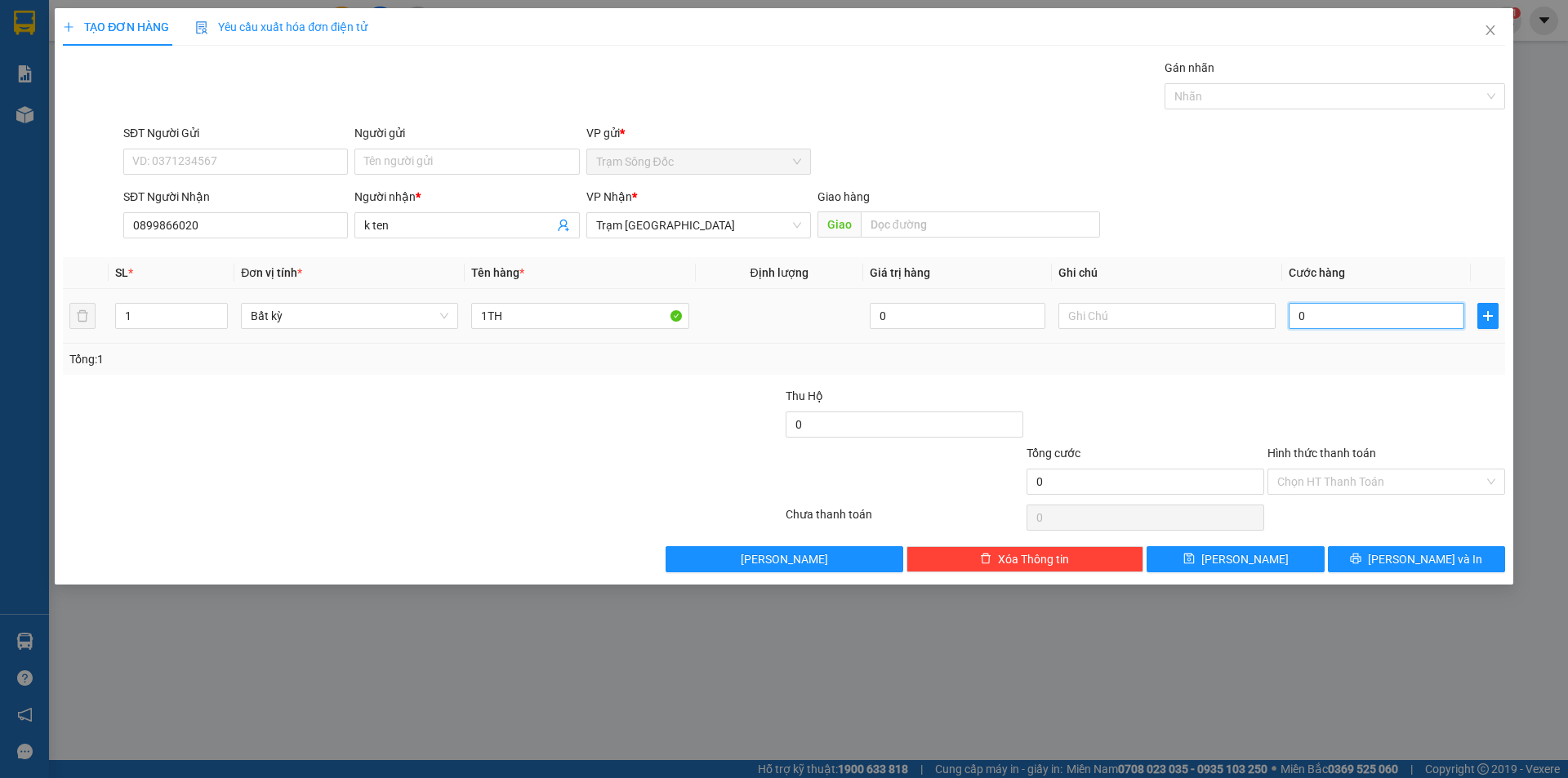
click at [1365, 319] on input "0" at bounding box center [1376, 316] width 176 height 26
click at [1419, 477] on input "Hình thức thanh toán" at bounding box center [1380, 482] width 207 height 25
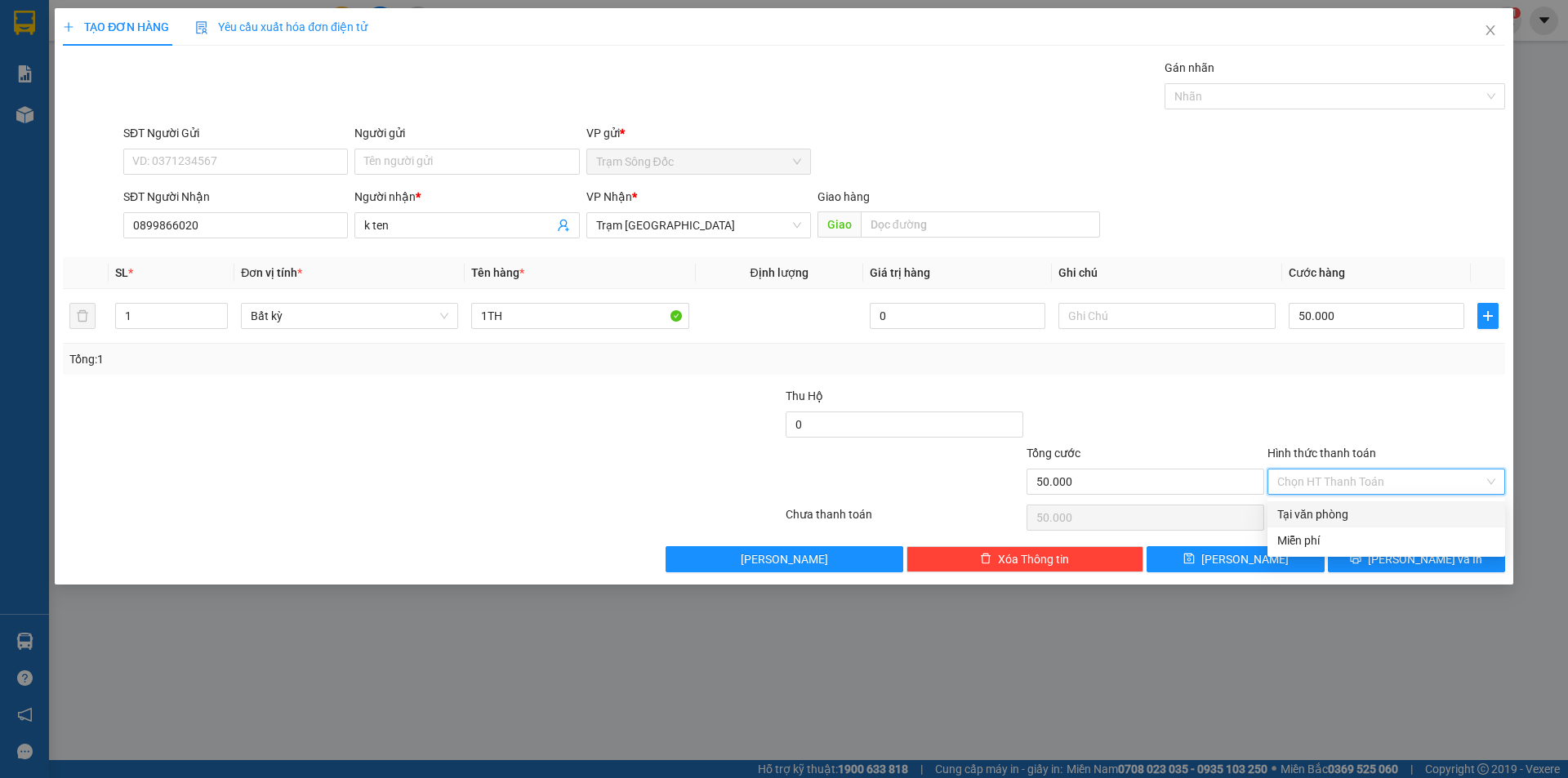
click at [1422, 511] on div "Tại văn phòng" at bounding box center [1386, 514] width 218 height 18
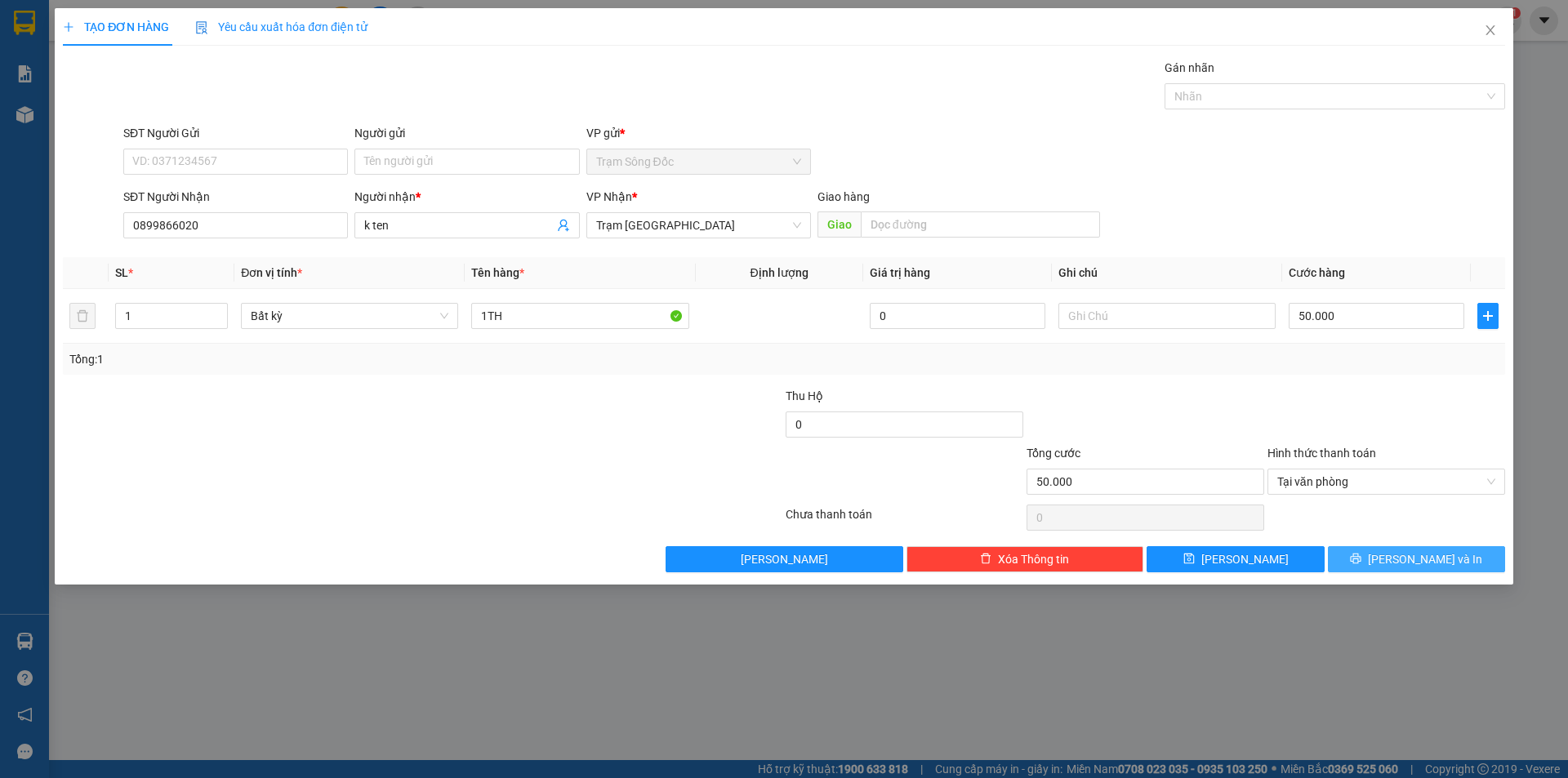
click at [1423, 555] on span "[PERSON_NAME] và In" at bounding box center [1424, 559] width 114 height 18
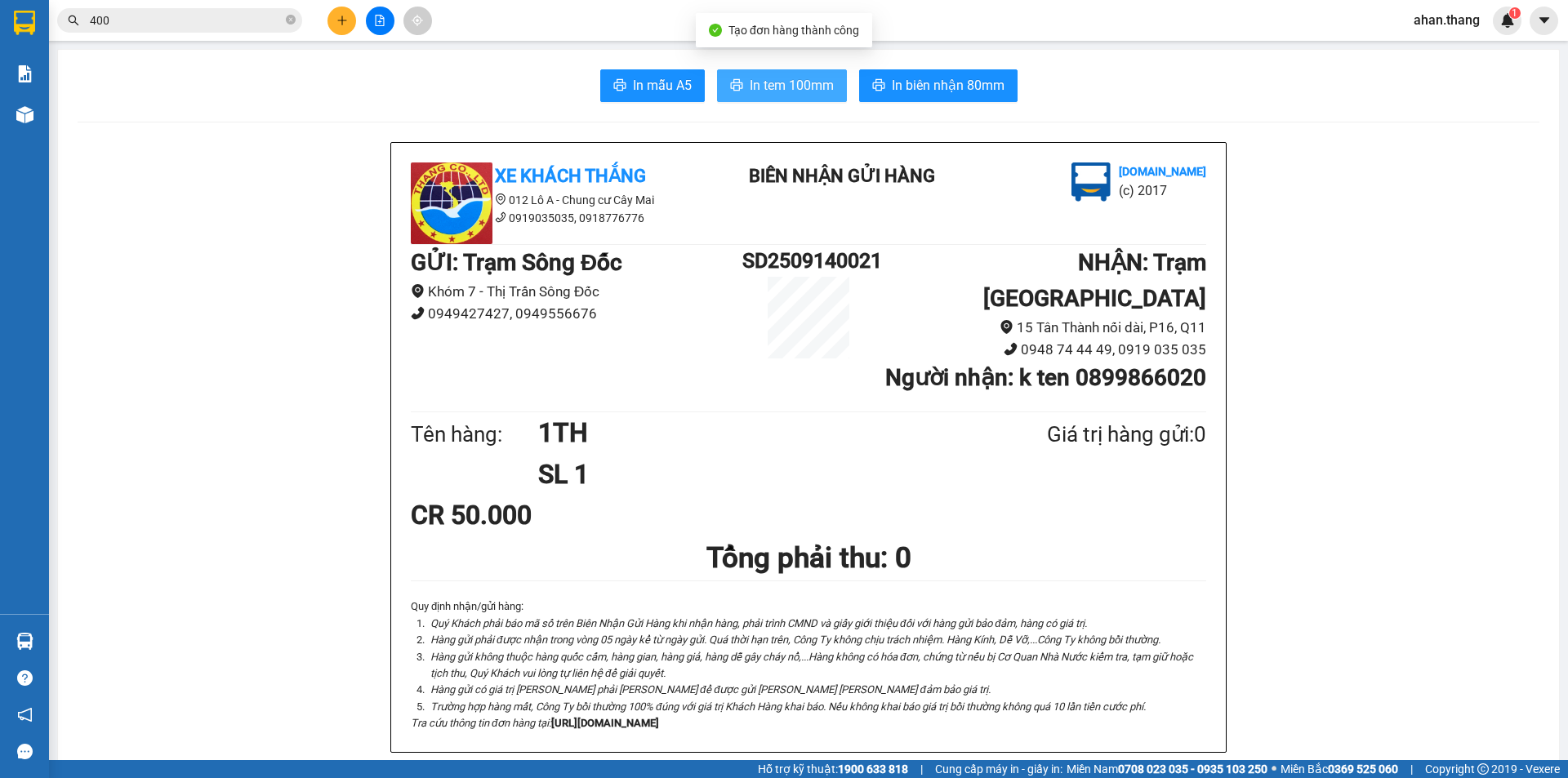
click at [784, 86] on span "In tem 100mm" at bounding box center [791, 85] width 84 height 21
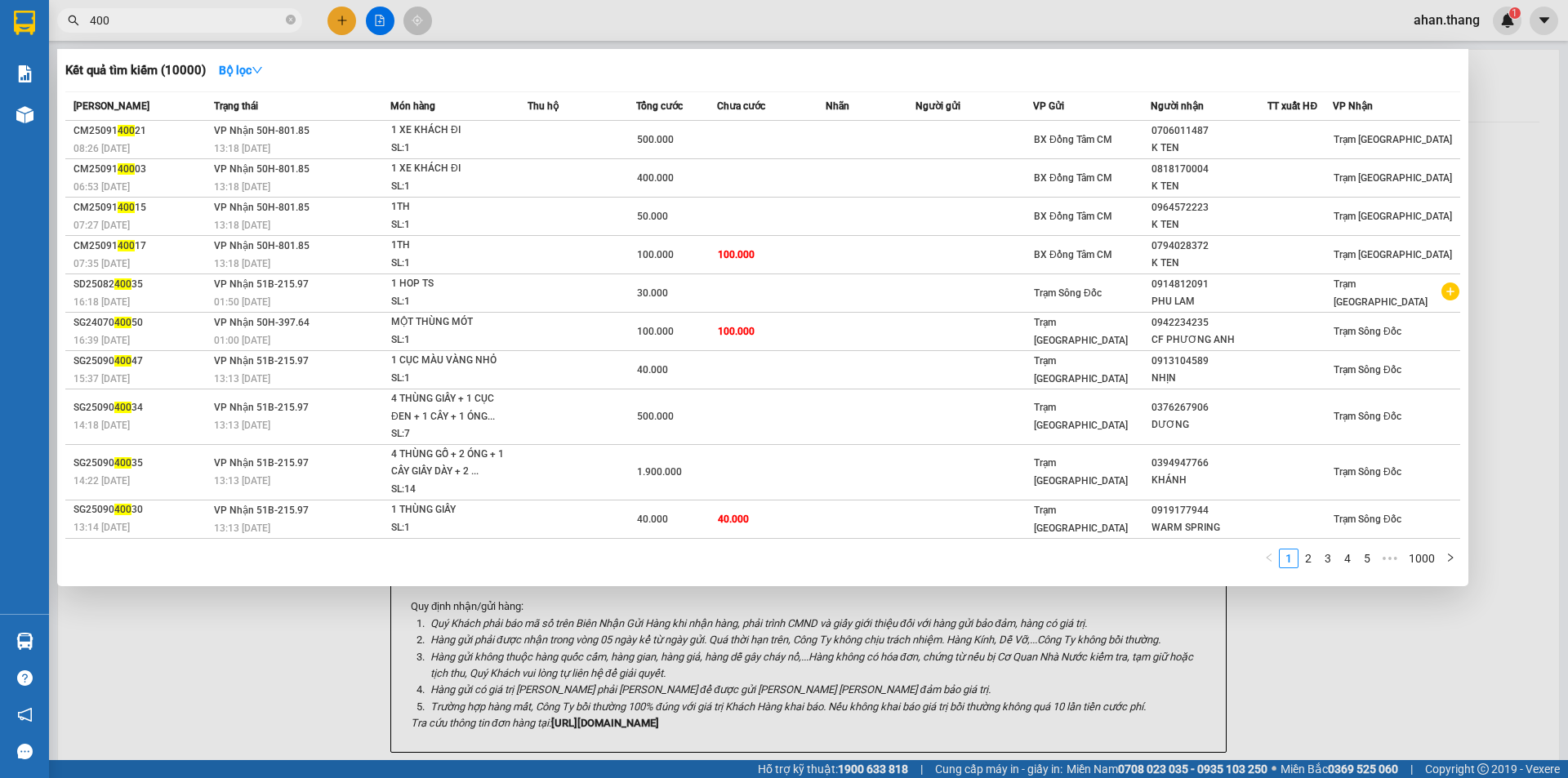
click at [131, 24] on input "400" at bounding box center [186, 20] width 193 height 18
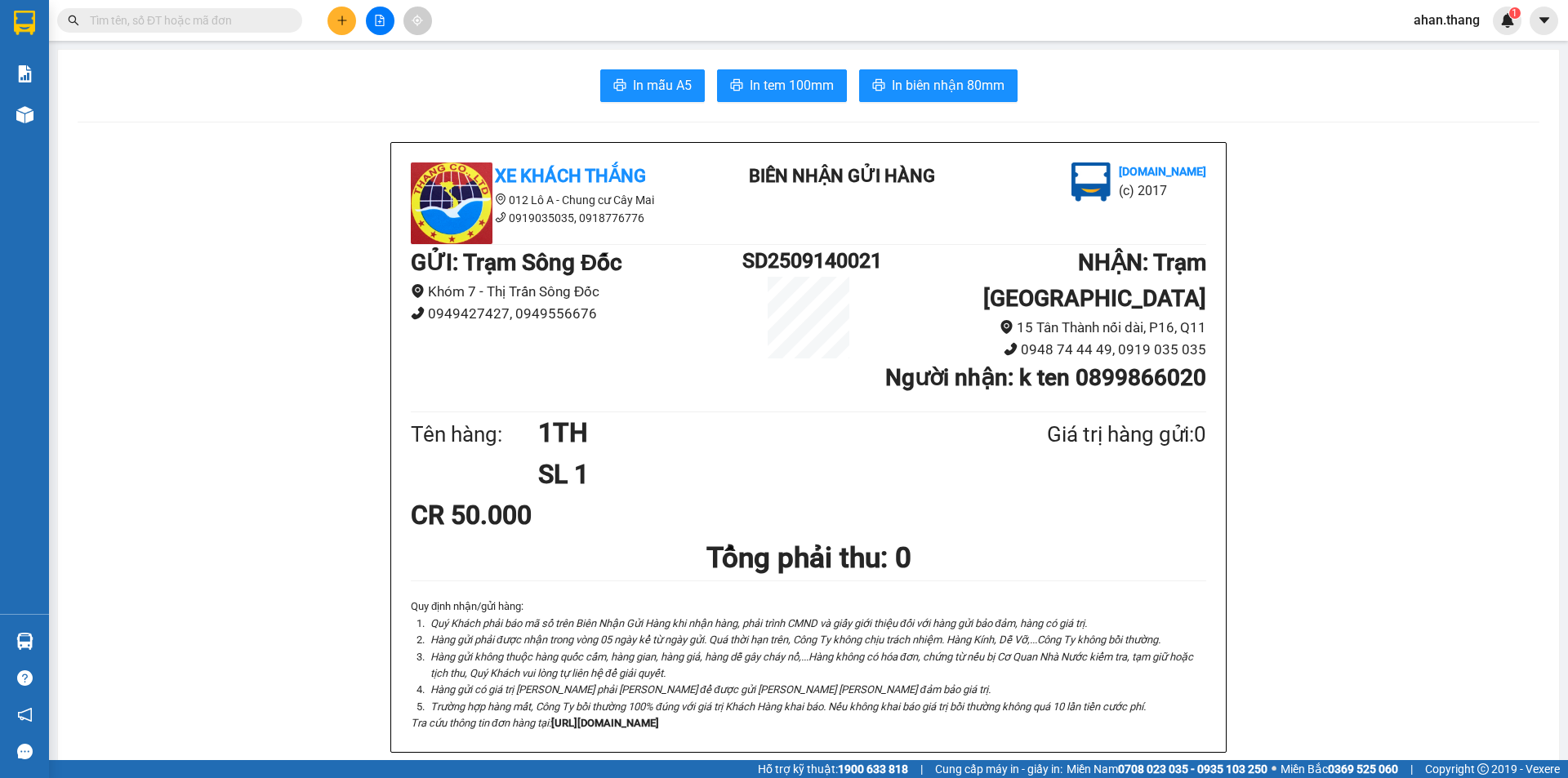
click at [332, 17] on button at bounding box center [341, 21] width 28 height 28
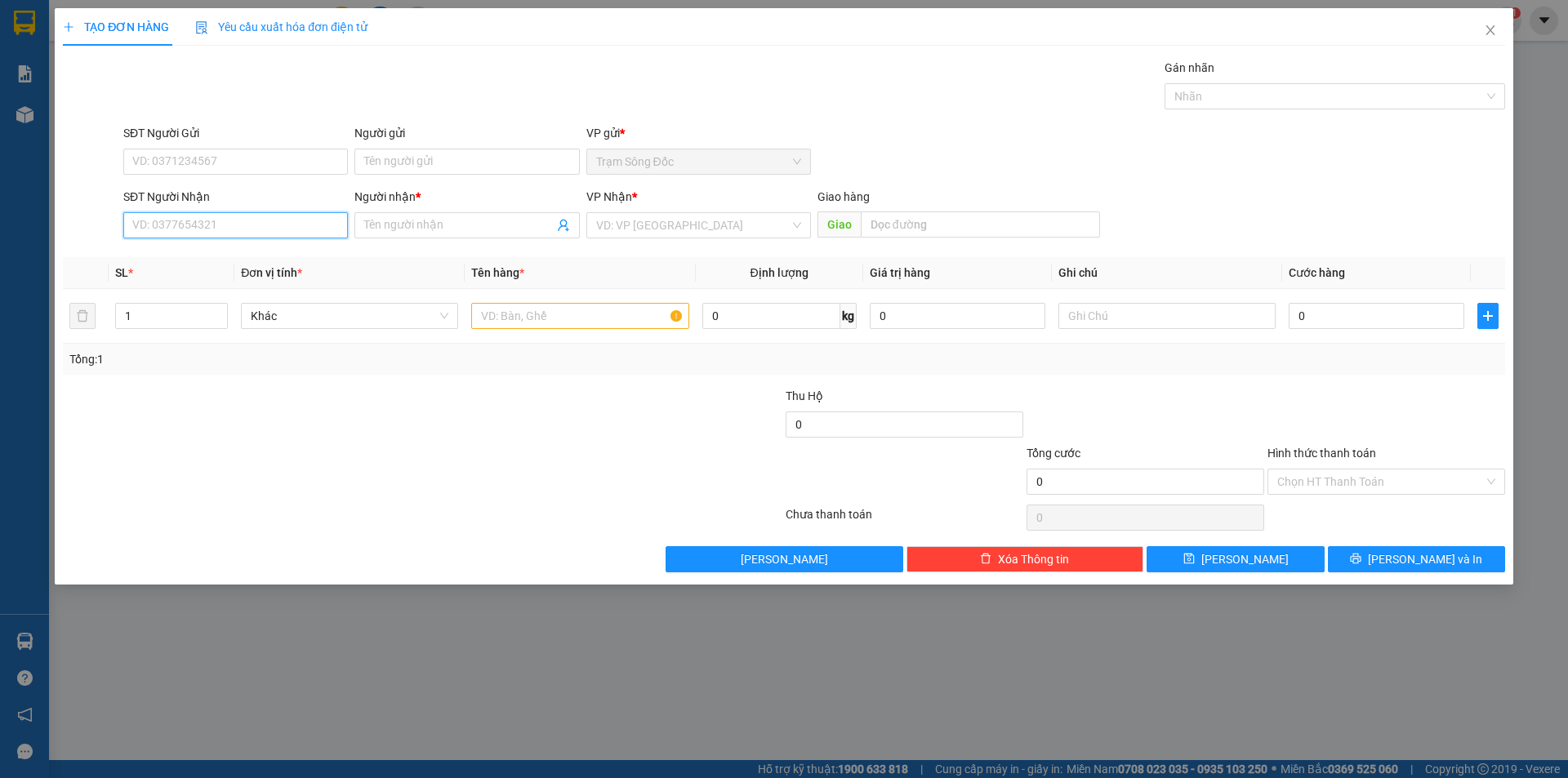
click at [261, 225] on input "SĐT Người Nhận" at bounding box center [235, 226] width 225 height 26
click at [294, 255] on div "0918404405 - [PERSON_NAME]" at bounding box center [235, 257] width 205 height 18
click at [541, 316] on input "text" at bounding box center [579, 316] width 217 height 26
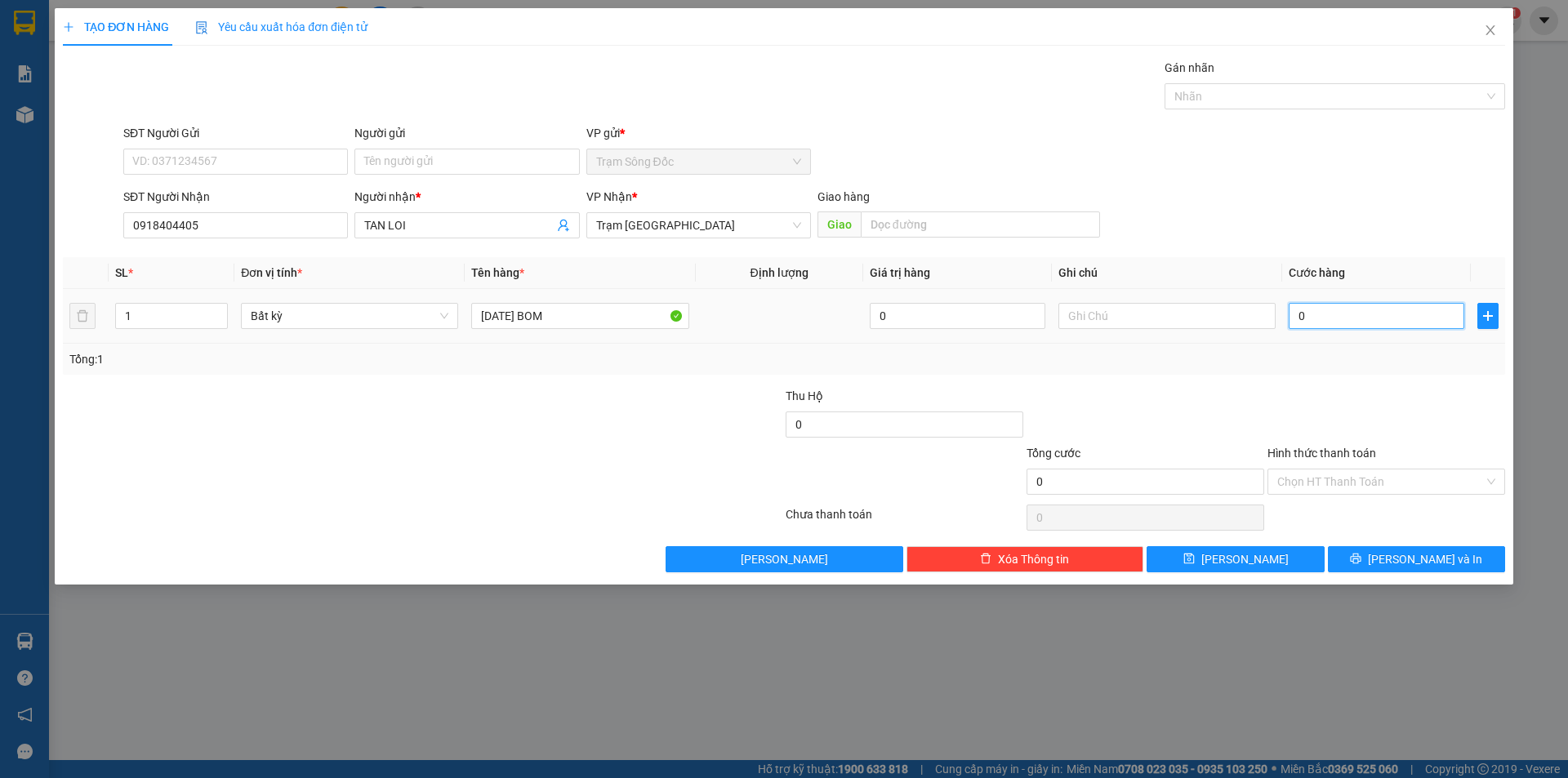
click at [1416, 316] on input "0" at bounding box center [1376, 316] width 176 height 26
click at [1361, 556] on icon "printer" at bounding box center [1355, 559] width 11 height 11
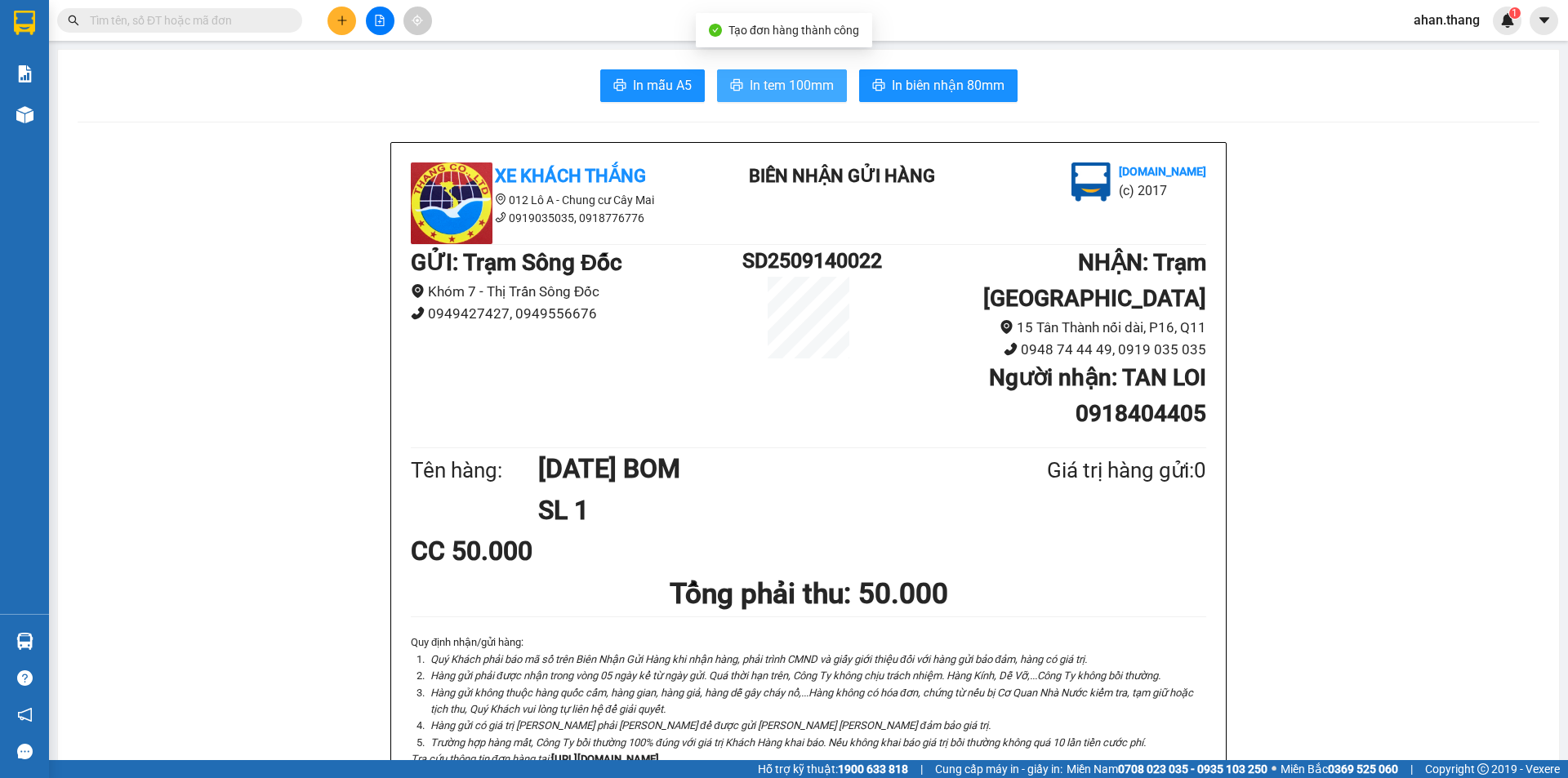
click at [757, 78] on span "In tem 100mm" at bounding box center [791, 85] width 84 height 21
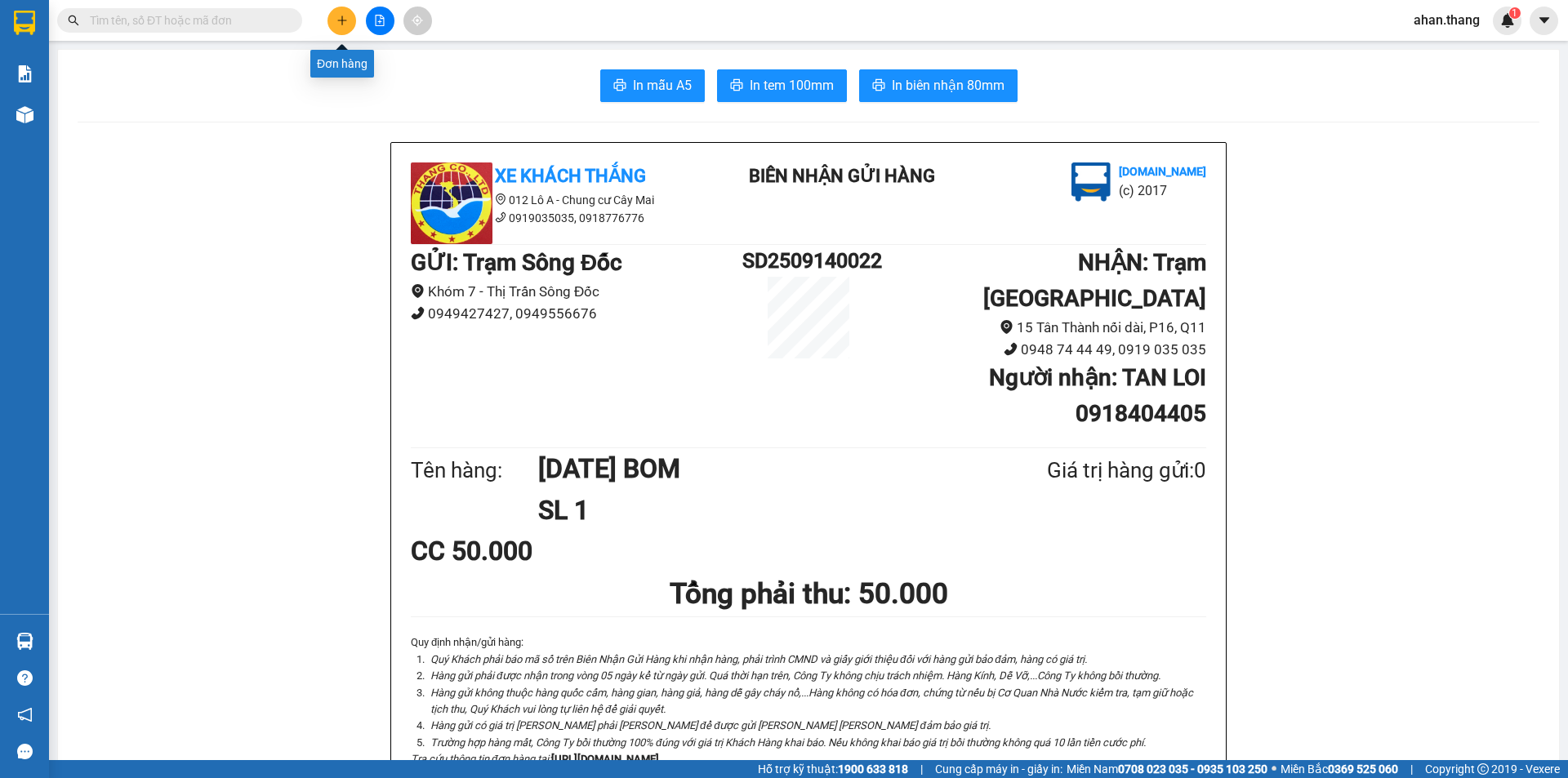
click at [341, 26] on icon "plus" at bounding box center [342, 21] width 11 height 11
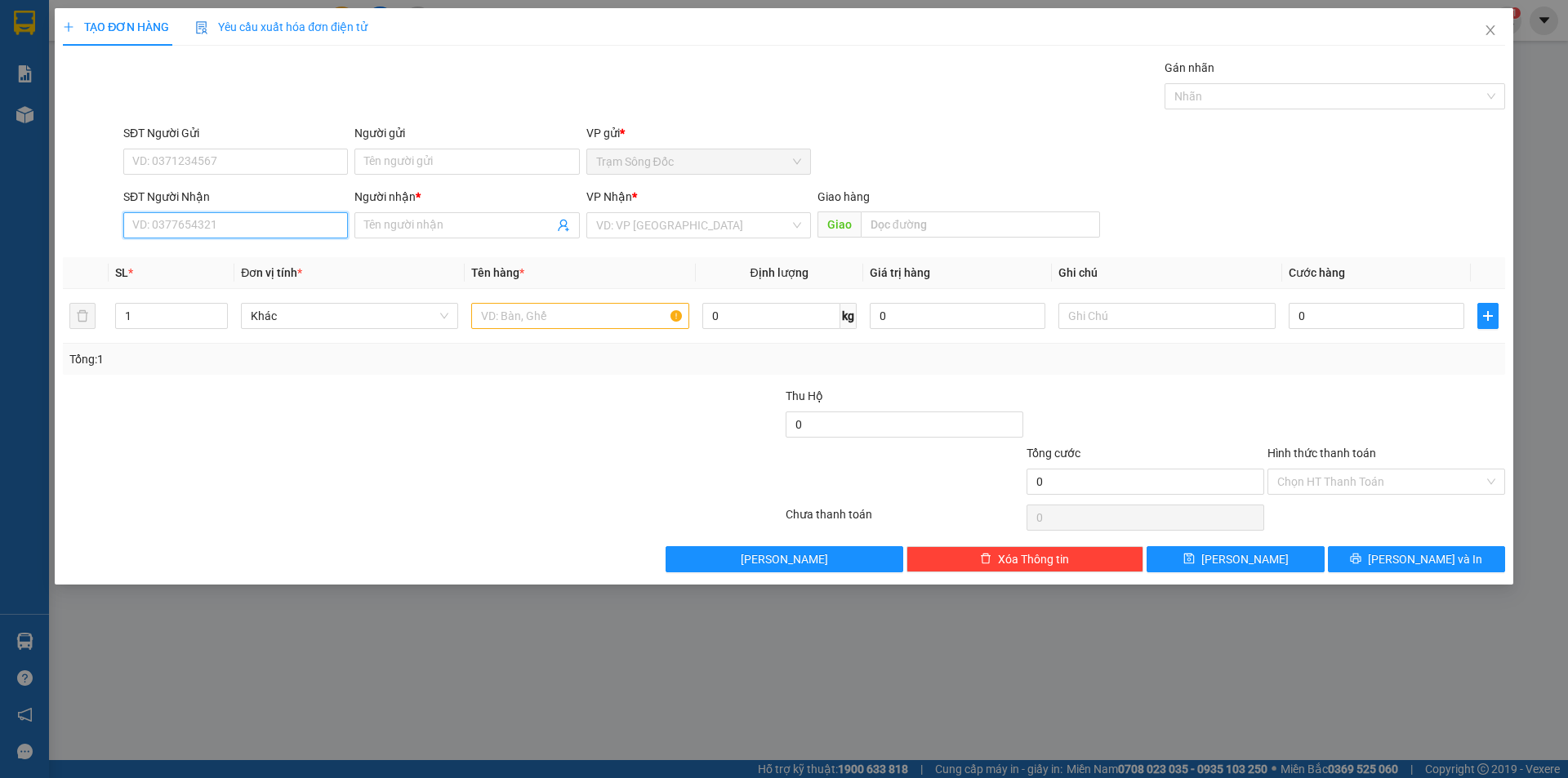
click at [291, 231] on input "SĐT Người Nhận" at bounding box center [235, 226] width 225 height 26
click at [207, 258] on div "0815986646 - [PERSON_NAME]" at bounding box center [235, 257] width 205 height 18
click at [595, 316] on input "text" at bounding box center [579, 316] width 217 height 26
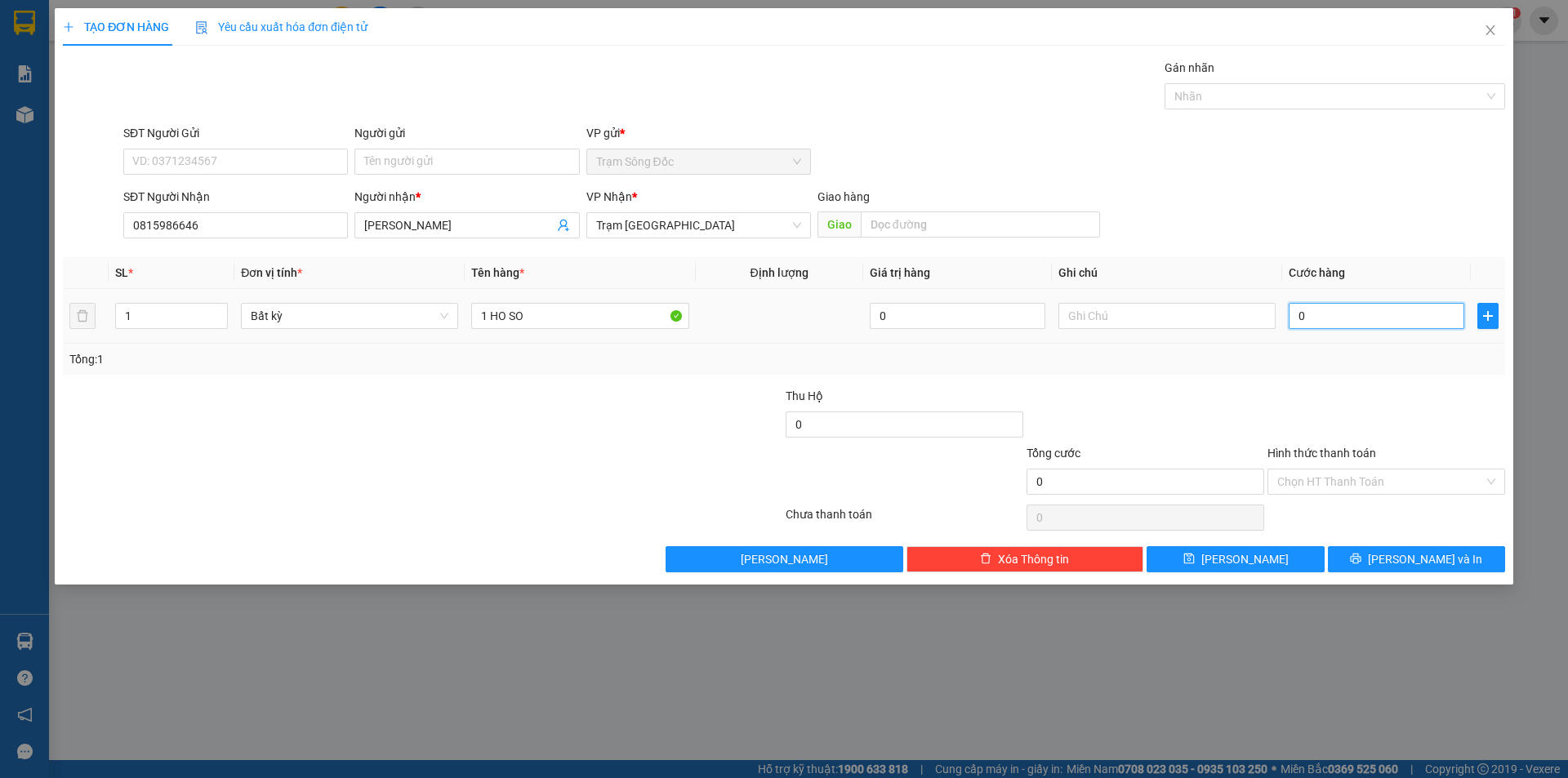
click at [1416, 309] on input "0" at bounding box center [1376, 316] width 176 height 26
click at [1401, 477] on input "Hình thức thanh toán" at bounding box center [1380, 482] width 207 height 25
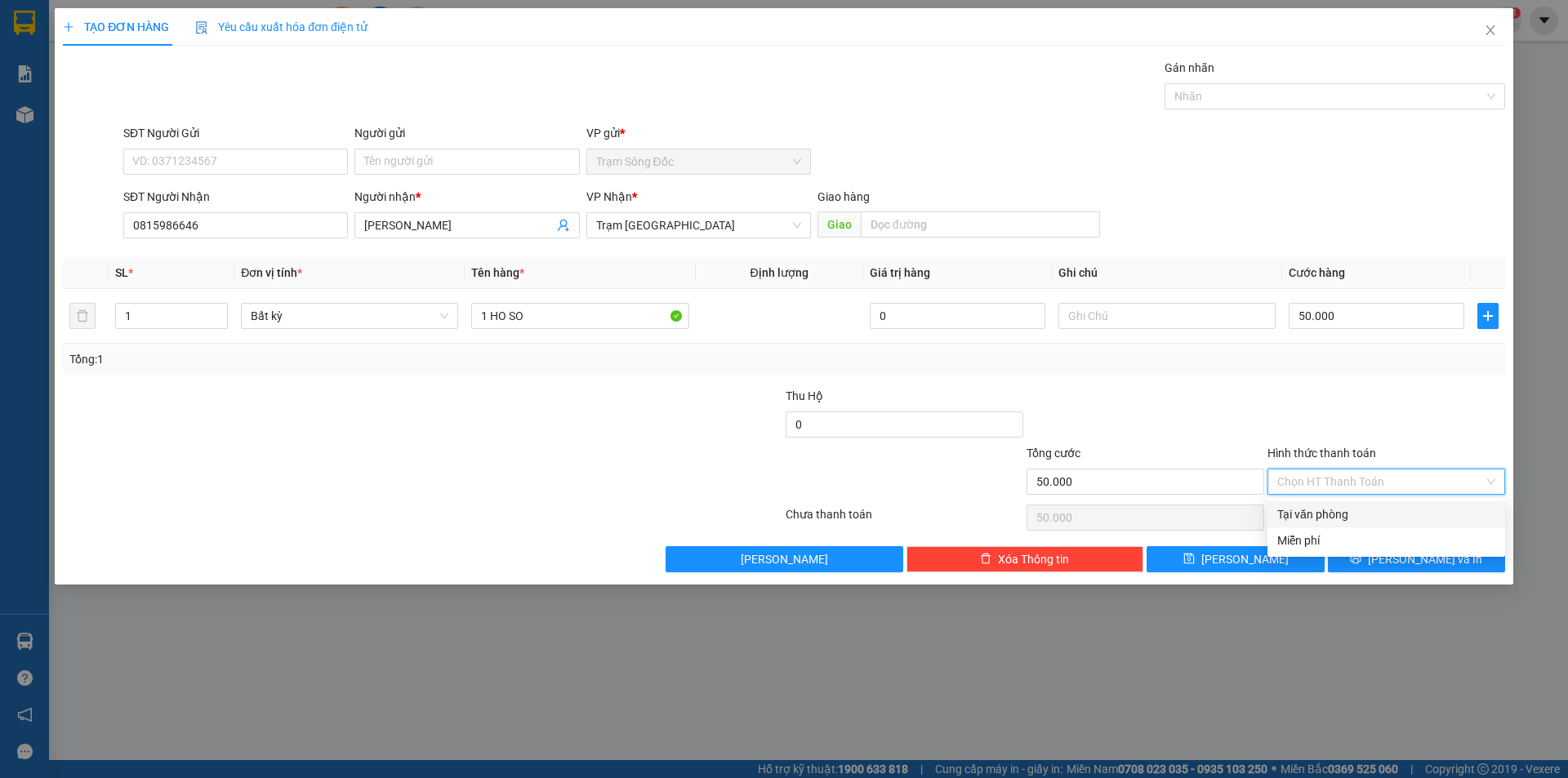
click at [1396, 513] on div "Tại văn phòng" at bounding box center [1386, 514] width 218 height 18
click at [1400, 555] on button "[PERSON_NAME] và In" at bounding box center [1416, 560] width 177 height 26
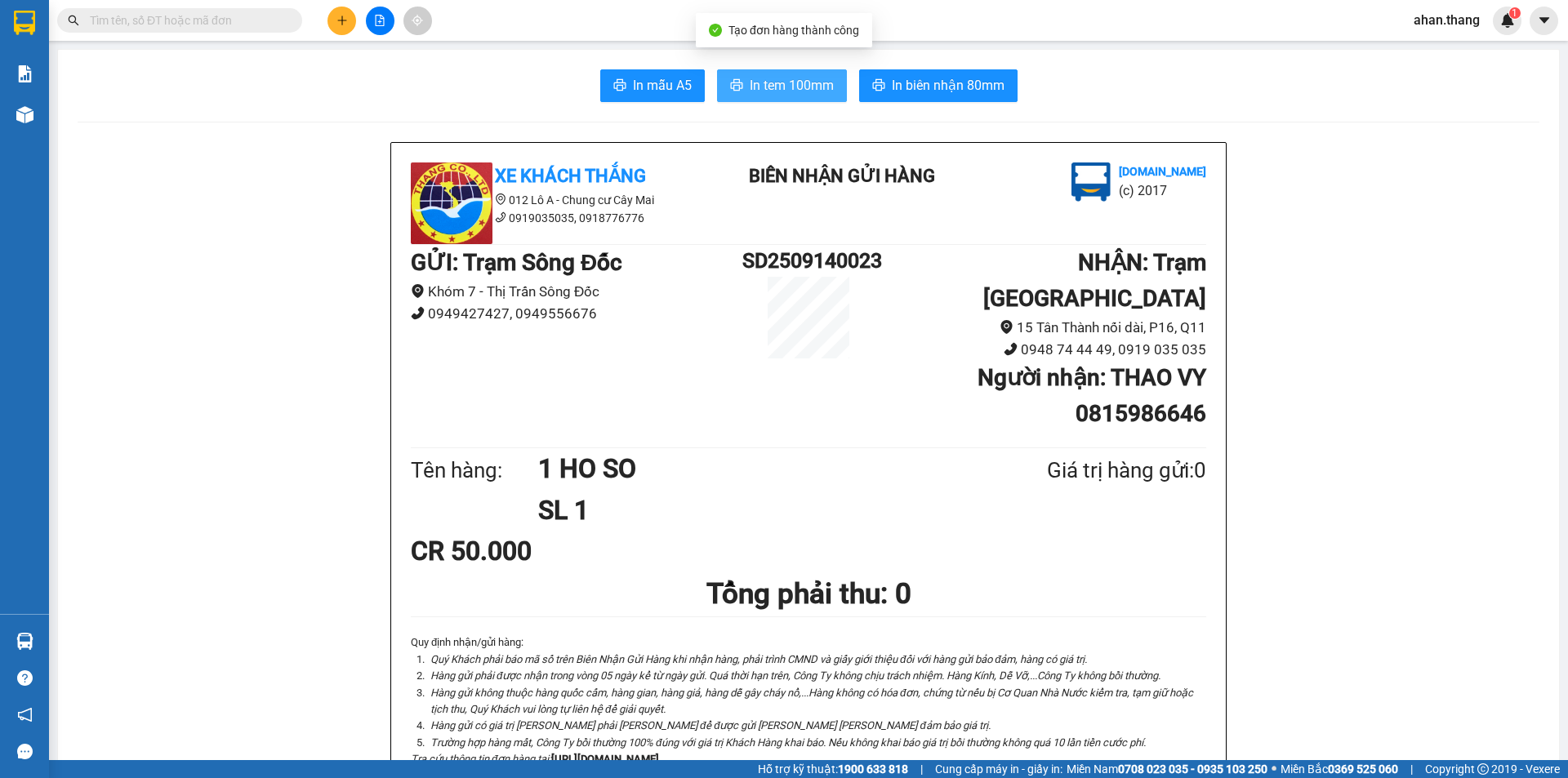
click at [750, 78] on span "In tem 100mm" at bounding box center [791, 85] width 84 height 21
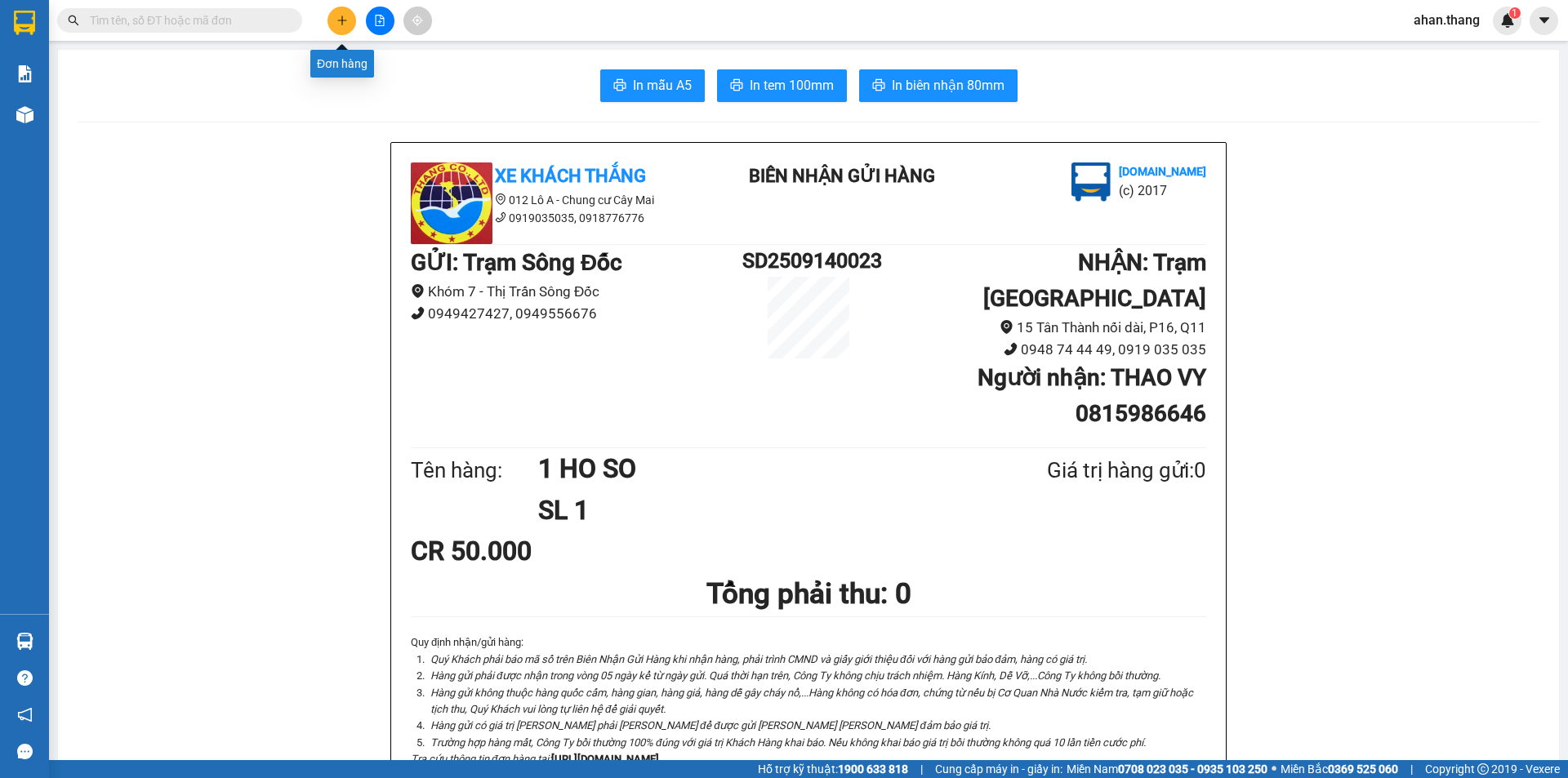
click at [339, 26] on button at bounding box center [341, 21] width 28 height 28
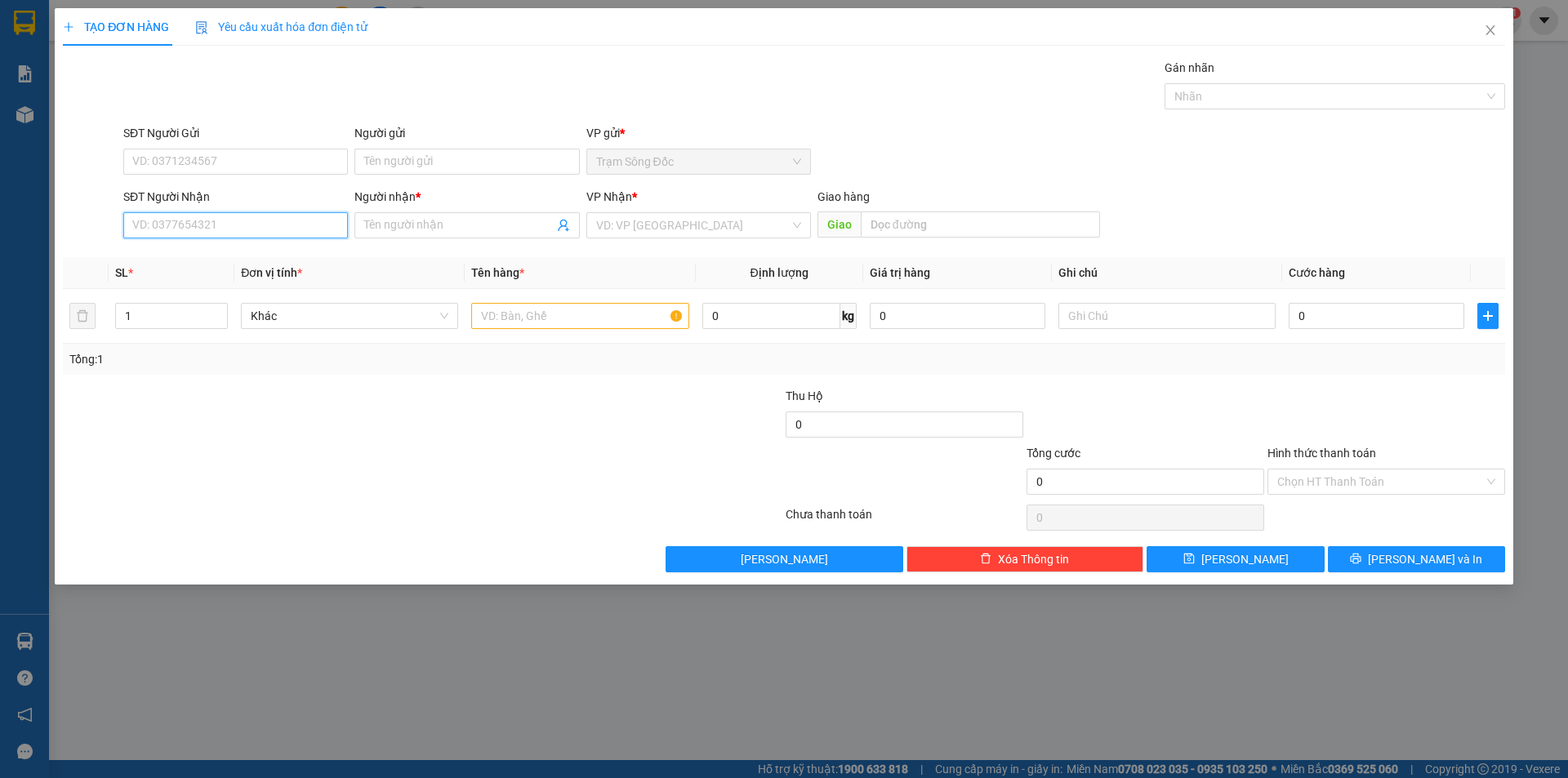
click at [249, 217] on input "SĐT Người Nhận" at bounding box center [235, 226] width 225 height 26
click at [488, 228] on input "Người nhận *" at bounding box center [458, 225] width 189 height 18
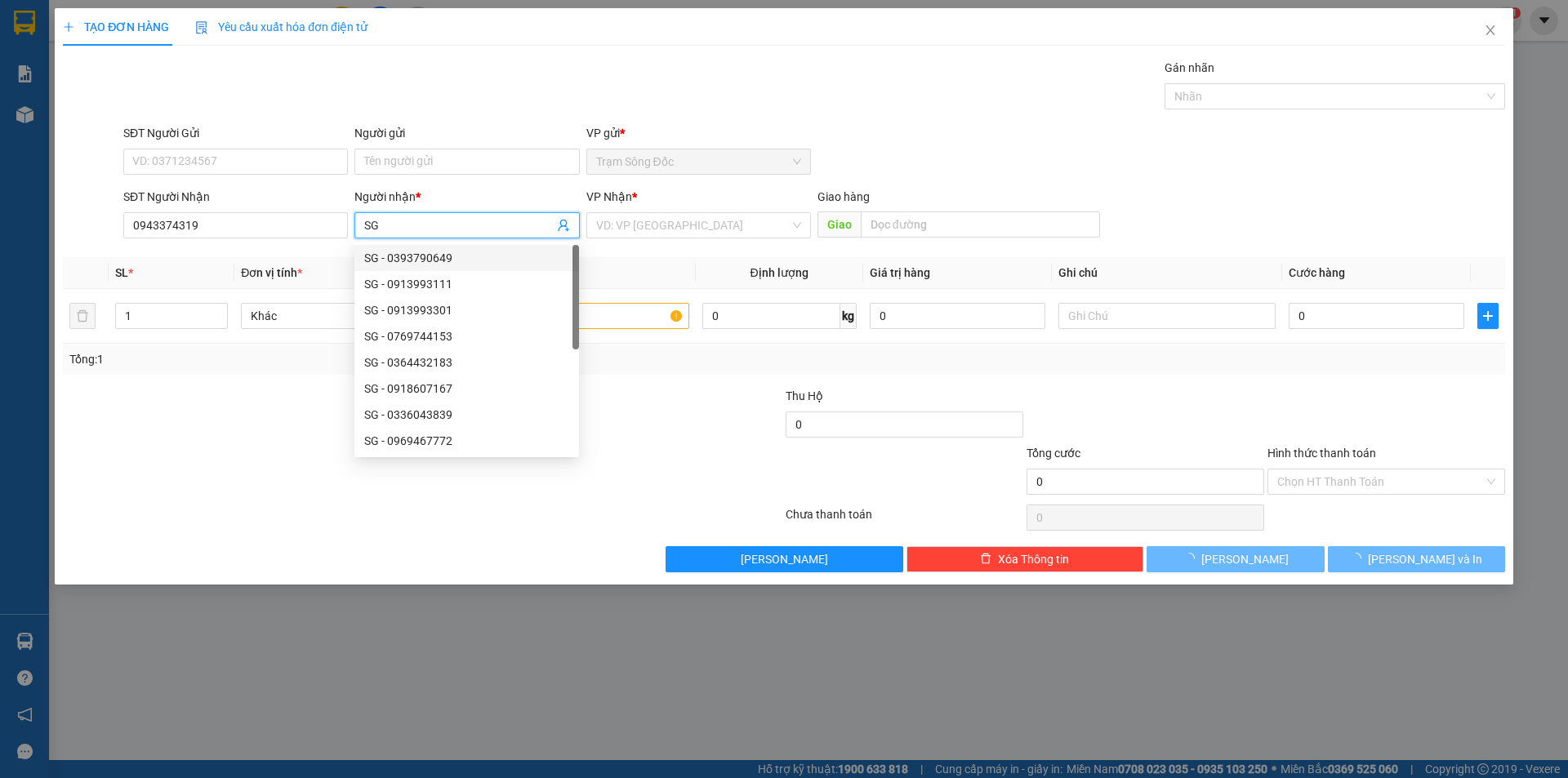
click at [738, 212] on div "VP Nhận *" at bounding box center [698, 200] width 225 height 25
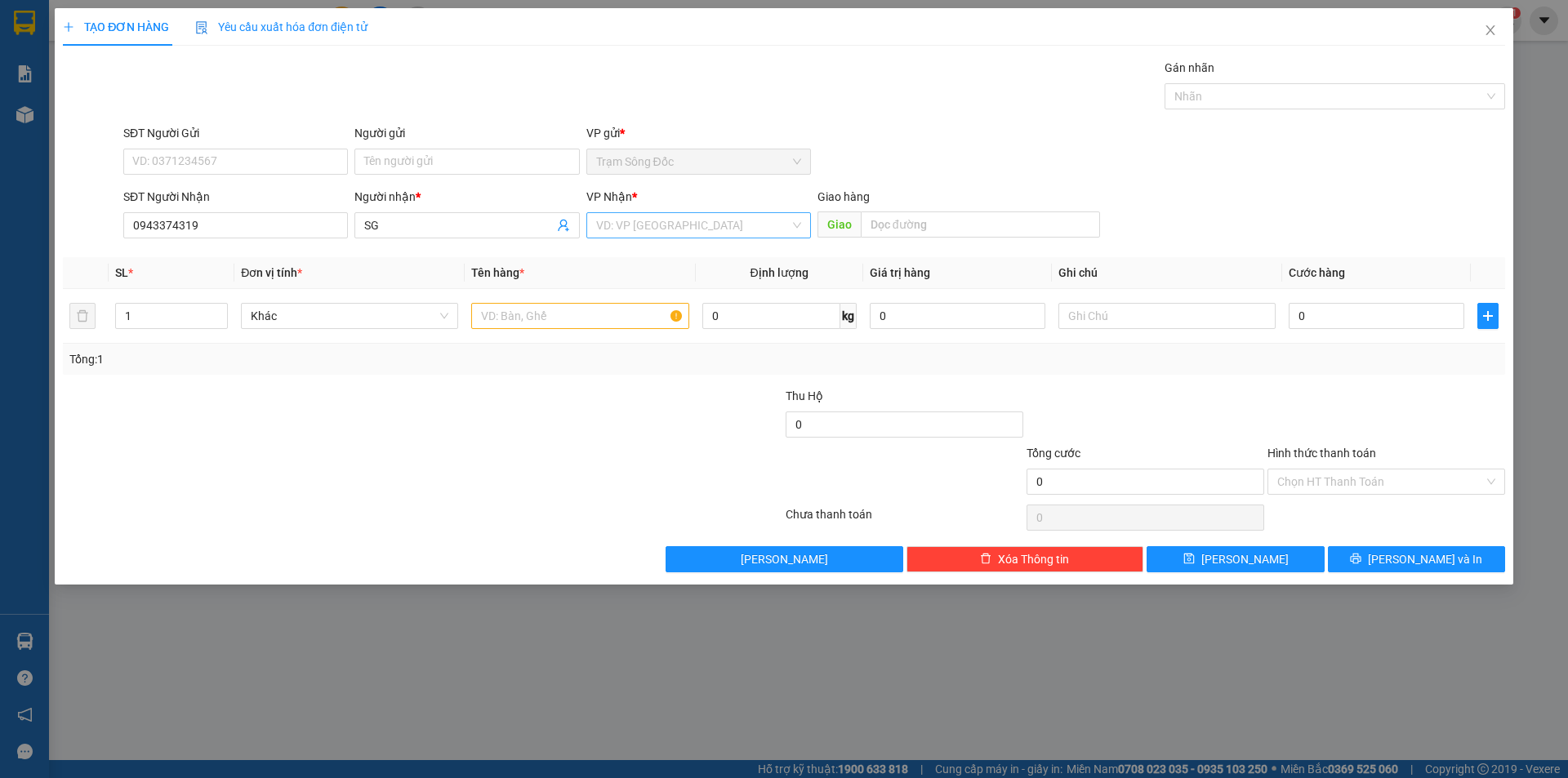
click at [711, 229] on input "search" at bounding box center [693, 225] width 194 height 25
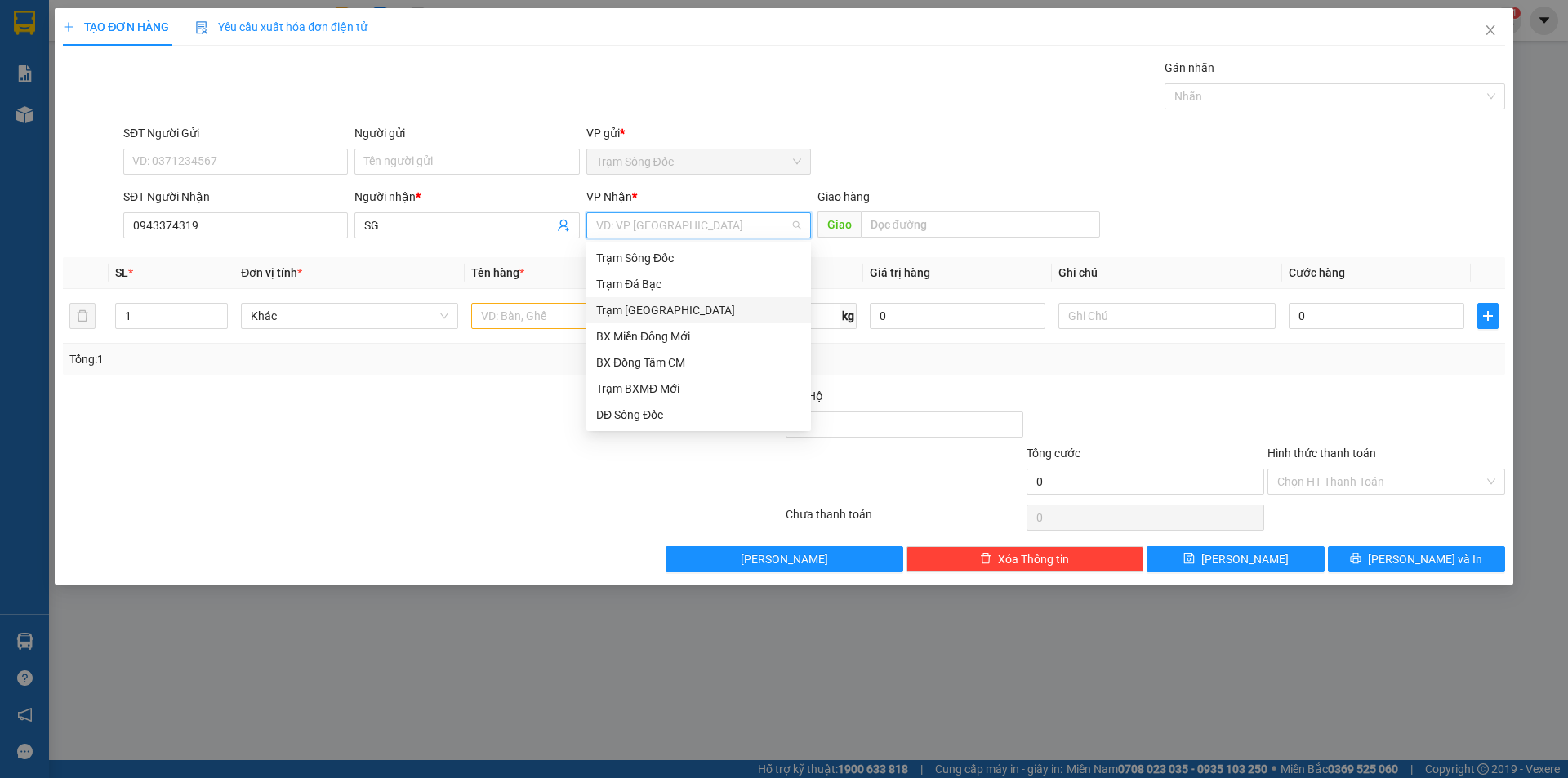
click at [664, 304] on div "Trạm [GEOGRAPHIC_DATA]" at bounding box center [698, 310] width 205 height 18
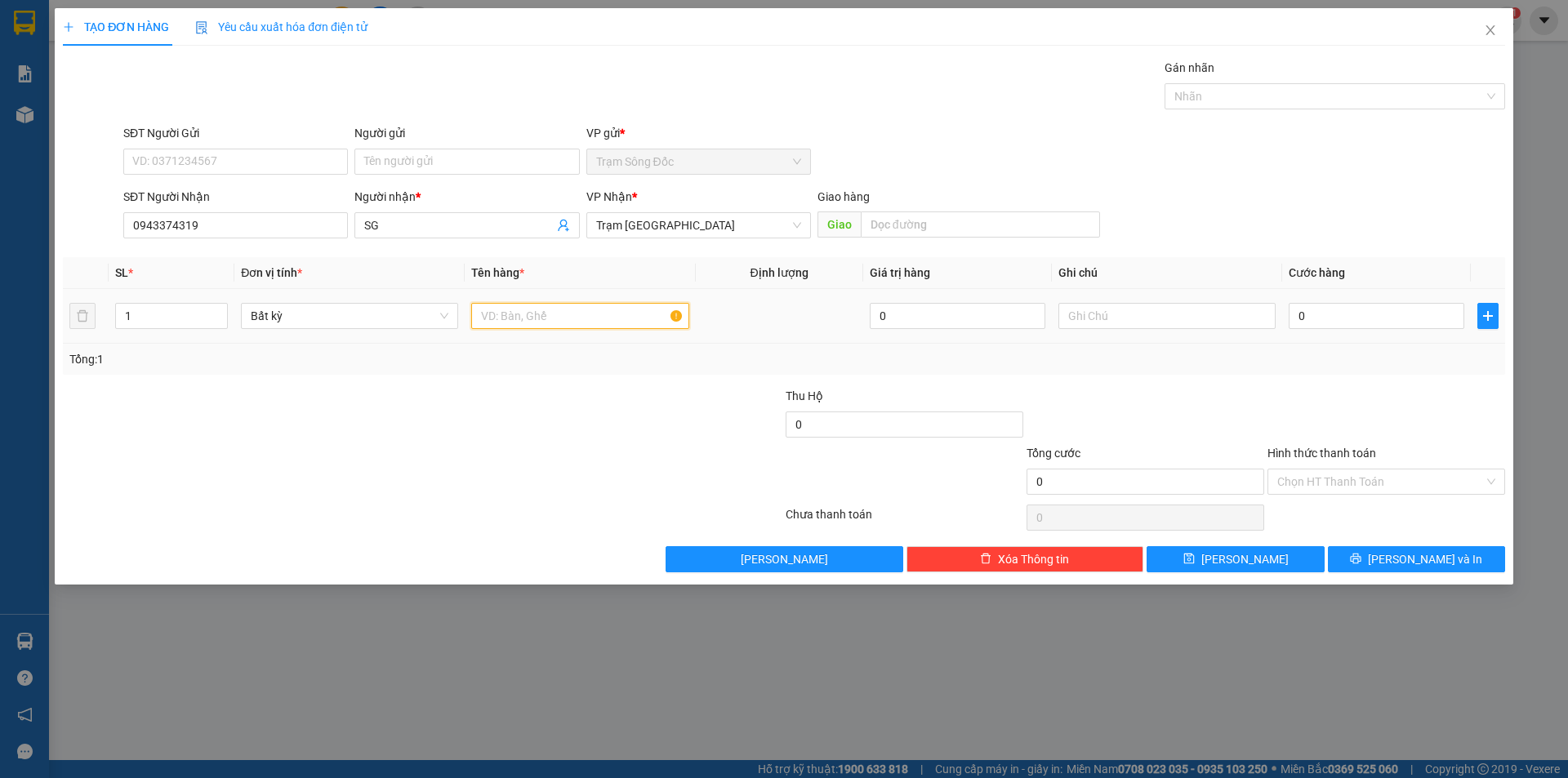
click at [552, 325] on input "text" at bounding box center [579, 316] width 217 height 26
click at [939, 215] on input "text" at bounding box center [980, 225] width 239 height 26
click at [1375, 314] on input "0" at bounding box center [1376, 316] width 176 height 26
click at [1384, 483] on input "Hình thức thanh toán" at bounding box center [1380, 482] width 207 height 25
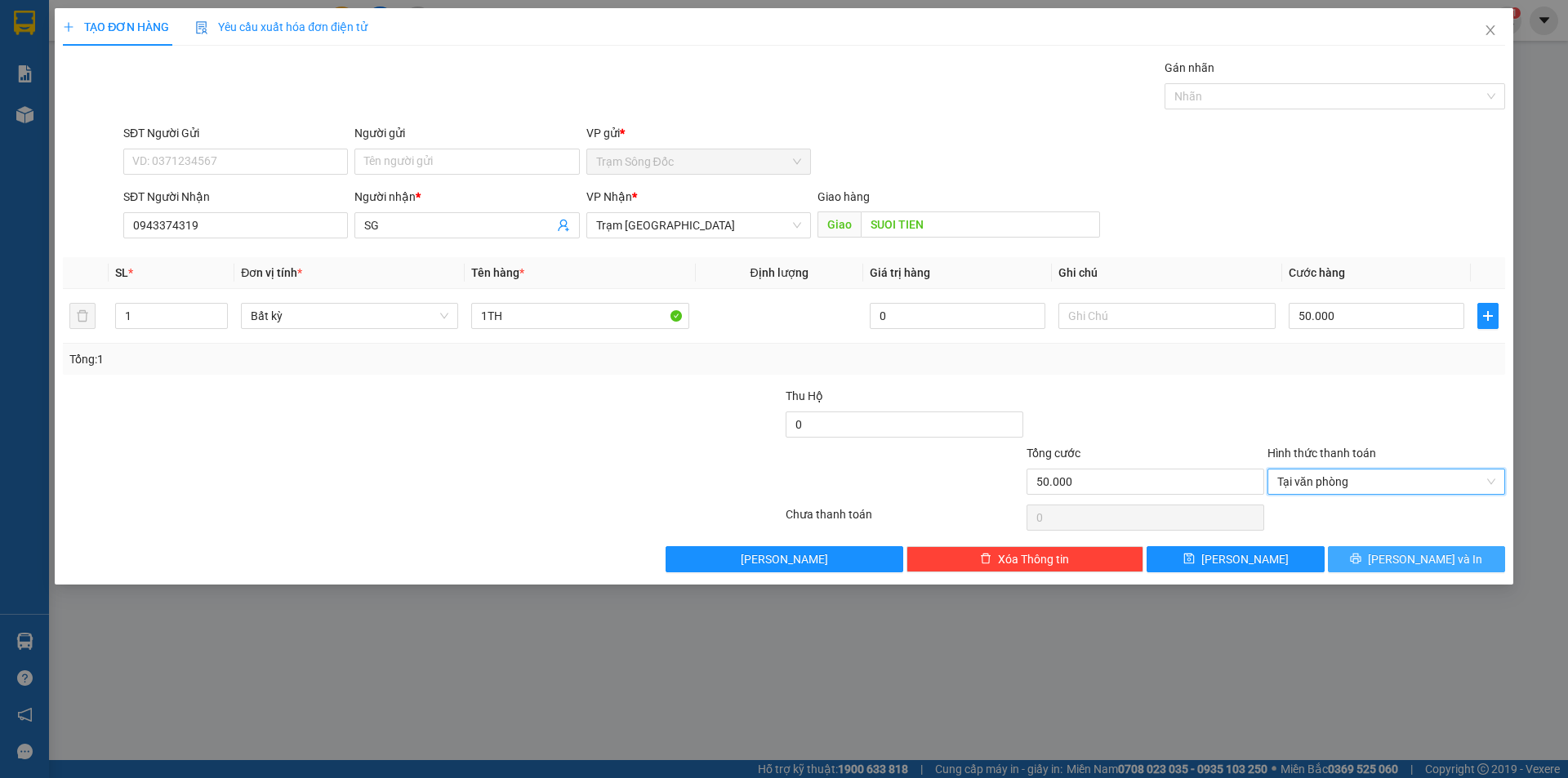
click at [1361, 554] on icon "printer" at bounding box center [1355, 559] width 11 height 11
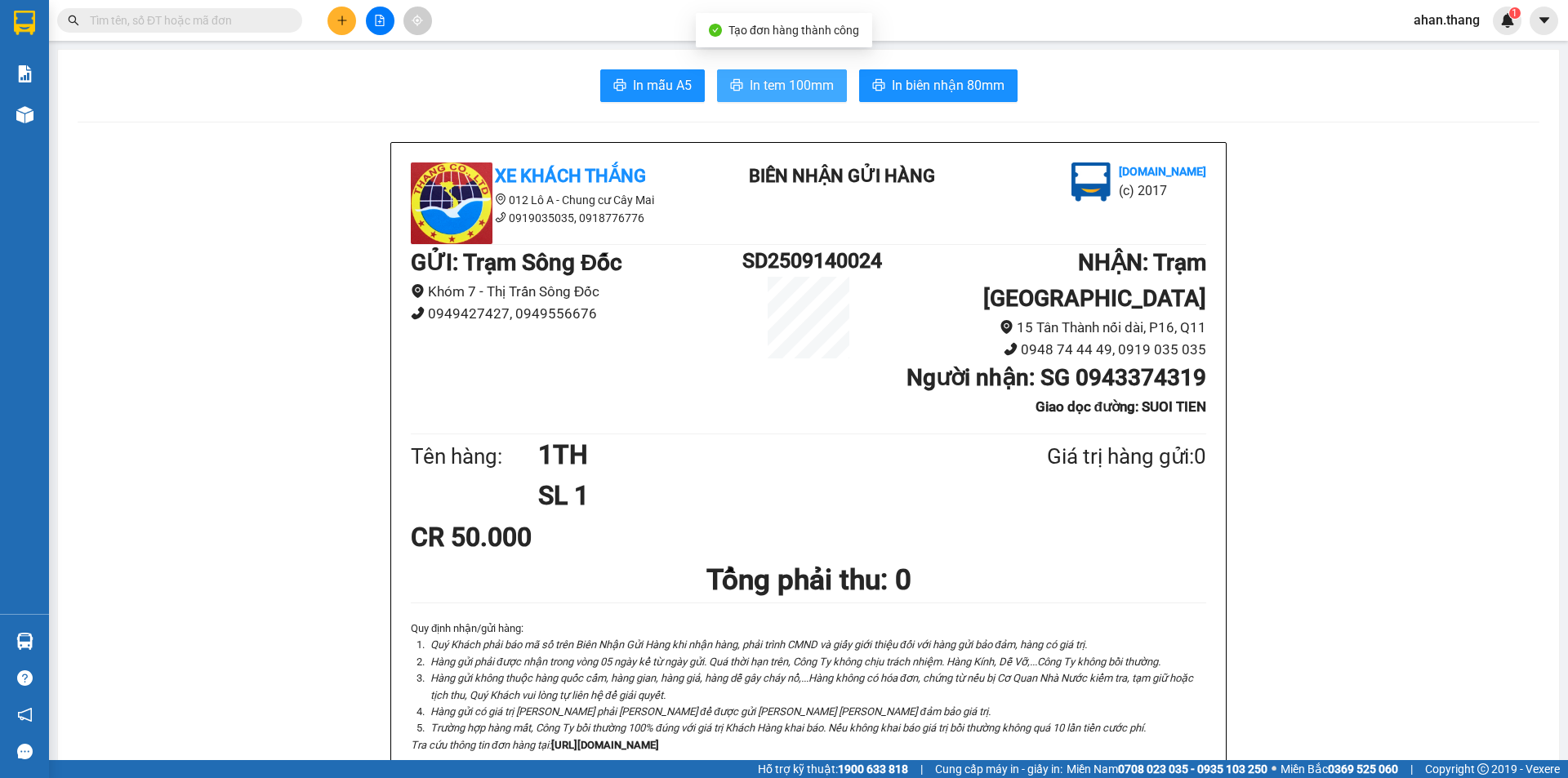
click at [811, 88] on span "In tem 100mm" at bounding box center [791, 85] width 84 height 21
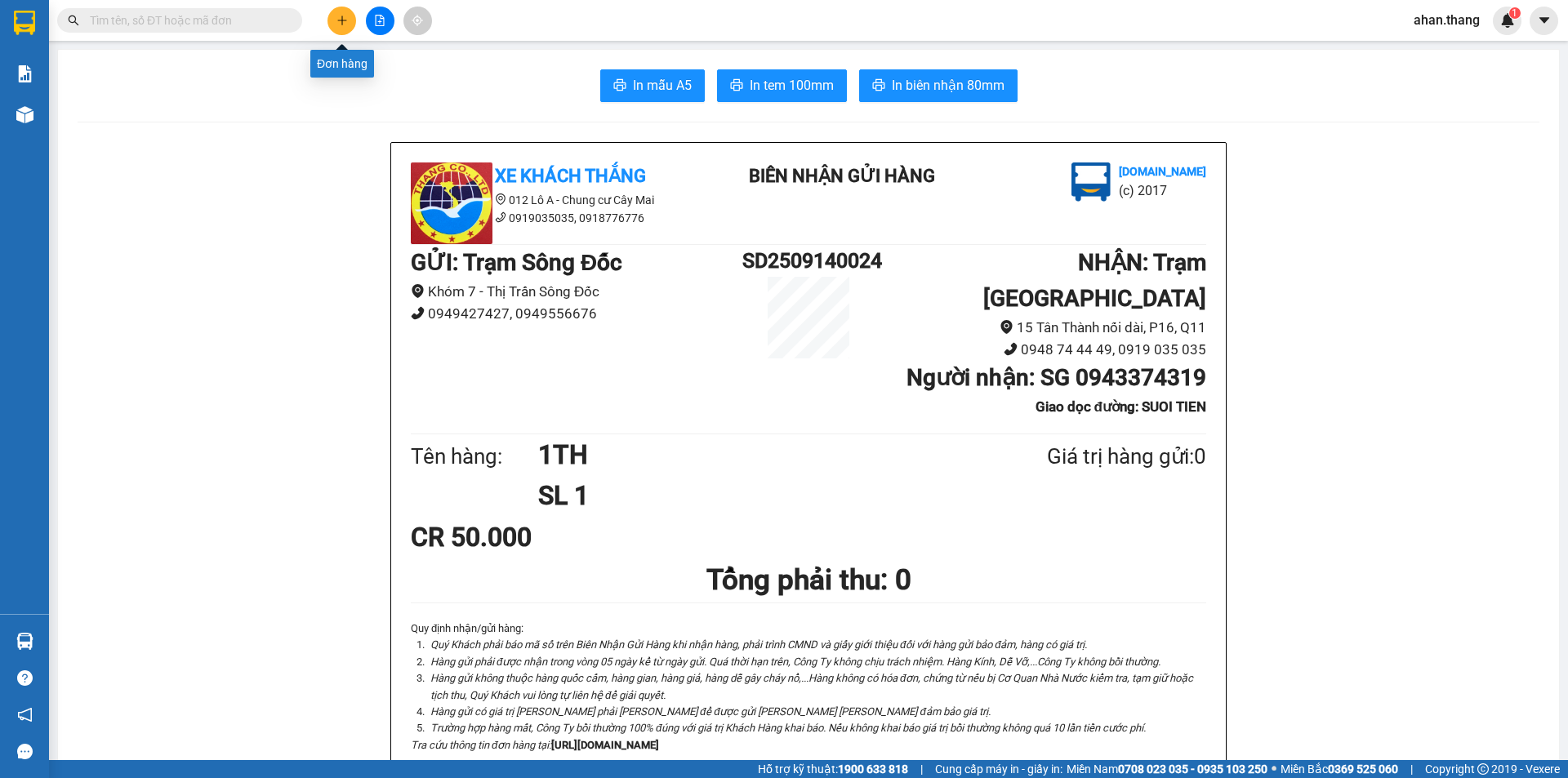
click at [334, 21] on button at bounding box center [341, 21] width 28 height 28
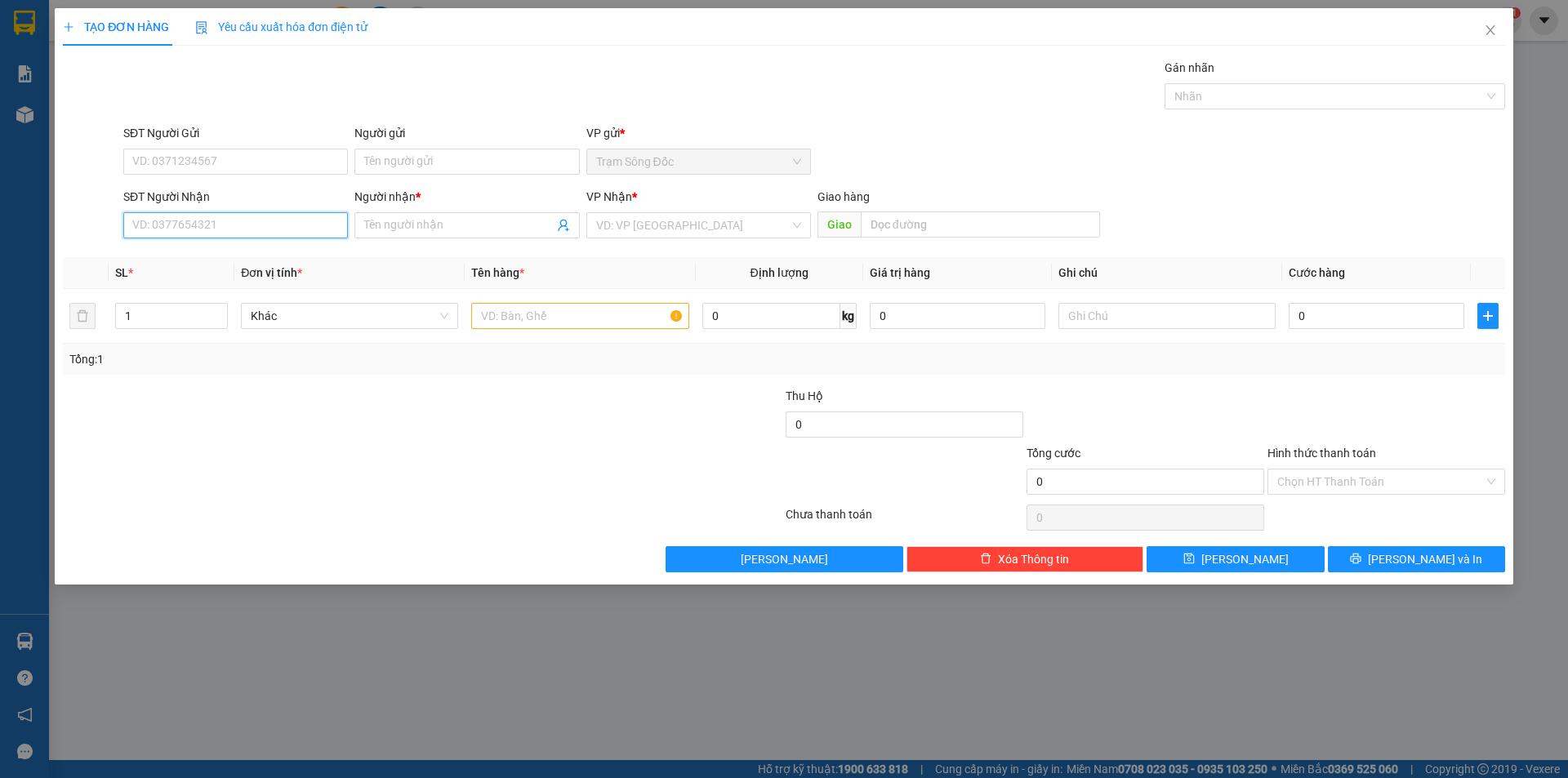
click at [301, 232] on input "SĐT Người Nhận" at bounding box center [235, 226] width 225 height 26
type input "0944949488"
click at [453, 224] on input "Người nhận *" at bounding box center [458, 225] width 189 height 18
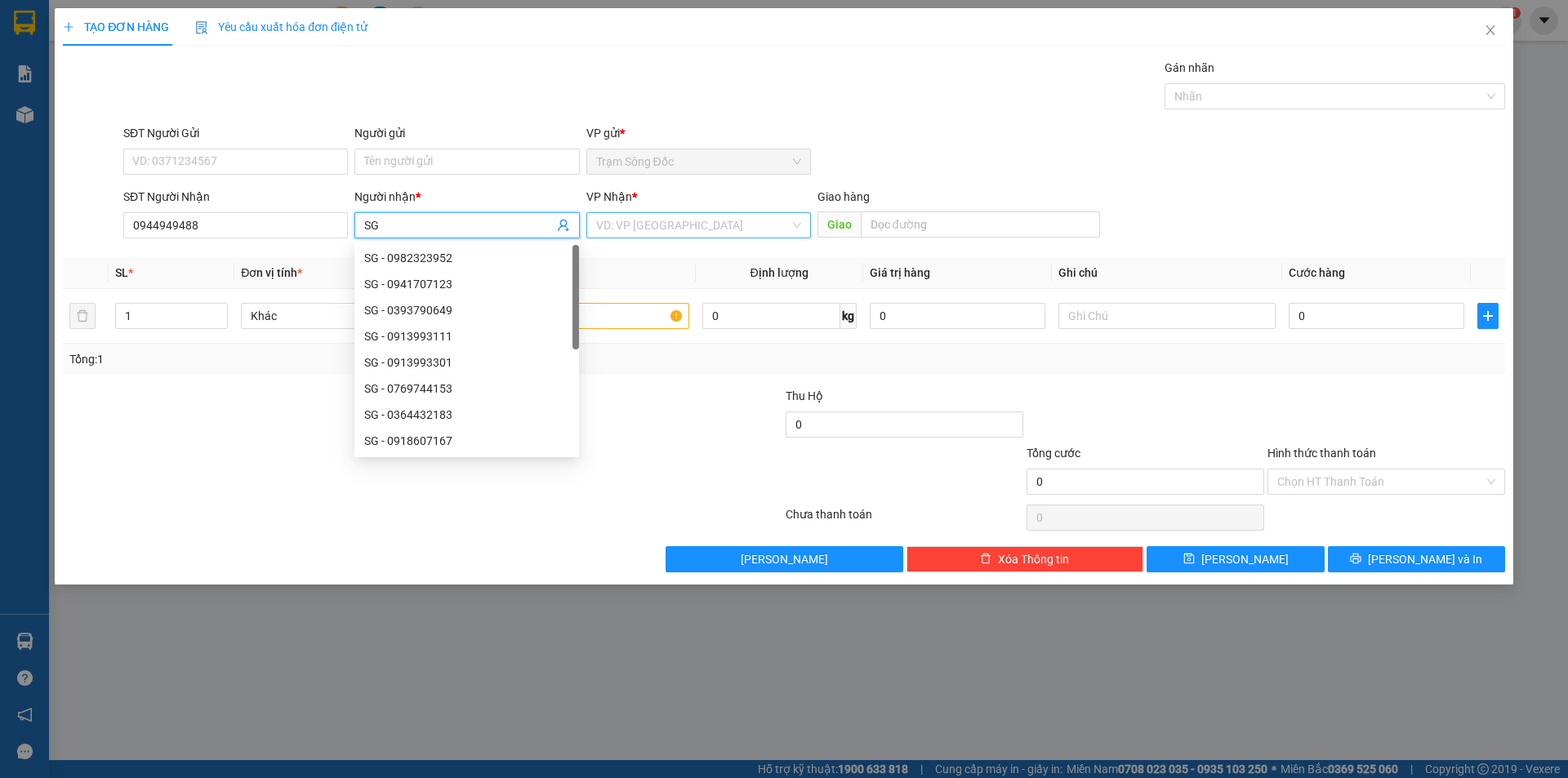
type input "SG"
click at [722, 228] on input "search" at bounding box center [693, 225] width 194 height 25
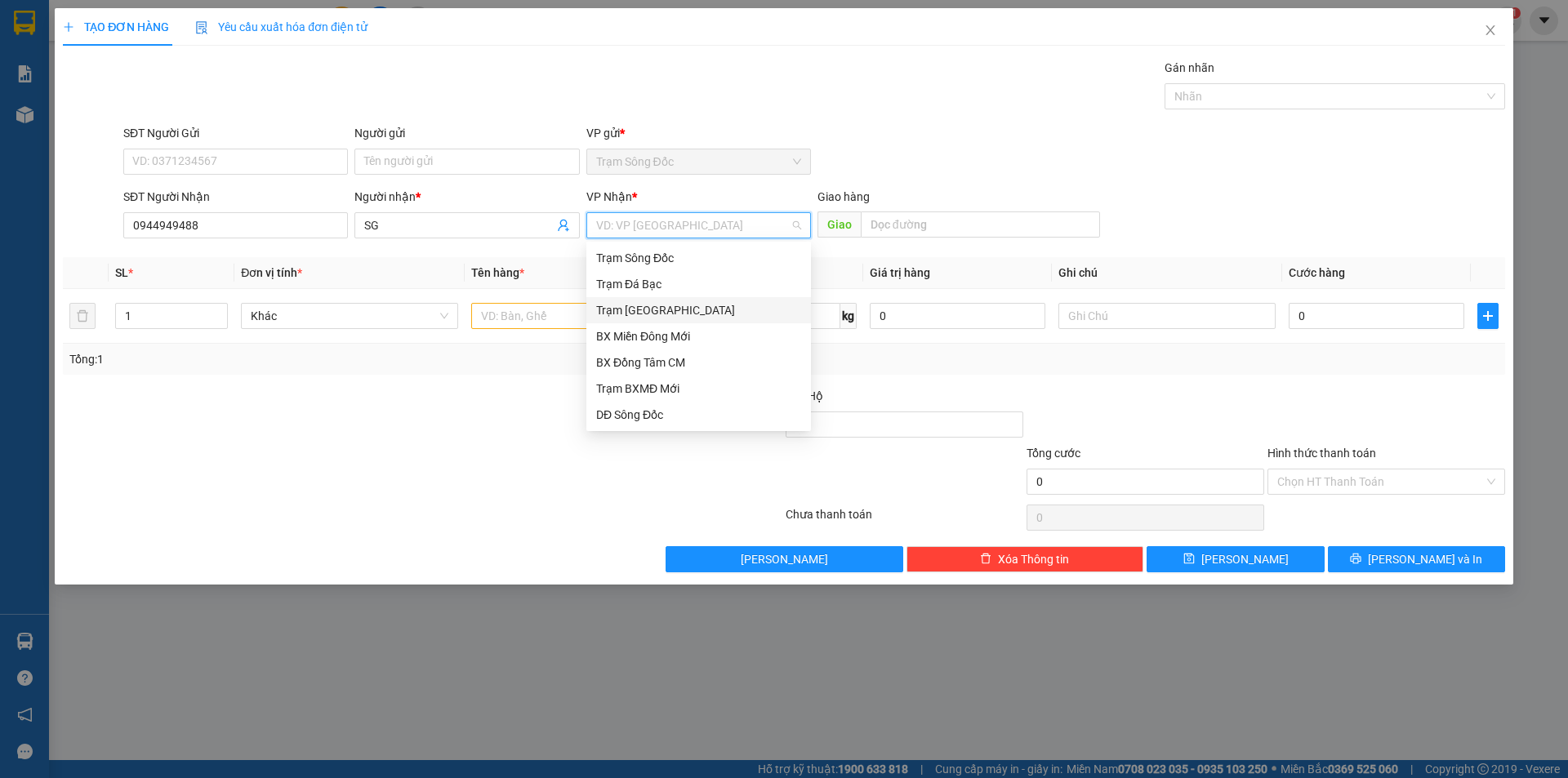
click at [694, 303] on div "Trạm [GEOGRAPHIC_DATA]" at bounding box center [698, 310] width 205 height 18
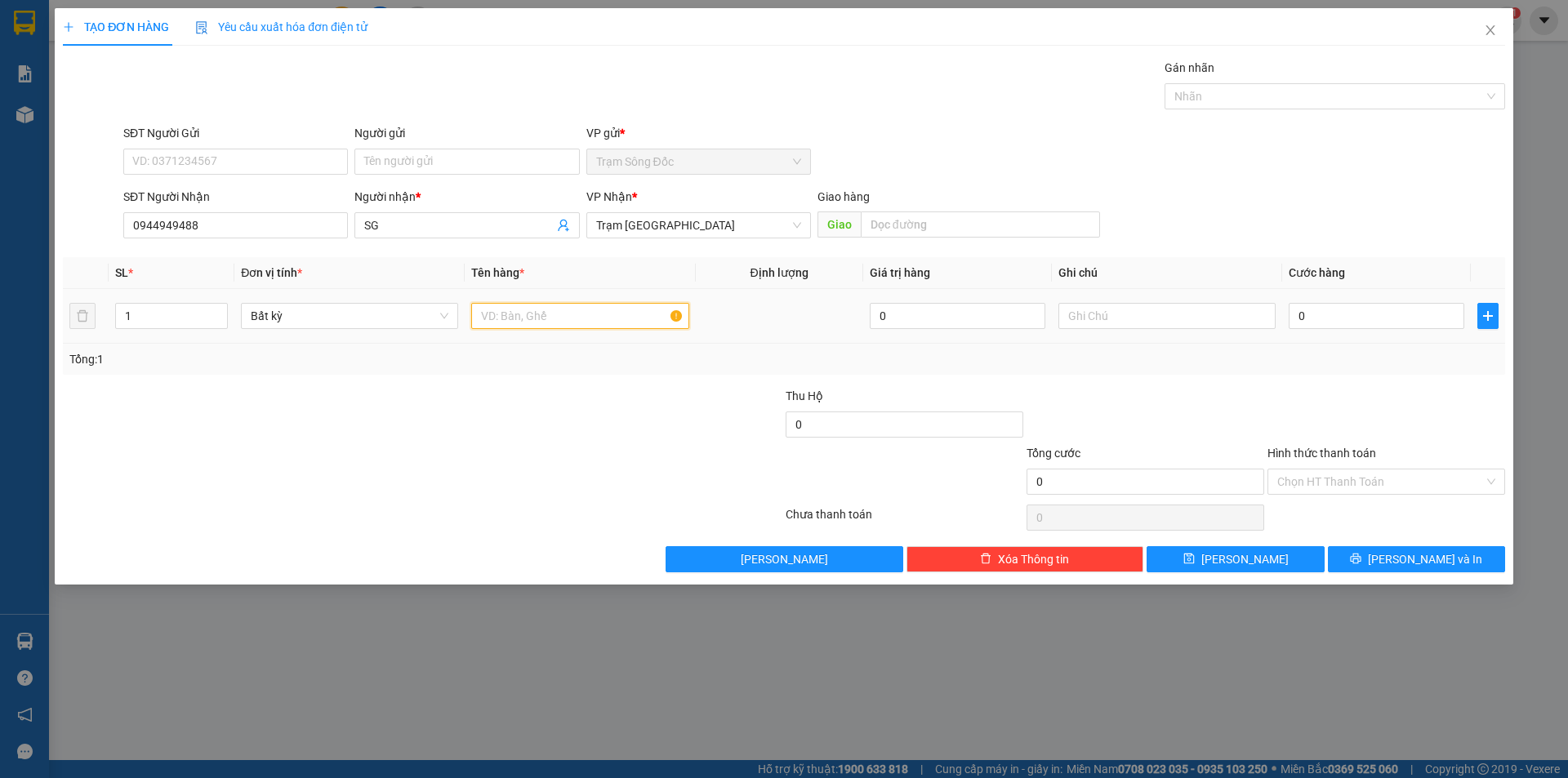
click at [578, 323] on input "text" at bounding box center [579, 316] width 217 height 26
type input "2TH"
click at [1335, 315] on input "0" at bounding box center [1376, 316] width 176 height 26
type input "1"
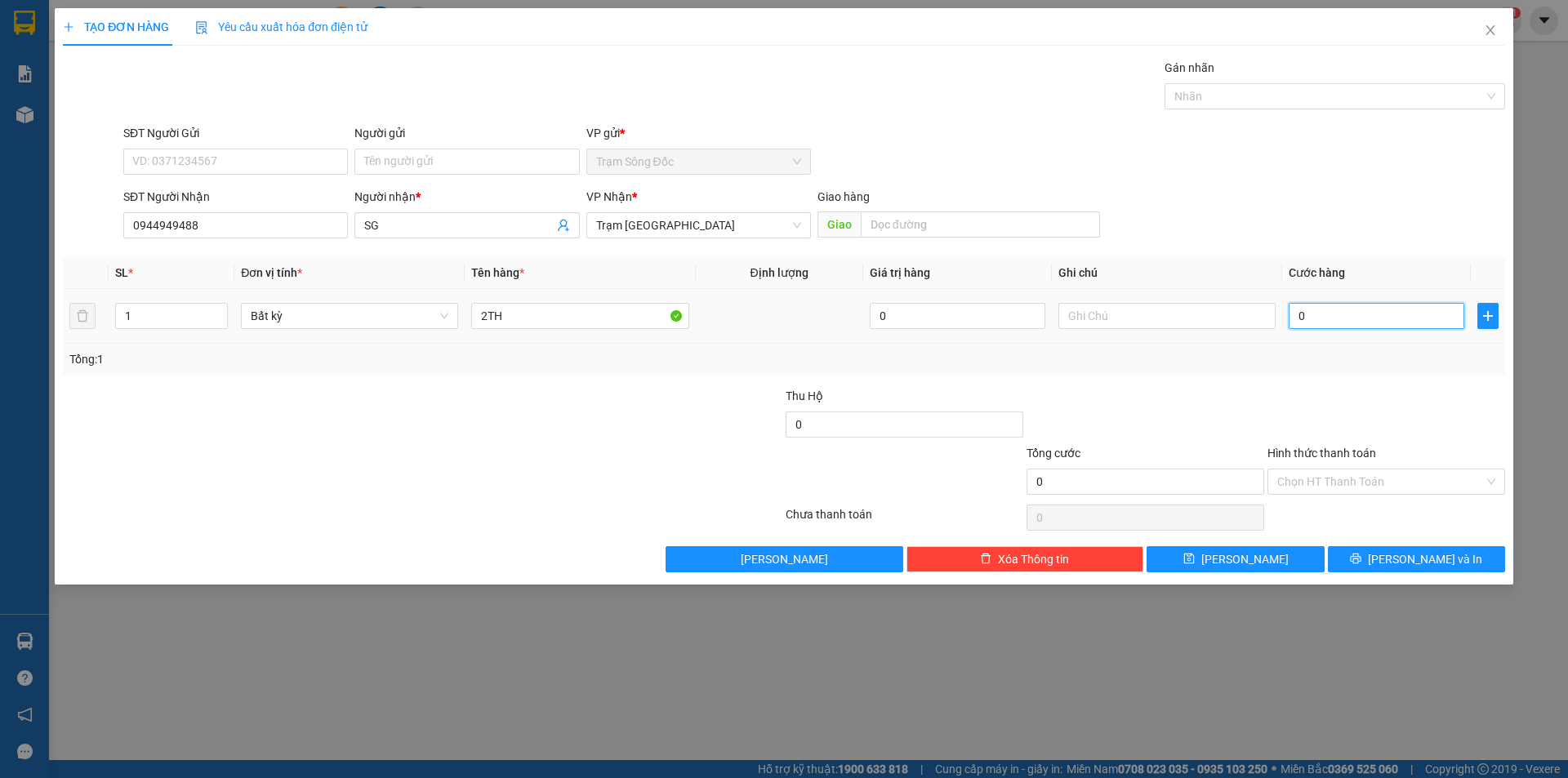
type input "1"
type input "15"
type input "150"
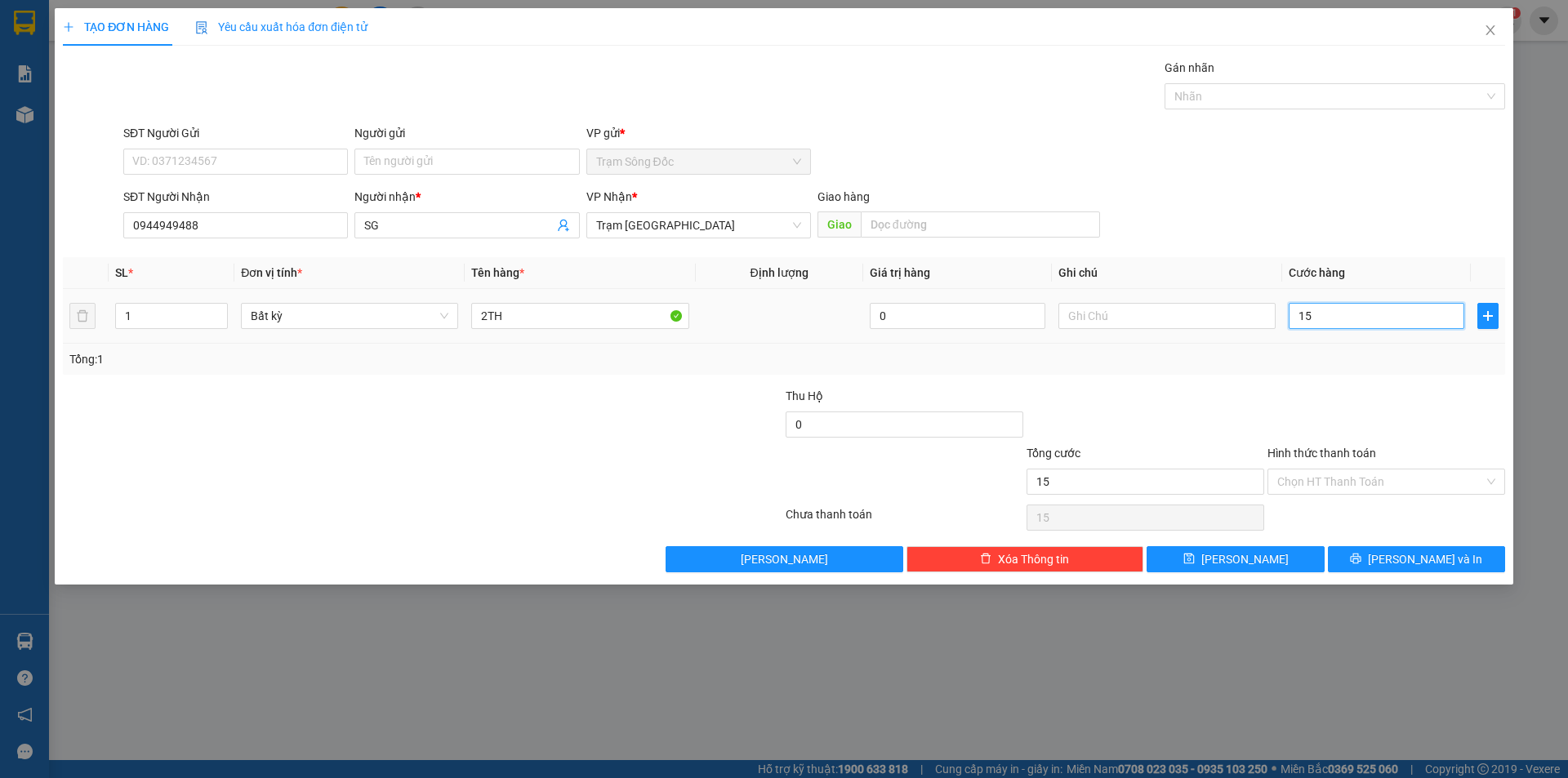
type input "150"
type input "150.000"
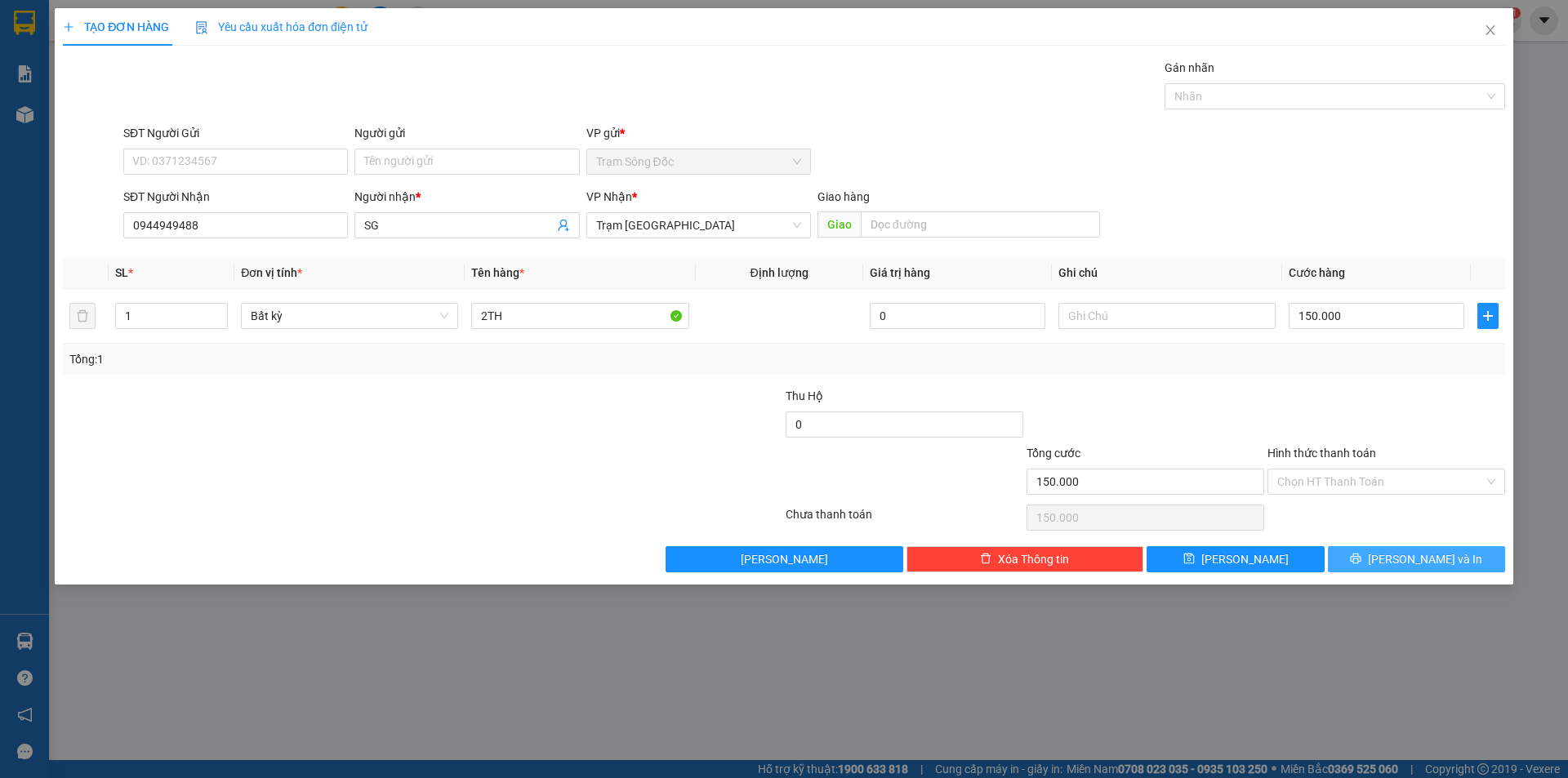
click at [1402, 557] on span "[PERSON_NAME] và In" at bounding box center [1424, 559] width 114 height 18
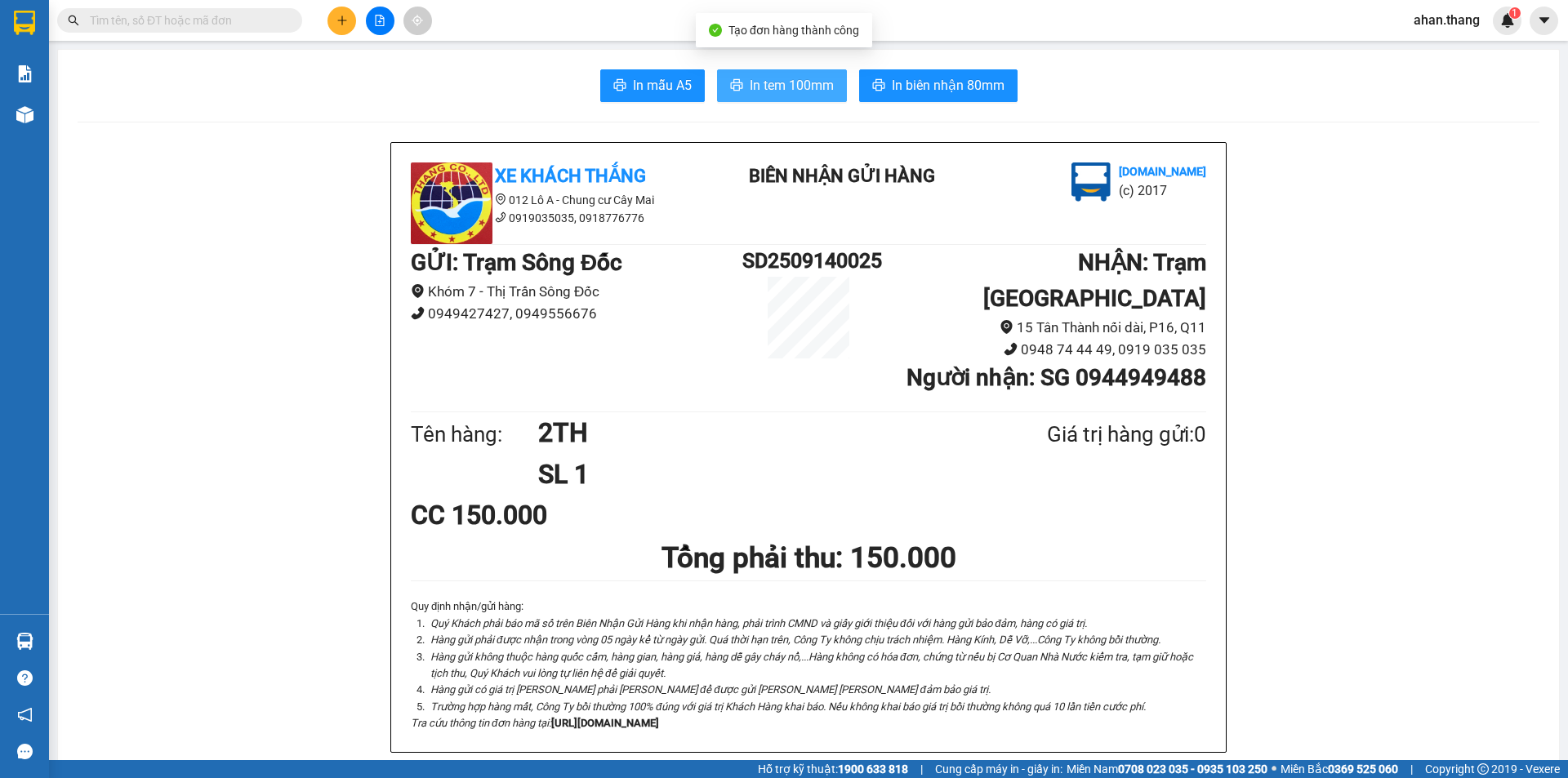
click at [750, 79] on span "In tem 100mm" at bounding box center [791, 85] width 84 height 21
drag, startPoint x: 784, startPoint y: 81, endPoint x: 781, endPoint y: 174, distance: 93.0
click at [784, 82] on span "In tem 100mm" at bounding box center [791, 85] width 84 height 21
click at [171, 21] on input "text" at bounding box center [186, 20] width 193 height 18
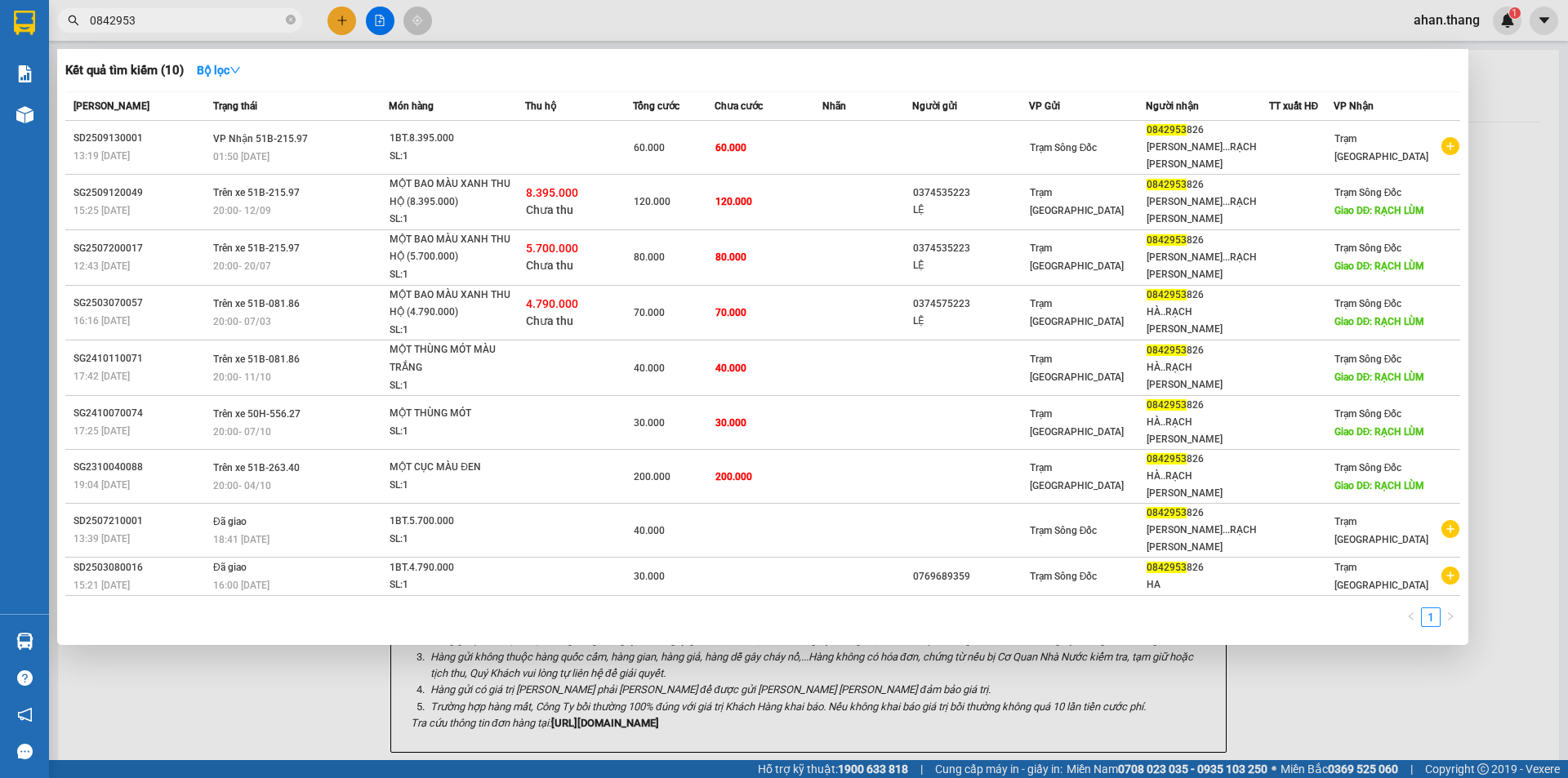
type input "0842953"
click at [343, 19] on div at bounding box center [784, 389] width 1568 height 778
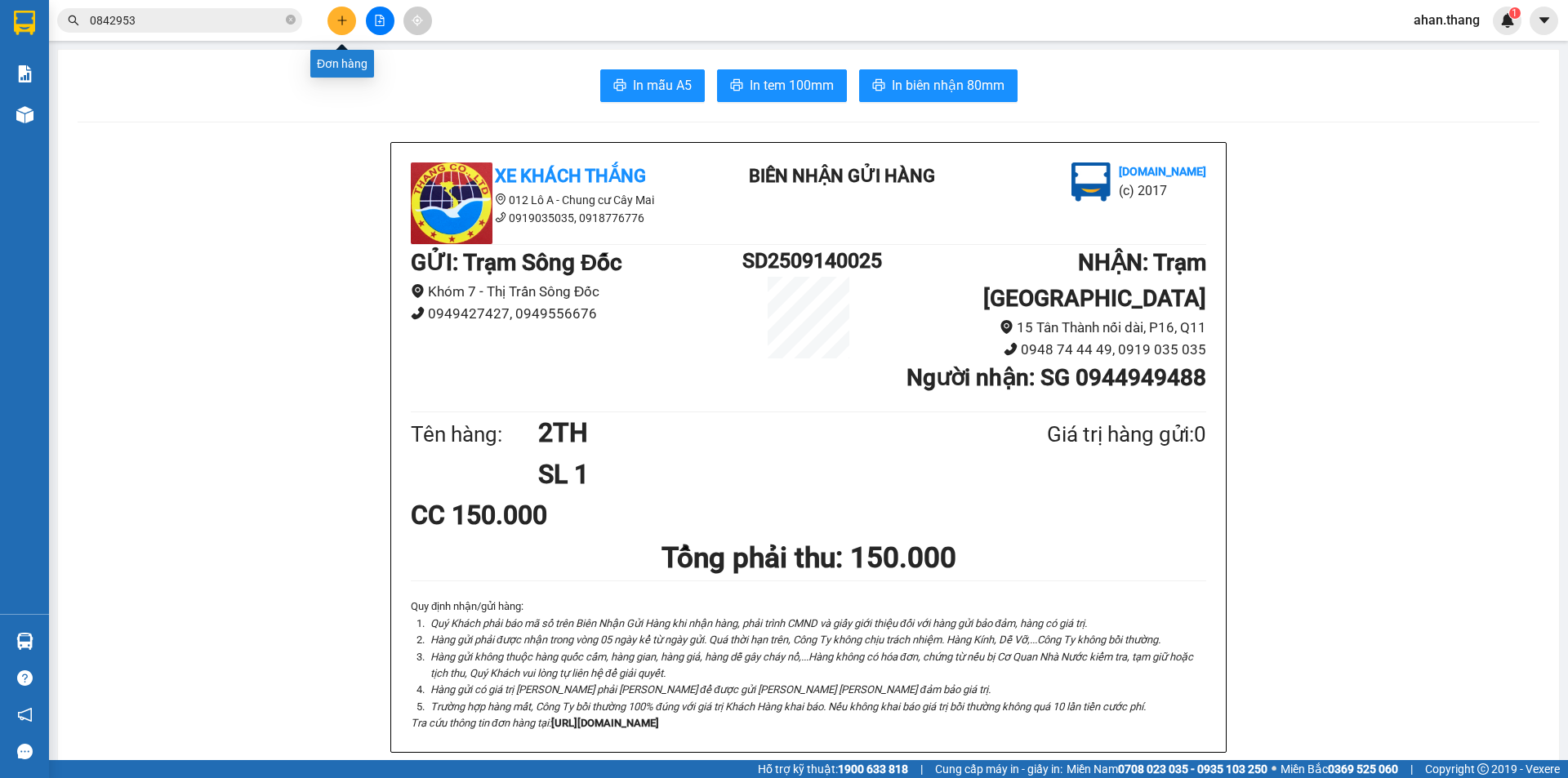
click at [340, 22] on icon "plus" at bounding box center [342, 21] width 11 height 11
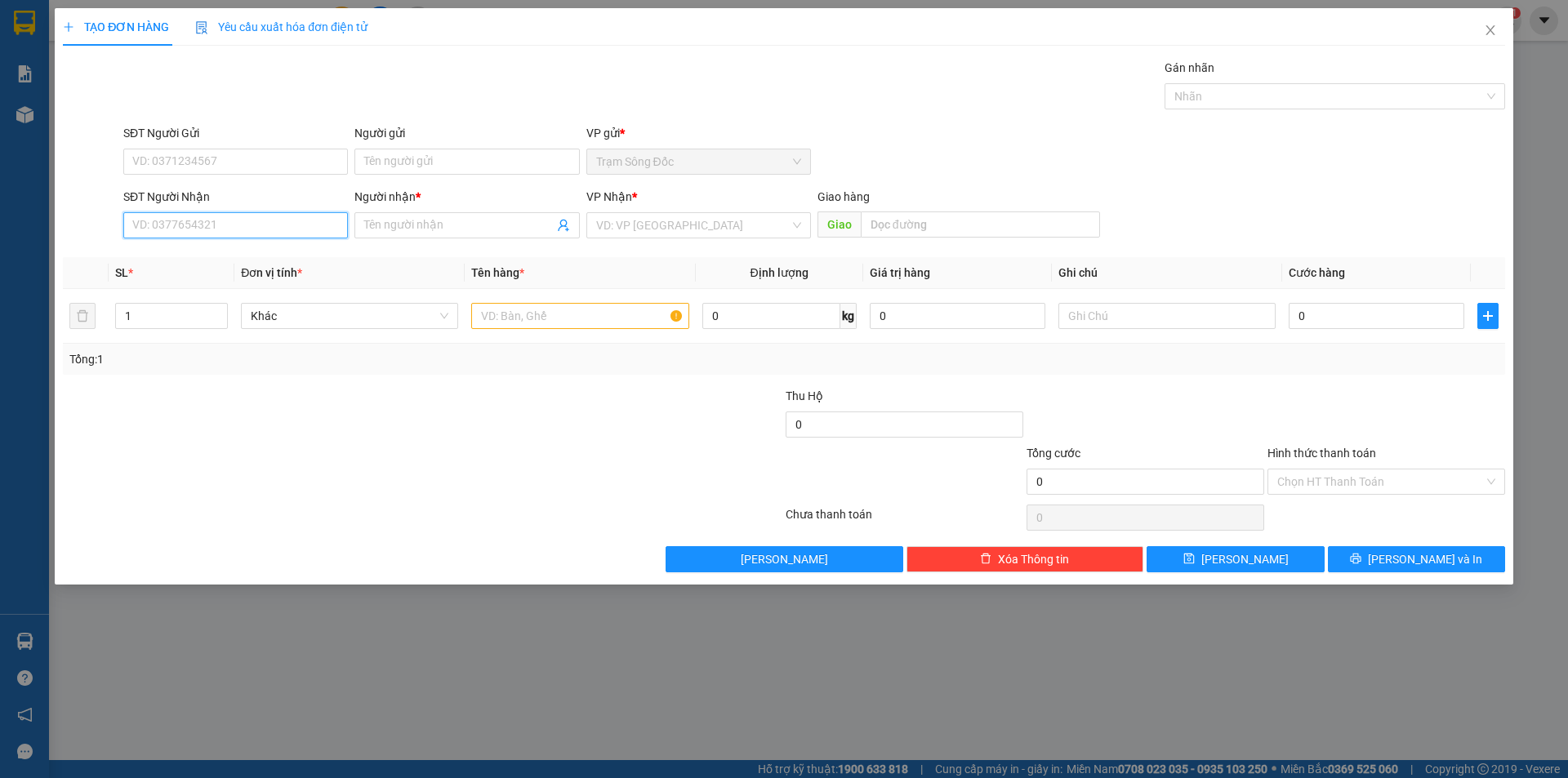
click at [226, 222] on input "SĐT Người Nhận" at bounding box center [235, 226] width 225 height 26
type input "0939661665"
click at [203, 254] on div "0939661665 - A DE" at bounding box center [235, 257] width 205 height 18
type input "A DE"
type input "TAN THOI HIEP"
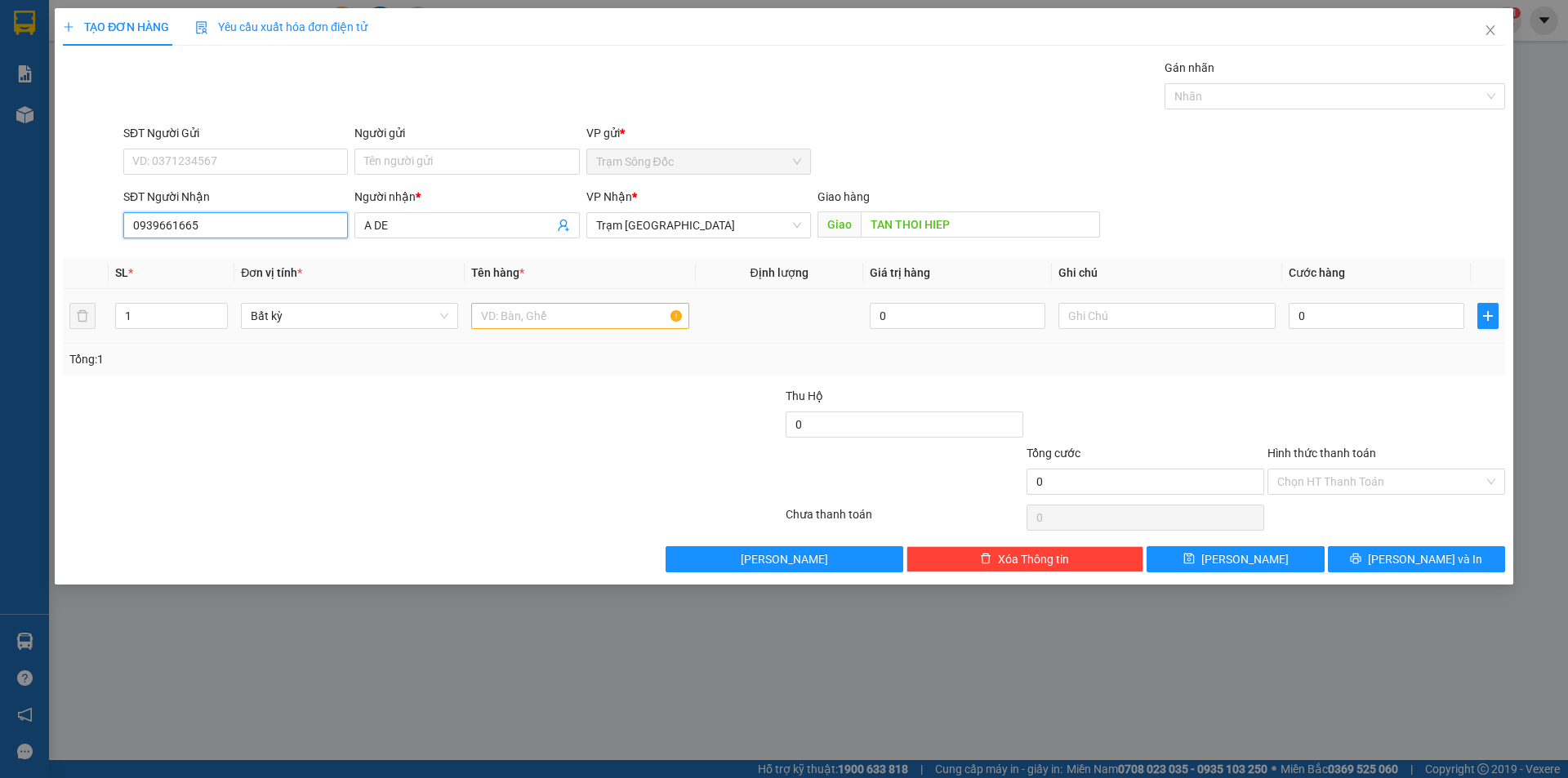
type input "0939661665"
click at [561, 309] on input "text" at bounding box center [579, 316] width 217 height 26
type input "1"
type input "1TH"
click at [1391, 312] on input "0" at bounding box center [1376, 316] width 176 height 26
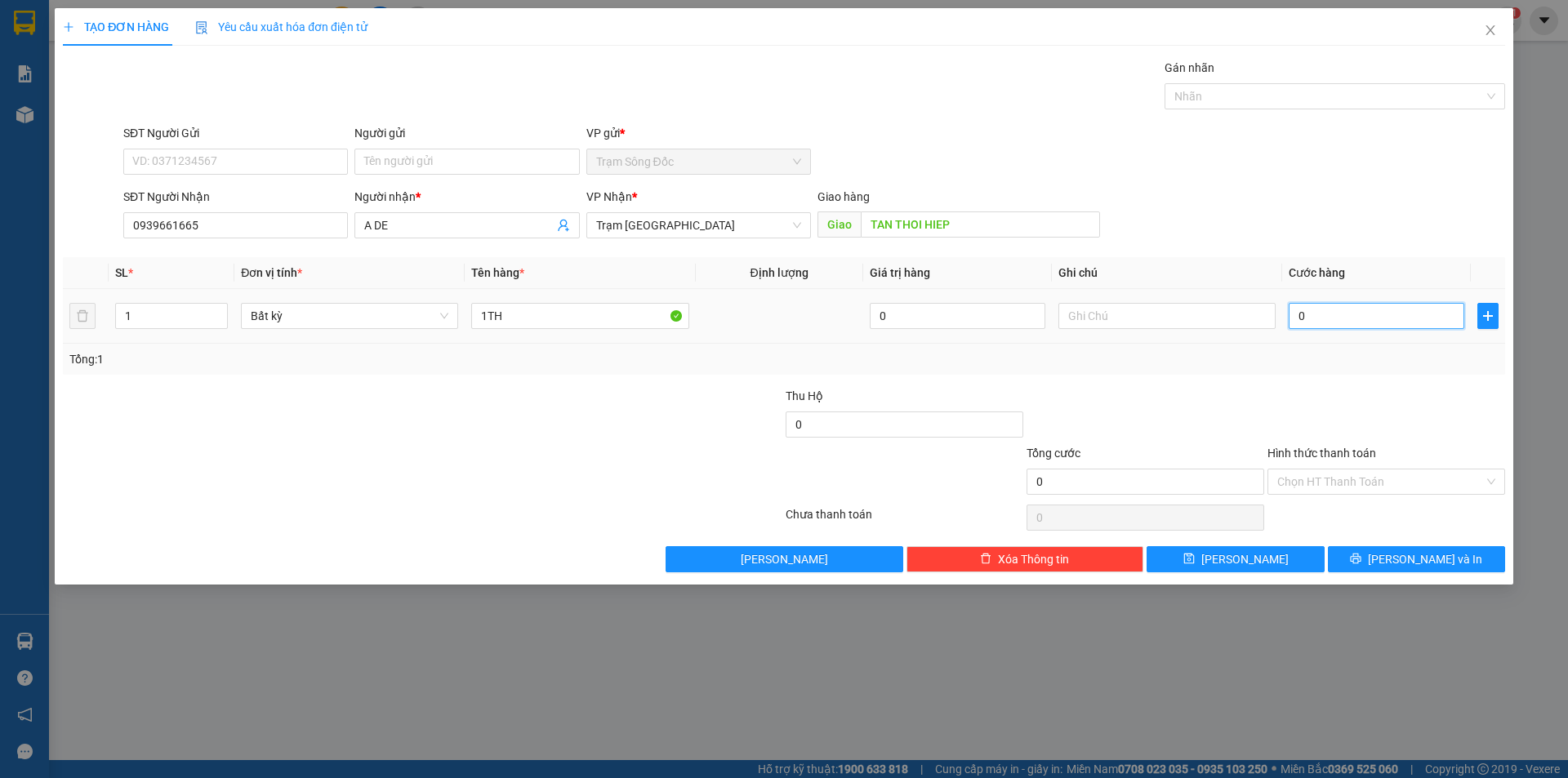
type input "1"
type input "10"
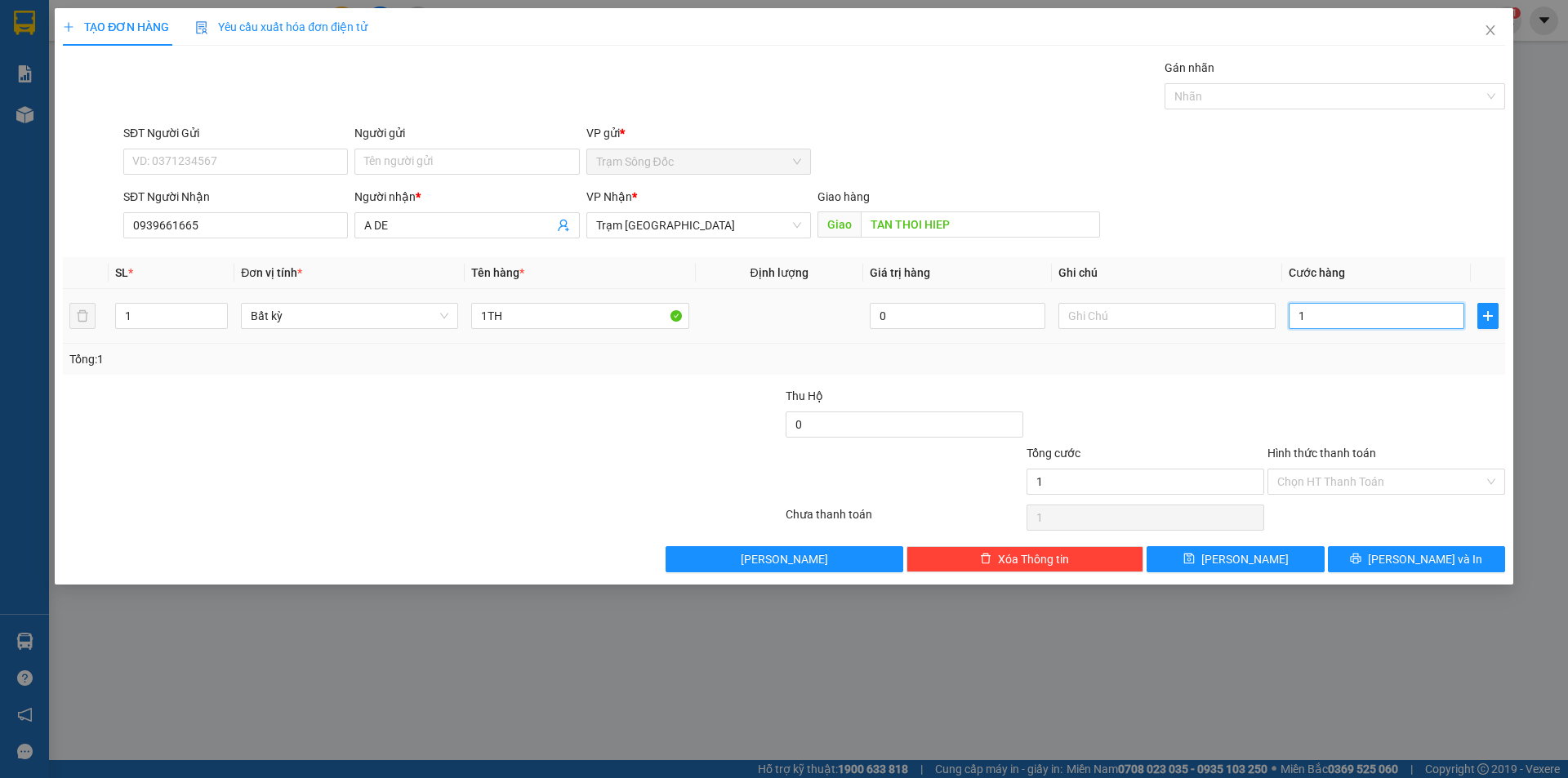
type input "10"
type input "100"
type input "100.000"
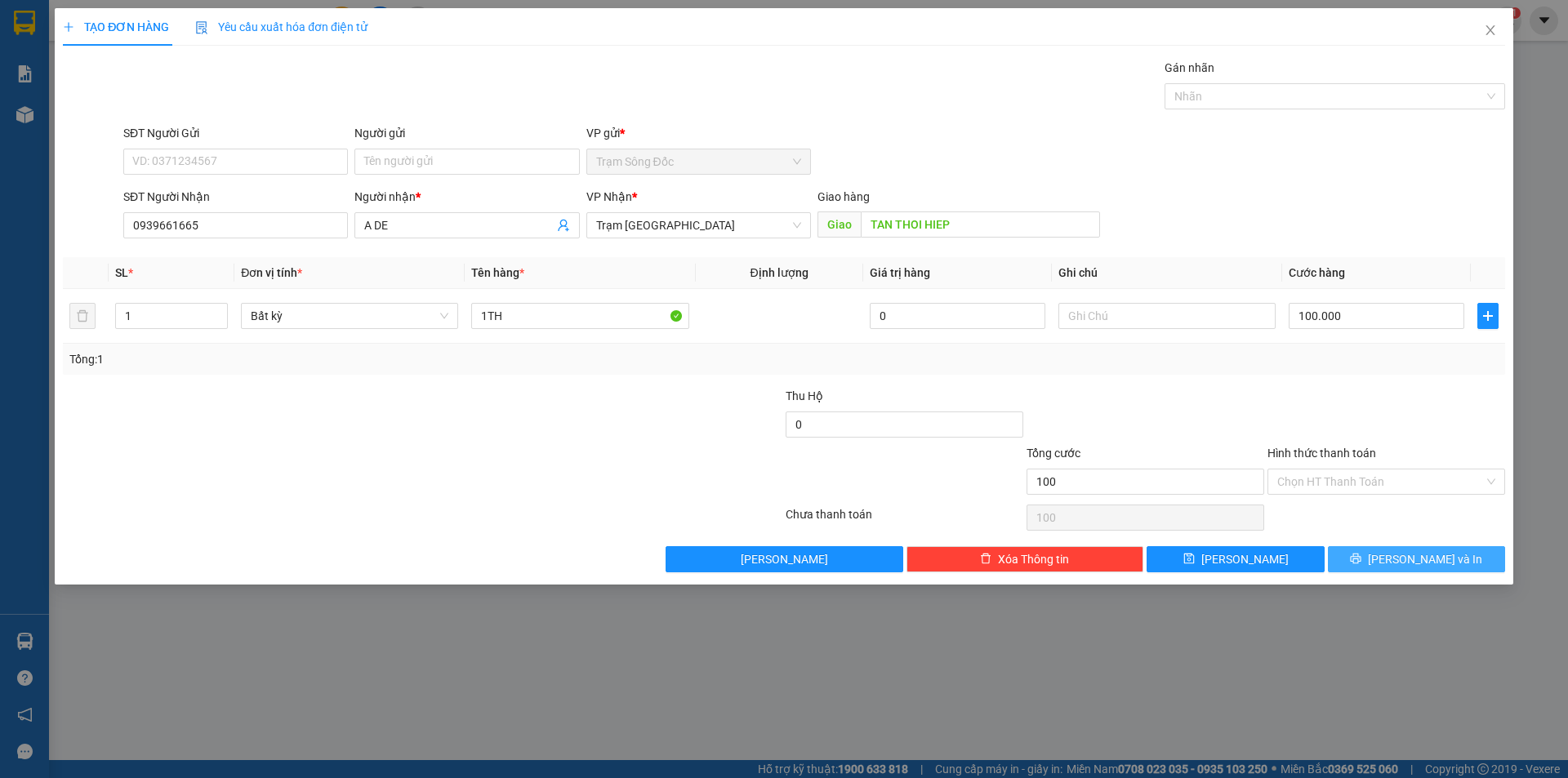
type input "100.000"
click at [1361, 561] on icon "printer" at bounding box center [1355, 559] width 10 height 10
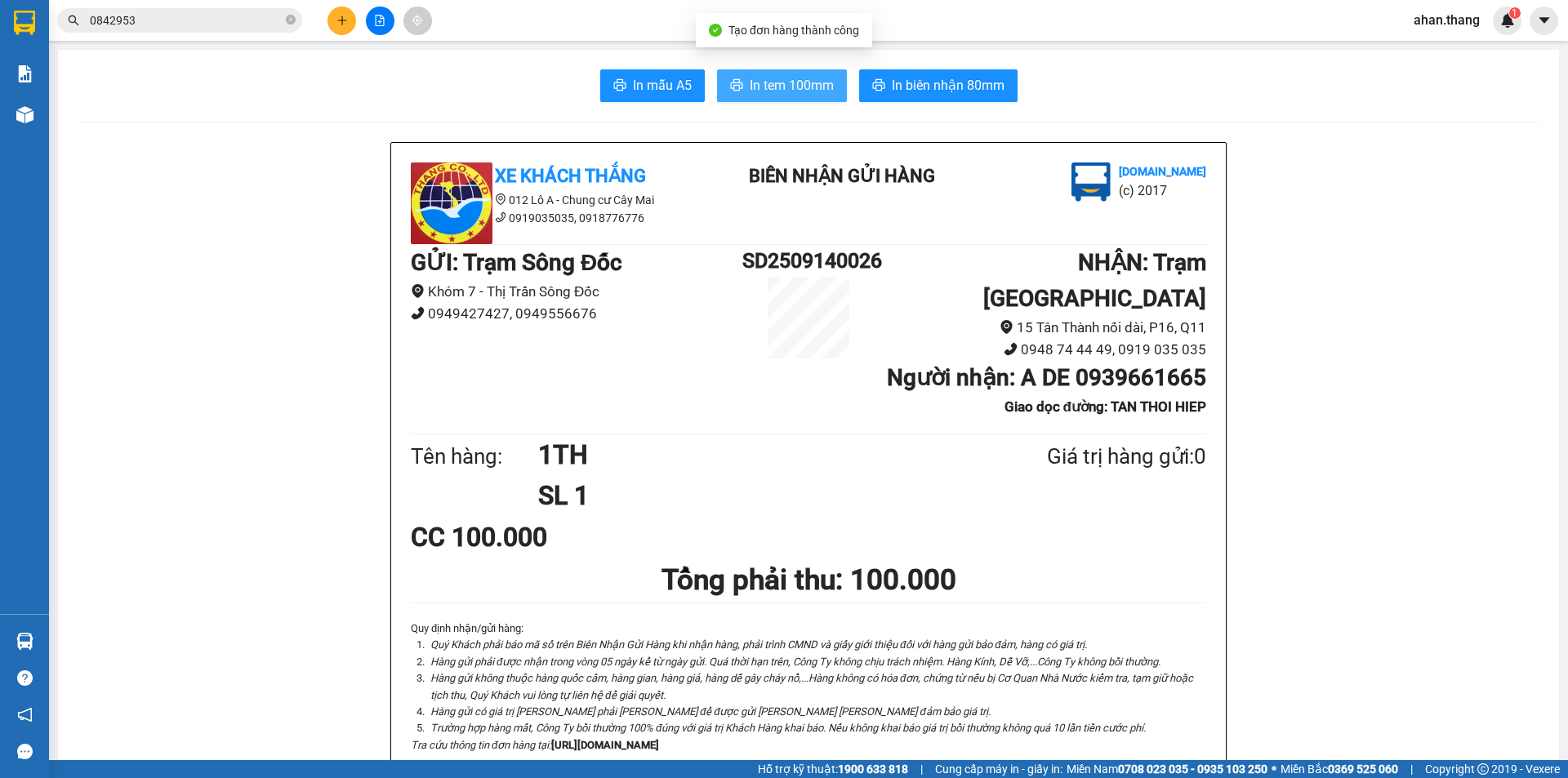
click at [792, 85] on span "In tem 100mm" at bounding box center [791, 85] width 84 height 21
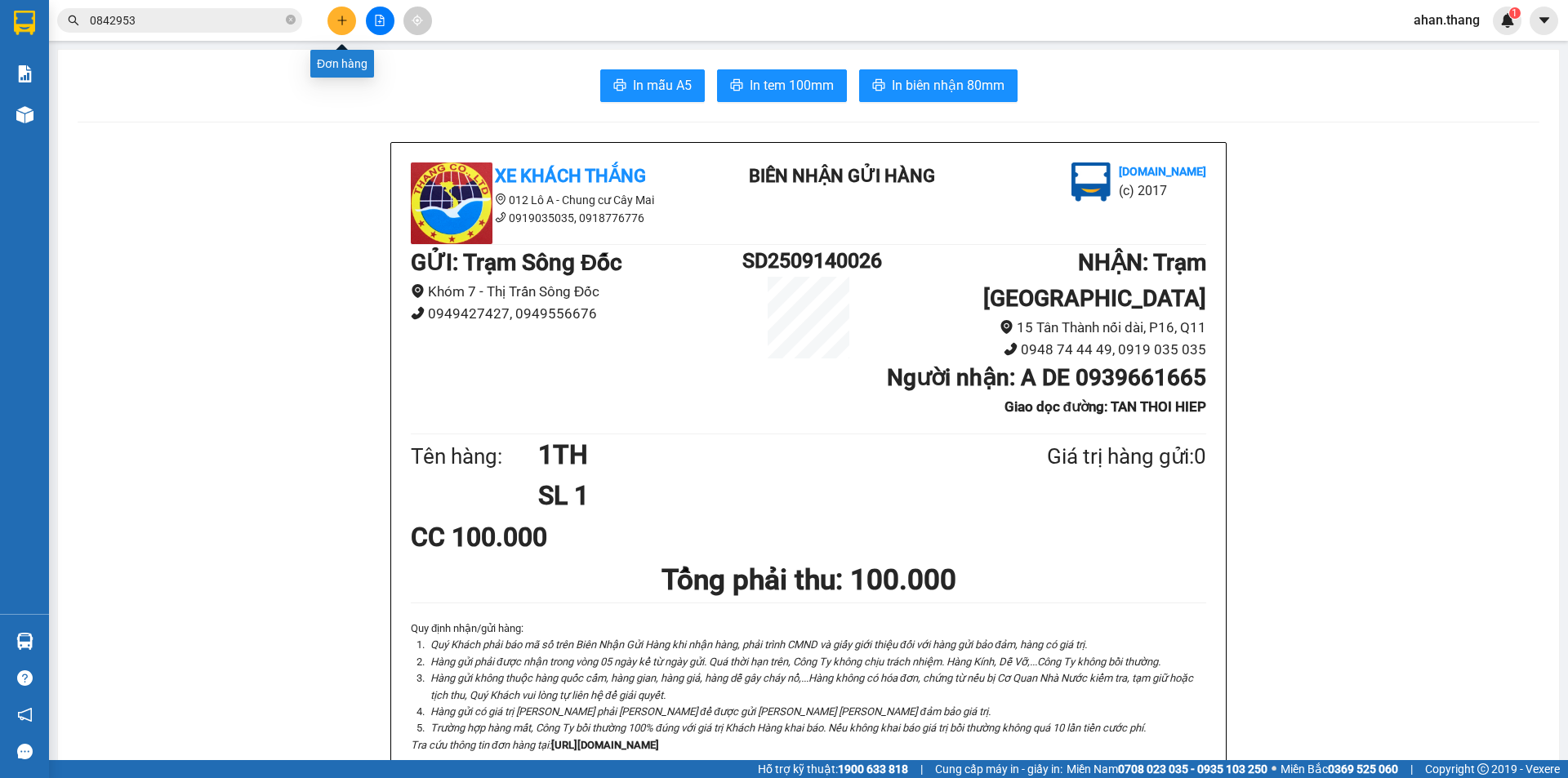
click at [338, 21] on icon "plus" at bounding box center [342, 20] width 9 height 1
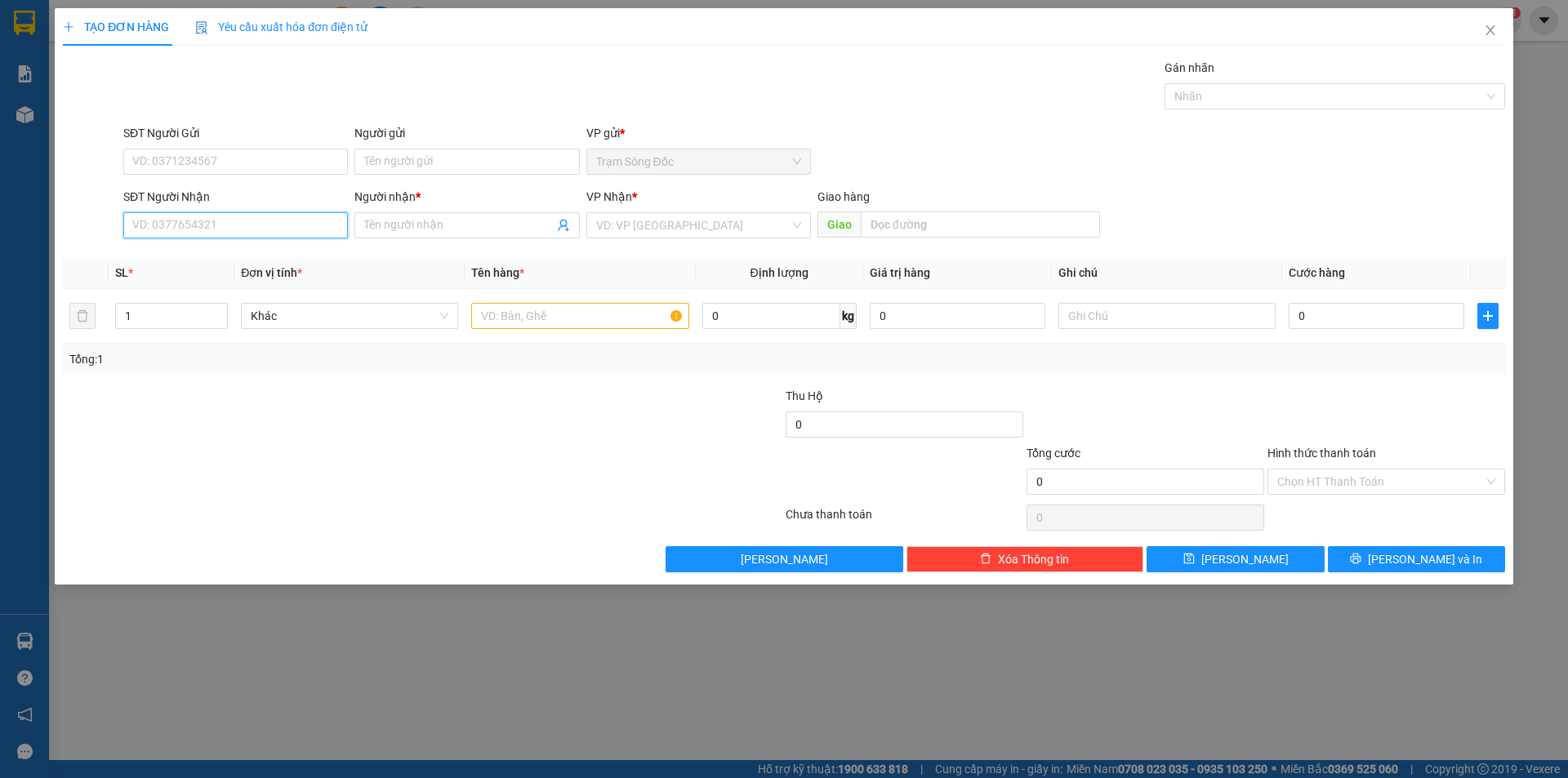
click at [230, 226] on input "SĐT Người Nhận" at bounding box center [235, 226] width 225 height 26
click at [215, 256] on div "0967787783 - SG" at bounding box center [235, 257] width 205 height 18
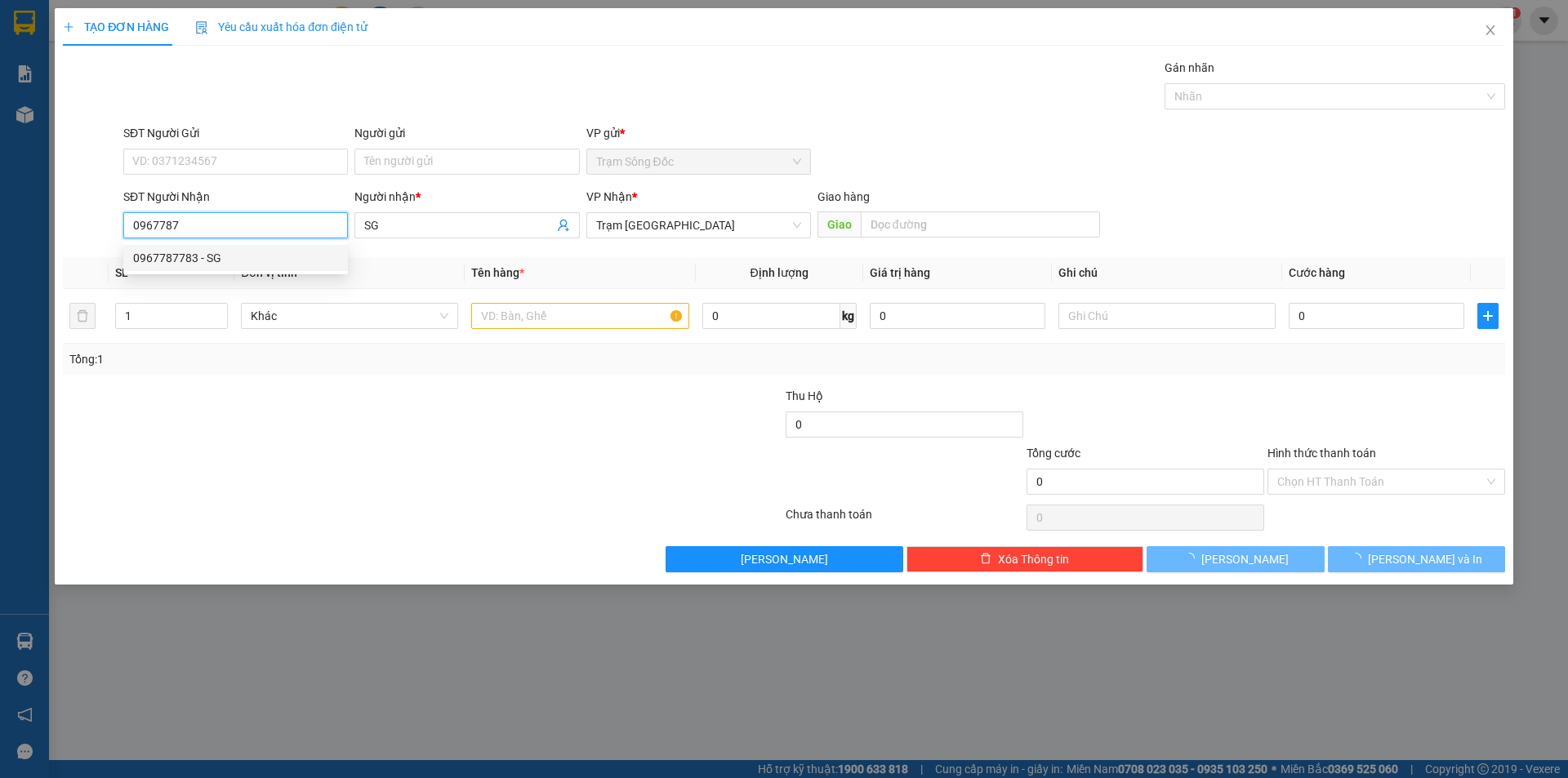
type input "0967787783"
type input "SG"
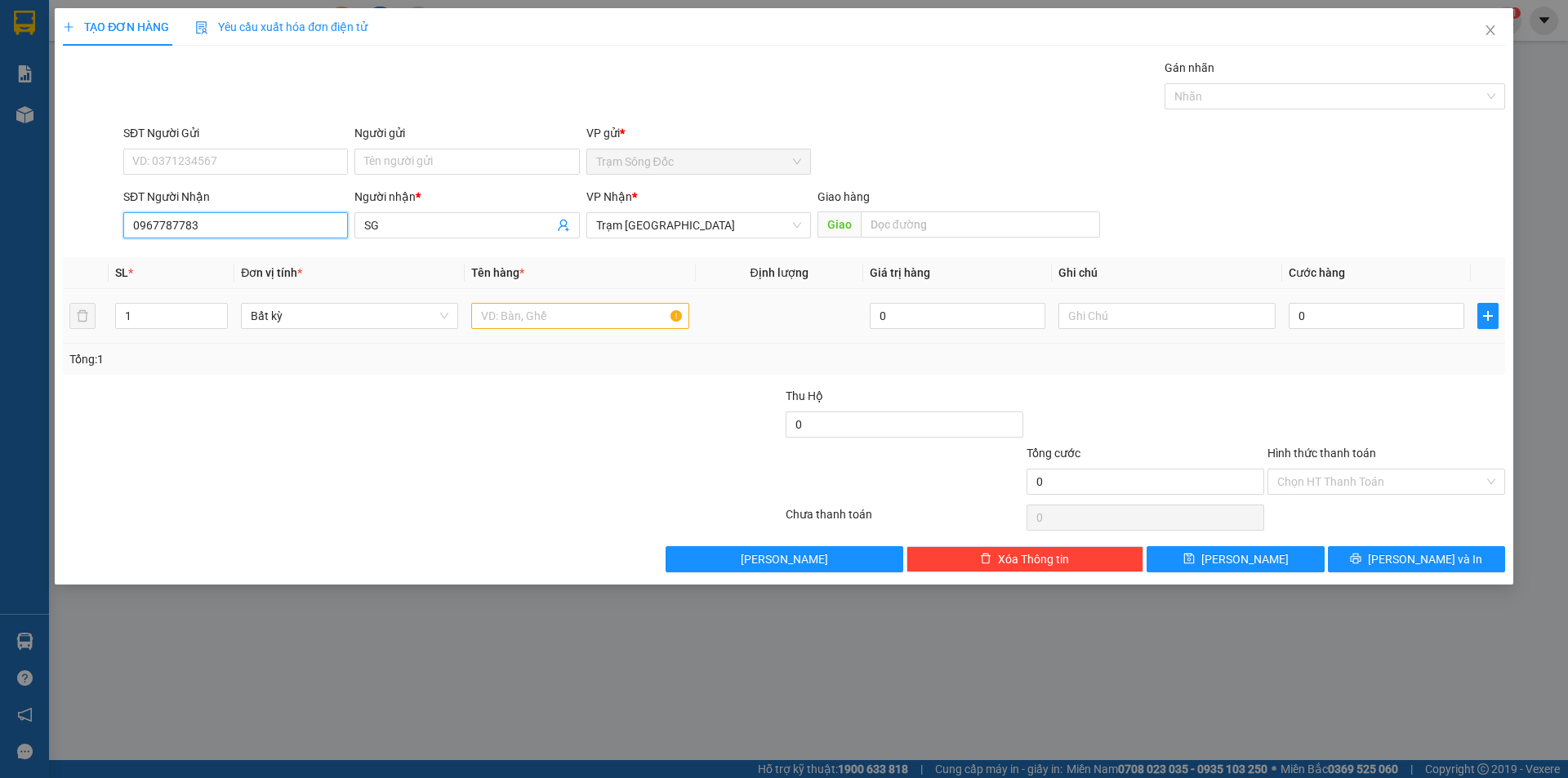
type input "0967787783"
click at [573, 320] on input "text" at bounding box center [579, 316] width 217 height 26
type input "1TH"
click at [1376, 309] on input "0" at bounding box center [1376, 316] width 176 height 26
type input "4"
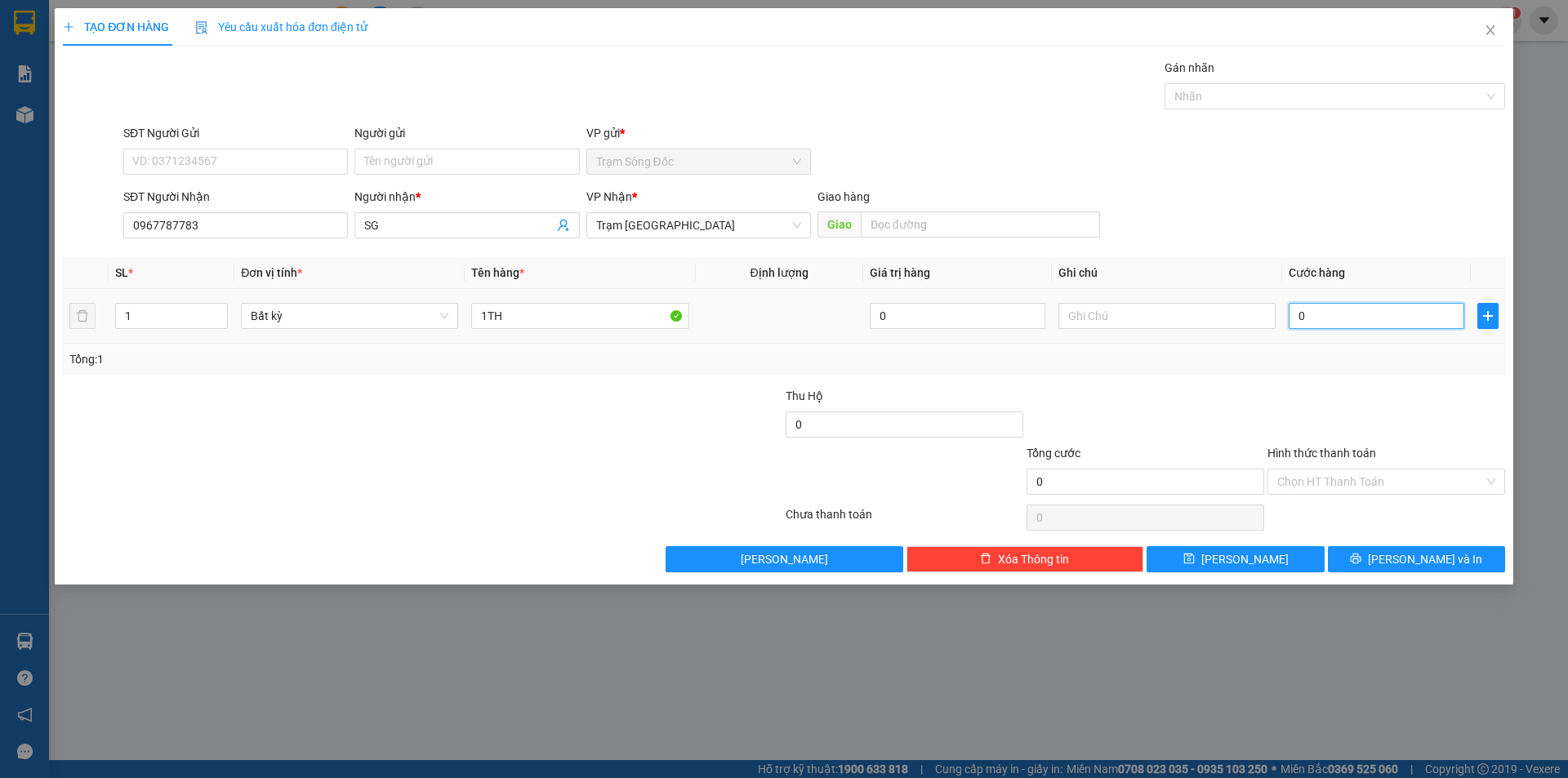
type input "4"
type input "40"
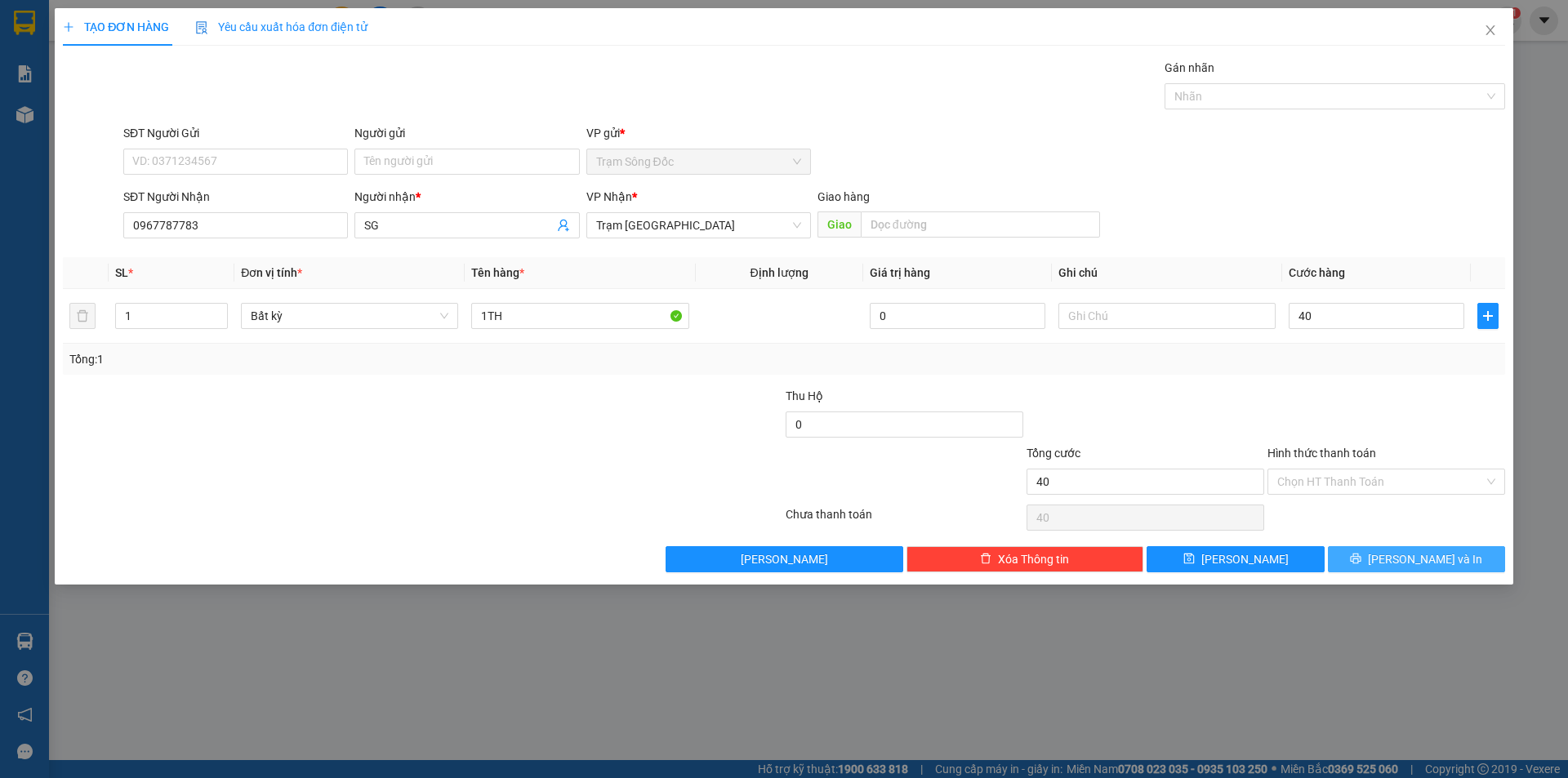
type input "40.000"
click at [1378, 555] on button "[PERSON_NAME] và In" at bounding box center [1416, 560] width 177 height 26
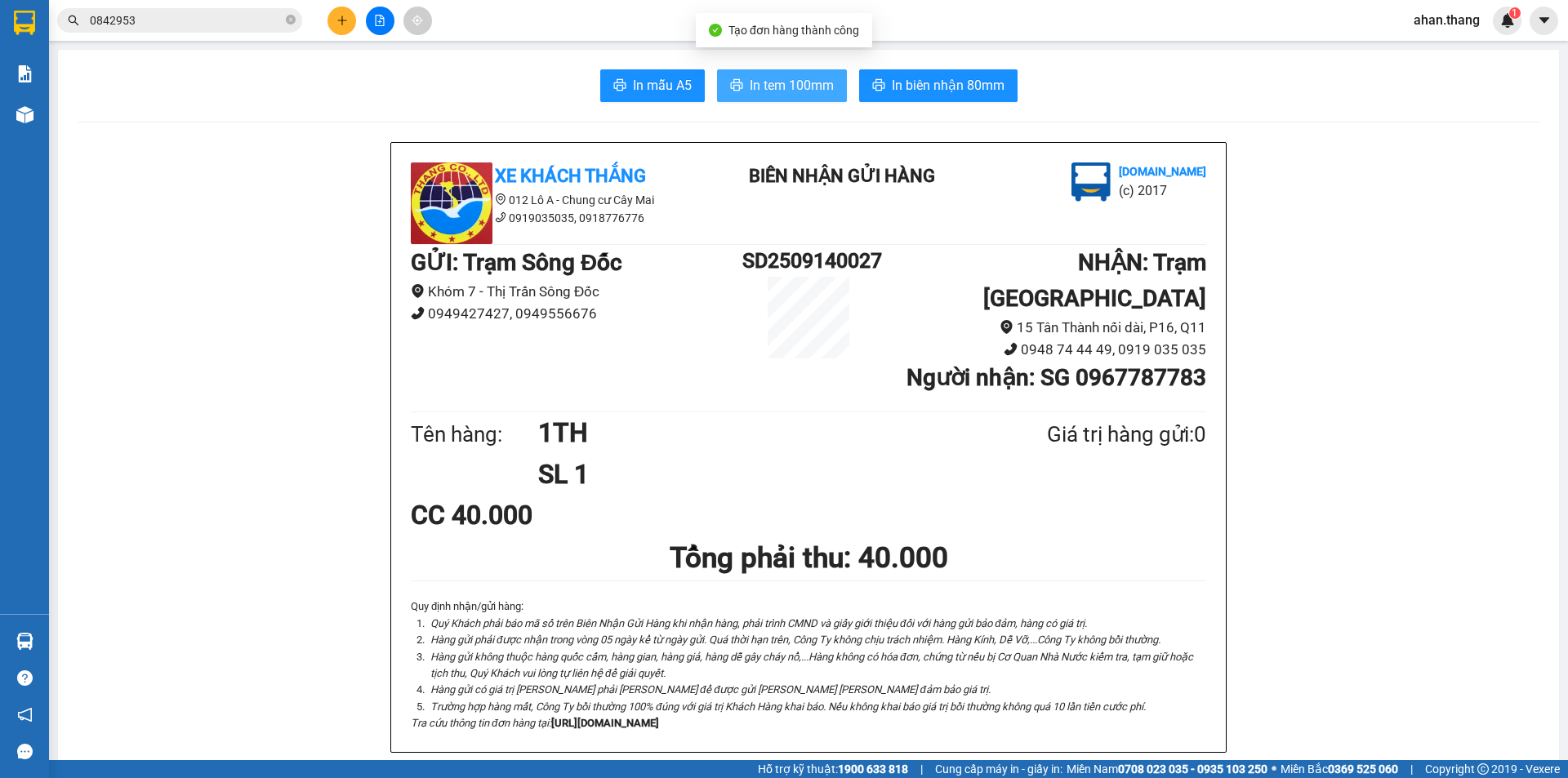
click at [767, 89] on span "In tem 100mm" at bounding box center [791, 85] width 84 height 21
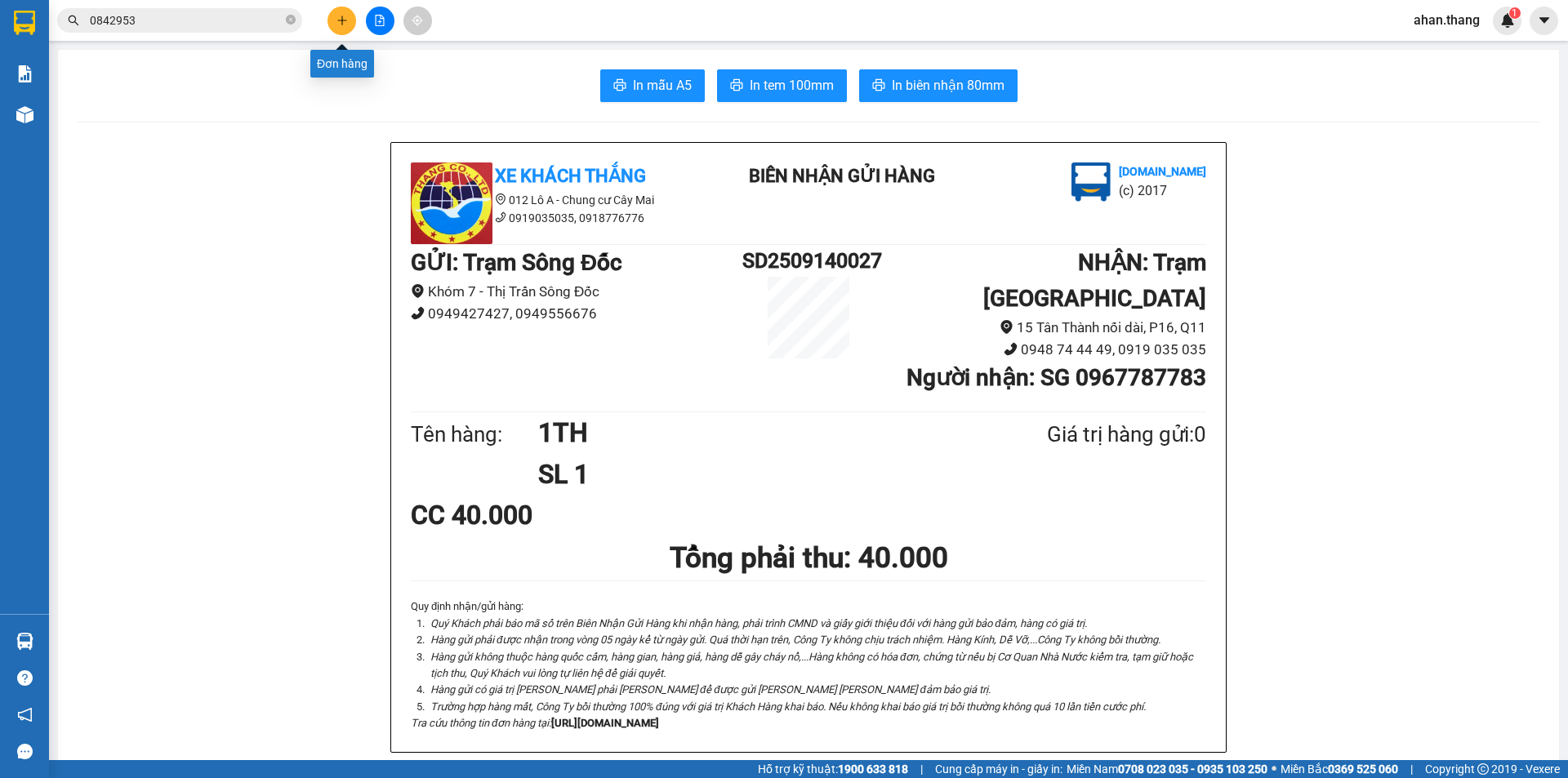
click at [340, 16] on icon "plus" at bounding box center [342, 21] width 11 height 11
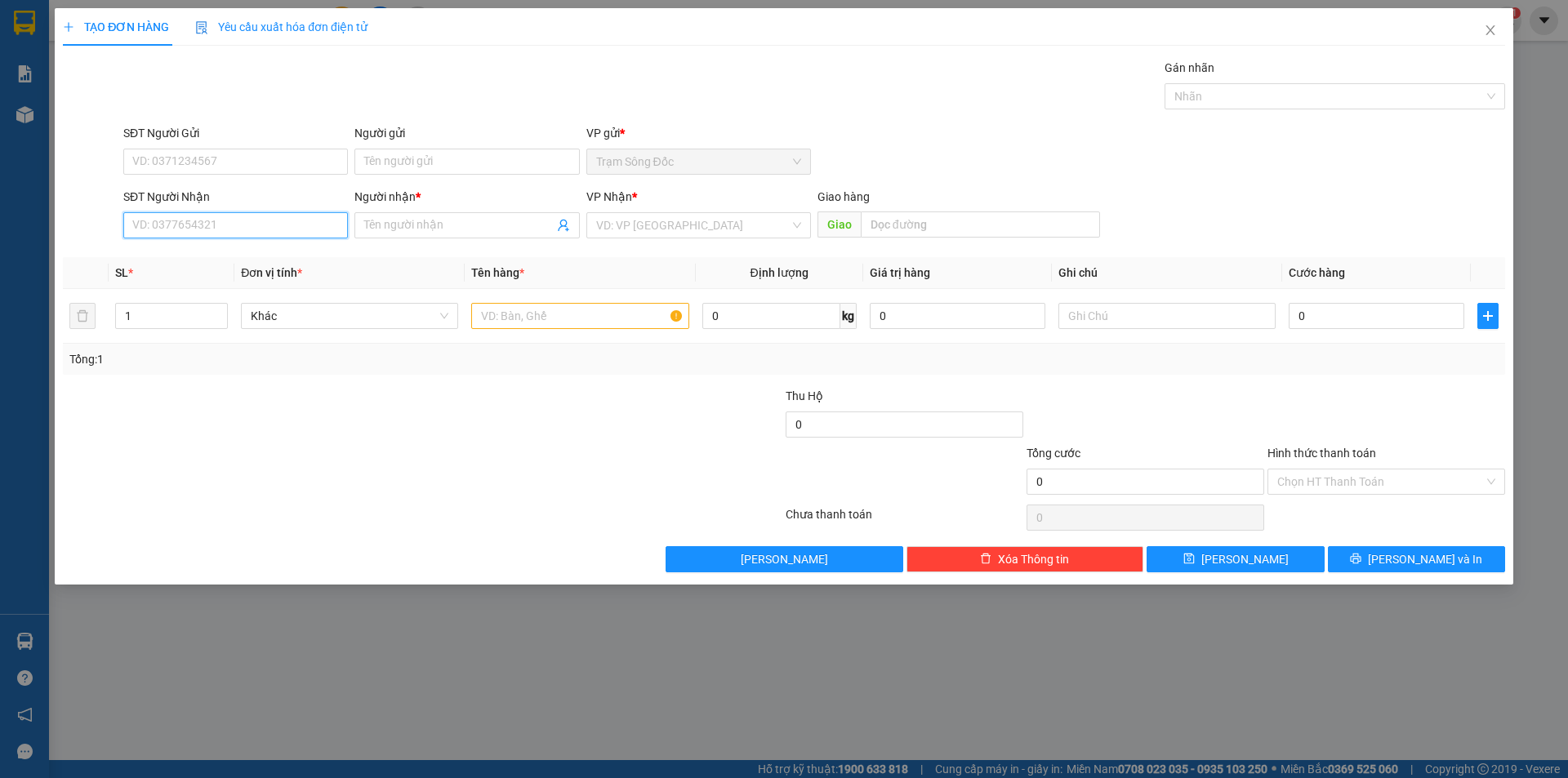
click at [307, 224] on input "SĐT Người Nhận" at bounding box center [235, 226] width 225 height 26
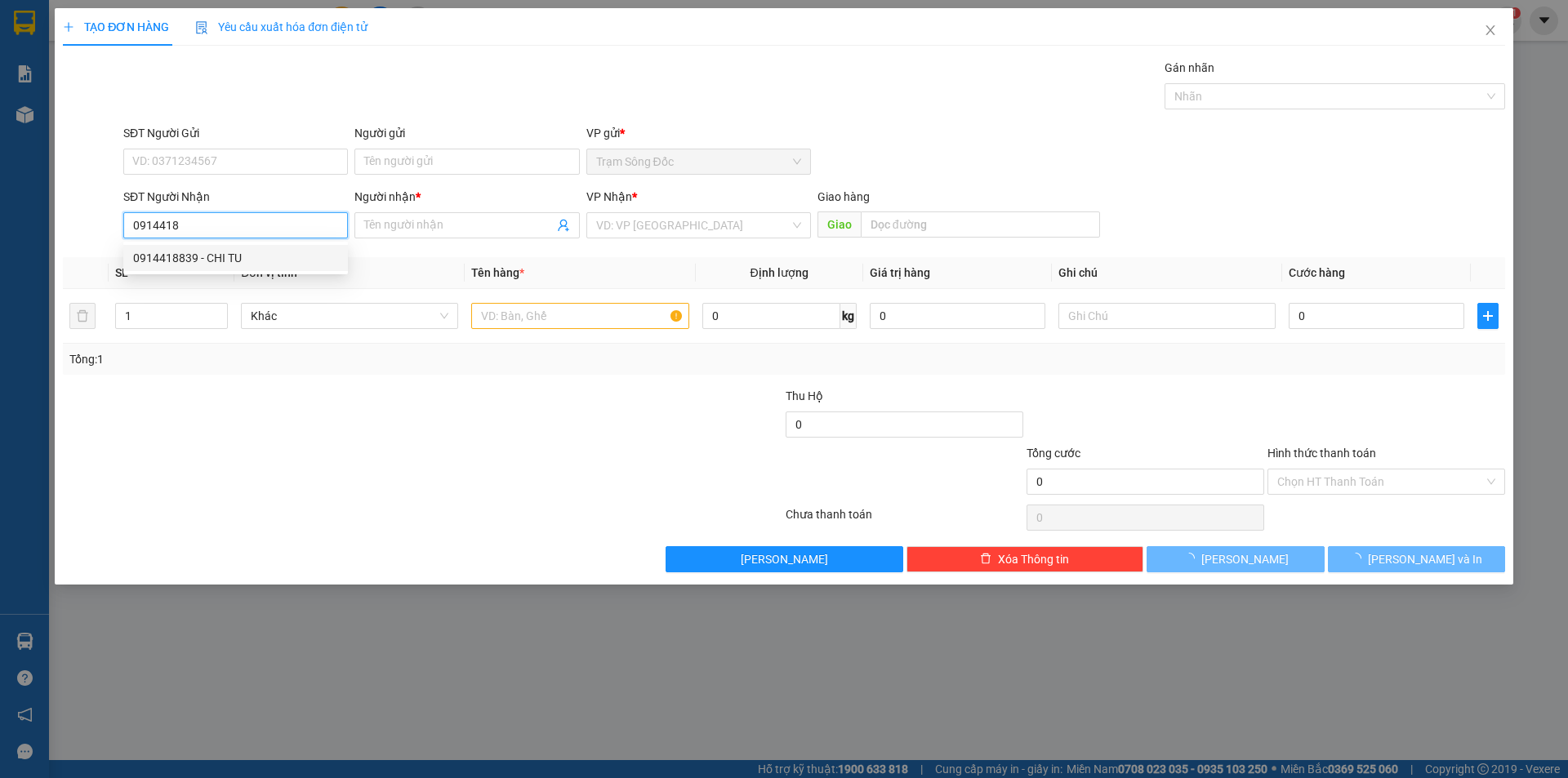
click at [258, 256] on div "0914418839 - CHI TU" at bounding box center [235, 257] width 205 height 18
type input "0914418839"
type input "CHI TU"
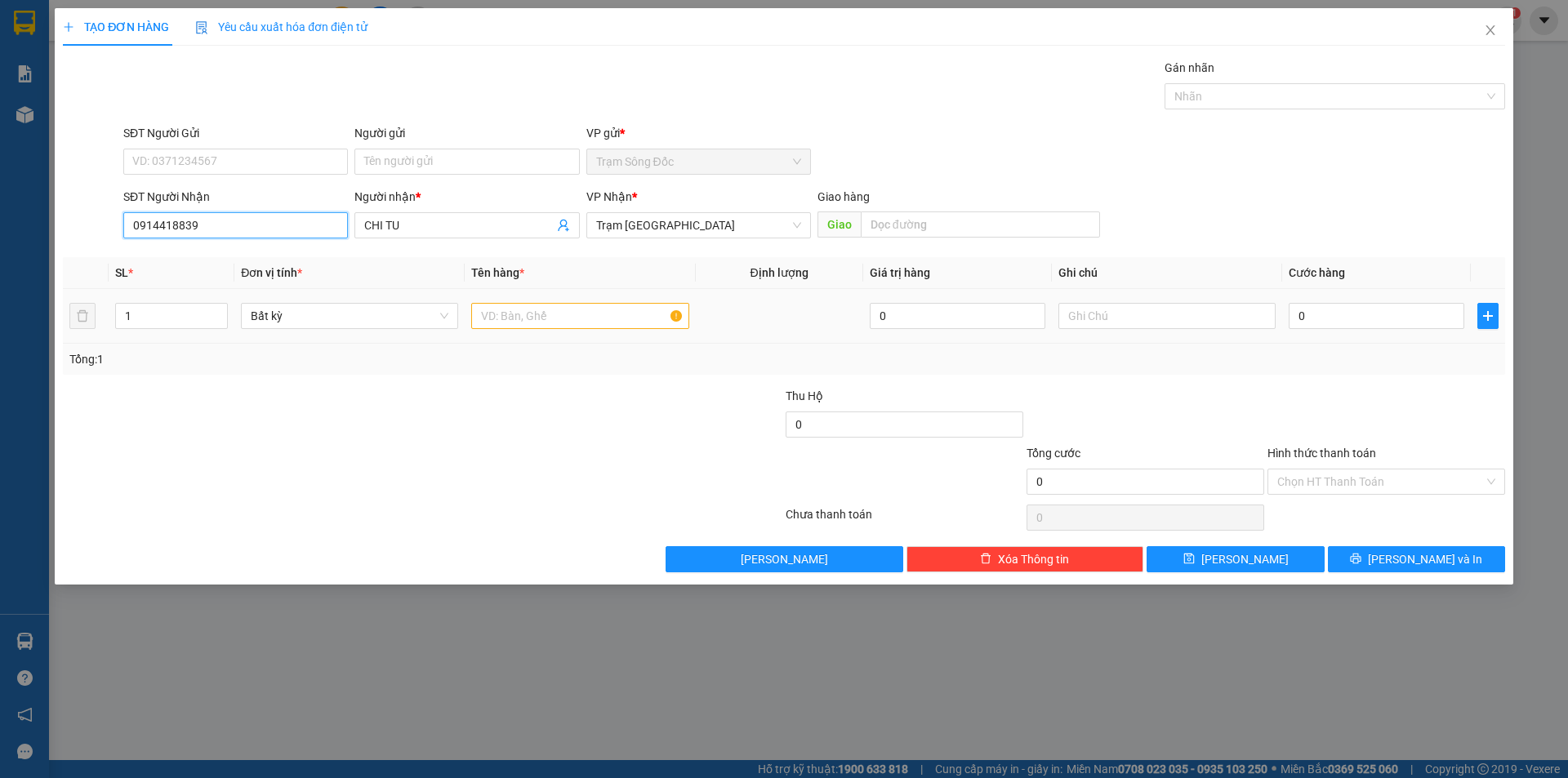
type input "0914418839"
click at [534, 315] on input "text" at bounding box center [579, 316] width 217 height 26
type input "3THGIAY MAU VANG"
click at [1360, 318] on input "0" at bounding box center [1376, 316] width 176 height 26
type input "1"
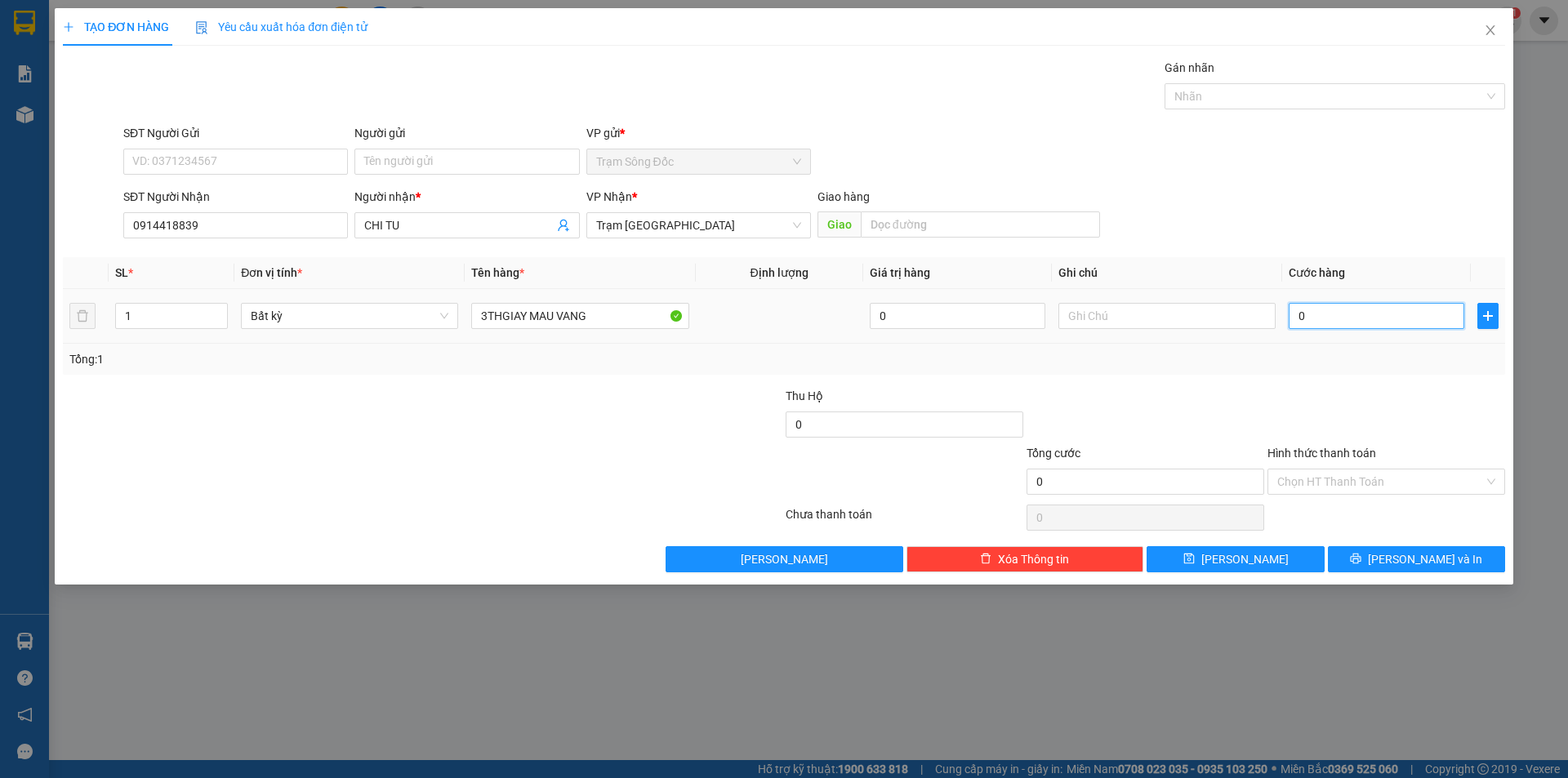
type input "1"
type input "15"
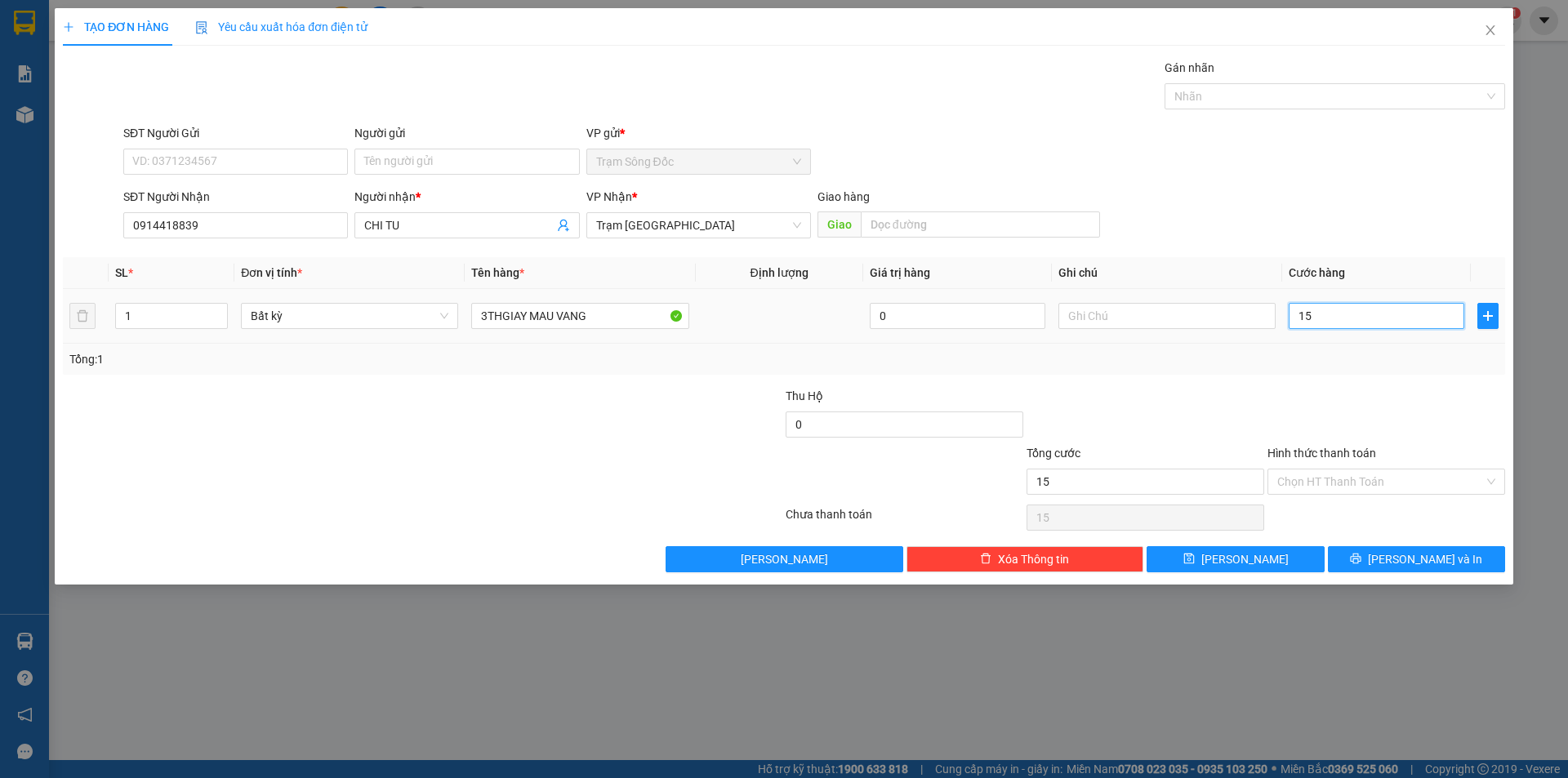
type input "150"
type input "150.000"
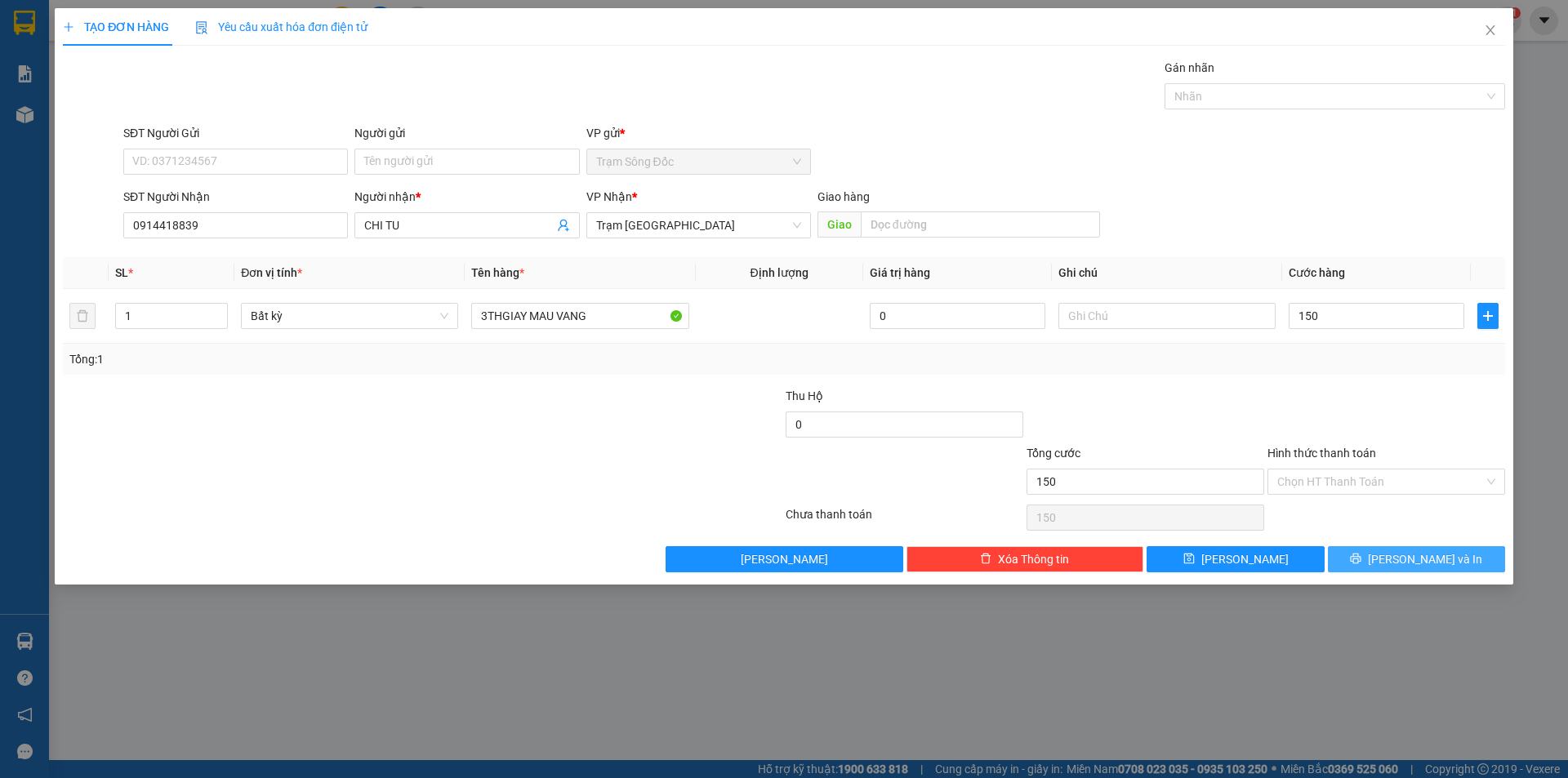
type input "150.000"
click at [1361, 561] on icon "printer" at bounding box center [1355, 559] width 11 height 11
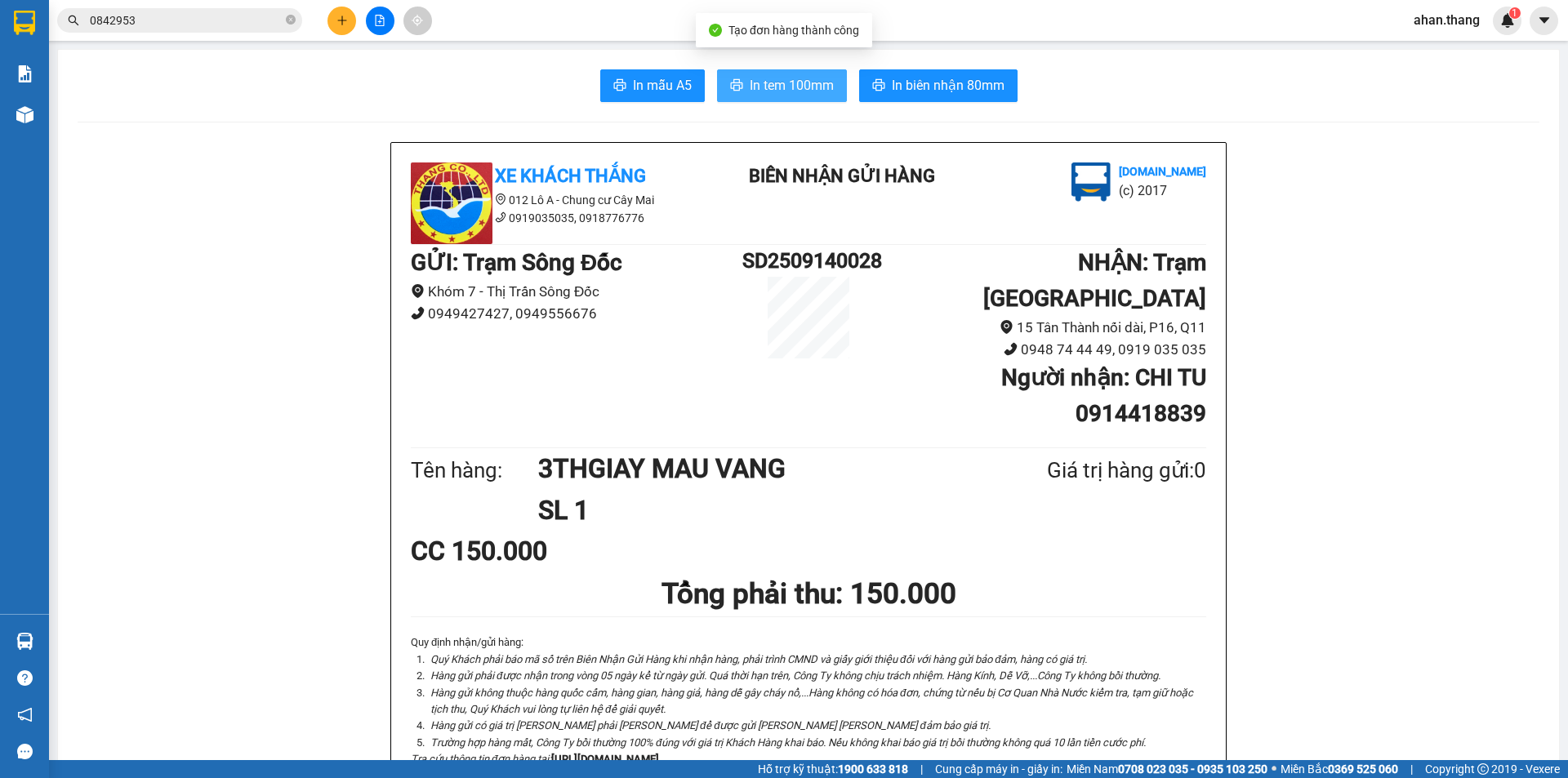
click at [752, 78] on span "In tem 100mm" at bounding box center [791, 85] width 84 height 21
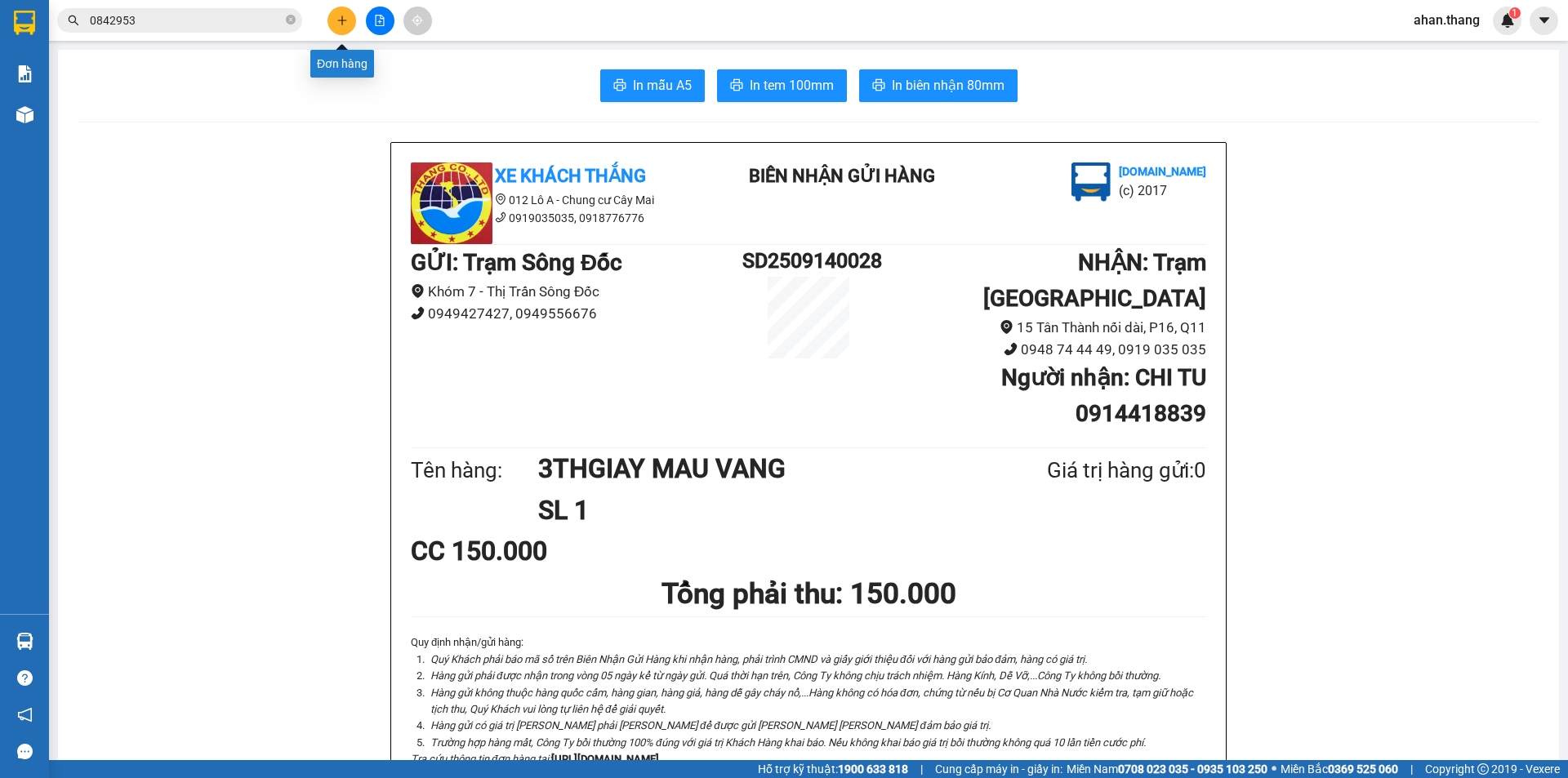
click at [333, 22] on button at bounding box center [341, 21] width 28 height 28
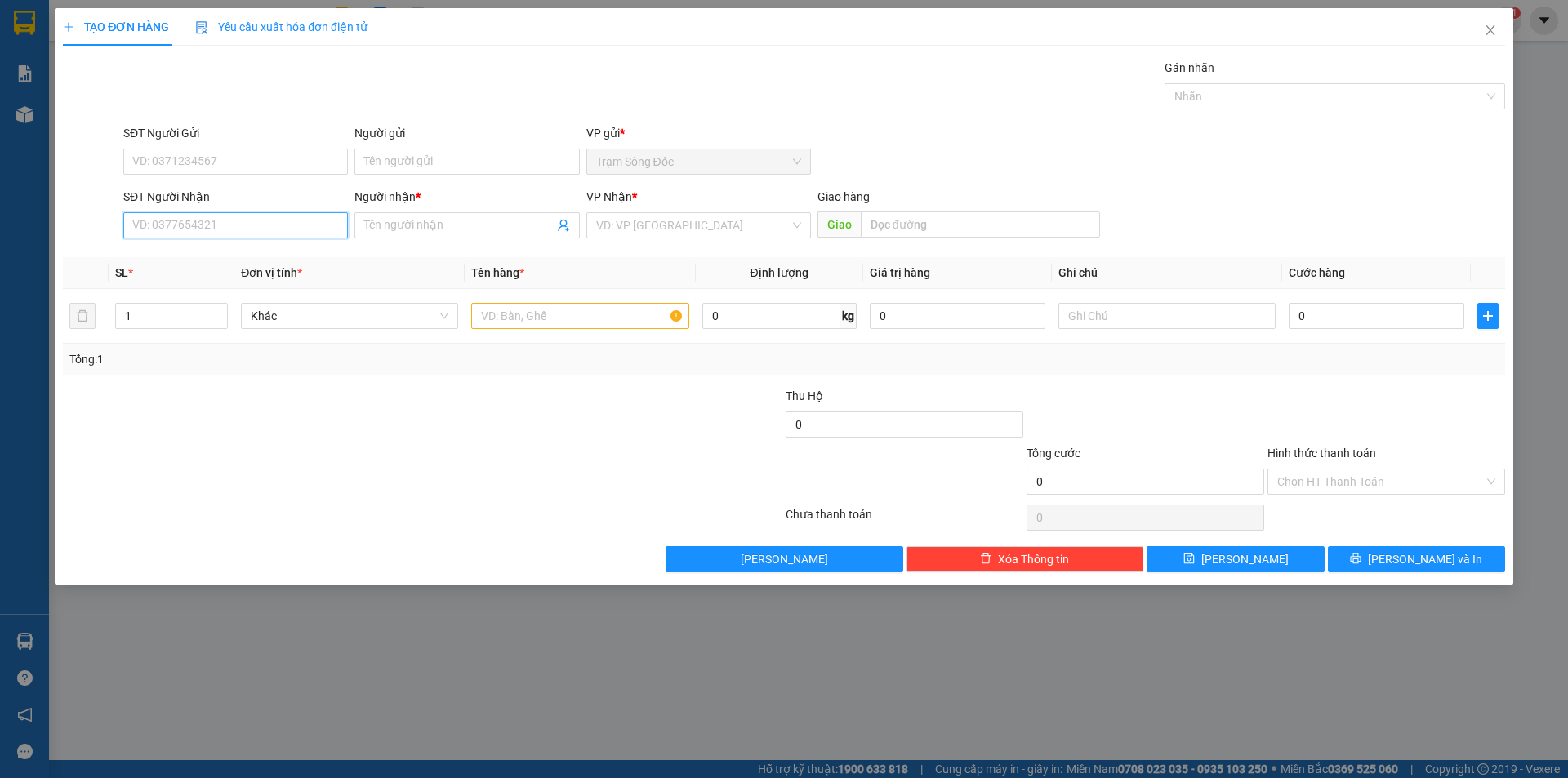
click at [264, 224] on input "SĐT Người Nhận" at bounding box center [235, 226] width 225 height 26
click at [198, 257] on div "0973062167 - SG" at bounding box center [235, 257] width 205 height 18
type input "0973062167"
type input "SG"
type input "0973062167"
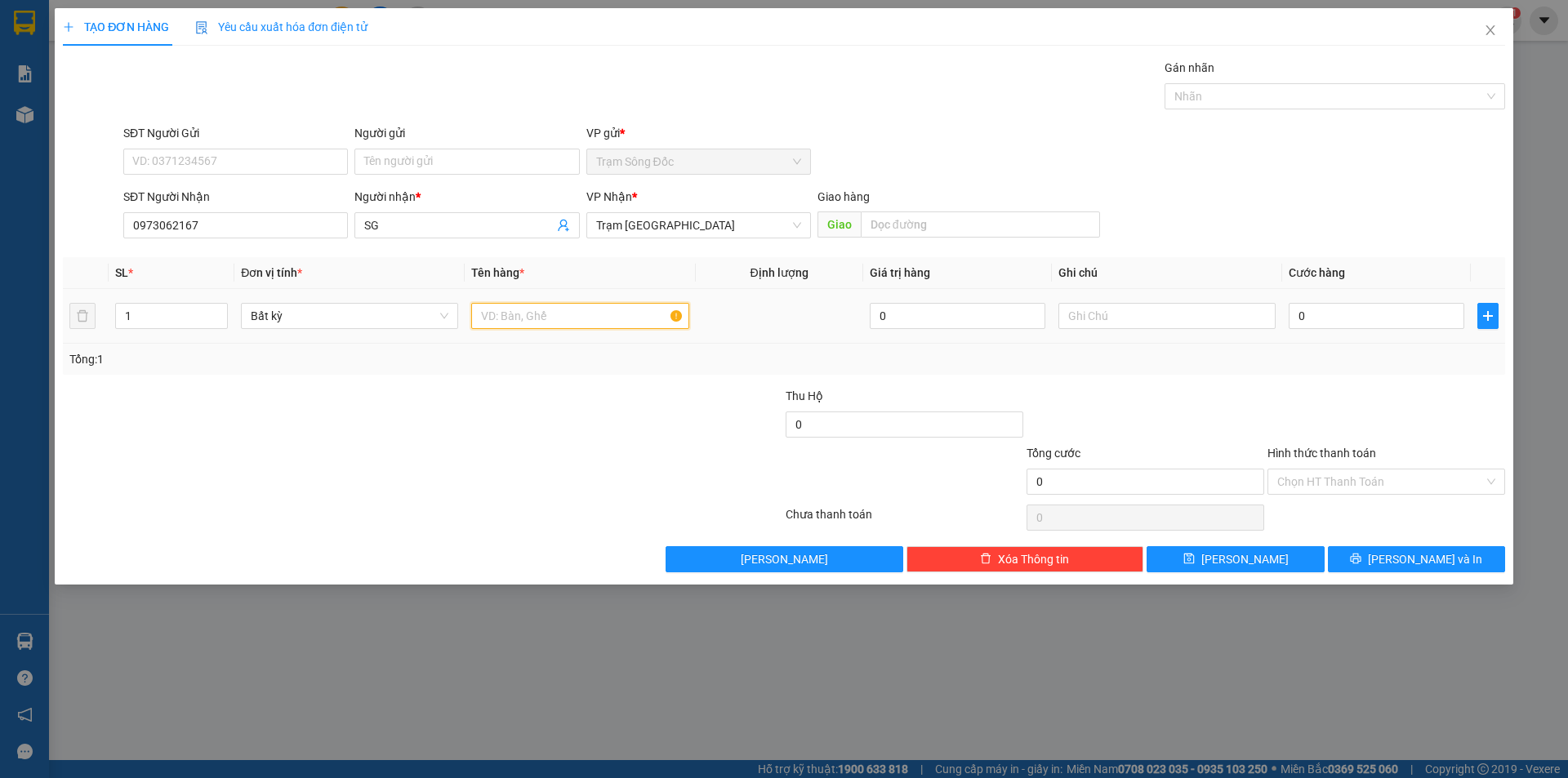
click at [579, 318] on input "text" at bounding box center [579, 316] width 217 height 26
type input "4TH GIAY"
click at [1338, 315] on input "0" at bounding box center [1376, 316] width 176 height 26
type input "1"
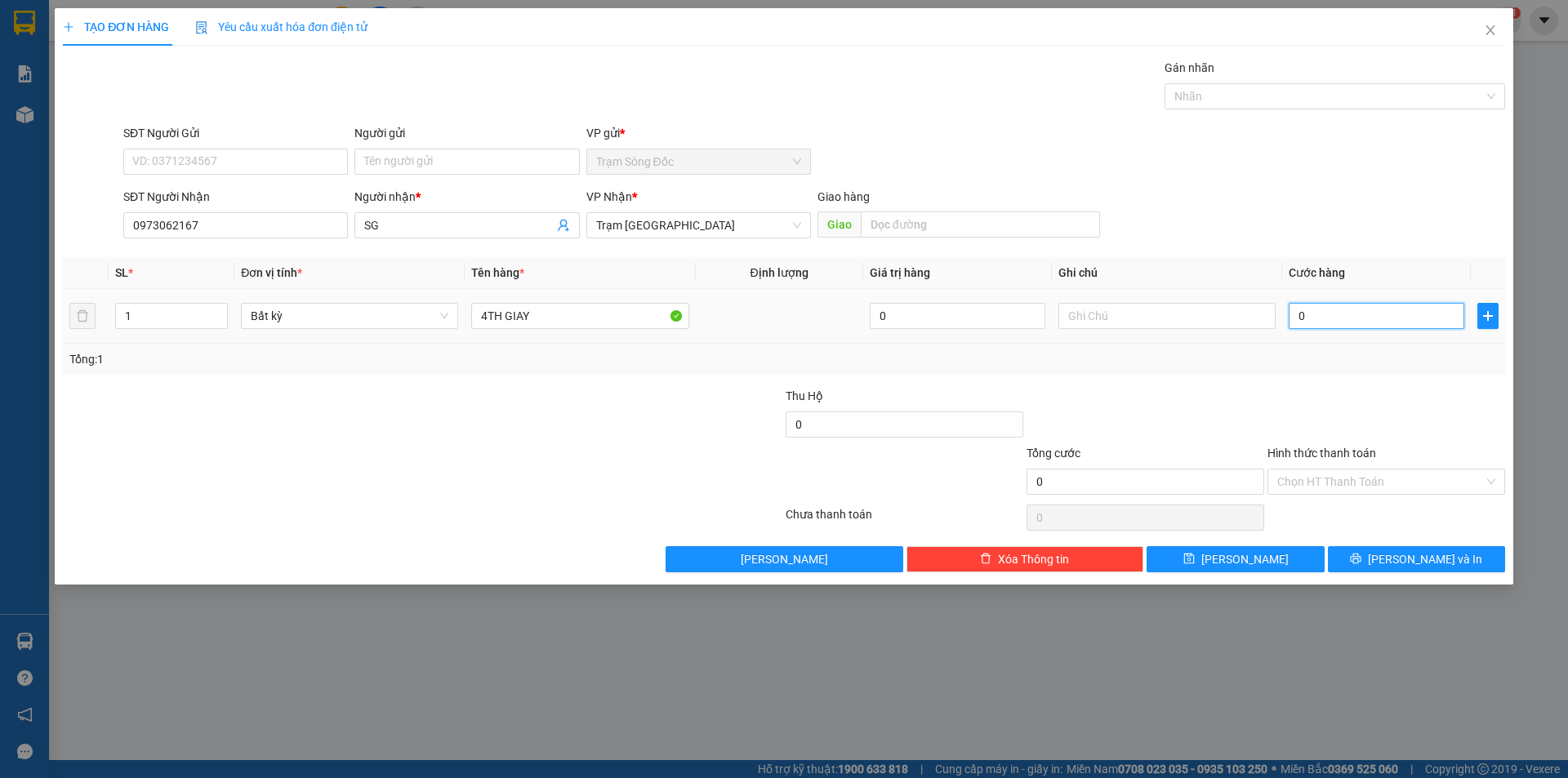
type input "1"
type input "18"
type input "180"
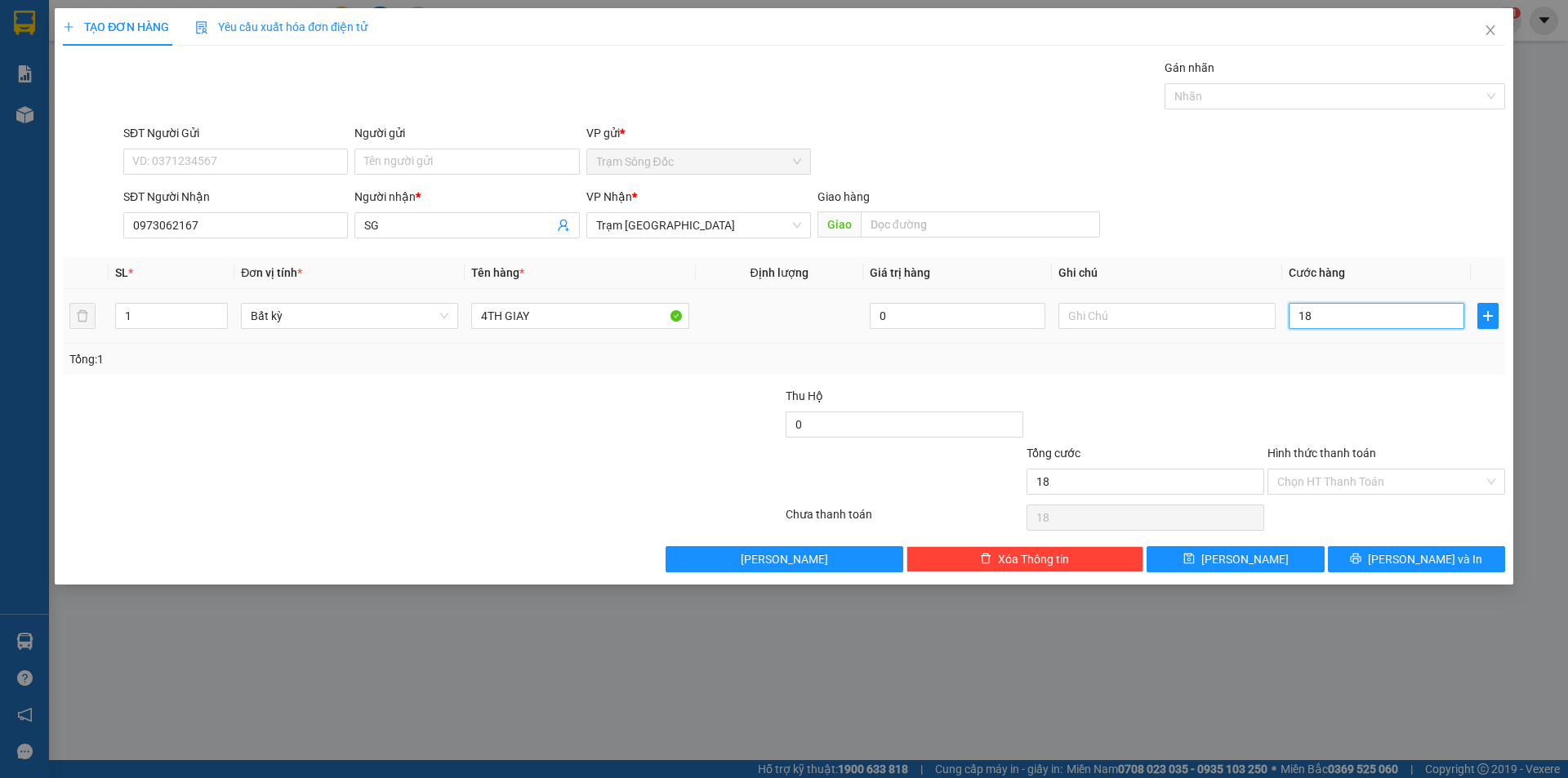
type input "180"
type input "180.000"
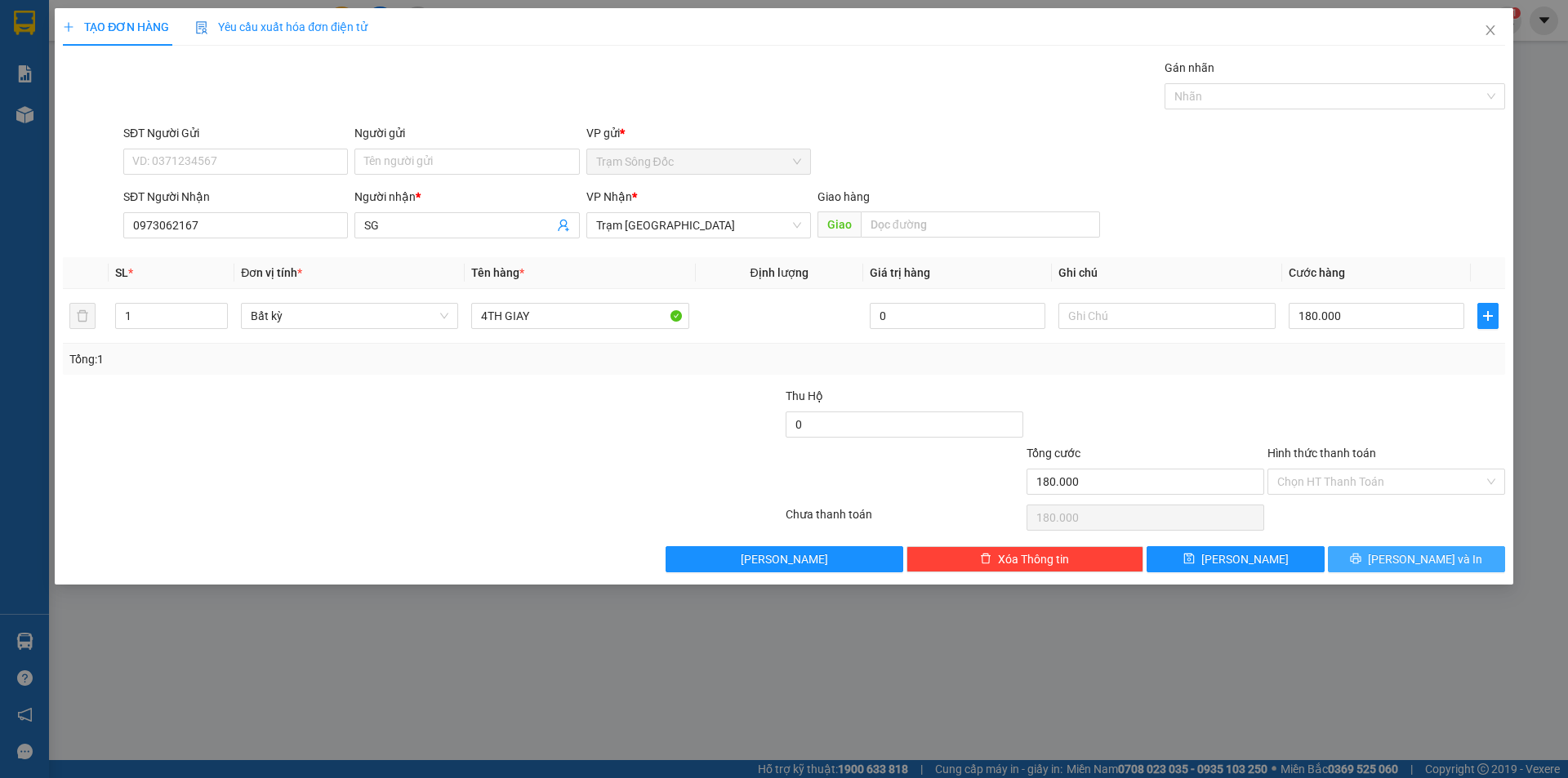
click at [1401, 557] on button "[PERSON_NAME] và In" at bounding box center [1416, 560] width 177 height 26
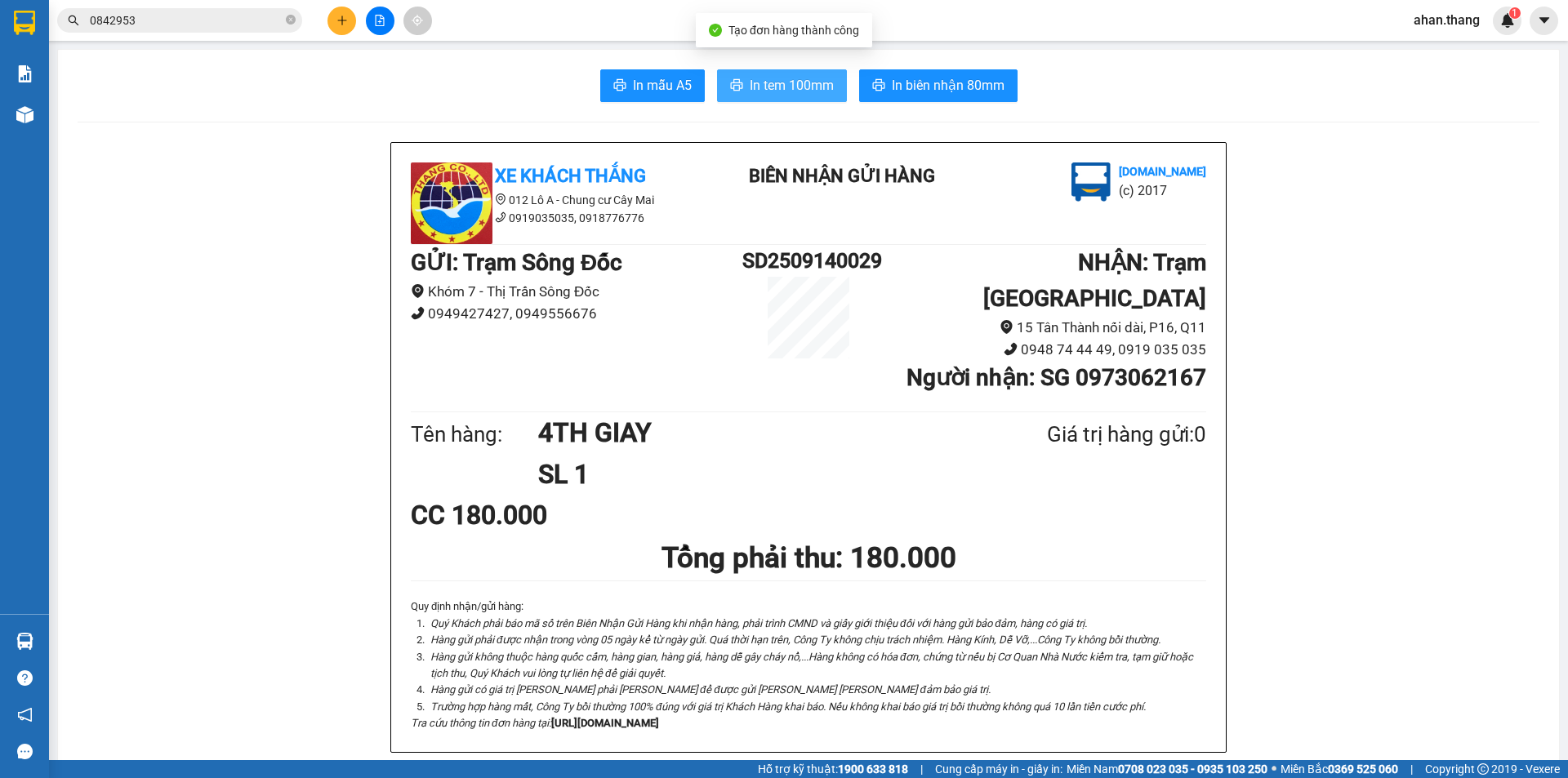
click at [794, 82] on span "In tem 100mm" at bounding box center [791, 85] width 84 height 21
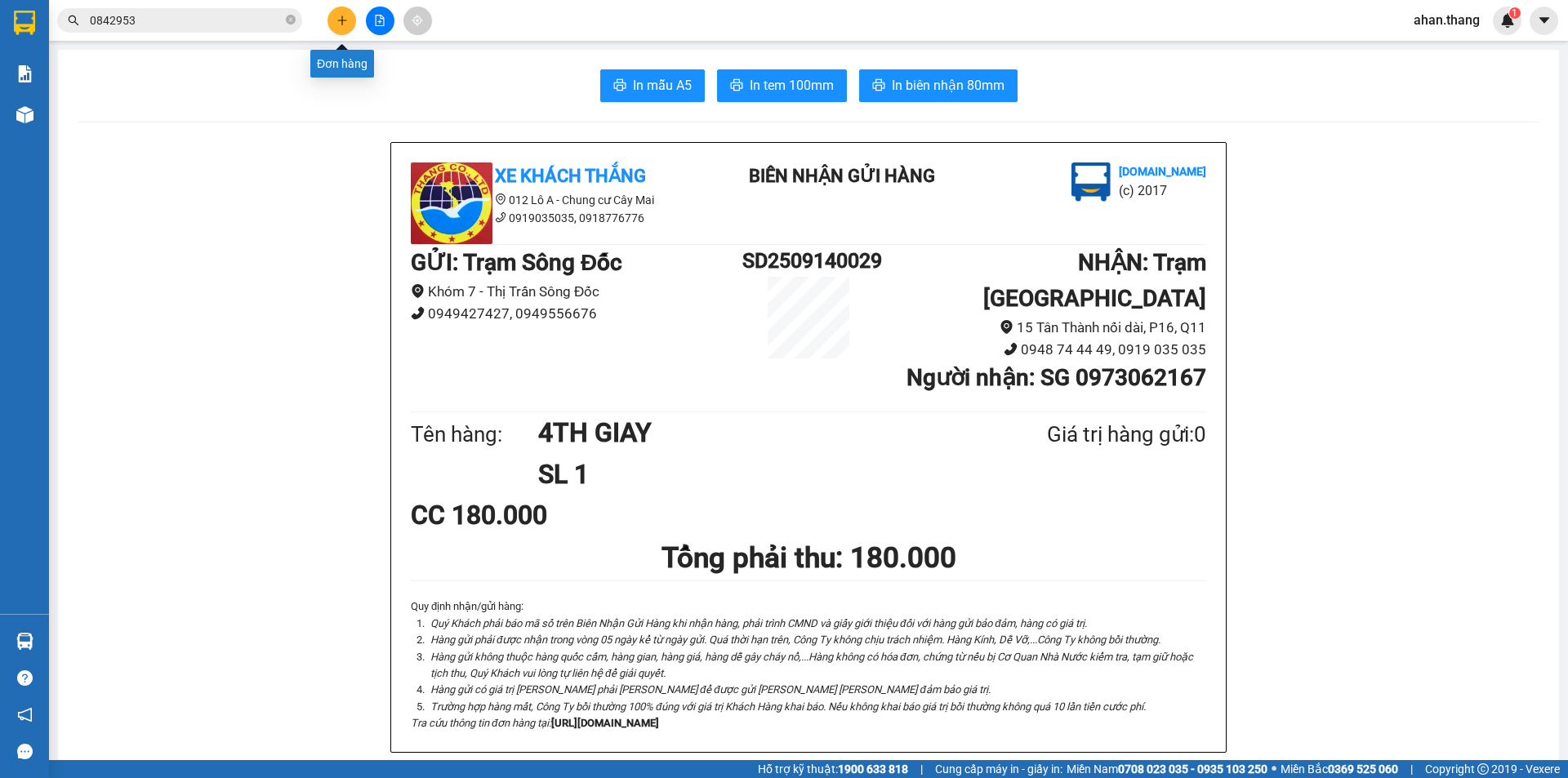
click at [342, 24] on icon "plus" at bounding box center [341, 20] width 1 height 9
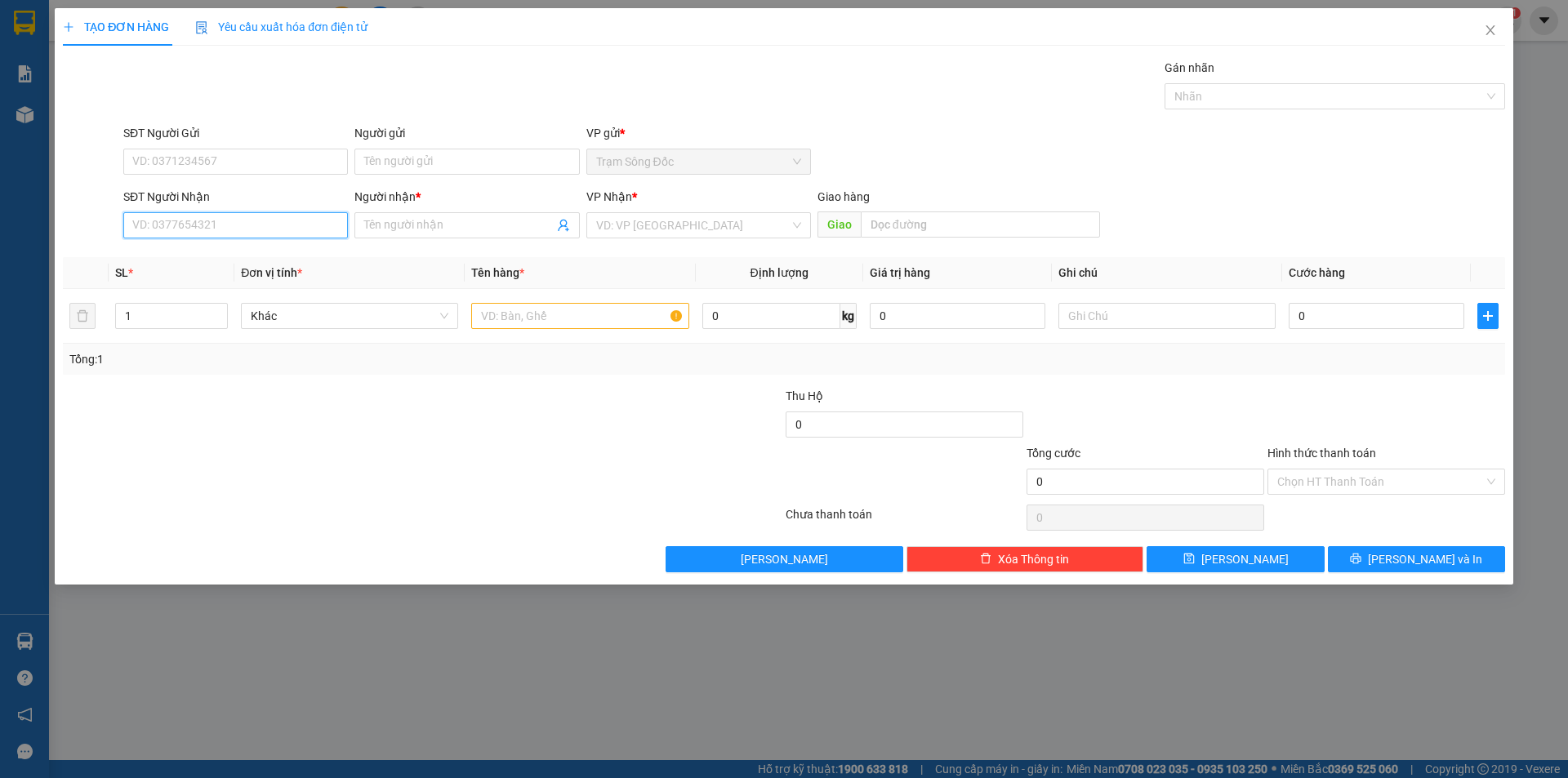
click at [251, 224] on input "SĐT Người Nhận" at bounding box center [235, 226] width 225 height 26
type input "0908115038"
click at [233, 260] on div "0908115038 - SG" at bounding box center [235, 257] width 205 height 18
type input "SG"
type input "0908115038"
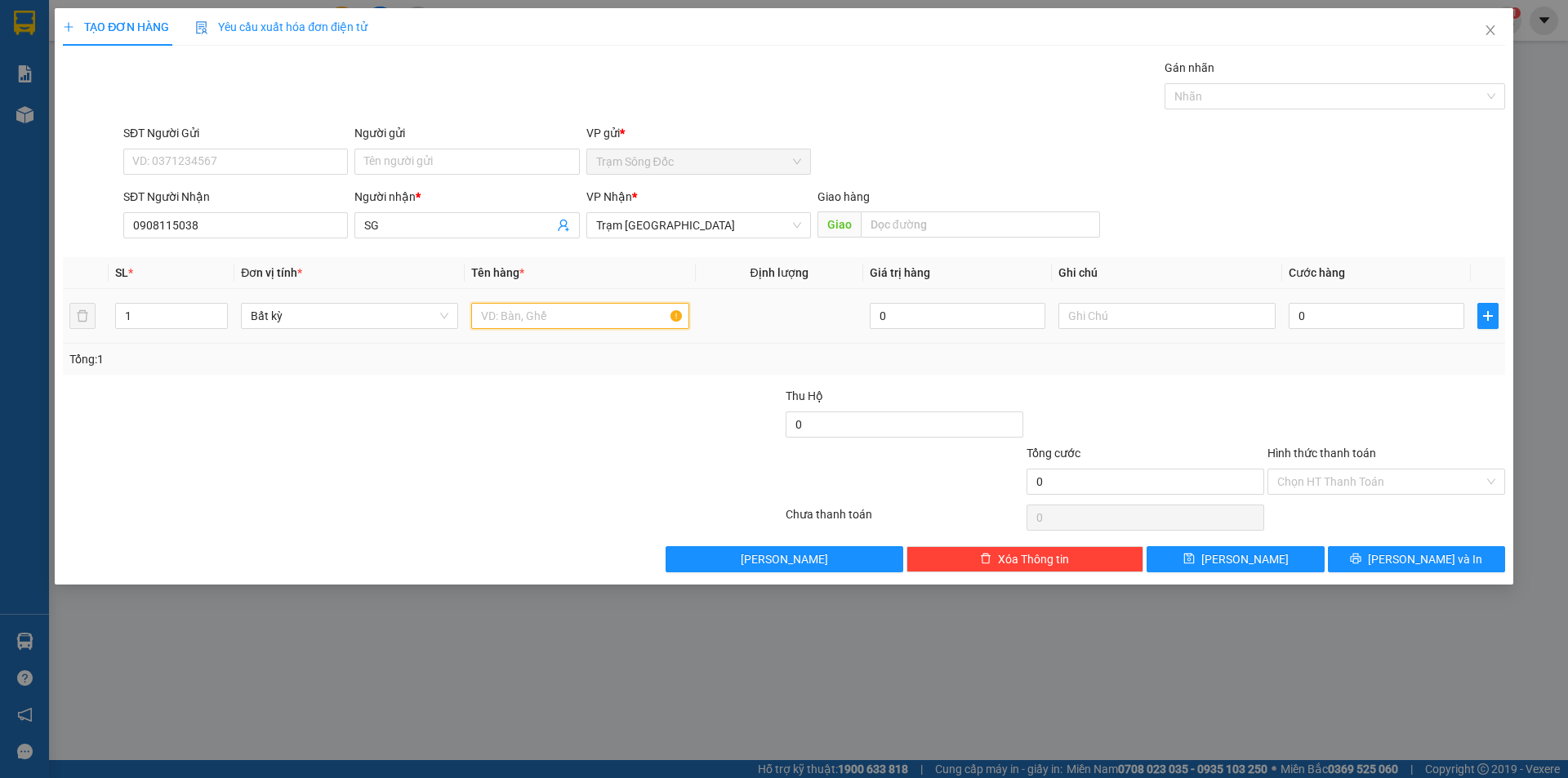
click at [535, 309] on input "text" at bounding box center [579, 316] width 217 height 26
type input "1TH"
click at [1306, 314] on input "0" at bounding box center [1376, 316] width 176 height 26
type input "5"
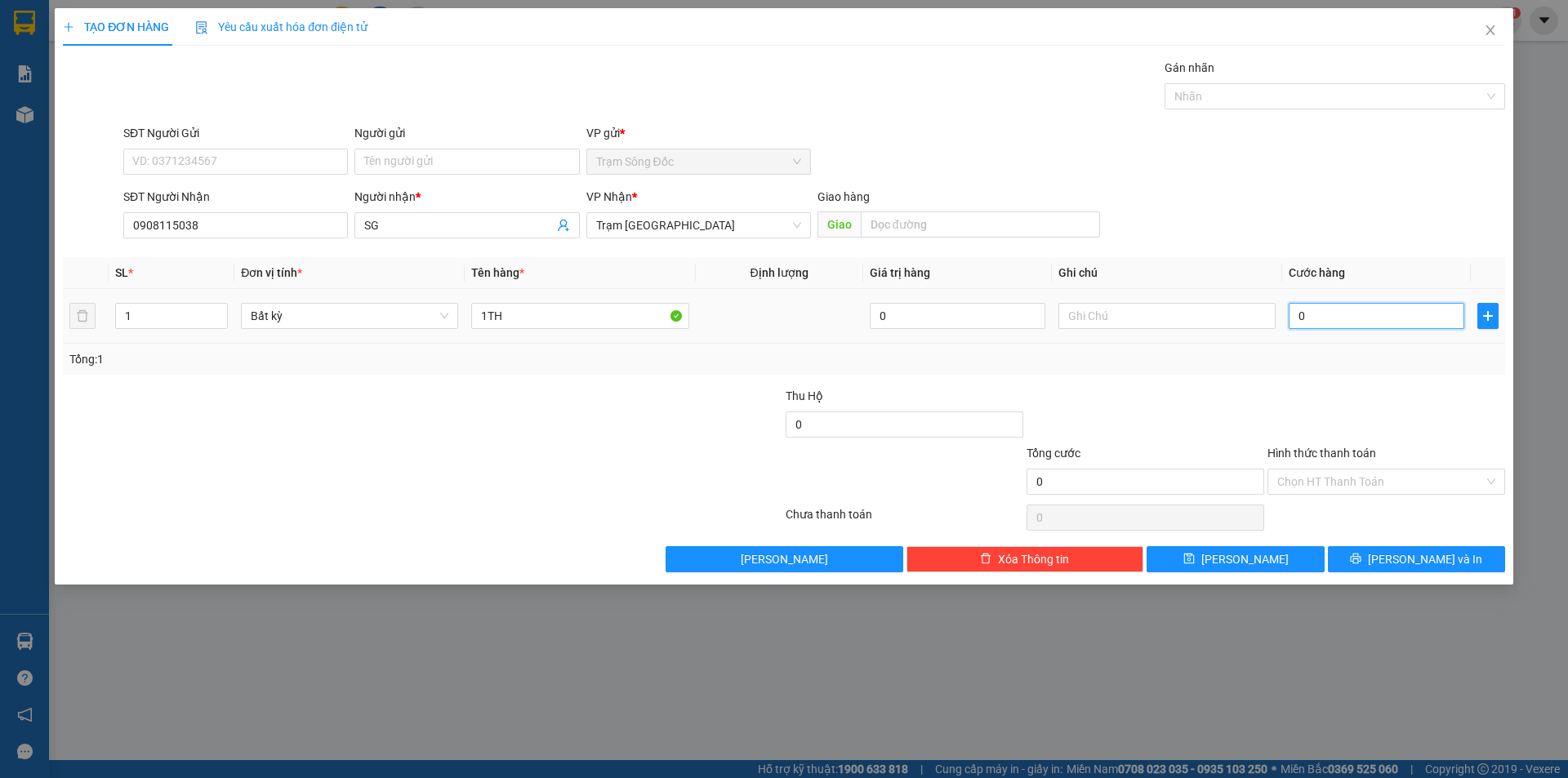
type input "5"
type input "50"
type input "50.000"
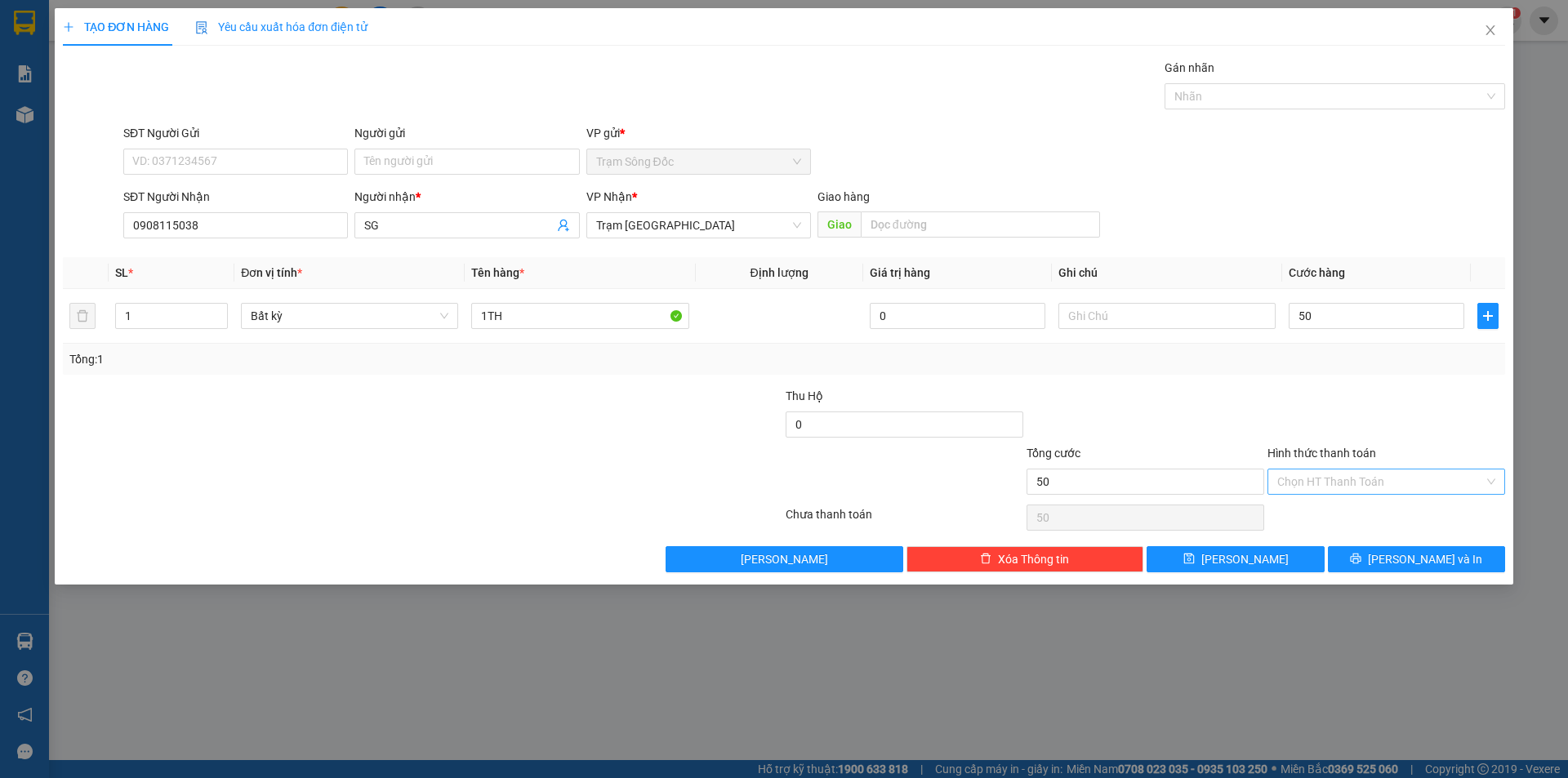
type input "50.000"
click at [1362, 479] on input "Hình thức thanh toán" at bounding box center [1380, 482] width 207 height 25
click at [1359, 513] on div "Tại văn phòng" at bounding box center [1386, 514] width 218 height 18
type input "0"
click at [1366, 561] on button "[PERSON_NAME] và In" at bounding box center [1416, 560] width 177 height 26
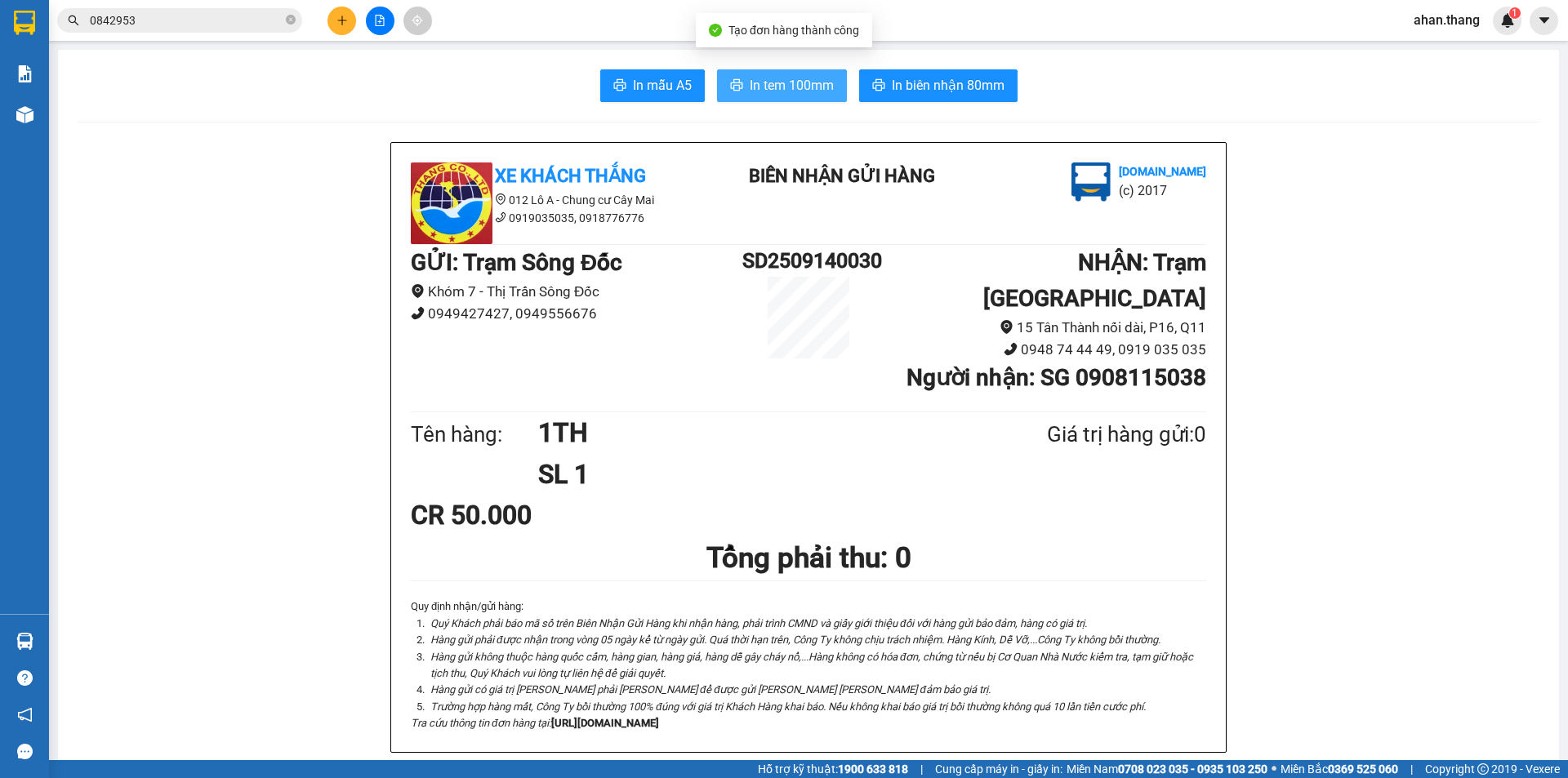
click at [814, 89] on span "In tem 100mm" at bounding box center [791, 85] width 84 height 21
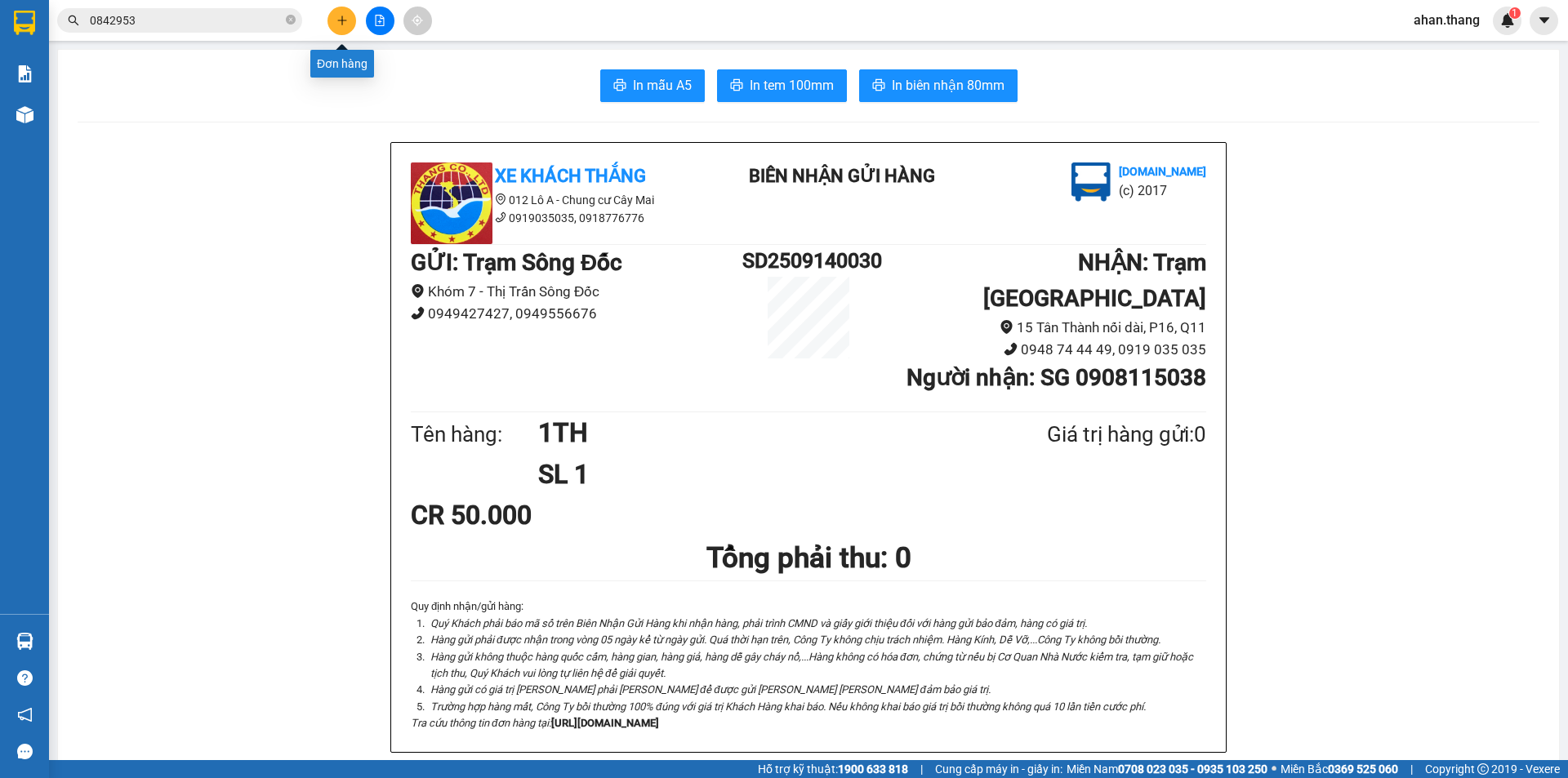
click at [347, 16] on icon "plus" at bounding box center [342, 21] width 11 height 11
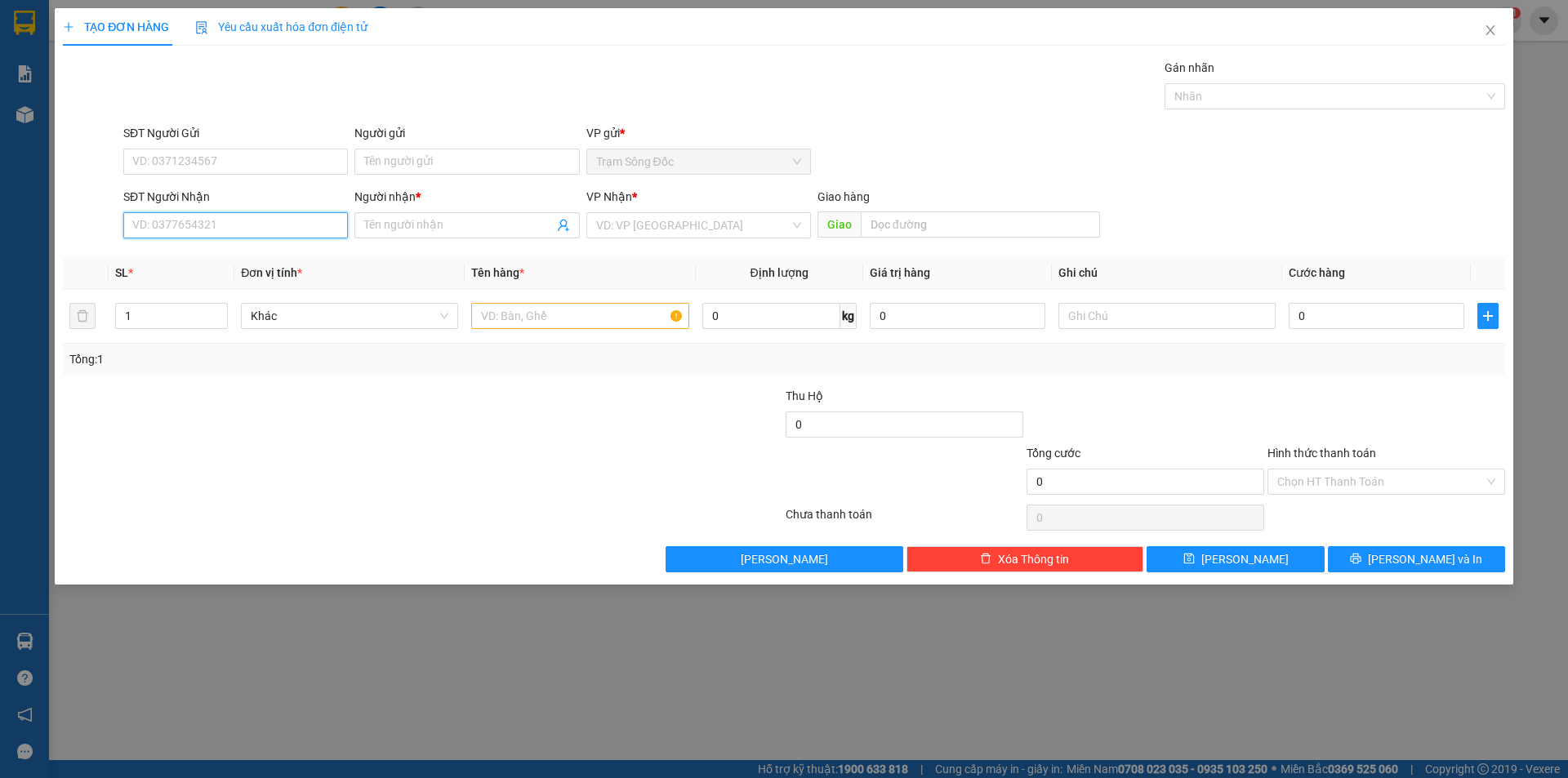
click at [241, 223] on input "SĐT Người Nhận" at bounding box center [235, 226] width 225 height 26
click at [214, 251] on div "0876345987 - NUONG" at bounding box center [235, 257] width 205 height 18
type input "0876345987"
type input "NUONG"
type input "AN LAC"
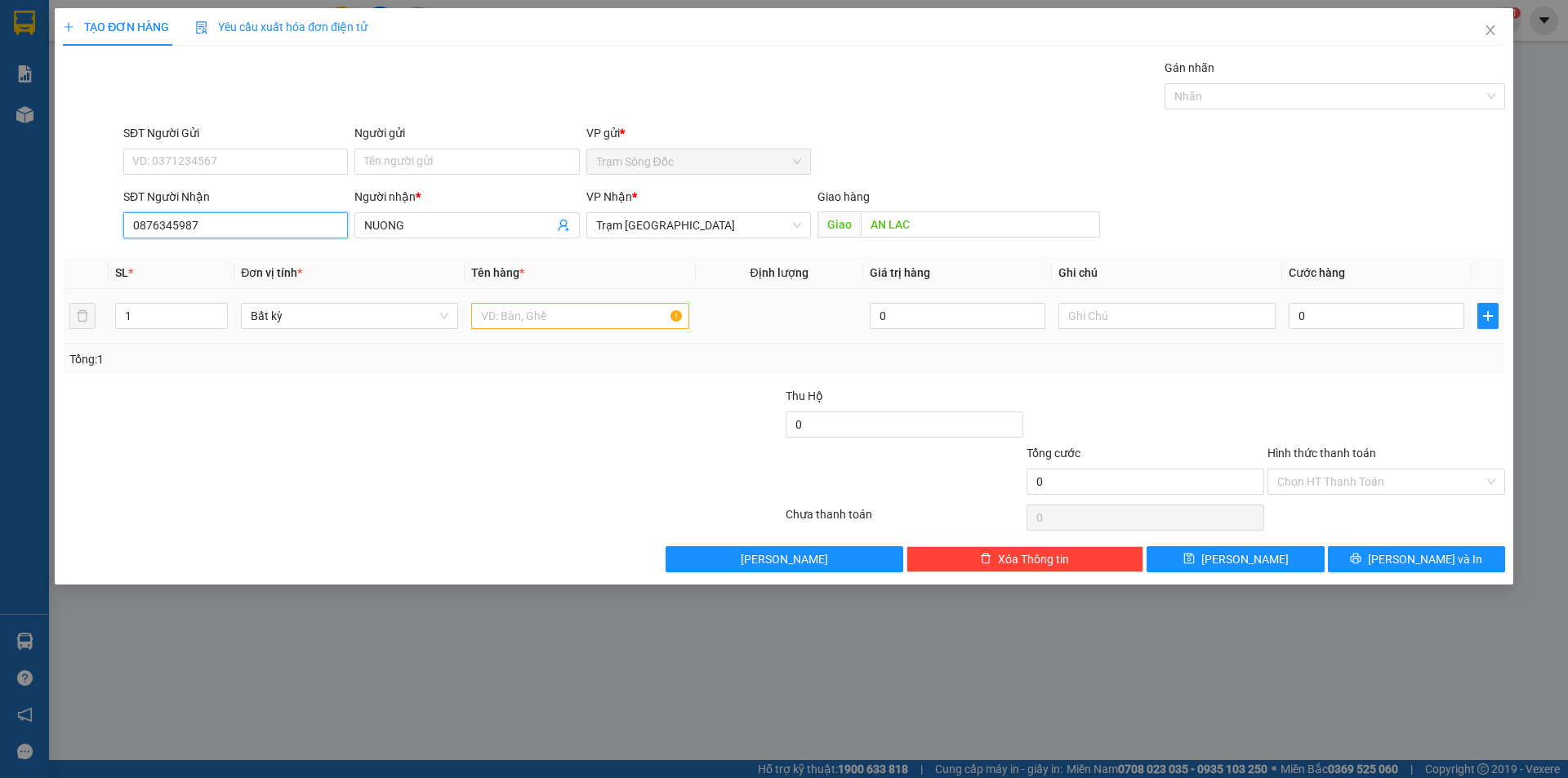
type input "0876345987"
click at [578, 317] on input "text" at bounding box center [579, 316] width 217 height 26
type input "1TH"
click at [1325, 316] on input "0" at bounding box center [1376, 316] width 176 height 26
type input "5"
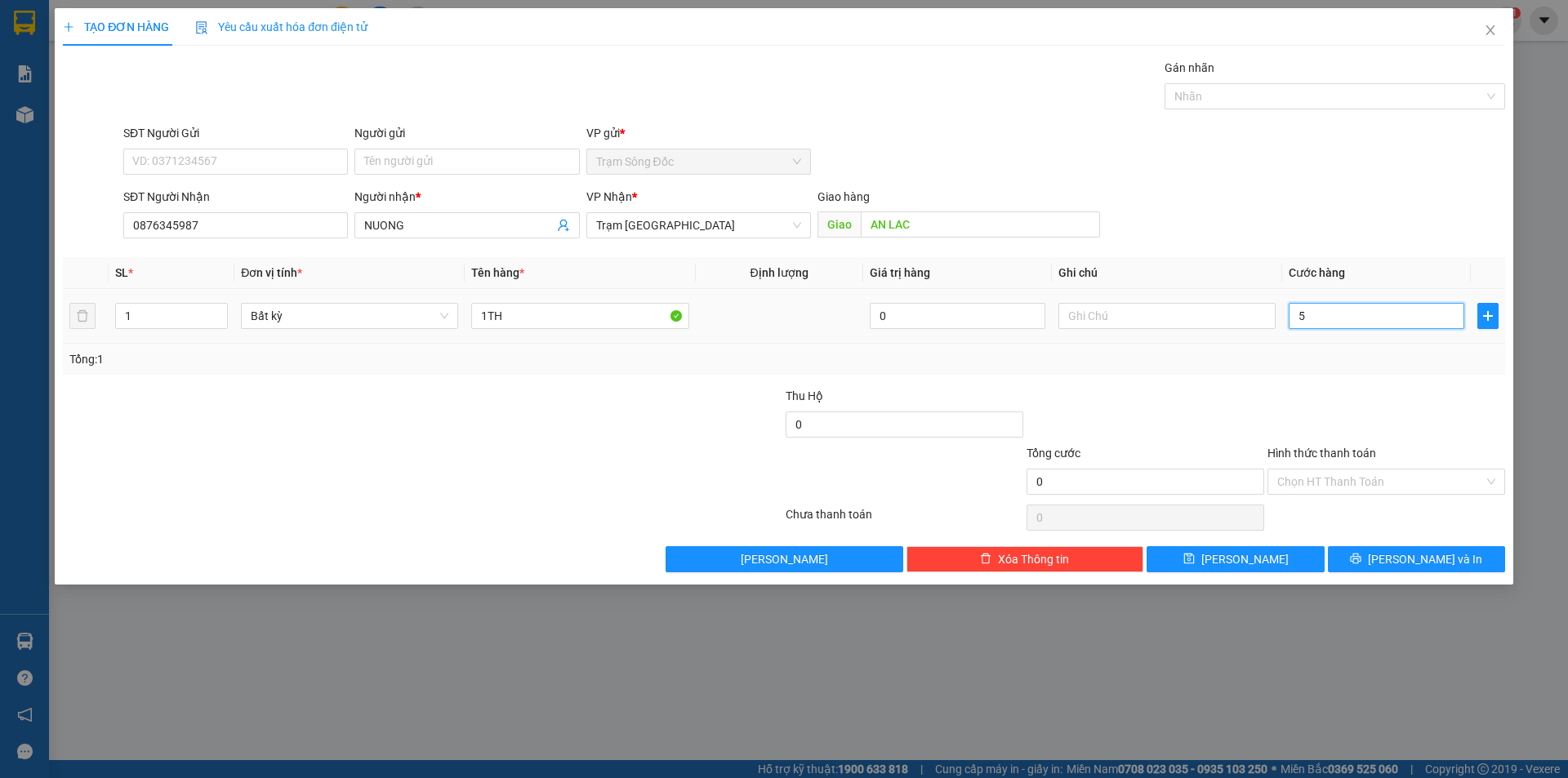
type input "5"
type input "50"
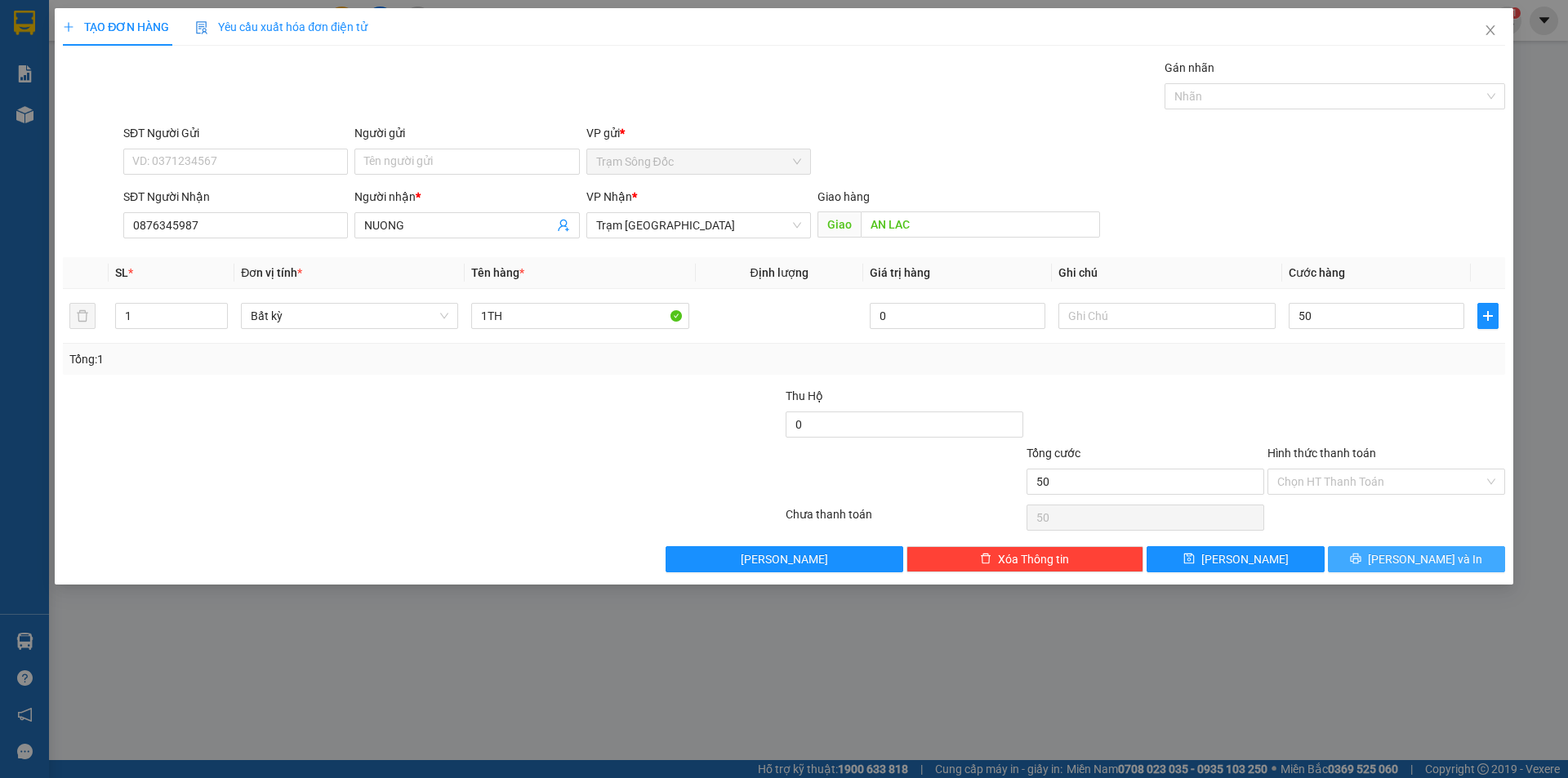
type input "50.000"
click at [1380, 554] on button "[PERSON_NAME] và In" at bounding box center [1416, 560] width 177 height 26
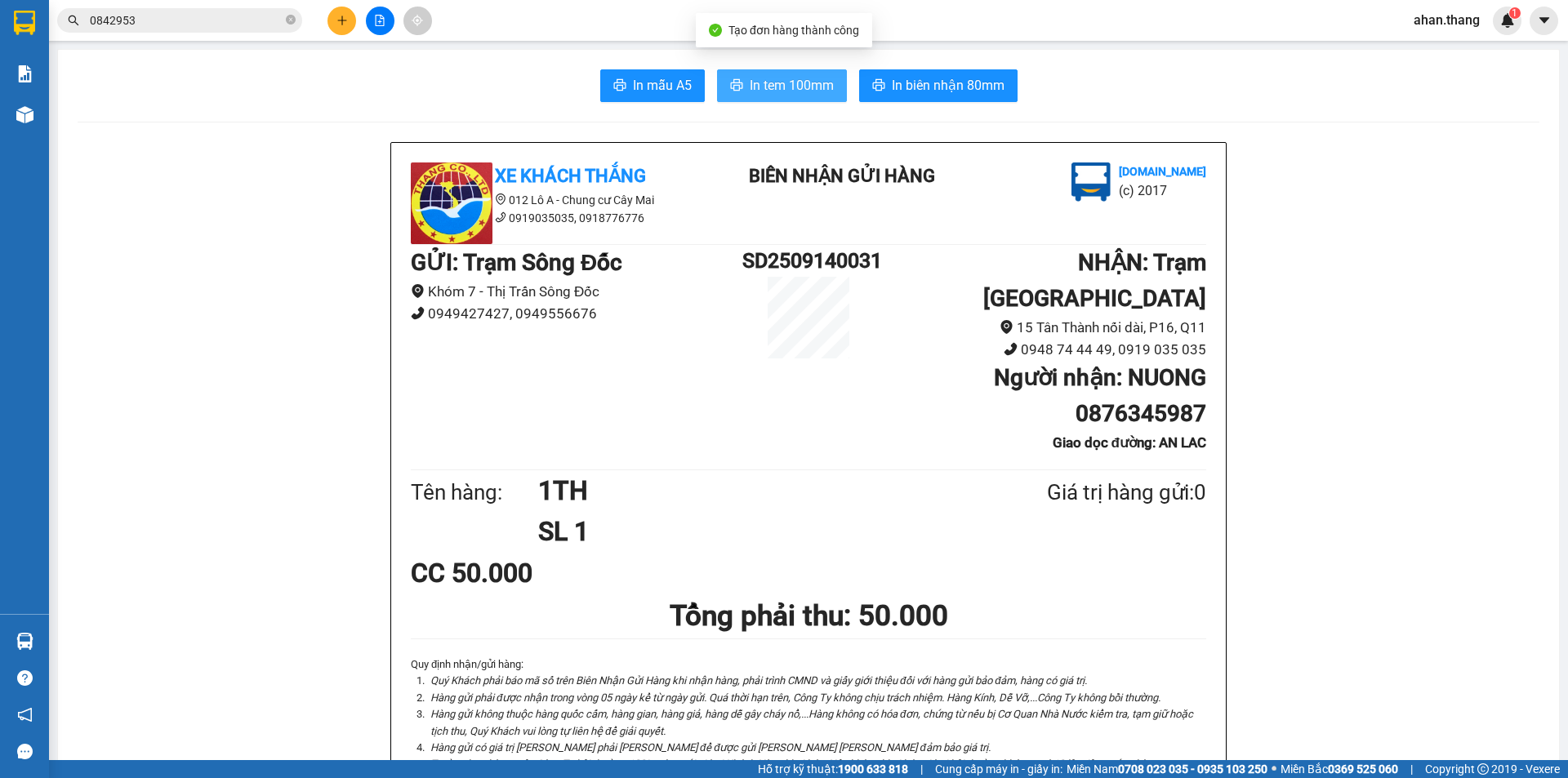
click at [778, 89] on span "In tem 100mm" at bounding box center [791, 85] width 84 height 21
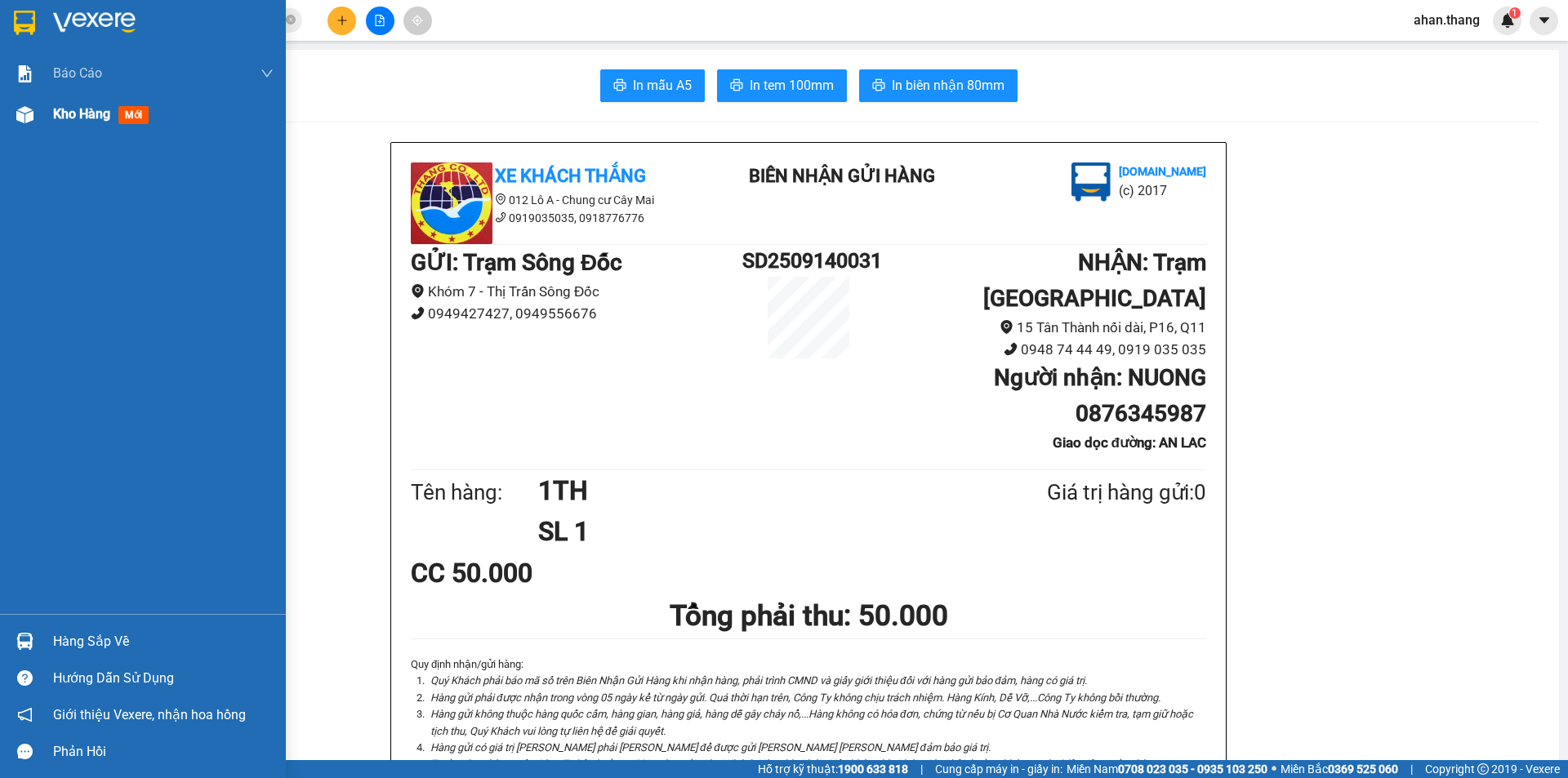
click at [88, 112] on span "Kho hàng" at bounding box center [81, 113] width 57 height 15
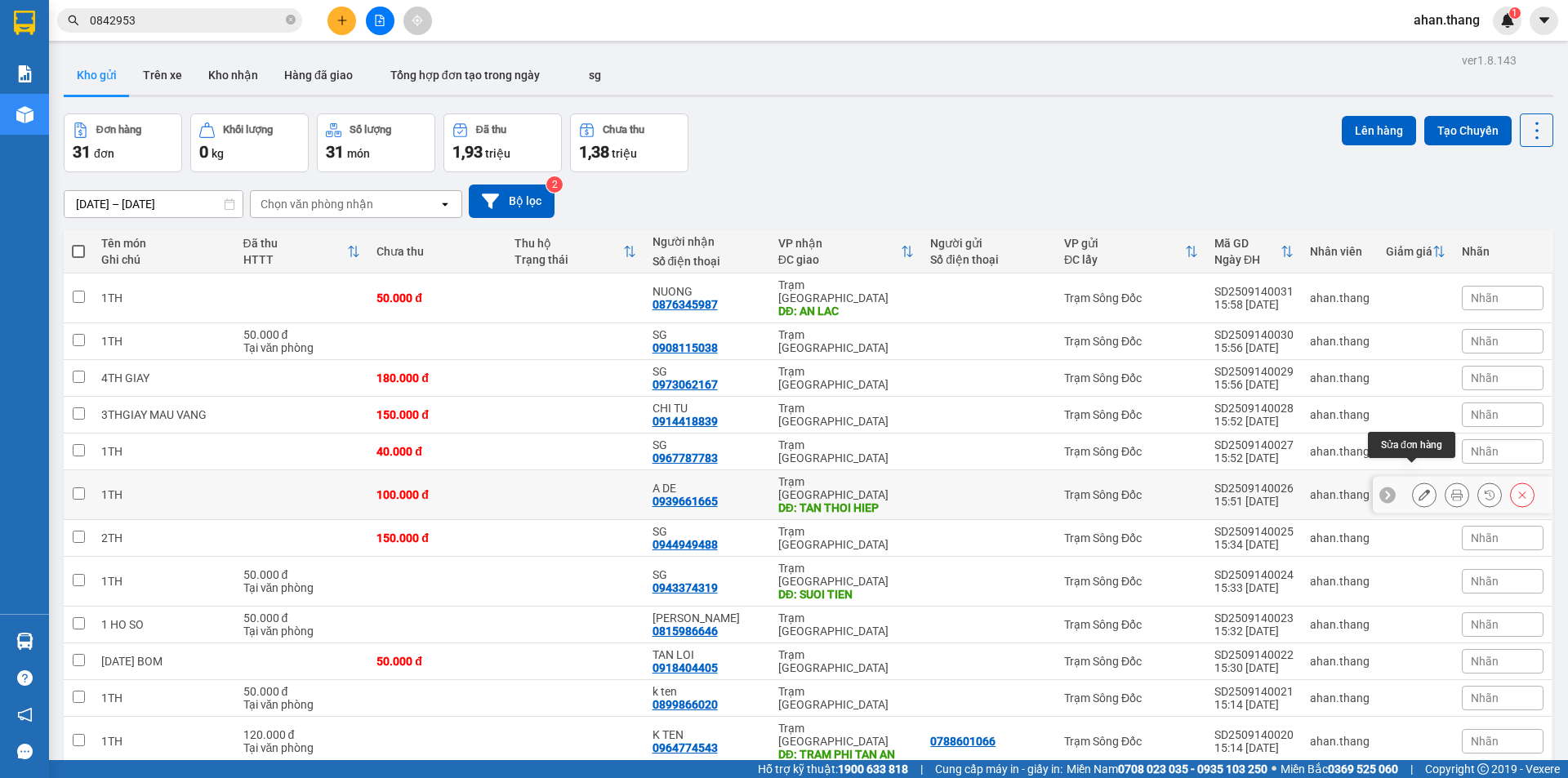
click at [1419, 489] on icon at bounding box center [1424, 494] width 11 height 11
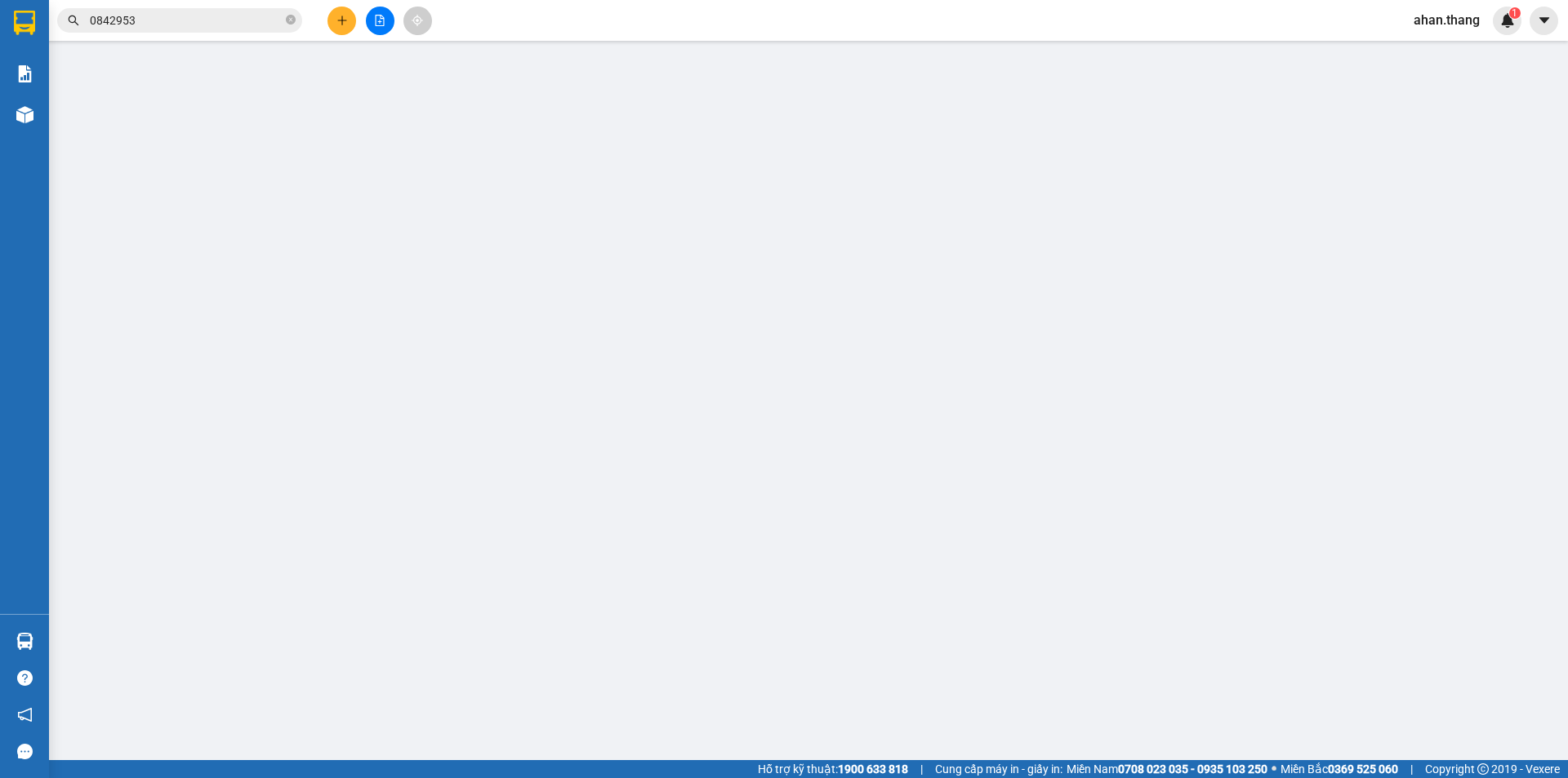
type input "0939661665"
type input "A DE"
type input "TAN THOI HIEP"
type input "100.000"
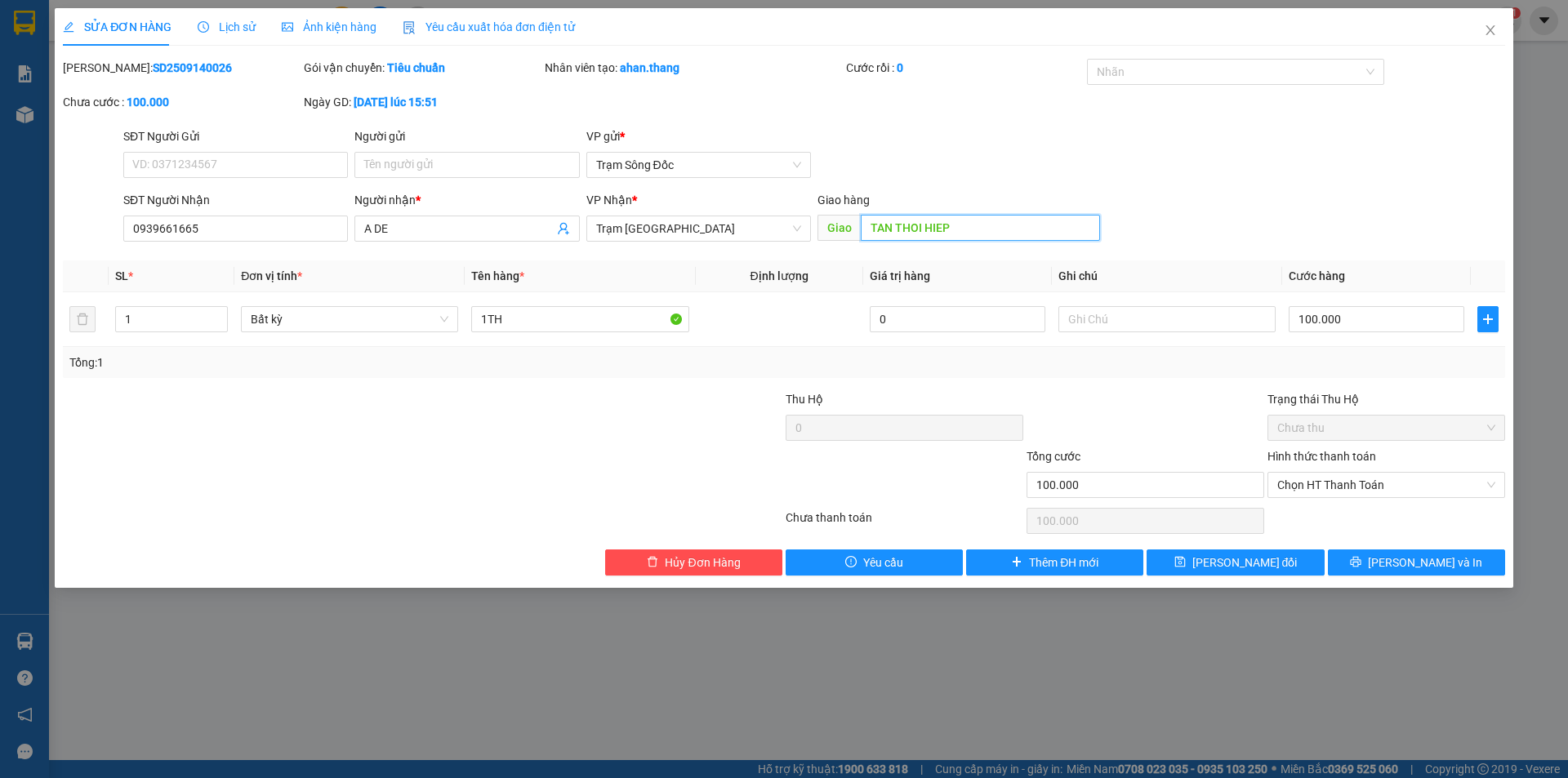
click at [991, 229] on input "TAN THOI HIEP" at bounding box center [980, 228] width 239 height 26
click at [219, 235] on input "0939661665" at bounding box center [235, 229] width 225 height 26
type input "0"
type input "0915999148"
click at [448, 229] on input "A DE" at bounding box center [458, 228] width 189 height 18
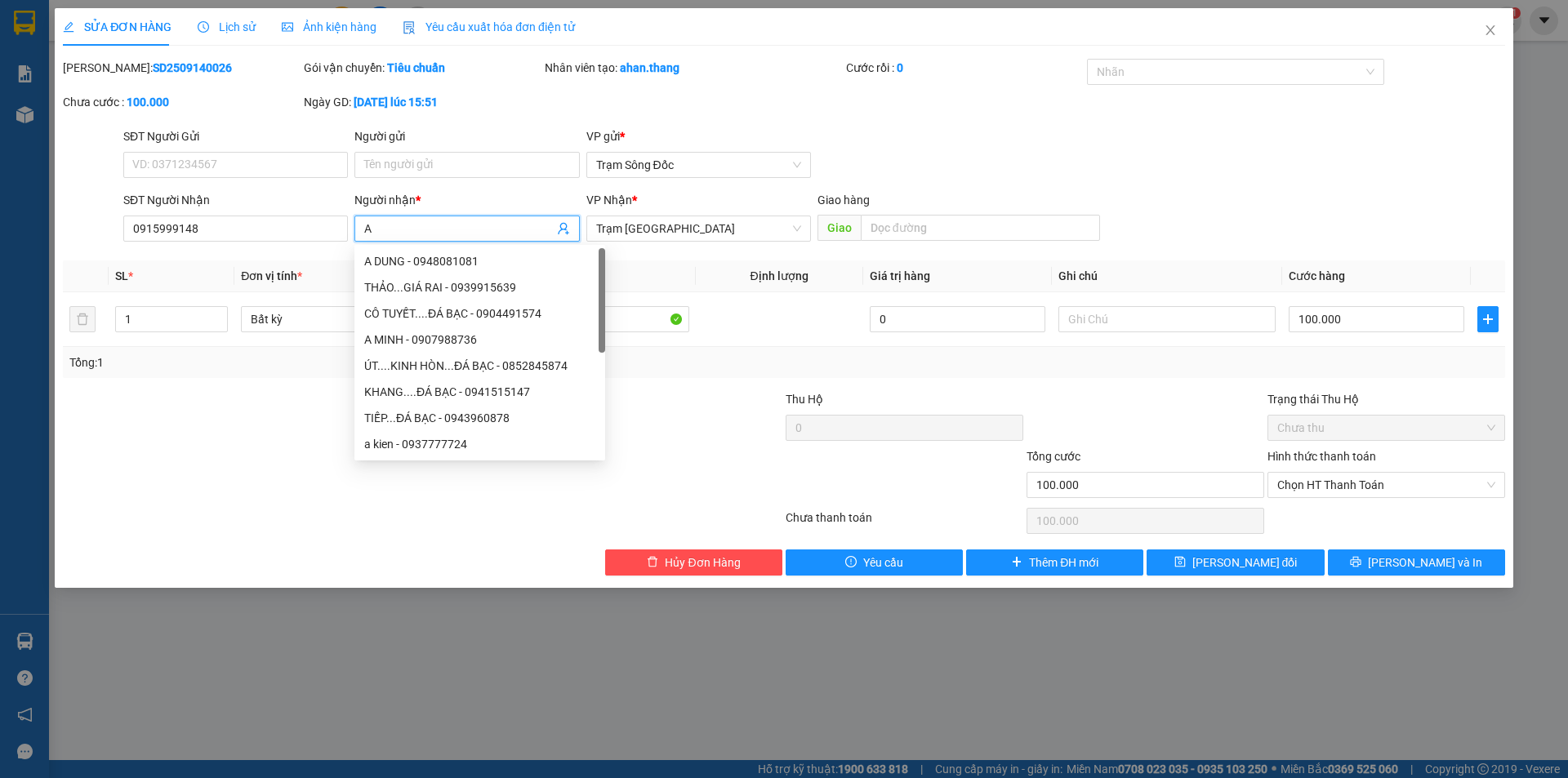
type input "A"
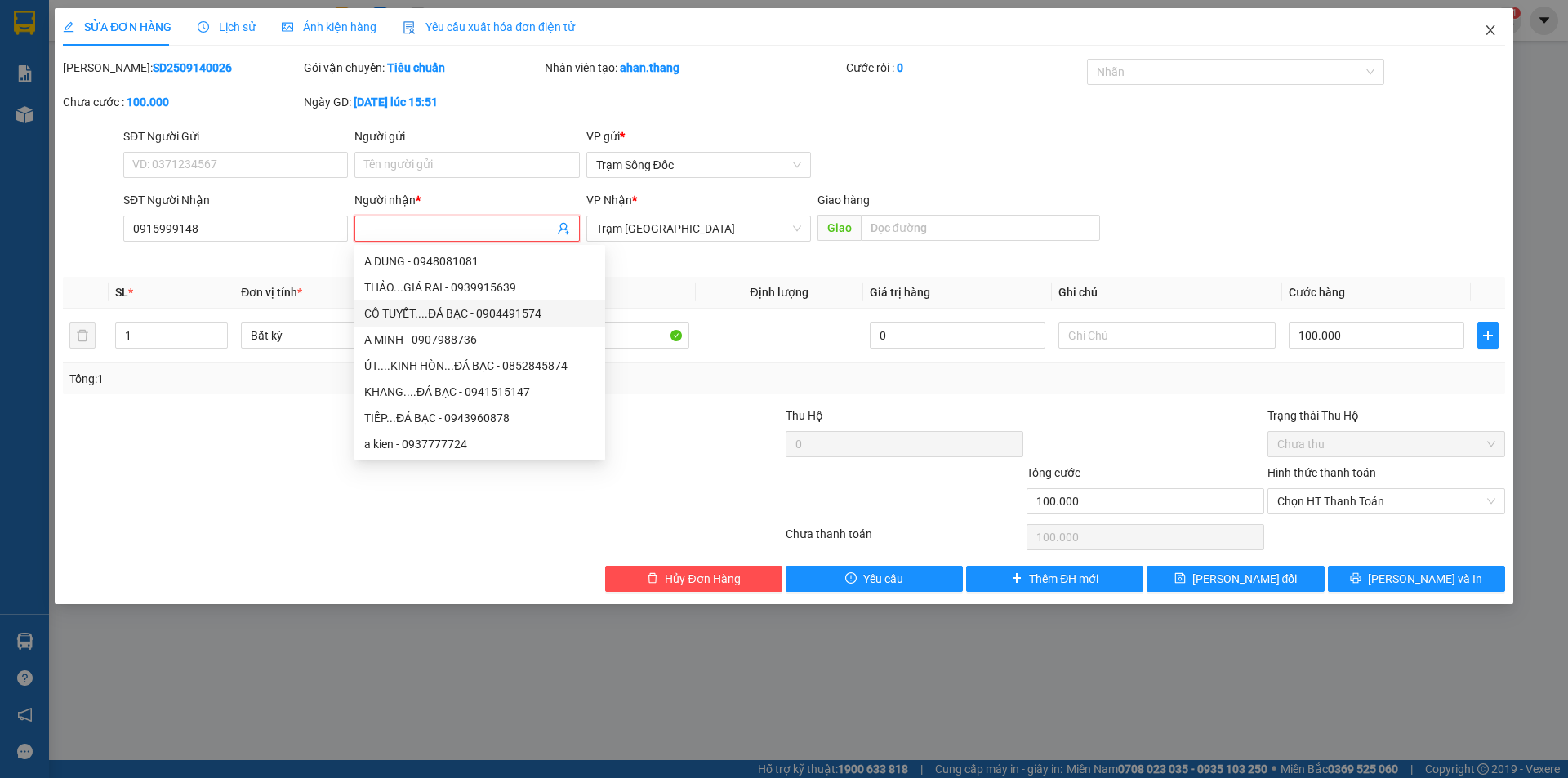
click at [1490, 26] on icon "close" at bounding box center [1490, 30] width 13 height 13
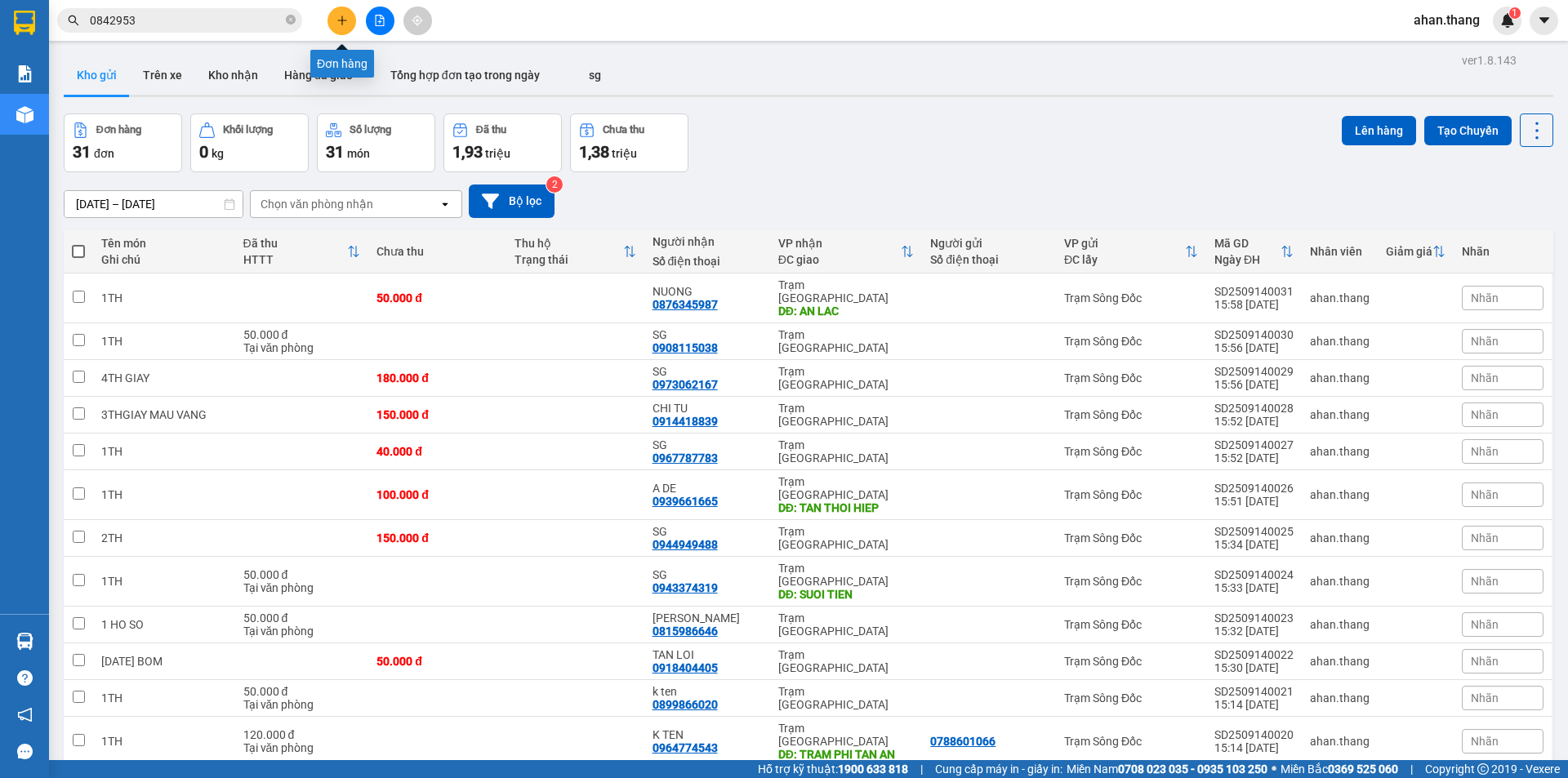
click at [350, 21] on button at bounding box center [341, 21] width 28 height 28
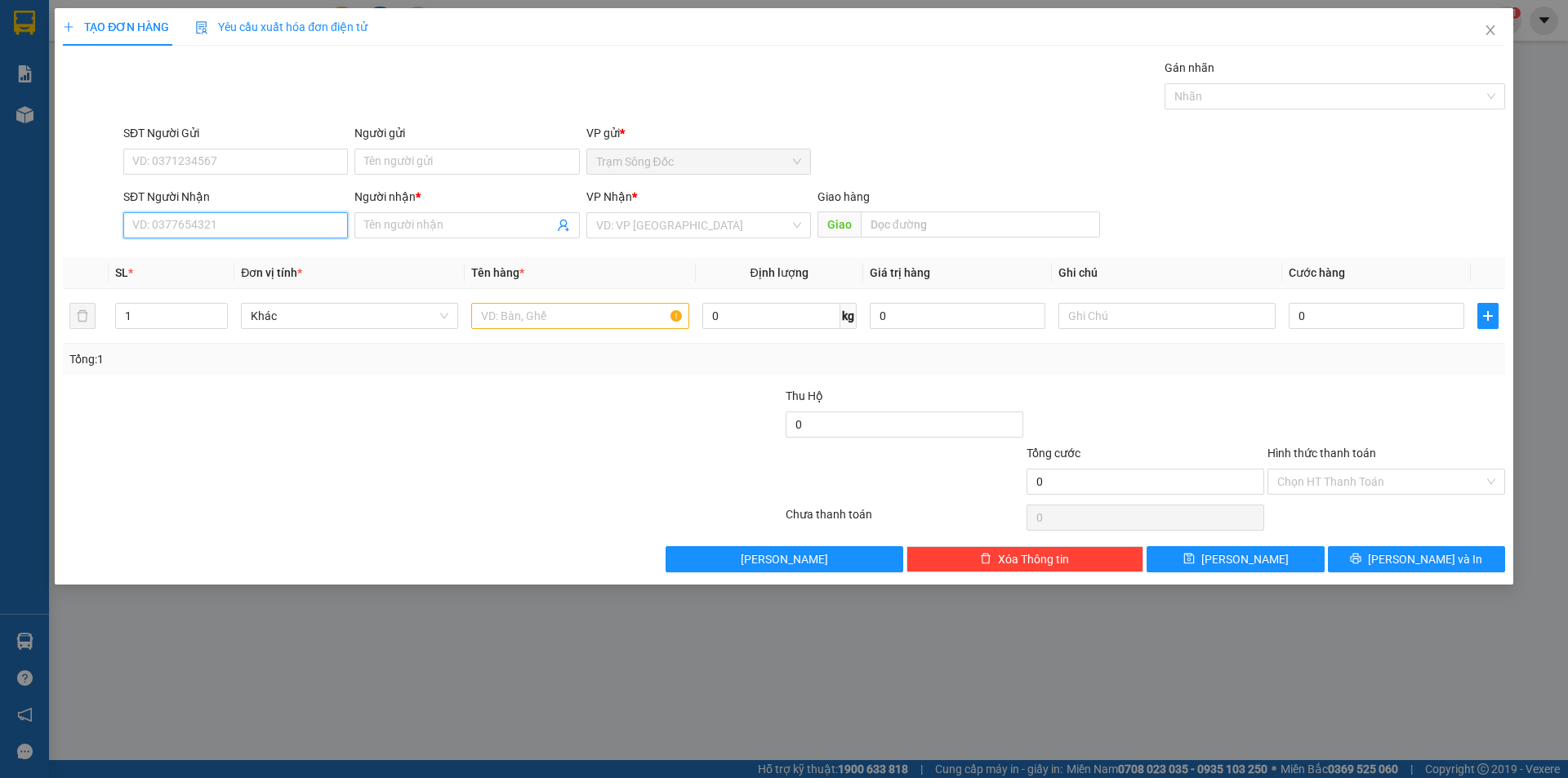
click at [267, 231] on input "SĐT Người Nhận" at bounding box center [235, 226] width 225 height 26
type input "0919233034"
click at [267, 264] on div "0919233034 - TRÂN" at bounding box center [235, 257] width 205 height 18
type input "TRÂN"
type input "0919233034"
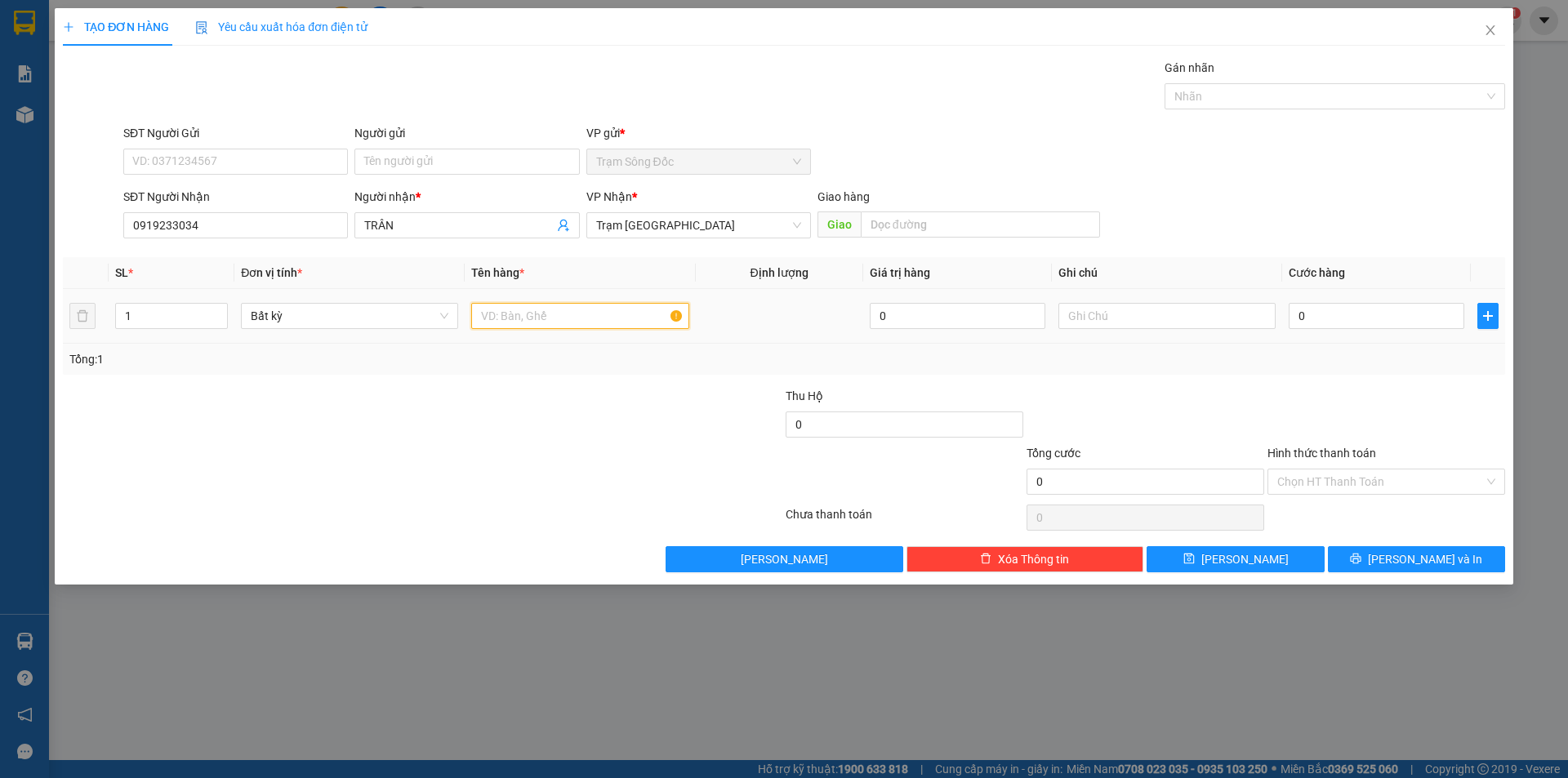
click at [614, 317] on input "text" at bounding box center [579, 316] width 217 height 26
type input "1TH+1 BOC"
click at [1410, 320] on input "0" at bounding box center [1376, 316] width 176 height 26
type input "8"
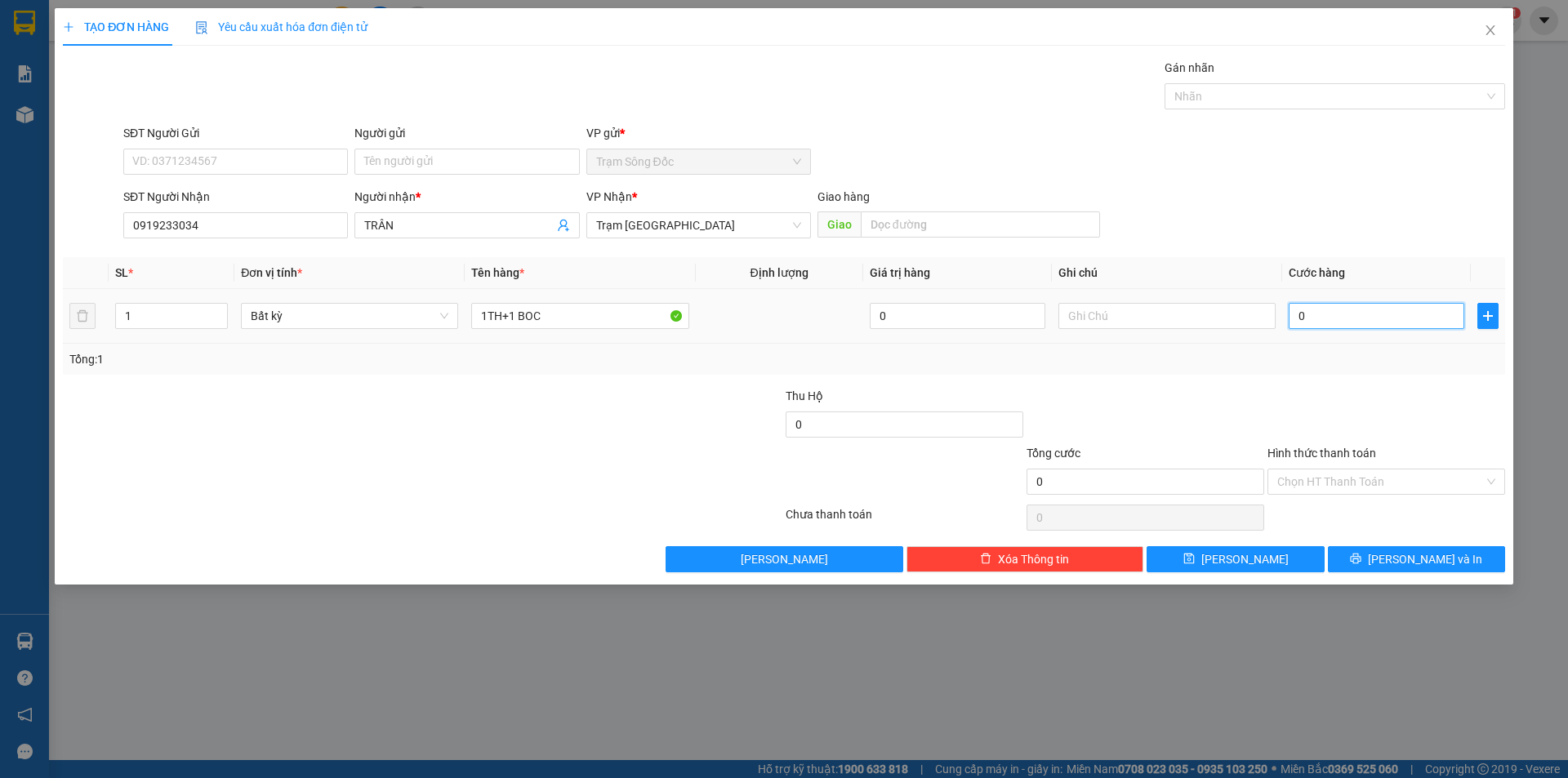
type input "8"
type input "80"
type input "80.000"
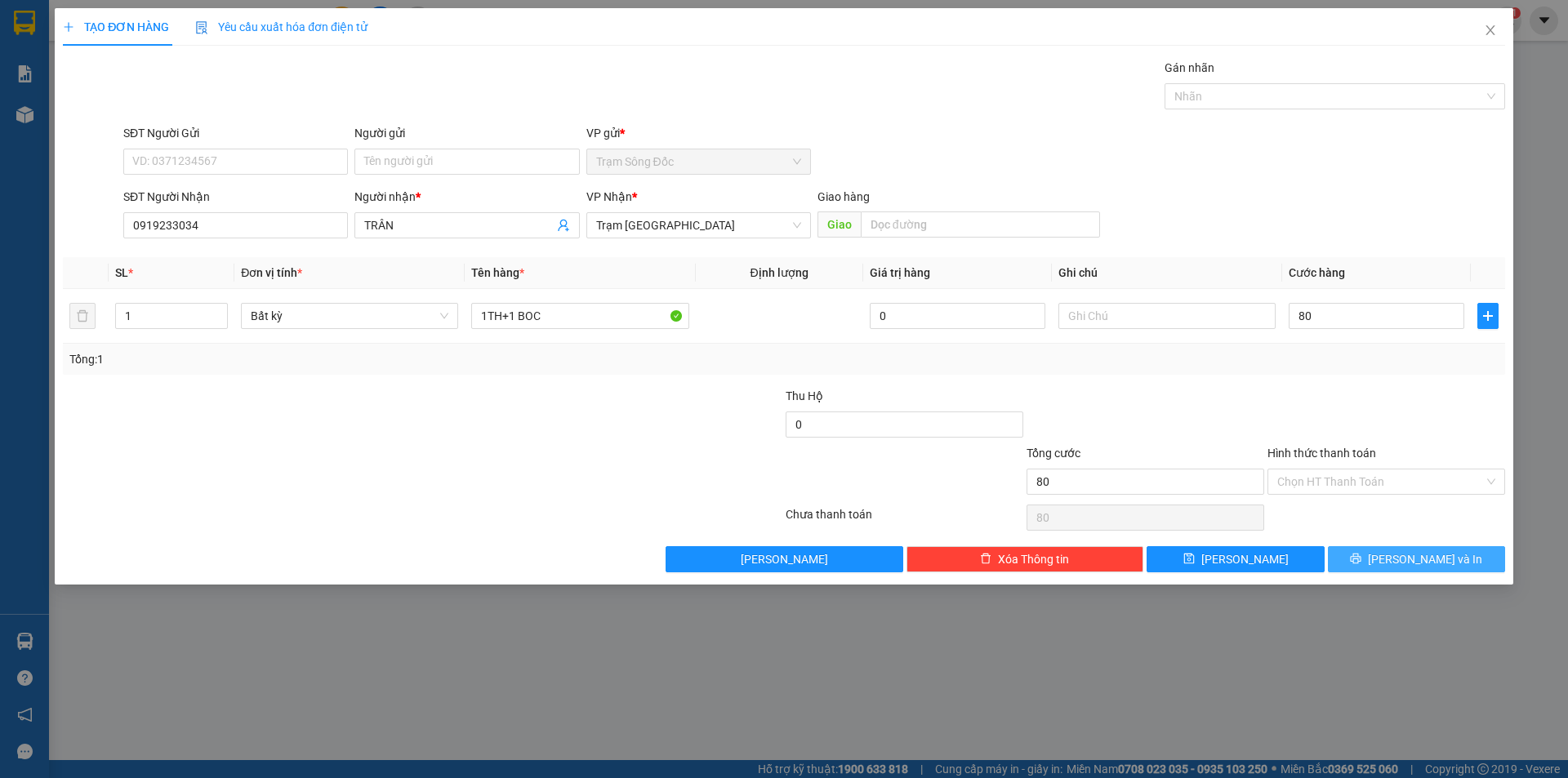
type input "80.000"
click at [1401, 554] on button "[PERSON_NAME] và In" at bounding box center [1416, 560] width 177 height 26
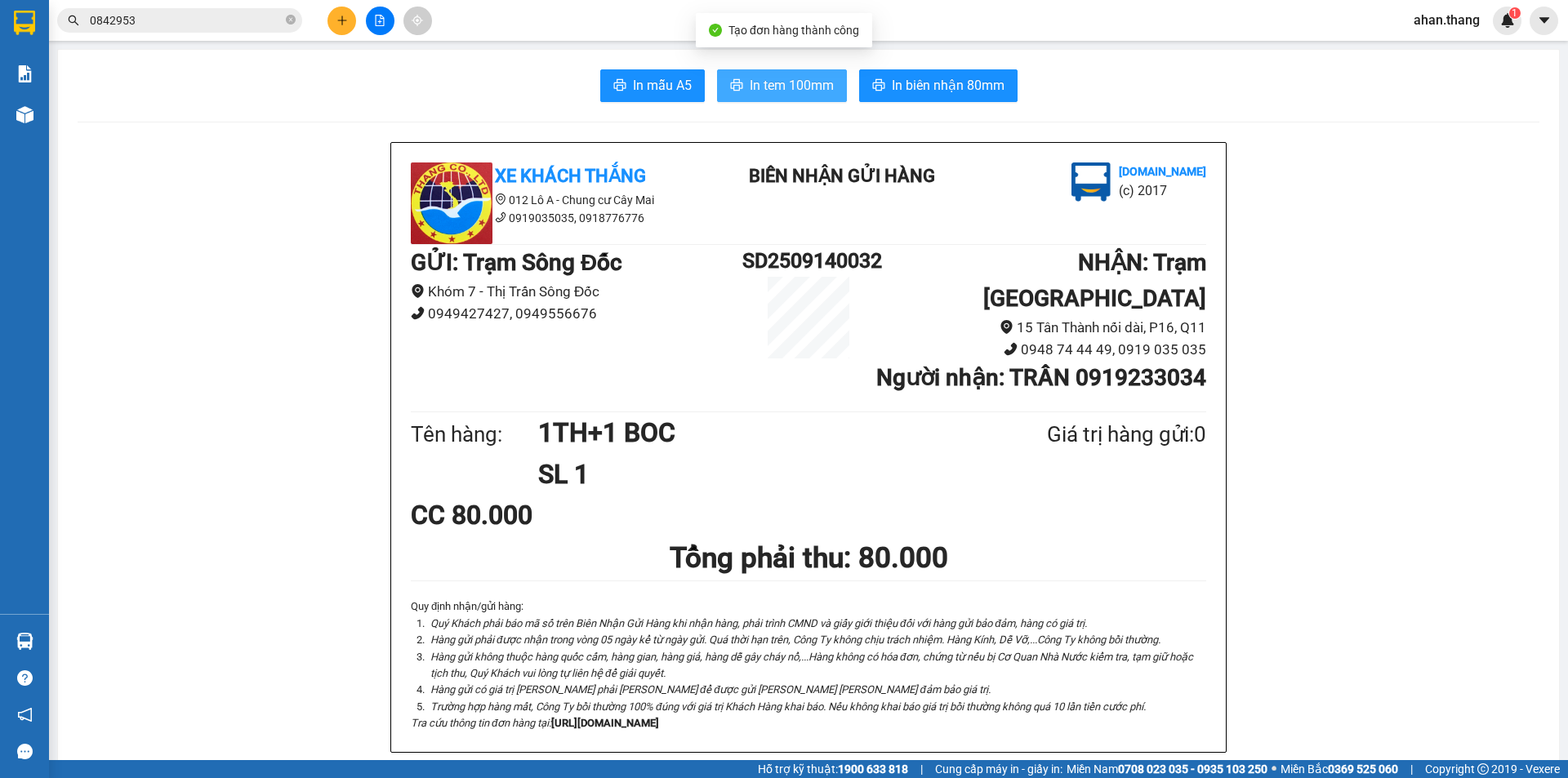
click at [767, 87] on span "In tem 100mm" at bounding box center [791, 85] width 84 height 21
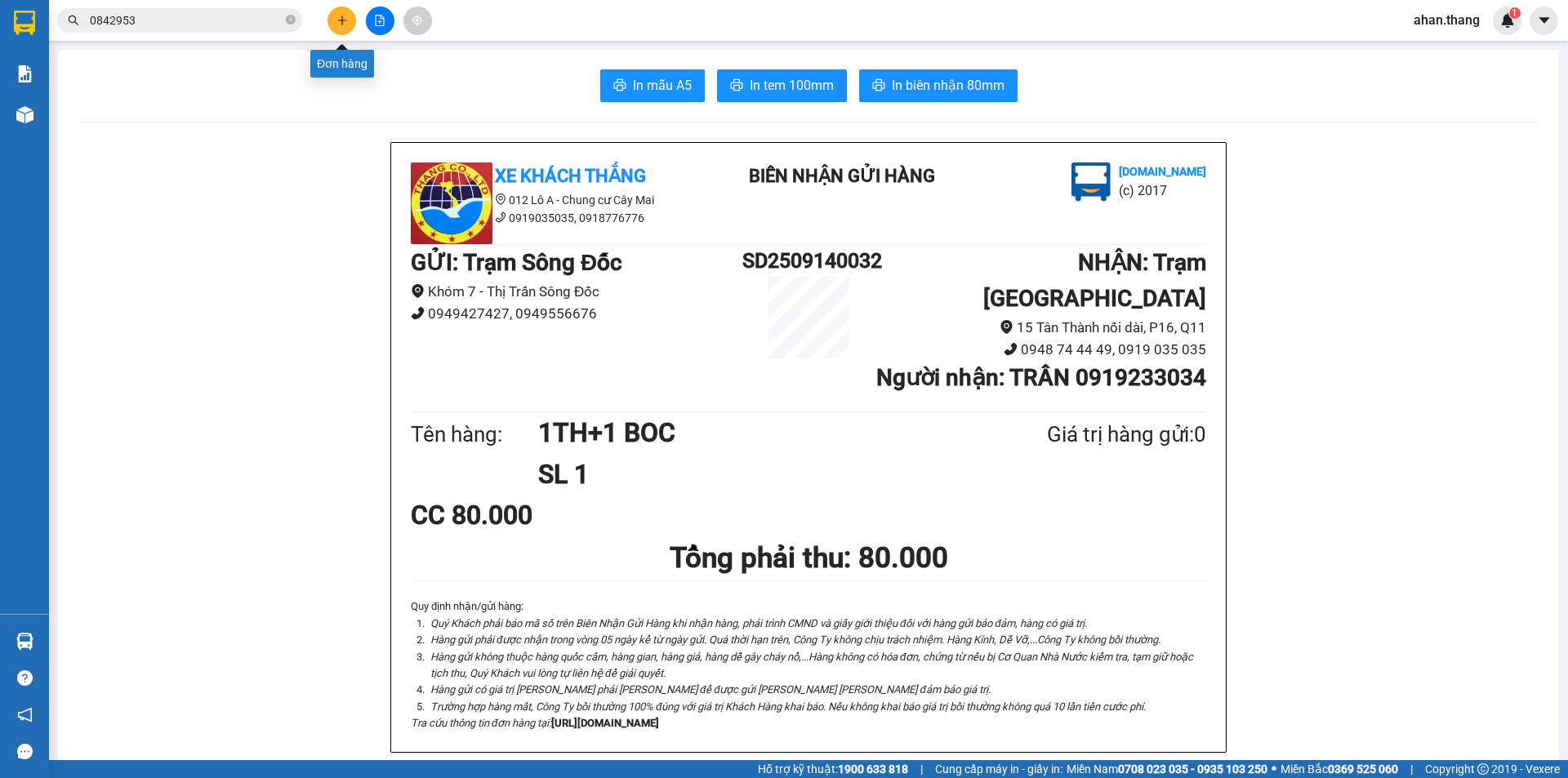
click at [341, 16] on icon "plus" at bounding box center [342, 21] width 11 height 11
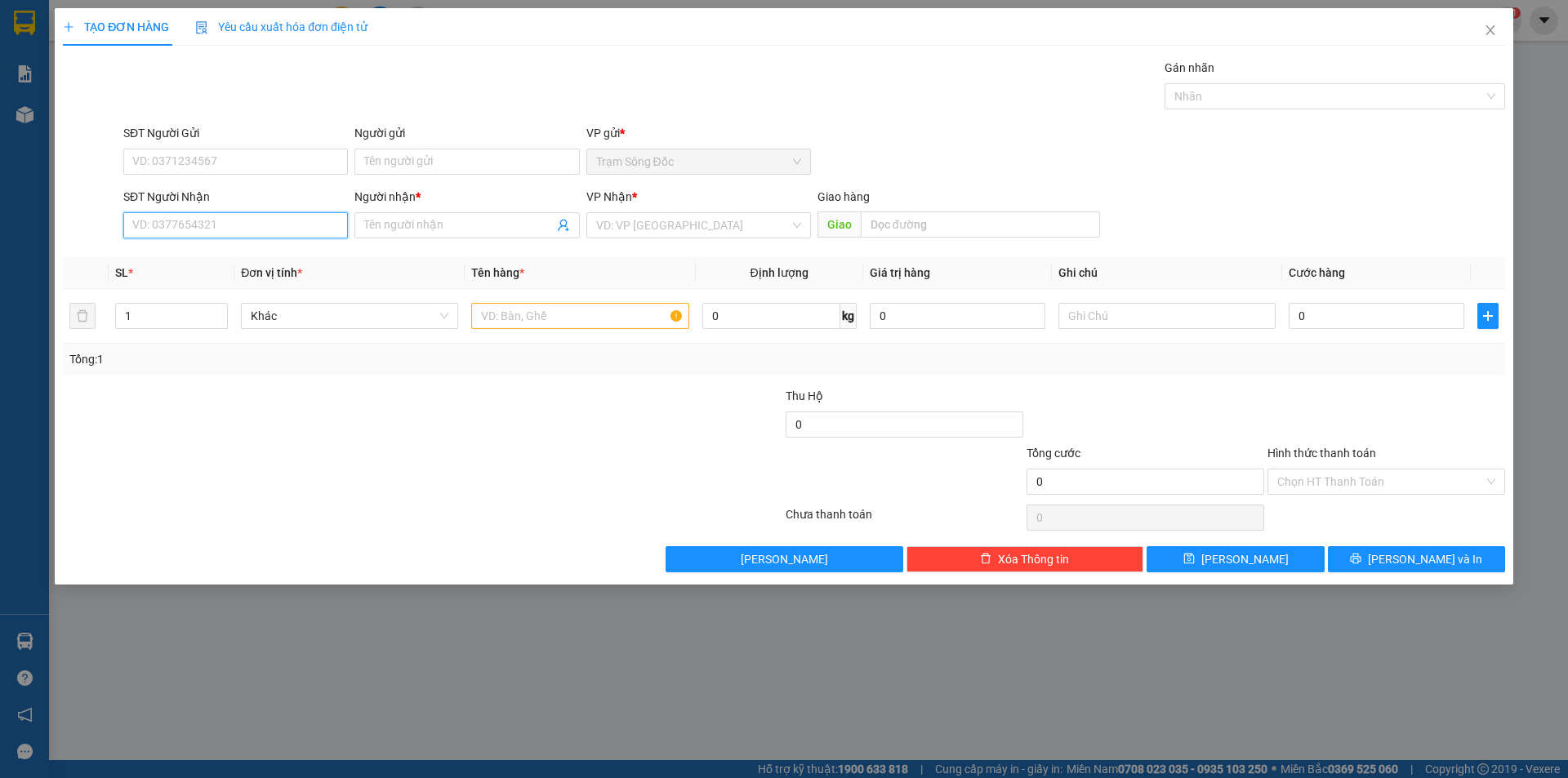
click at [241, 226] on input "SĐT Người Nhận" at bounding box center [235, 226] width 225 height 26
drag, startPoint x: 175, startPoint y: 249, endPoint x: 429, endPoint y: 354, distance: 274.8
click at [176, 249] on div "0832759307 - SAI GON" at bounding box center [235, 257] width 205 height 18
type input "0832759307"
type input "SAI GON"
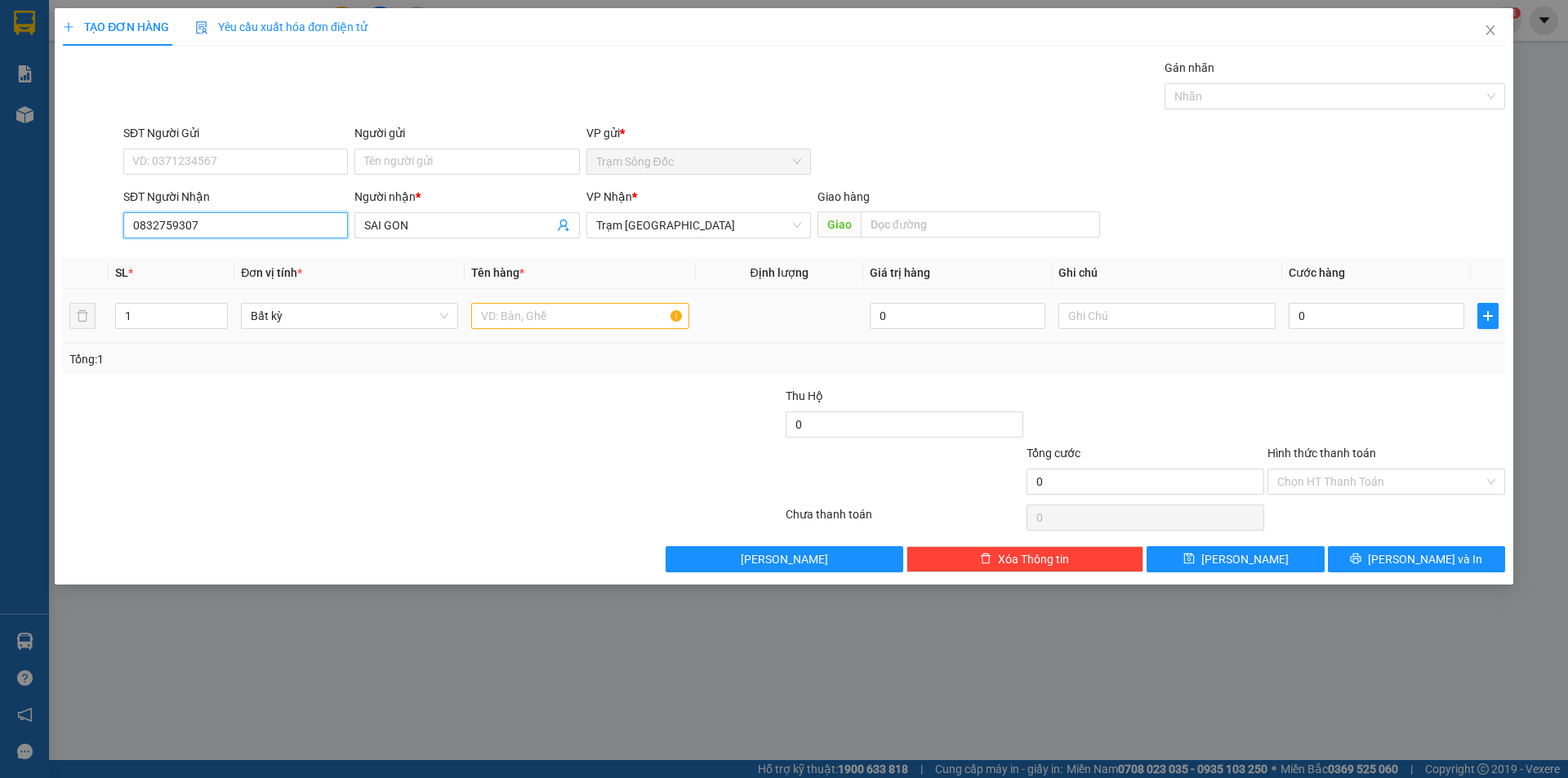
type input "0832759307"
click at [547, 320] on input "text" at bounding box center [579, 316] width 217 height 26
type input "1TH"
click at [1376, 320] on input "0" at bounding box center [1376, 316] width 176 height 26
type input "3"
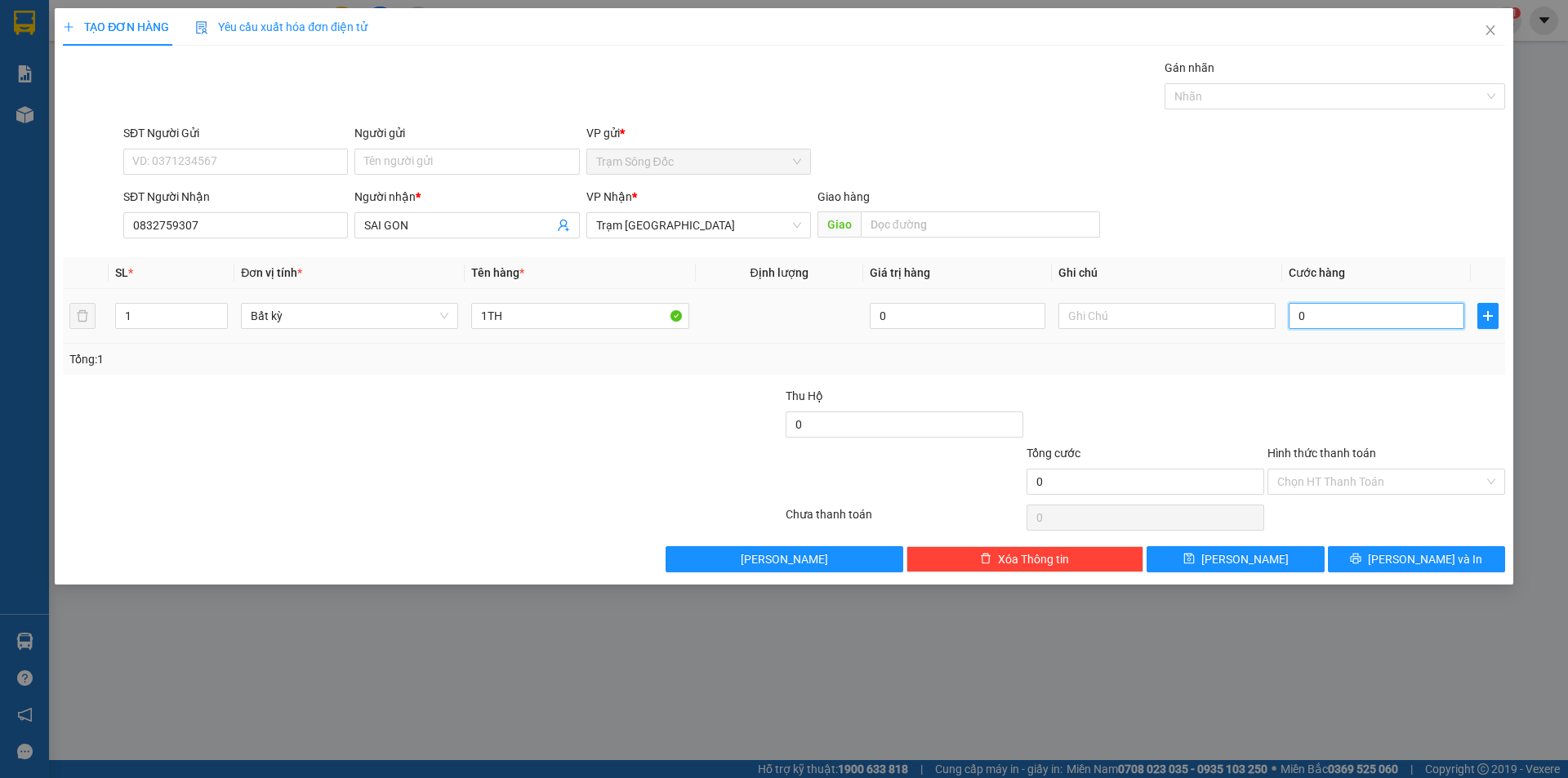
type input "3"
type input "30"
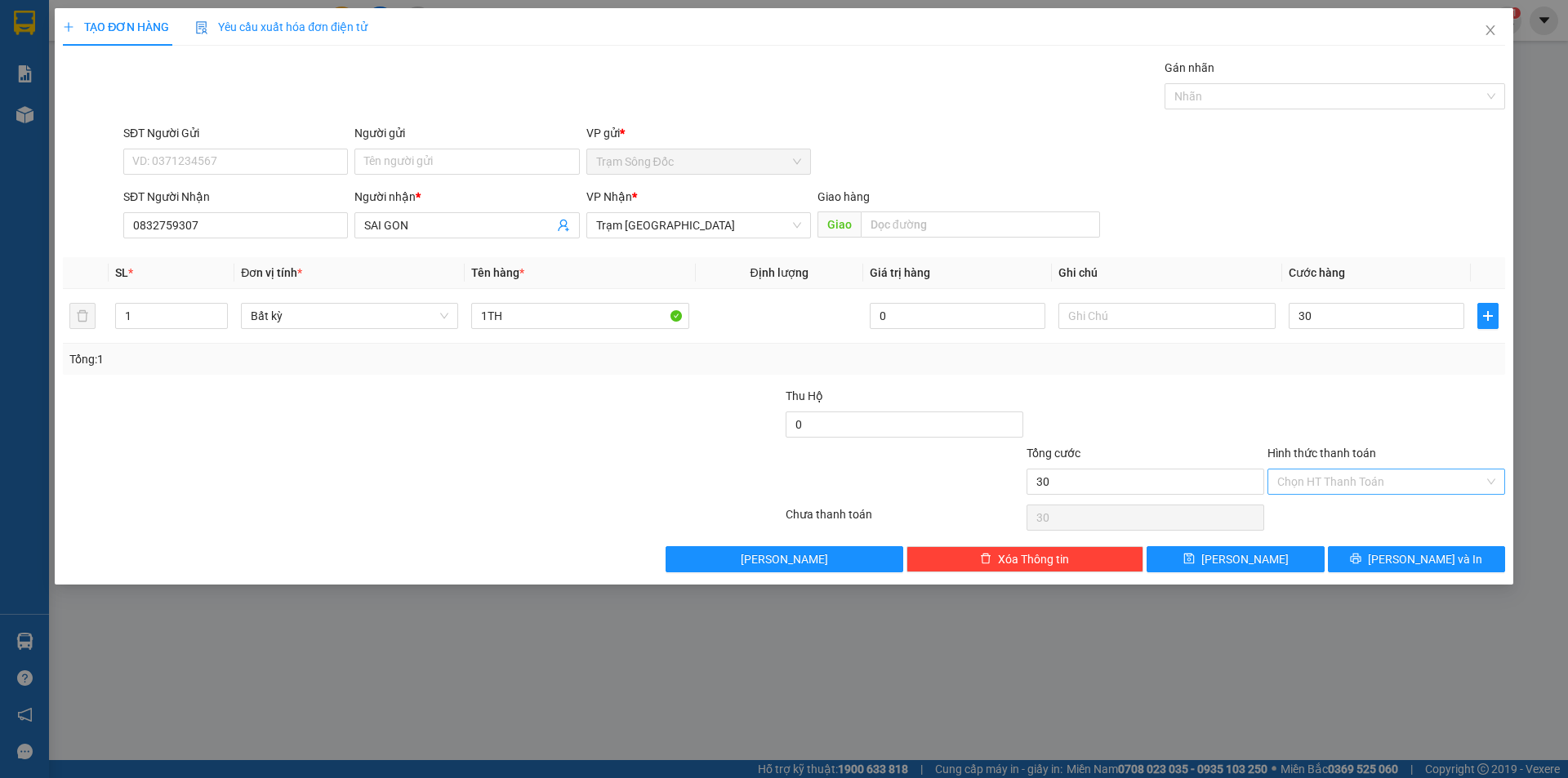
type input "30.000"
click at [1379, 472] on input "Hình thức thanh toán" at bounding box center [1380, 482] width 207 height 25
click at [1379, 517] on div "Tại văn phòng" at bounding box center [1386, 514] width 218 height 18
type input "0"
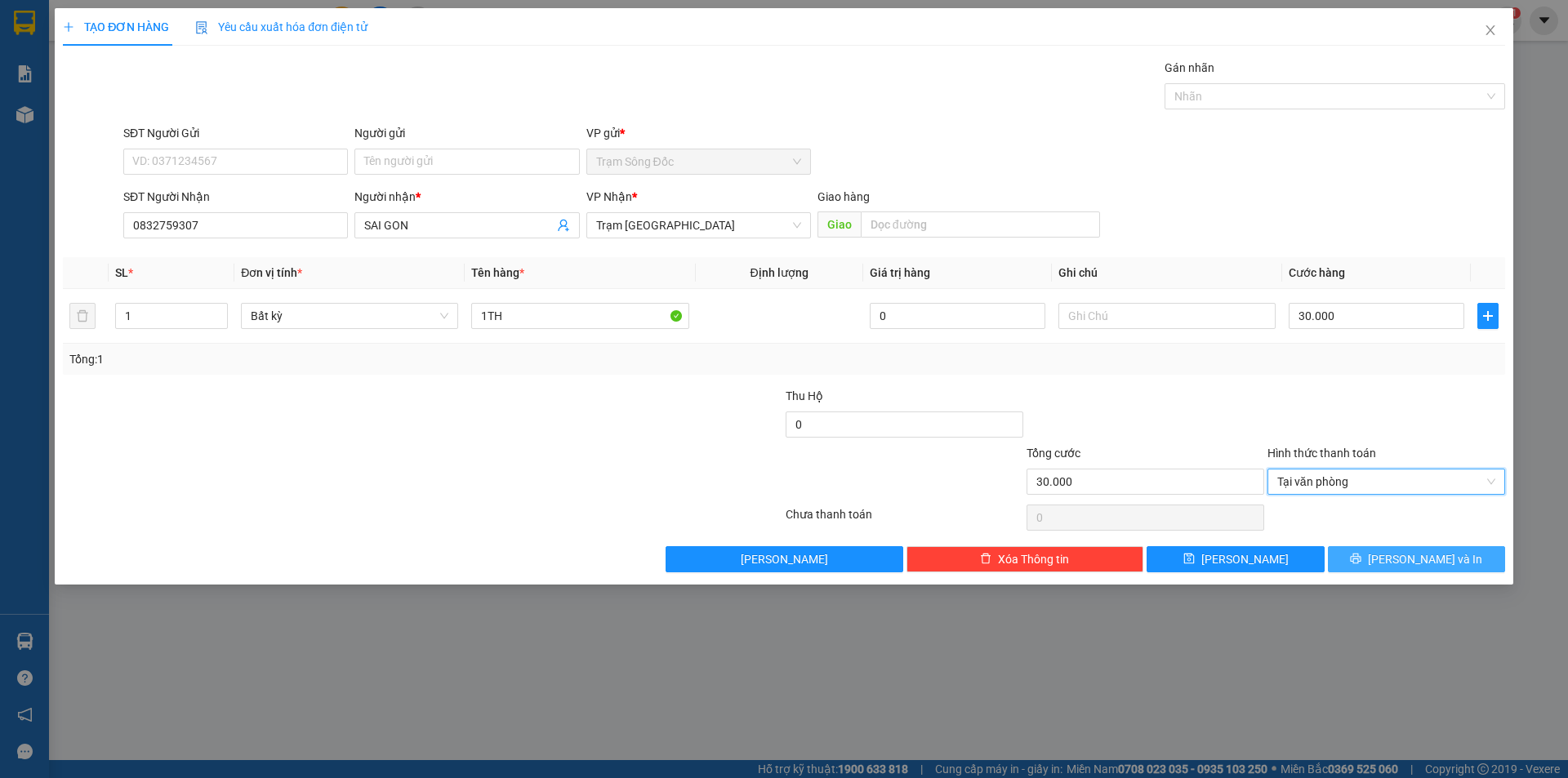
click at [1370, 557] on button "[PERSON_NAME] và In" at bounding box center [1416, 560] width 177 height 26
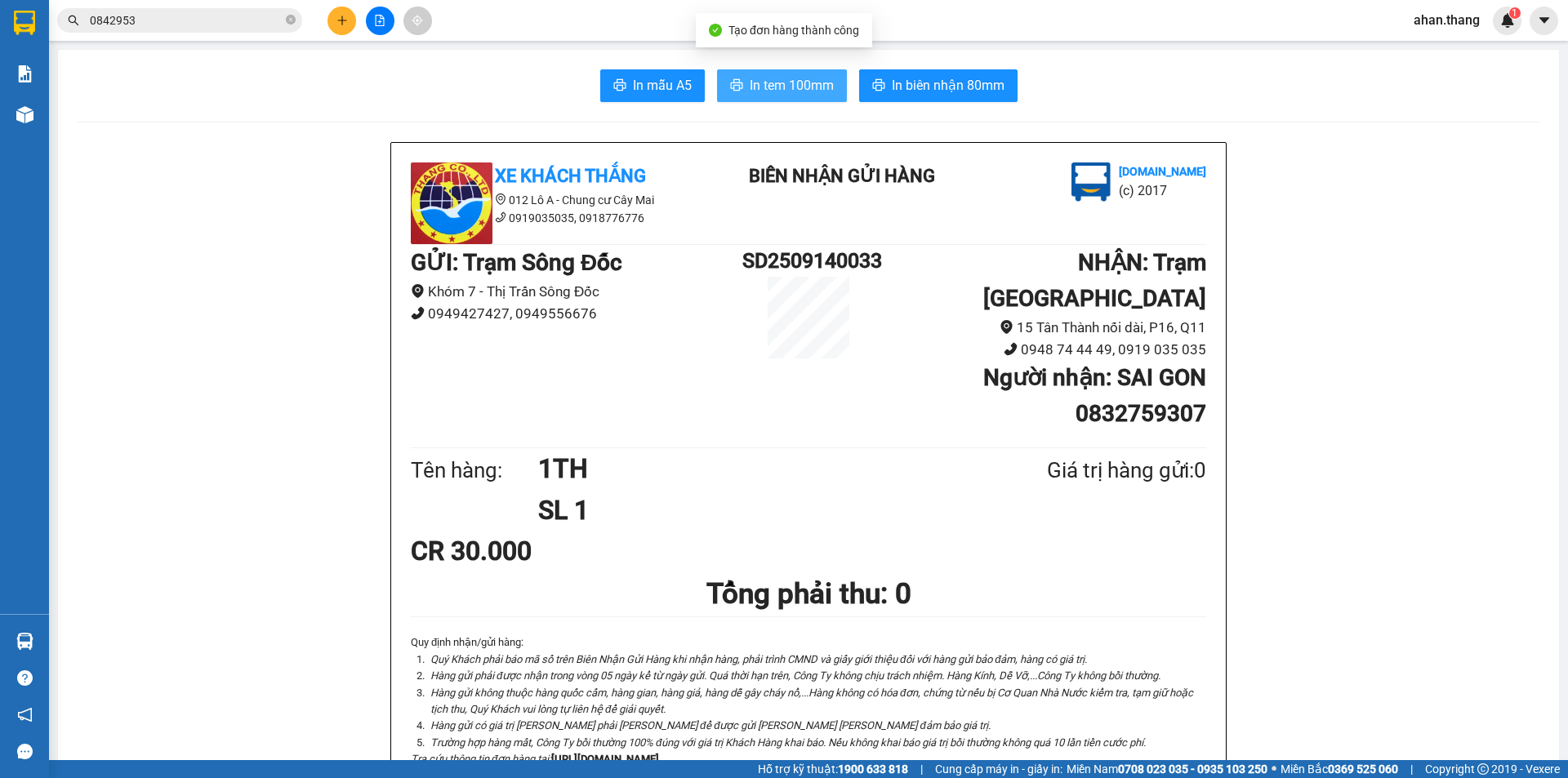
click at [750, 78] on span "In tem 100mm" at bounding box center [791, 85] width 84 height 21
click at [347, 15] on icon "plus" at bounding box center [342, 21] width 11 height 11
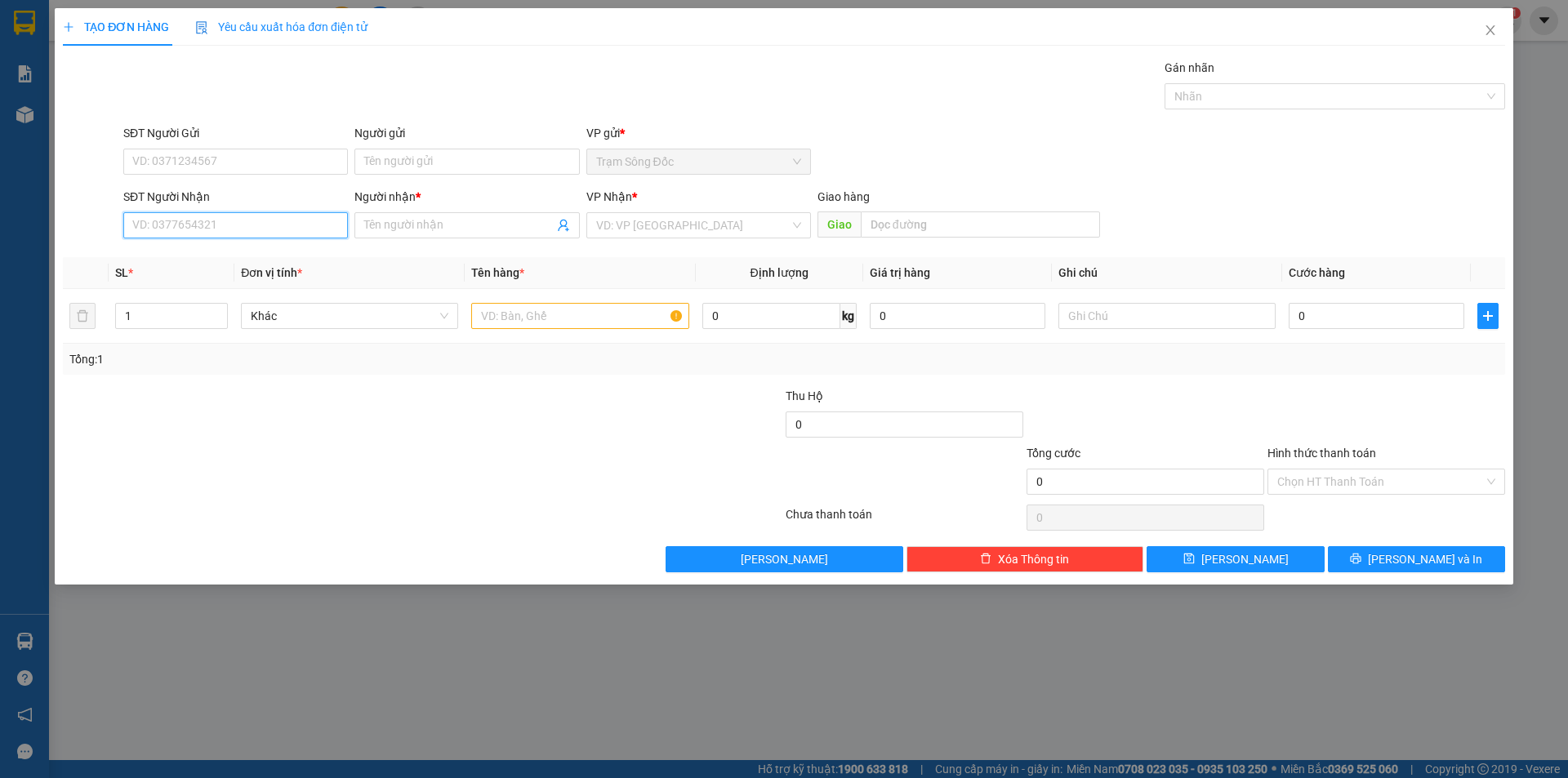
click at [241, 225] on input "SĐT Người Nhận" at bounding box center [235, 226] width 225 height 26
type input "0968706615"
click at [257, 249] on div "0968706615 - QUÂN" at bounding box center [235, 257] width 205 height 18
type input "QUÂN"
type input "0968706615"
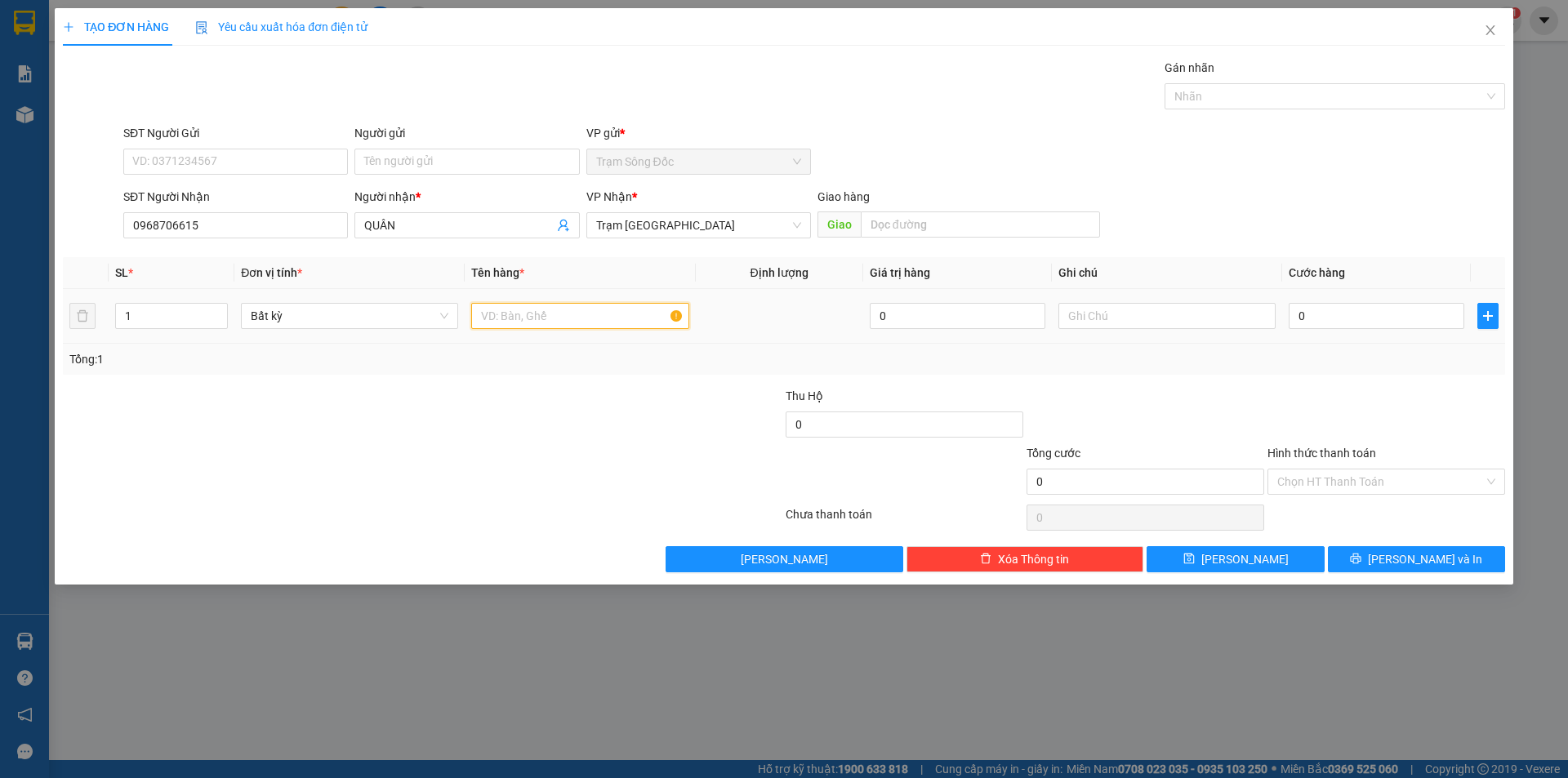
click at [598, 315] on input "text" at bounding box center [579, 316] width 217 height 26
type input "1TH"
click at [1409, 315] on input "0" at bounding box center [1376, 316] width 176 height 26
type input "5"
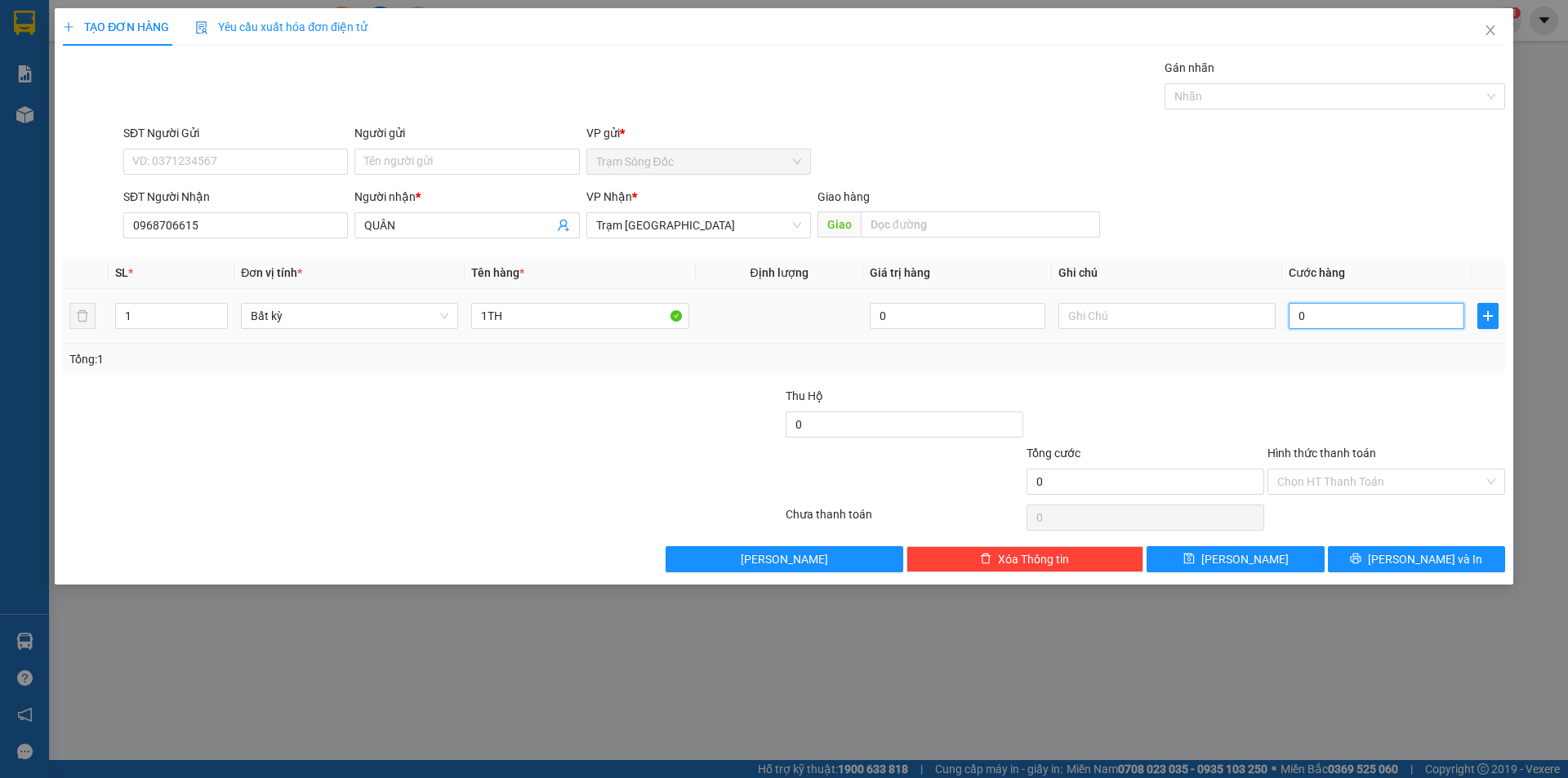
type input "5"
type input "50"
type input "50.000"
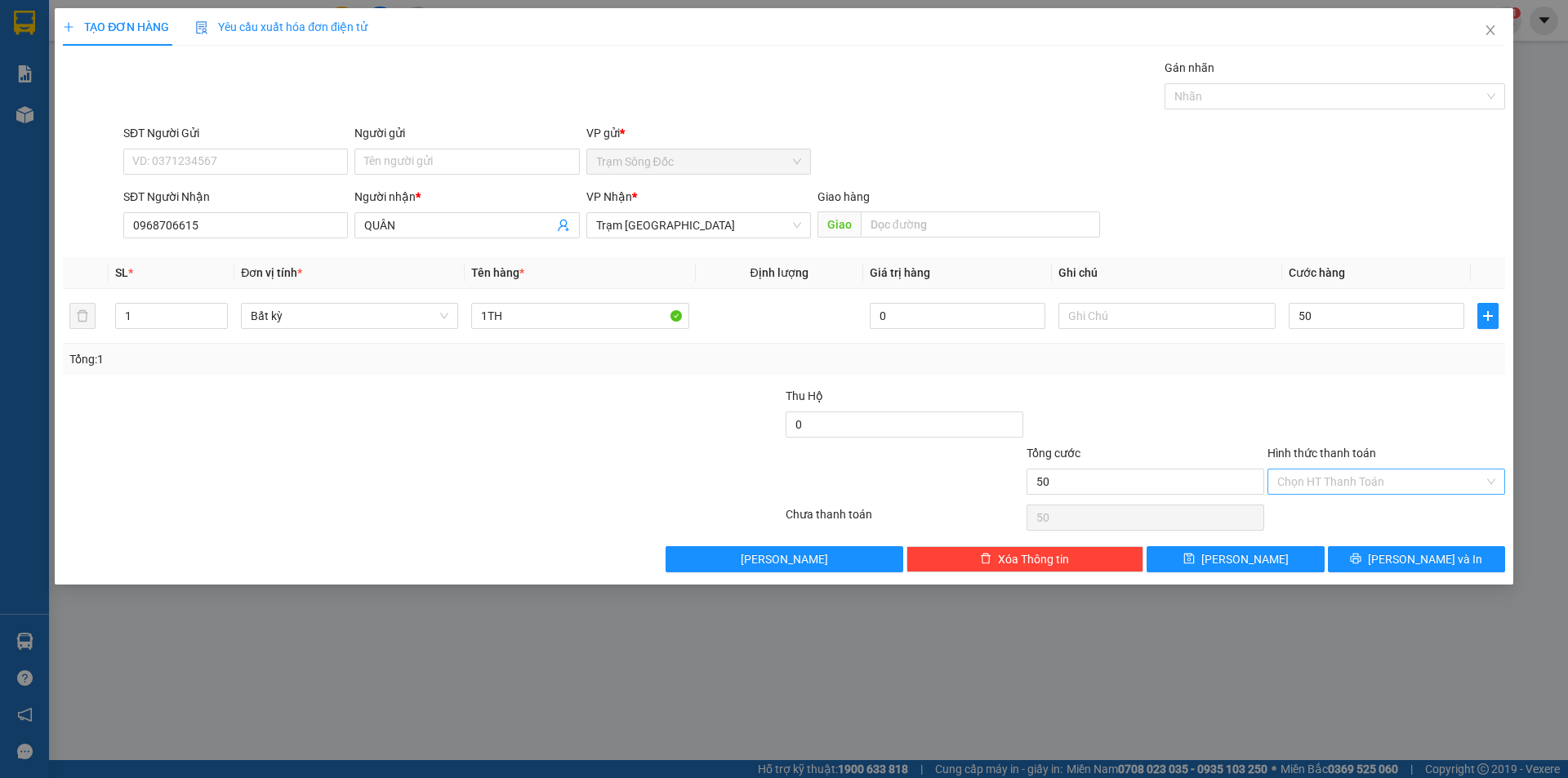
type input "50.000"
click at [1402, 479] on input "Hình thức thanh toán" at bounding box center [1380, 482] width 207 height 25
click at [1405, 511] on div "Tại văn phòng" at bounding box center [1386, 514] width 218 height 18
type input "0"
click at [1396, 552] on button "[PERSON_NAME] và In" at bounding box center [1416, 560] width 177 height 26
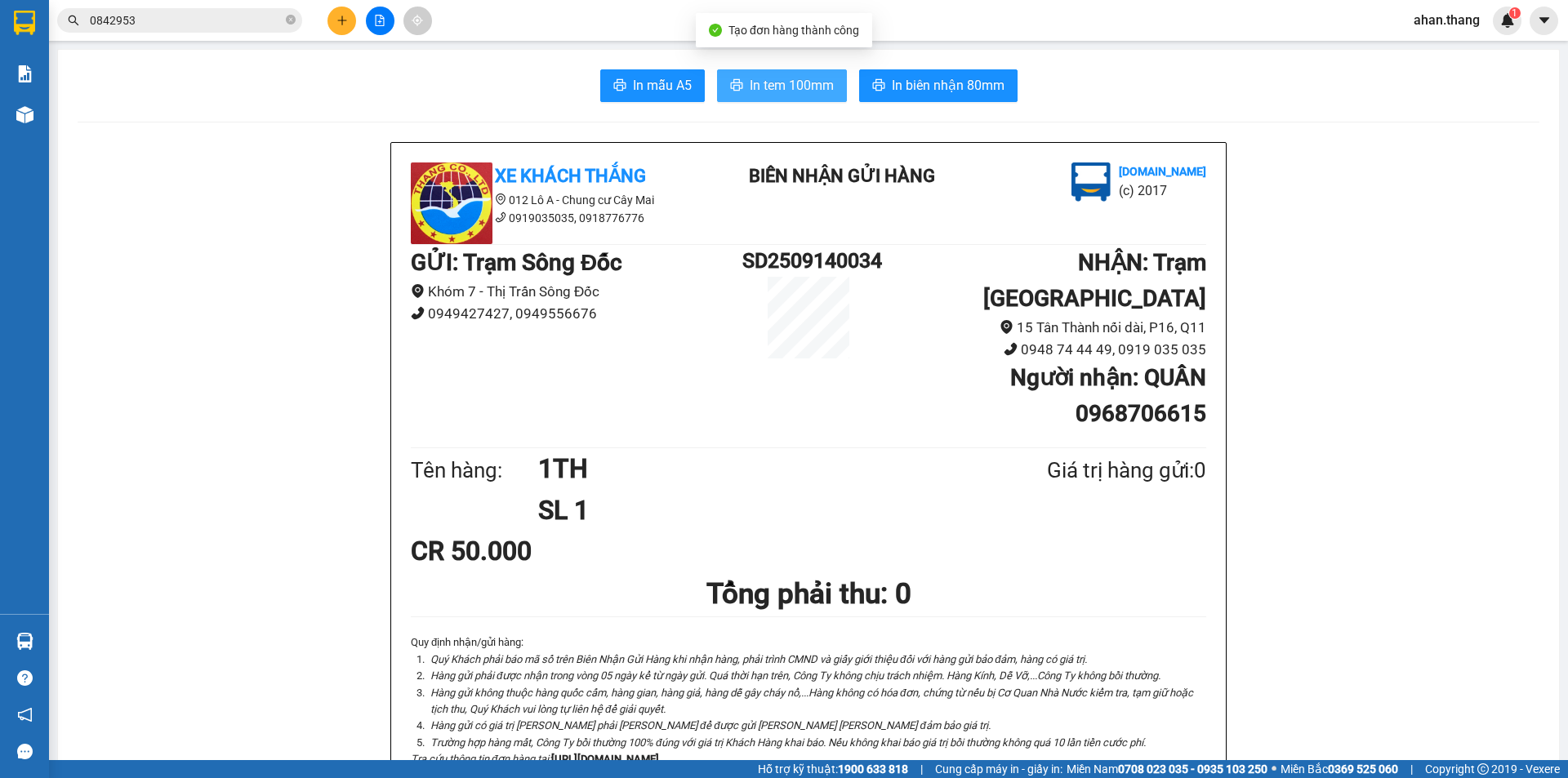
click at [756, 84] on span "In tem 100mm" at bounding box center [791, 85] width 84 height 21
click at [334, 26] on button at bounding box center [341, 21] width 28 height 28
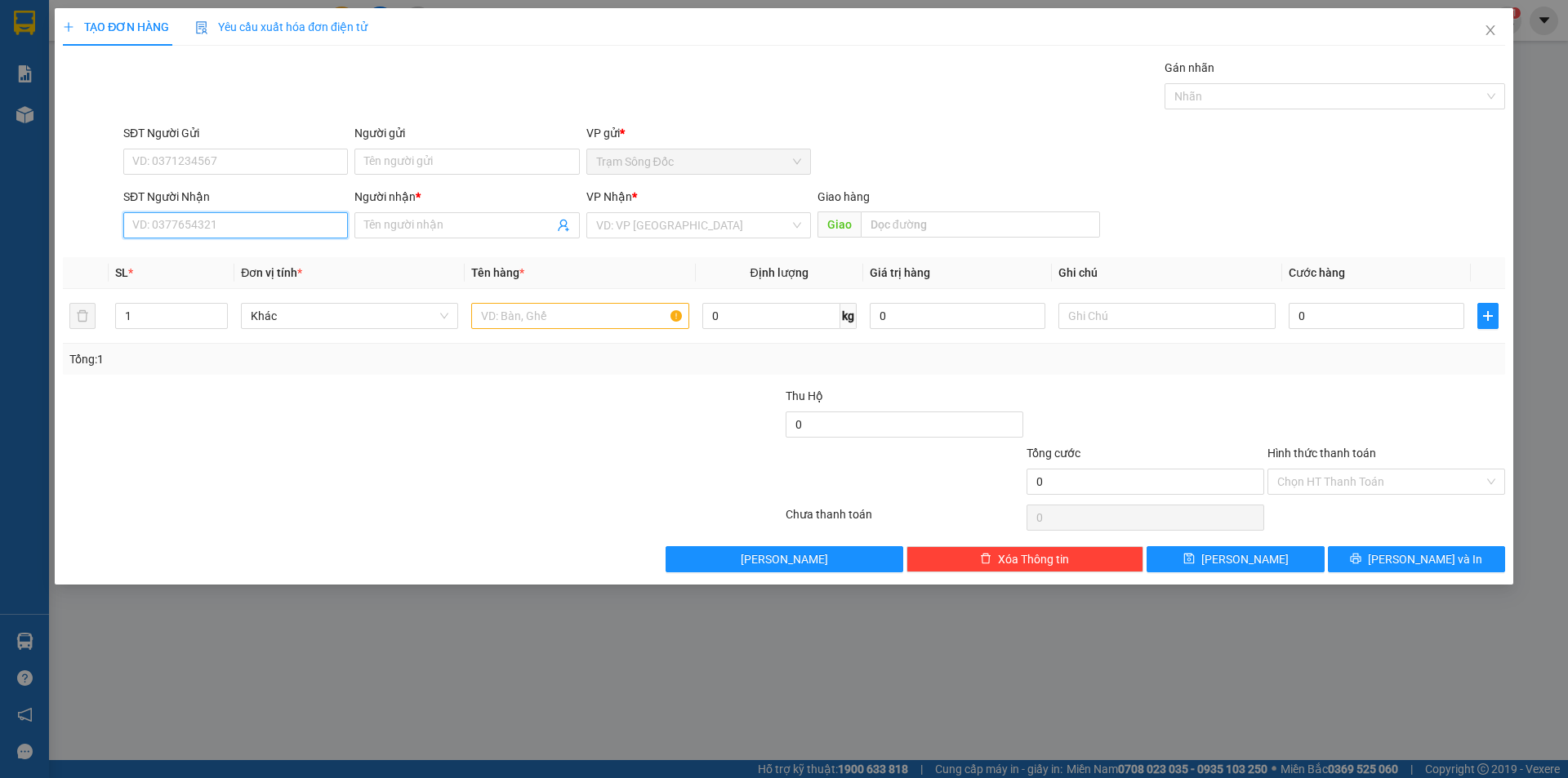
click at [175, 227] on input "SĐT Người Nhận" at bounding box center [235, 226] width 225 height 26
type input "0915999148"
click at [282, 255] on div "0915999148 - A HUAN" at bounding box center [235, 257] width 205 height 18
type input "A HUAN"
type input "0915999148"
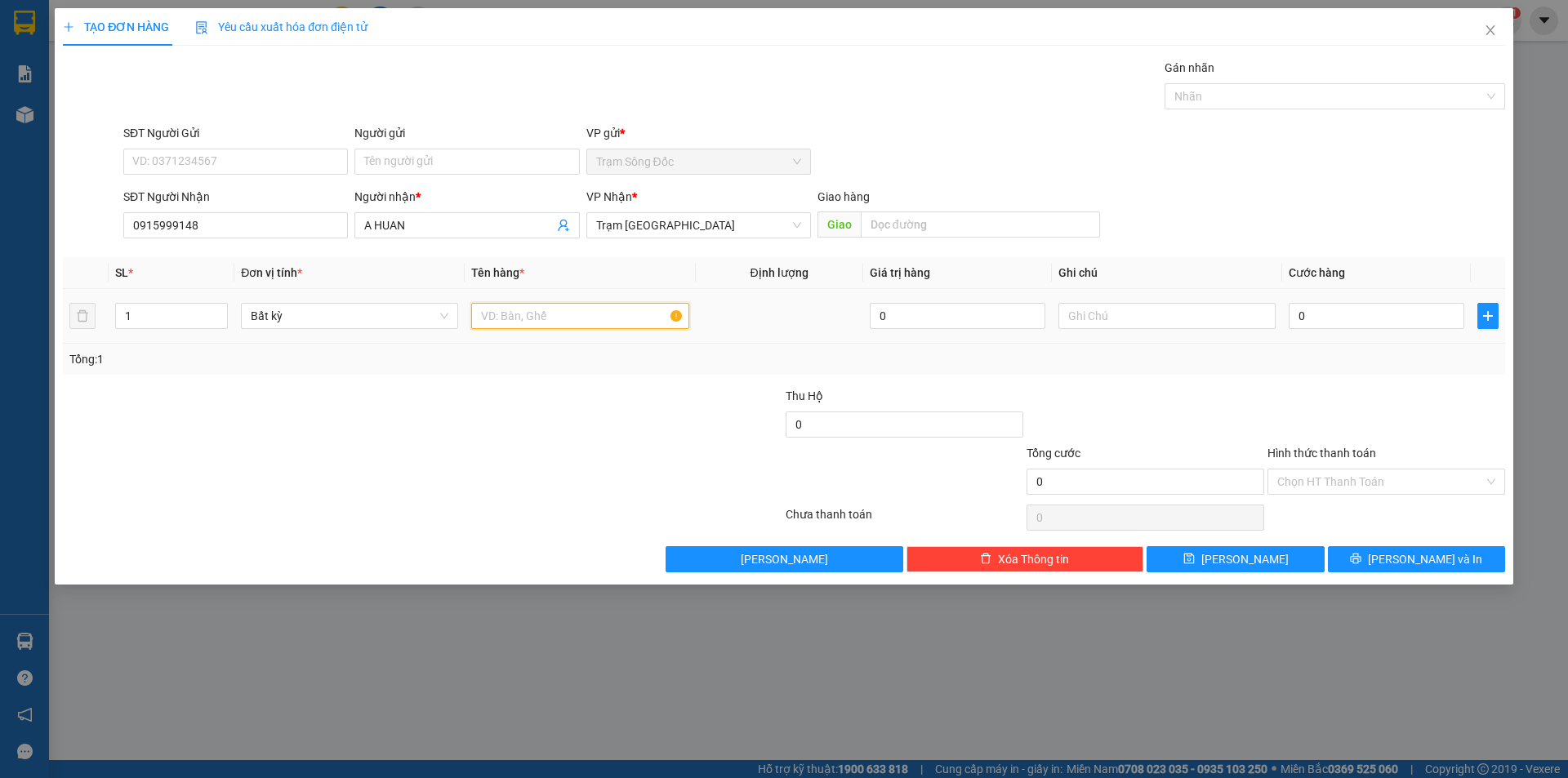
click at [591, 315] on input "text" at bounding box center [579, 316] width 217 height 26
type input "1 BAO"
click at [1417, 325] on input "0" at bounding box center [1376, 316] width 176 height 26
type input "1"
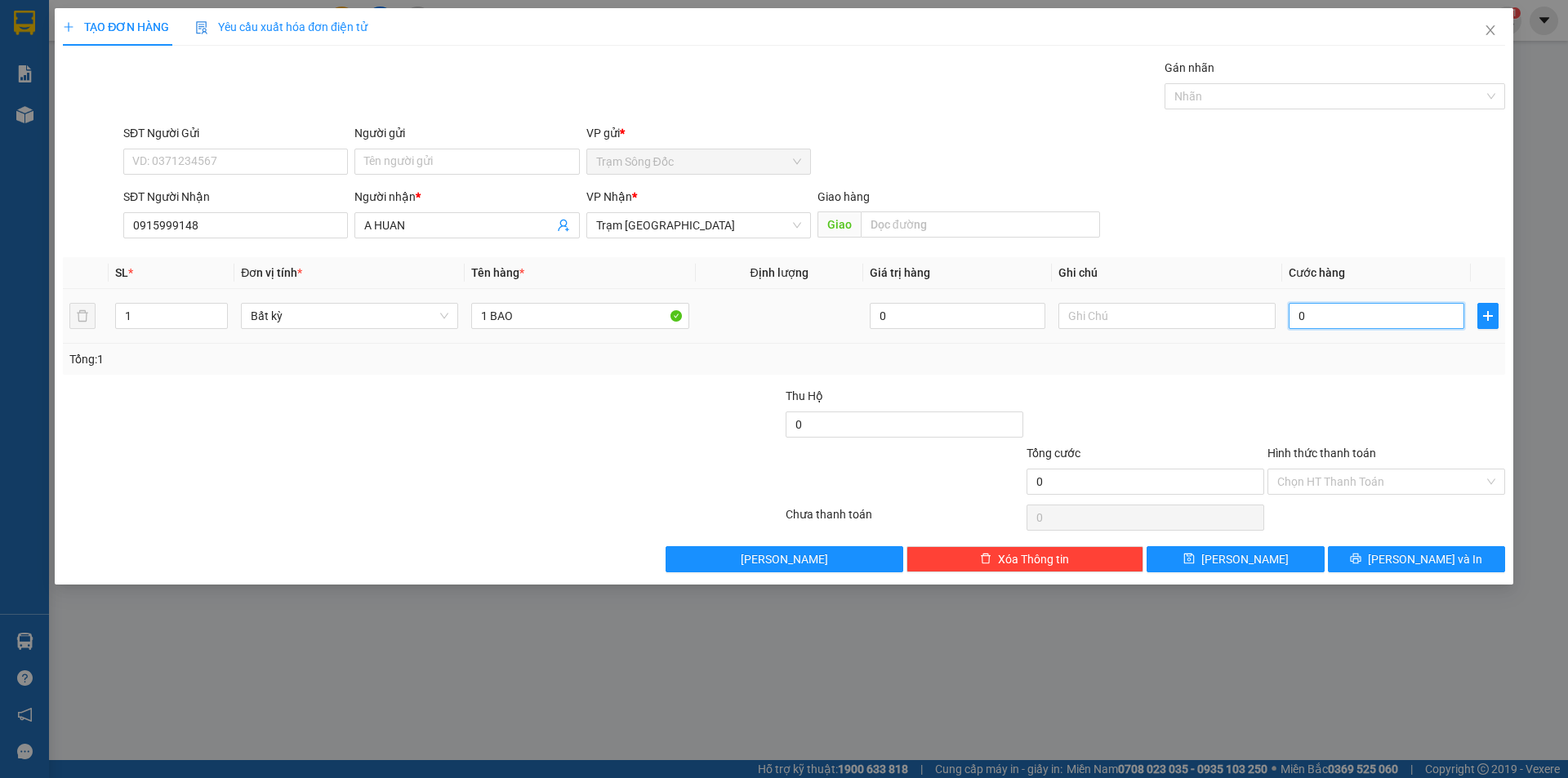
type input "1"
type input "10"
type input "100"
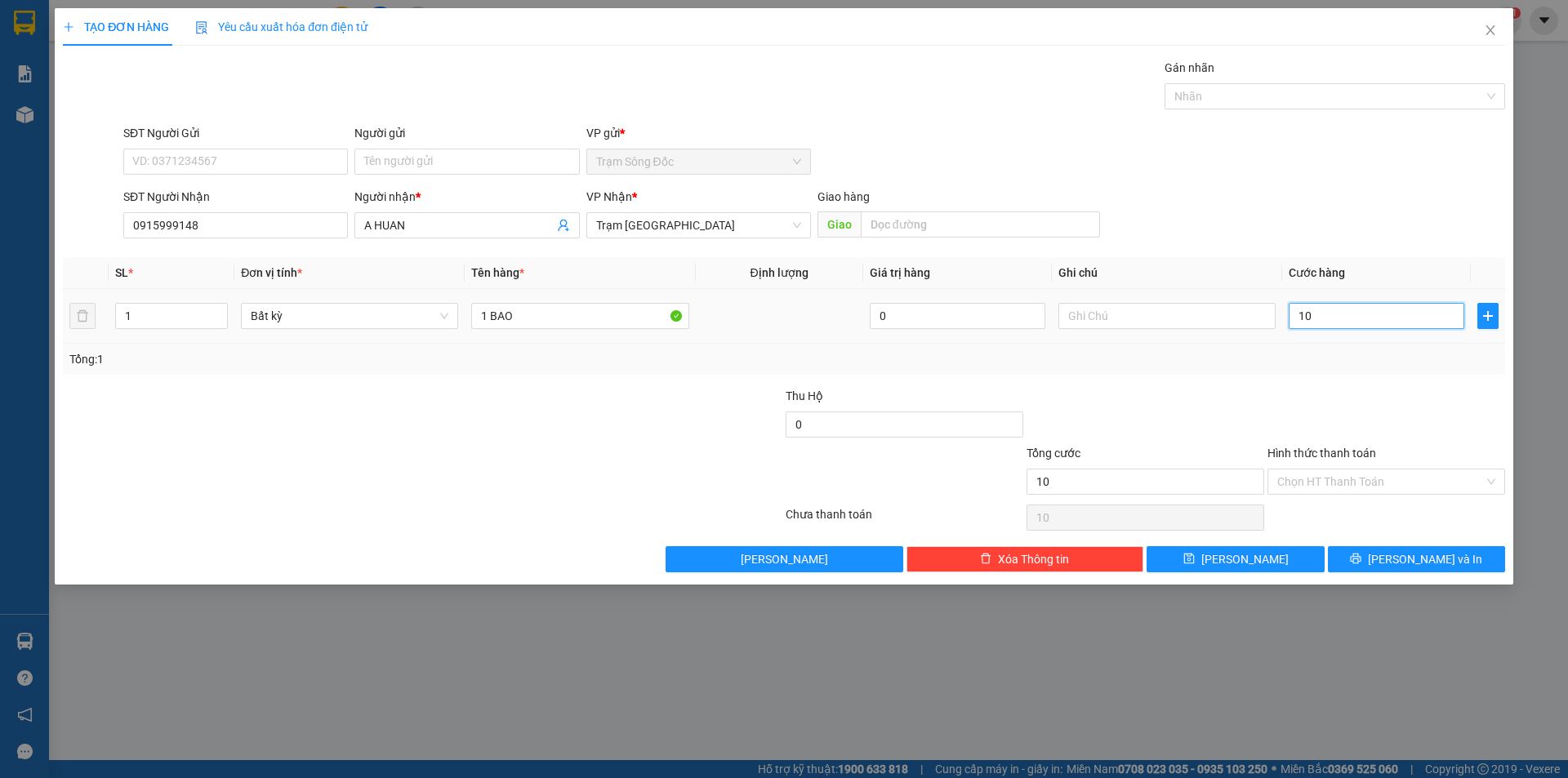
type input "100"
type input "100.000"
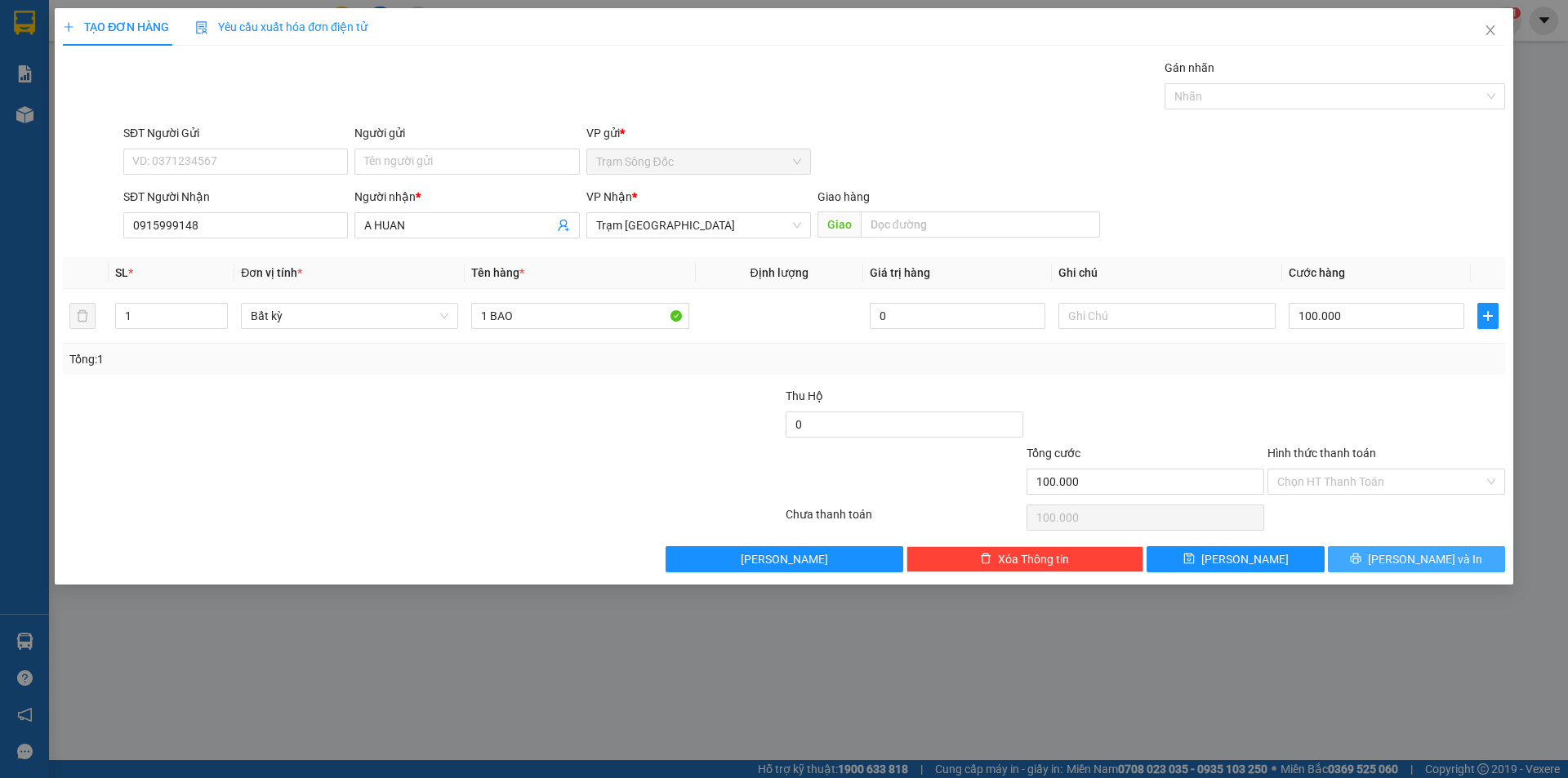
drag, startPoint x: 1393, startPoint y: 556, endPoint x: 1370, endPoint y: 526, distance: 37.8
click at [1361, 555] on icon "printer" at bounding box center [1355, 559] width 11 height 11
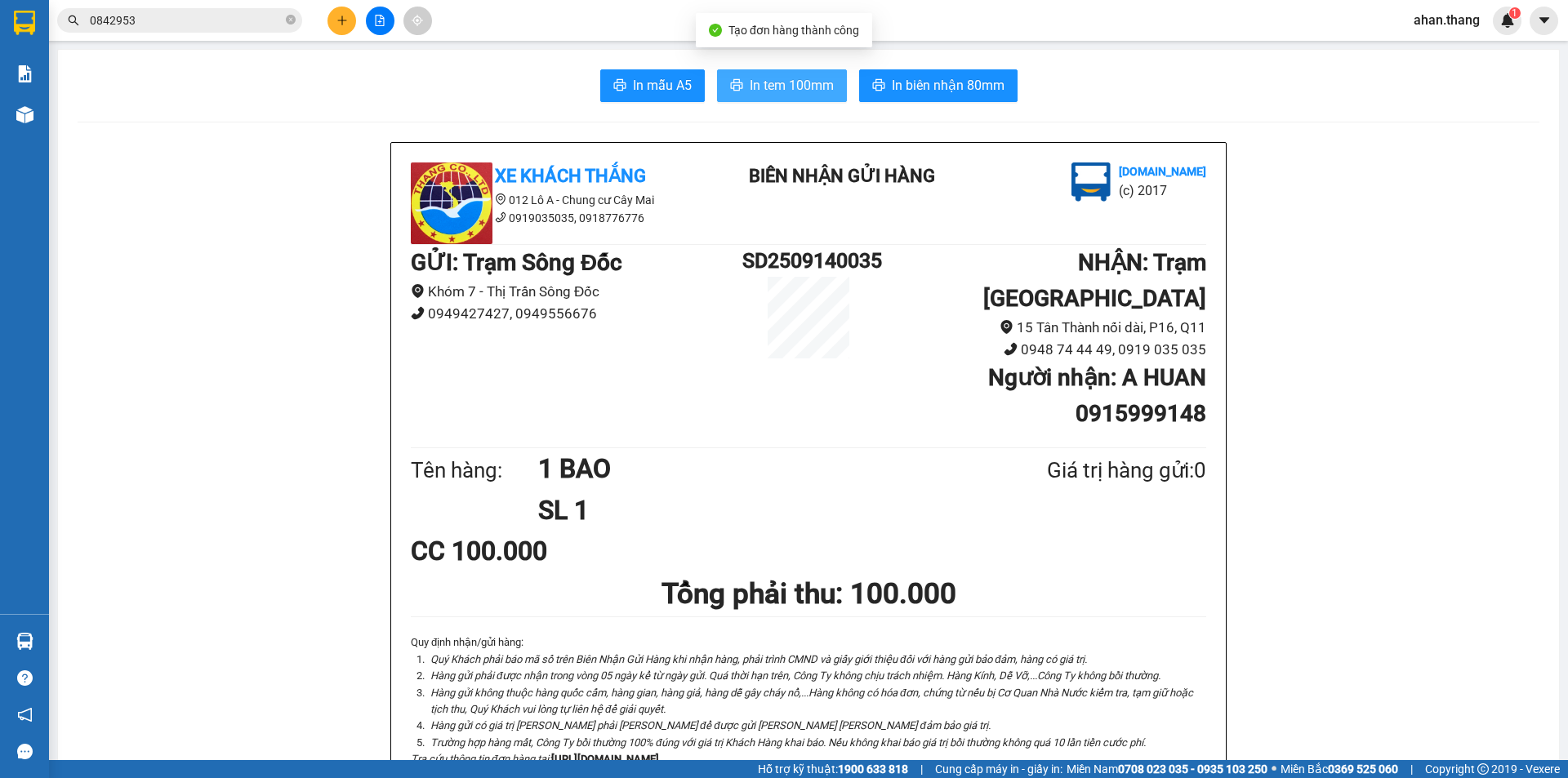
click at [798, 78] on span "In tem 100mm" at bounding box center [791, 85] width 84 height 21
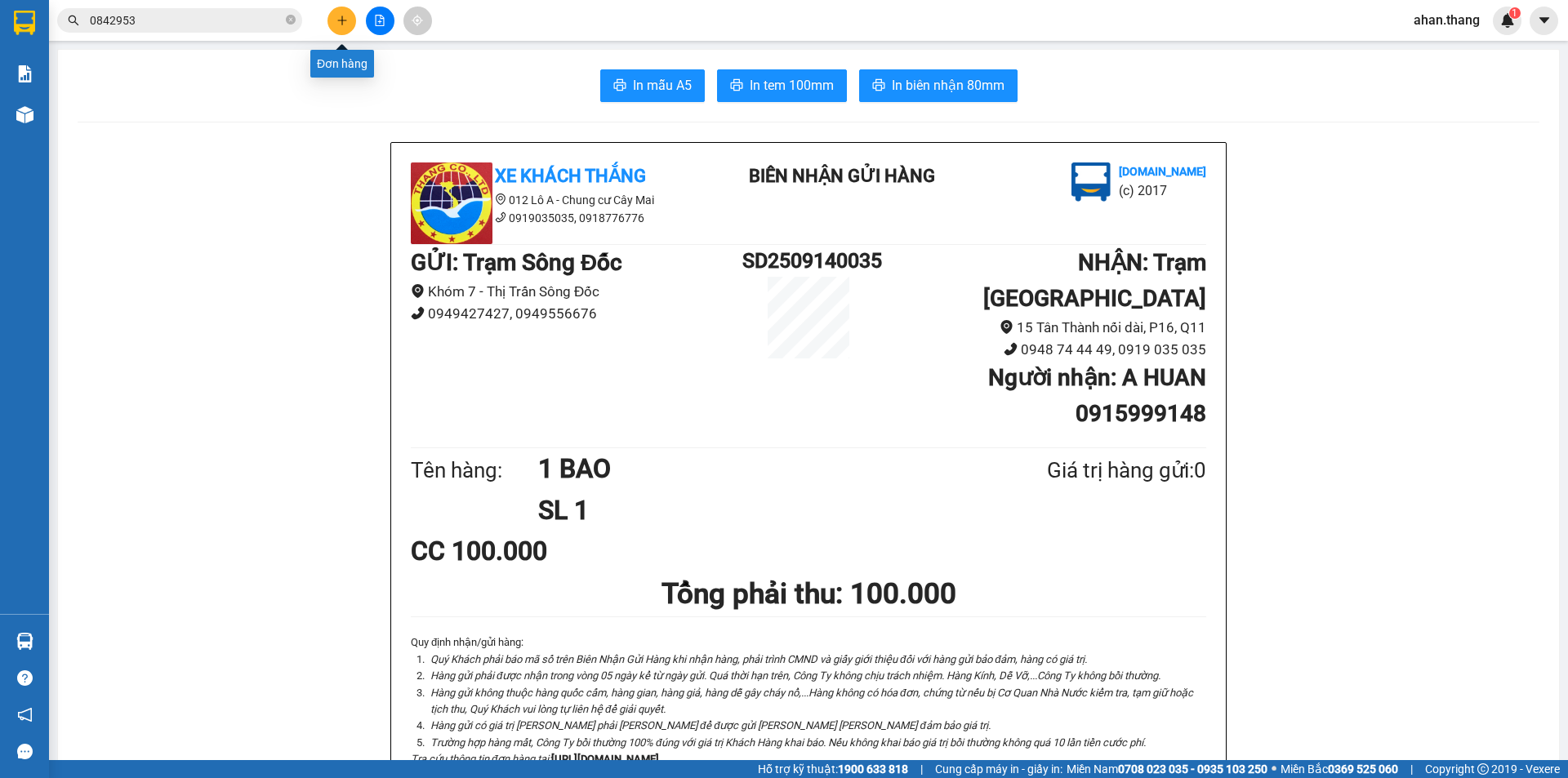
click at [346, 24] on icon "plus" at bounding box center [342, 21] width 11 height 11
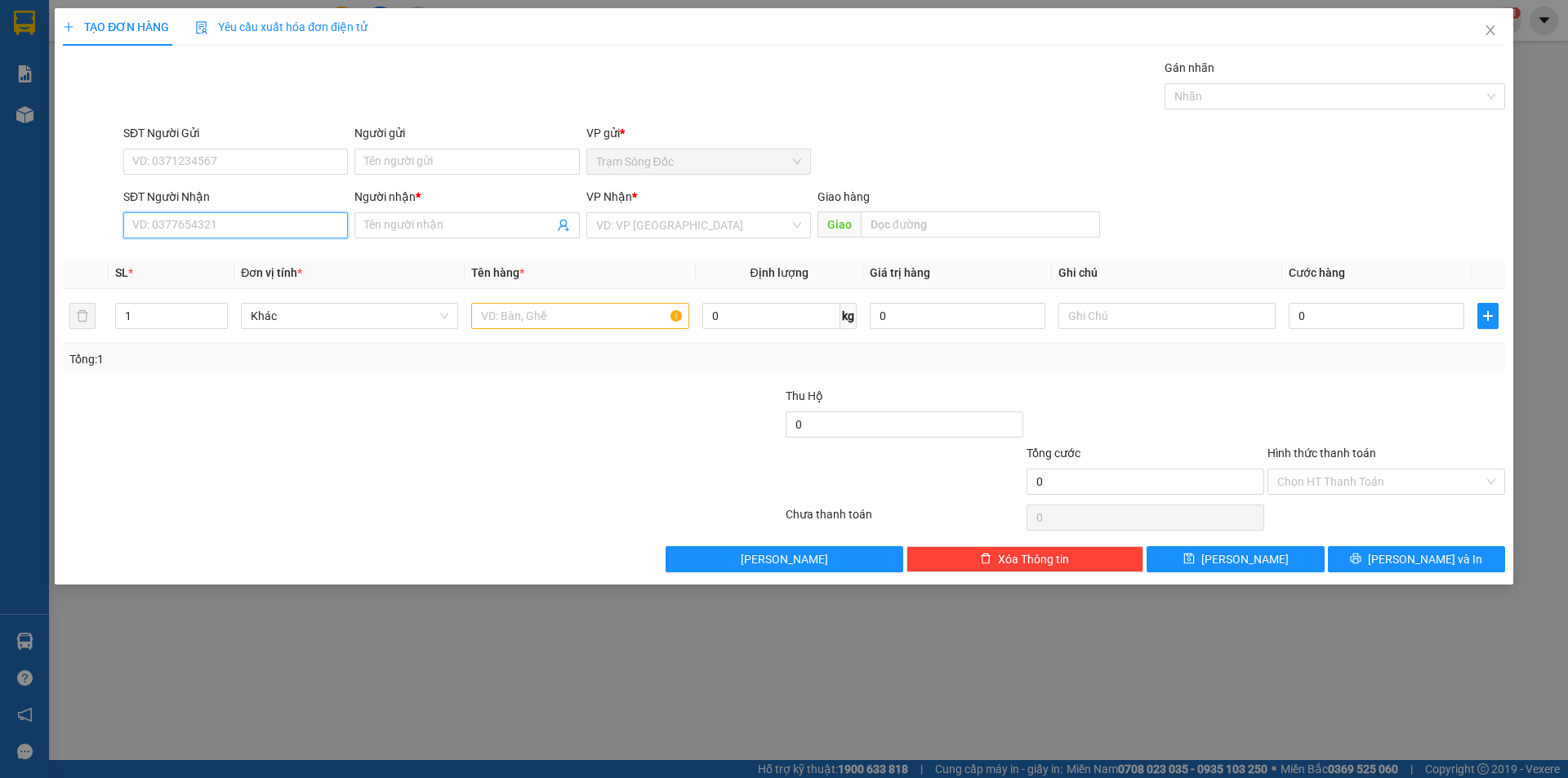
click at [273, 229] on input "SĐT Người Nhận" at bounding box center [235, 226] width 225 height 26
click at [214, 255] on div "0903958092 - BOT" at bounding box center [235, 257] width 205 height 18
type input "0903958092"
type input "BOT"
type input "HUONG LO 2"
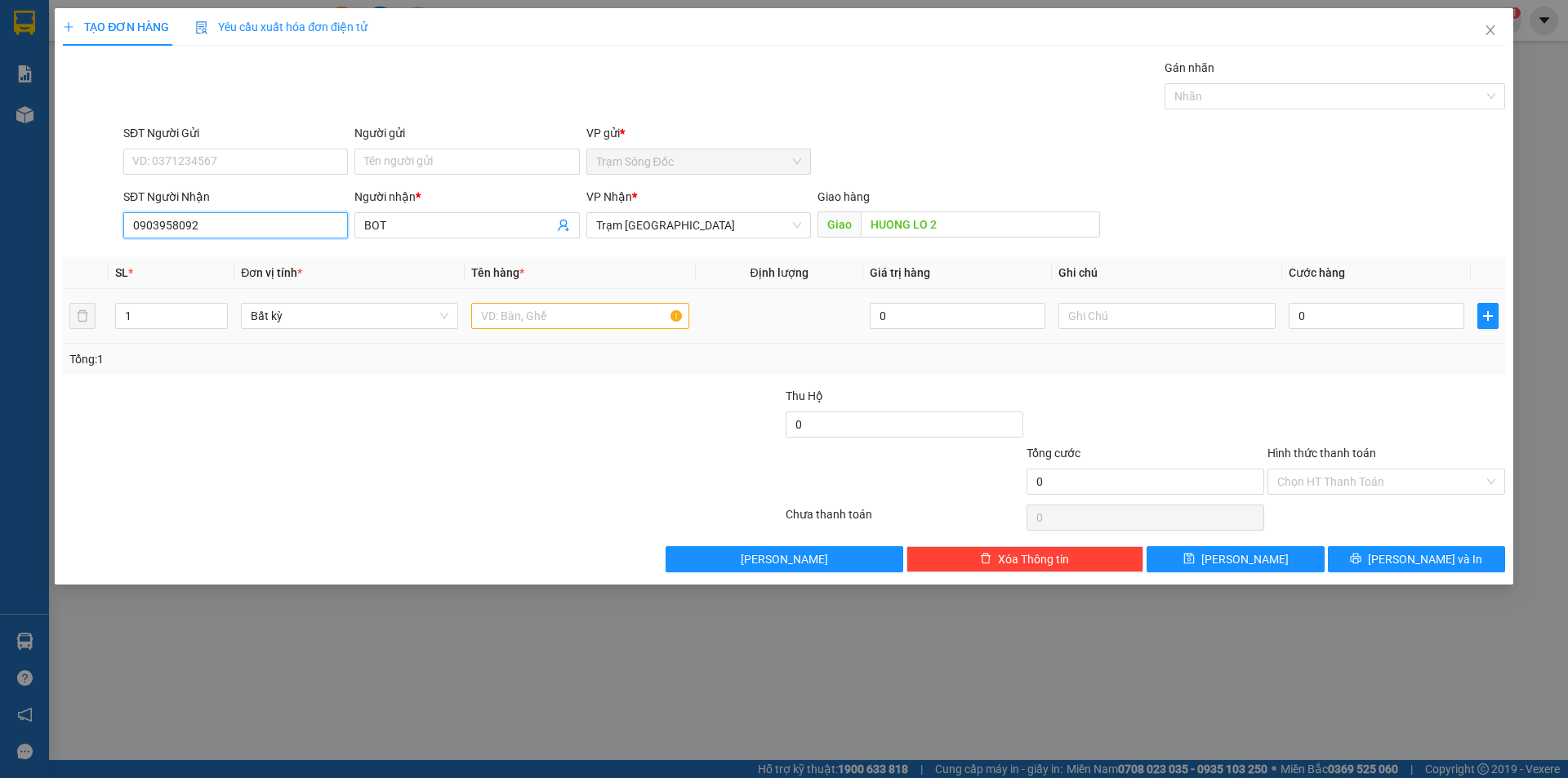
type input "0903958092"
click at [615, 323] on input "text" at bounding box center [579, 316] width 217 height 26
type input "1TH"
click at [1428, 313] on input "0" at bounding box center [1376, 316] width 176 height 26
type input "5"
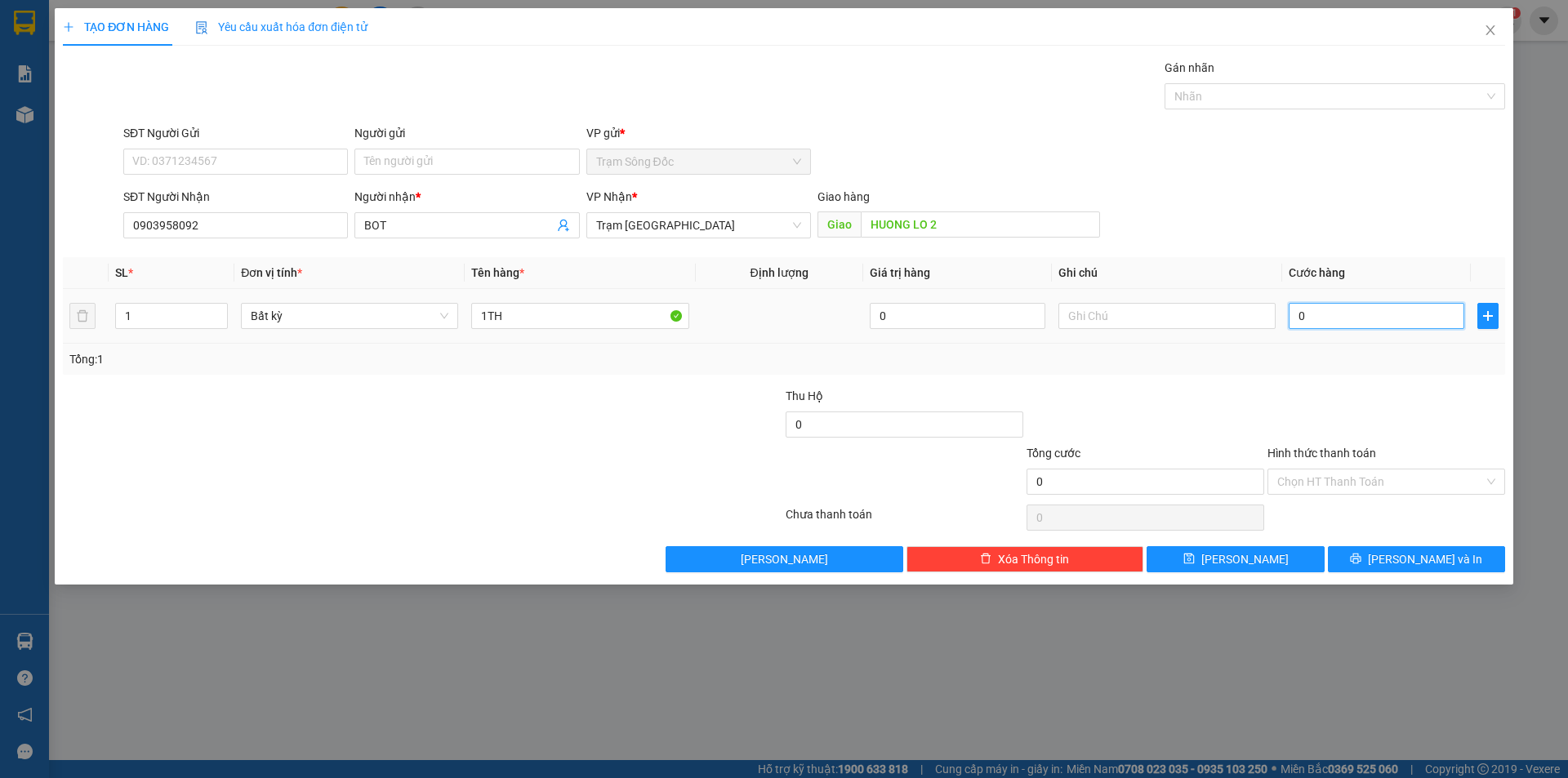
type input "5"
type input "50"
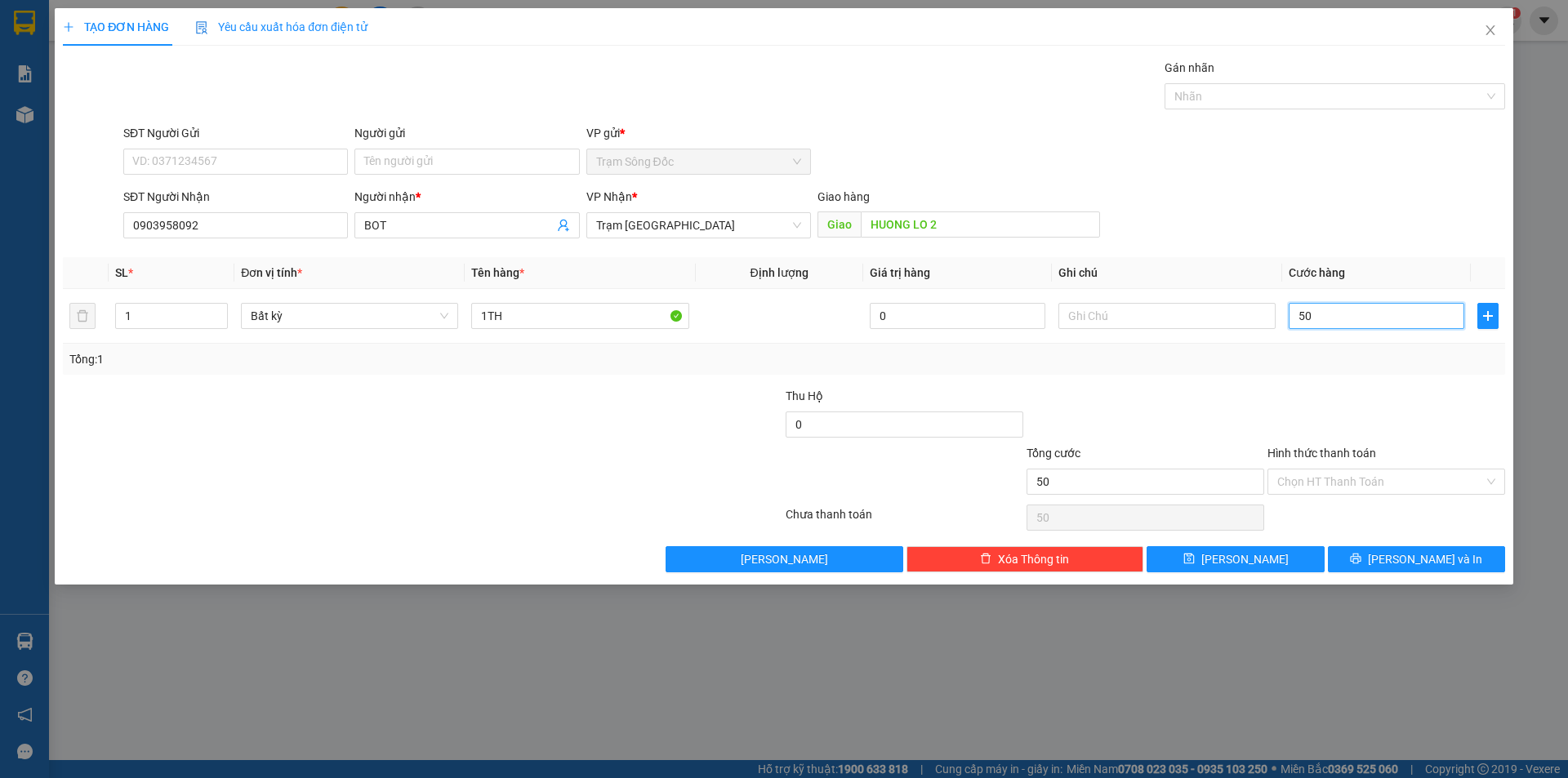
type input "5"
type input "0"
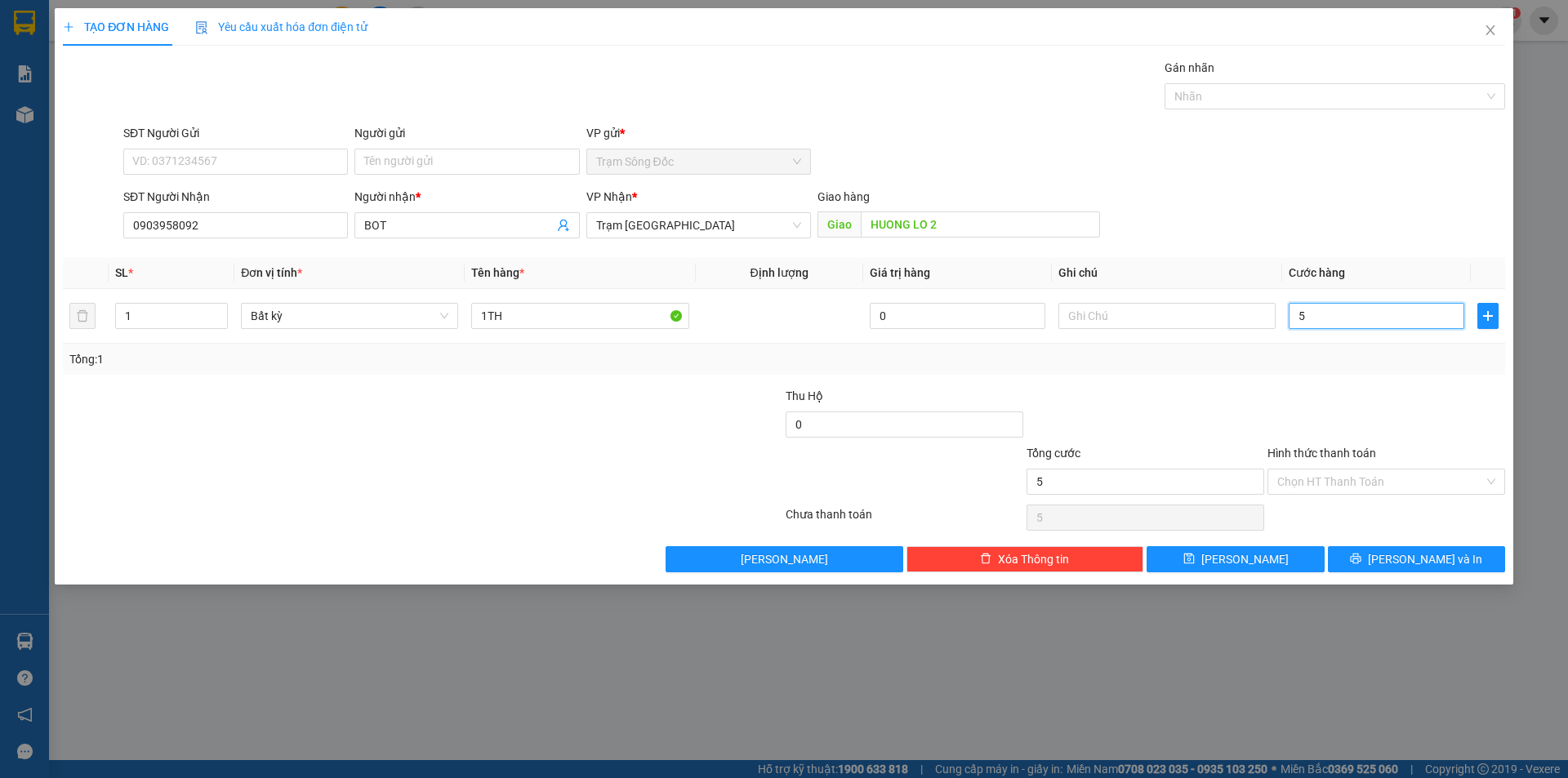
type input "0"
type input "06"
type input "6"
type input "060"
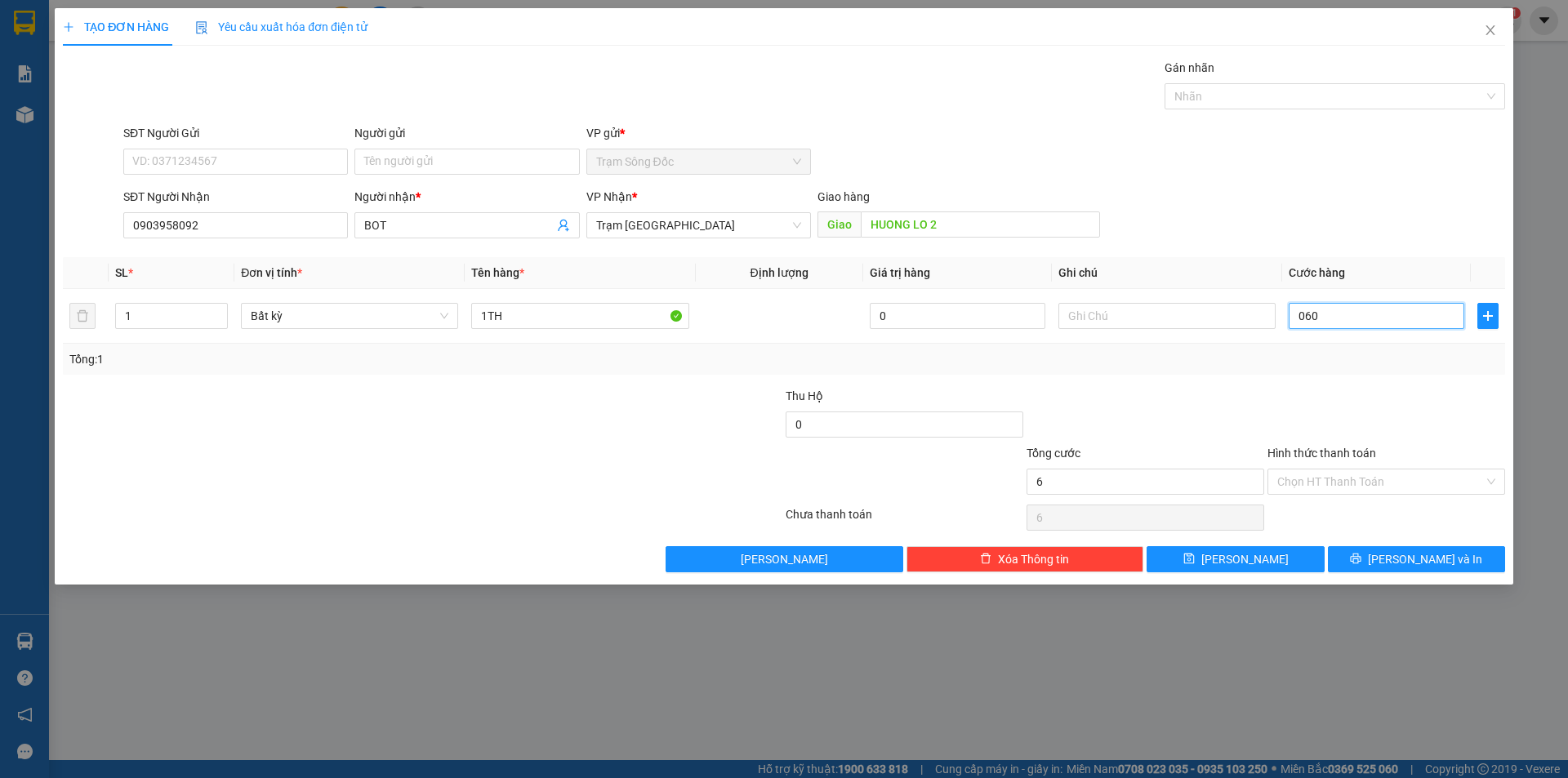
type input "60"
type input "60.000"
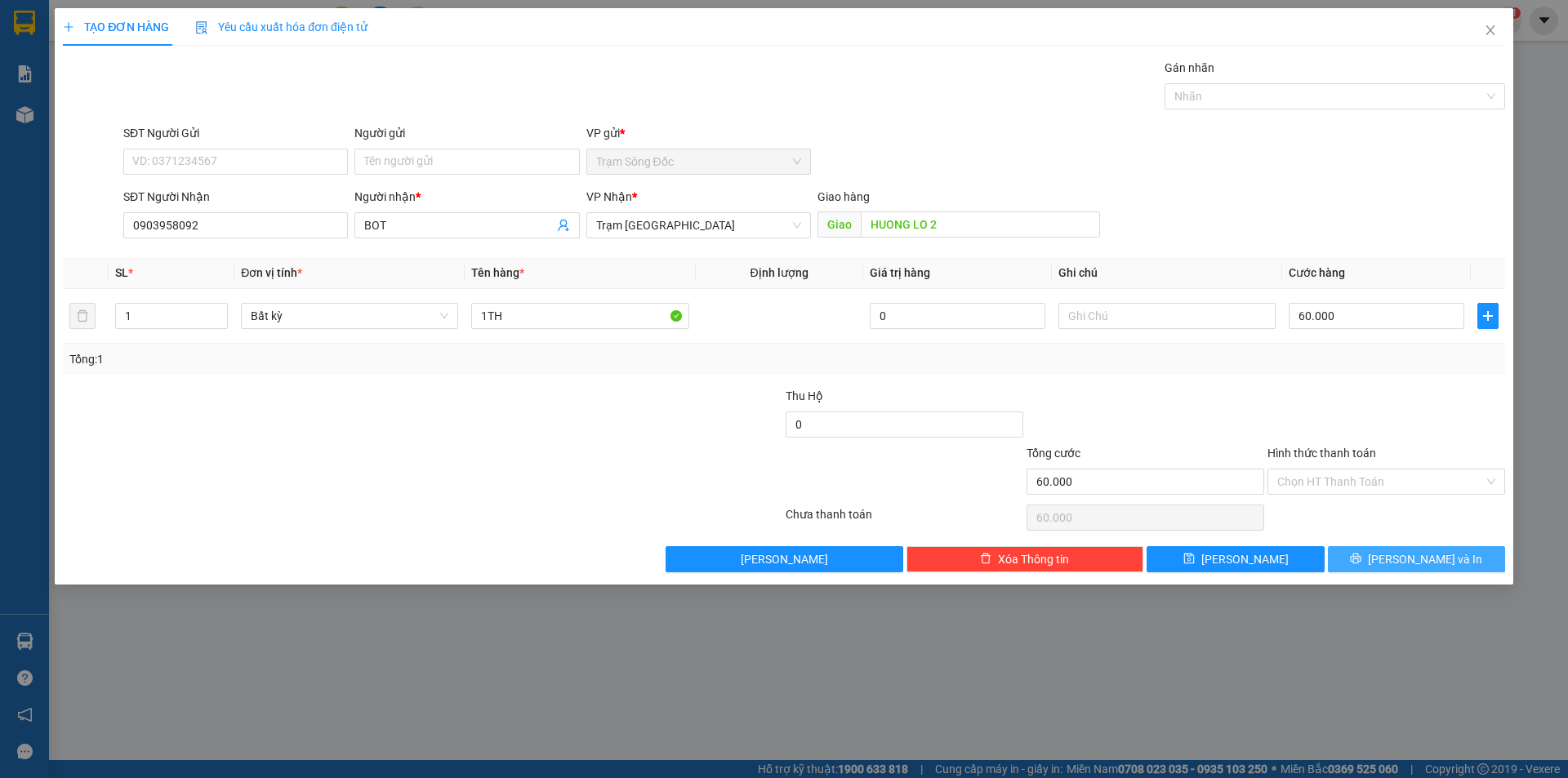
click at [1361, 559] on icon "printer" at bounding box center [1355, 559] width 10 height 10
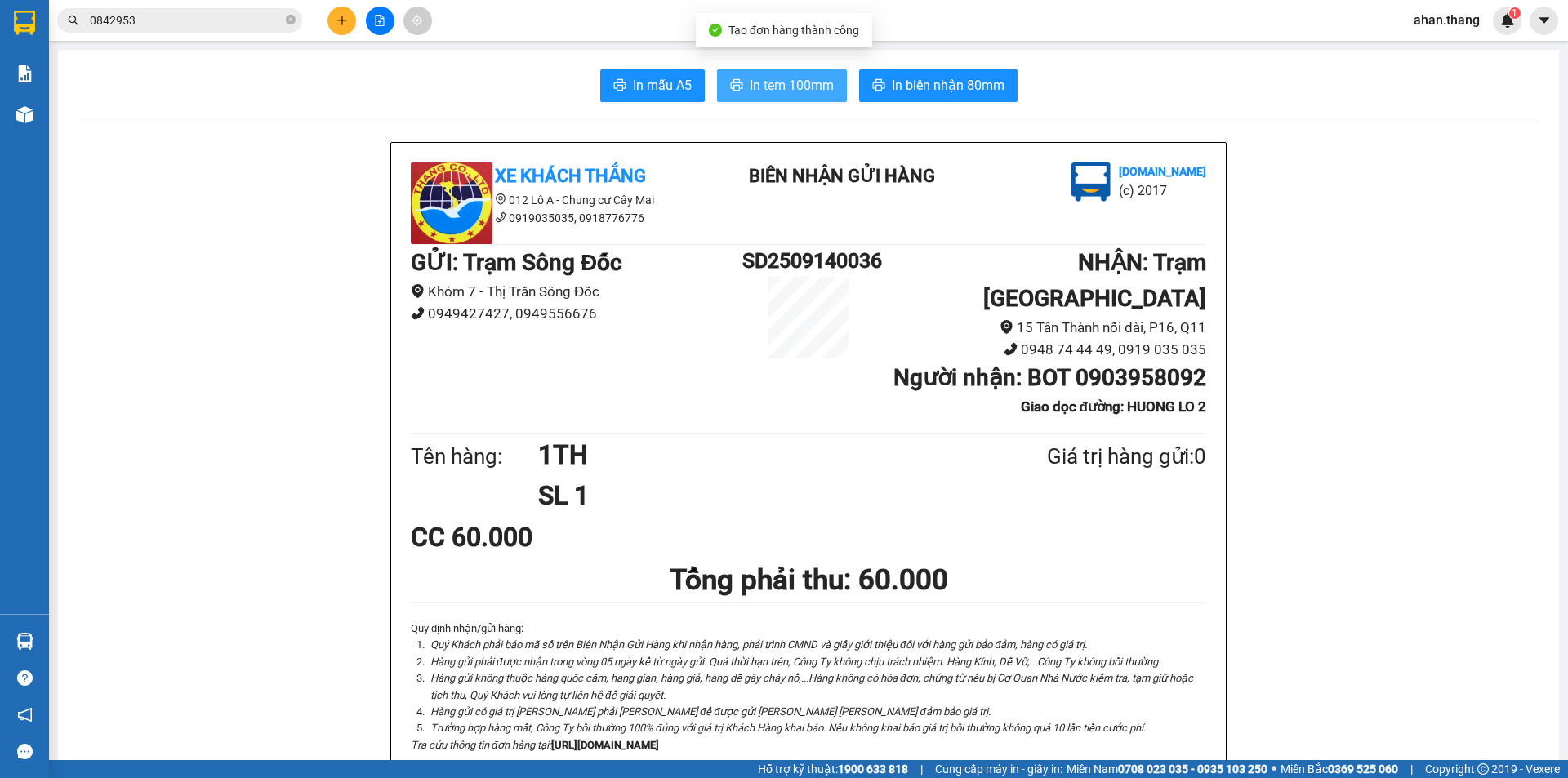
click at [795, 83] on span "In tem 100mm" at bounding box center [791, 85] width 84 height 21
click at [141, 22] on input "0842953" at bounding box center [186, 20] width 193 height 18
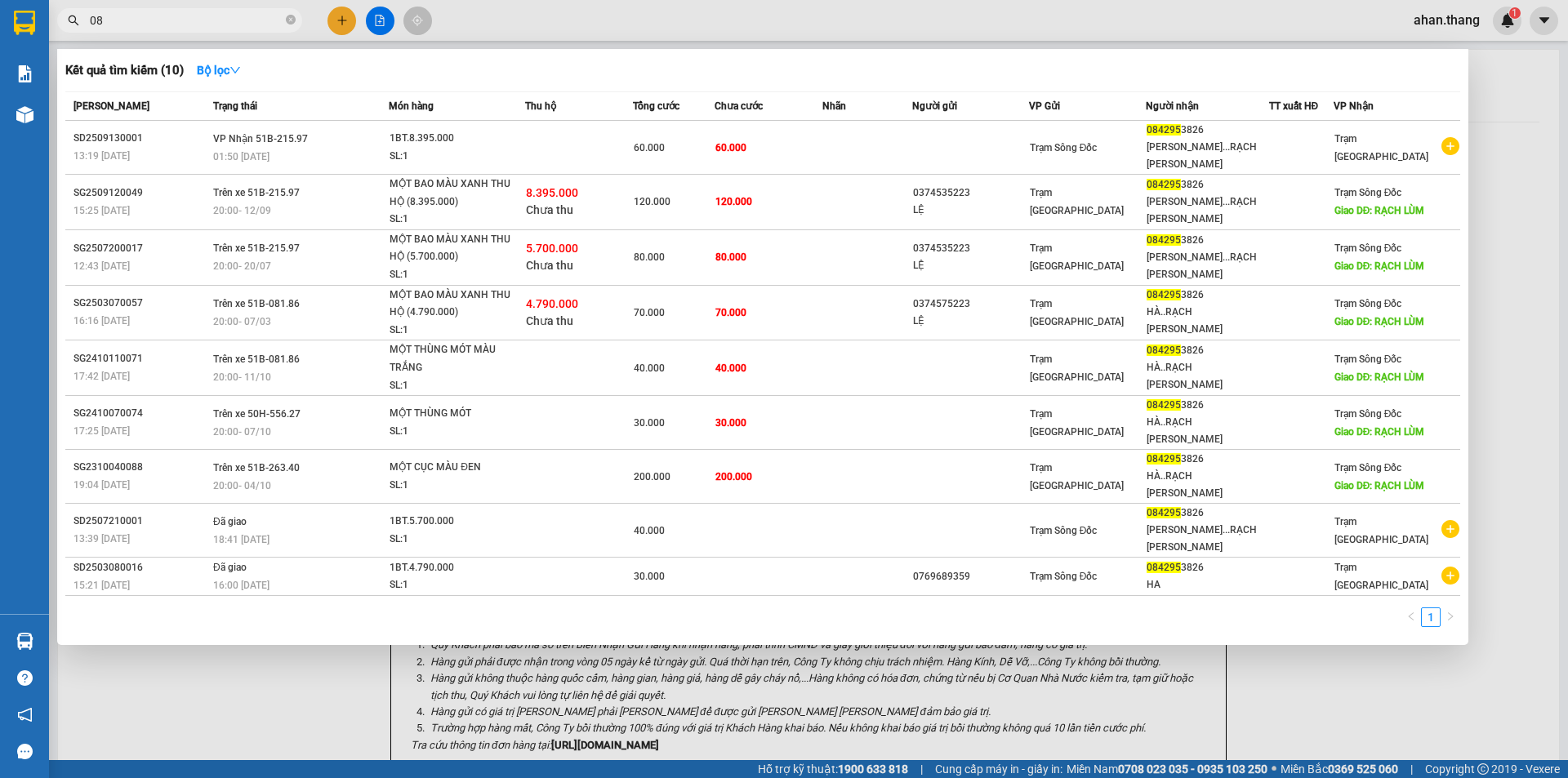
type input "0"
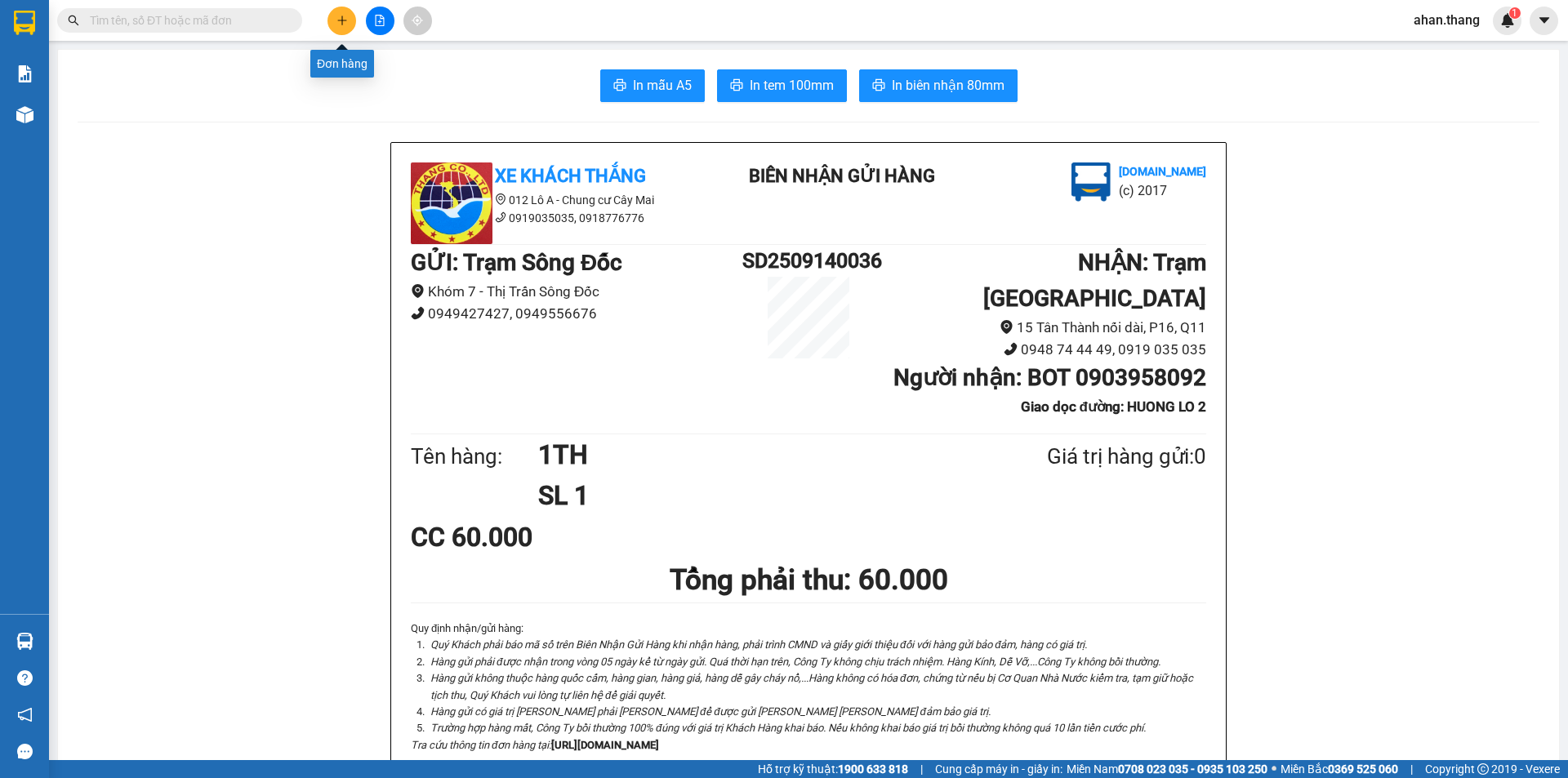
click at [334, 23] on button at bounding box center [341, 21] width 28 height 28
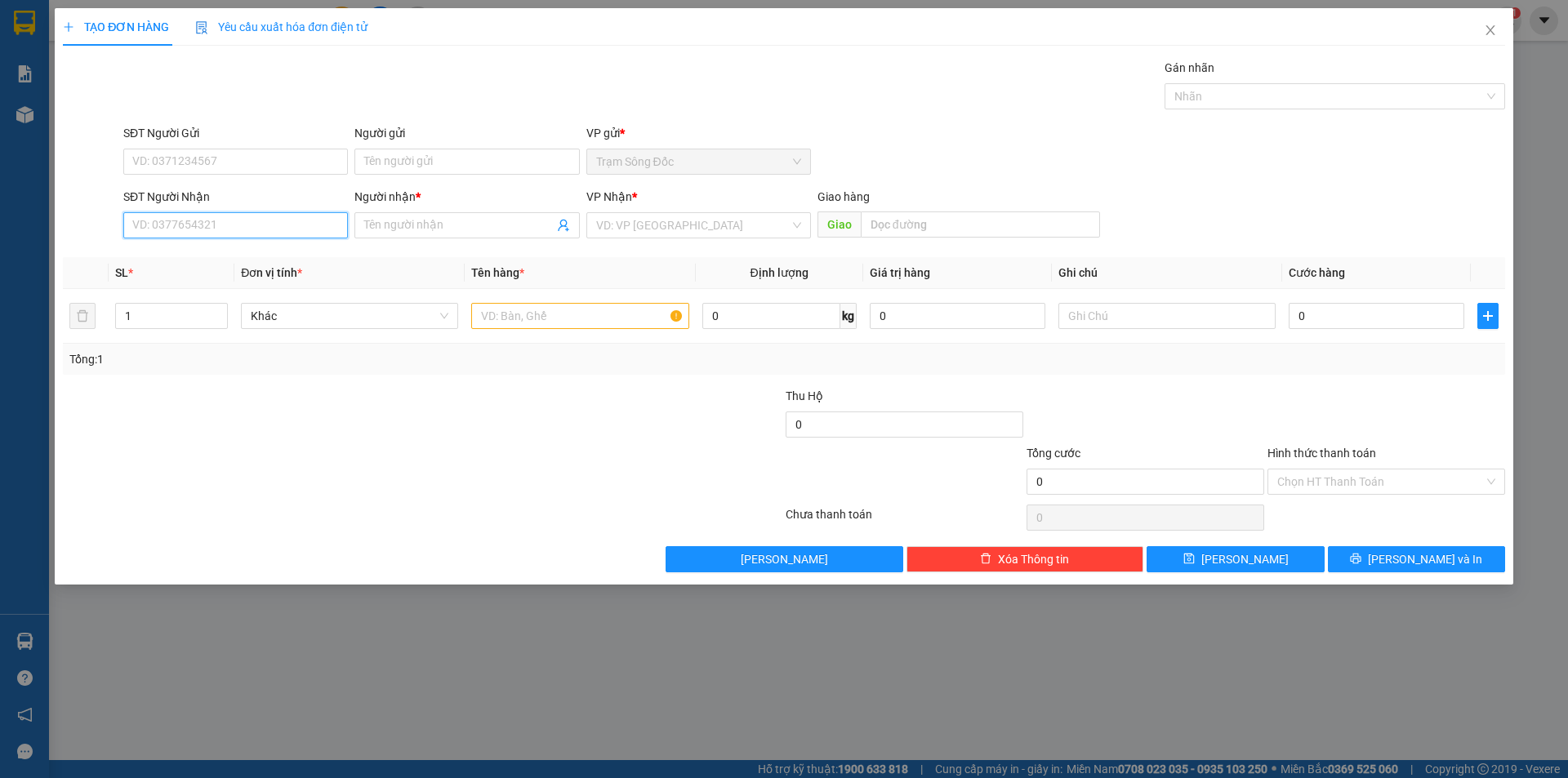
click at [287, 218] on input "SĐT Người Nhận" at bounding box center [235, 226] width 225 height 26
click at [191, 257] on div "0902715774 - A HIEU" at bounding box center [235, 257] width 205 height 18
type input "0902715774"
click at [502, 320] on input "text" at bounding box center [579, 316] width 217 height 26
click at [1401, 303] on div "0" at bounding box center [1376, 316] width 176 height 33
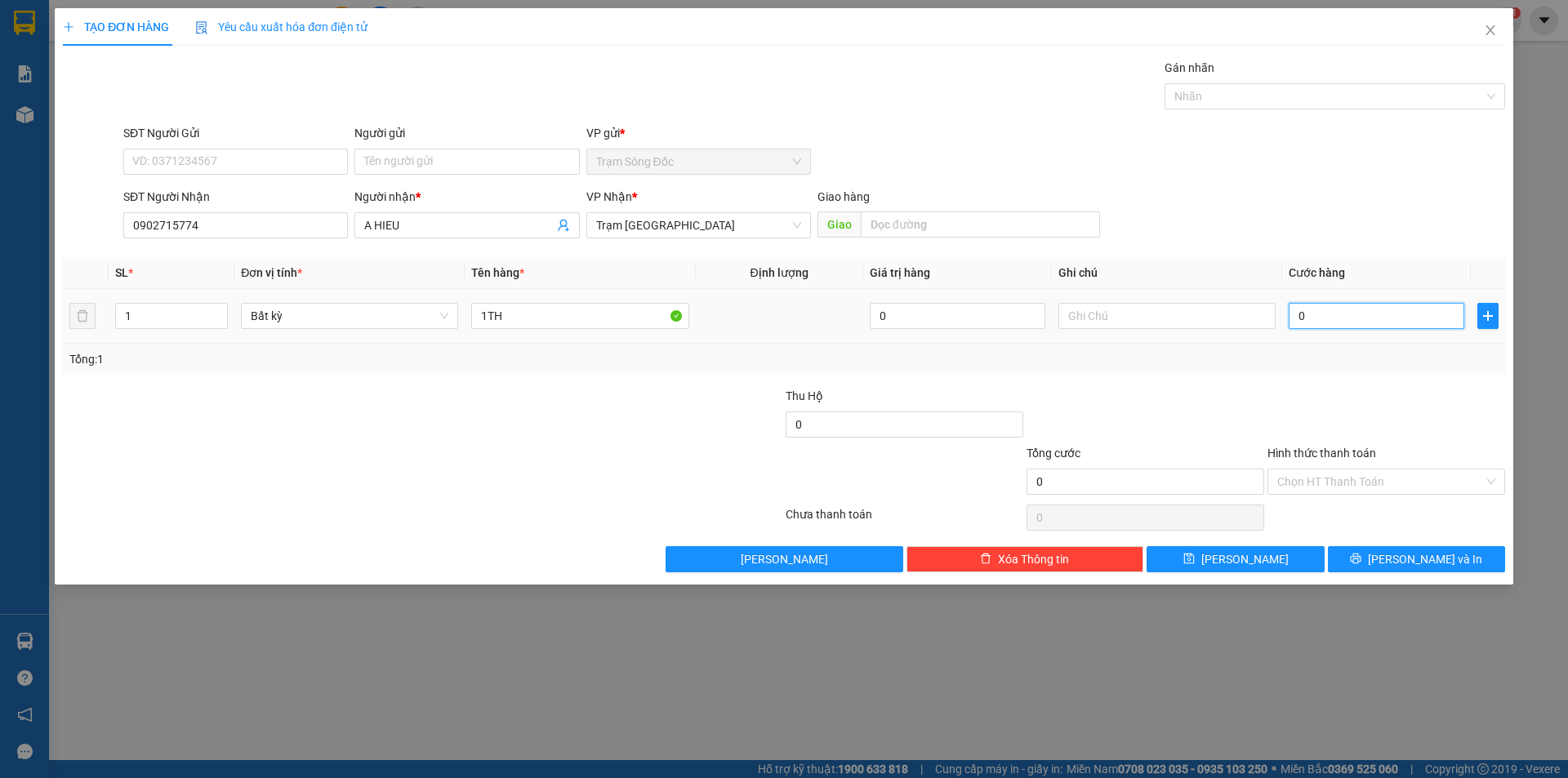
click at [1402, 314] on input "0" at bounding box center [1376, 316] width 176 height 26
click at [1405, 482] on input "Hình thức thanh toán" at bounding box center [1380, 482] width 207 height 25
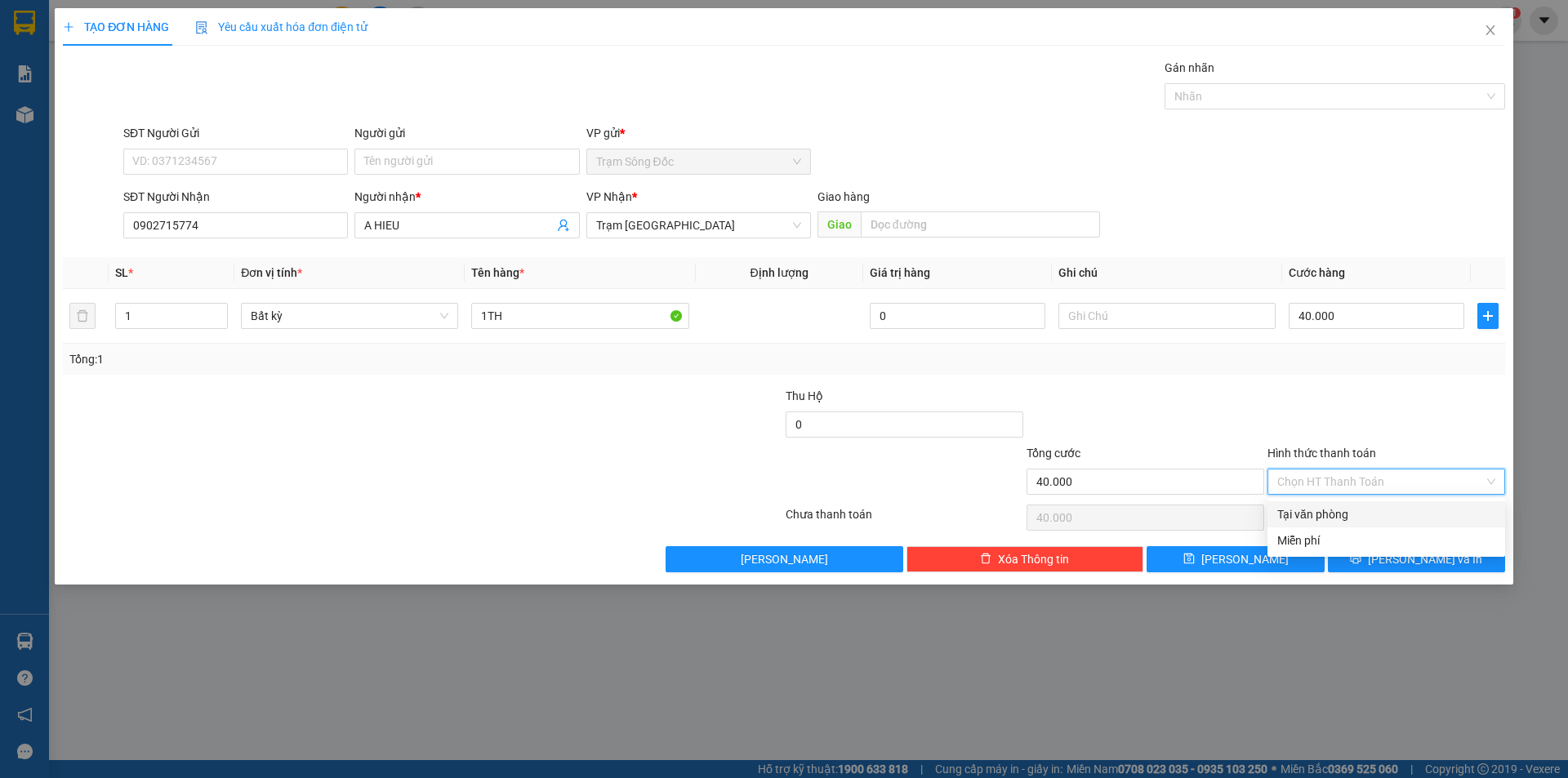
click at [1402, 513] on div "Tại văn phòng" at bounding box center [1386, 514] width 218 height 18
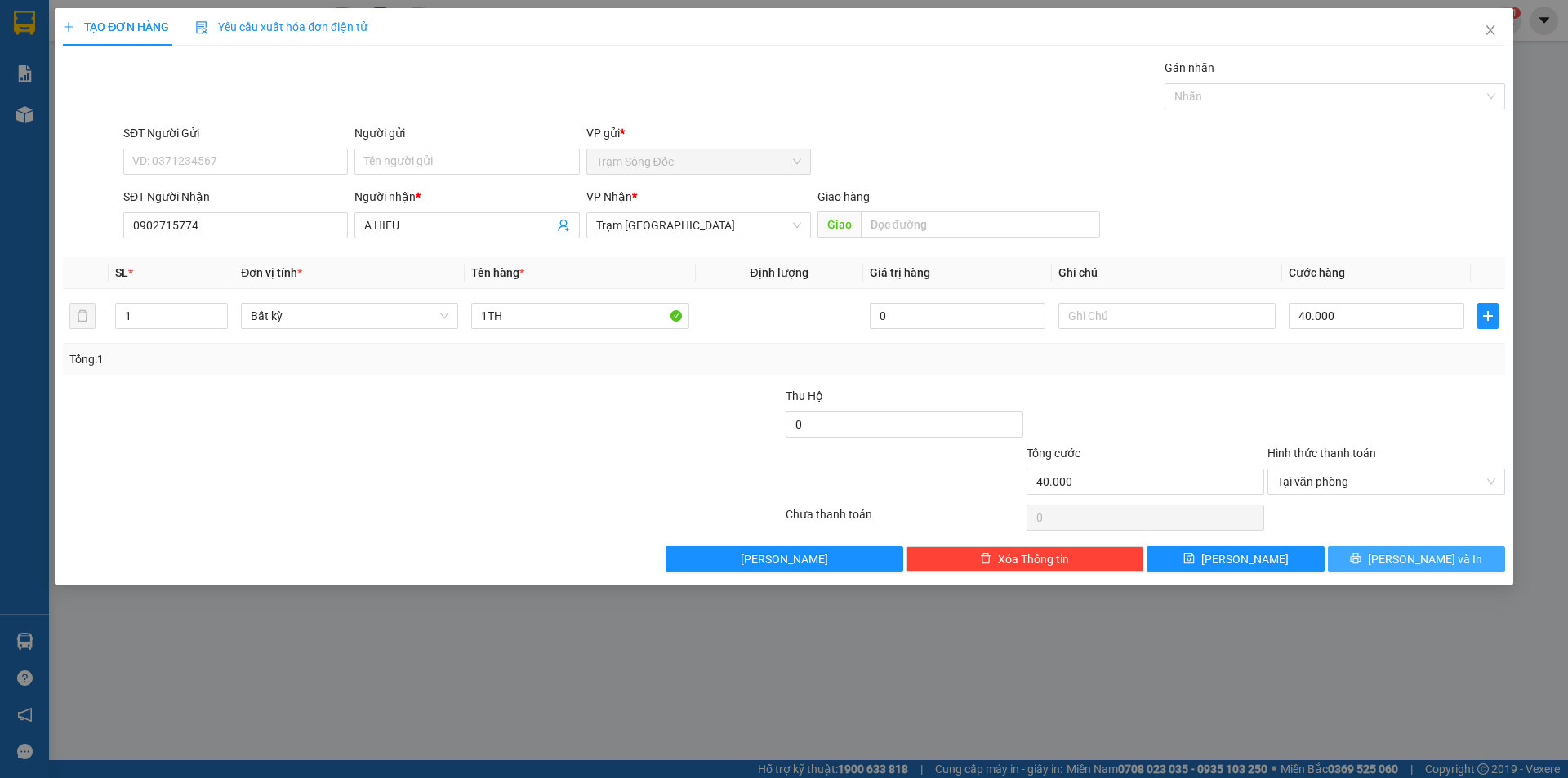
click at [1361, 556] on icon "printer" at bounding box center [1355, 559] width 11 height 11
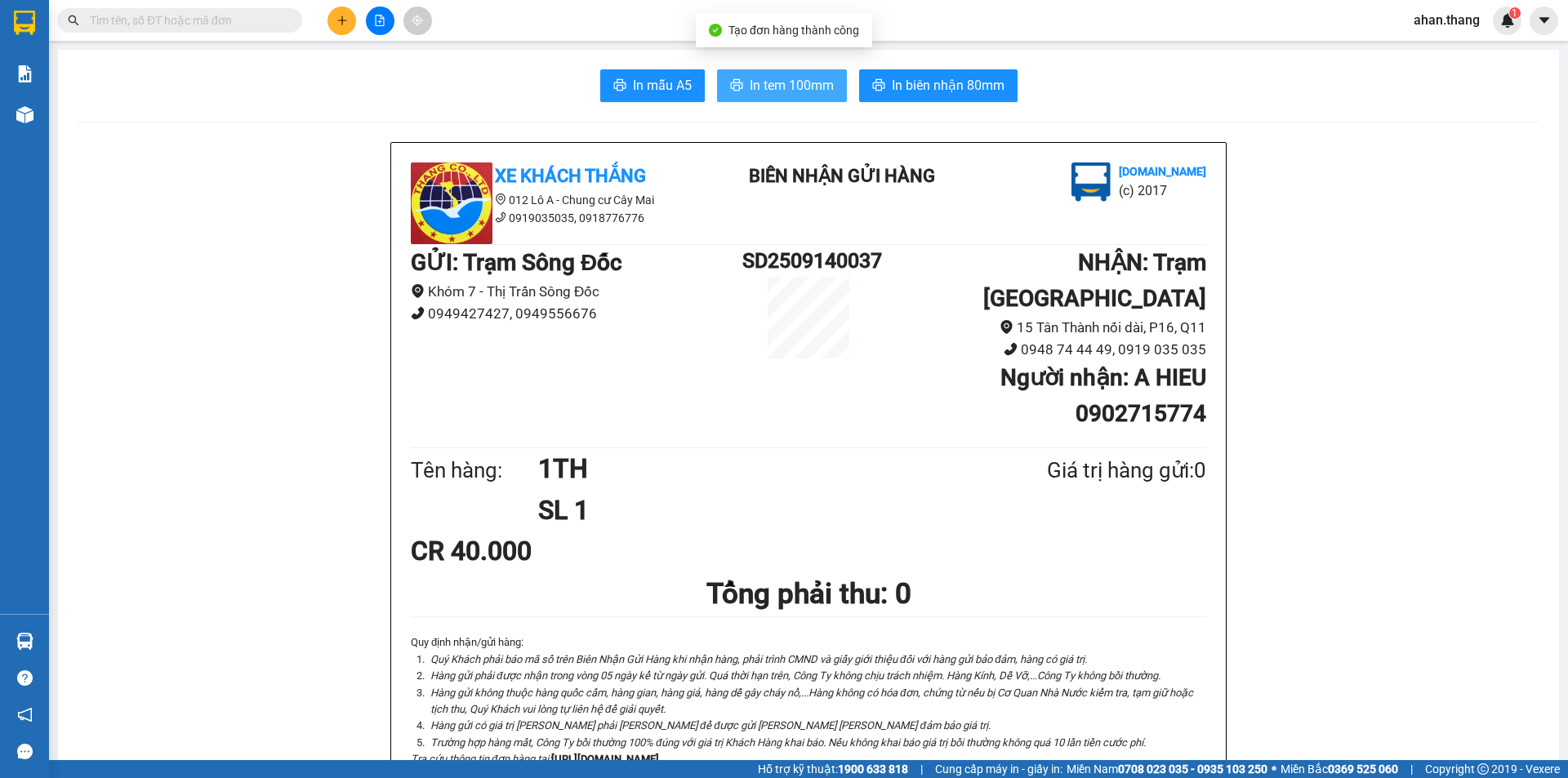
click at [791, 85] on span "In tem 100mm" at bounding box center [791, 85] width 84 height 21
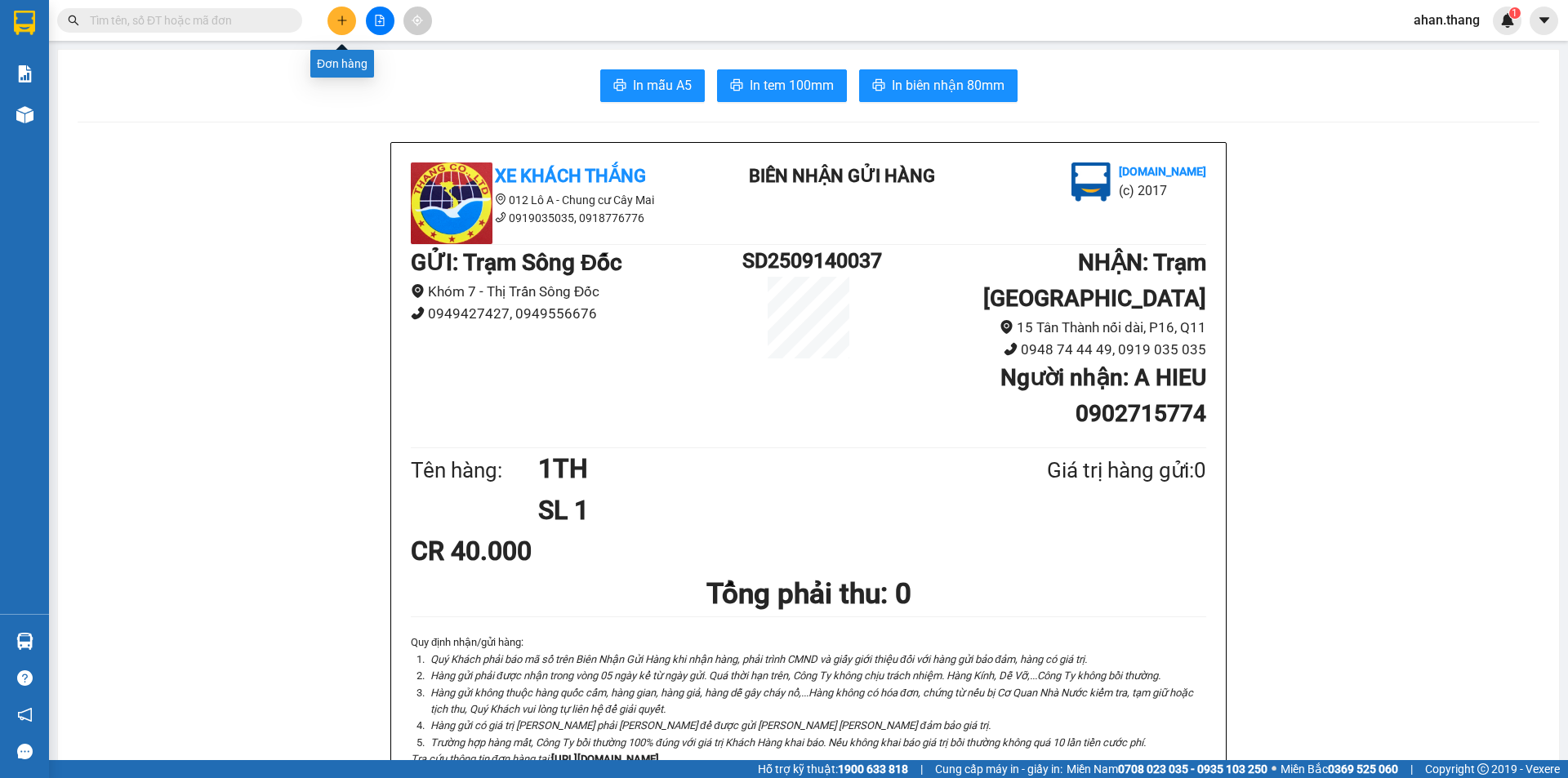
click at [336, 19] on icon "plus" at bounding box center [342, 21] width 11 height 11
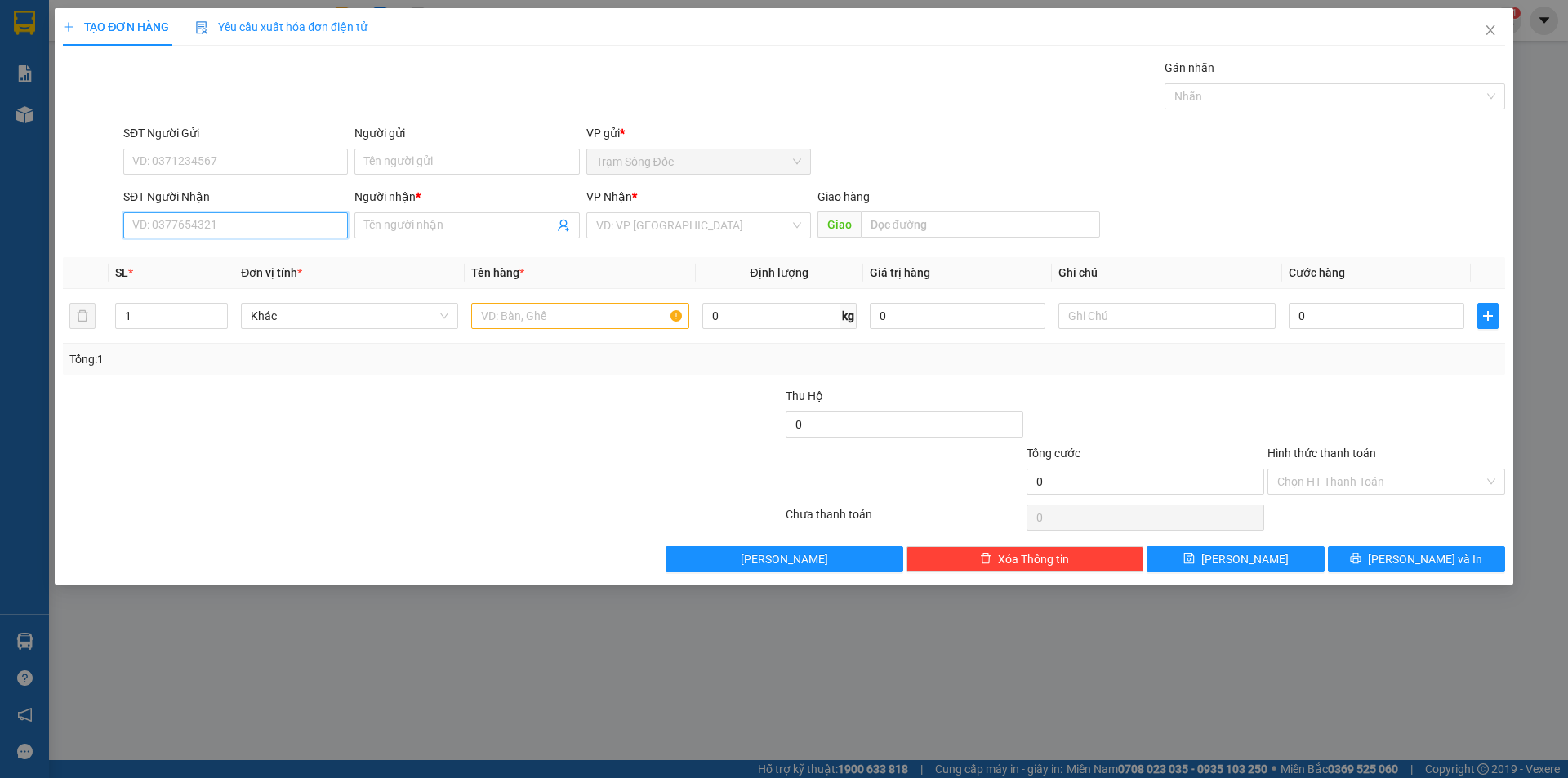
click at [294, 225] on input "SĐT Người Nhận" at bounding box center [235, 226] width 225 height 26
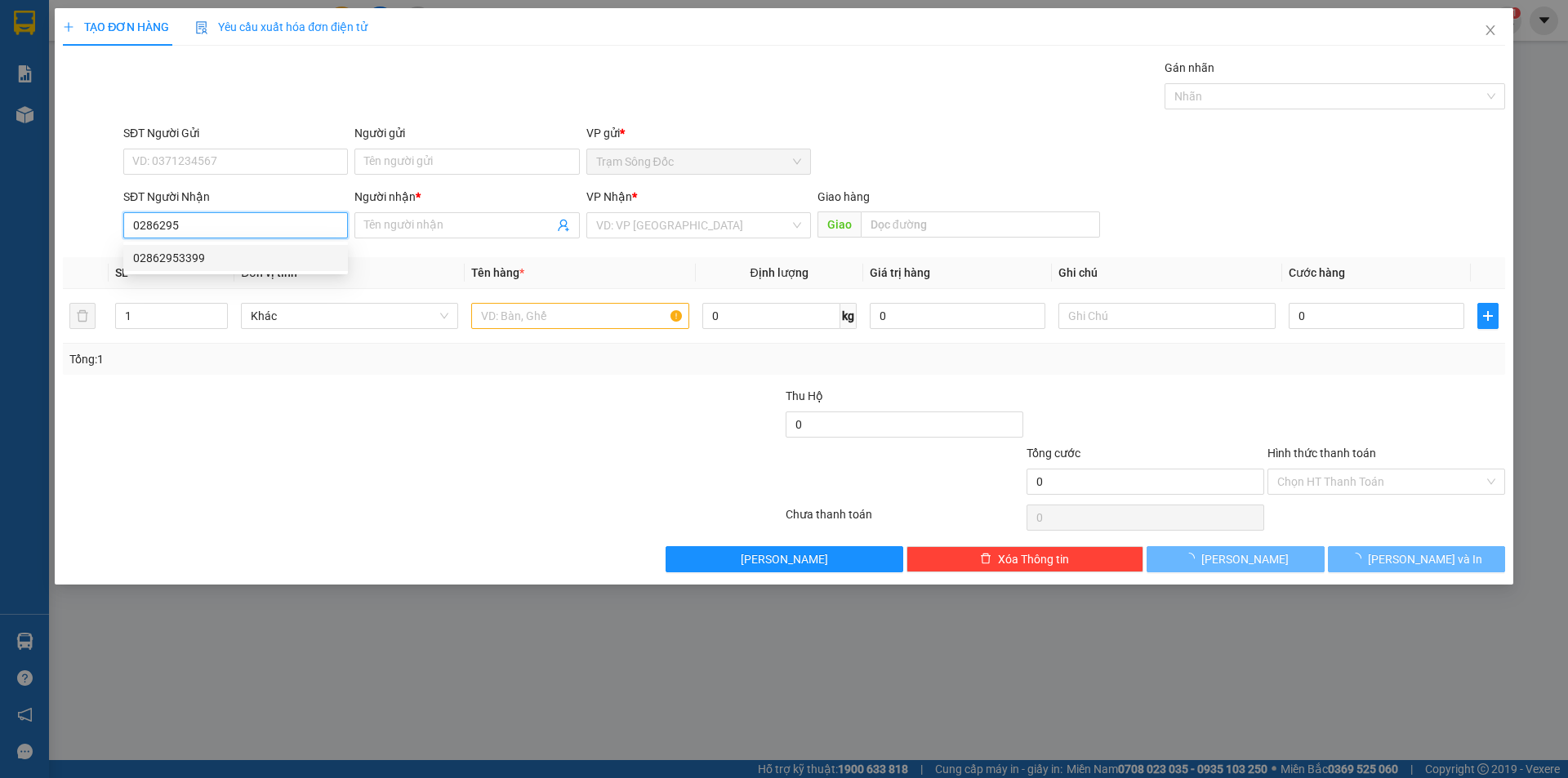
click at [283, 258] on div "02862953399" at bounding box center [235, 257] width 205 height 18
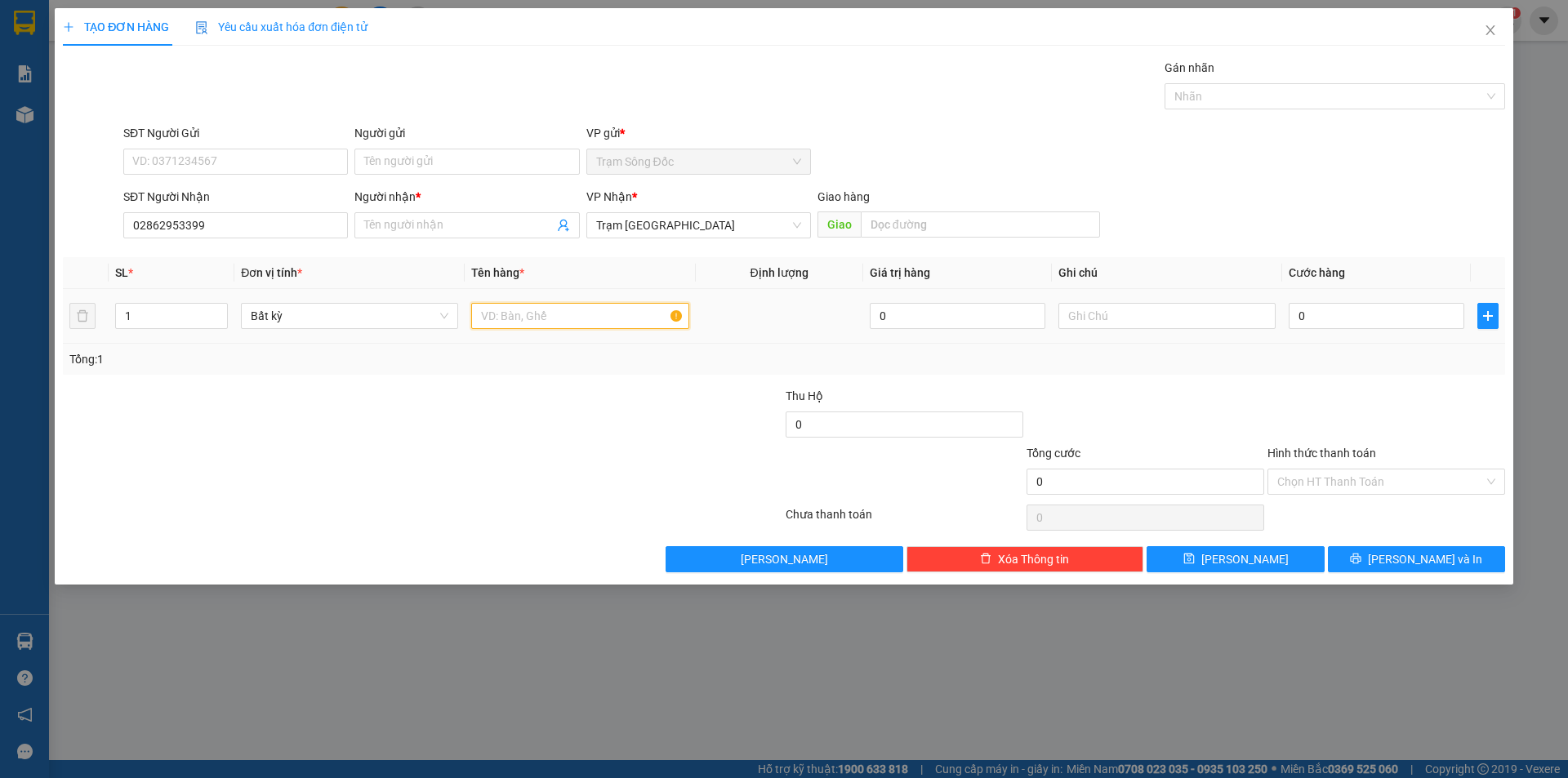
click at [519, 316] on input "text" at bounding box center [579, 316] width 217 height 26
click at [1412, 315] on input "0" at bounding box center [1376, 316] width 176 height 26
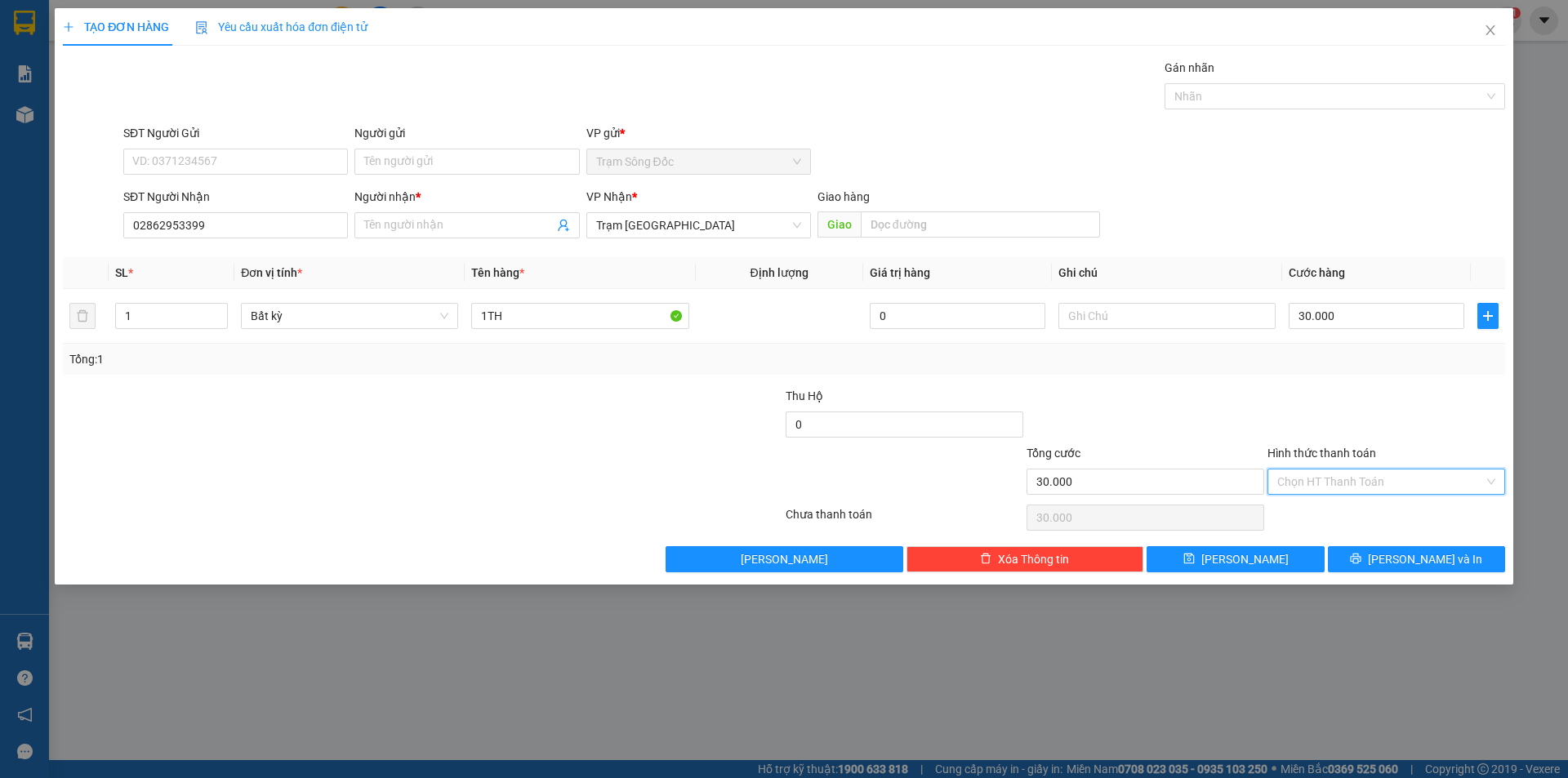
click at [1387, 476] on input "Hình thức thanh toán" at bounding box center [1380, 482] width 207 height 25
click at [1387, 506] on div "Tại văn phòng" at bounding box center [1386, 514] width 218 height 18
click at [1361, 554] on icon "printer" at bounding box center [1355, 559] width 10 height 10
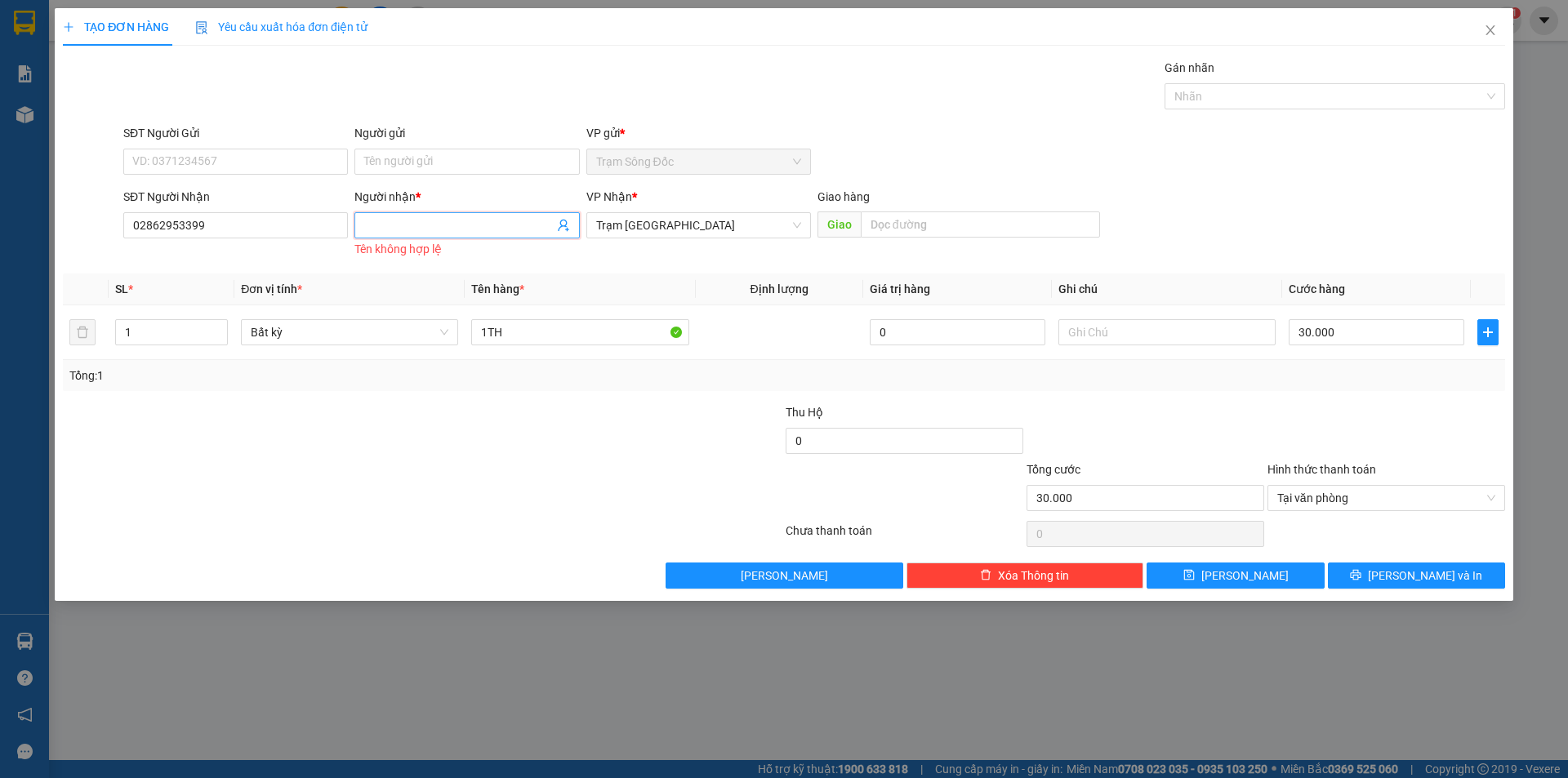
click at [508, 227] on input "Người nhận *" at bounding box center [458, 225] width 189 height 18
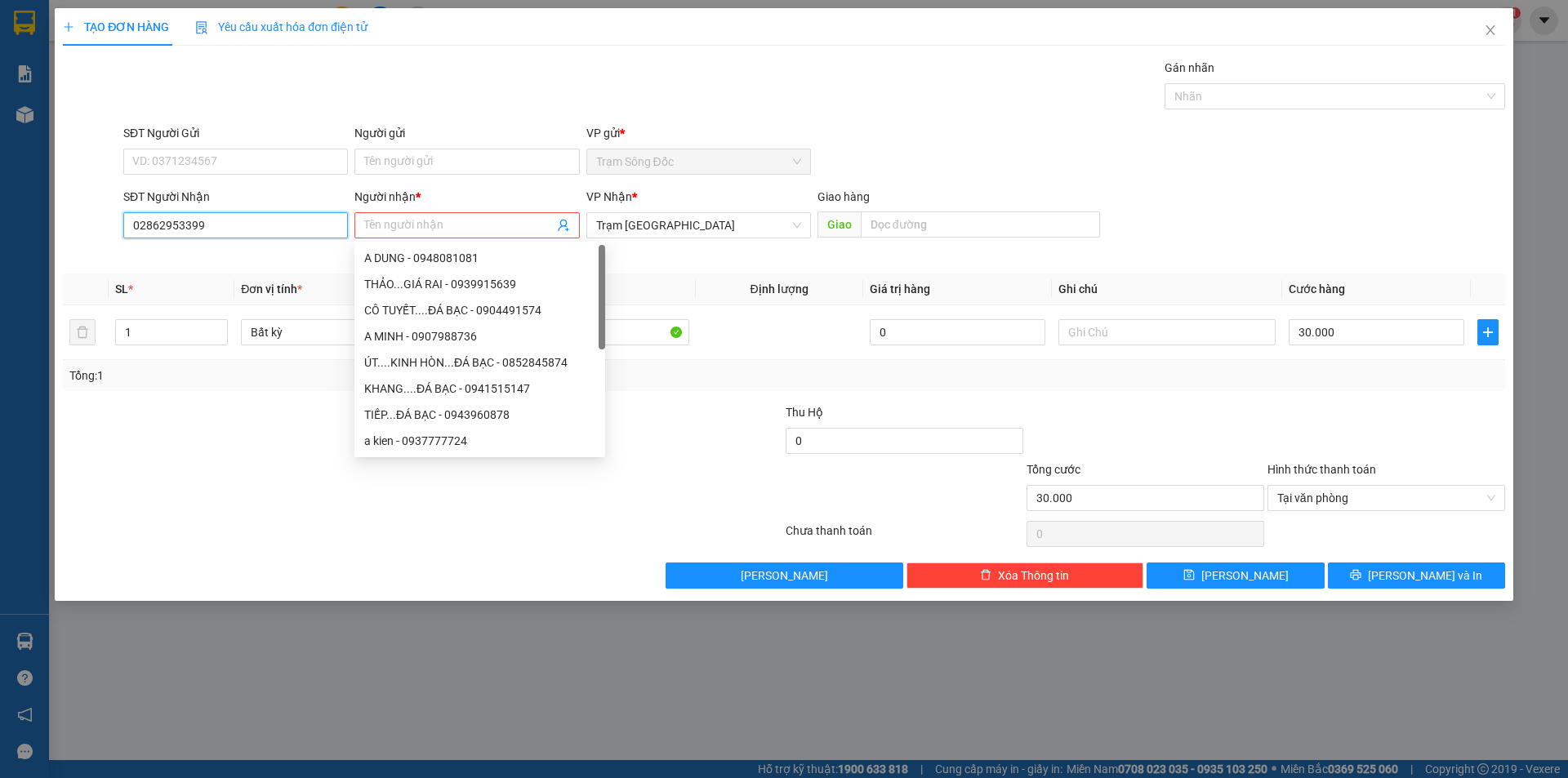
click at [238, 225] on input "02862953399" at bounding box center [235, 226] width 225 height 26
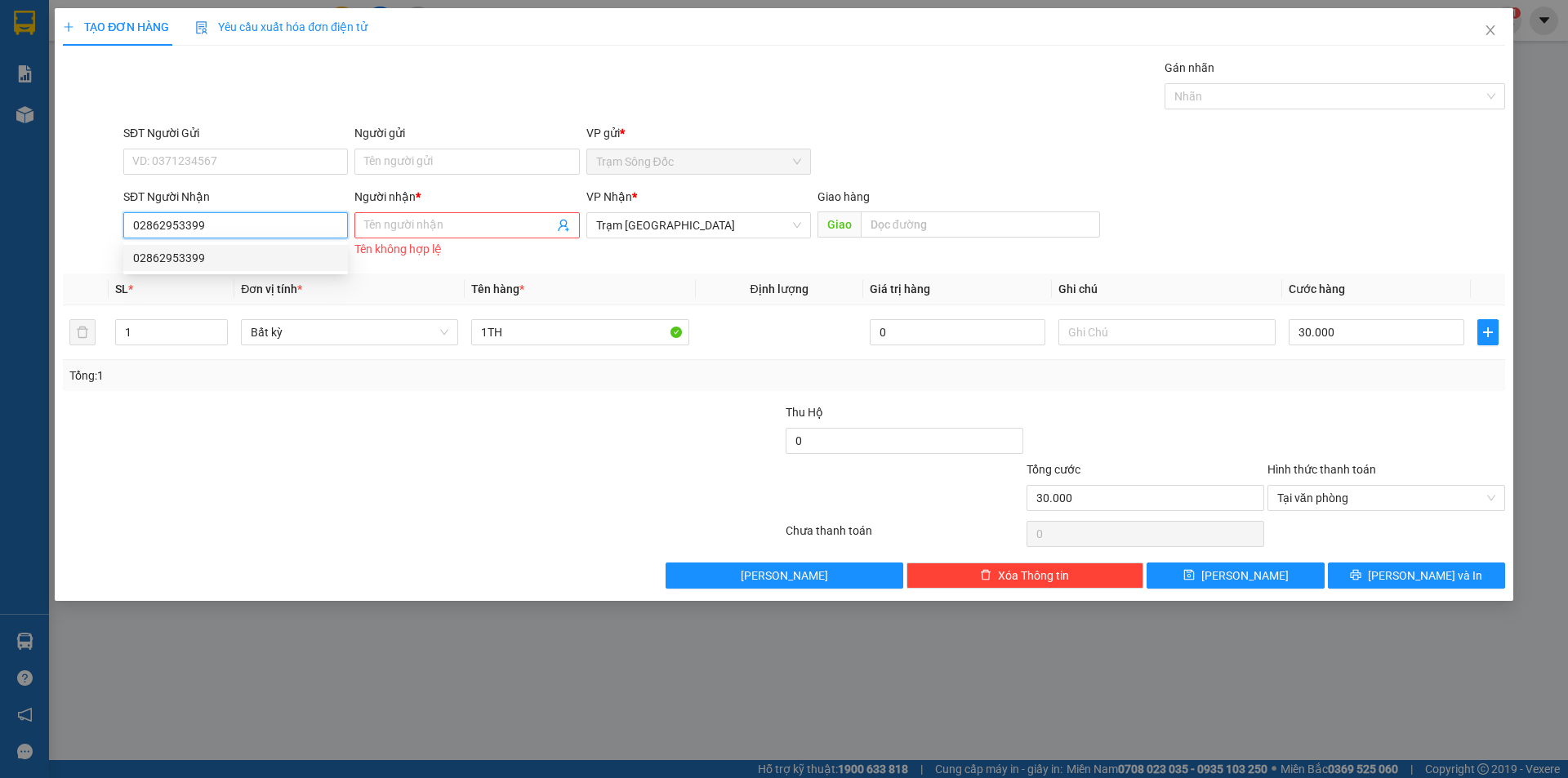
click at [172, 259] on div "02862953399" at bounding box center [235, 257] width 205 height 18
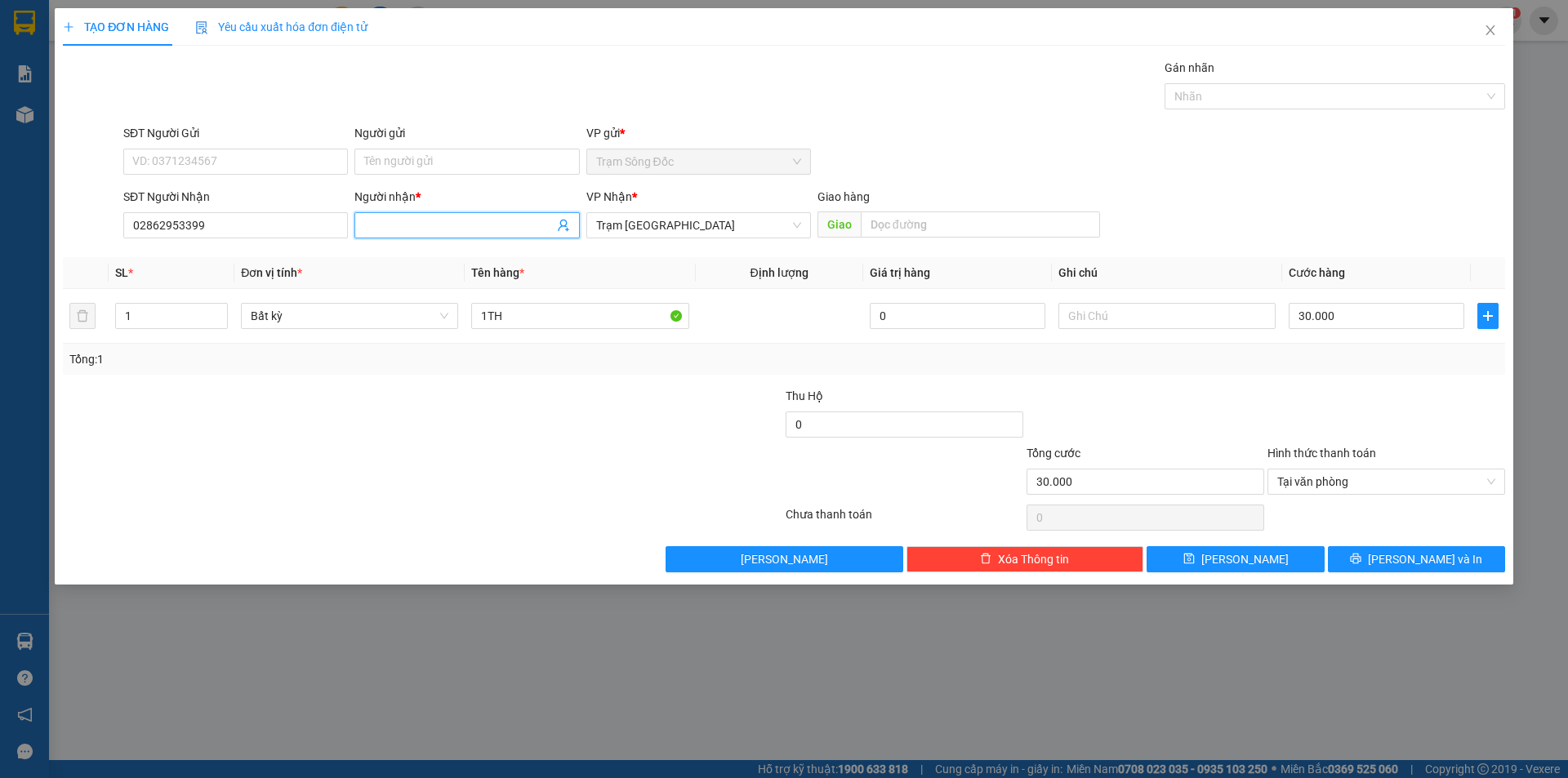
click at [438, 228] on input "Người nhận *" at bounding box center [458, 225] width 189 height 18
click at [453, 251] on div "CTY ME COM - 08262953399" at bounding box center [466, 257] width 205 height 18
click at [1383, 484] on span "Tại văn phòng" at bounding box center [1386, 482] width 218 height 25
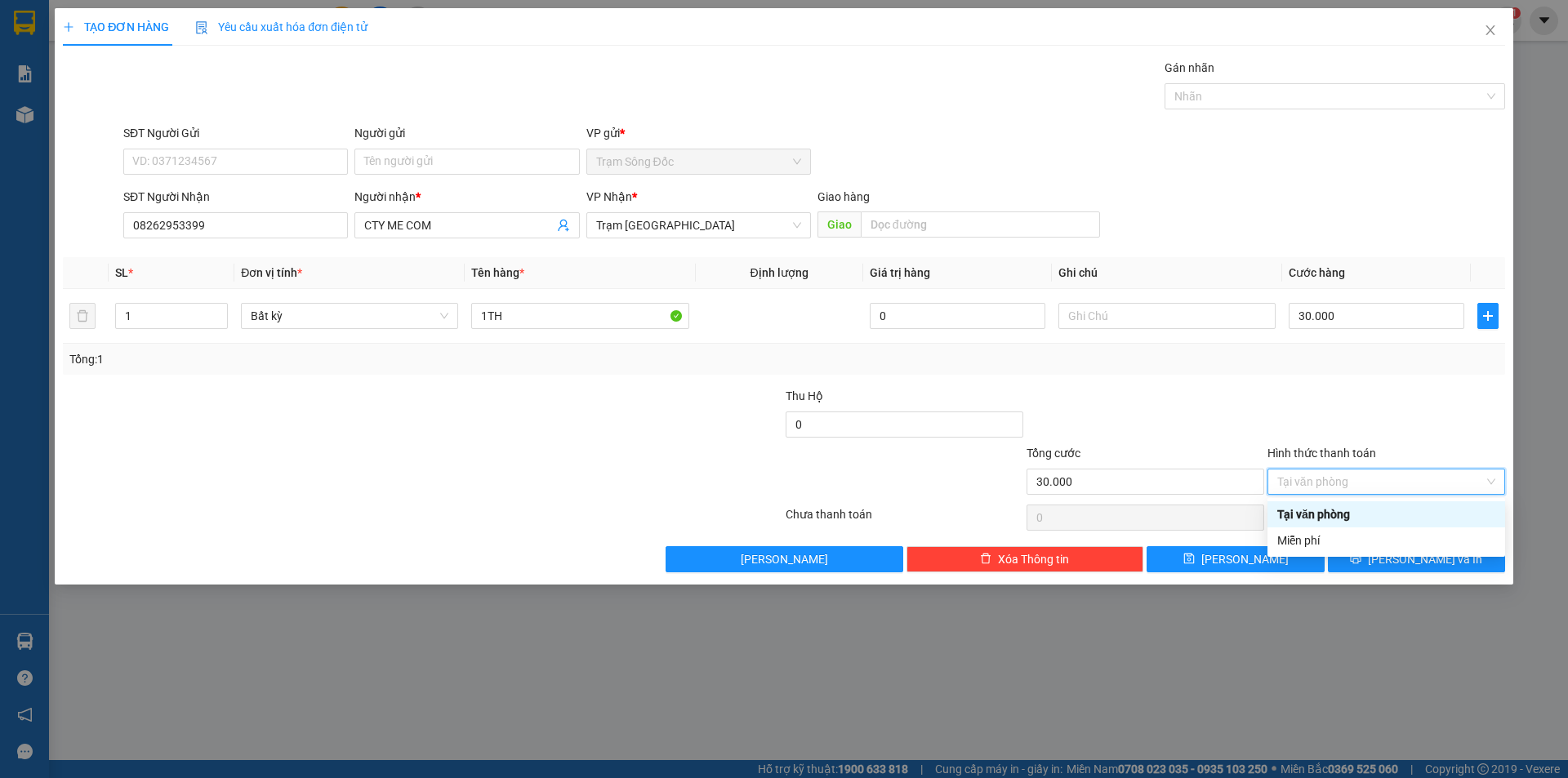
click at [1378, 511] on div "Tại văn phòng" at bounding box center [1386, 514] width 218 height 18
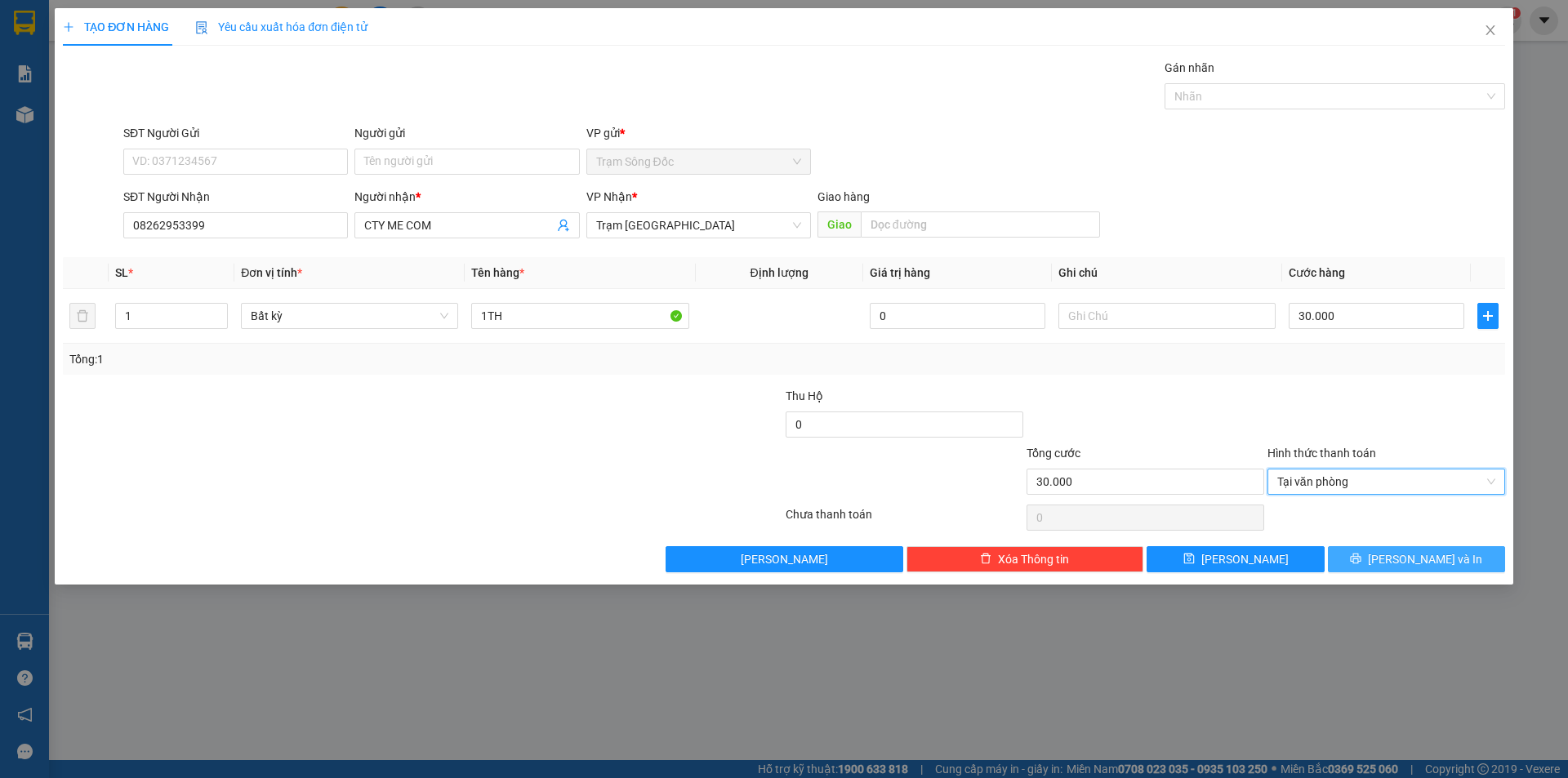
click at [1361, 558] on icon "printer" at bounding box center [1355, 559] width 11 height 11
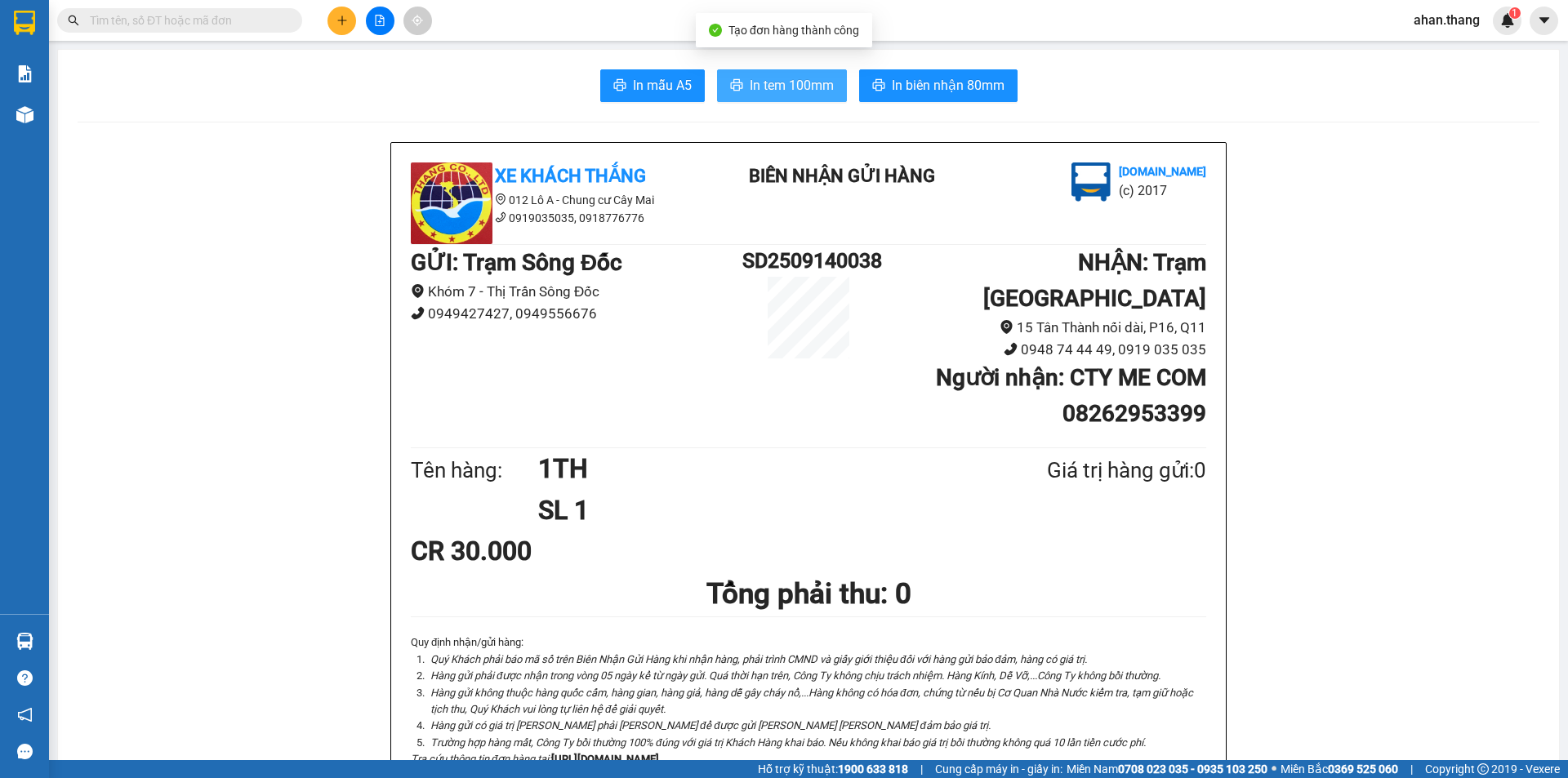
click at [767, 79] on span "In tem 100mm" at bounding box center [791, 85] width 84 height 21
click at [337, 17] on icon "plus" at bounding box center [342, 21] width 11 height 11
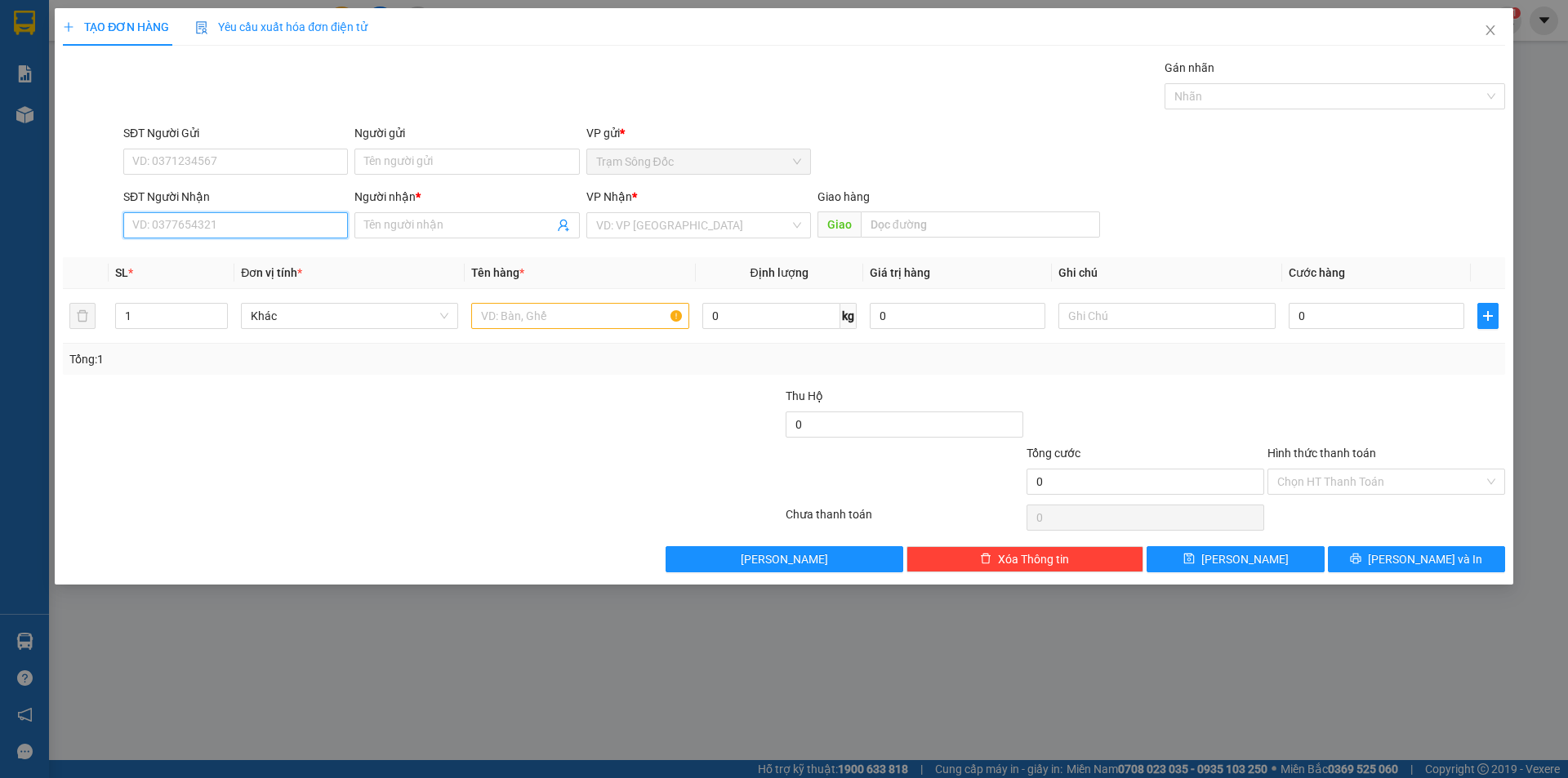
click at [292, 225] on input "SĐT Người Nhận" at bounding box center [235, 226] width 225 height 26
click at [235, 251] on div "0913617003 - CHU VU HB" at bounding box center [235, 257] width 205 height 18
click at [531, 311] on input "text" at bounding box center [579, 316] width 217 height 26
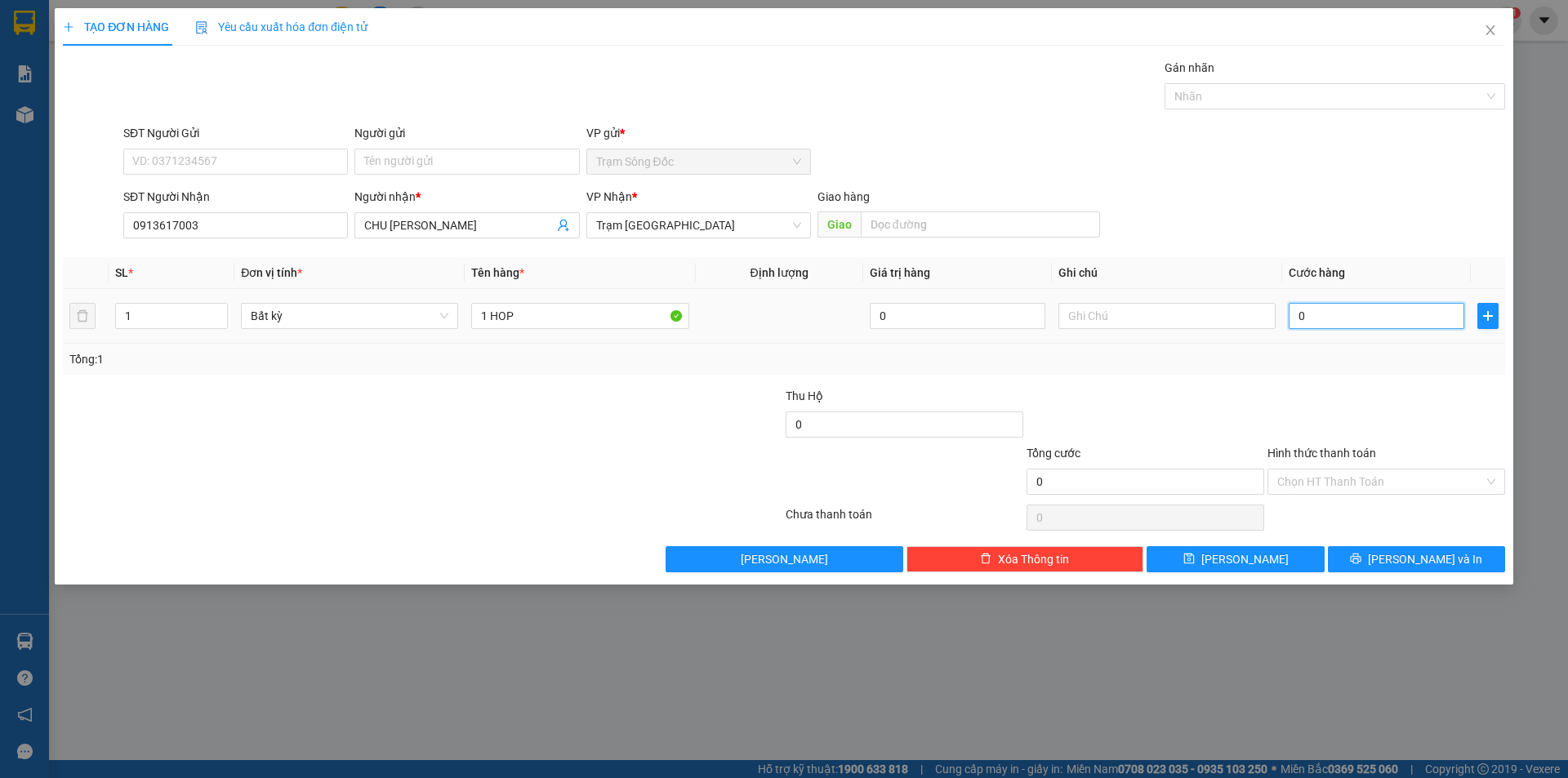
click at [1340, 316] on input "0" at bounding box center [1376, 316] width 176 height 26
click at [1347, 479] on input "Hình thức thanh toán" at bounding box center [1380, 482] width 207 height 25
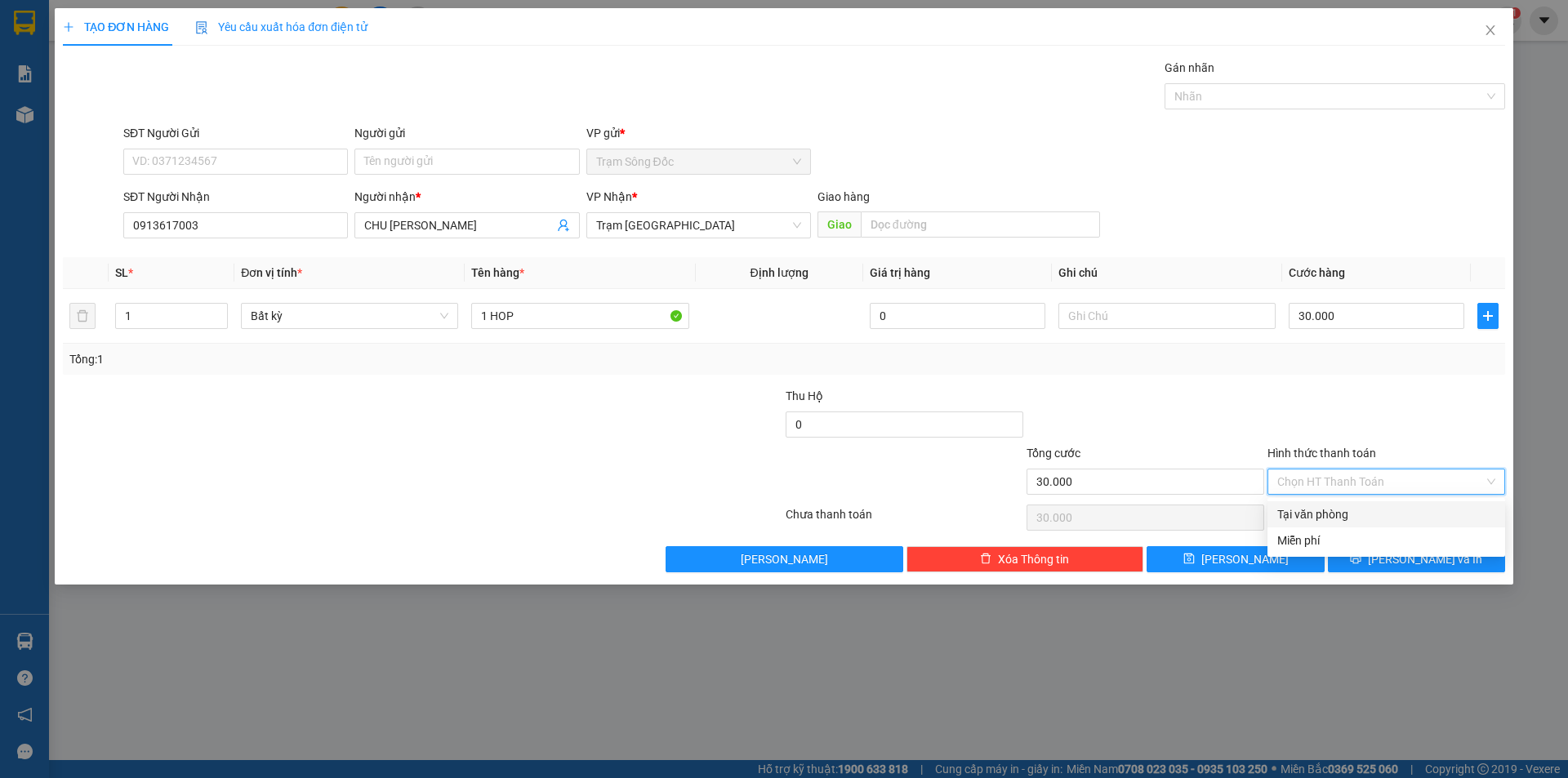
click at [1350, 512] on div "Tại văn phòng" at bounding box center [1386, 514] width 218 height 18
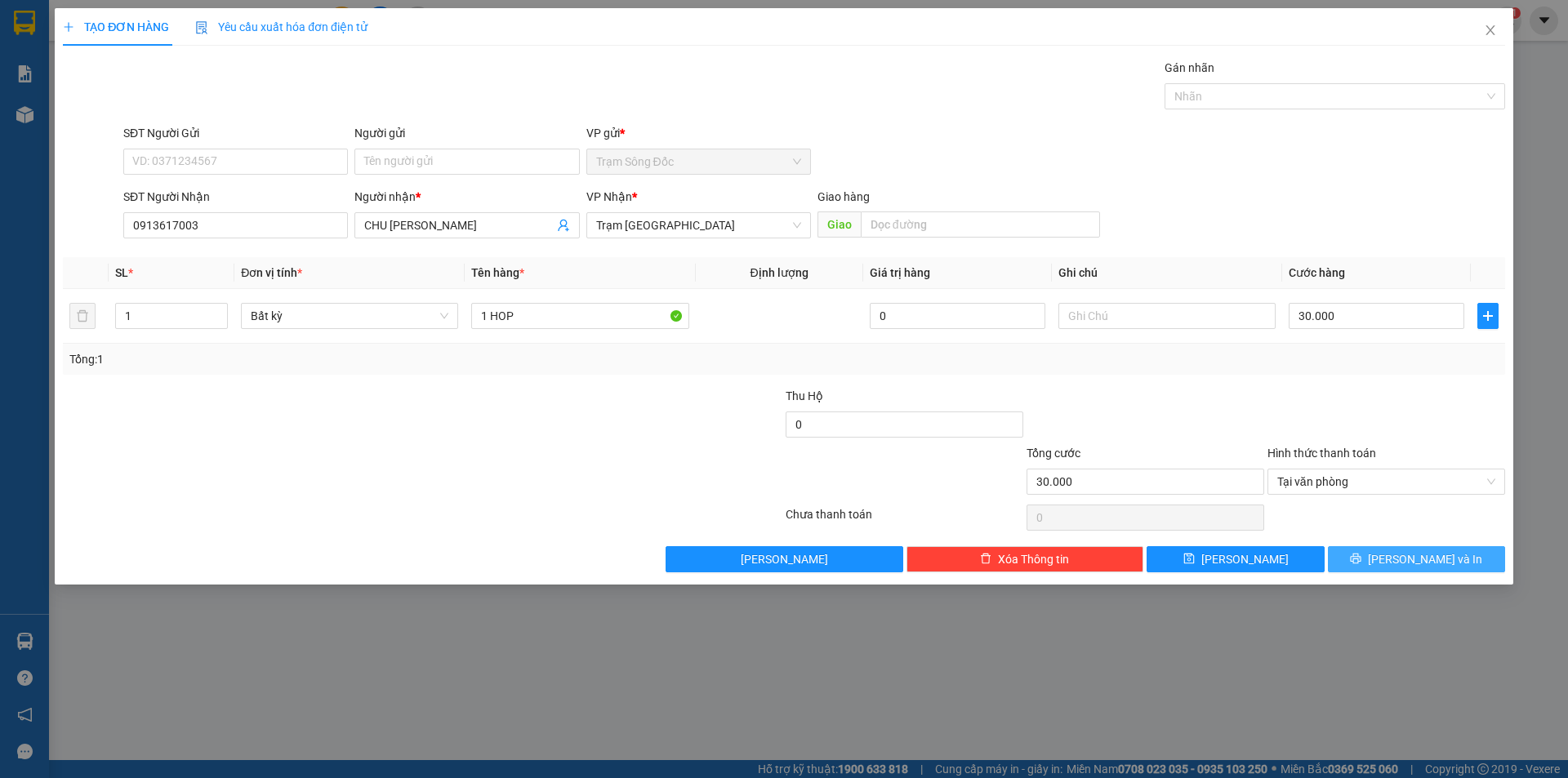
click at [1357, 558] on button "[PERSON_NAME] và In" at bounding box center [1416, 560] width 177 height 26
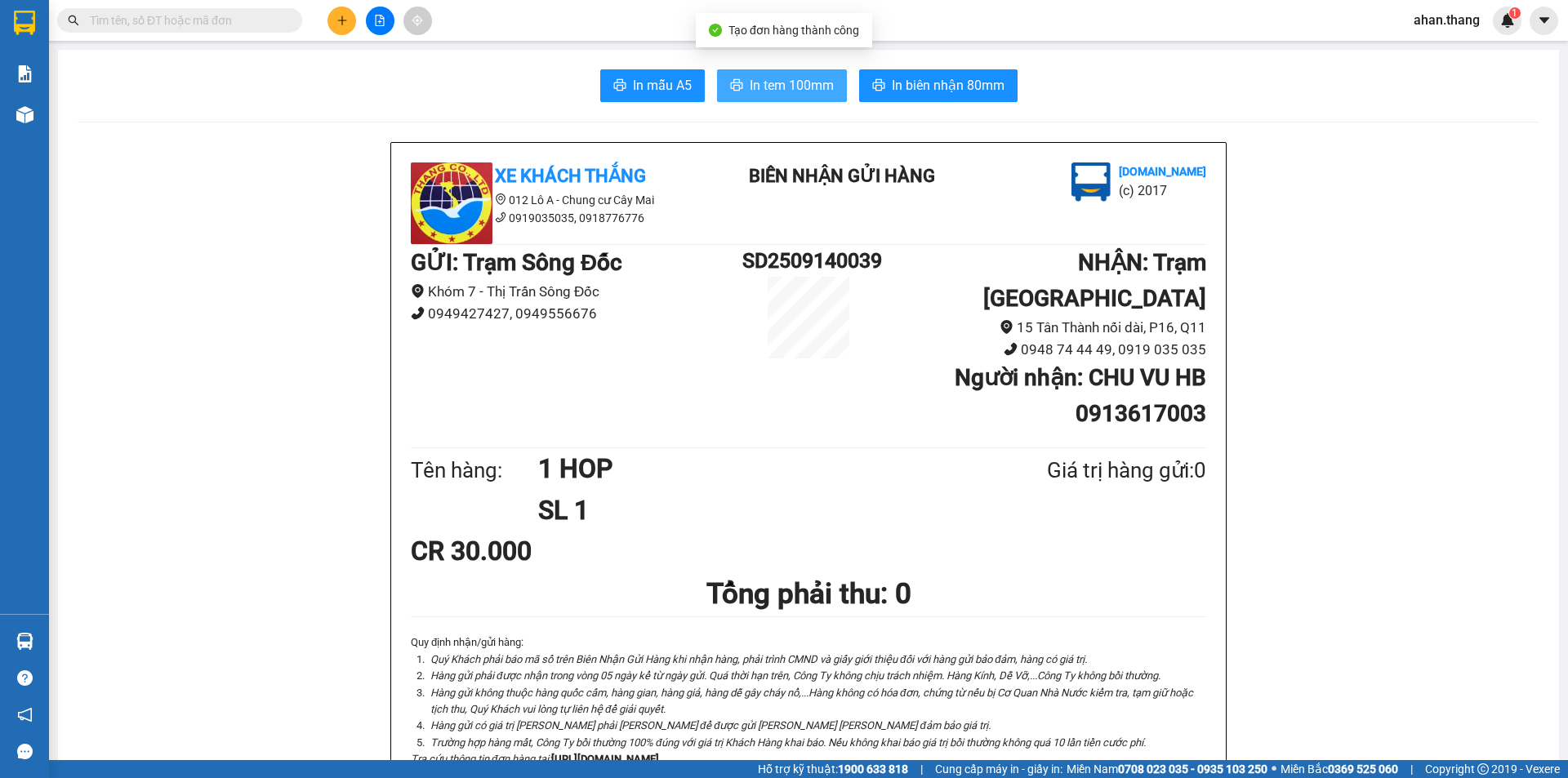
click at [757, 79] on span "In tem 100mm" at bounding box center [791, 85] width 84 height 21
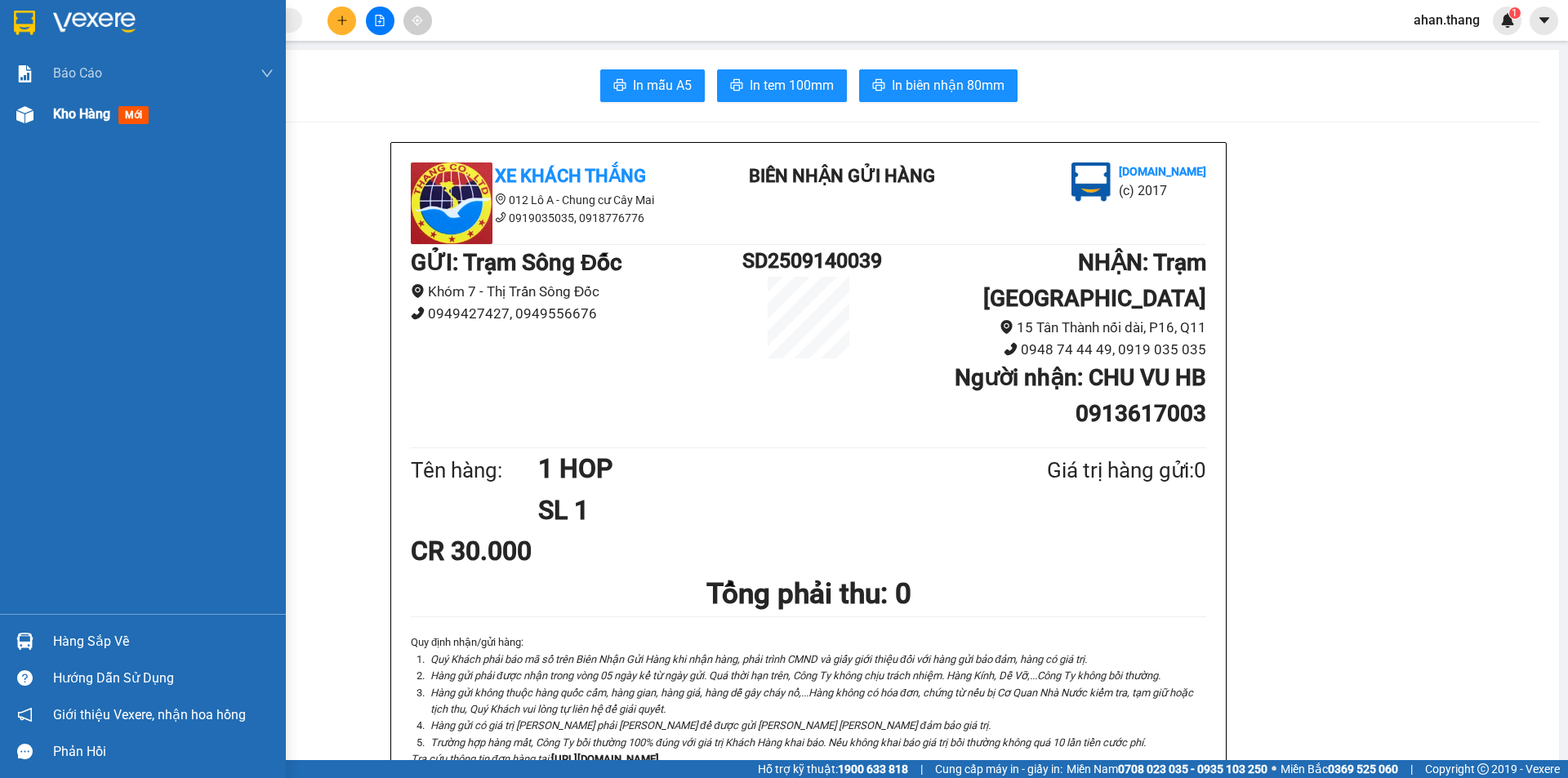
click at [53, 112] on span "Kho hàng" at bounding box center [81, 113] width 57 height 15
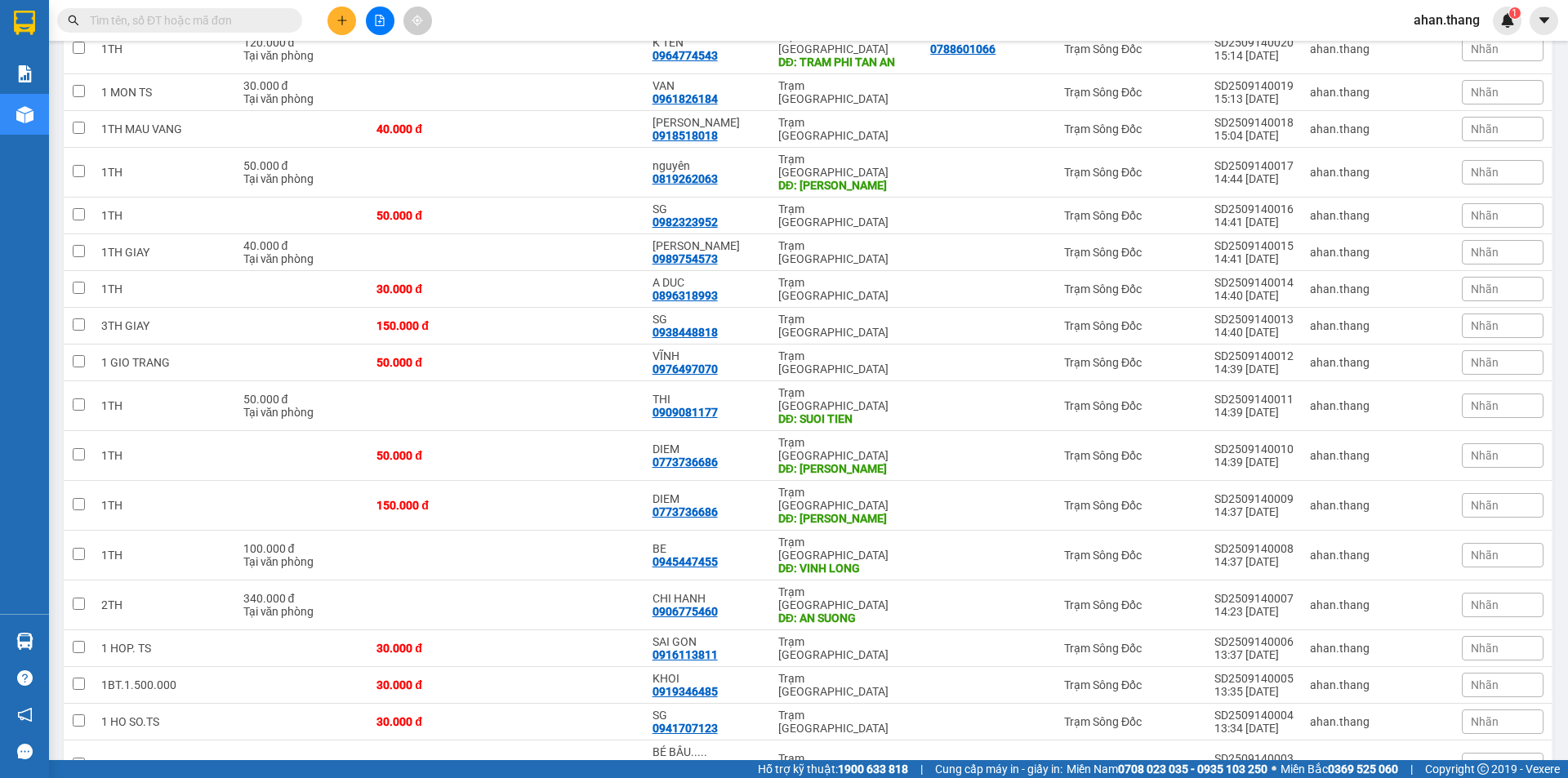
scroll to position [1013, 0]
click at [1490, 681] on span "100 / trang" at bounding box center [1480, 683] width 62 height 16
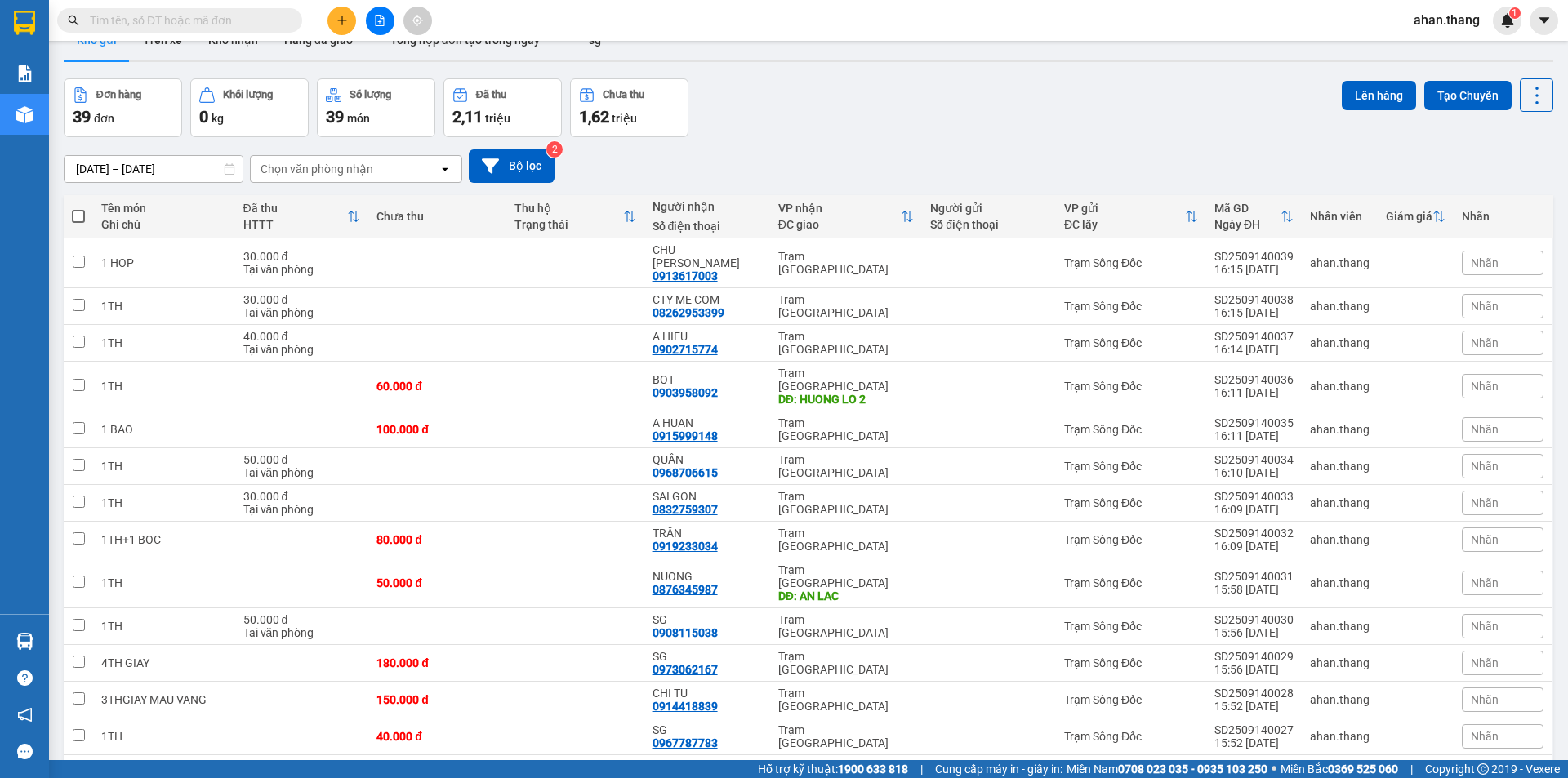
scroll to position [0, 0]
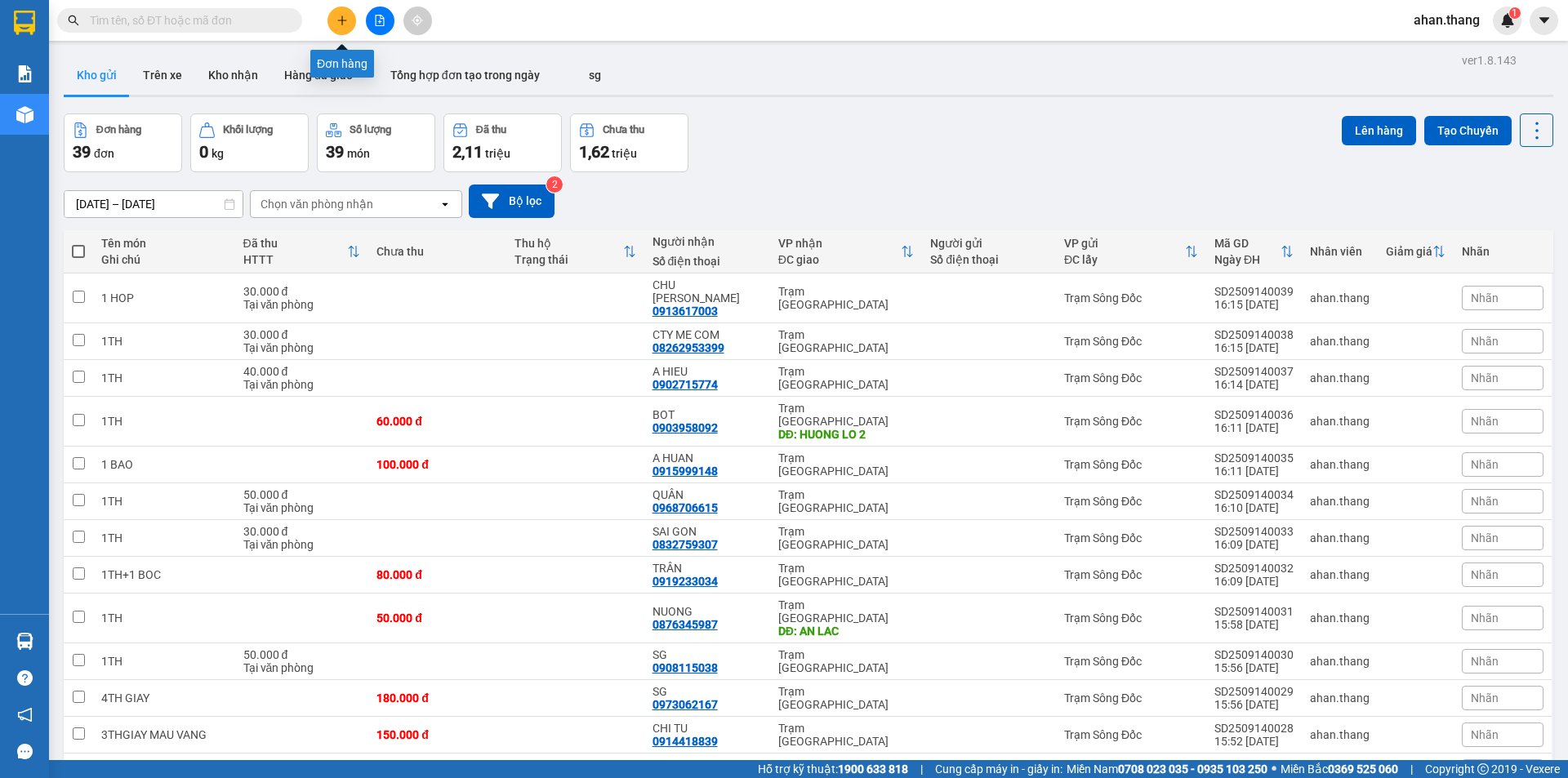
click at [337, 21] on icon "plus" at bounding box center [342, 21] width 11 height 11
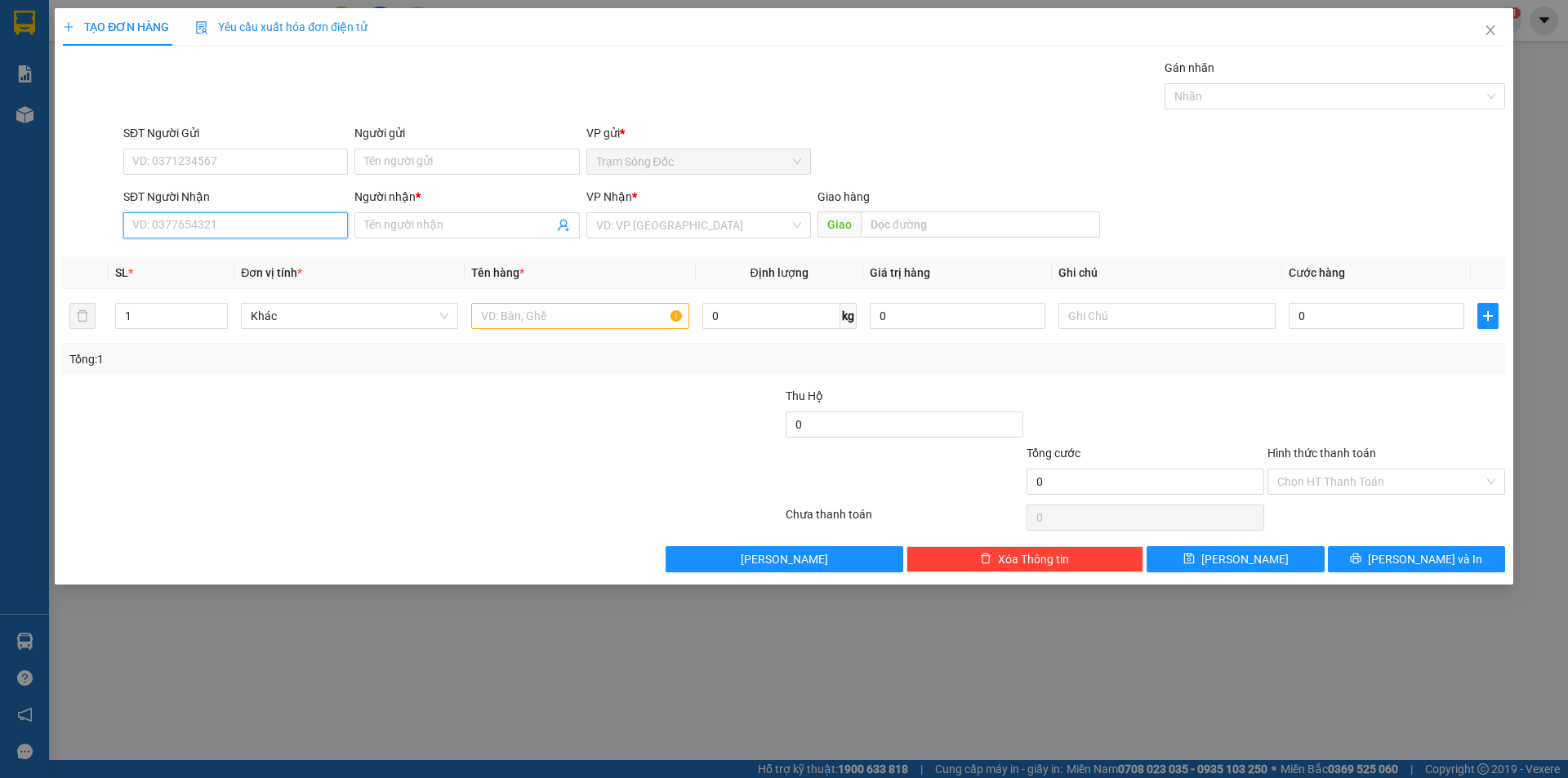
click at [303, 229] on input "SĐT Người Nhận" at bounding box center [235, 226] width 225 height 26
click at [566, 318] on input "text" at bounding box center [579, 316] width 217 height 26
click at [686, 217] on input "search" at bounding box center [693, 225] width 194 height 25
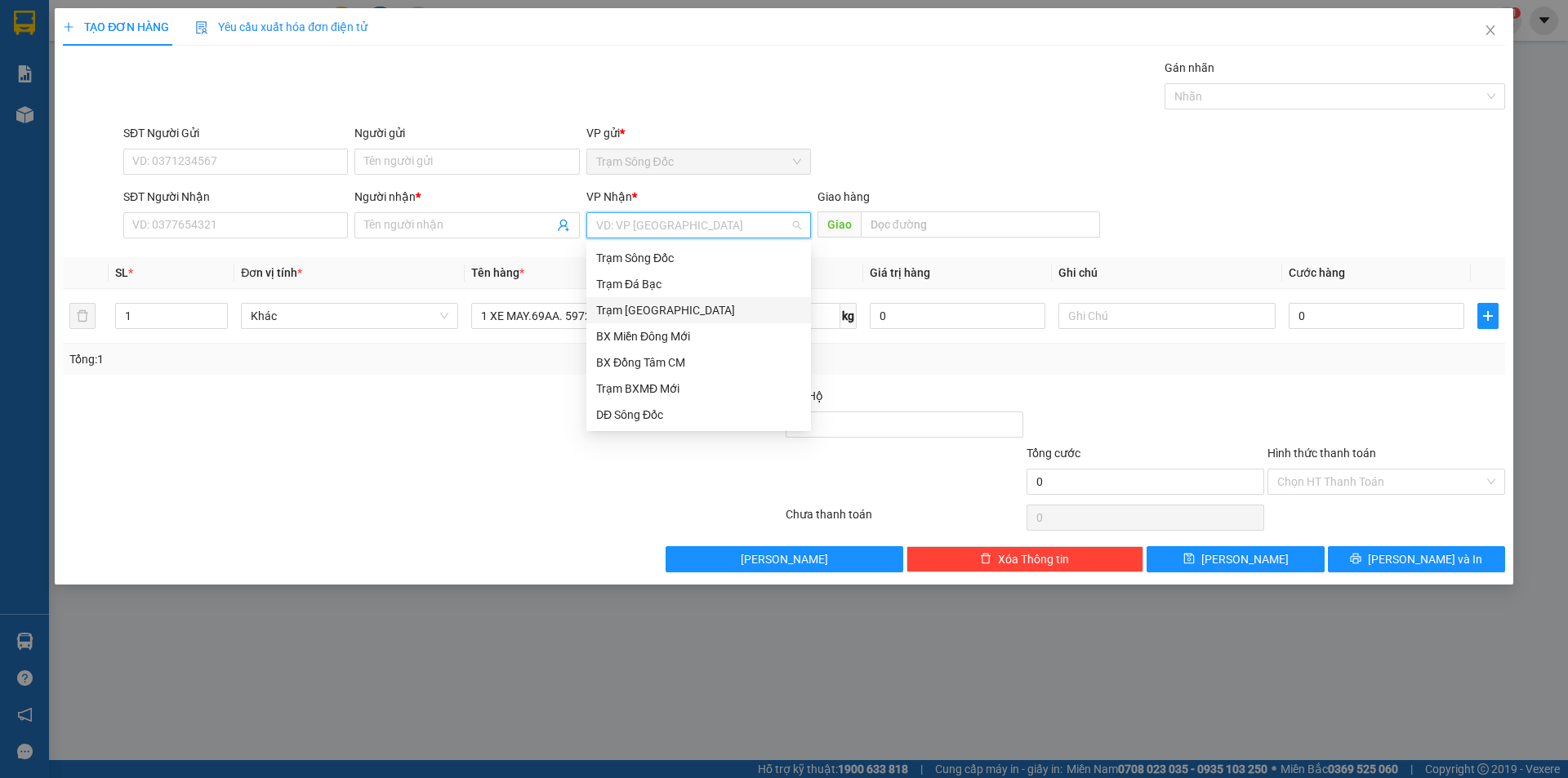
click at [668, 310] on div "Trạm [GEOGRAPHIC_DATA]" at bounding box center [698, 310] width 205 height 18
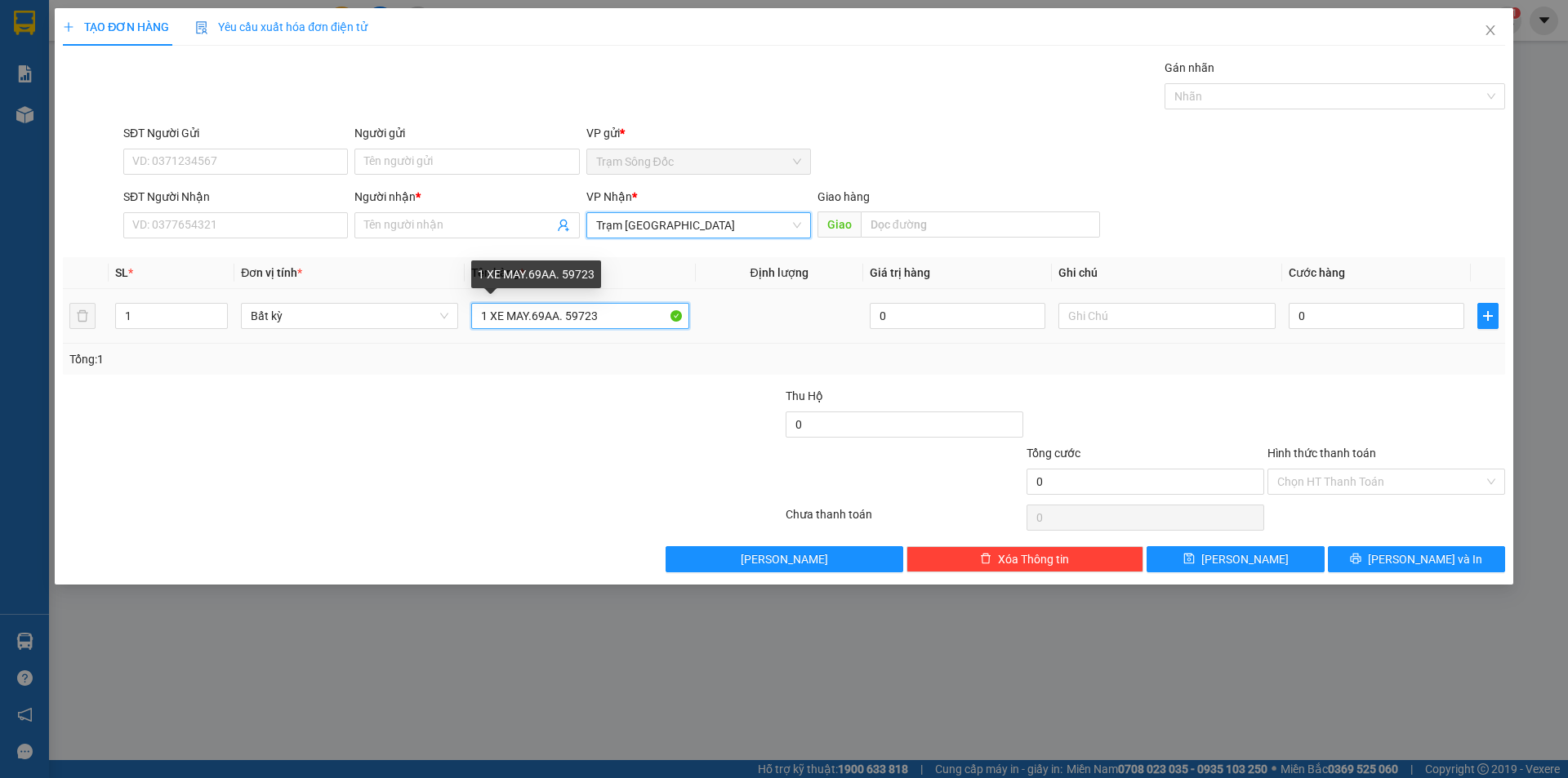
click at [603, 315] on input "1 XE MAY.69AA. 59723" at bounding box center [579, 316] width 217 height 26
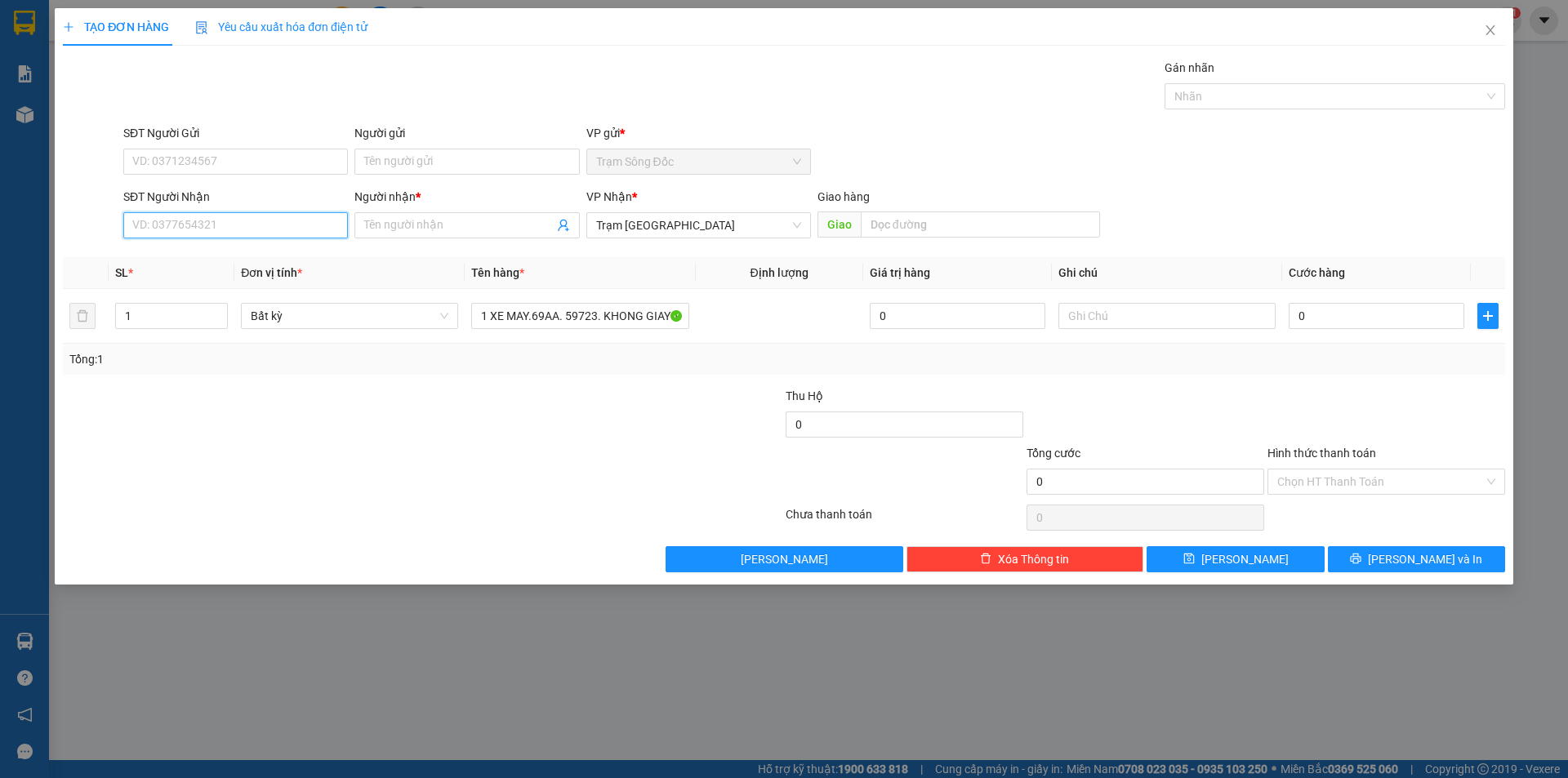
click at [286, 229] on input "SĐT Người Nhận" at bounding box center [235, 226] width 225 height 26
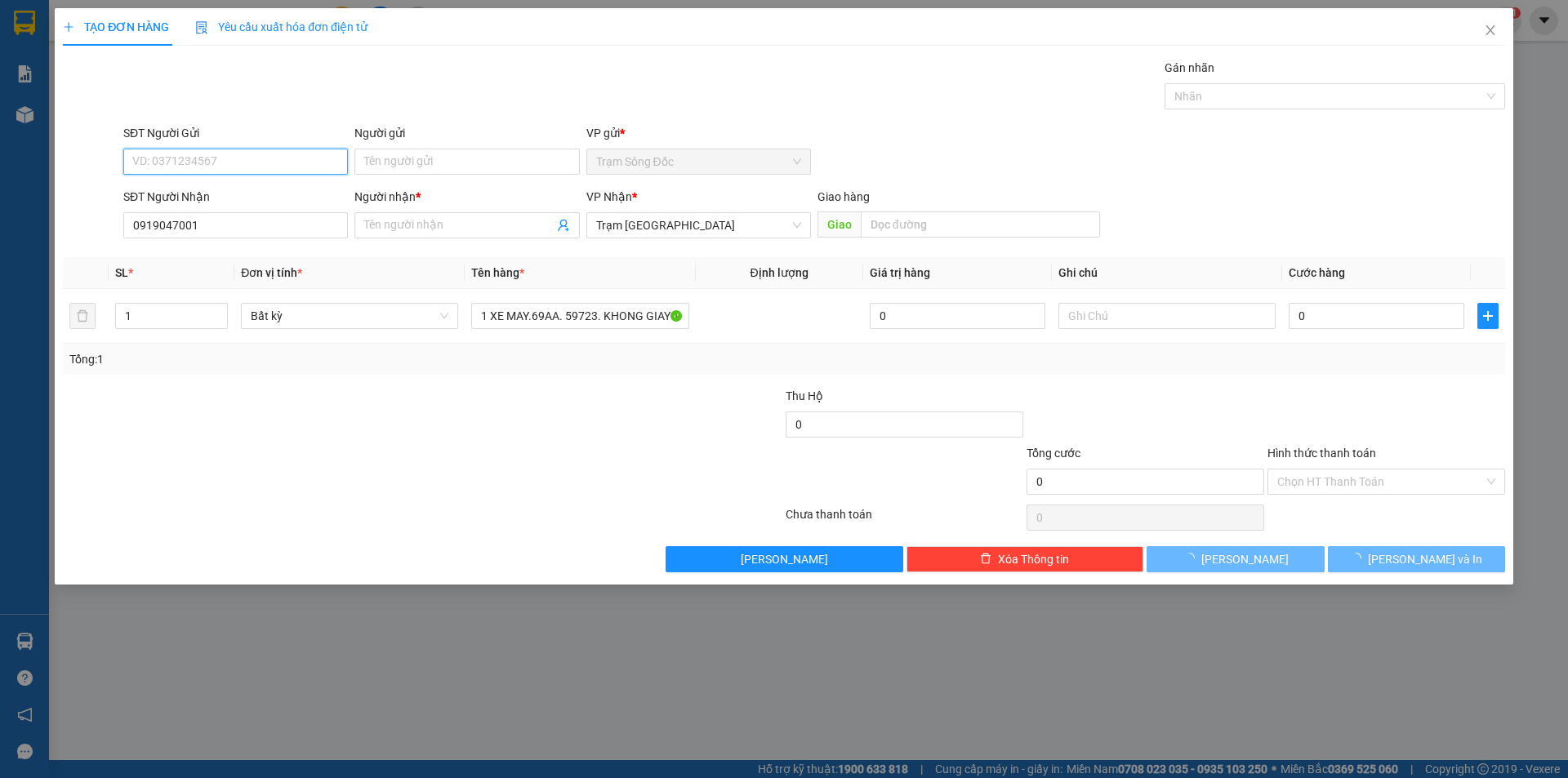
click at [246, 164] on input "SĐT Người Gửi" at bounding box center [235, 162] width 225 height 26
click at [436, 226] on input "Người nhận *" at bounding box center [458, 225] width 189 height 18
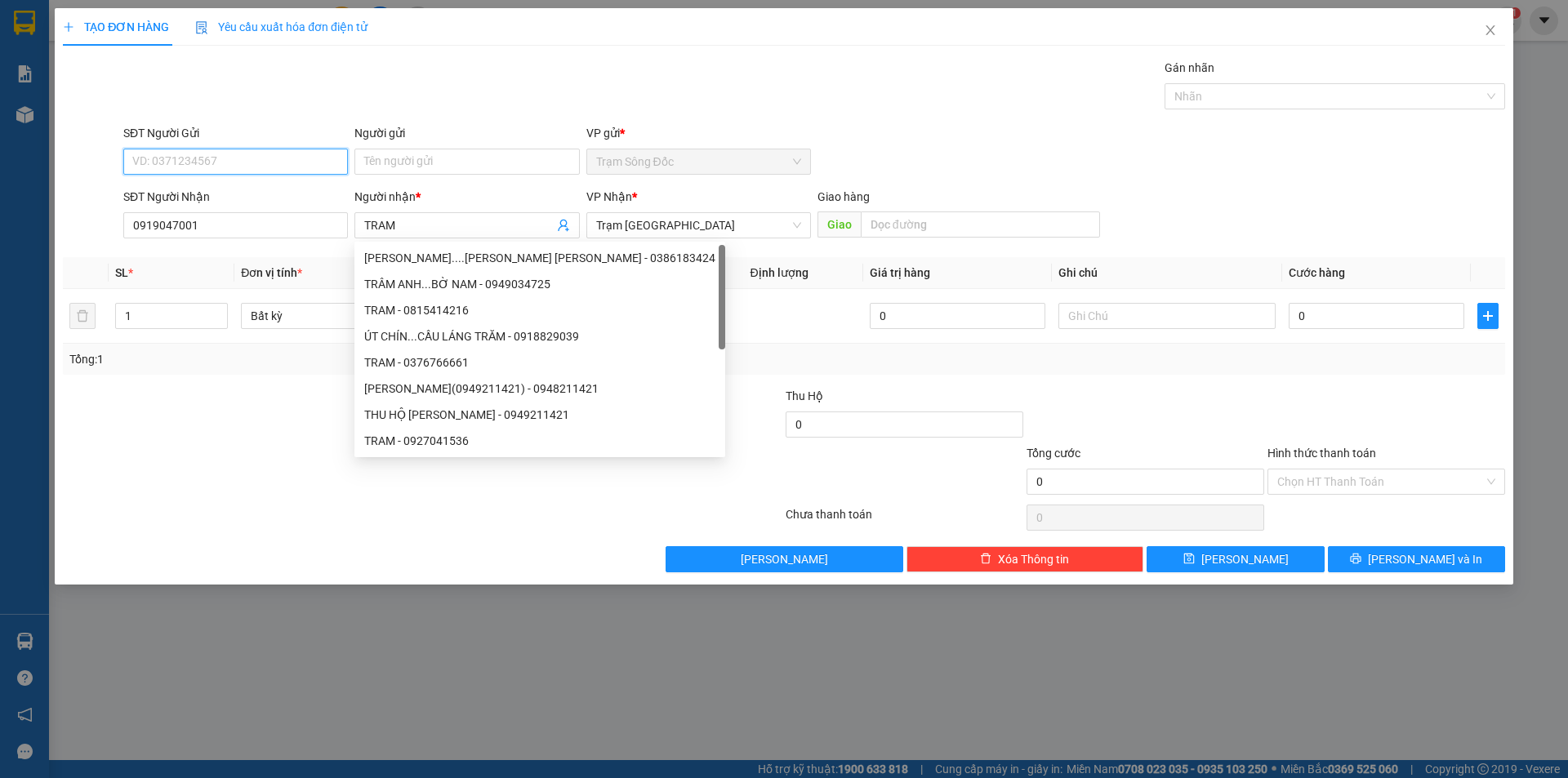
click at [290, 160] on input "SĐT Người Gửi" at bounding box center [235, 162] width 225 height 26
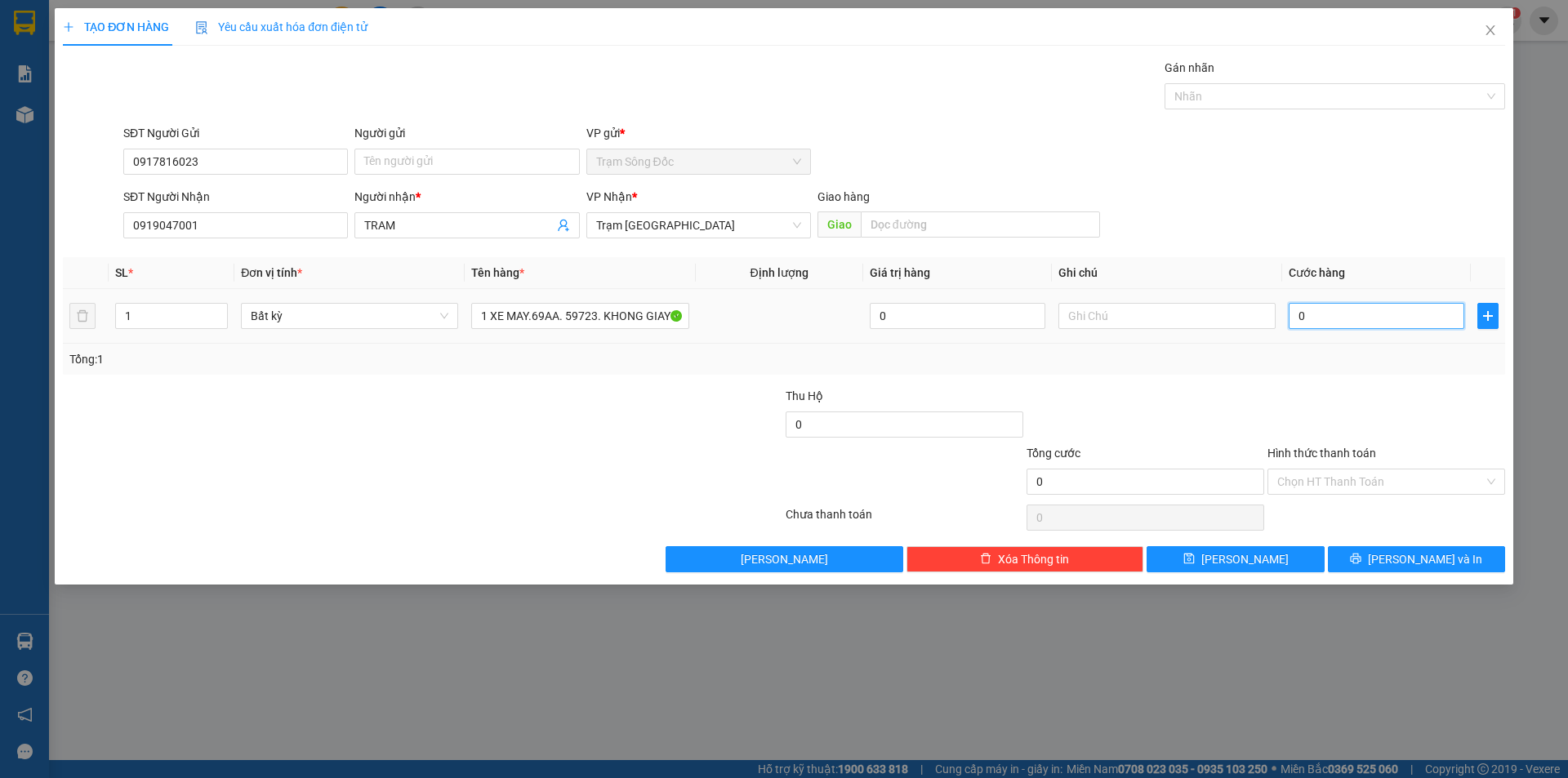
click at [1384, 317] on input "0" at bounding box center [1376, 316] width 176 height 26
click at [1409, 481] on input "Hình thức thanh toán" at bounding box center [1380, 482] width 207 height 25
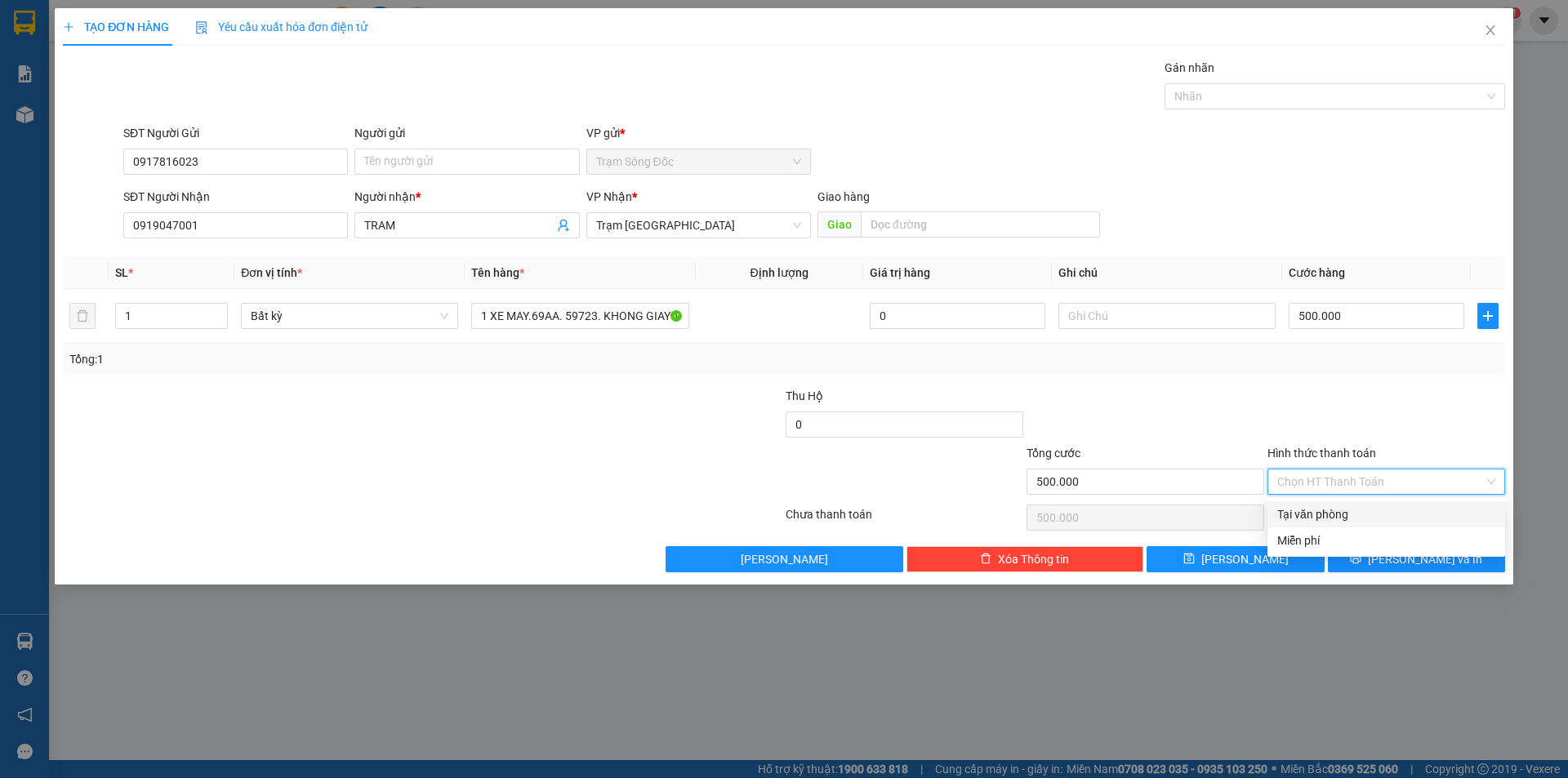
click at [1396, 510] on div "Tại văn phòng" at bounding box center [1386, 514] width 218 height 18
click at [1361, 562] on icon "printer" at bounding box center [1355, 559] width 10 height 10
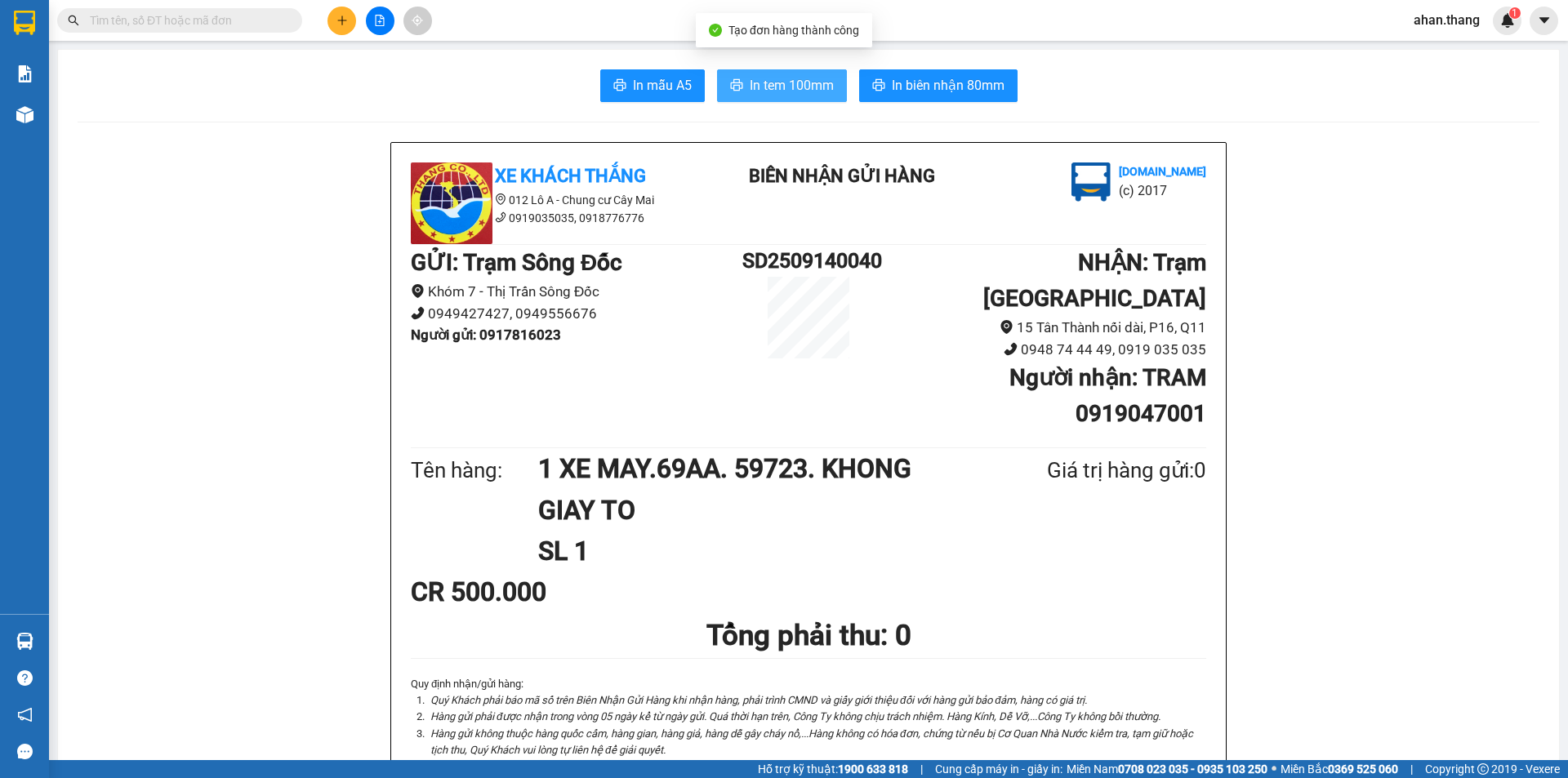
click at [795, 83] on span "In tem 100mm" at bounding box center [791, 85] width 84 height 21
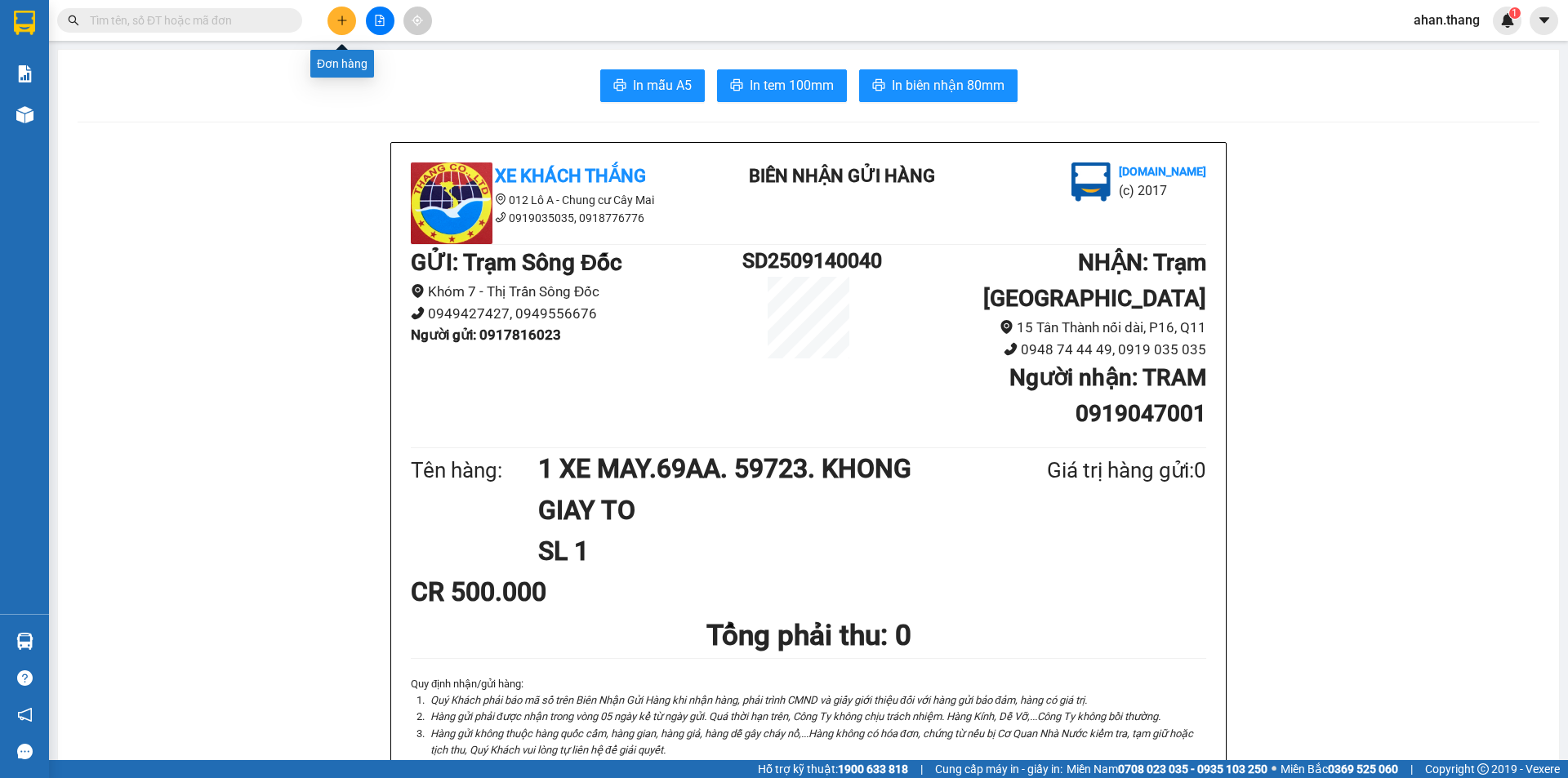
click at [350, 18] on button at bounding box center [341, 21] width 28 height 28
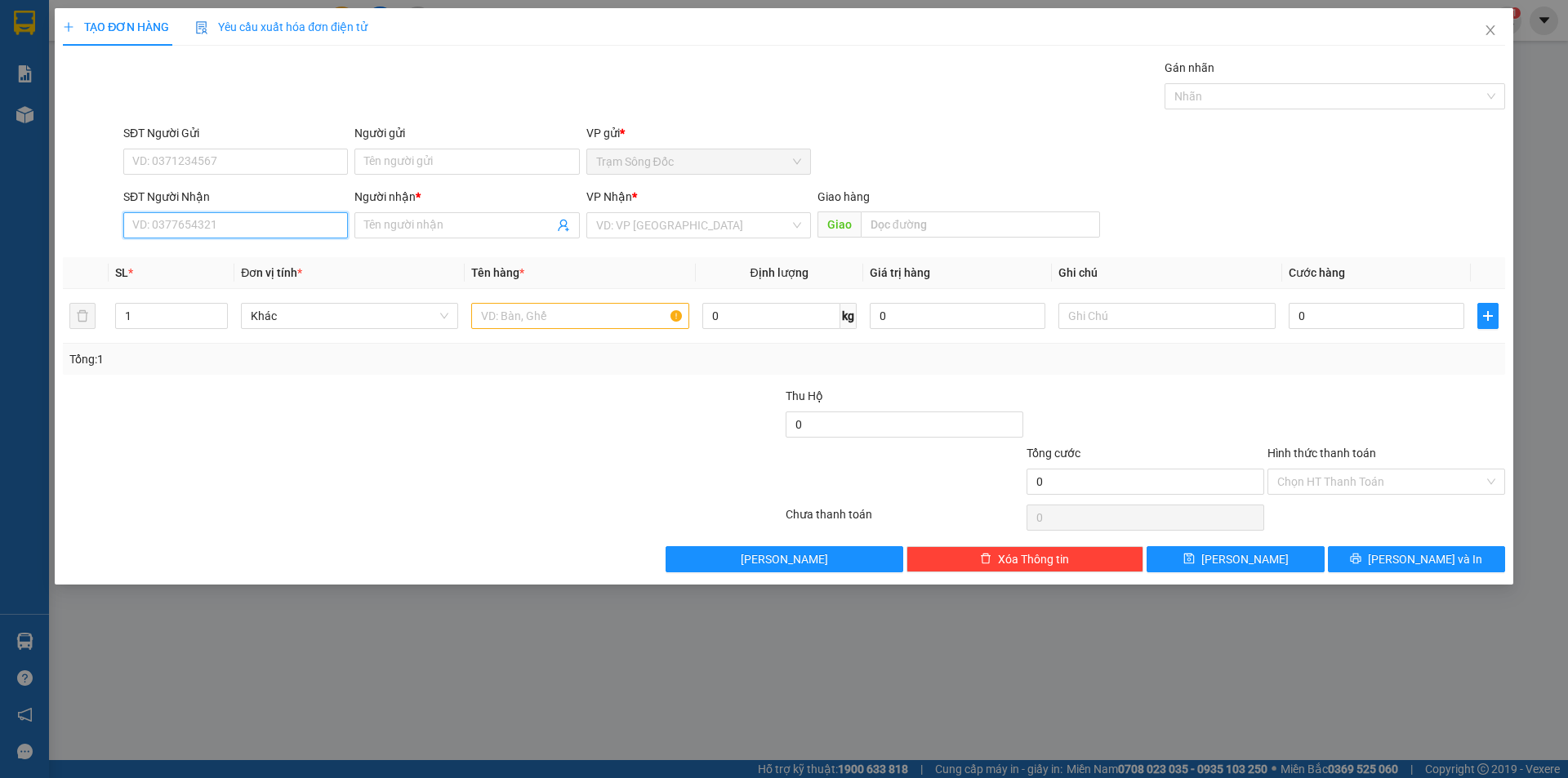
click at [249, 222] on input "SĐT Người Nhận" at bounding box center [235, 226] width 225 height 26
click at [217, 257] on div "0919634080 - SG" at bounding box center [235, 257] width 205 height 18
click at [513, 314] on input "text" at bounding box center [579, 316] width 217 height 26
click at [404, 225] on input "SG" at bounding box center [458, 225] width 189 height 18
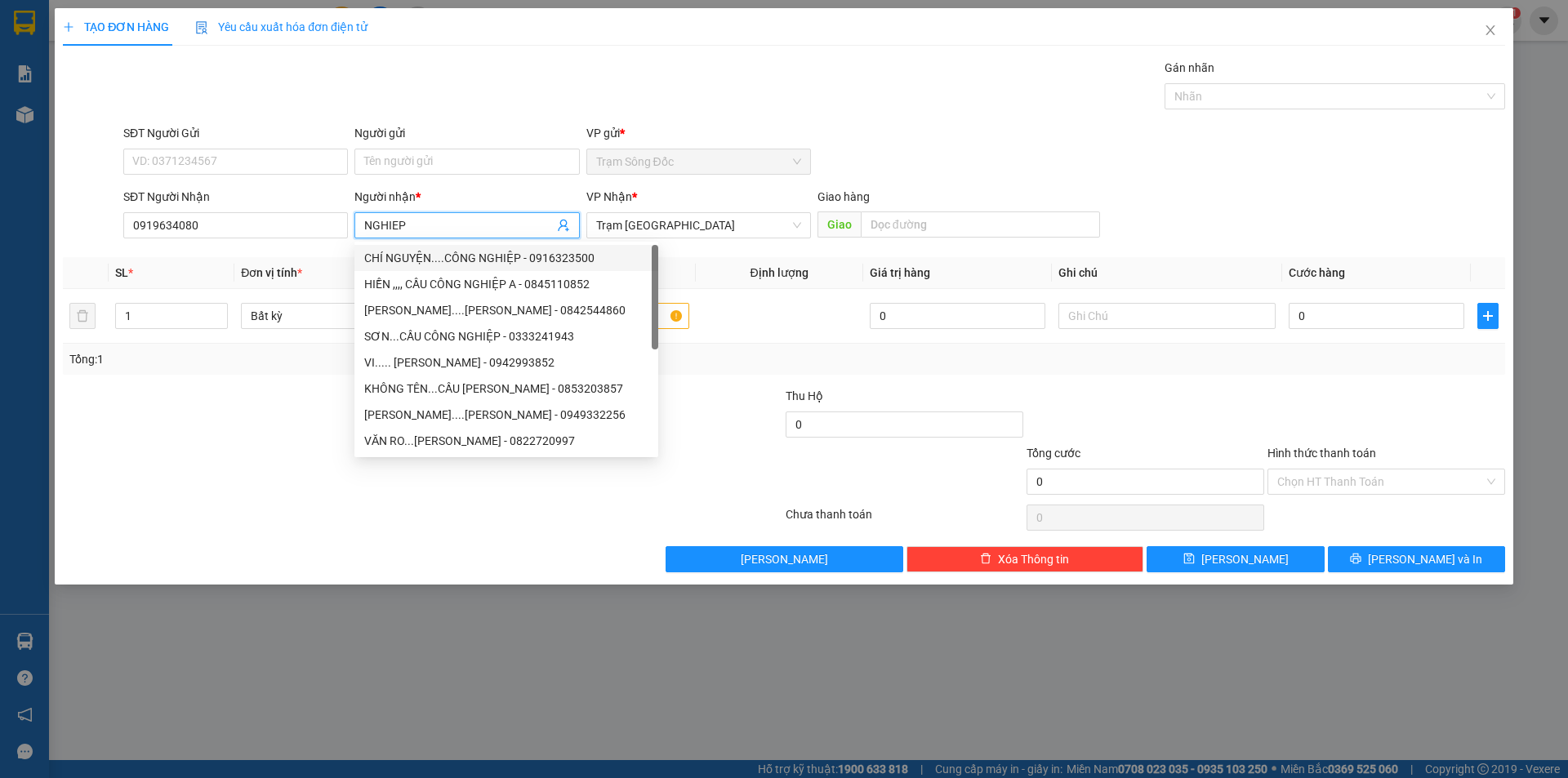
click at [1009, 124] on div "SĐT Người Gửi VD: 0371234567 Người gửi Tên người gửi VP gửi * Trạm Sông Đốc" at bounding box center [814, 152] width 1388 height 57
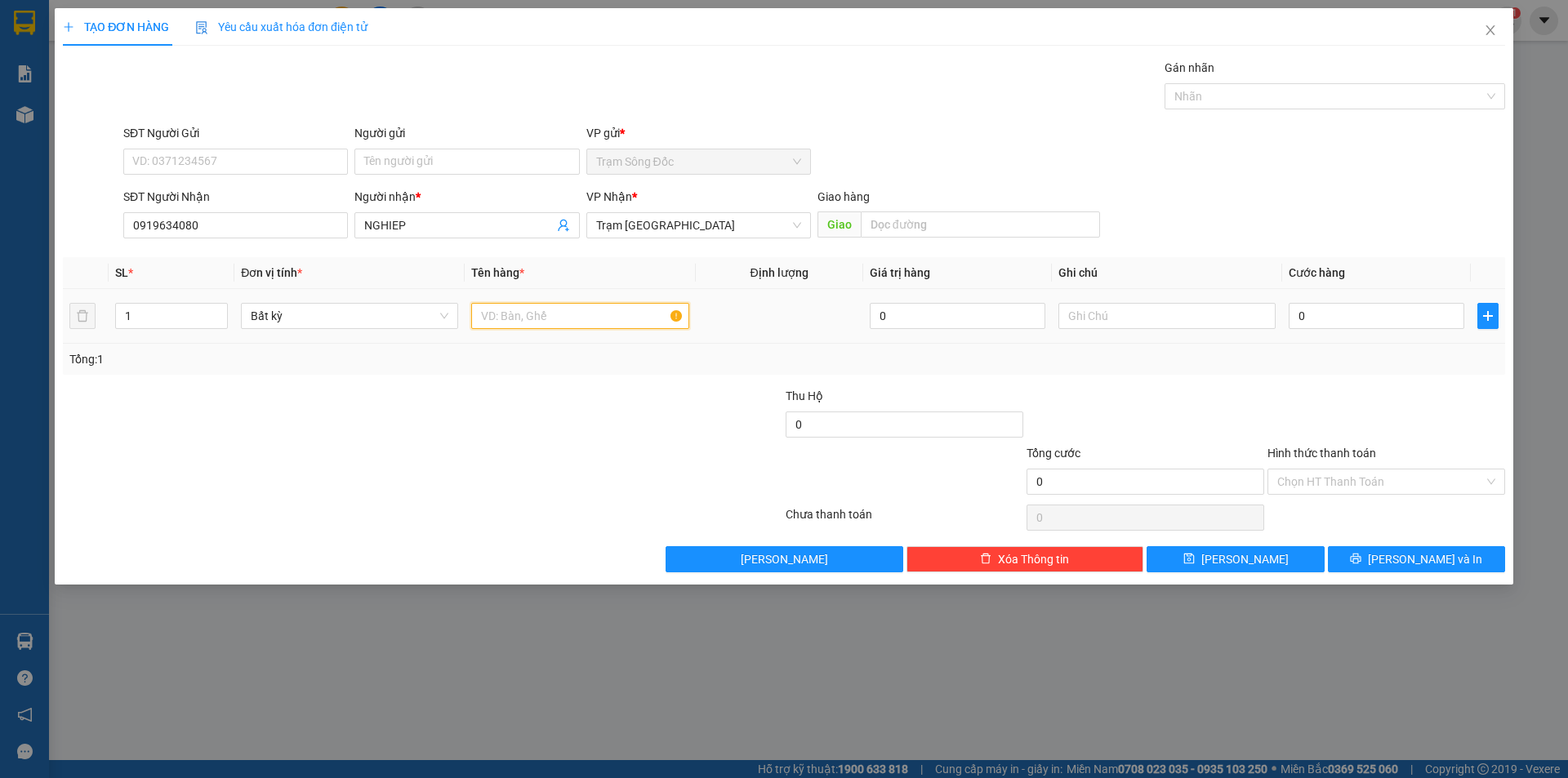
click at [594, 309] on input "text" at bounding box center [579, 316] width 217 height 26
click at [1387, 310] on input "0" at bounding box center [1376, 316] width 176 height 26
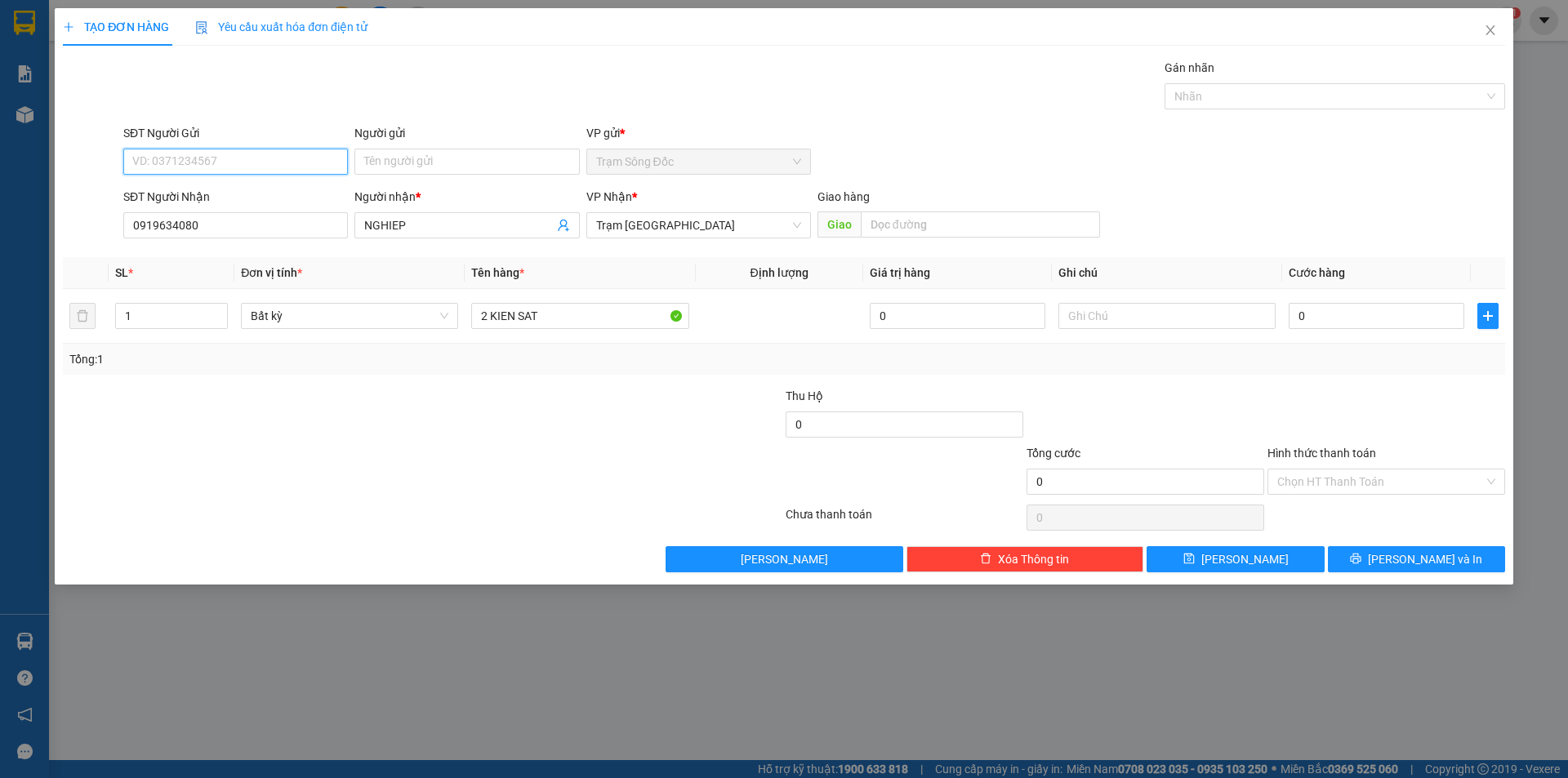
click at [262, 164] on input "SĐT Người Gửi" at bounding box center [235, 162] width 225 height 26
click at [439, 156] on input "Người gửi" at bounding box center [467, 162] width 225 height 26
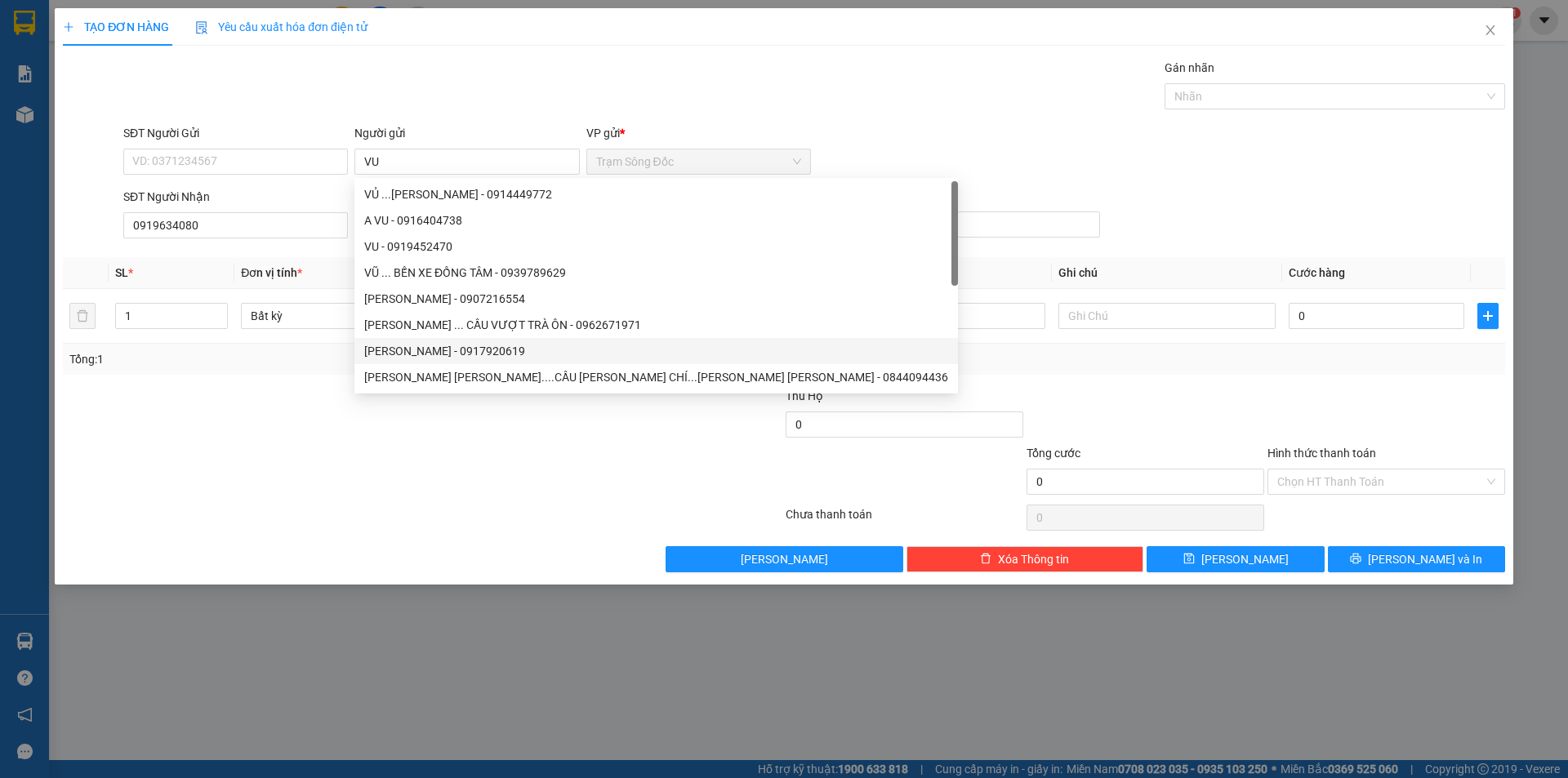
click at [1248, 188] on div "SĐT Người Nhận 0919634080 Người nhận * NGHIEP VP Nhận * Trạm Sài Gòn Giao hàng …" at bounding box center [814, 216] width 1388 height 57
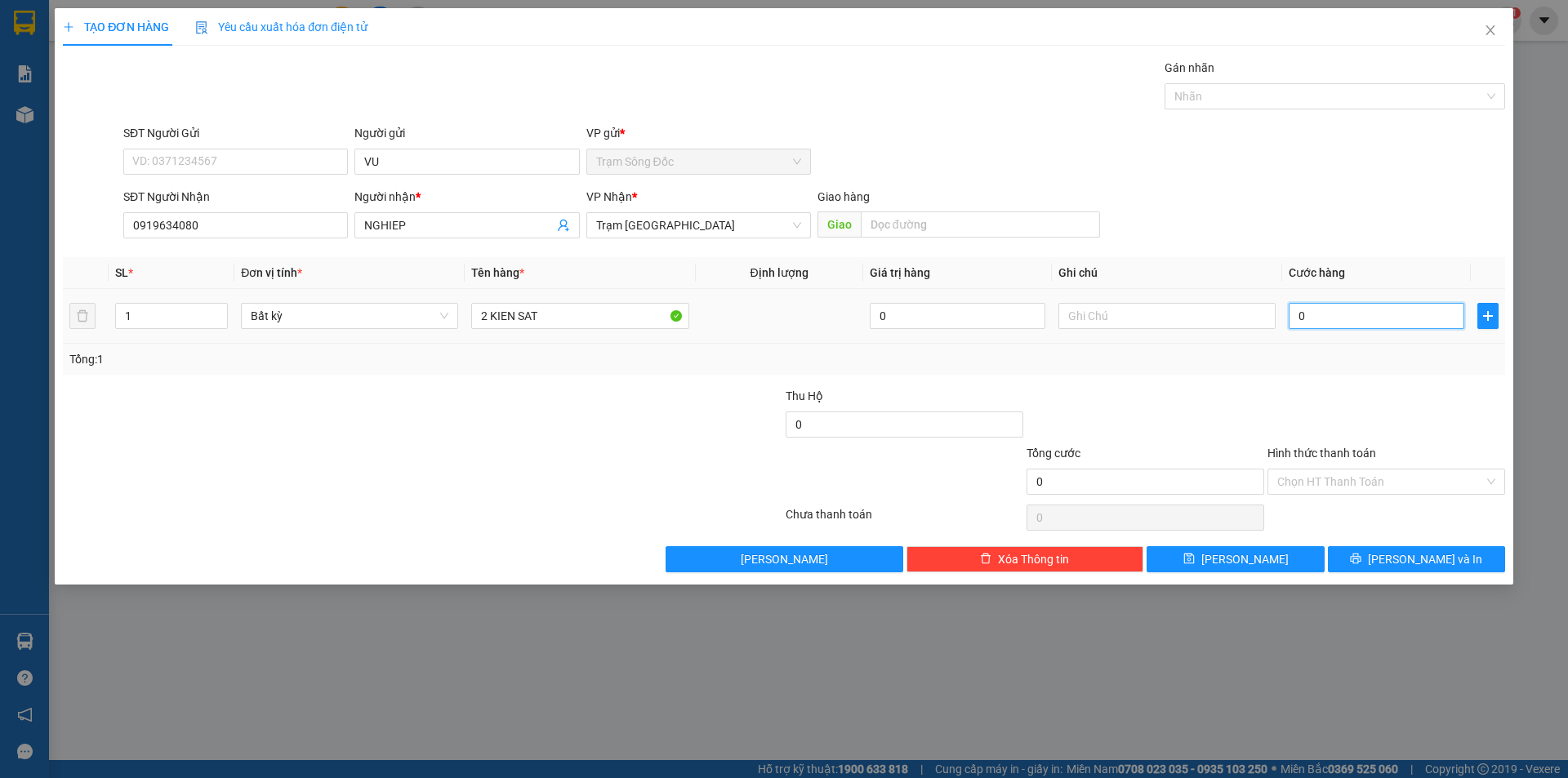
click at [1394, 316] on input "0" at bounding box center [1376, 316] width 176 height 26
click at [1361, 555] on icon "printer" at bounding box center [1355, 559] width 11 height 11
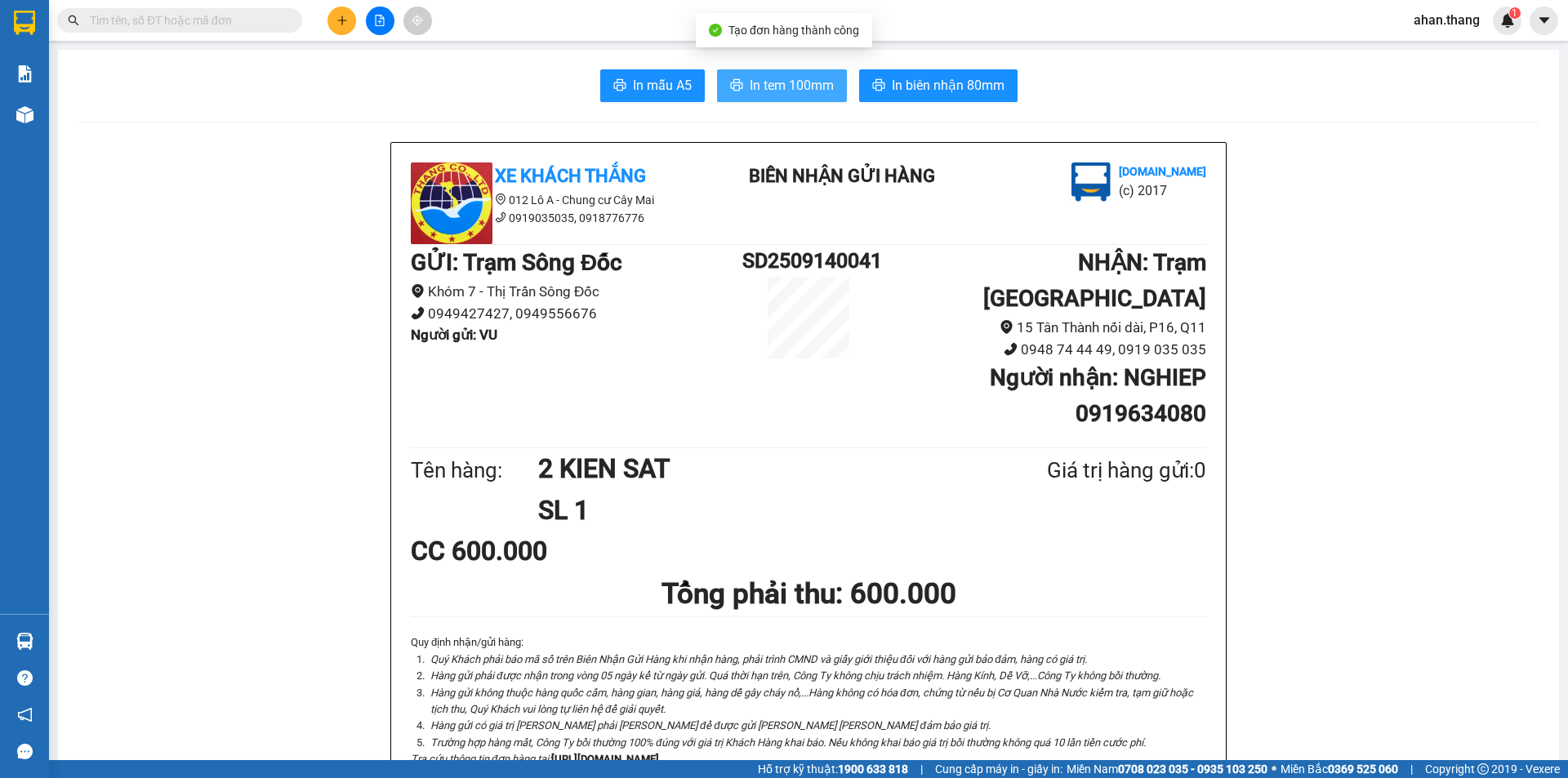
click at [779, 89] on span "In tem 100mm" at bounding box center [791, 85] width 84 height 21
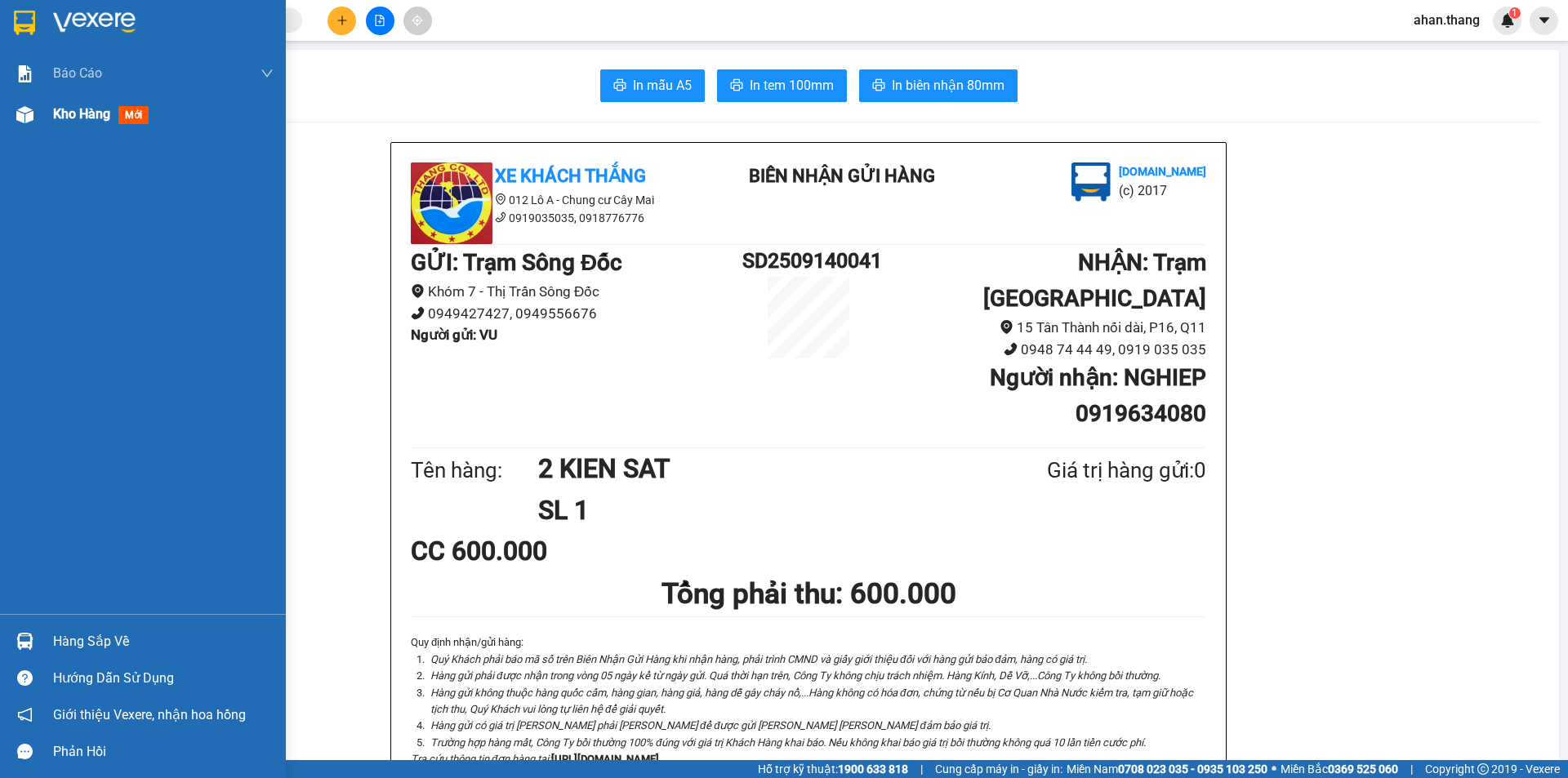
click at [98, 115] on span "Kho hàng" at bounding box center [81, 113] width 57 height 15
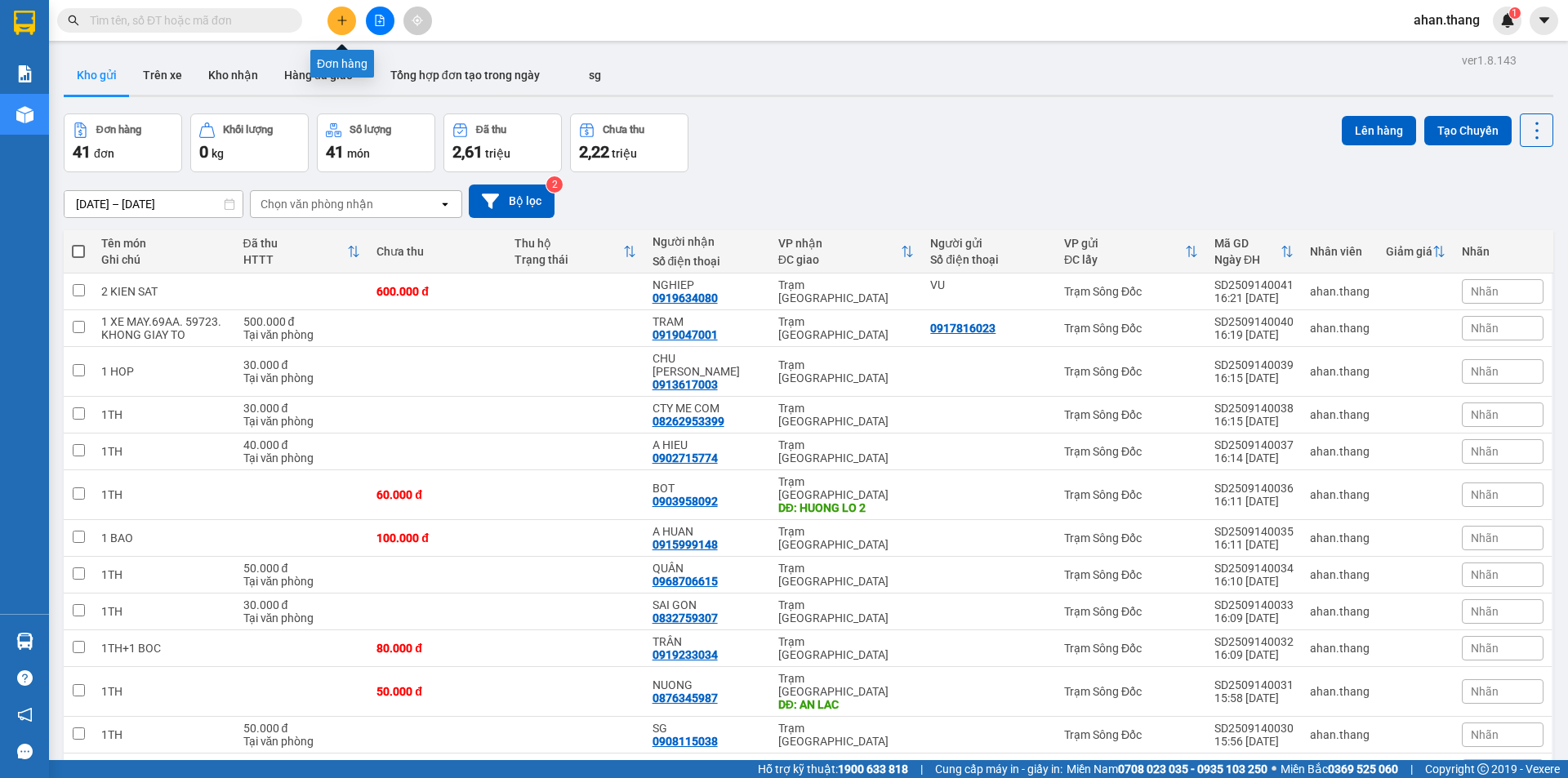
click at [334, 18] on button at bounding box center [341, 21] width 28 height 28
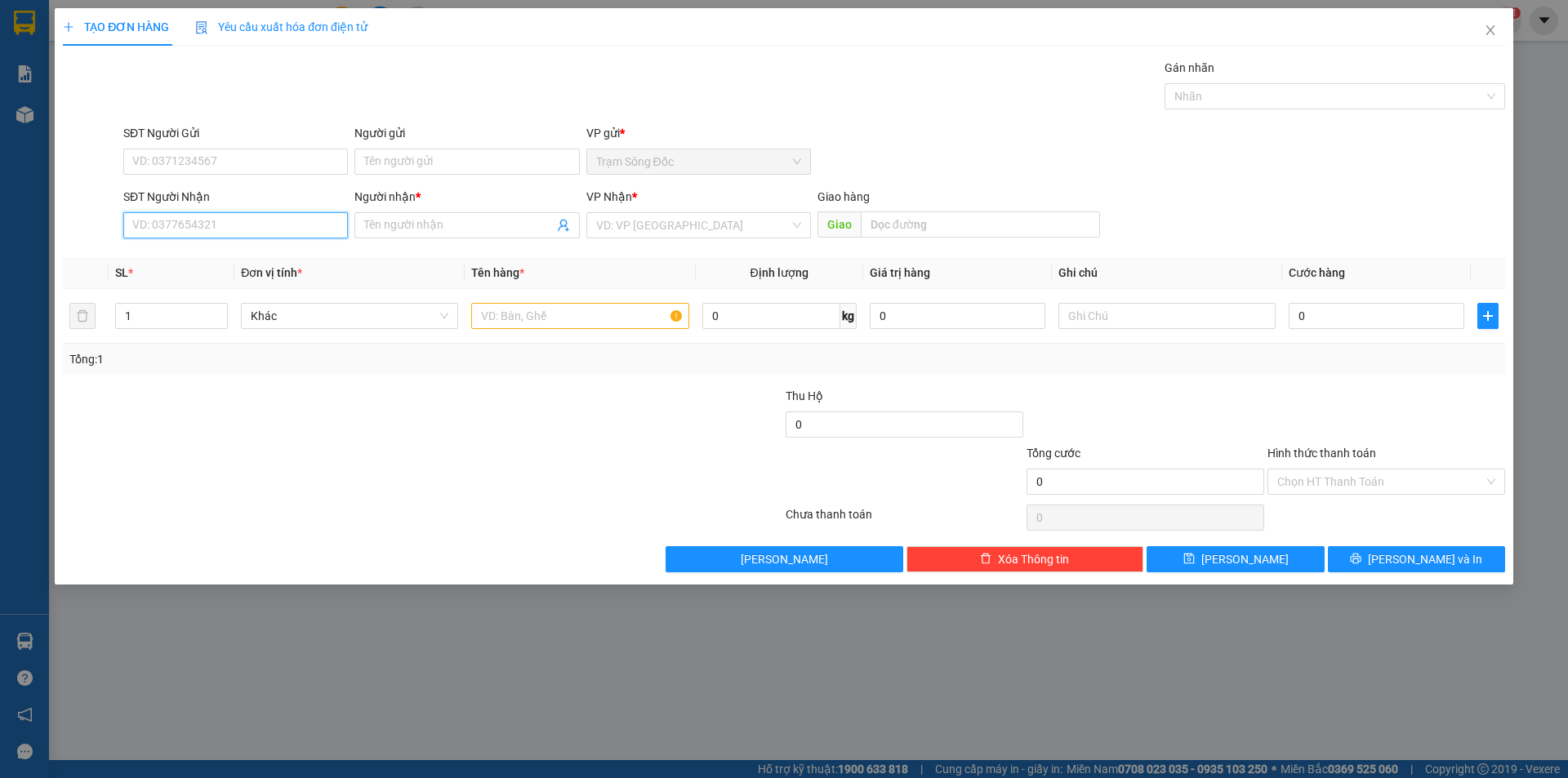
click at [234, 226] on input "SĐT Người Nhận" at bounding box center [235, 226] width 225 height 26
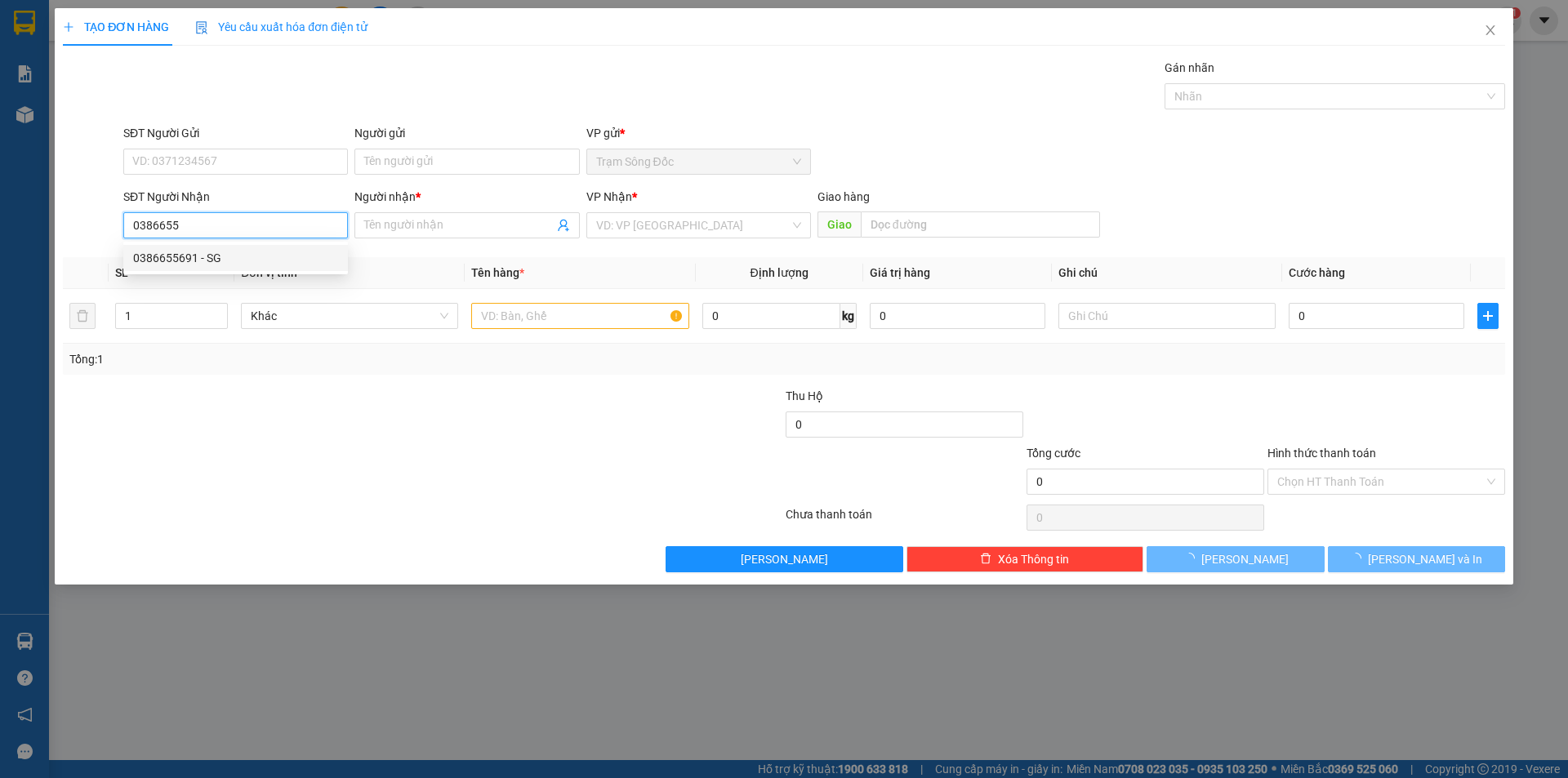
click at [202, 261] on div "0386655691 - SG" at bounding box center [235, 257] width 205 height 18
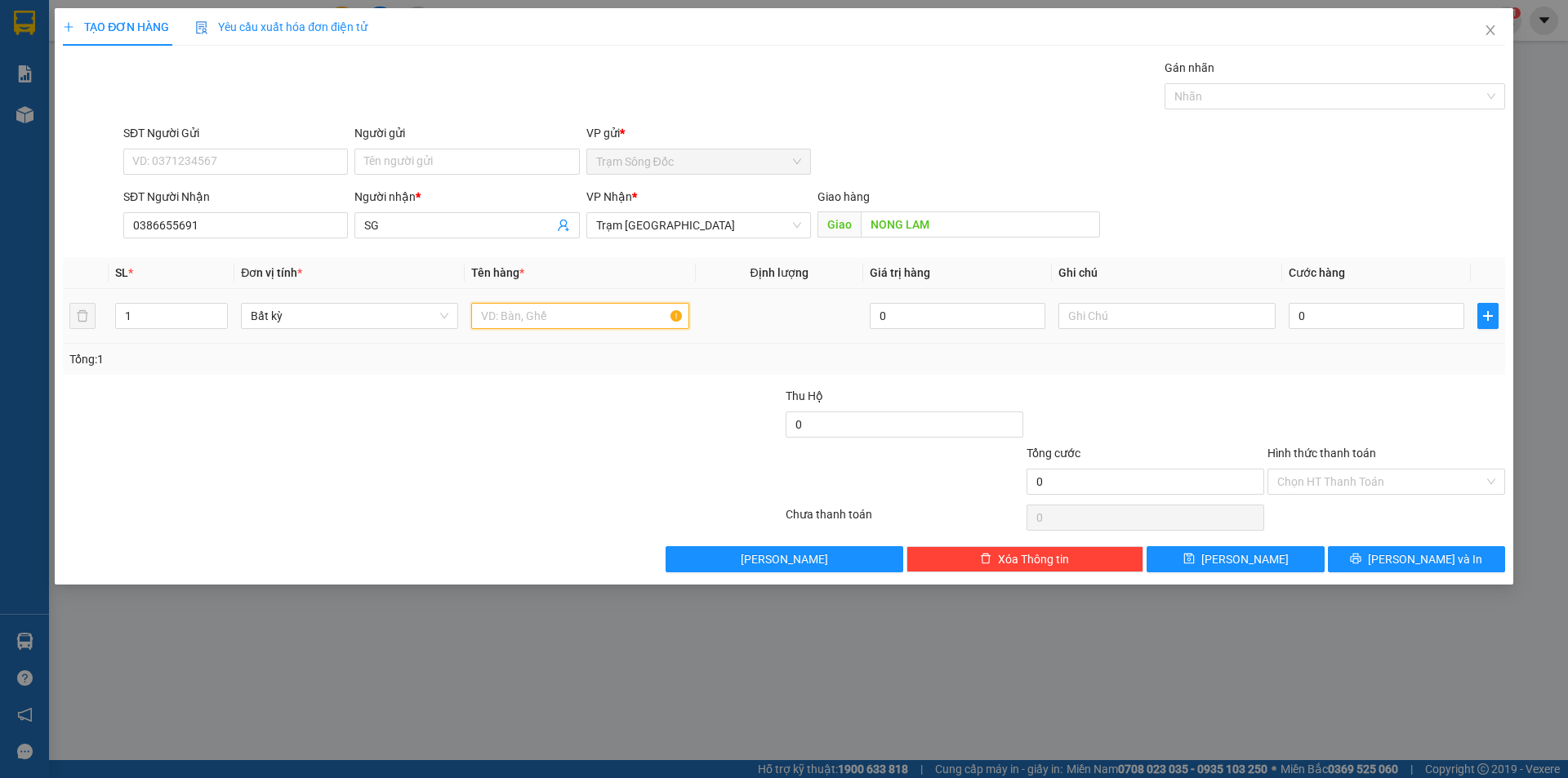
click at [558, 318] on input "text" at bounding box center [579, 316] width 217 height 26
click at [1354, 318] on input "0" at bounding box center [1376, 316] width 176 height 26
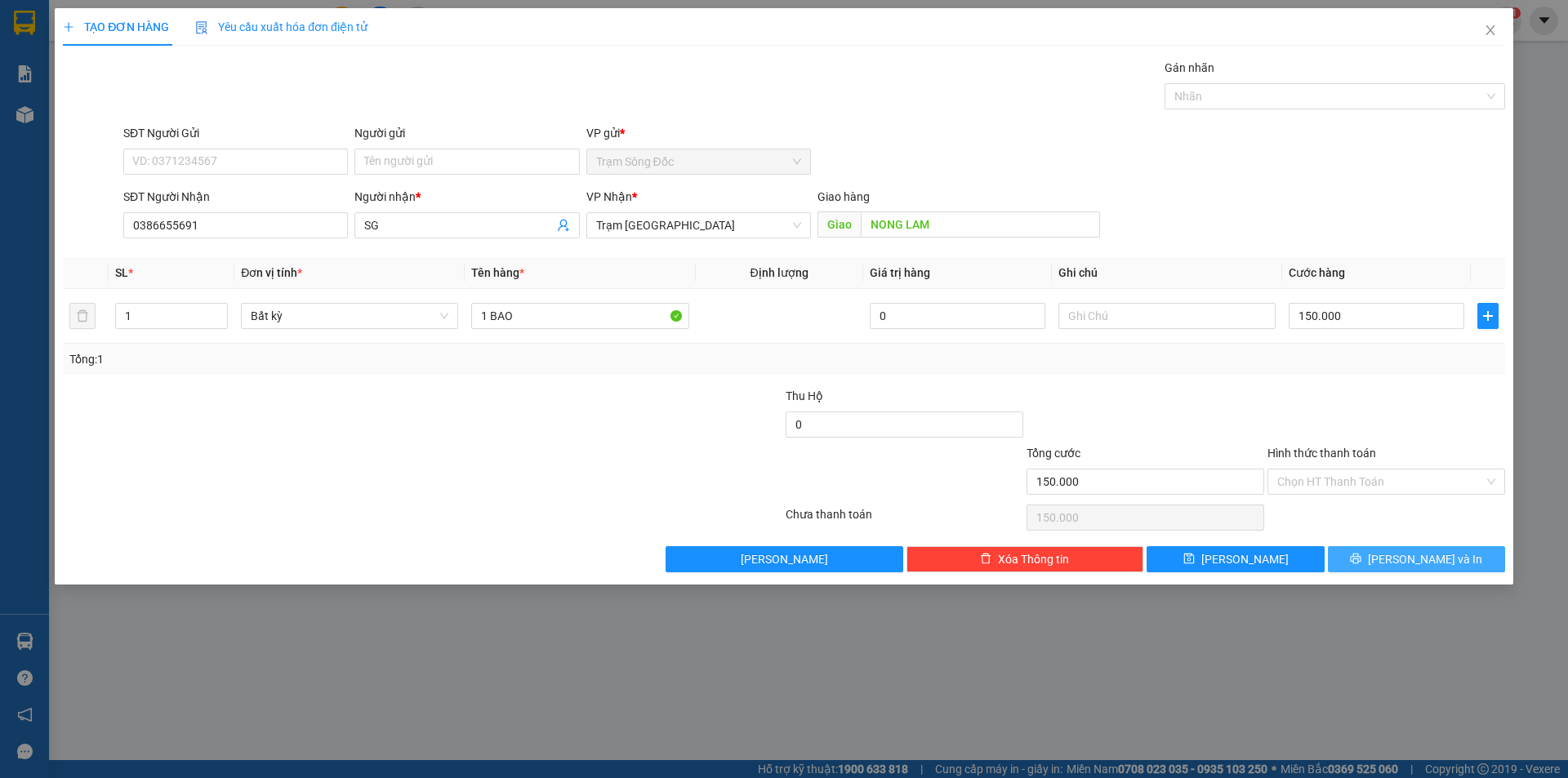
click at [1411, 555] on span "[PERSON_NAME] và In" at bounding box center [1424, 559] width 114 height 18
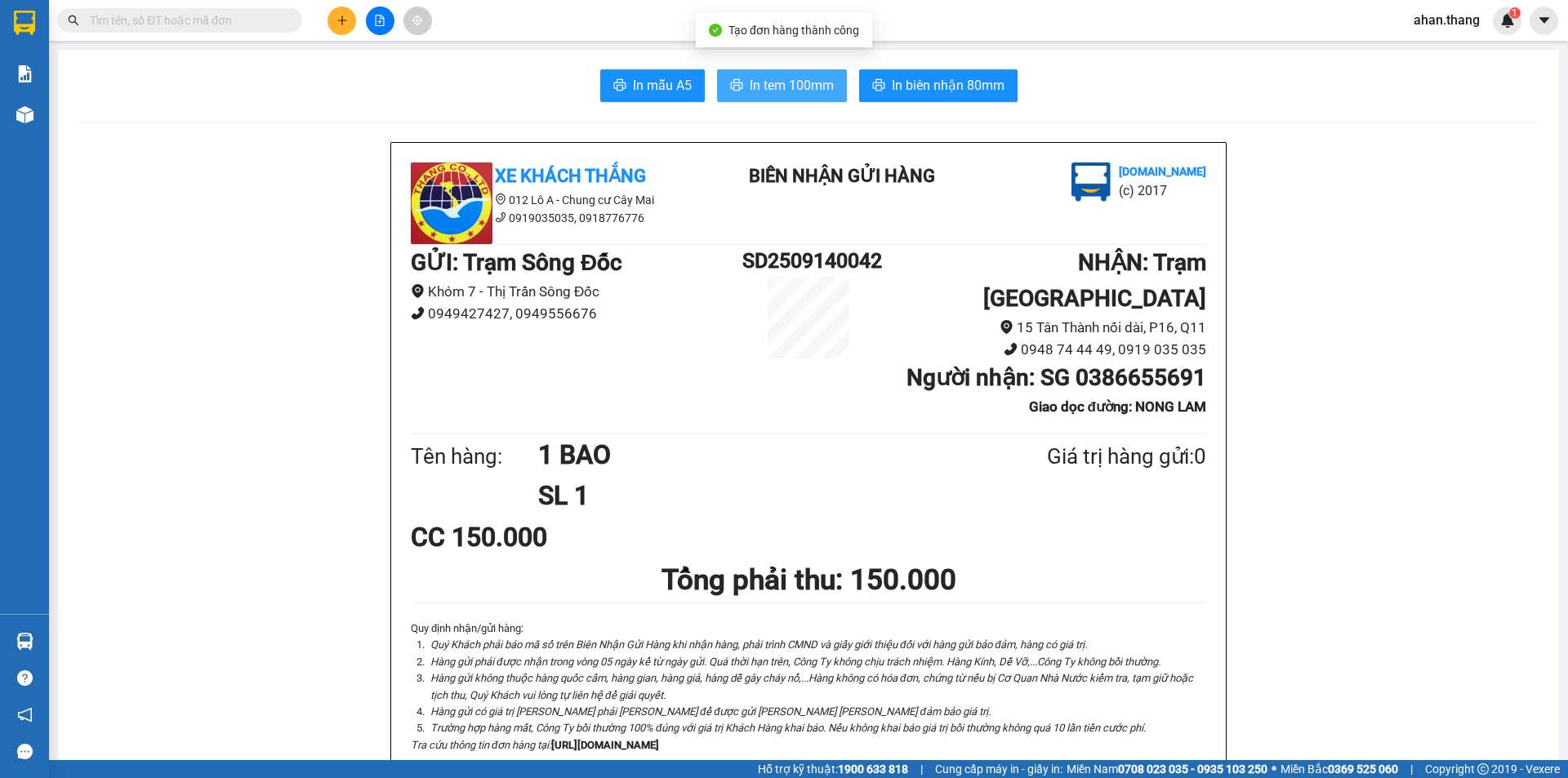
click at [815, 78] on span "In tem 100mm" at bounding box center [791, 85] width 84 height 21
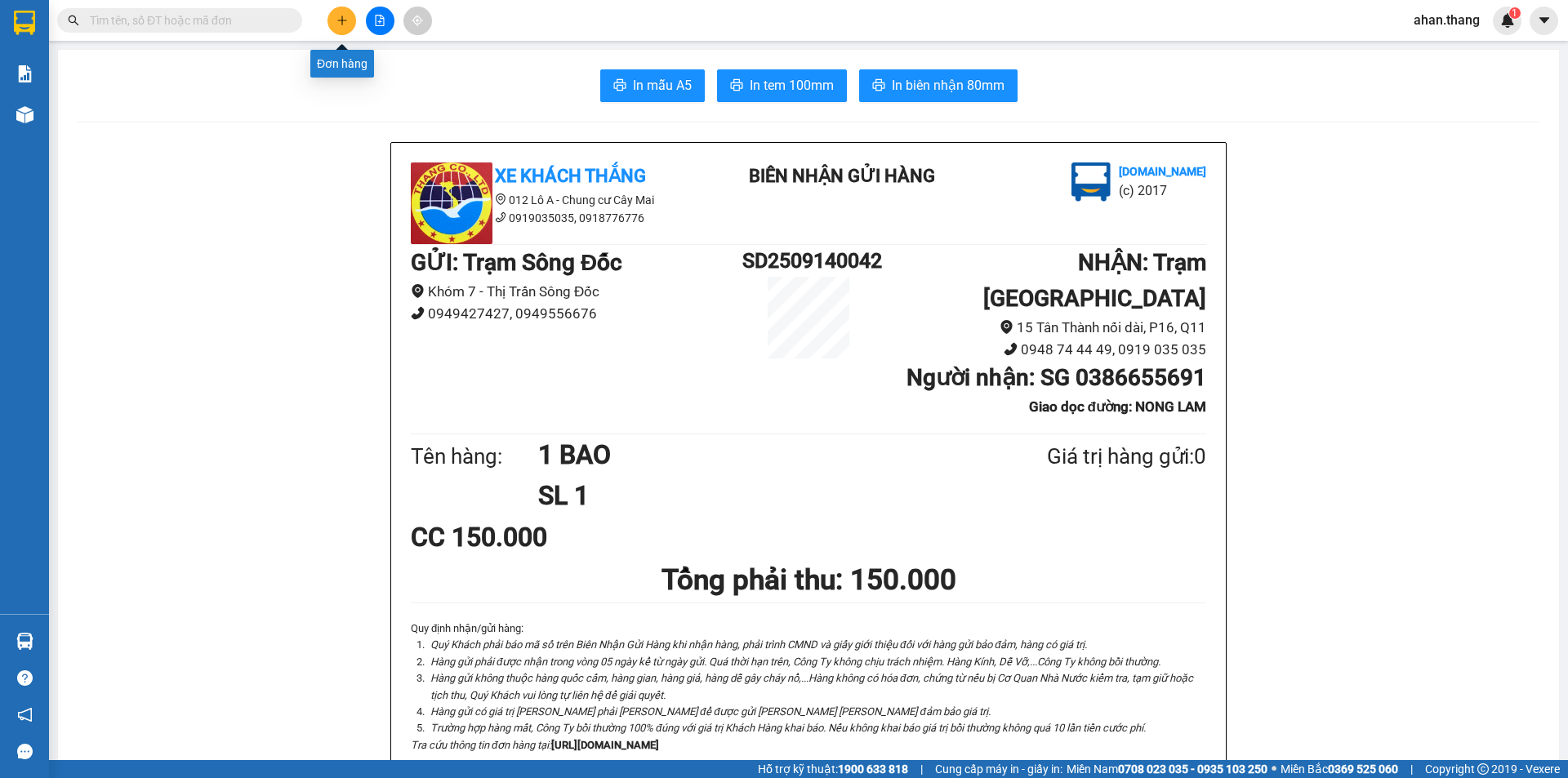
click at [343, 20] on icon "plus" at bounding box center [342, 21] width 11 height 11
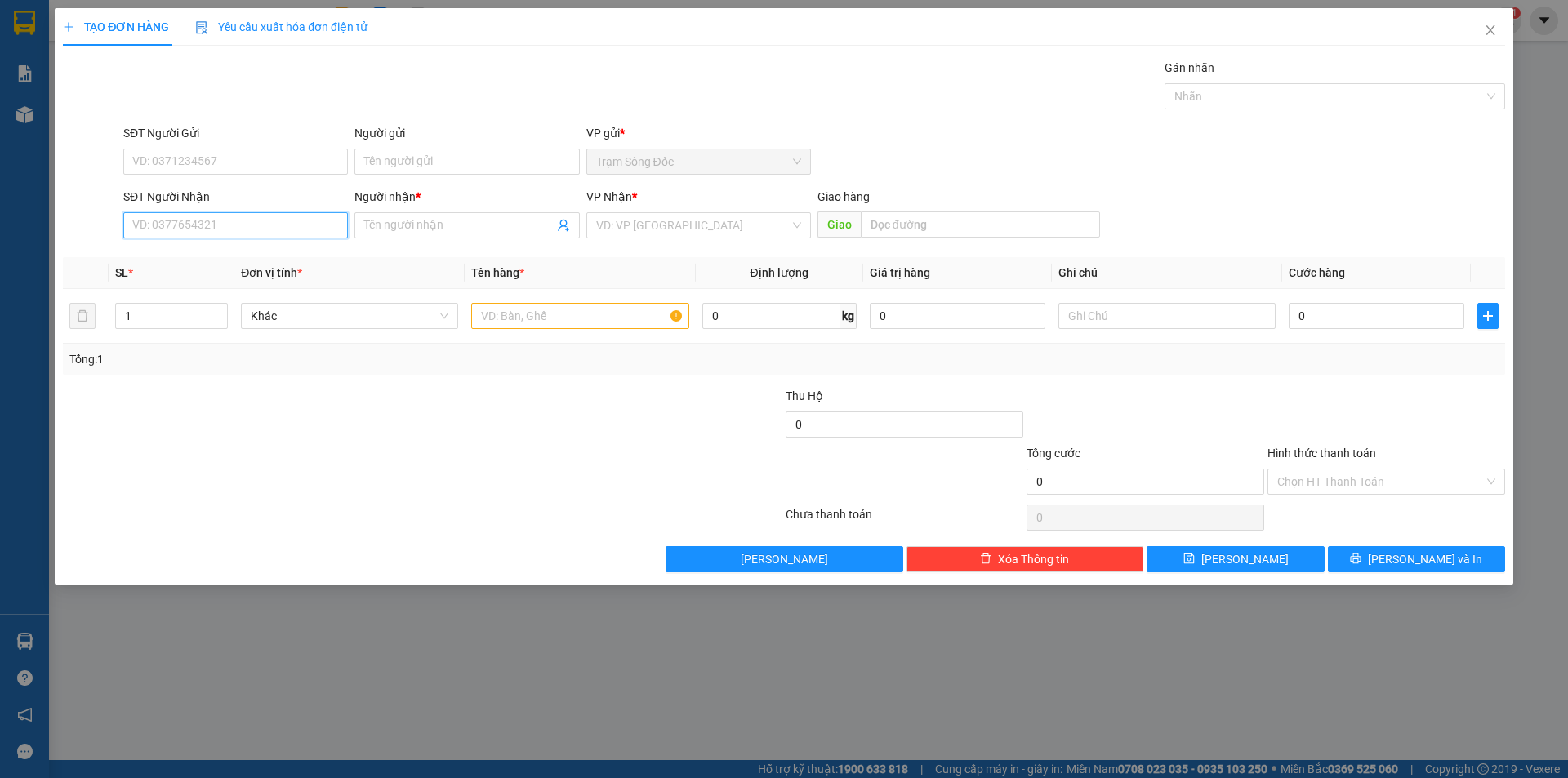
click at [282, 230] on input "SĐT Người Nhận" at bounding box center [235, 226] width 225 height 26
click at [267, 256] on div "0914390975 - SG" at bounding box center [235, 257] width 205 height 18
click at [557, 317] on input "text" at bounding box center [579, 316] width 217 height 26
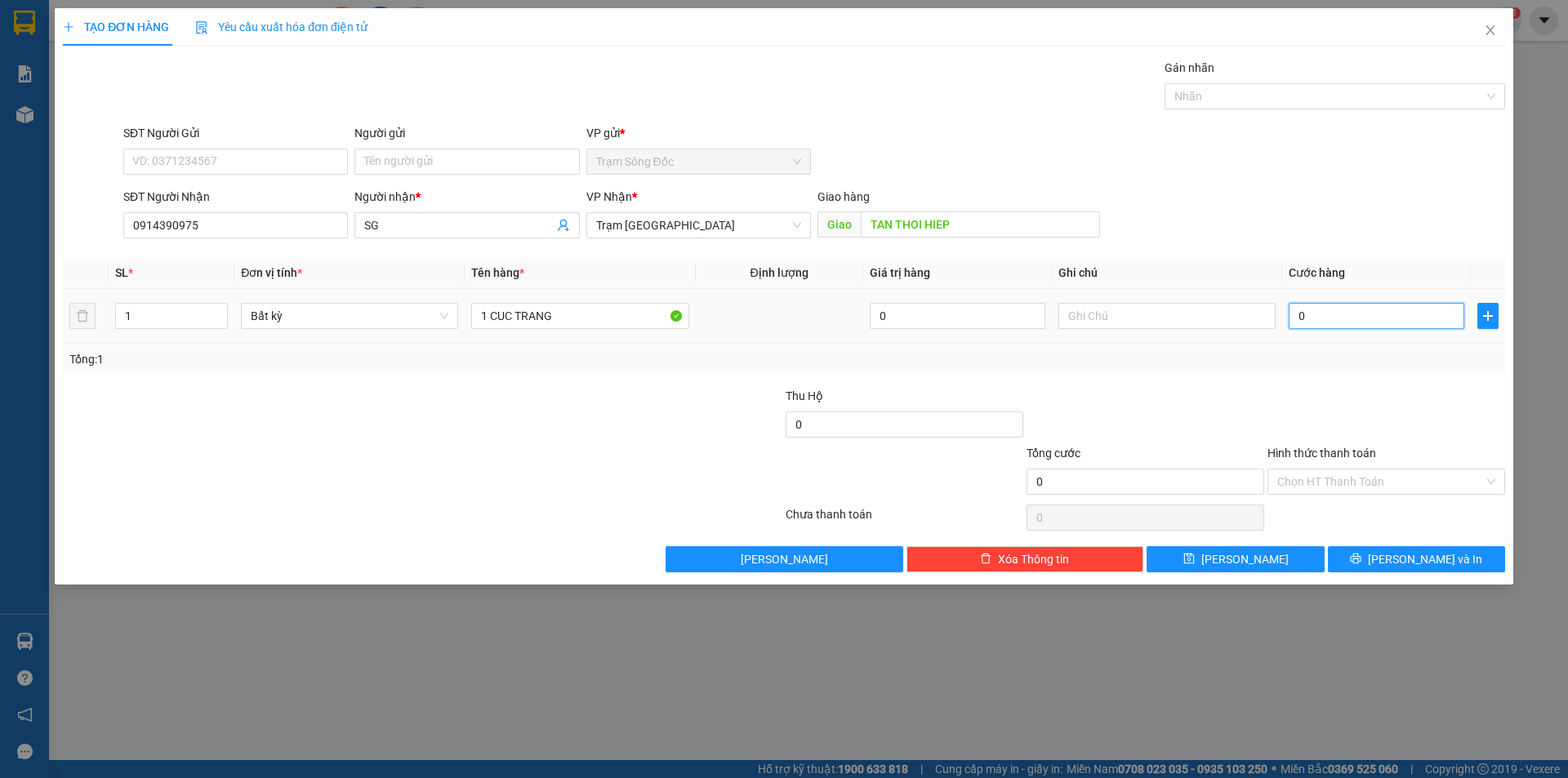
click at [1387, 320] on input "0" at bounding box center [1376, 316] width 176 height 26
click at [1427, 555] on span "[PERSON_NAME] và In" at bounding box center [1424, 559] width 114 height 18
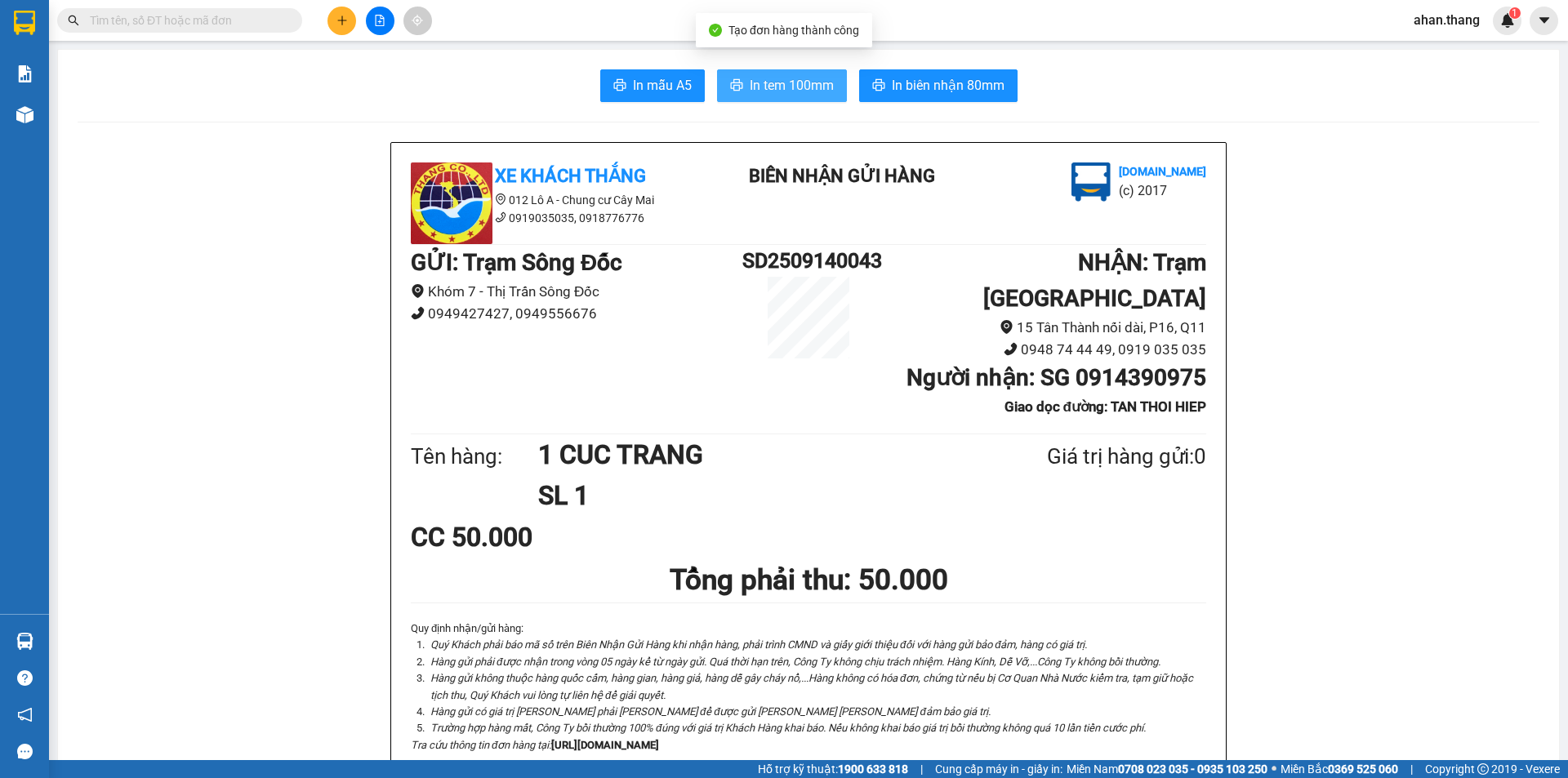
click at [778, 78] on span "In tem 100mm" at bounding box center [791, 85] width 84 height 21
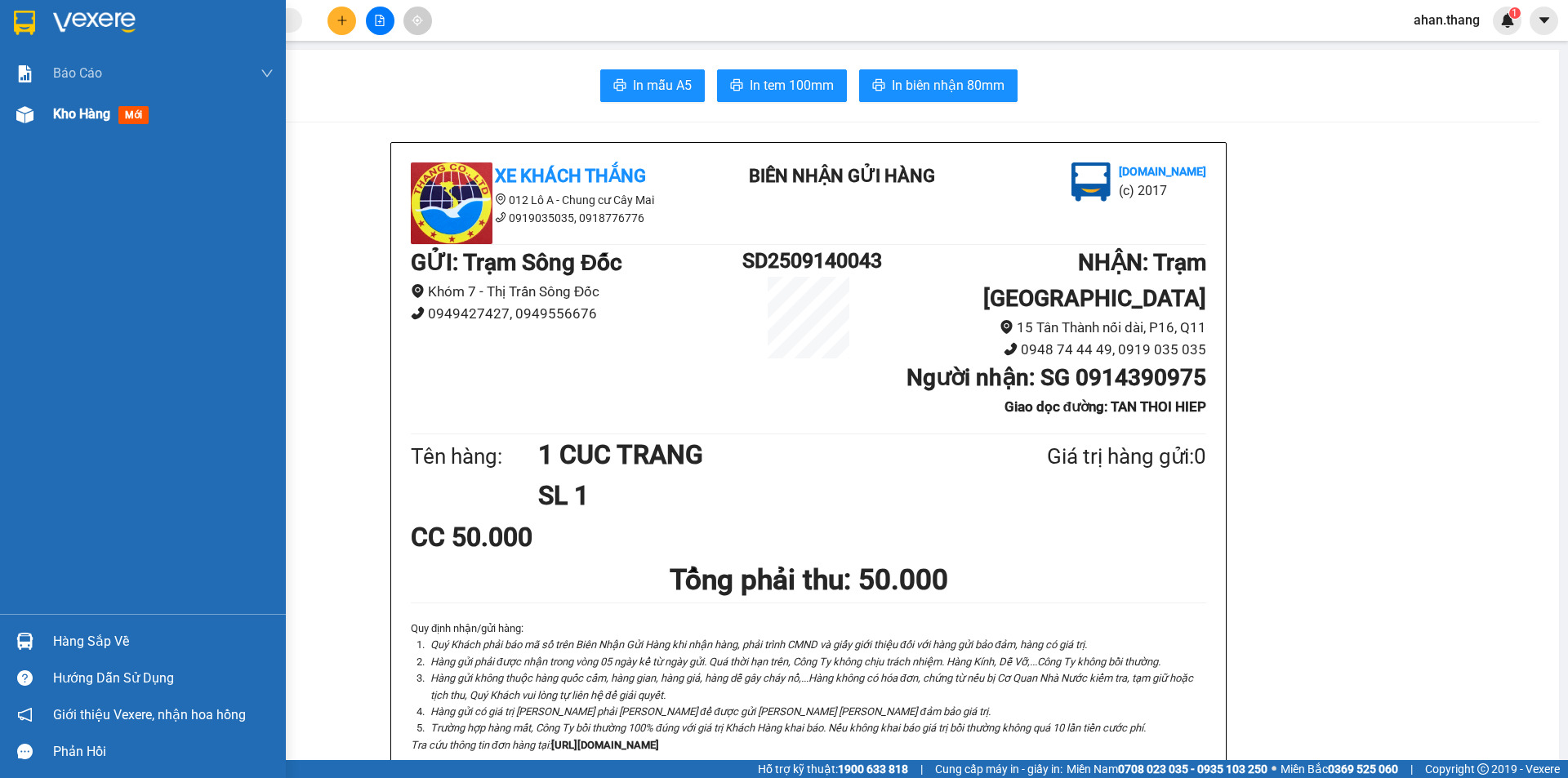
click at [52, 114] on div "Kho hàng mới" at bounding box center [143, 113] width 285 height 41
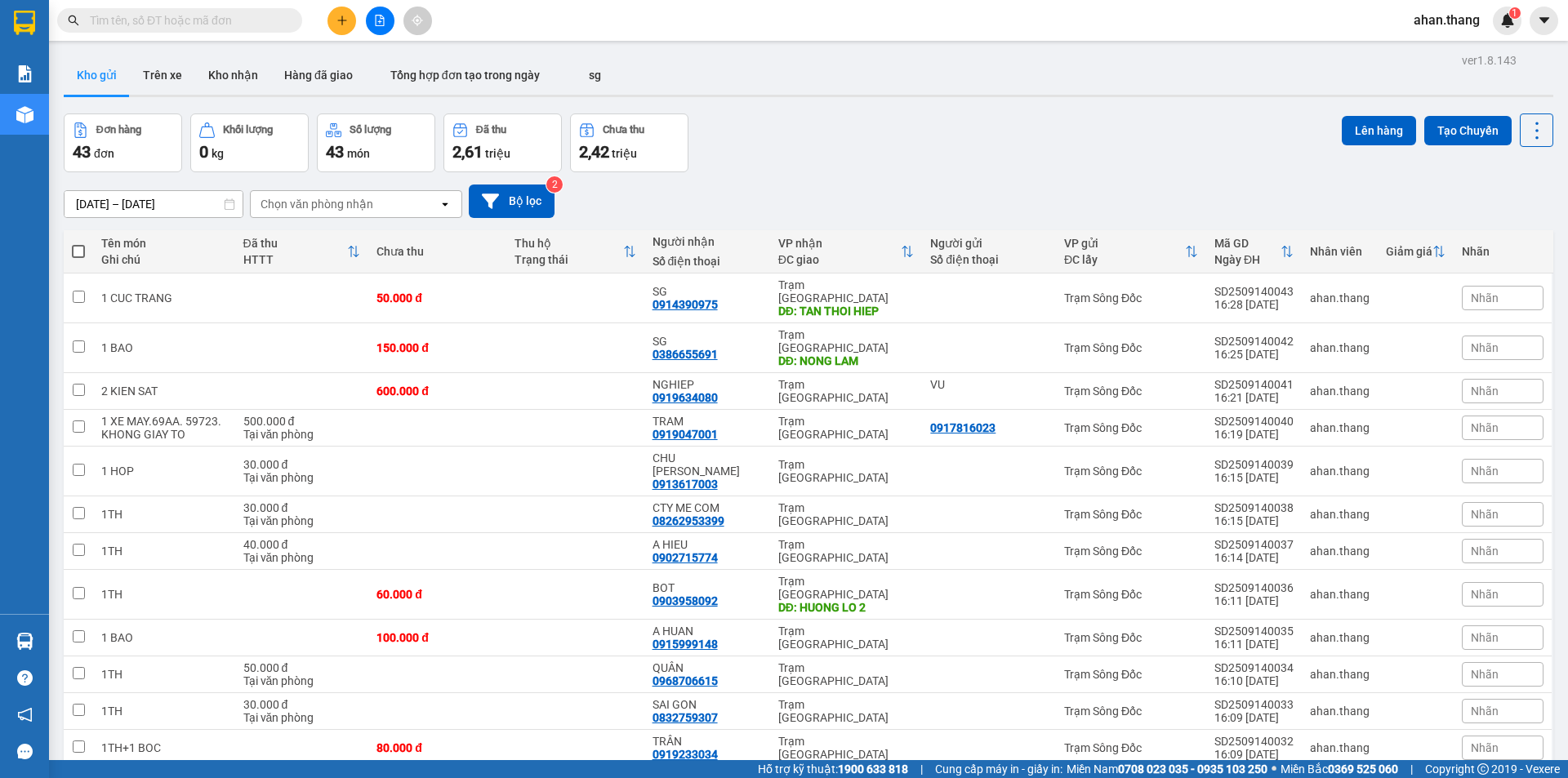
click at [346, 23] on icon "plus" at bounding box center [342, 21] width 11 height 11
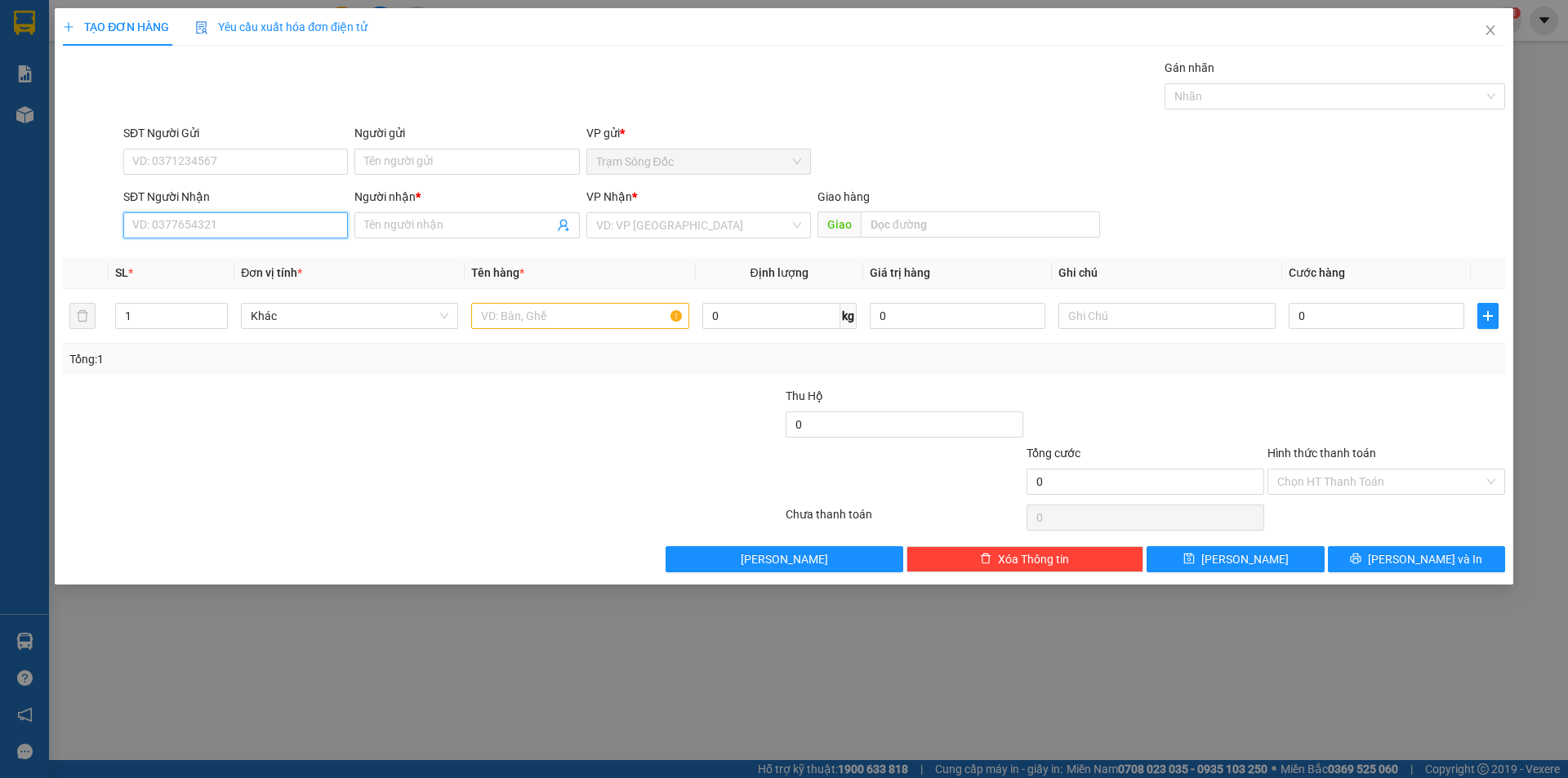
click at [267, 229] on input "SĐT Người Nhận" at bounding box center [235, 226] width 225 height 26
click at [412, 227] on input "Người nhận *" at bounding box center [458, 225] width 189 height 18
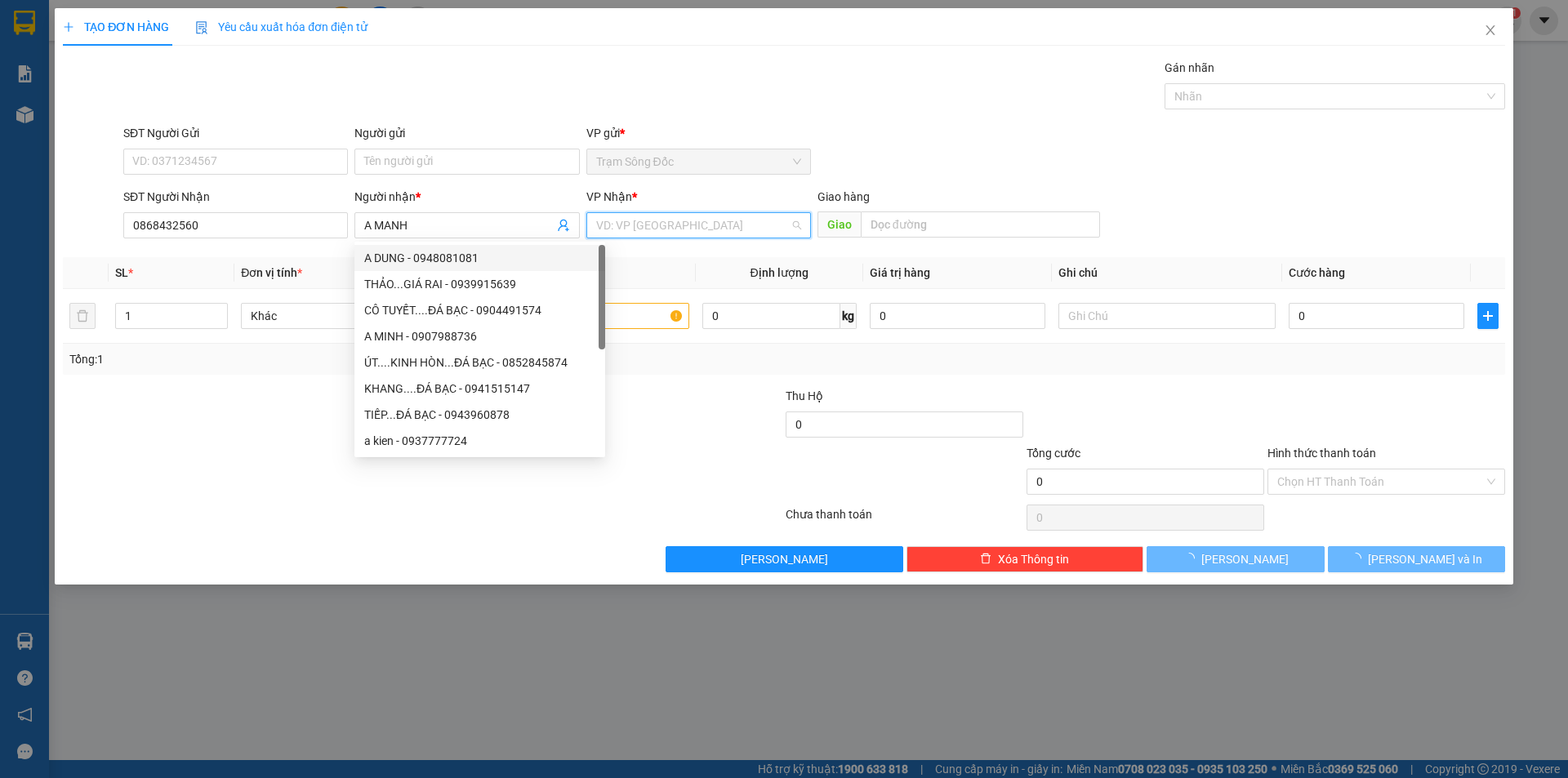
click at [765, 229] on input "search" at bounding box center [693, 225] width 194 height 25
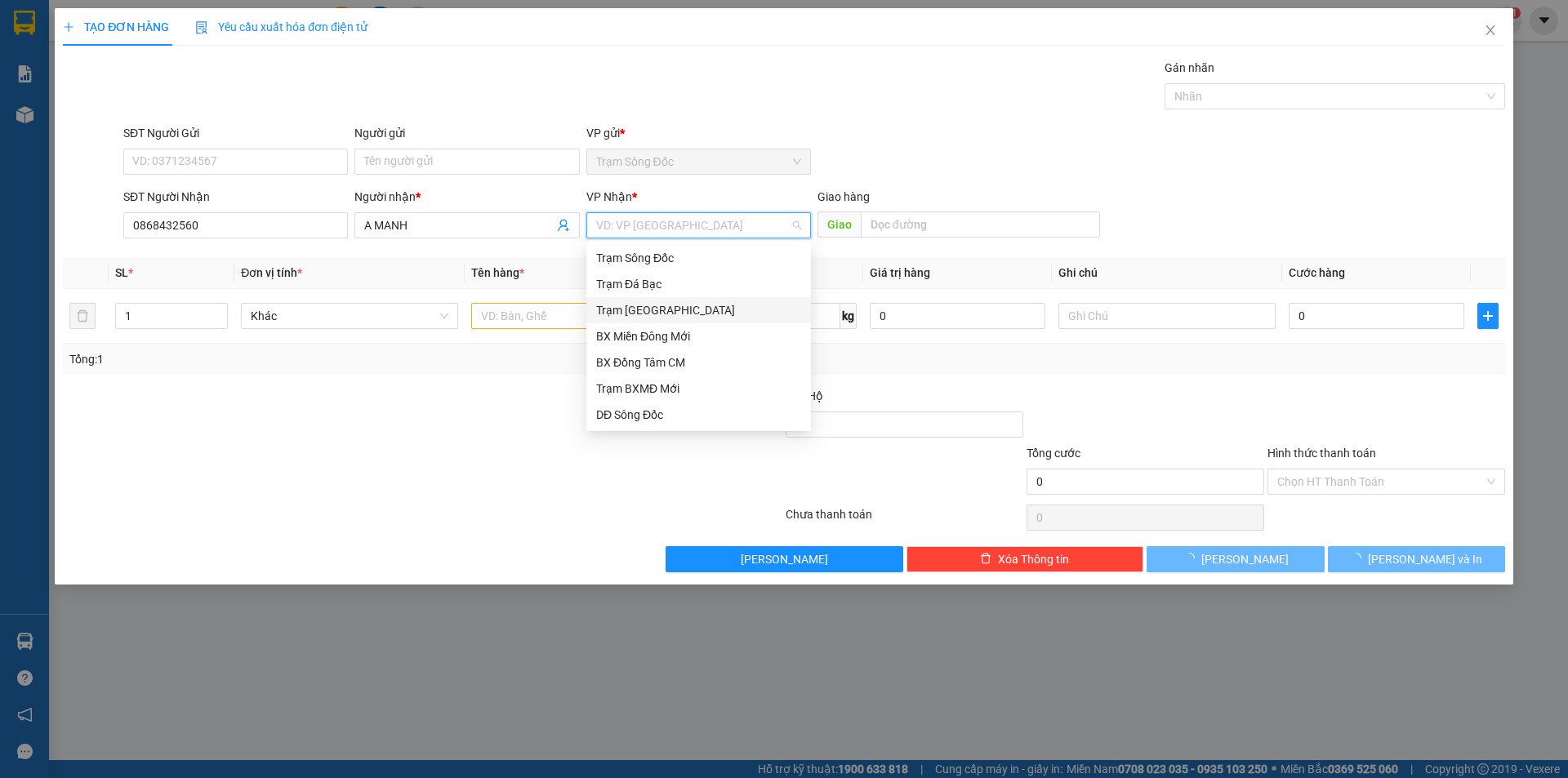
click at [703, 307] on div "Trạm [GEOGRAPHIC_DATA]" at bounding box center [698, 310] width 205 height 18
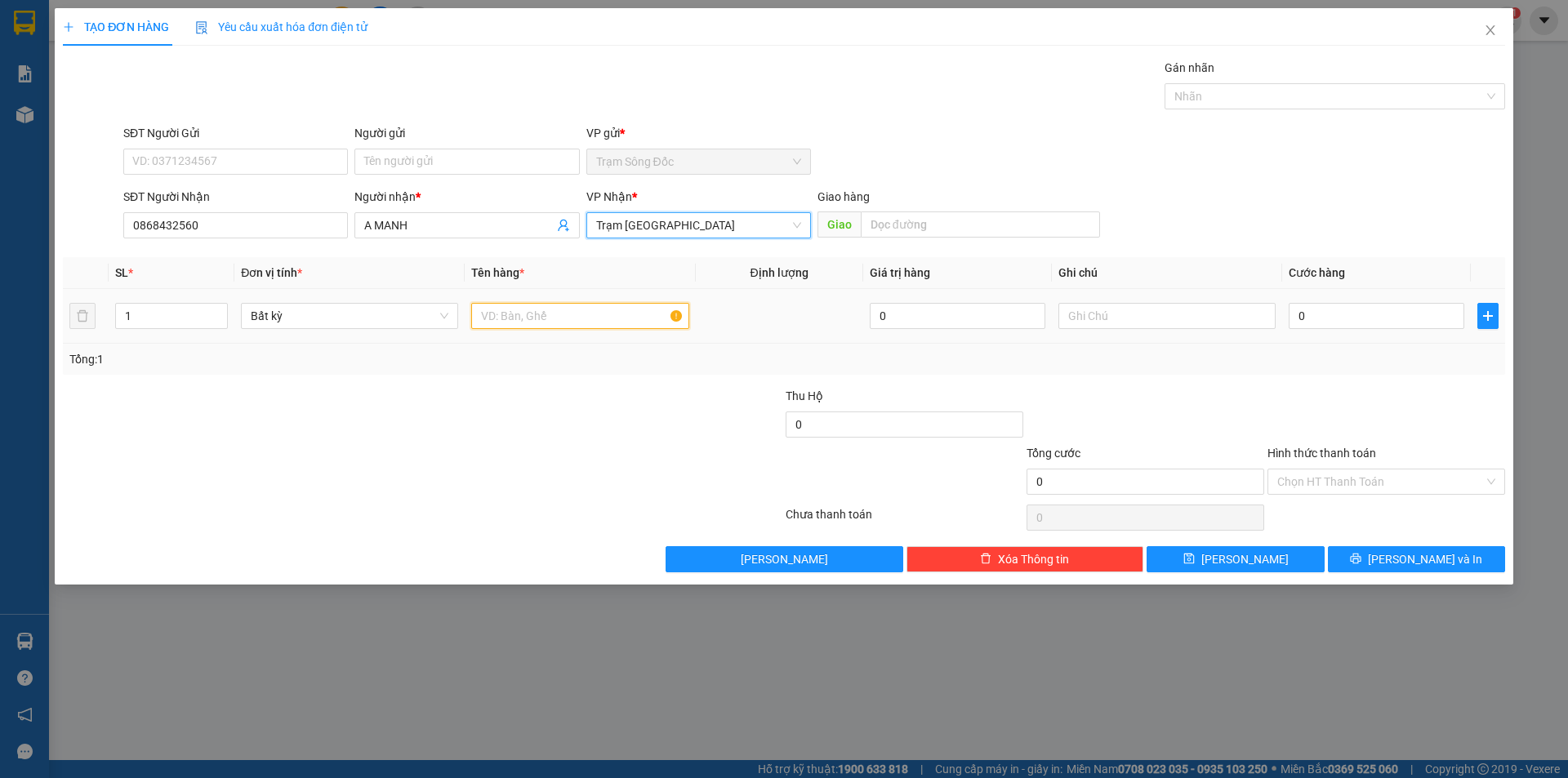
click at [583, 313] on input "text" at bounding box center [579, 316] width 217 height 26
click at [1355, 320] on input "0" at bounding box center [1376, 316] width 176 height 26
click at [1345, 477] on input "Hình thức thanh toán" at bounding box center [1380, 482] width 207 height 25
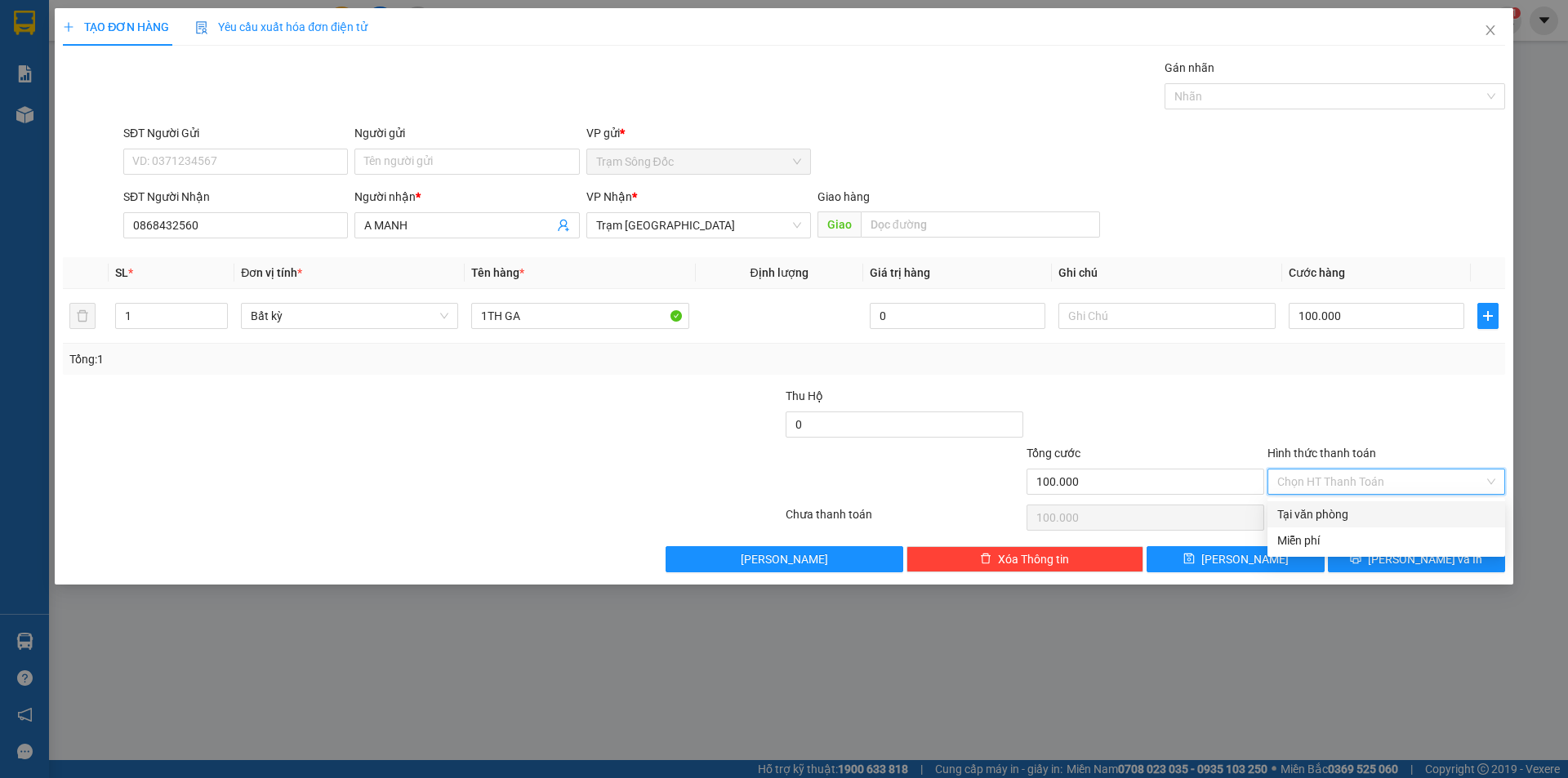
click at [1356, 511] on div "Tại văn phòng" at bounding box center [1386, 514] width 218 height 18
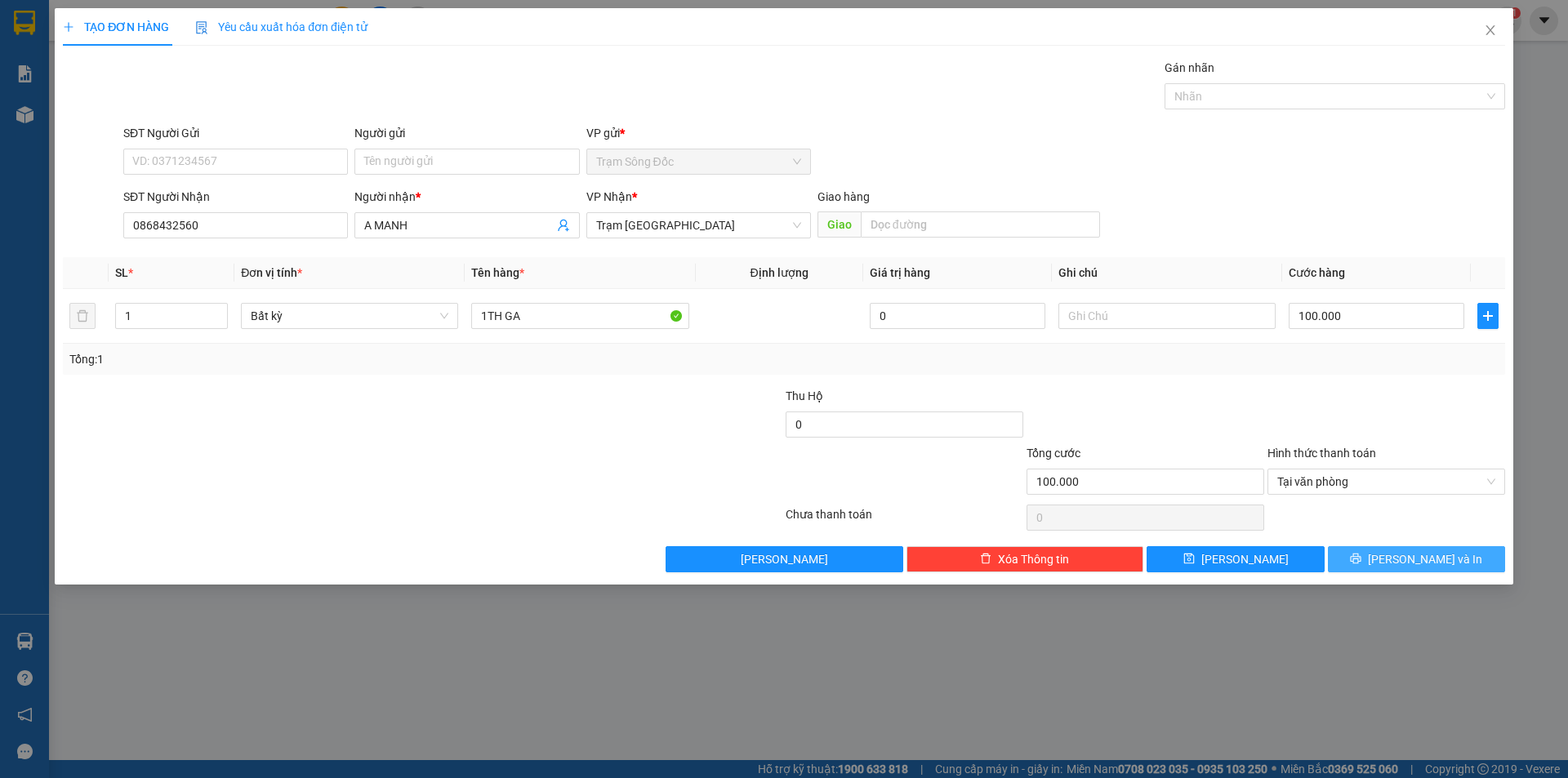
click at [1378, 561] on button "[PERSON_NAME] và In" at bounding box center [1416, 560] width 177 height 26
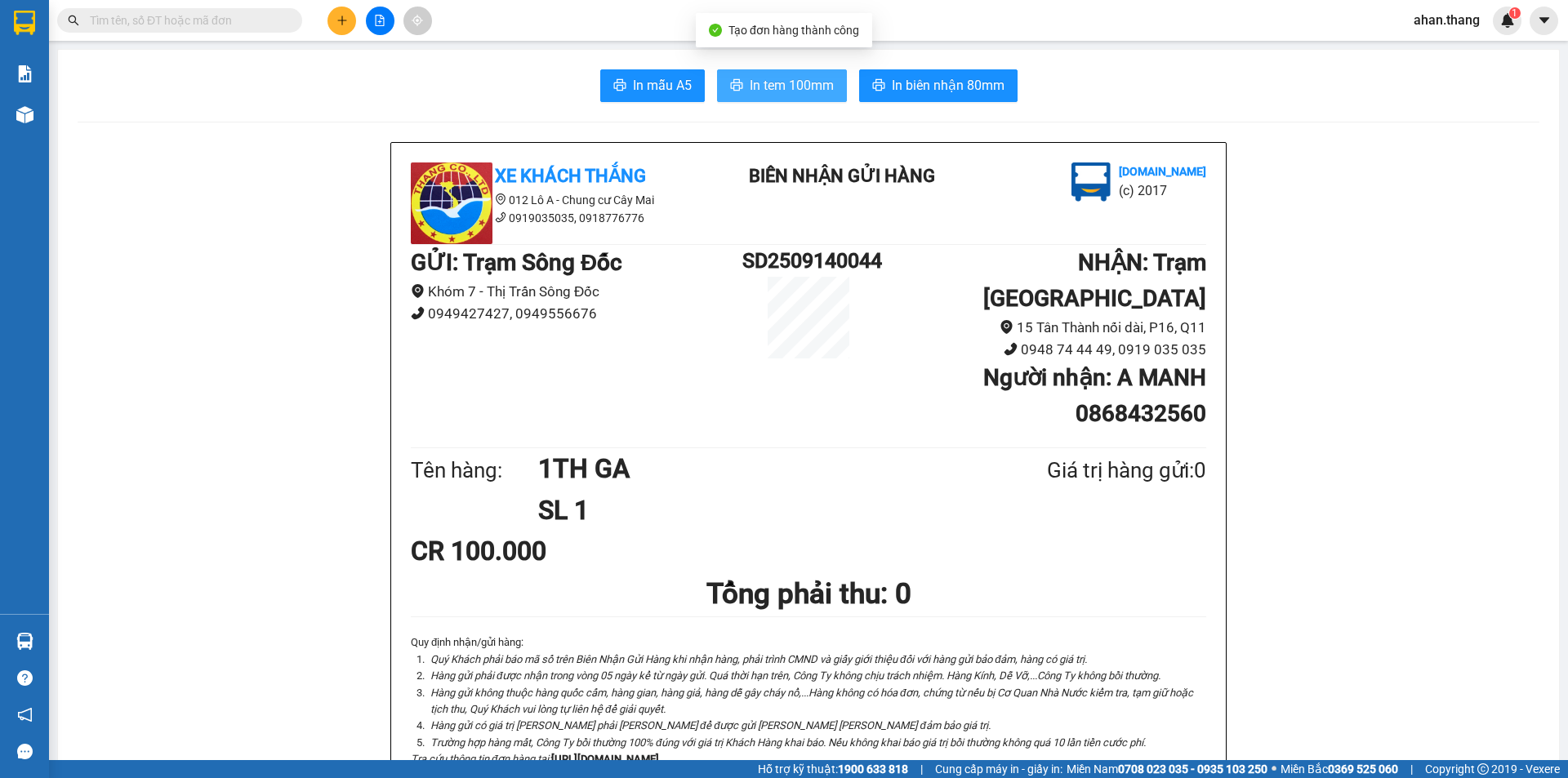
click at [783, 84] on span "In tem 100mm" at bounding box center [791, 85] width 84 height 21
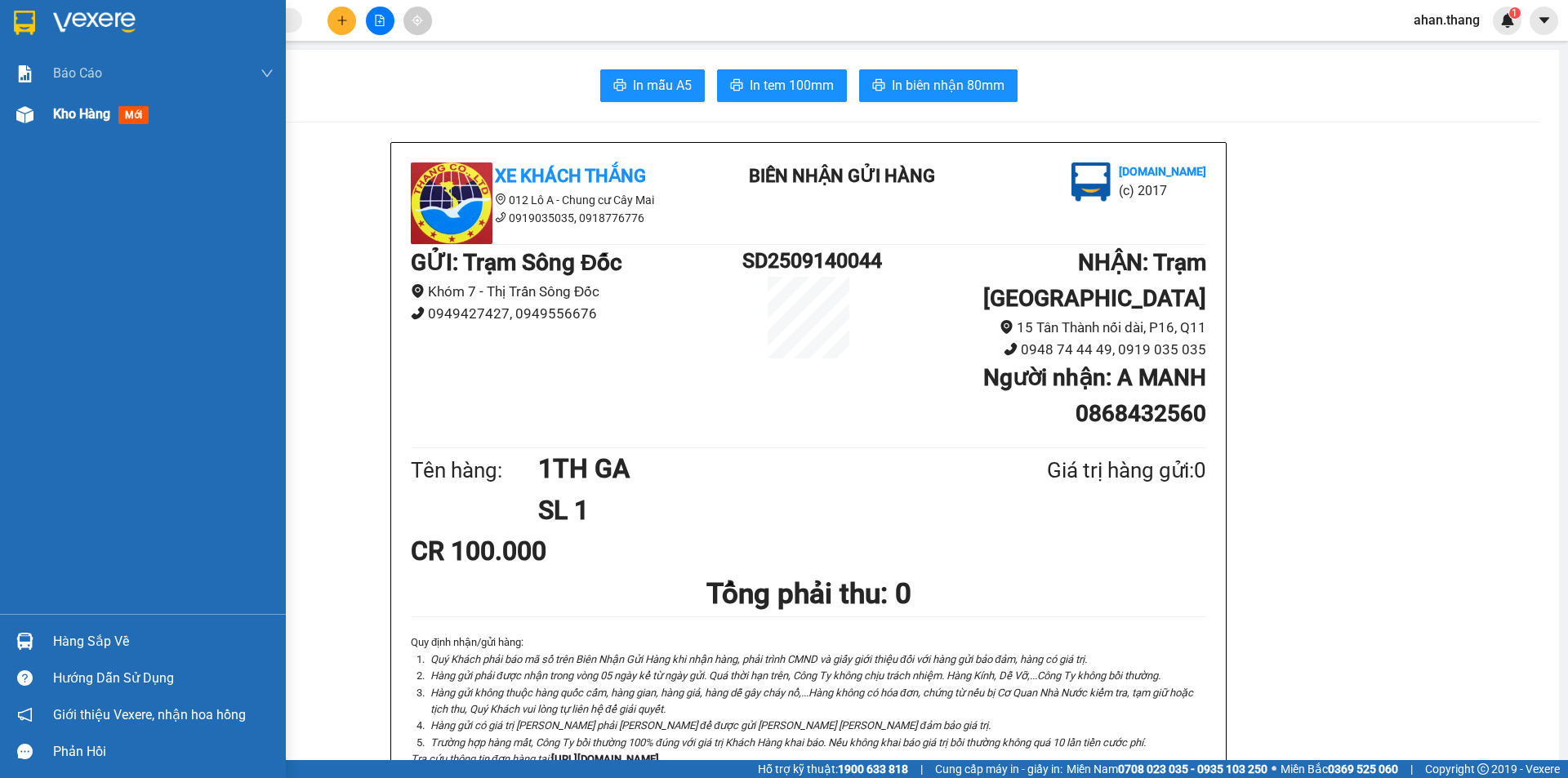
click at [87, 112] on span "Kho hàng" at bounding box center [81, 113] width 57 height 15
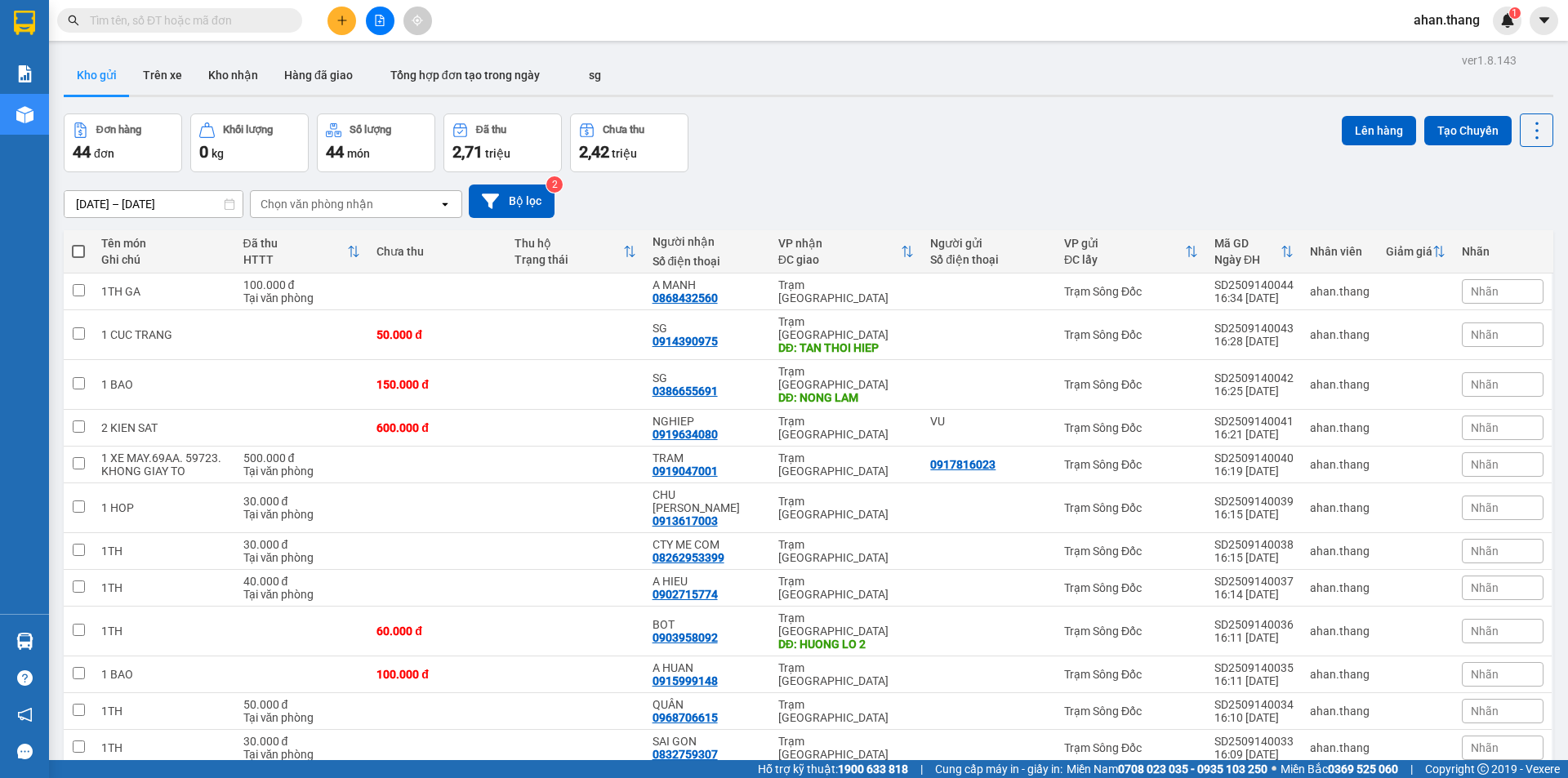
click at [339, 19] on icon "plus" at bounding box center [342, 21] width 11 height 11
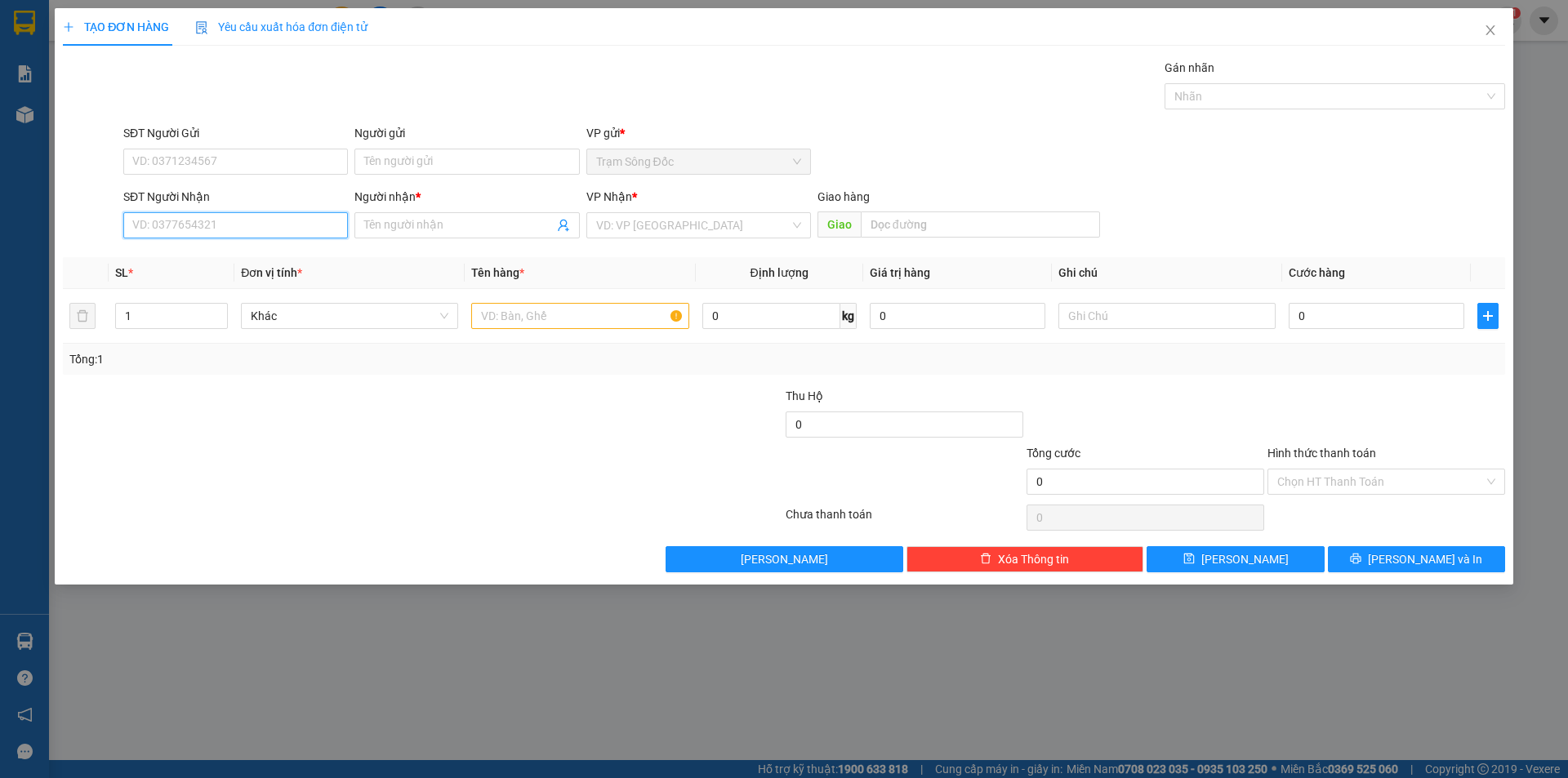
click at [222, 224] on input "SĐT Người Nhận" at bounding box center [235, 226] width 225 height 26
click at [592, 319] on input "text" at bounding box center [579, 316] width 217 height 26
drag, startPoint x: 259, startPoint y: 229, endPoint x: 259, endPoint y: 210, distance: 19.0
click at [259, 227] on input "SĐT Người Nhận" at bounding box center [235, 226] width 225 height 26
click at [188, 258] on div "0989055235 - HIEN" at bounding box center [235, 257] width 205 height 18
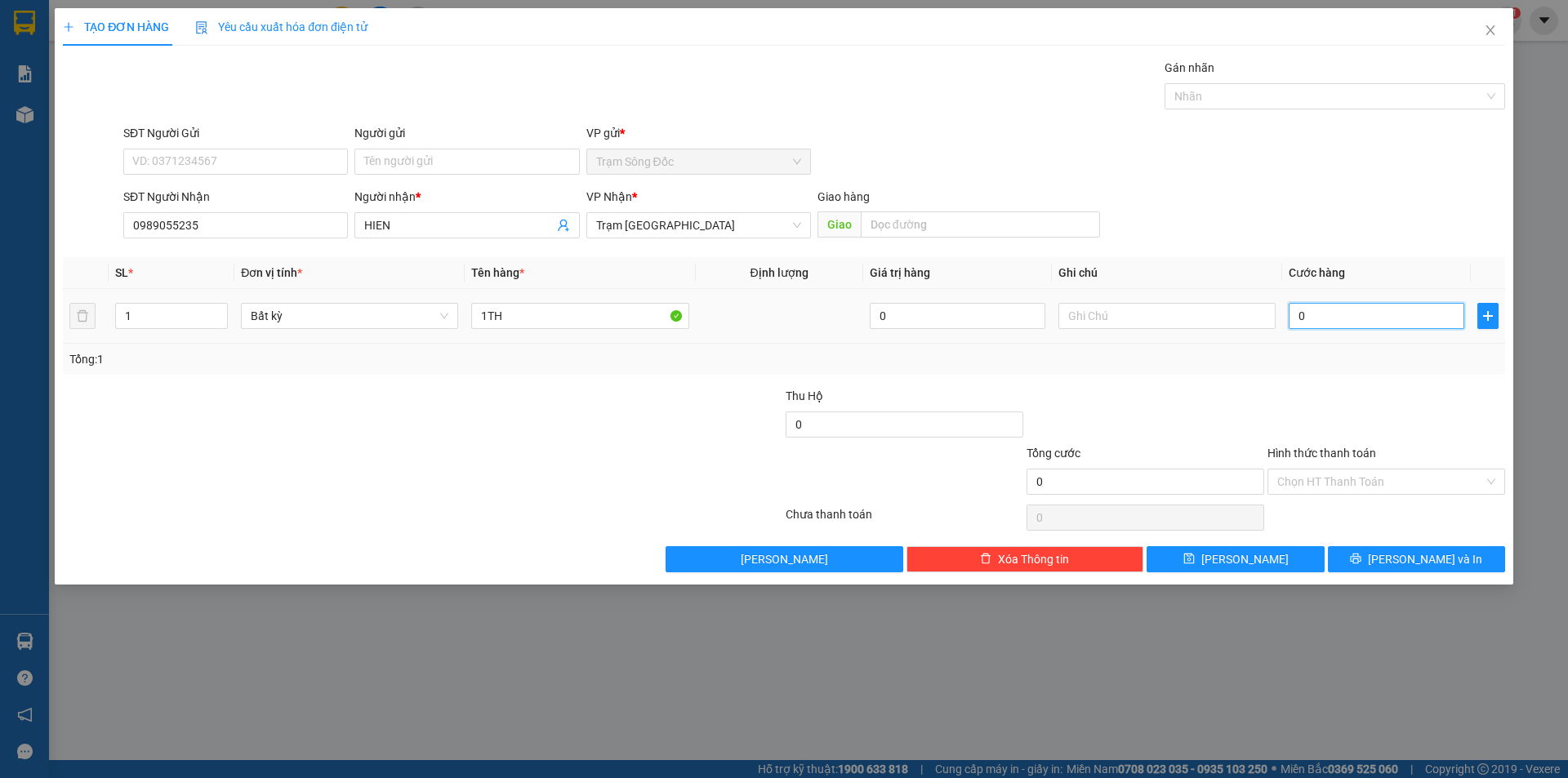
click at [1439, 314] on input "0" at bounding box center [1376, 316] width 176 height 26
click at [1381, 548] on button "[PERSON_NAME] và In" at bounding box center [1416, 560] width 177 height 26
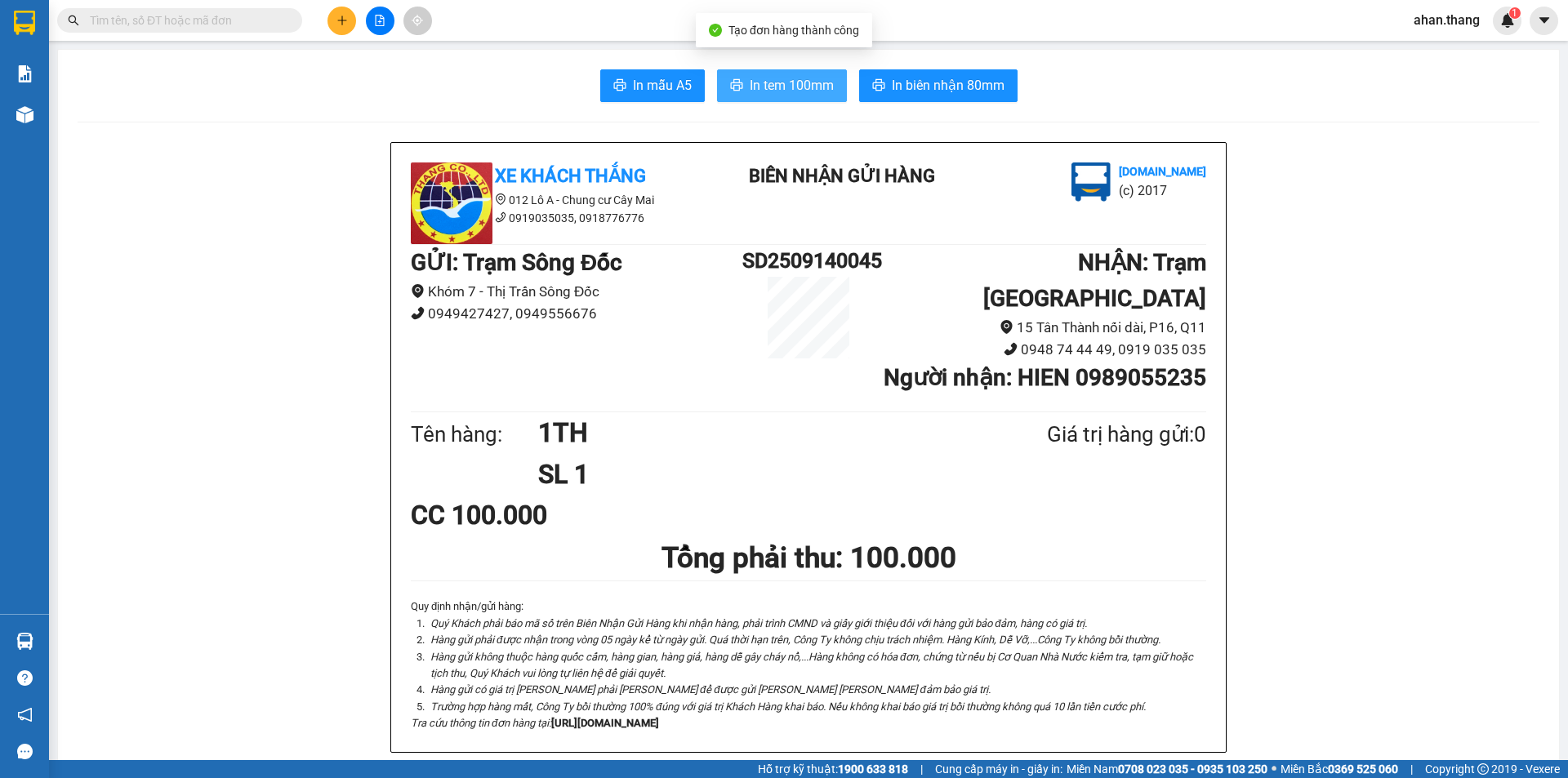
click at [734, 84] on icon "printer" at bounding box center [735, 85] width 12 height 11
click at [345, 23] on icon "plus" at bounding box center [342, 21] width 11 height 11
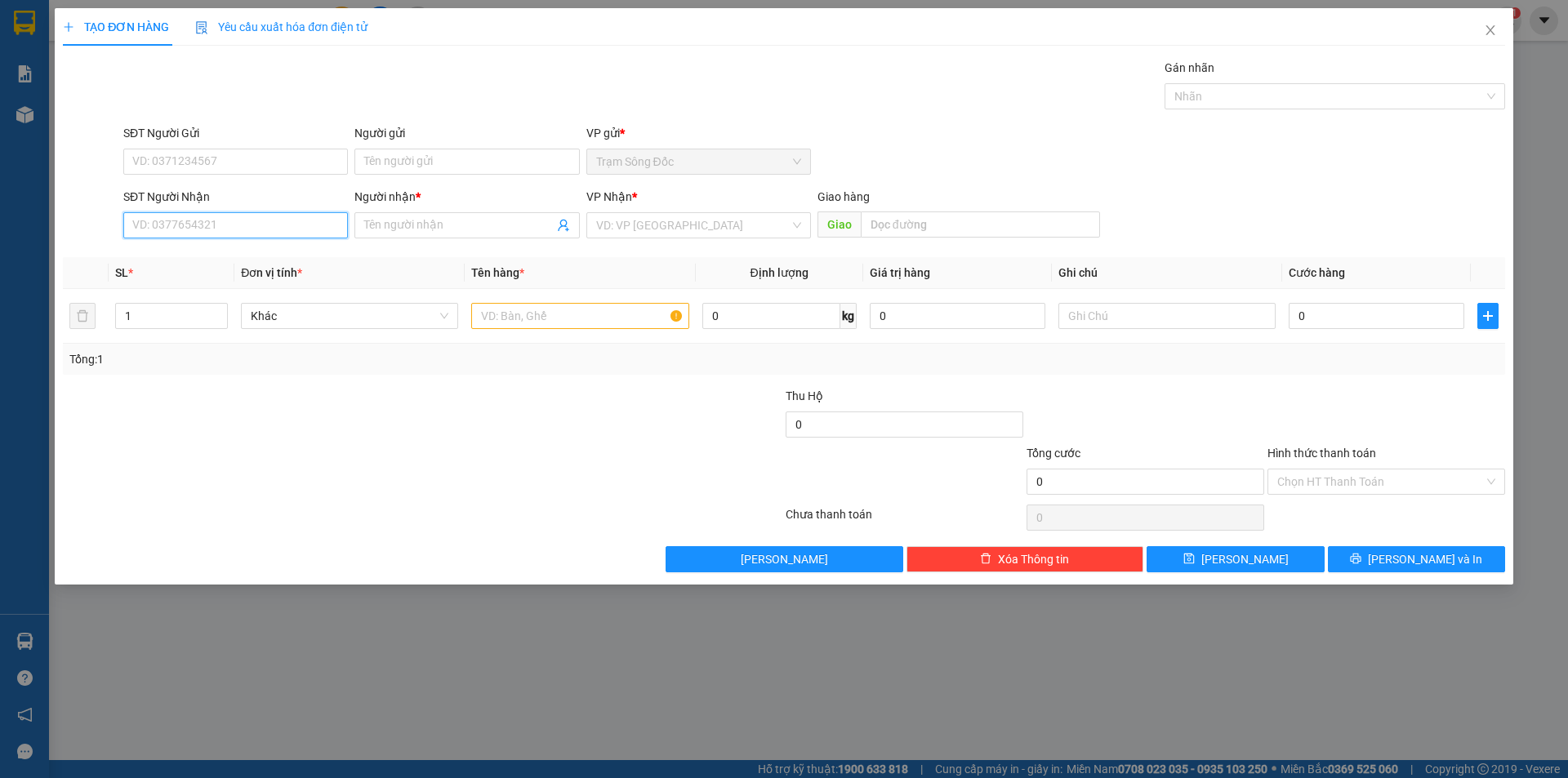
click at [217, 228] on input "SĐT Người Nhận" at bounding box center [235, 226] width 225 height 26
click at [203, 254] on div "0946433206 - K TEN" at bounding box center [235, 257] width 205 height 18
click at [558, 317] on input "text" at bounding box center [579, 316] width 217 height 26
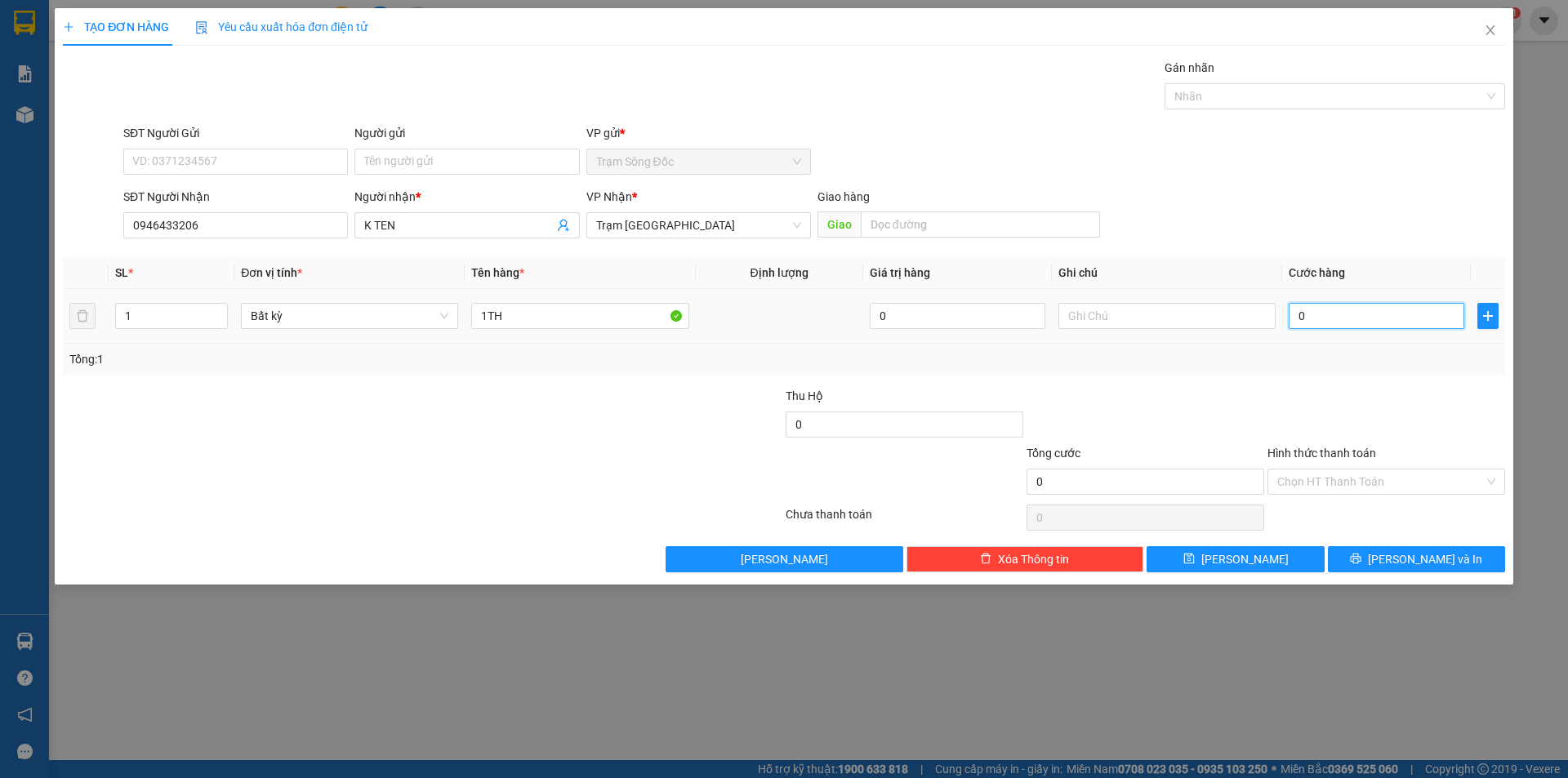
click at [1364, 320] on input "0" at bounding box center [1376, 316] width 176 height 26
click at [1361, 554] on icon "printer" at bounding box center [1355, 559] width 10 height 10
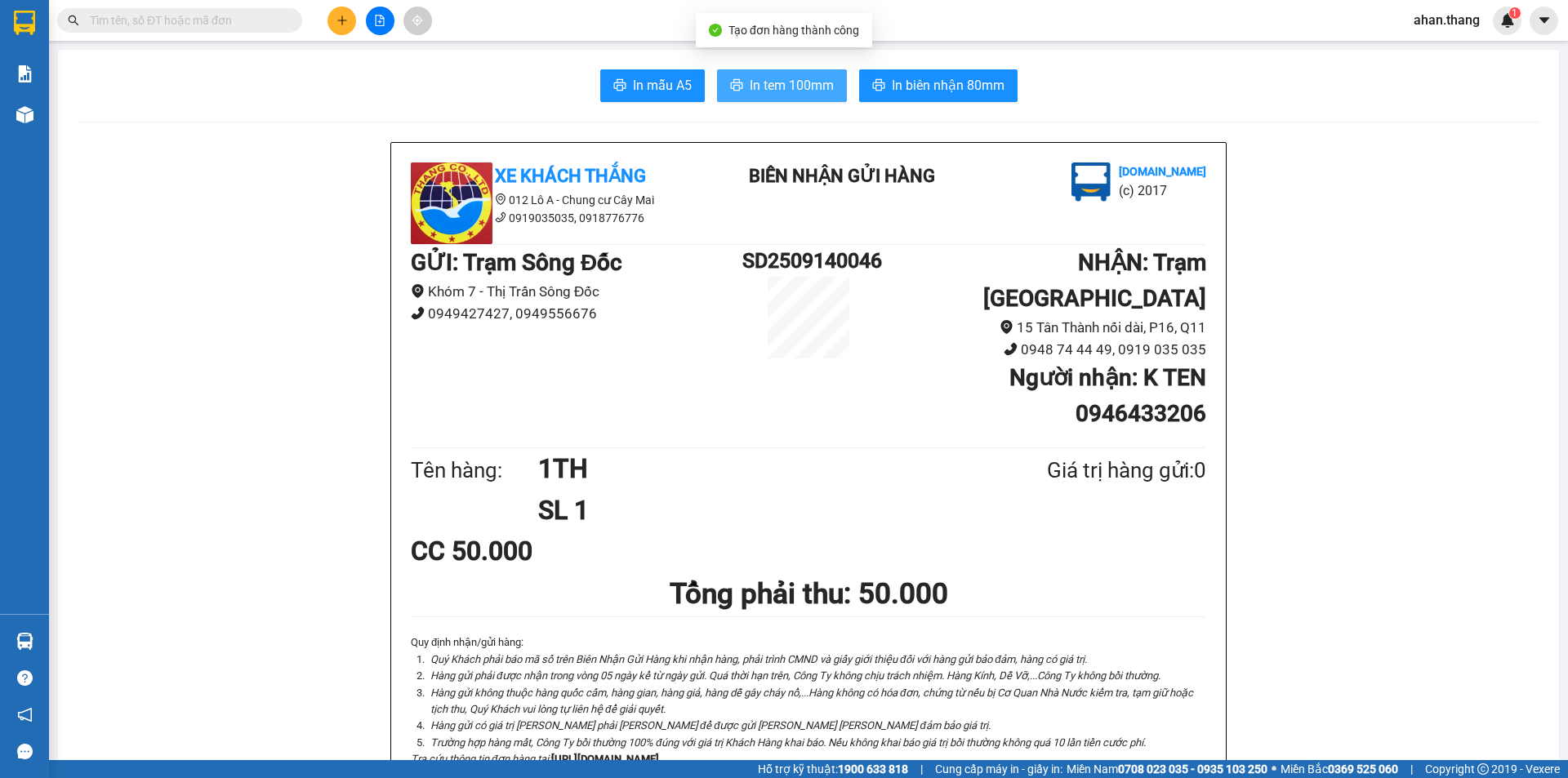
click at [777, 79] on span "In tem 100mm" at bounding box center [791, 85] width 84 height 21
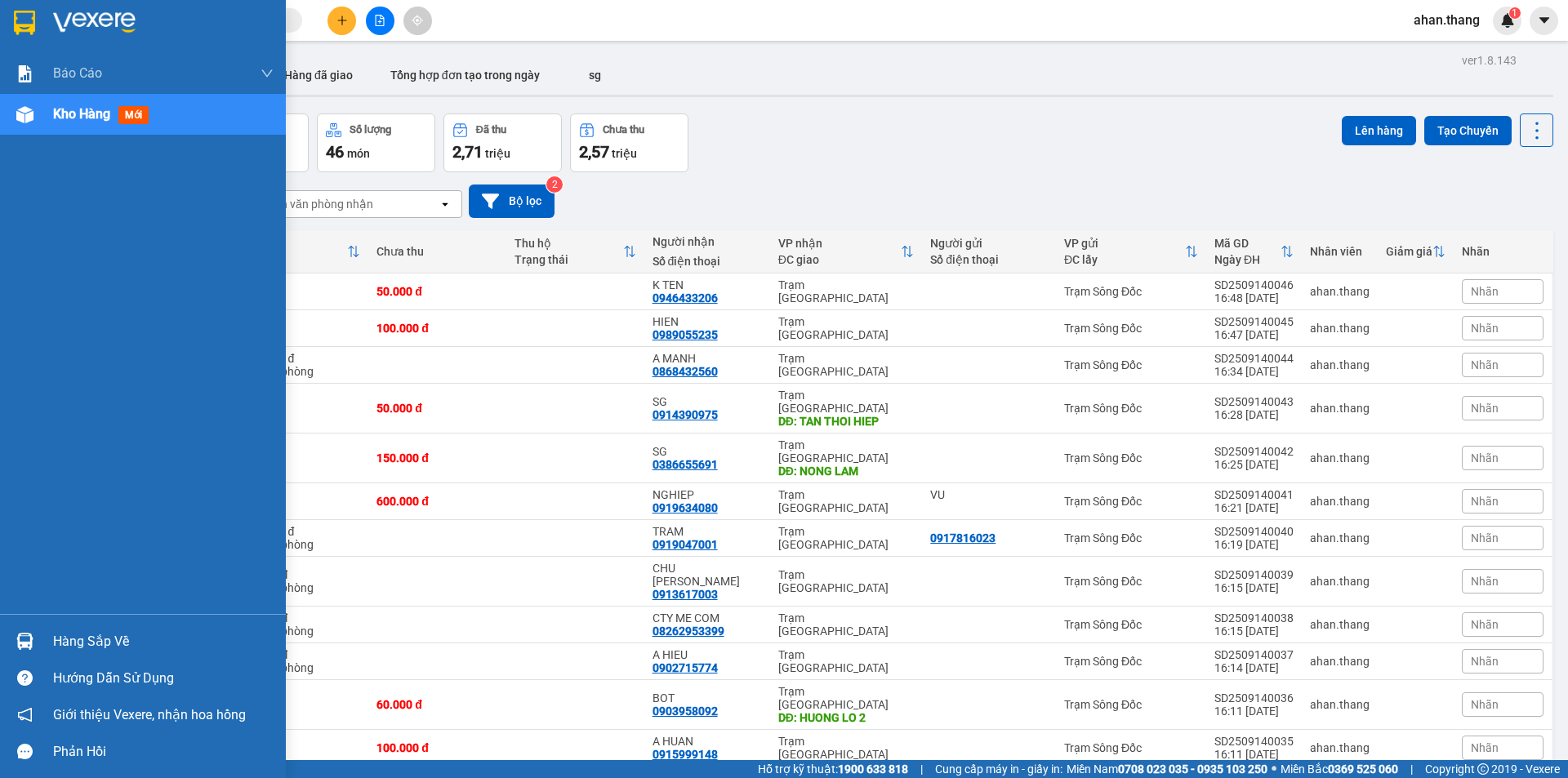
click at [32, 112] on img at bounding box center [25, 114] width 17 height 17
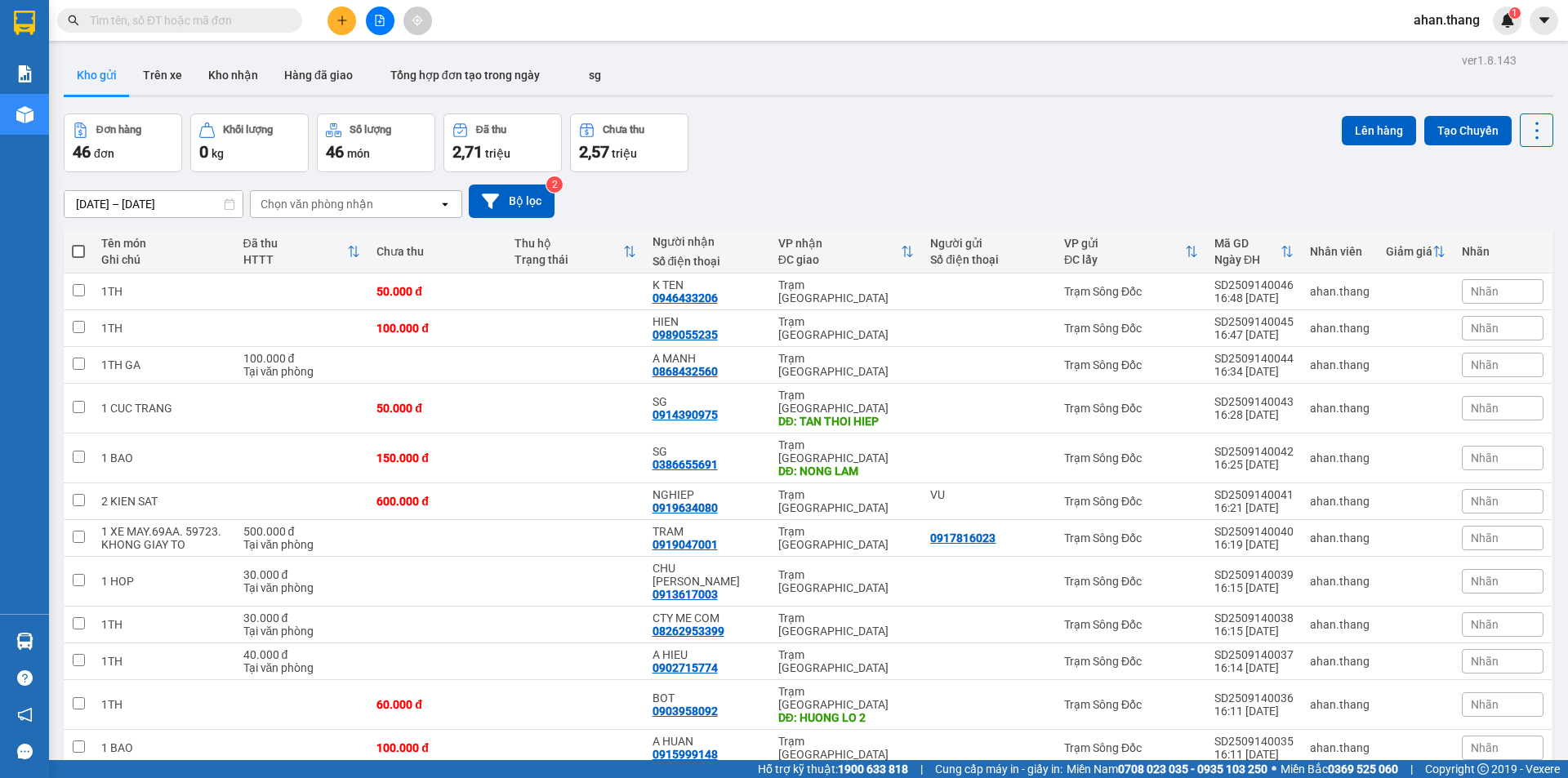
scroll to position [327, 0]
click at [82, 254] on span at bounding box center [78, 251] width 13 height 13
click at [78, 243] on input "checkbox" at bounding box center [78, 243] width 0 height 0
checkbox input "true"
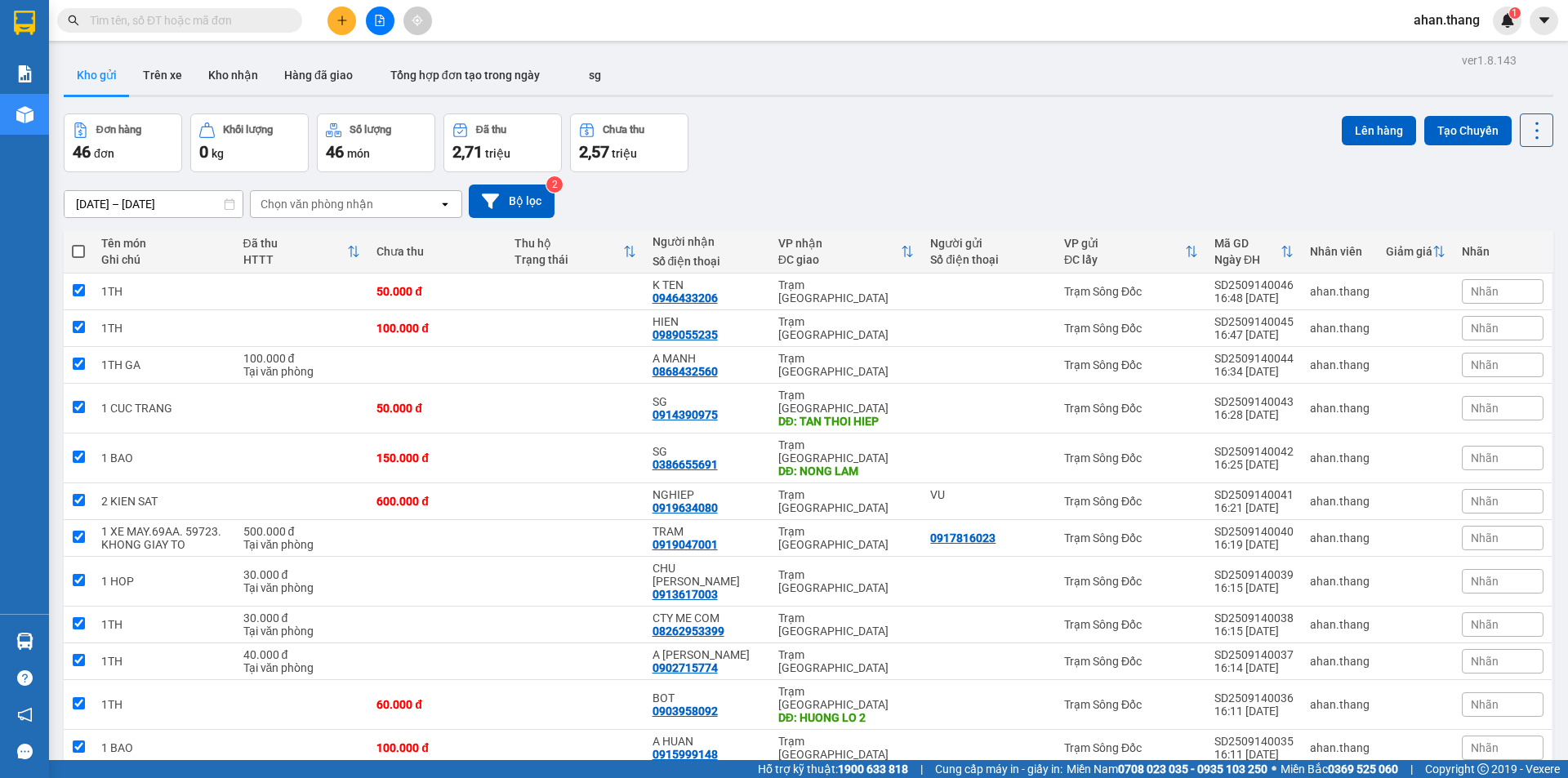
checkbox input "true"
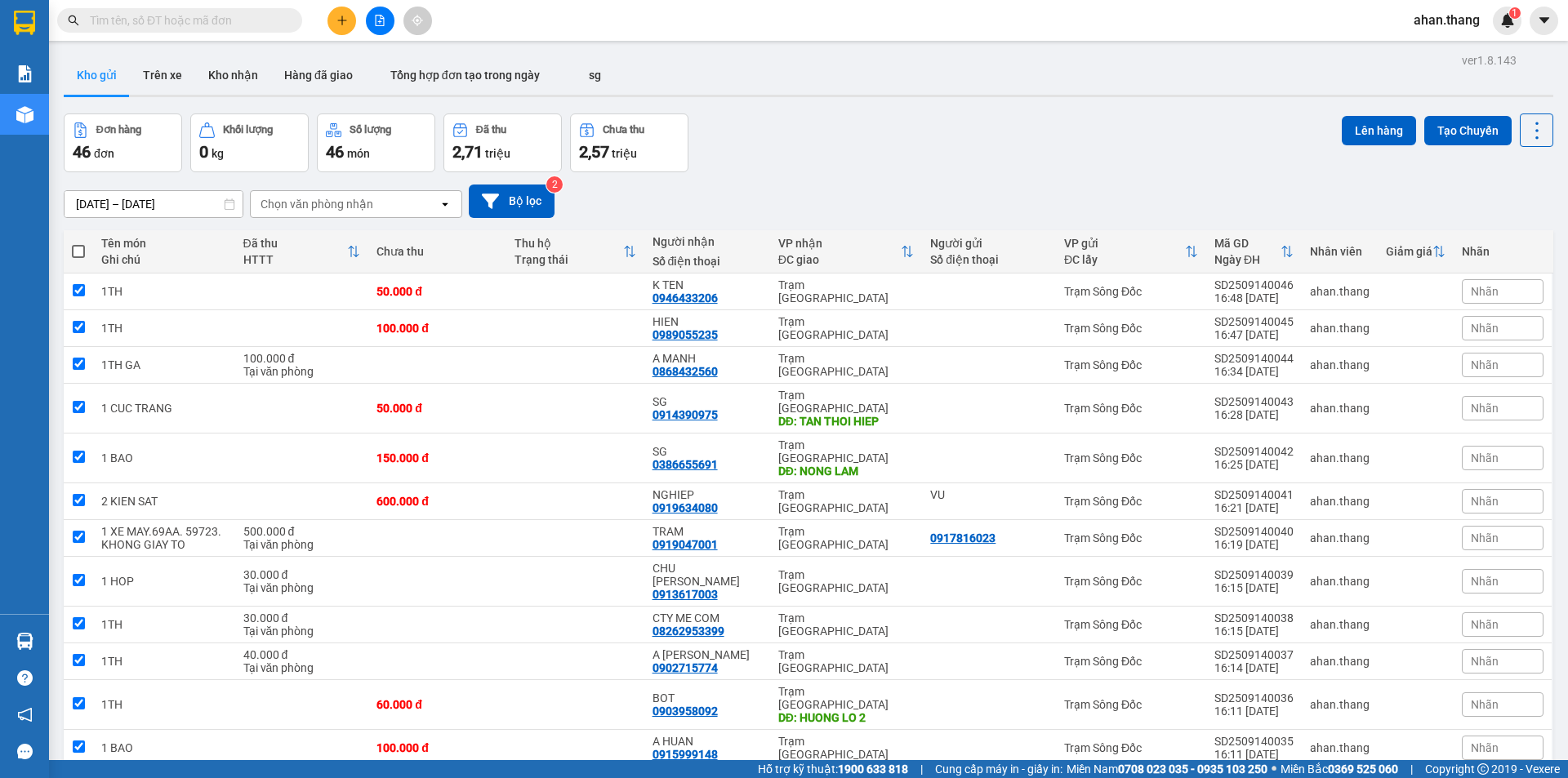
checkbox input "true"
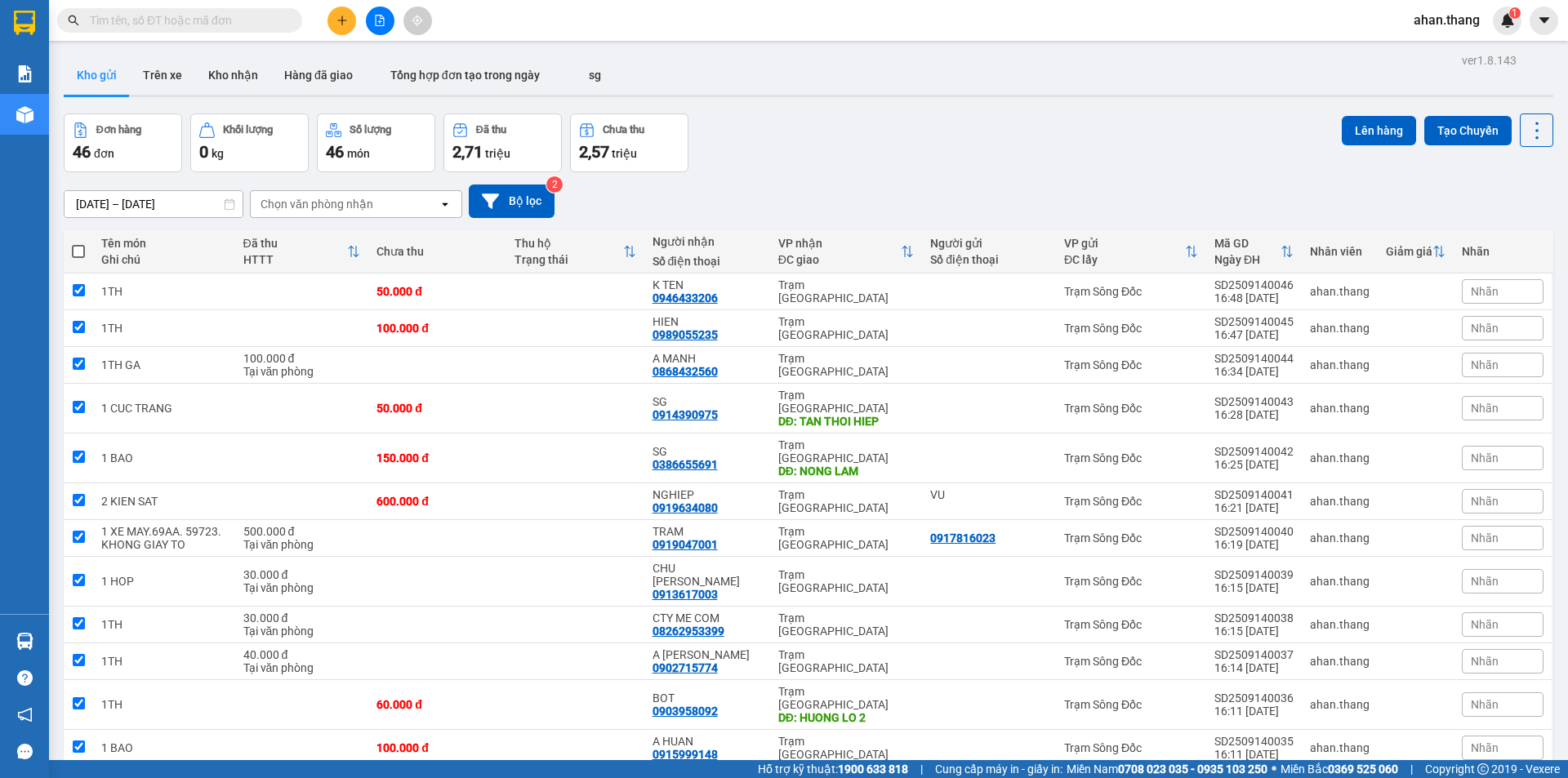
checkbox input "true"
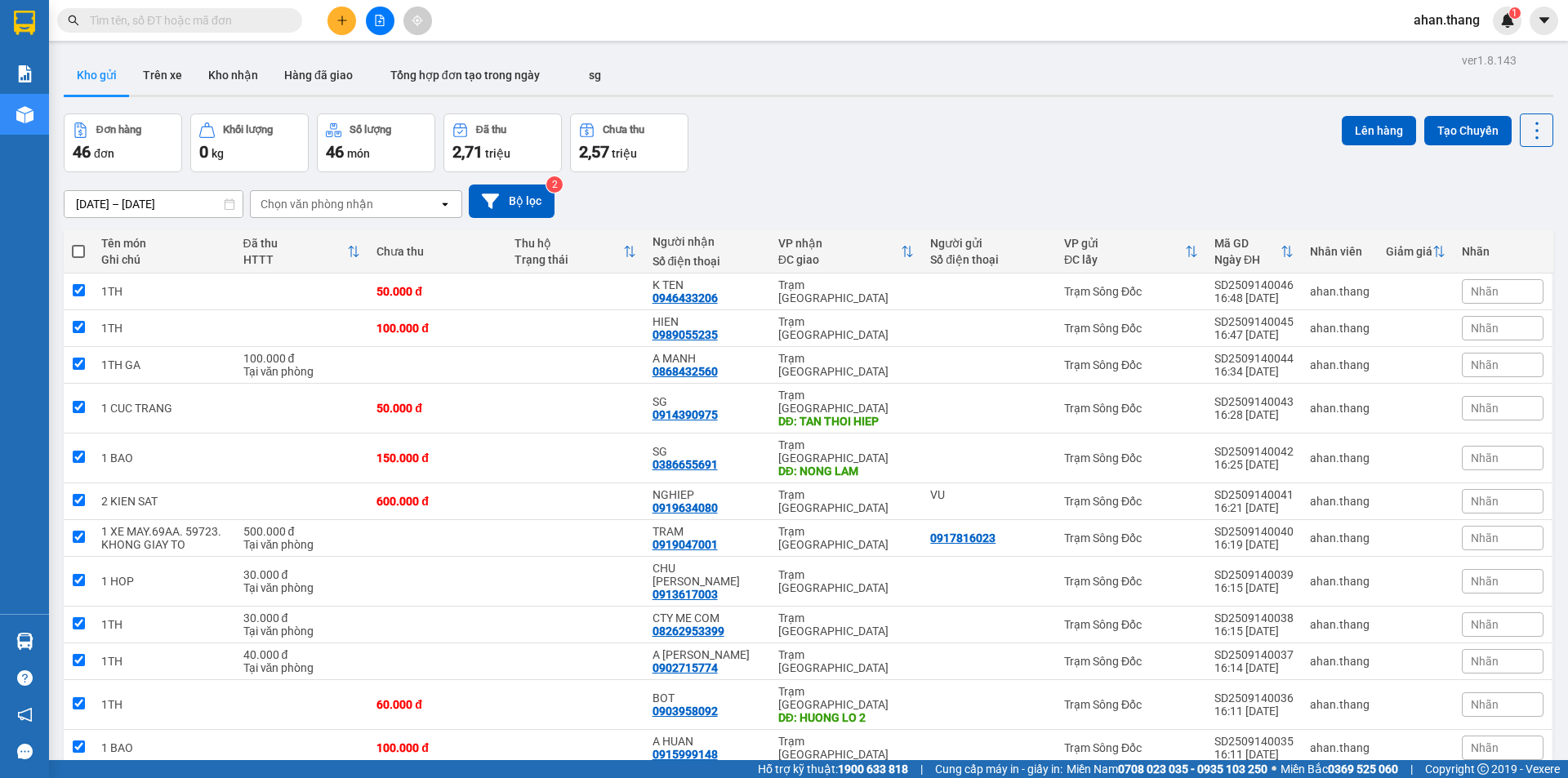
checkbox input "true"
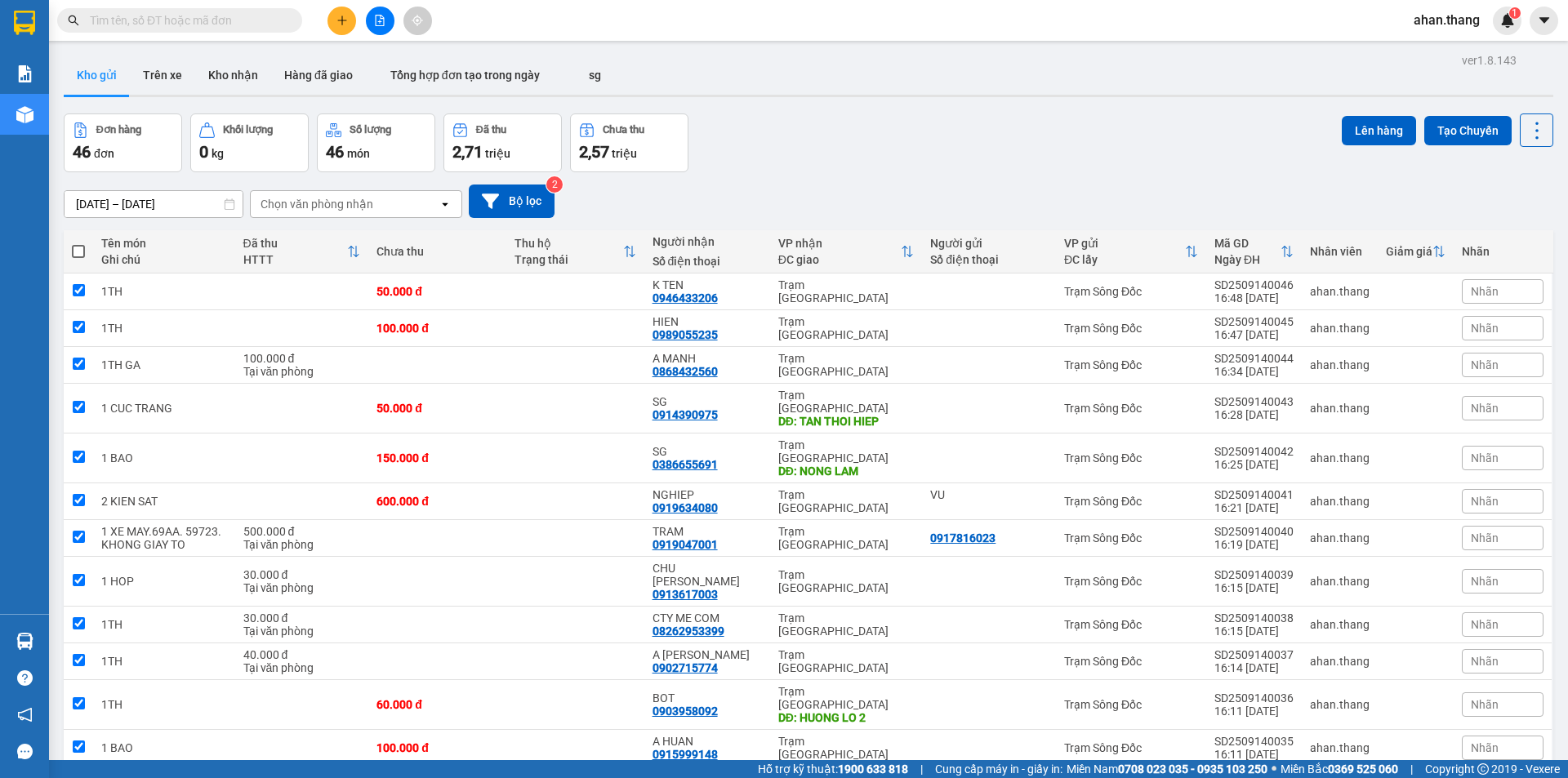
checkbox input "true"
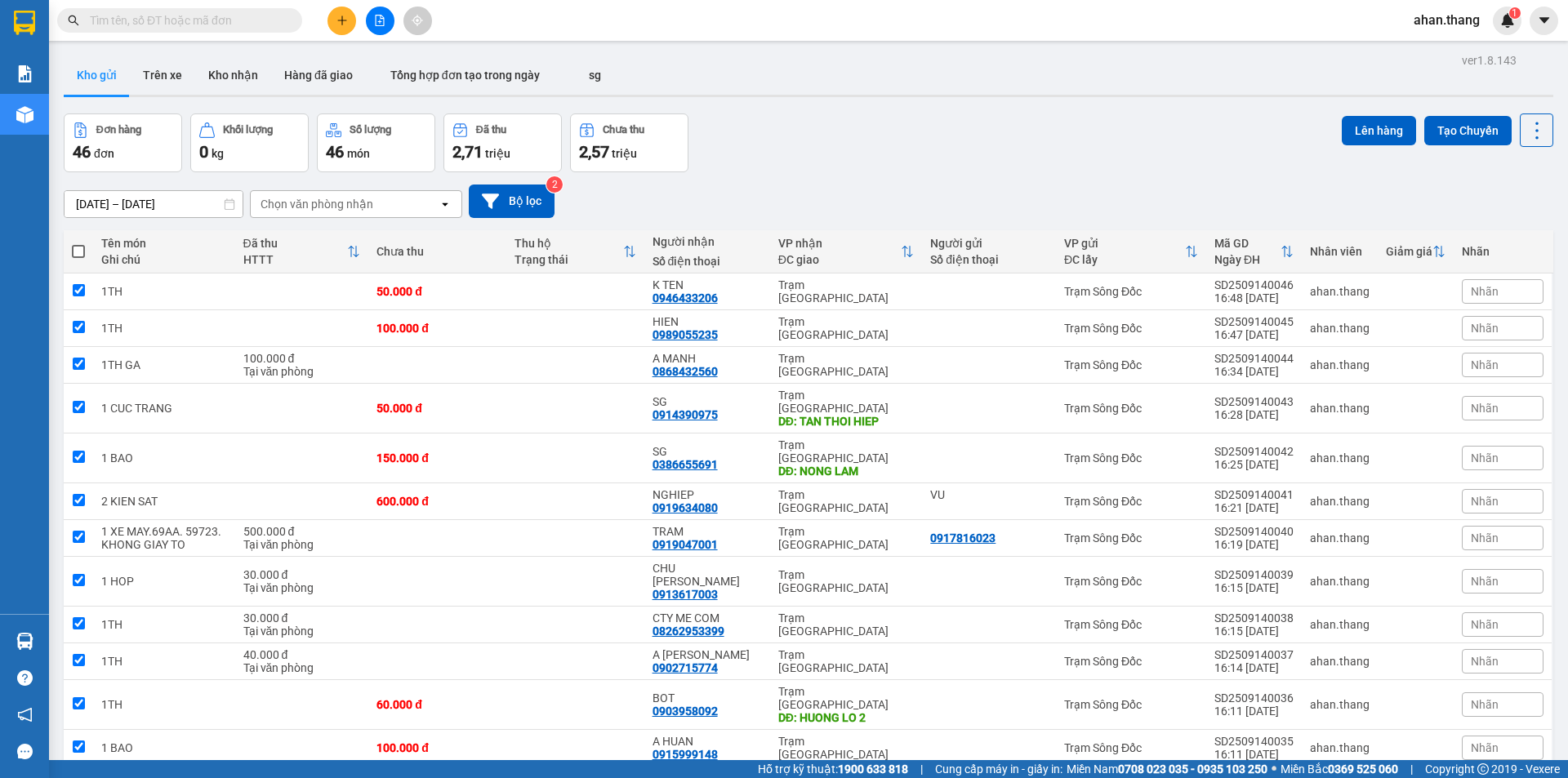
checkbox input "true"
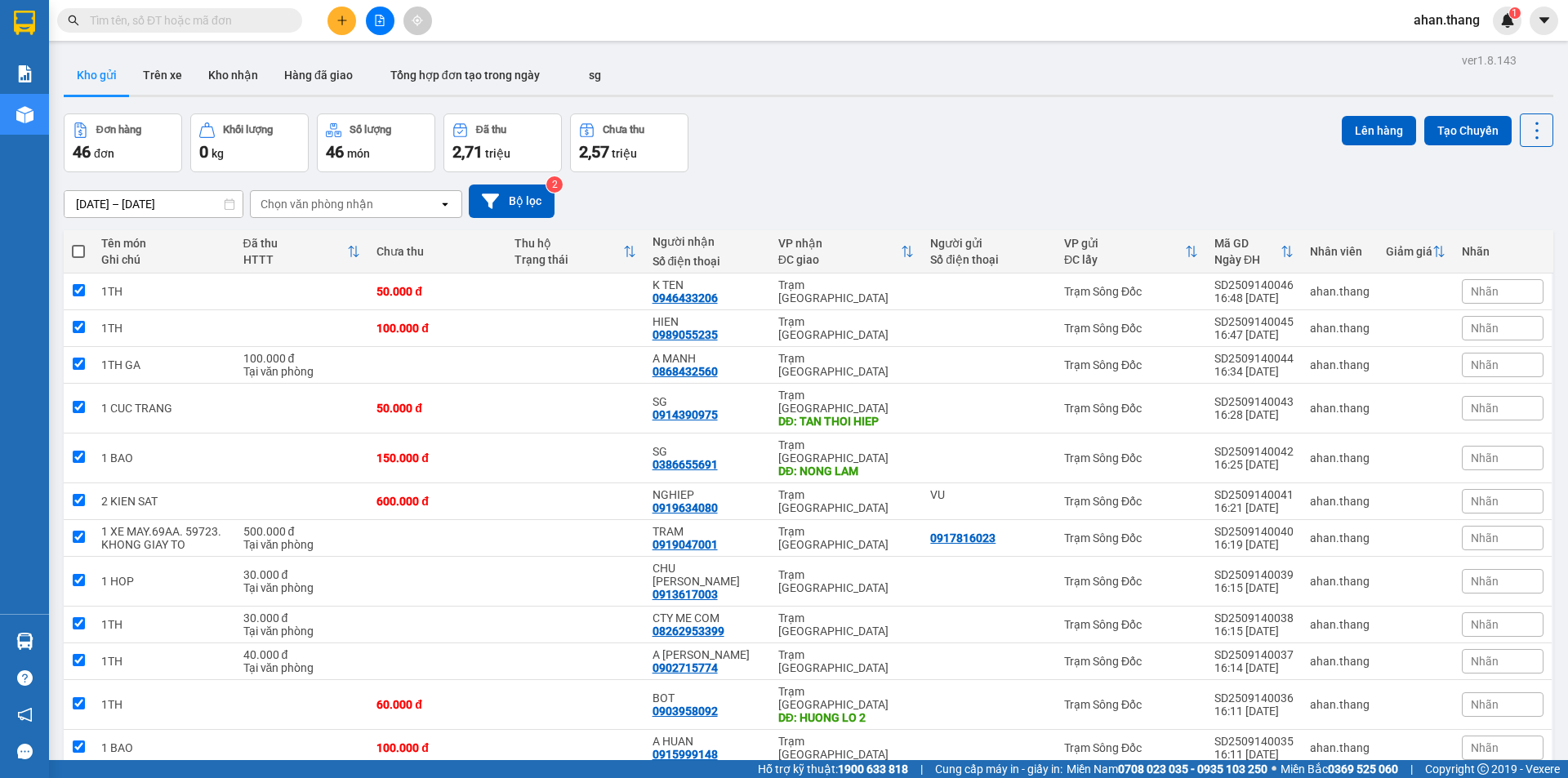
checkbox input "true"
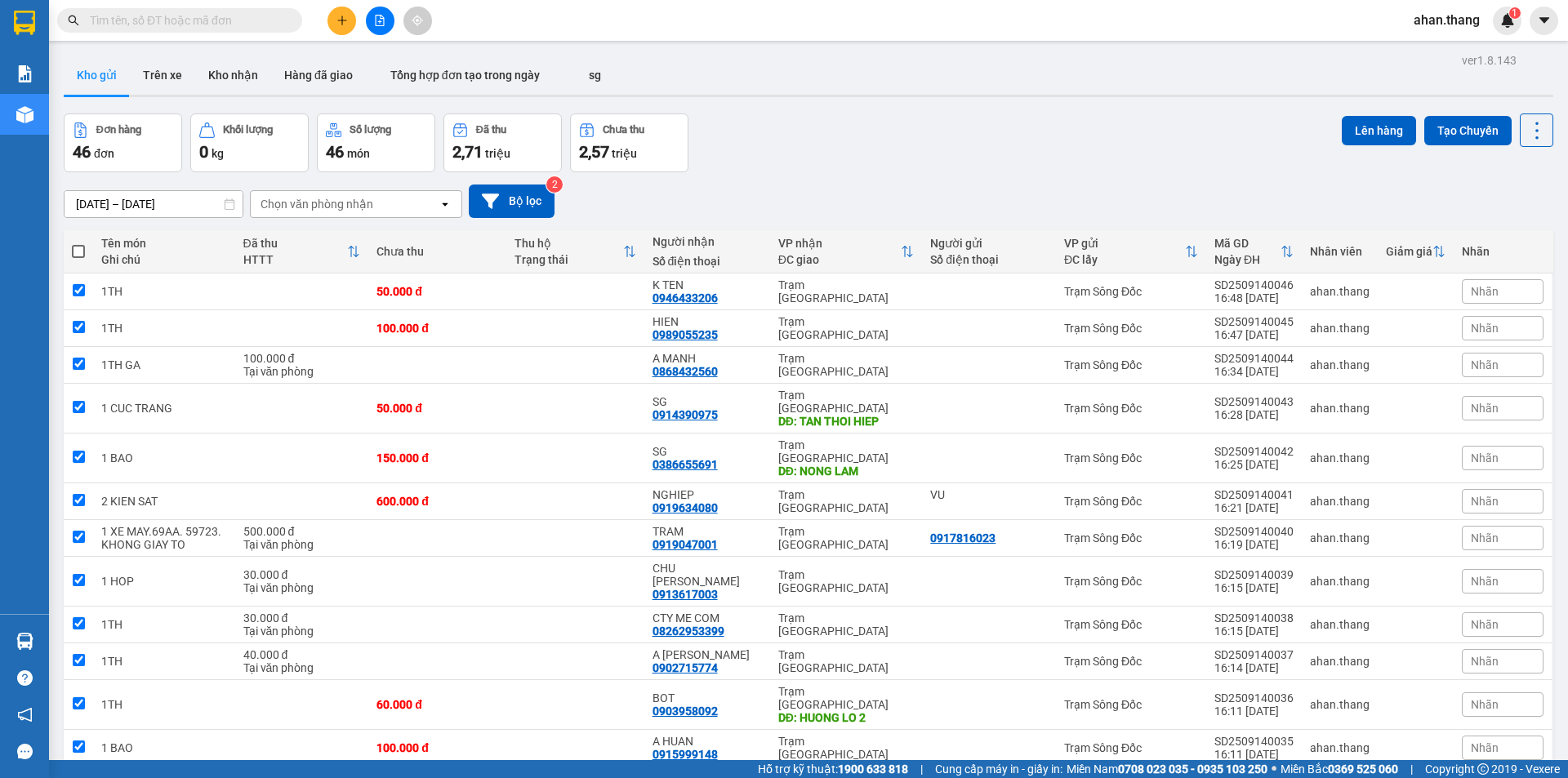
checkbox input "true"
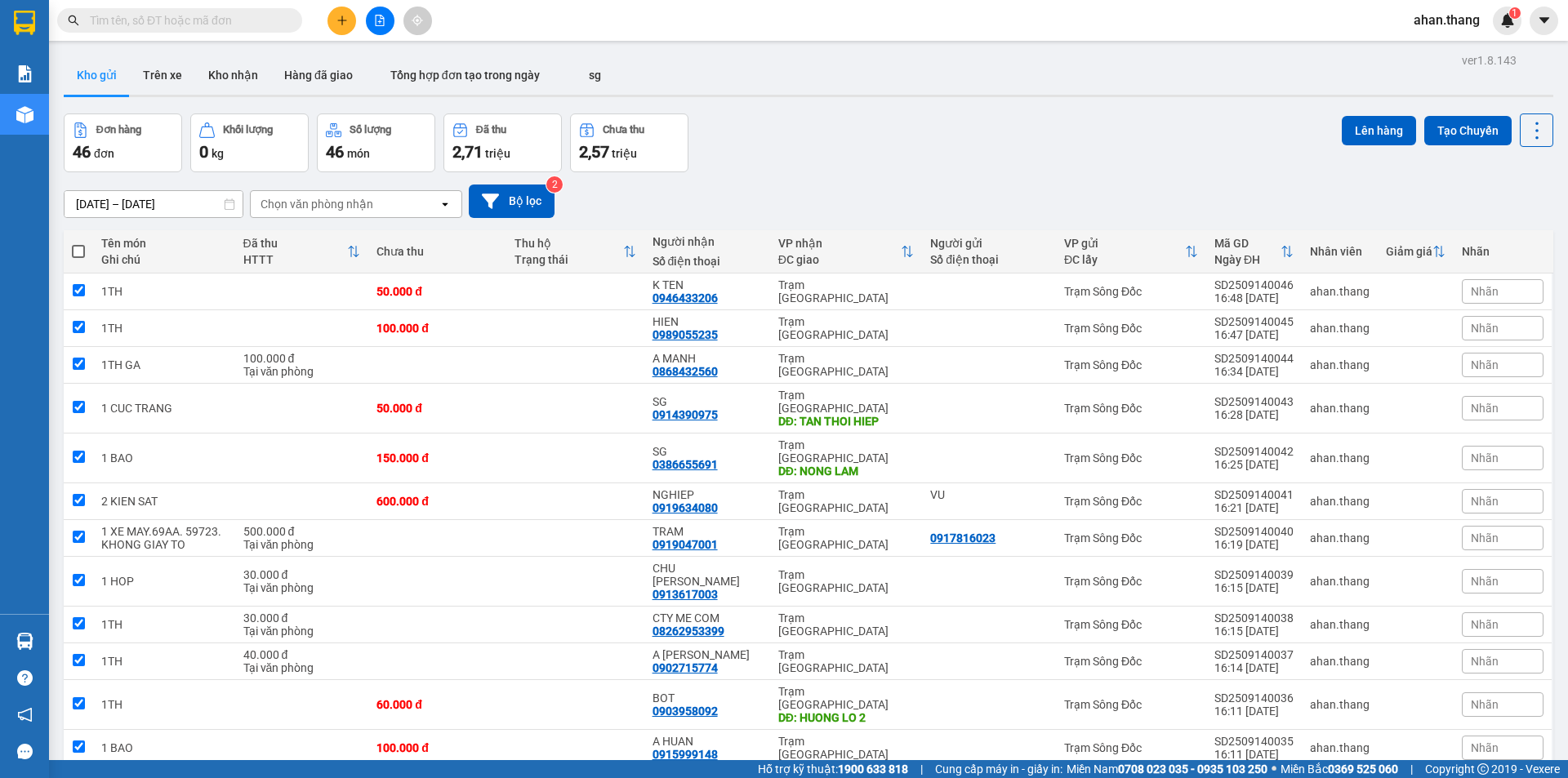
checkbox input "true"
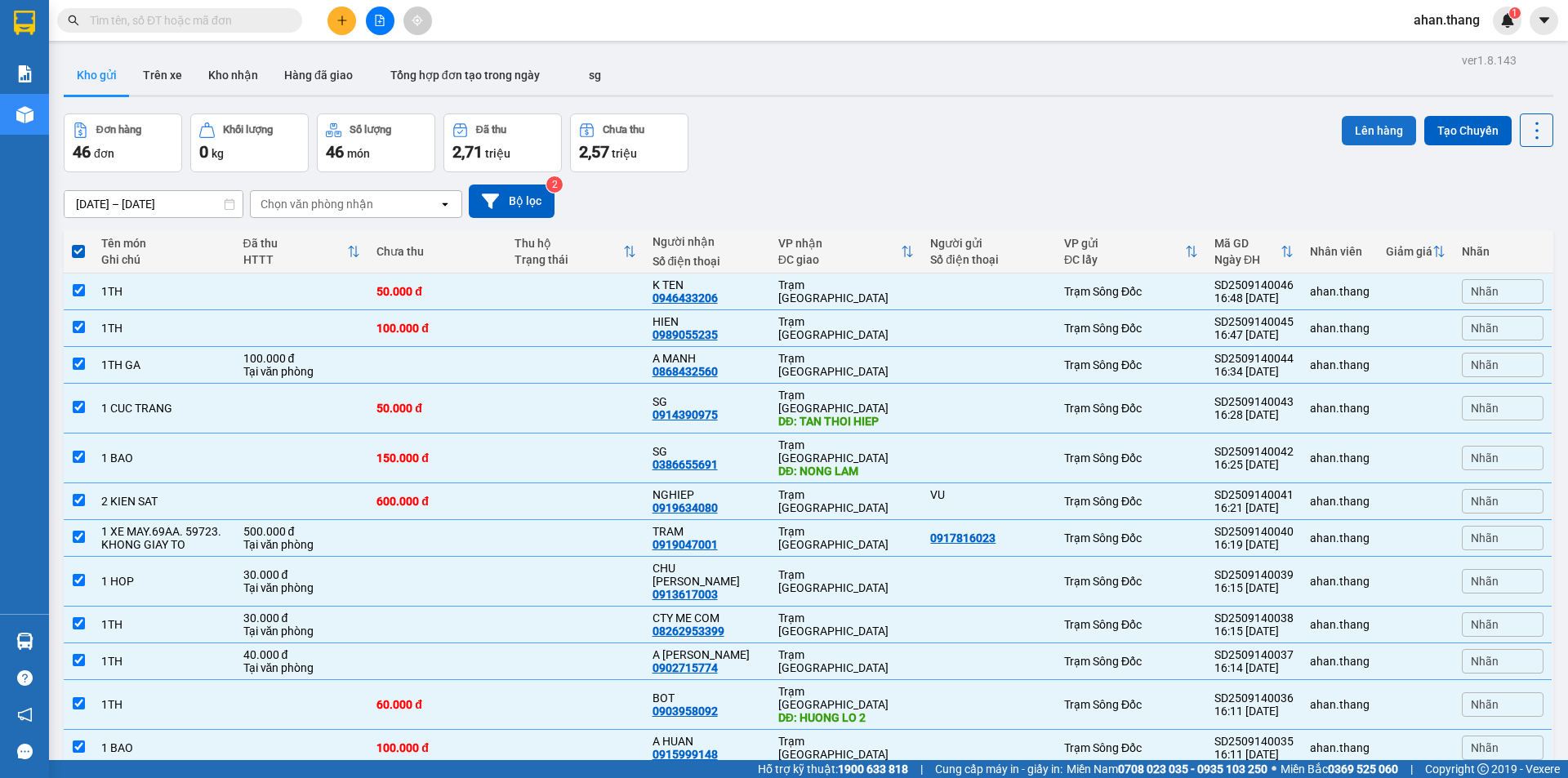
click at [1380, 129] on button "Lên hàng" at bounding box center [1378, 130] width 75 height 29
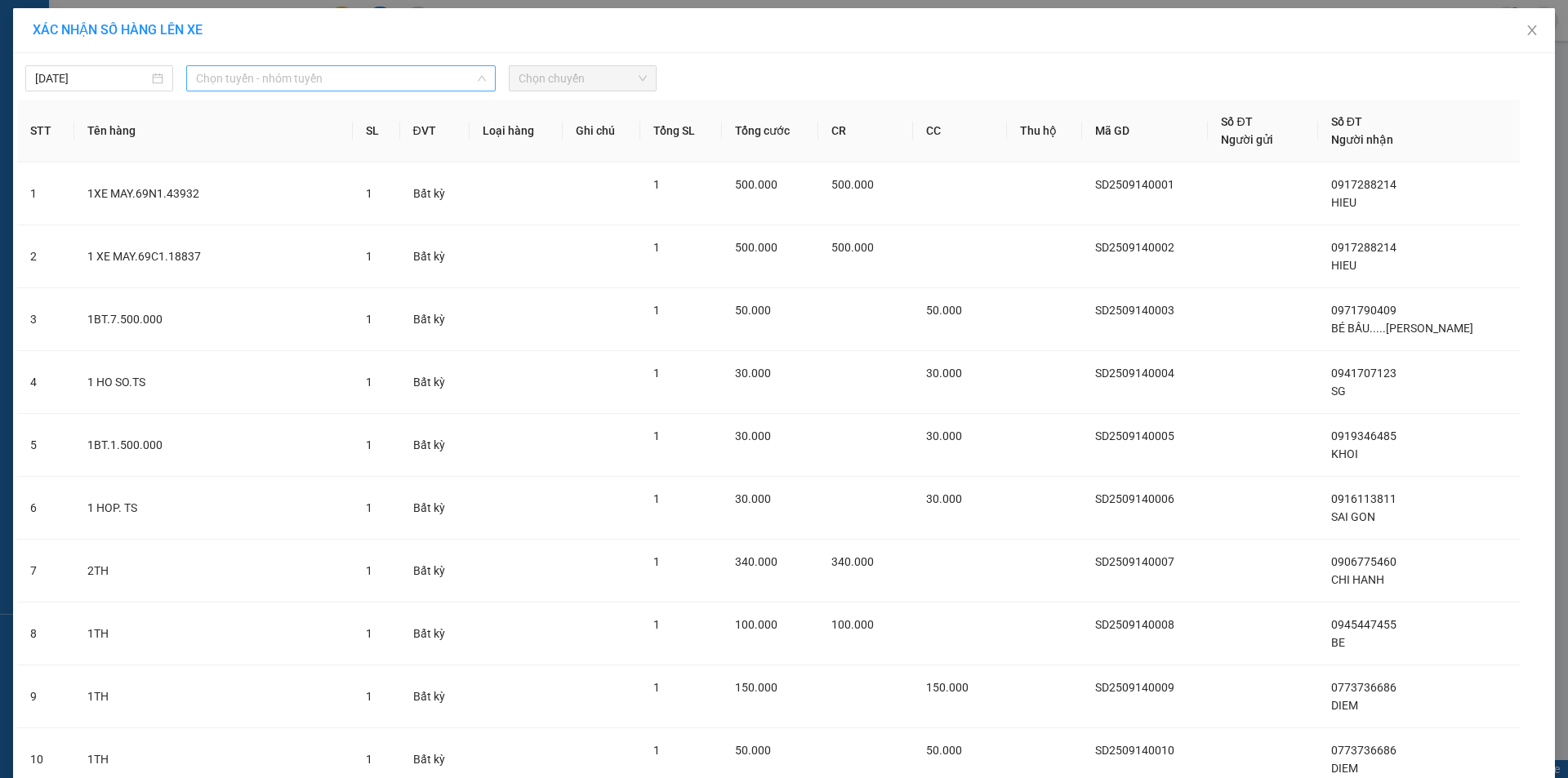
click at [235, 78] on span "Chọn tuyến - nhóm tuyến" at bounding box center [340, 78] width 290 height 25
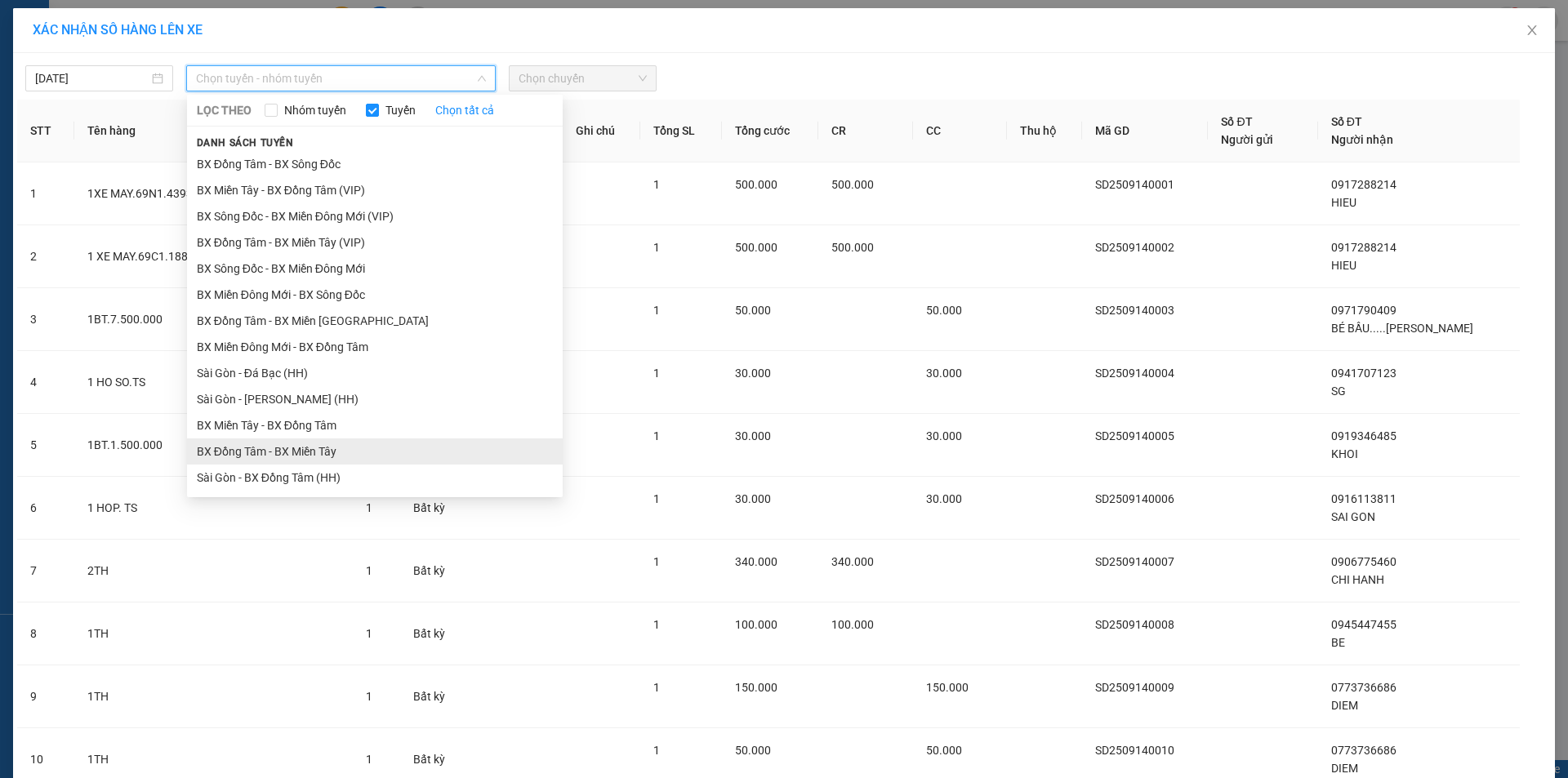
click at [244, 453] on li "BX Đồng Tâm - BX Miền Tây" at bounding box center [374, 452] width 375 height 26
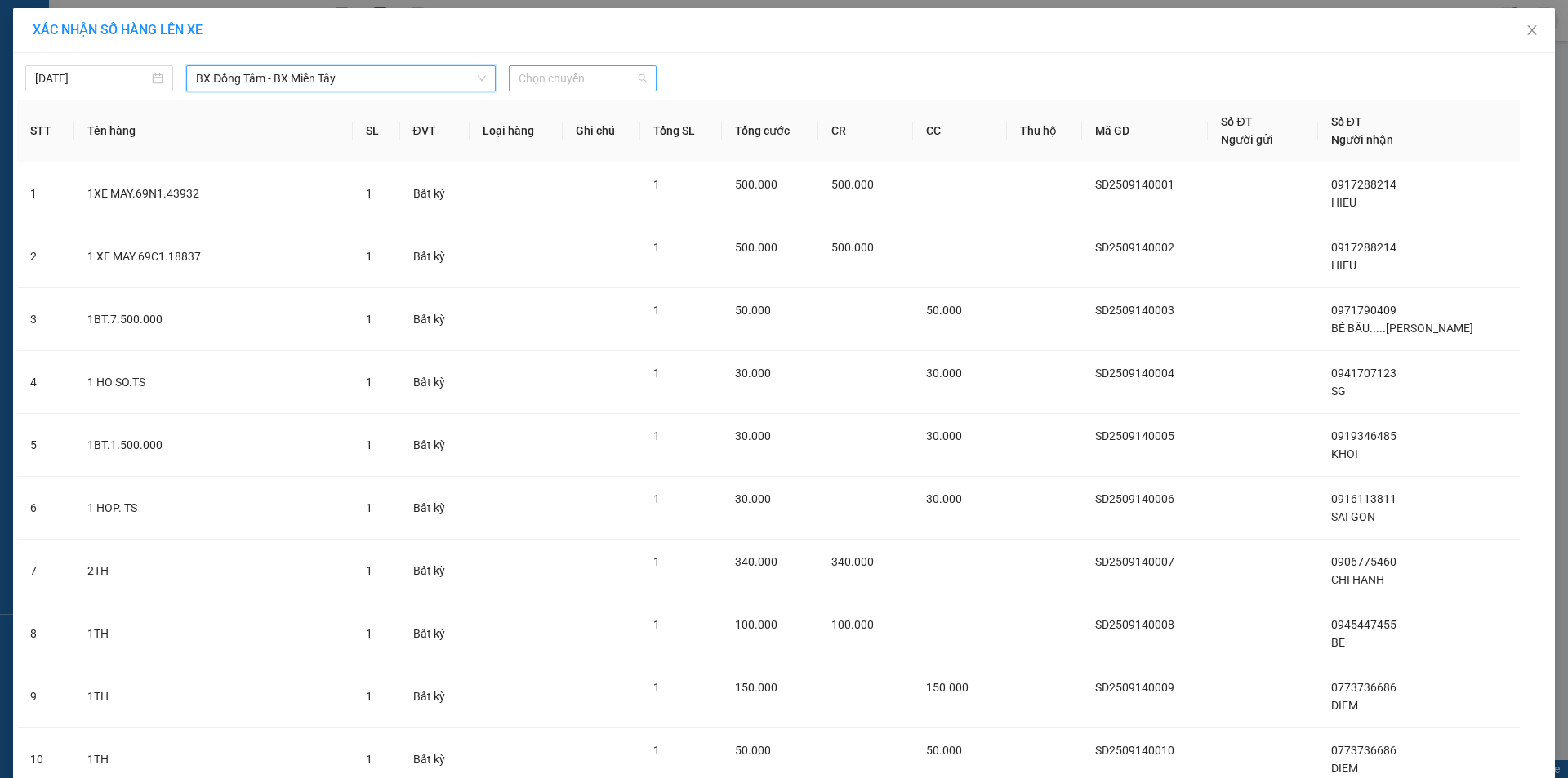
click at [563, 76] on span "Chọn chuyến" at bounding box center [583, 78] width 129 height 25
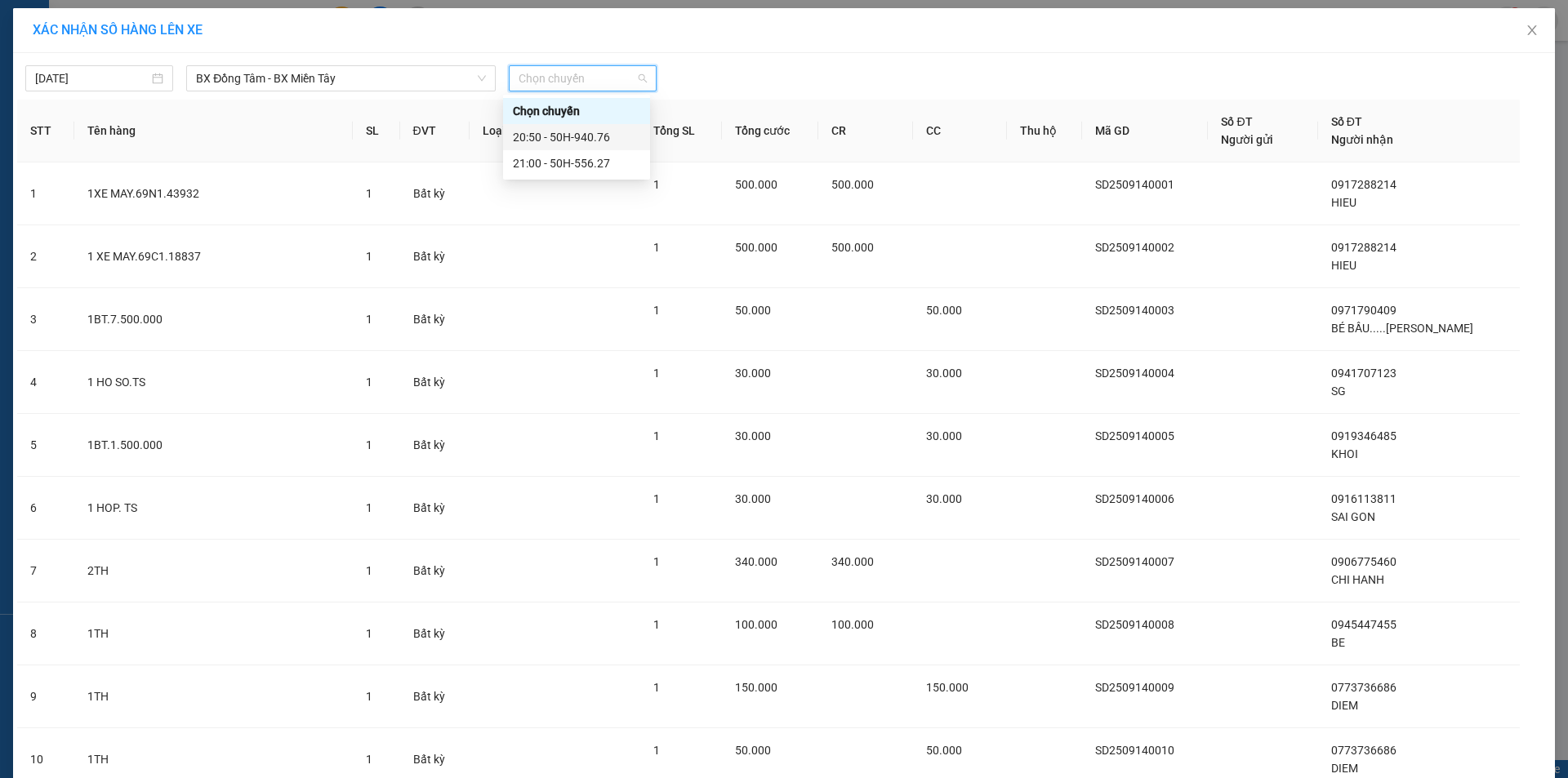
click at [559, 134] on div "20:50 - 50H-940.76" at bounding box center [577, 137] width 128 height 18
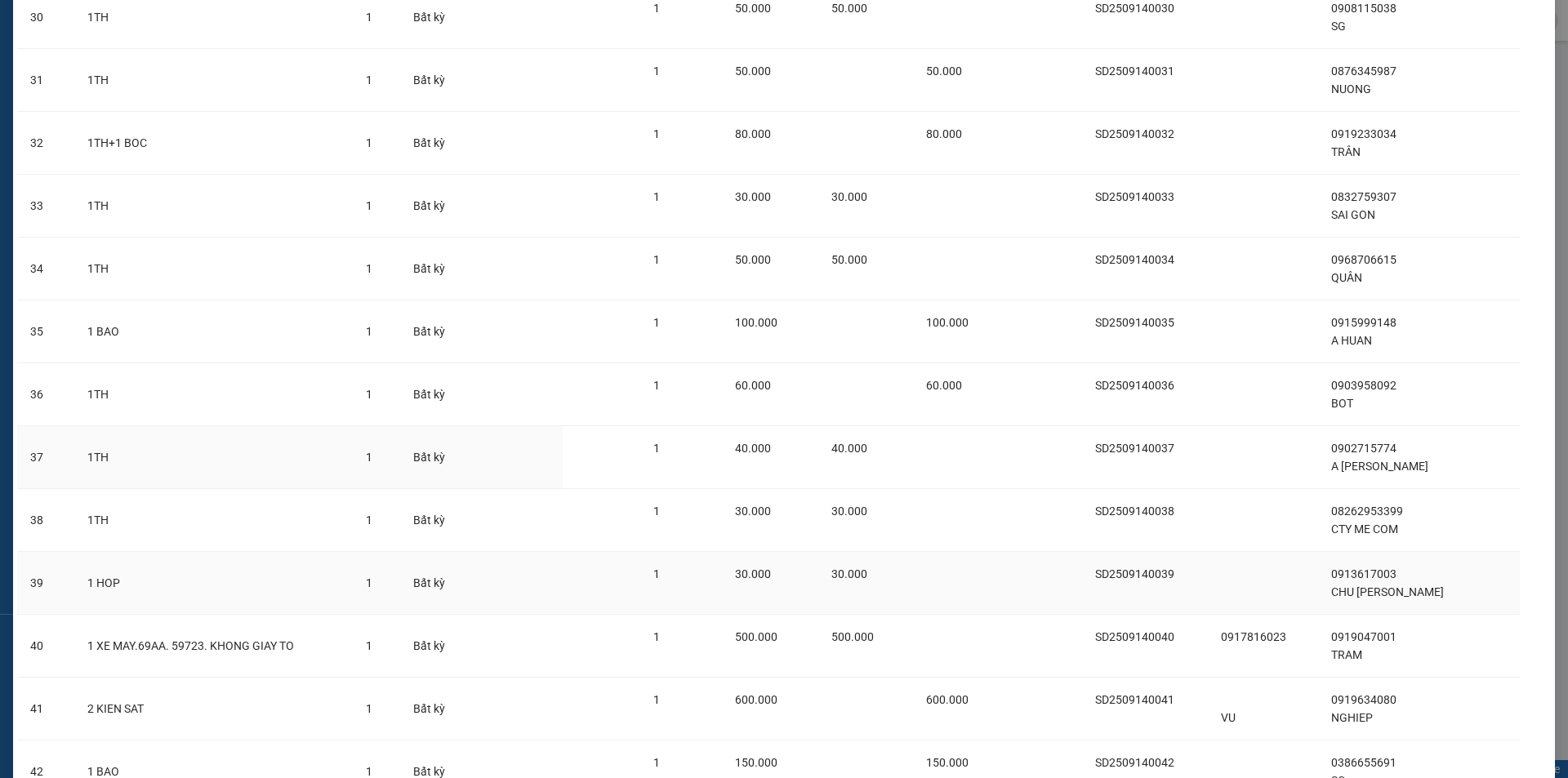
scroll to position [2406, 0]
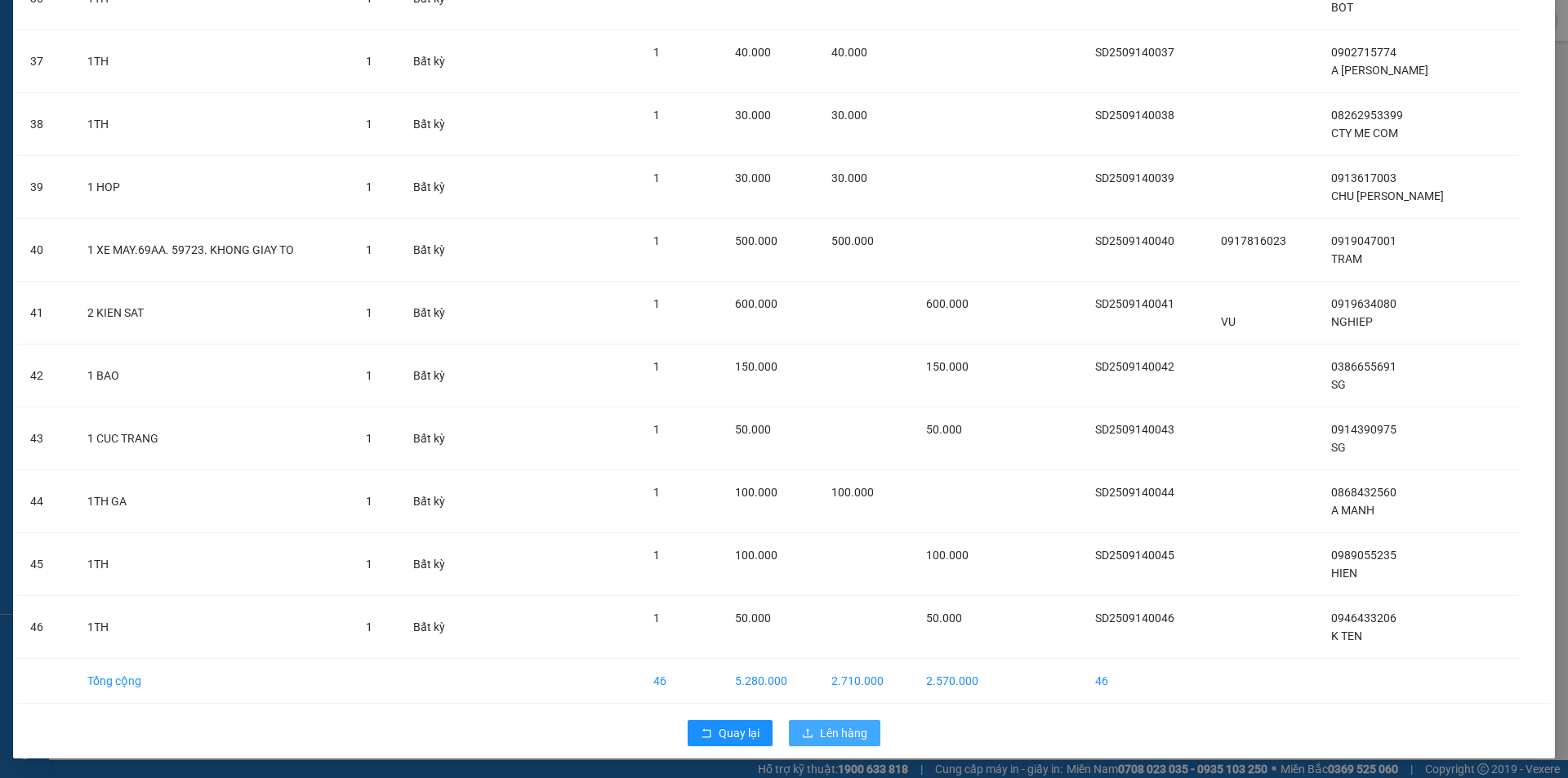
click at [829, 733] on span "Lên hàng" at bounding box center [843, 733] width 47 height 18
